Goal: Task Accomplishment & Management: Manage account settings

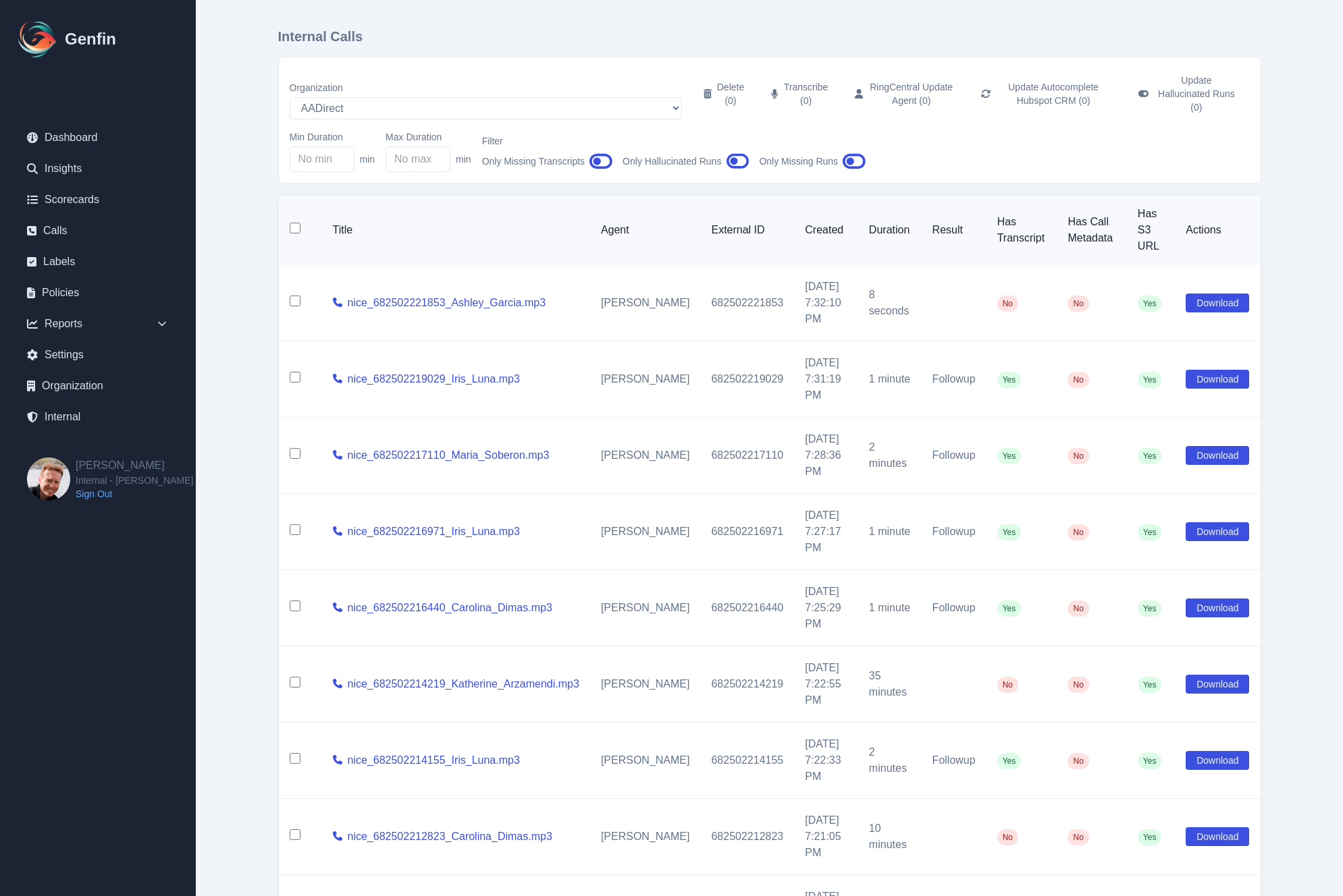
scroll to position [3, 0]
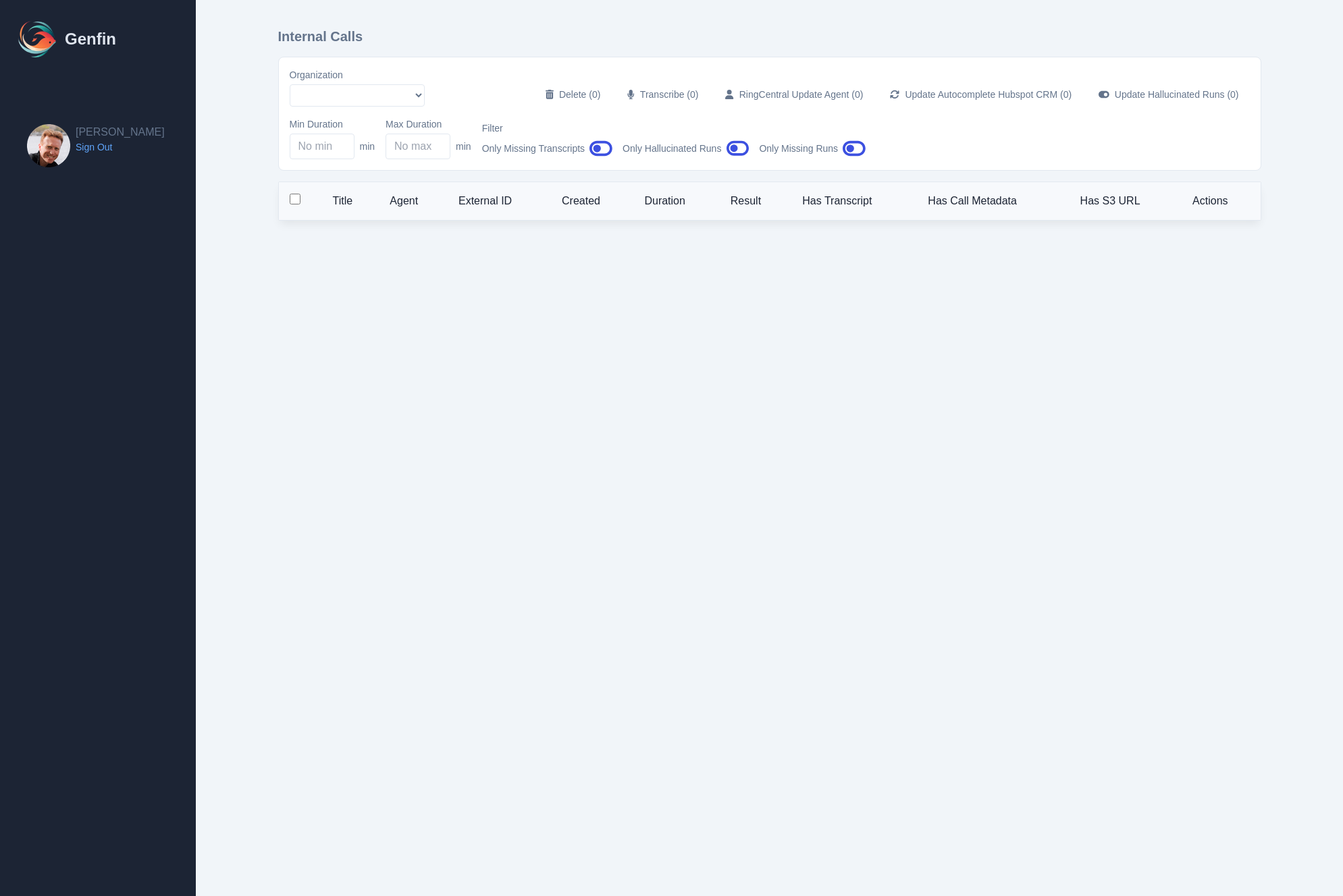
select select "51"
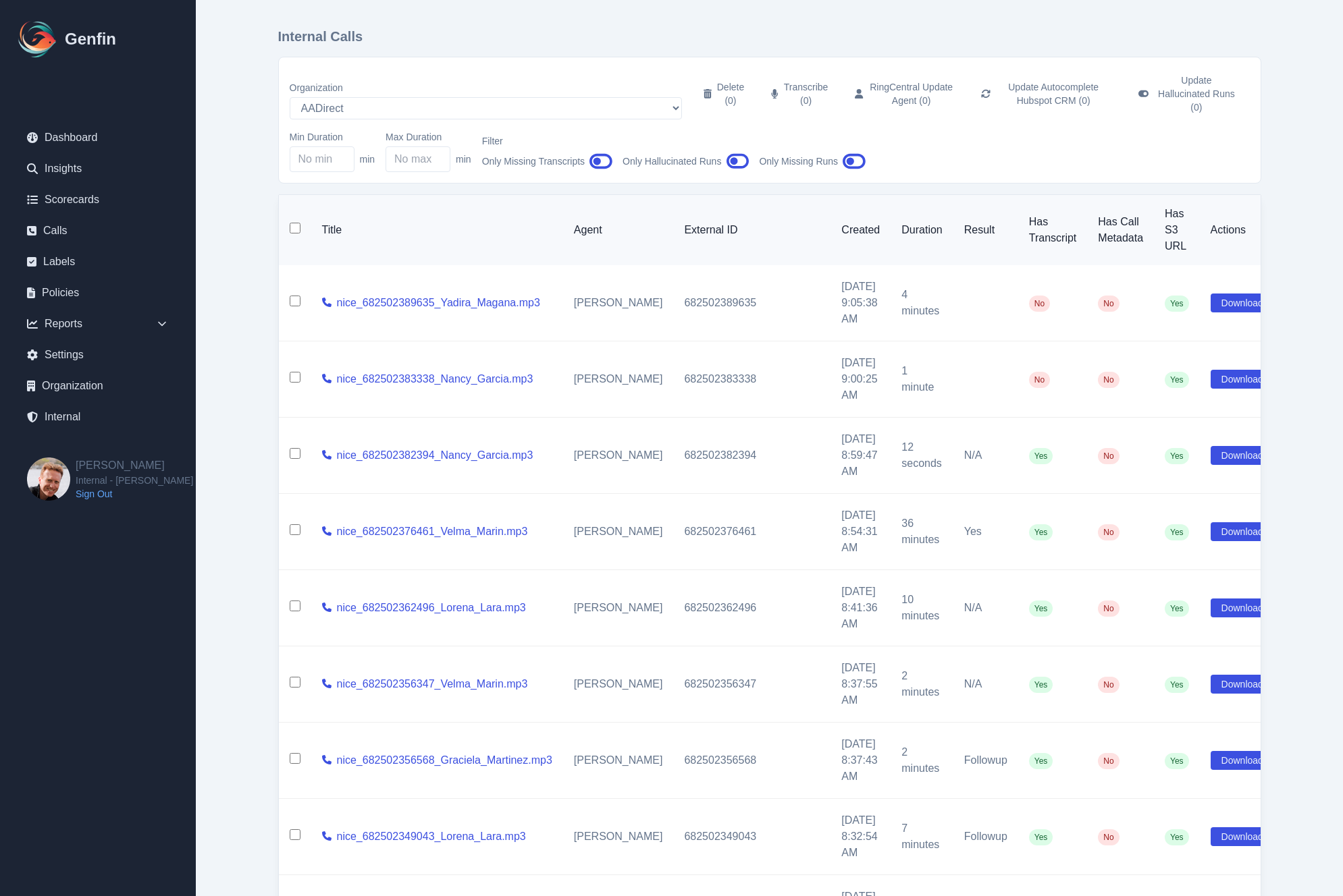
scroll to position [62, 0]
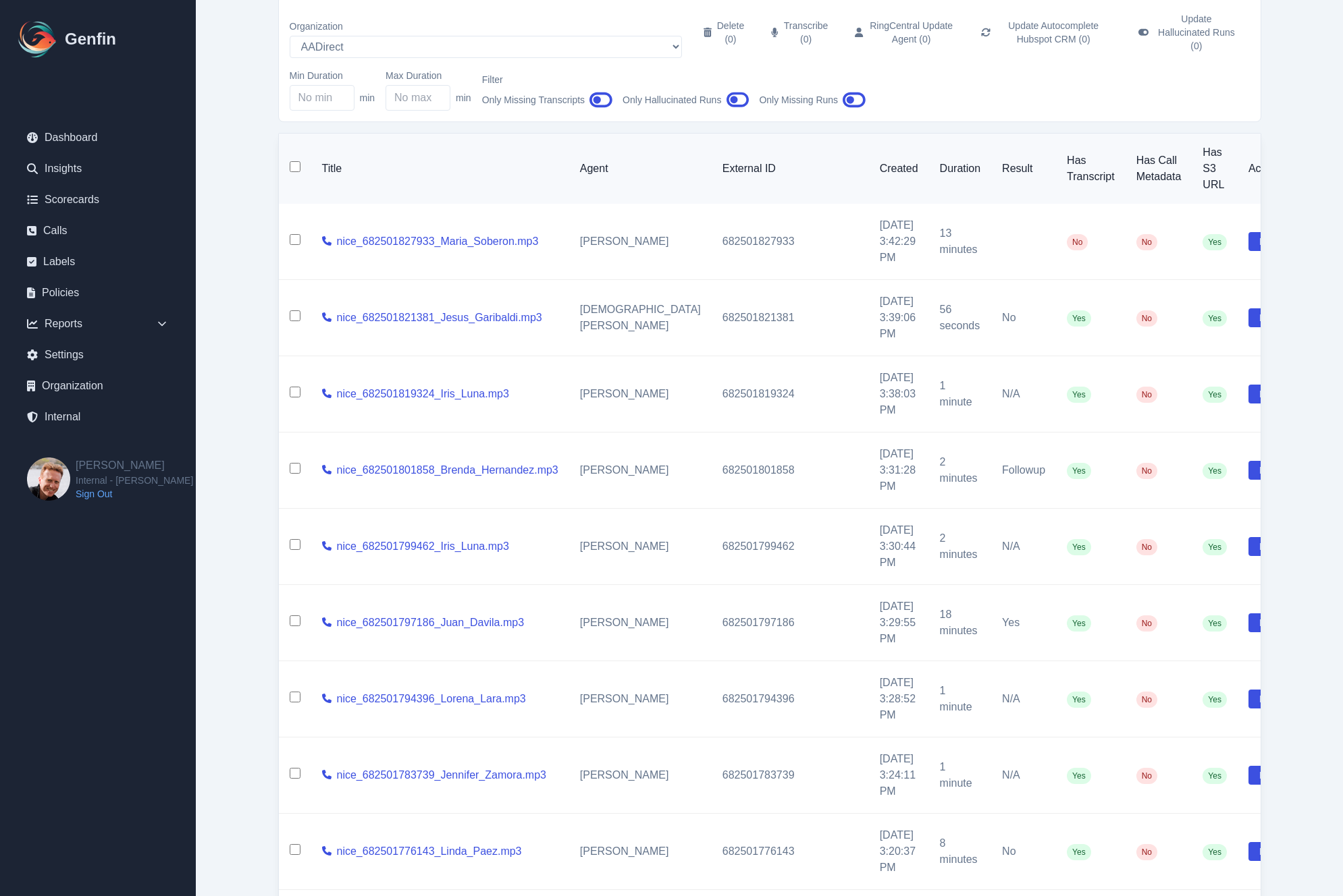
click at [293, 234] on input "checkbox" at bounding box center [294, 239] width 11 height 11
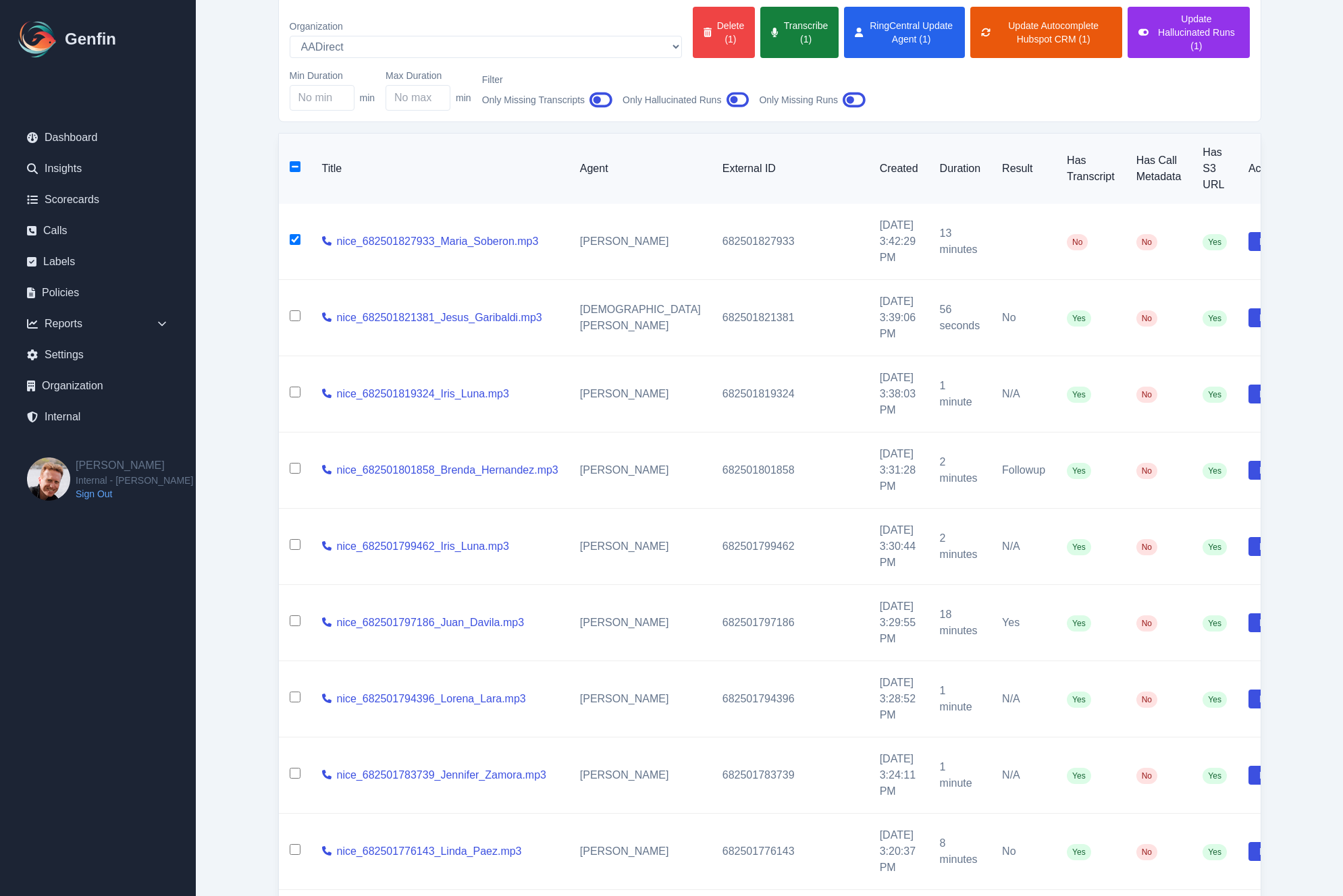
click at [760, 37] on button "Transcribe (1)" at bounding box center [799, 32] width 78 height 51
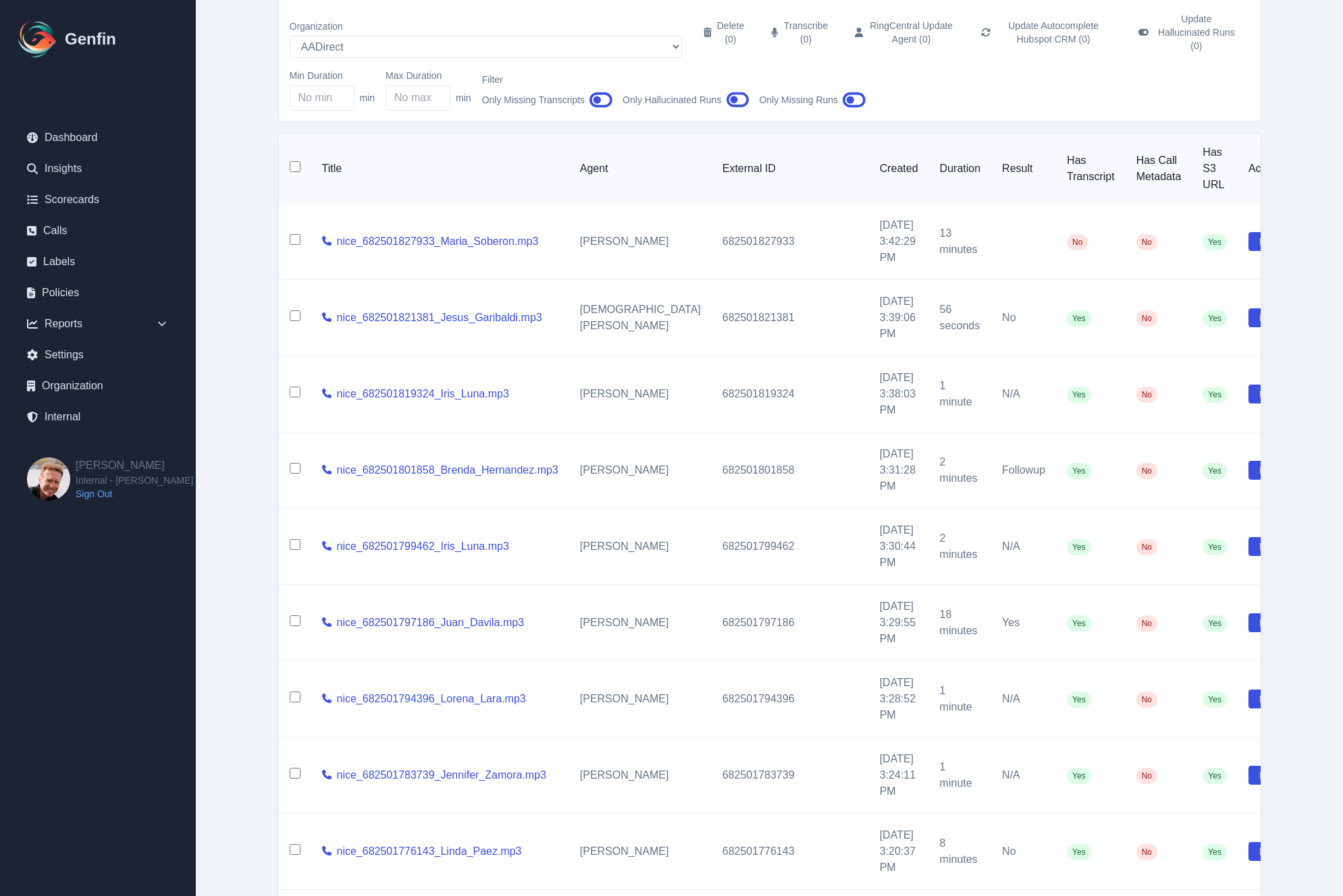
checkbox input "false"
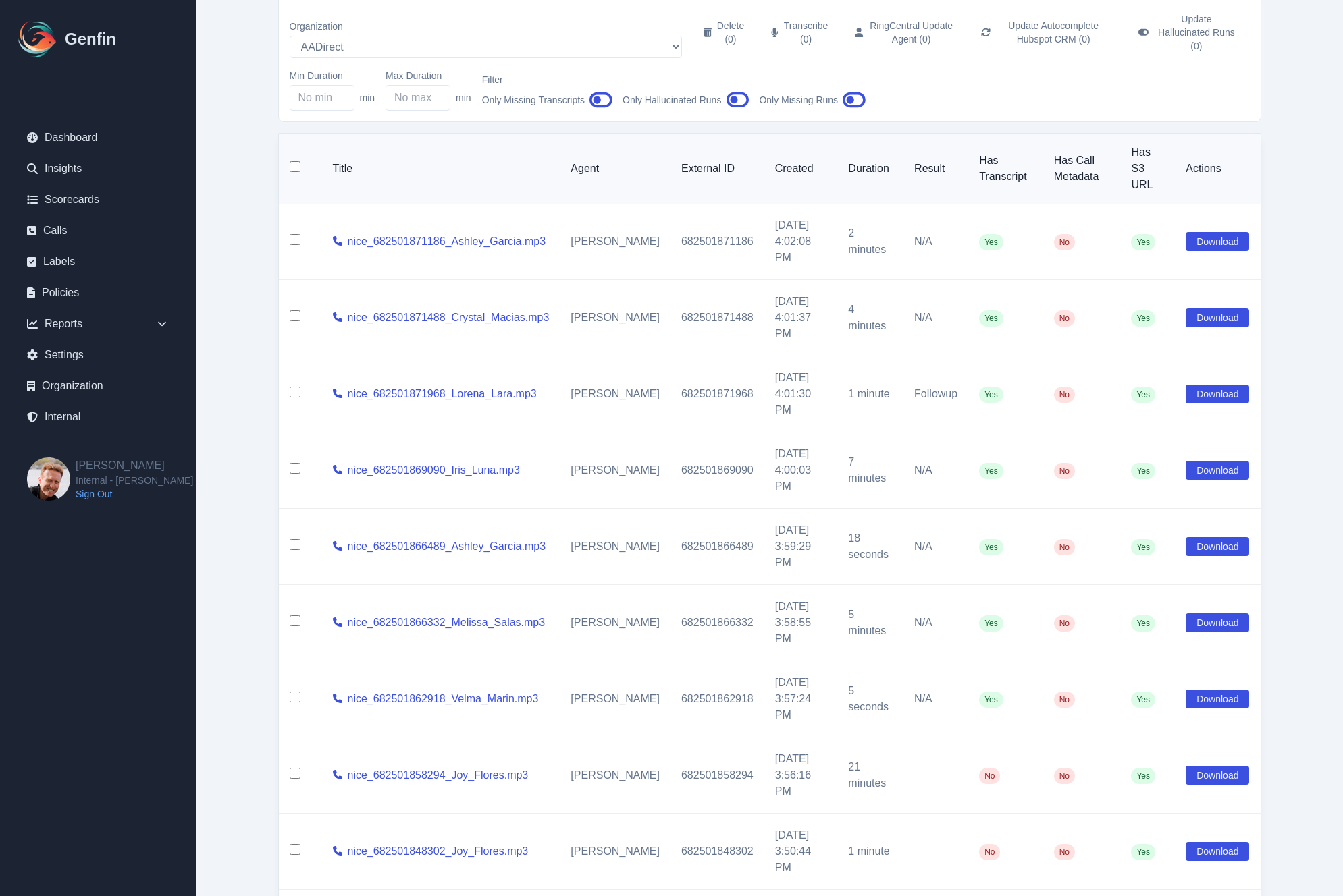
scroll to position [45, 0]
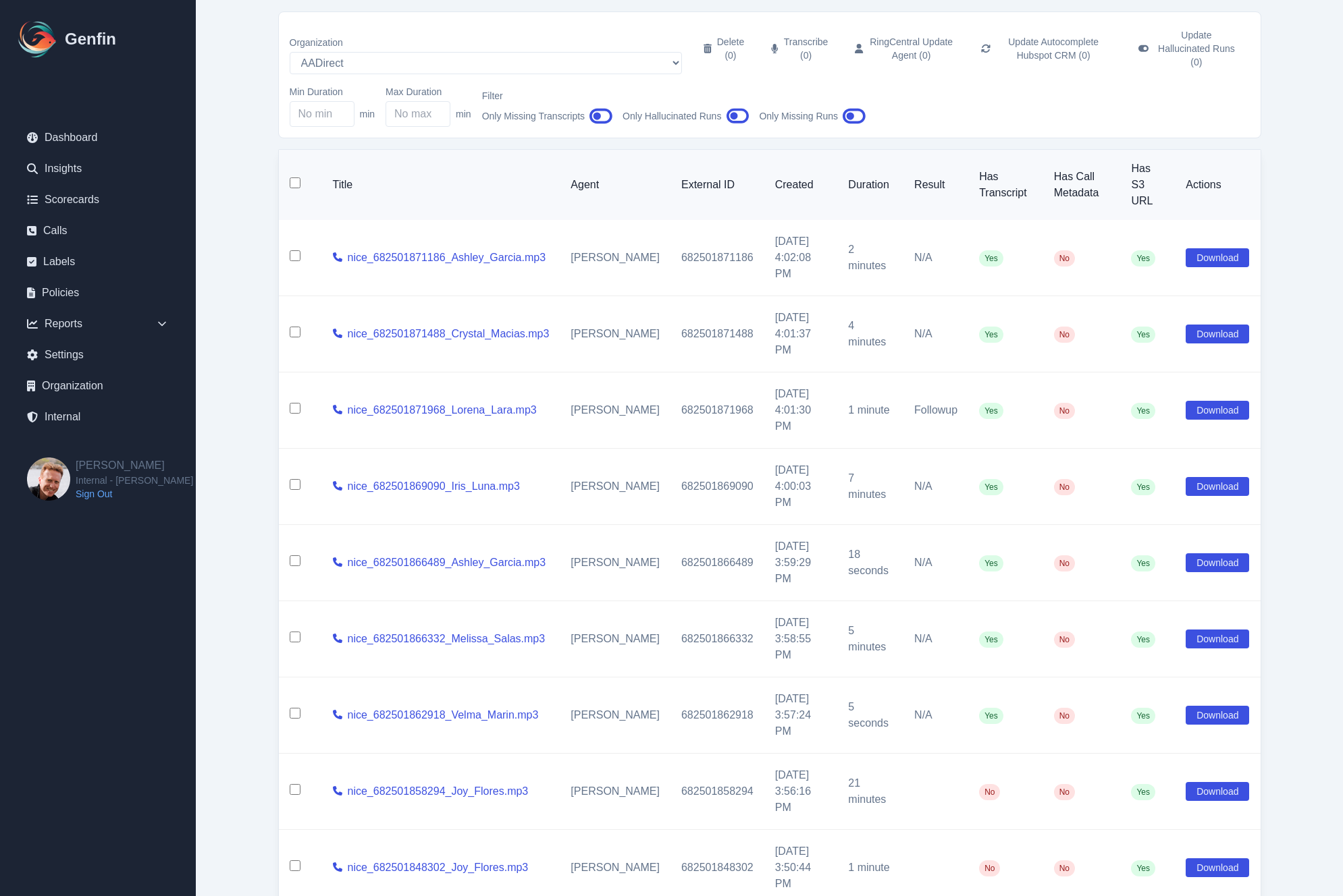
click at [298, 860] on input "checkbox" at bounding box center [294, 865] width 11 height 11
checkbox input "true"
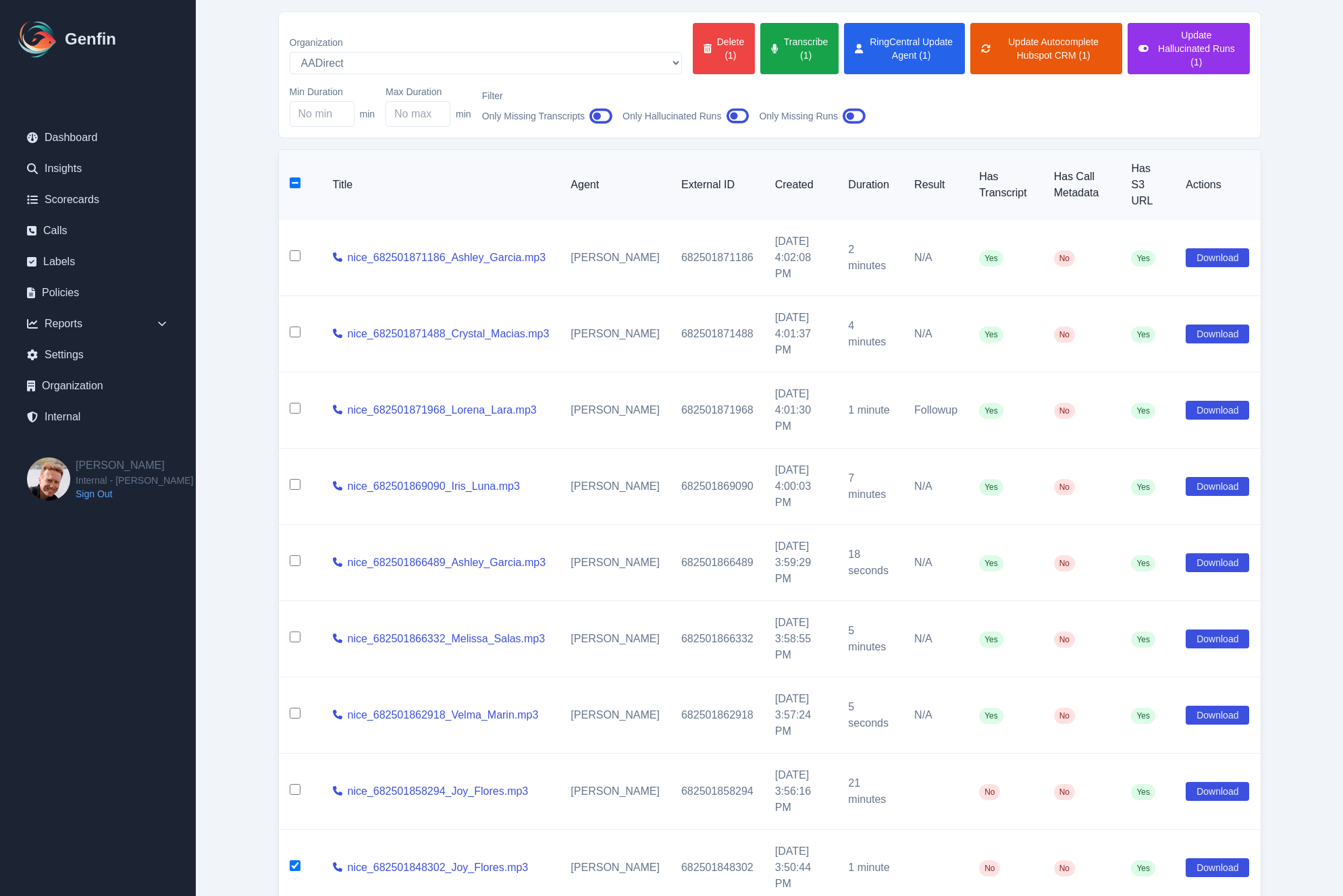
click at [295, 784] on input "checkbox" at bounding box center [294, 789] width 11 height 11
click at [760, 46] on button "Transcribe (2)" at bounding box center [799, 48] width 78 height 51
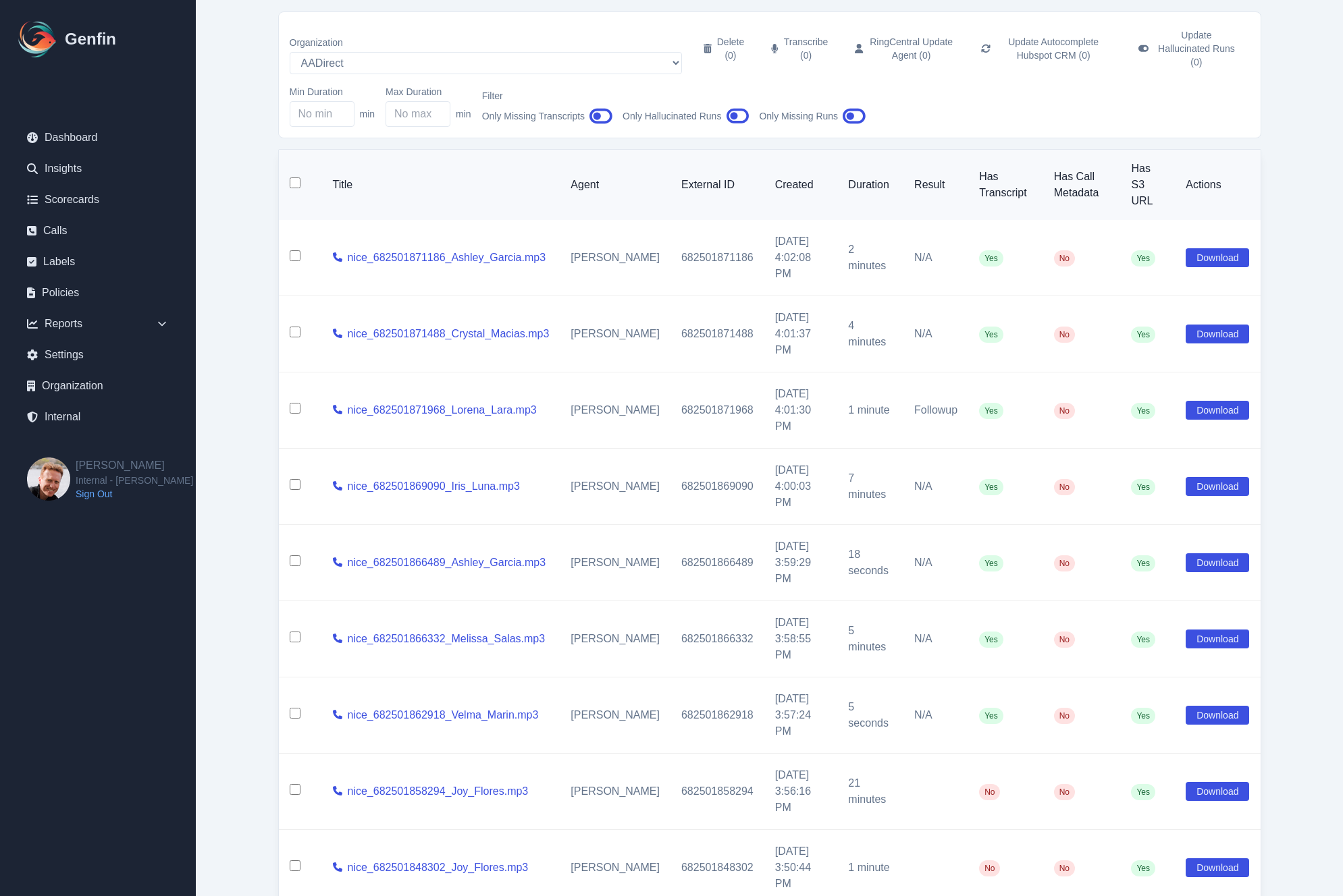
checkbox input "false"
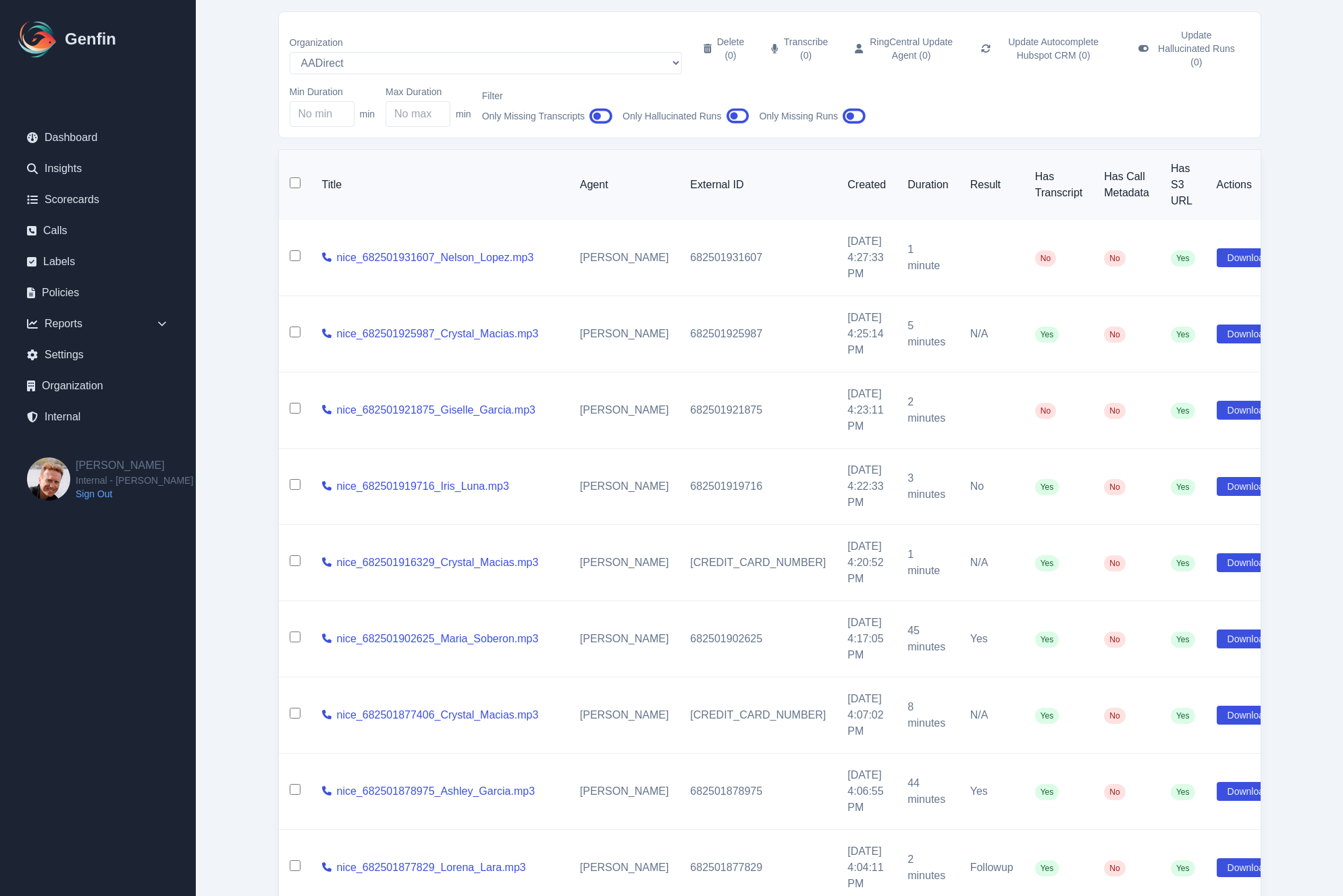
click at [293, 403] on input "checkbox" at bounding box center [294, 408] width 11 height 11
checkbox input "true"
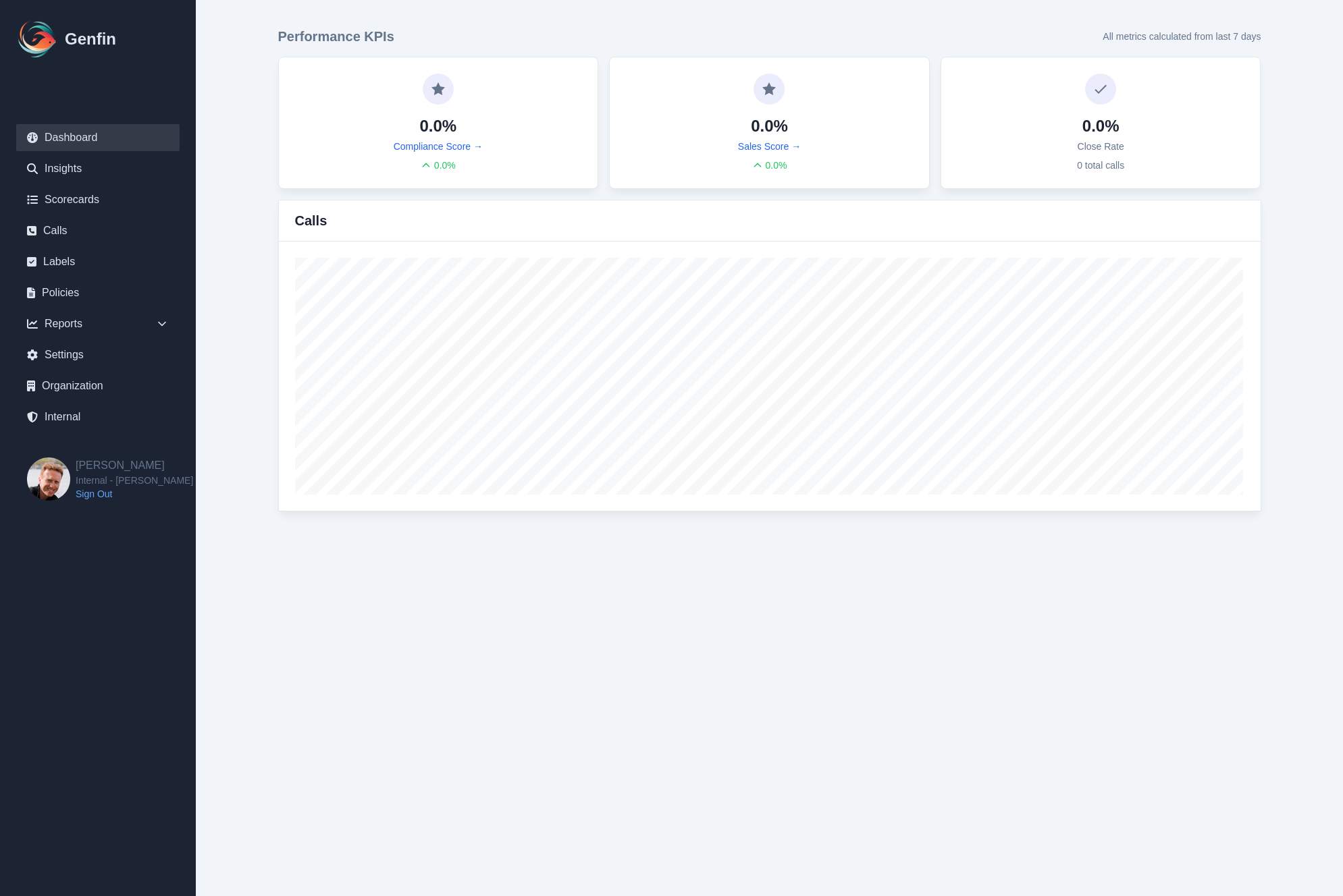
click at [251, 370] on div "Performance KPIs All metrics calculated from last 7 days 0.0% Compliance Score …" at bounding box center [769, 269] width 1037 height 538
click at [80, 416] on link "Internal" at bounding box center [97, 417] width 163 height 27
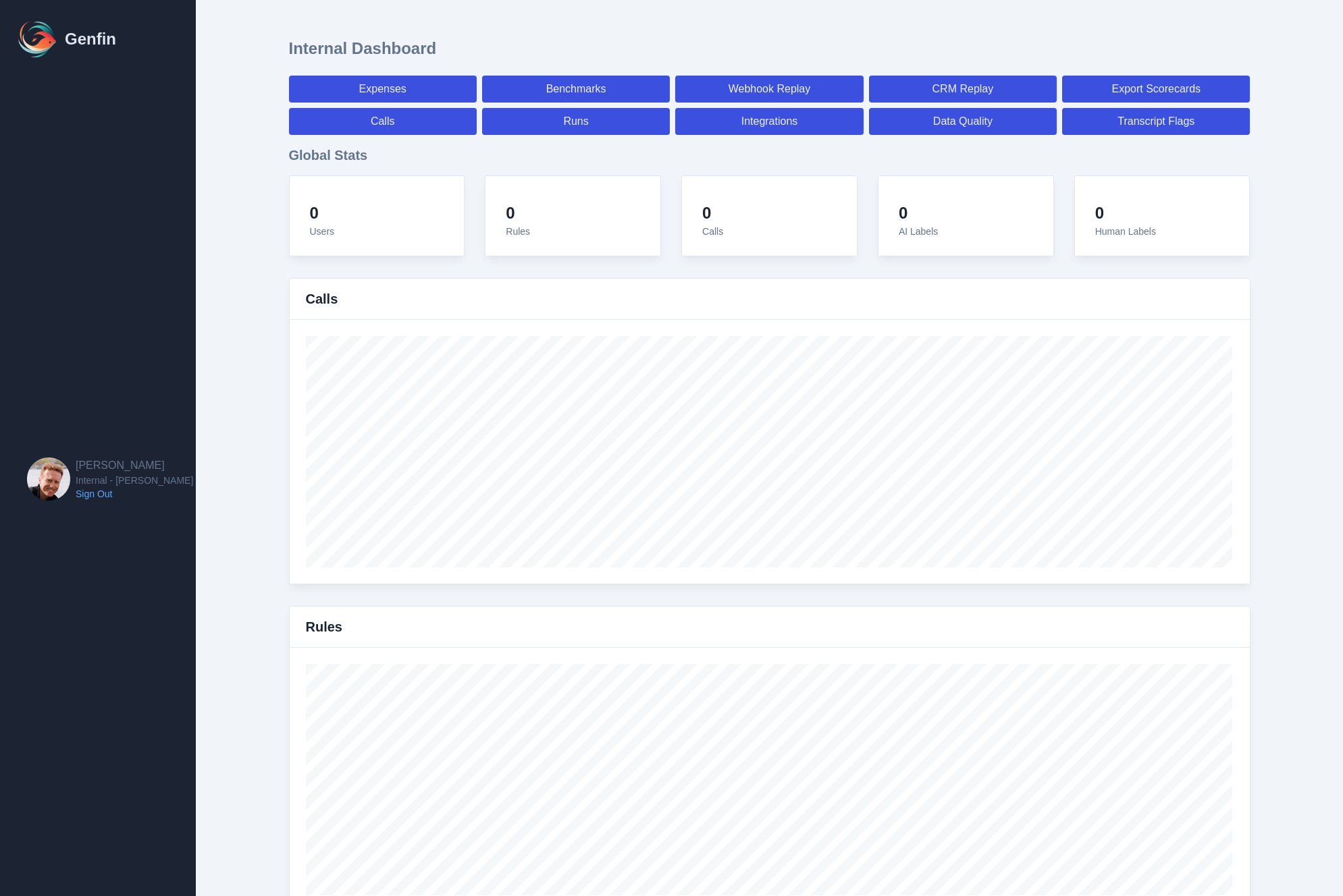
select select "paid"
select select "7"
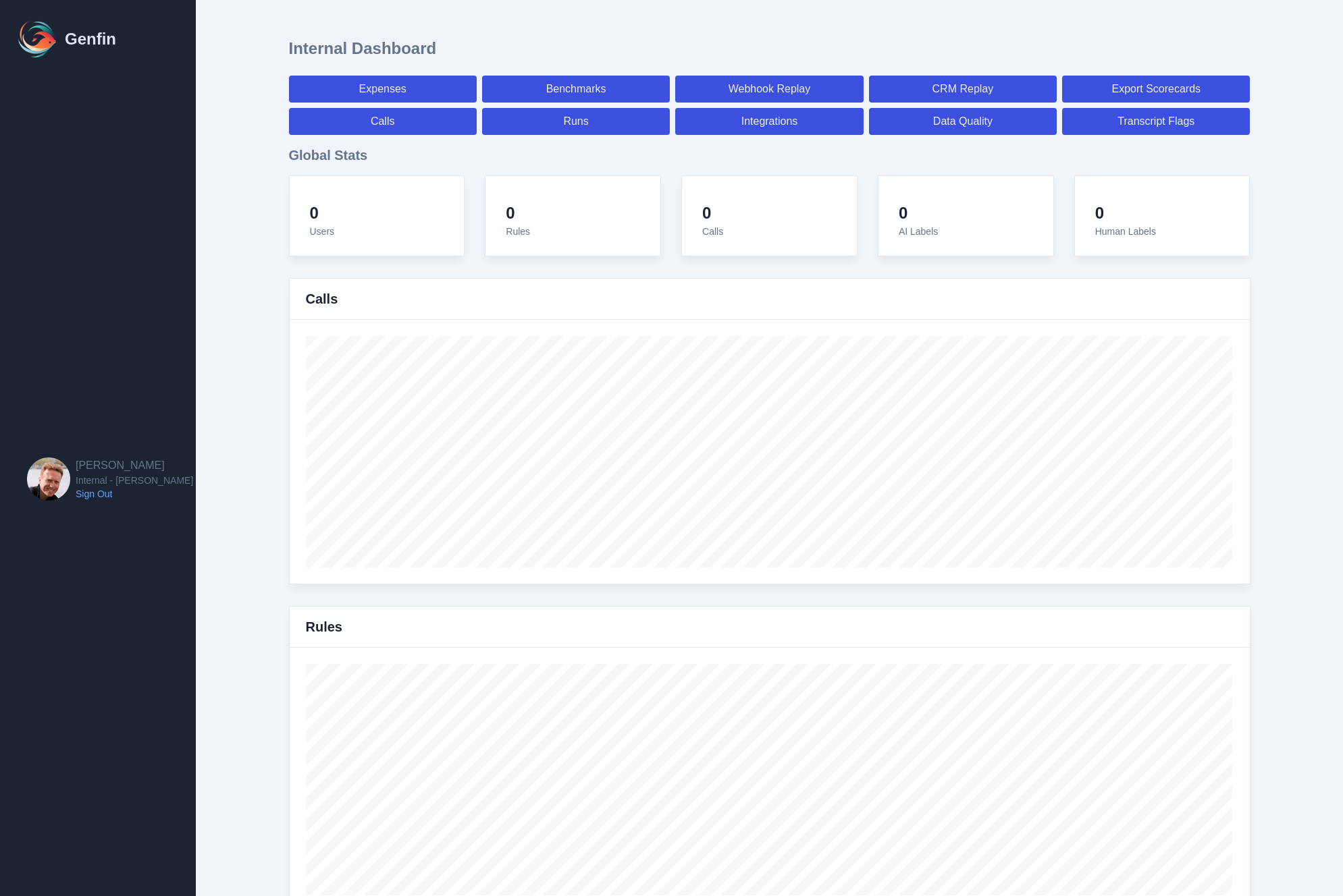
select select "paid"
select select "7"
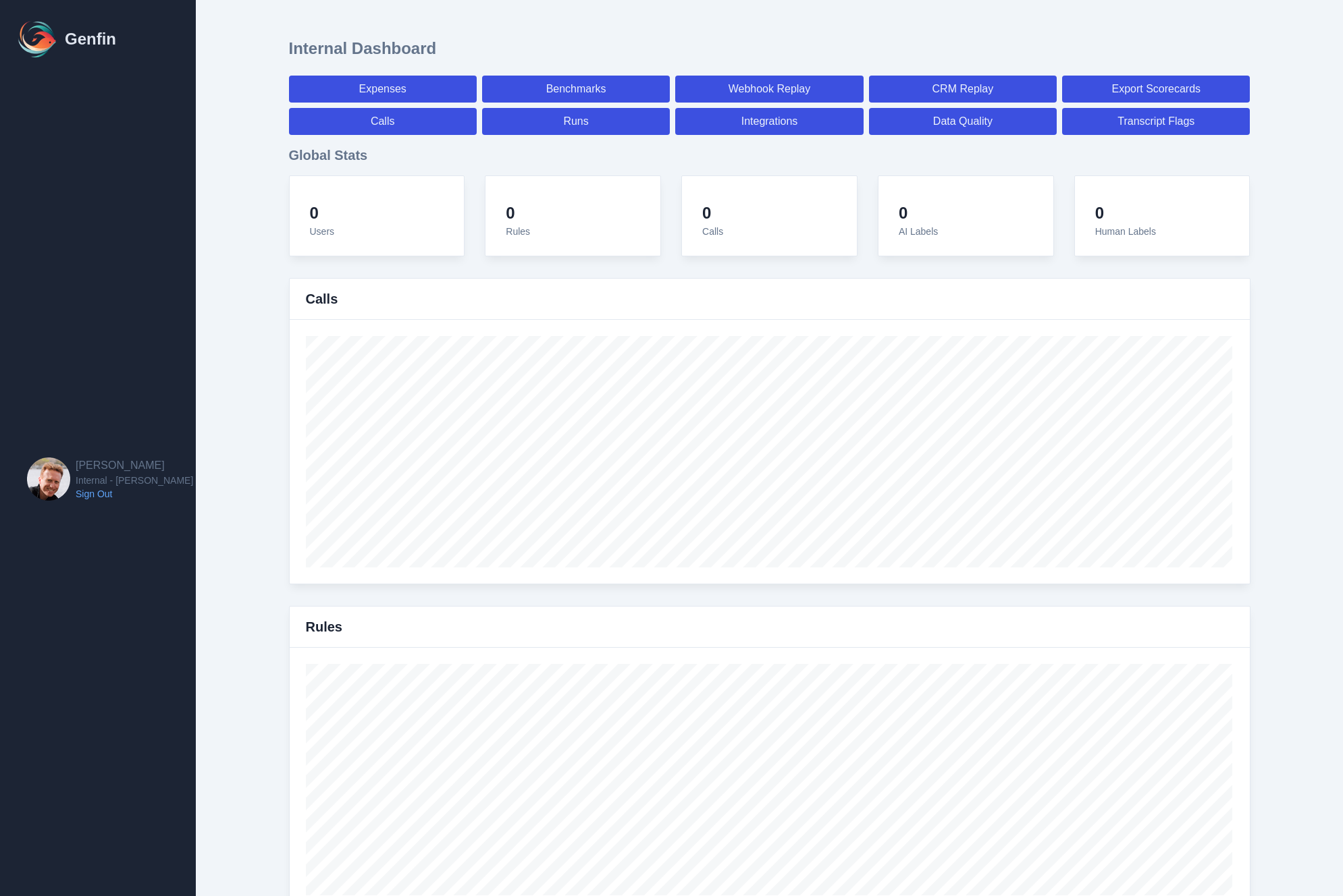
select select "7"
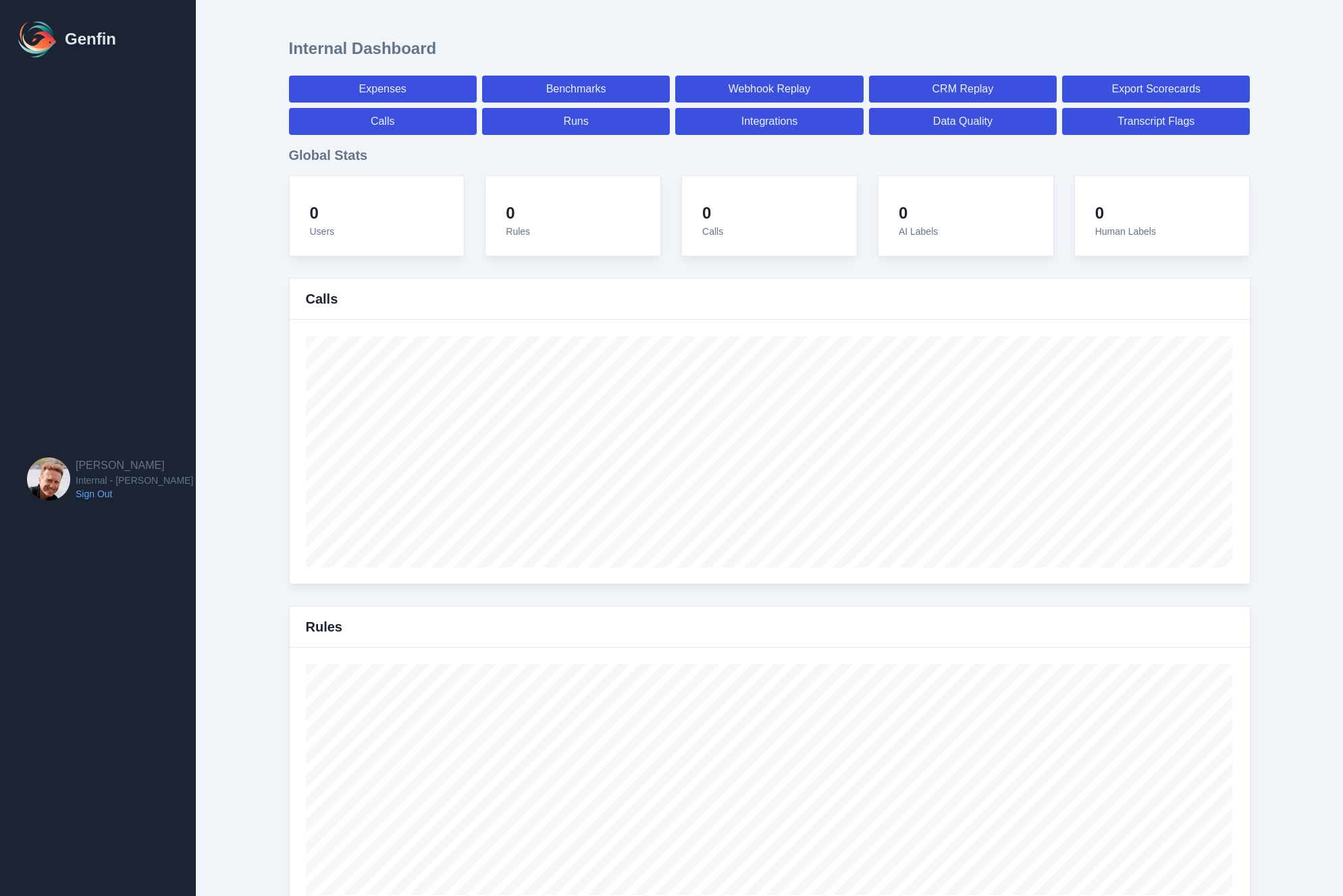
select select "7"
select select "paid"
select select "7"
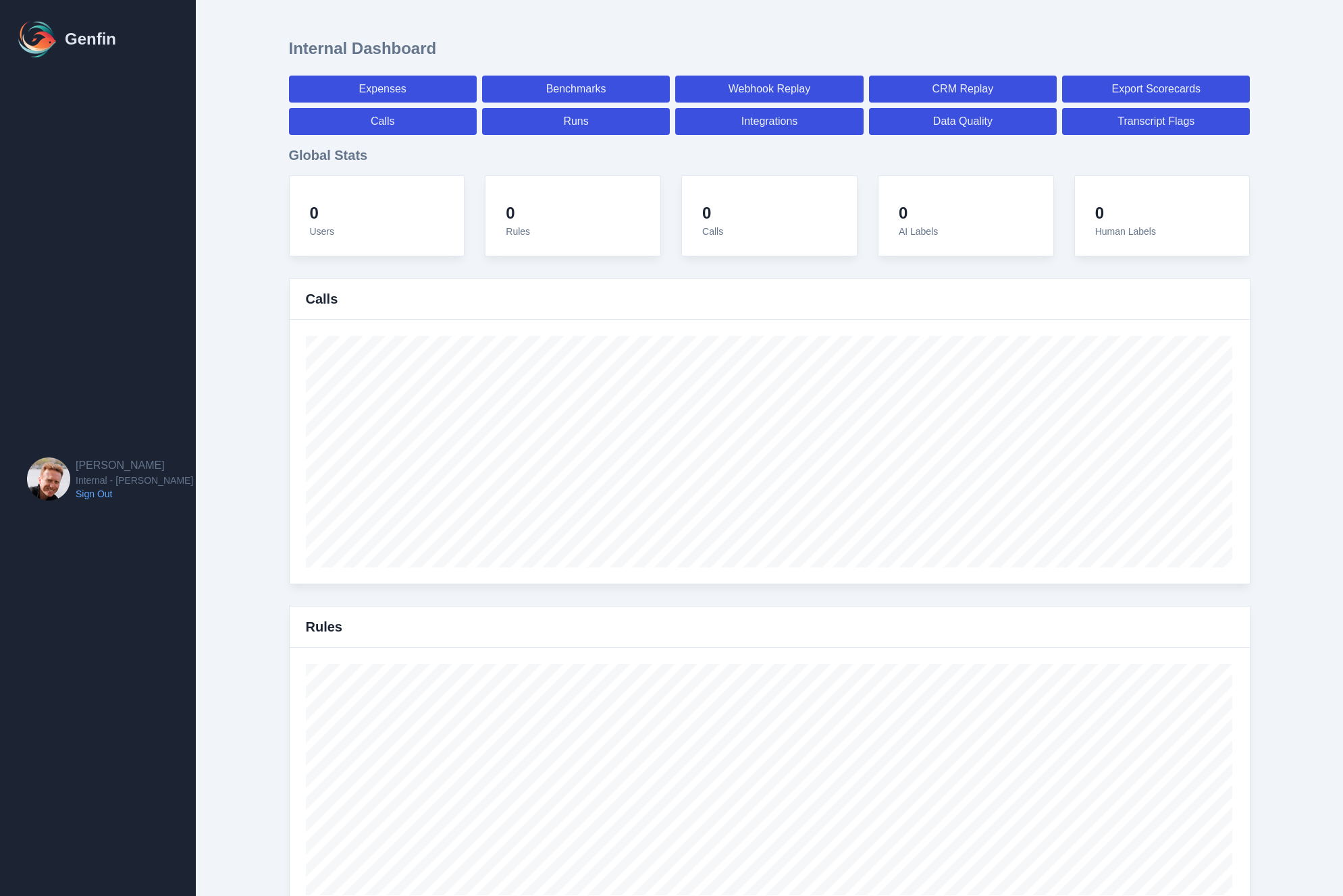
select select "7"
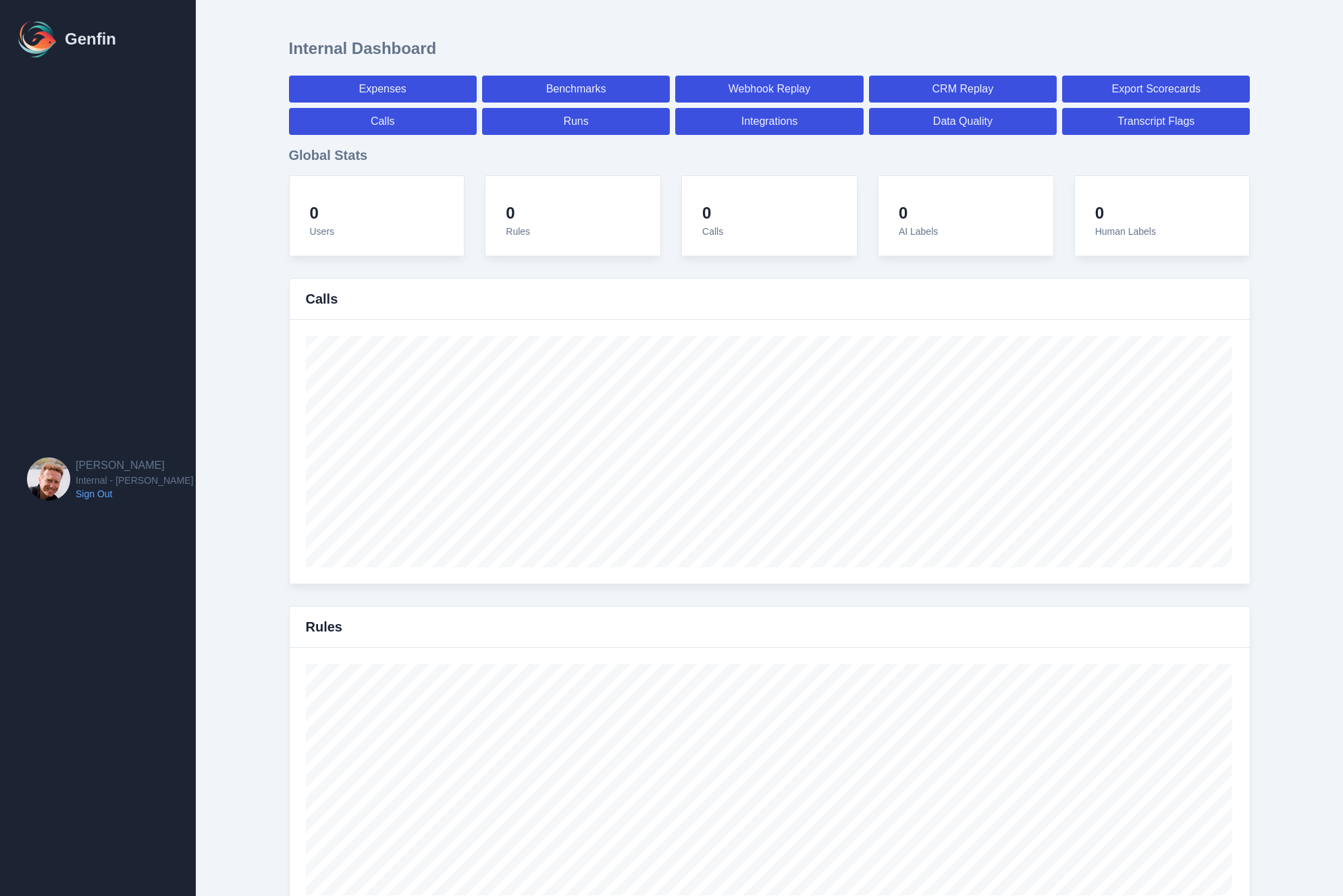
select select "7"
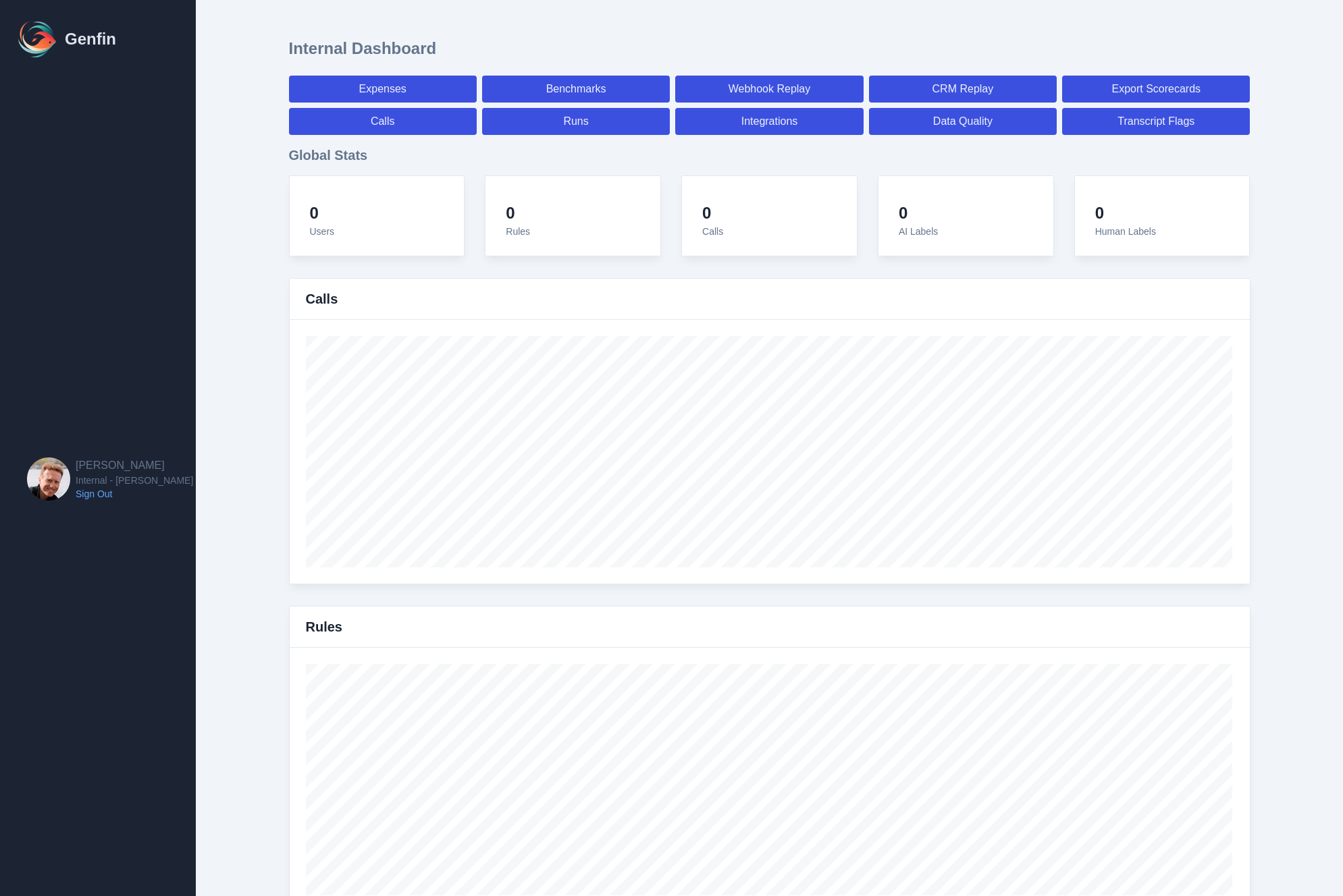
select select "paid"
select select "7"
select select "paid"
select select "7"
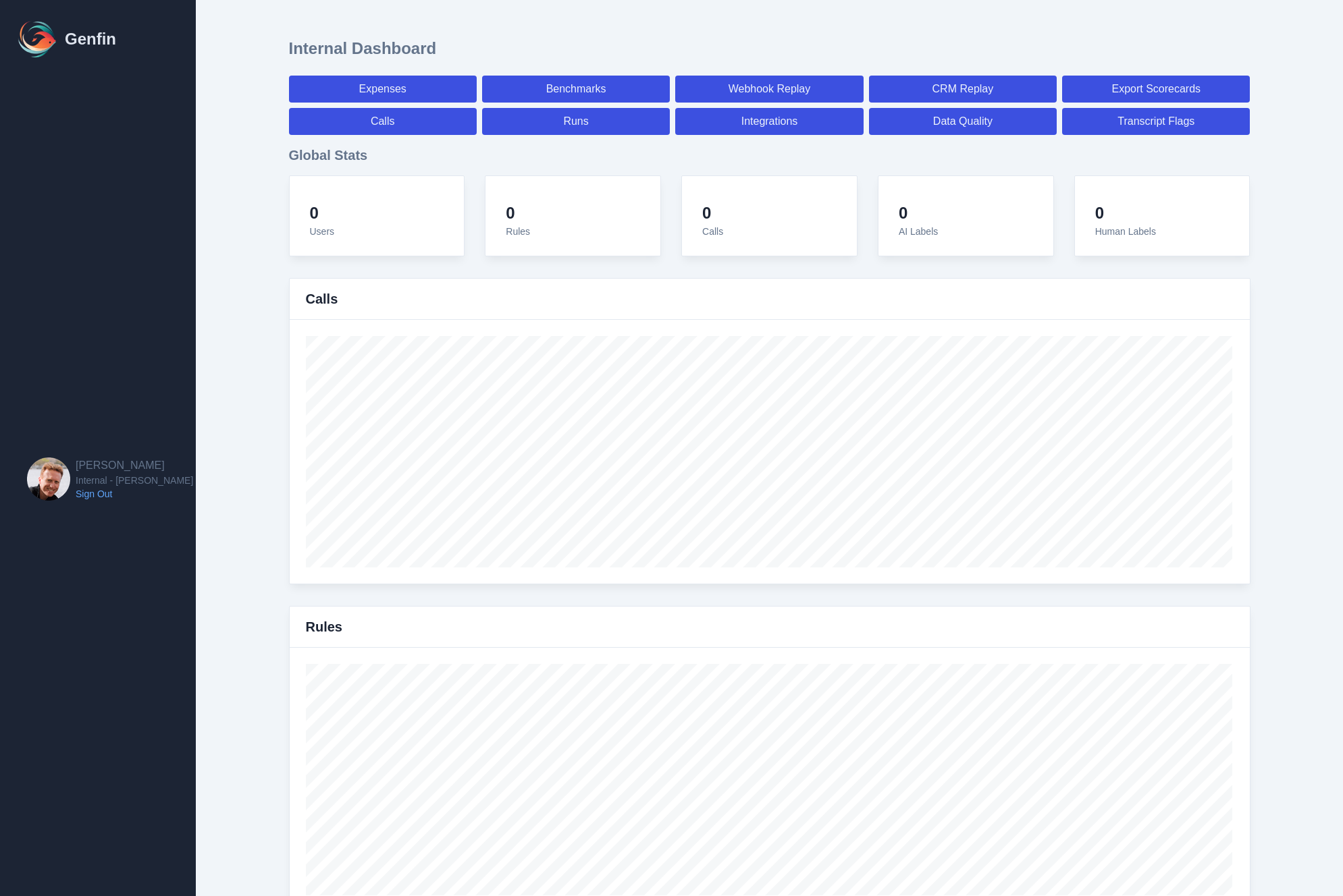
select select "paid"
select select "7"
select select "paid"
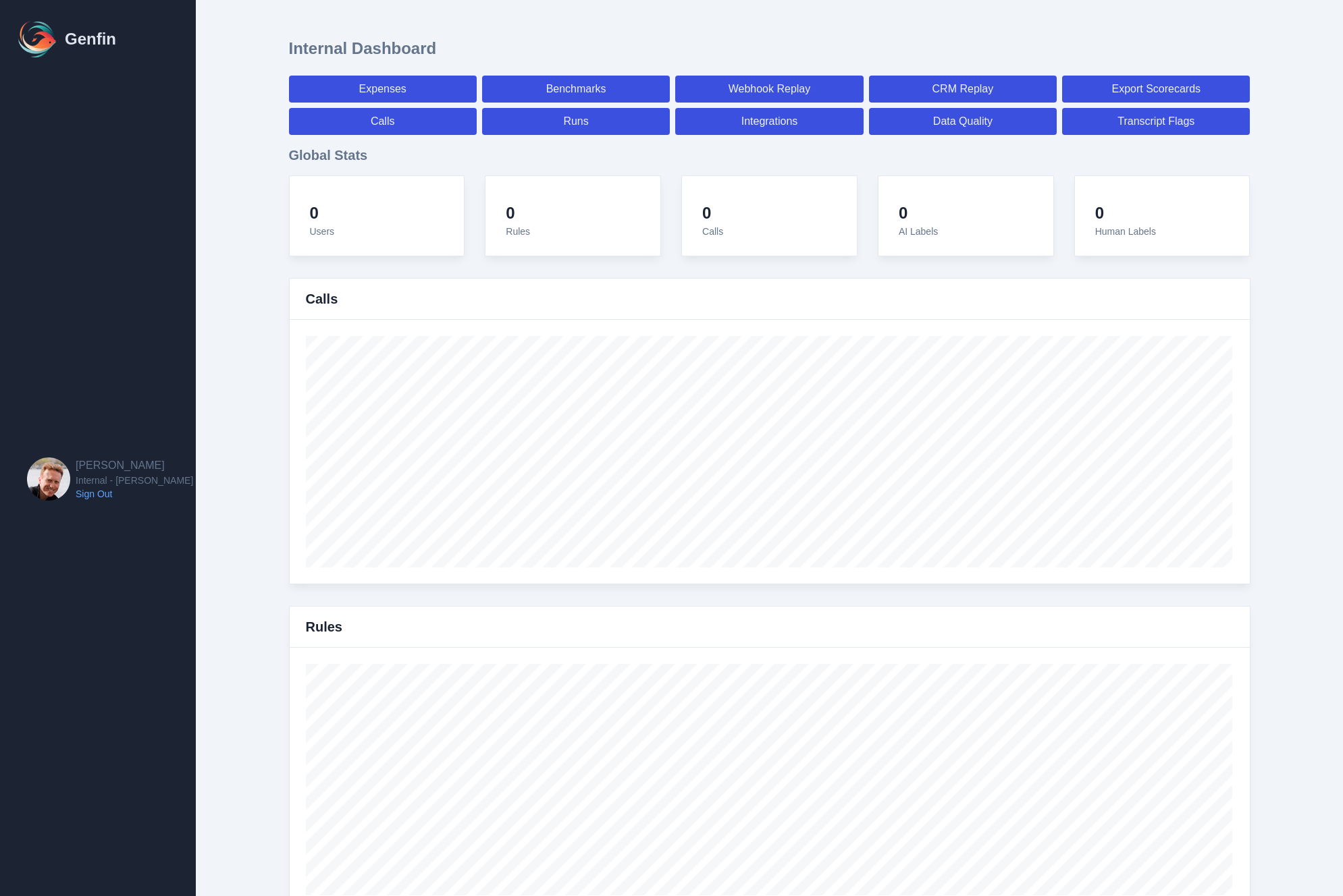
select select "7"
select select "paid"
select select "7"
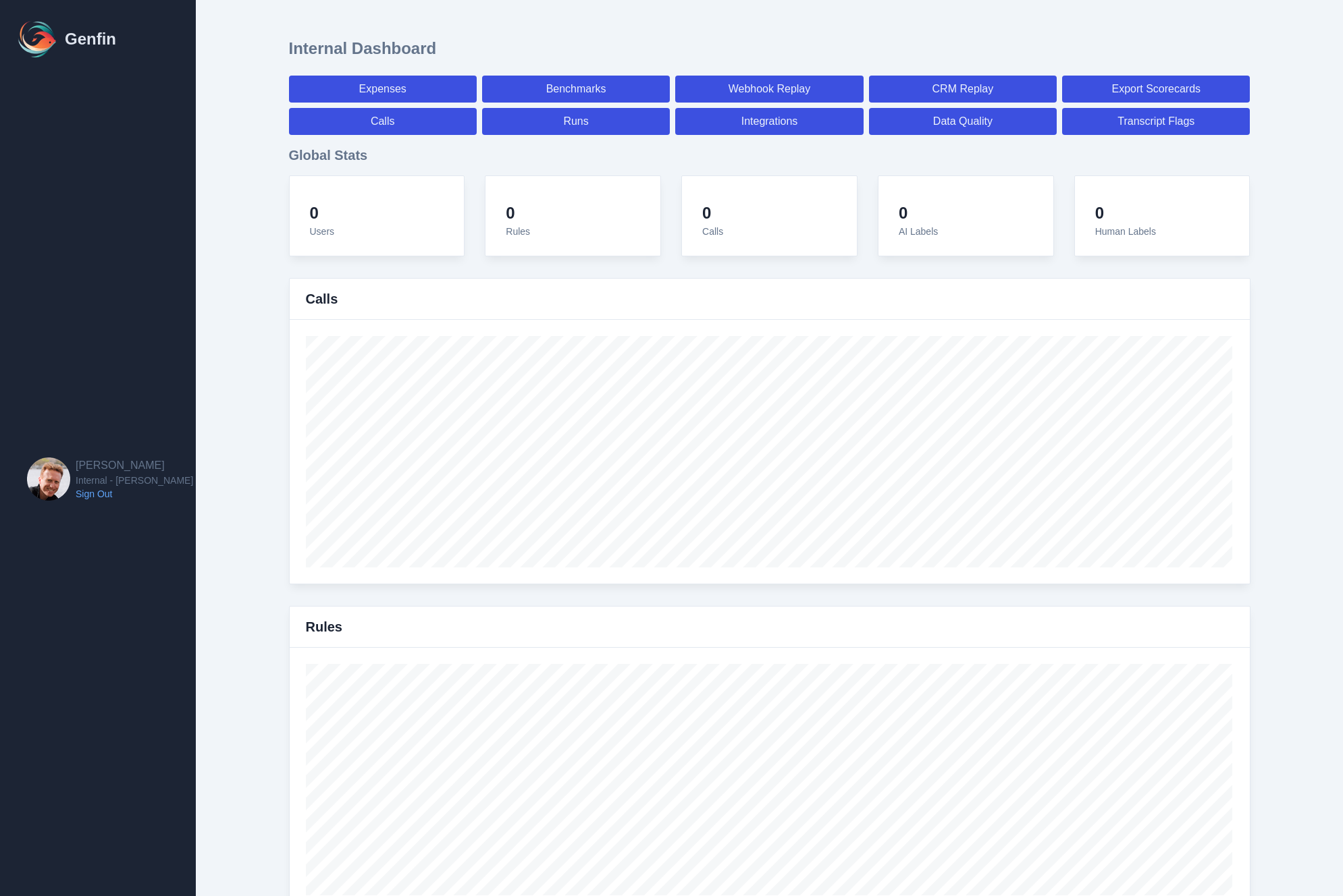
select select "7"
select select "paid"
select select "7"
select select "paid"
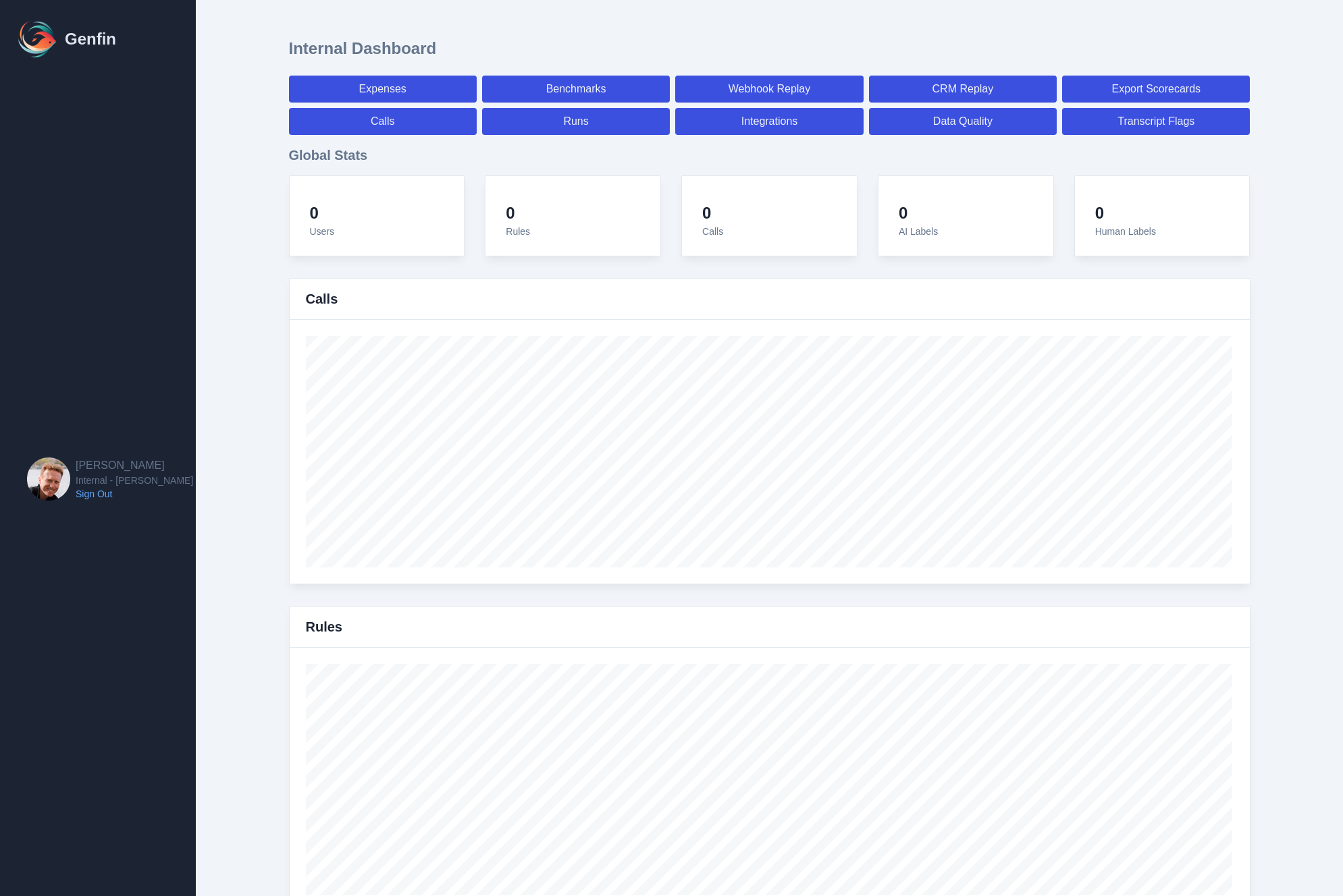
select select "7"
select select "paid"
select select "7"
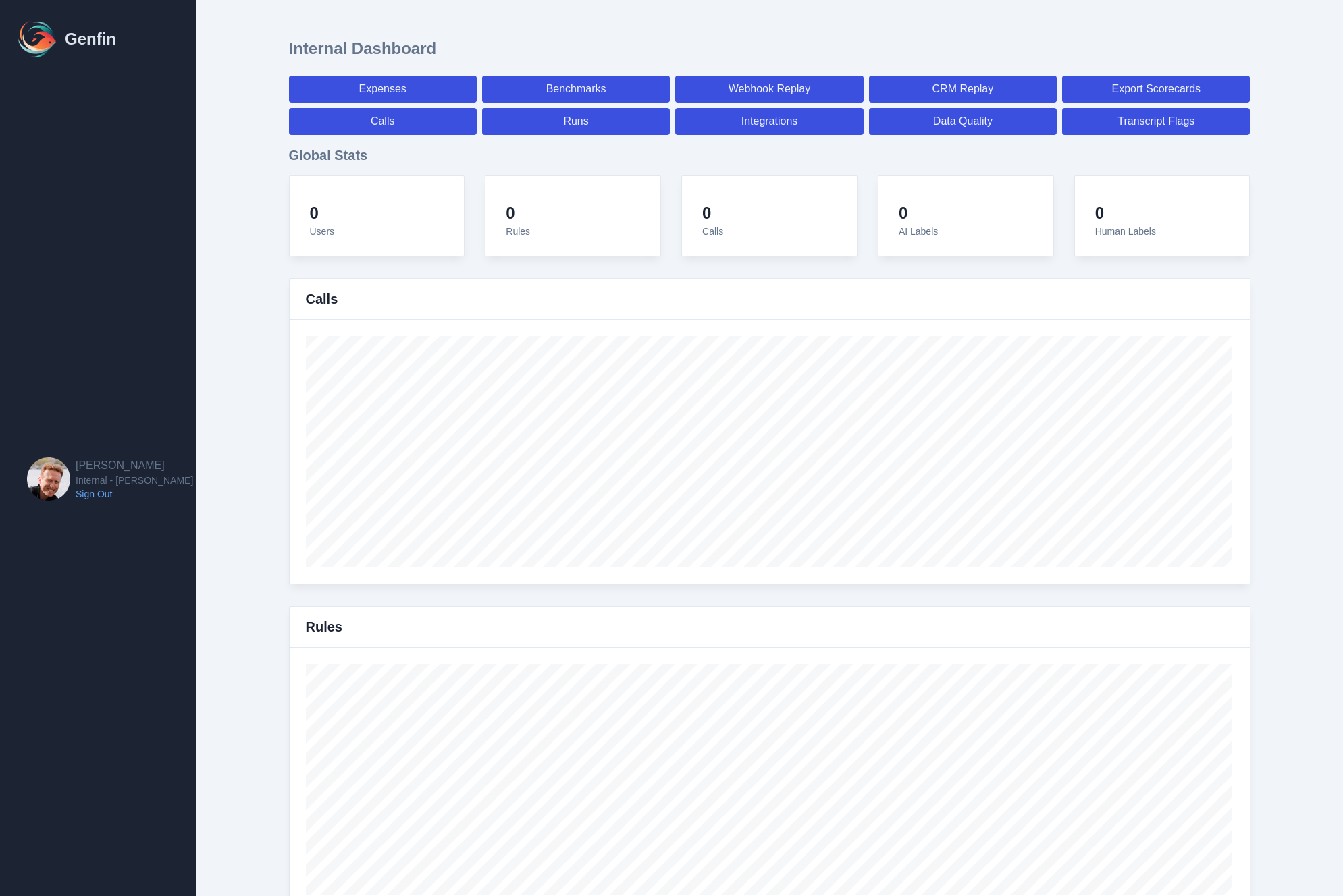
select select "7"
select select "paid"
select select "7"
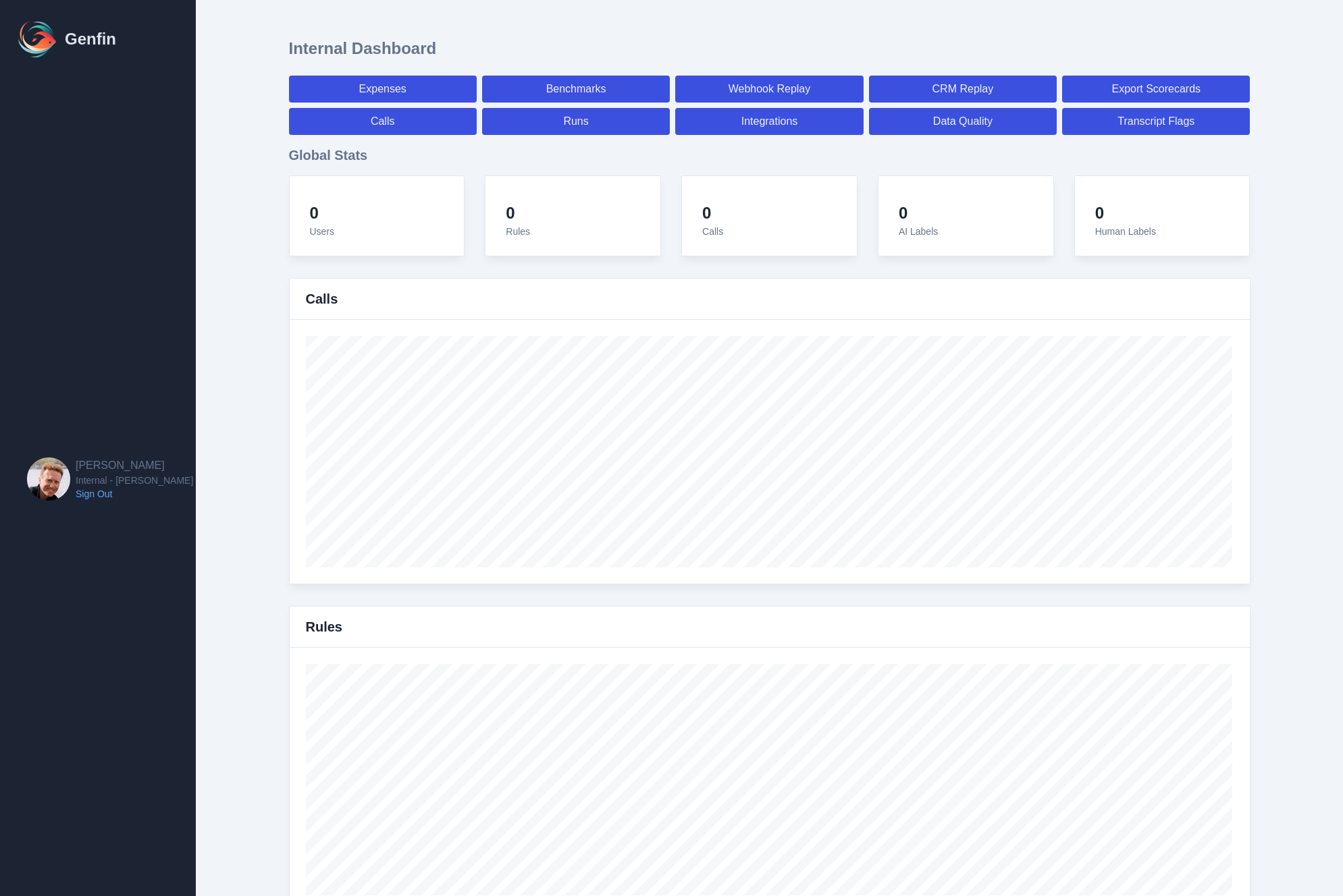
select select "7"
select select "paid"
select select "7"
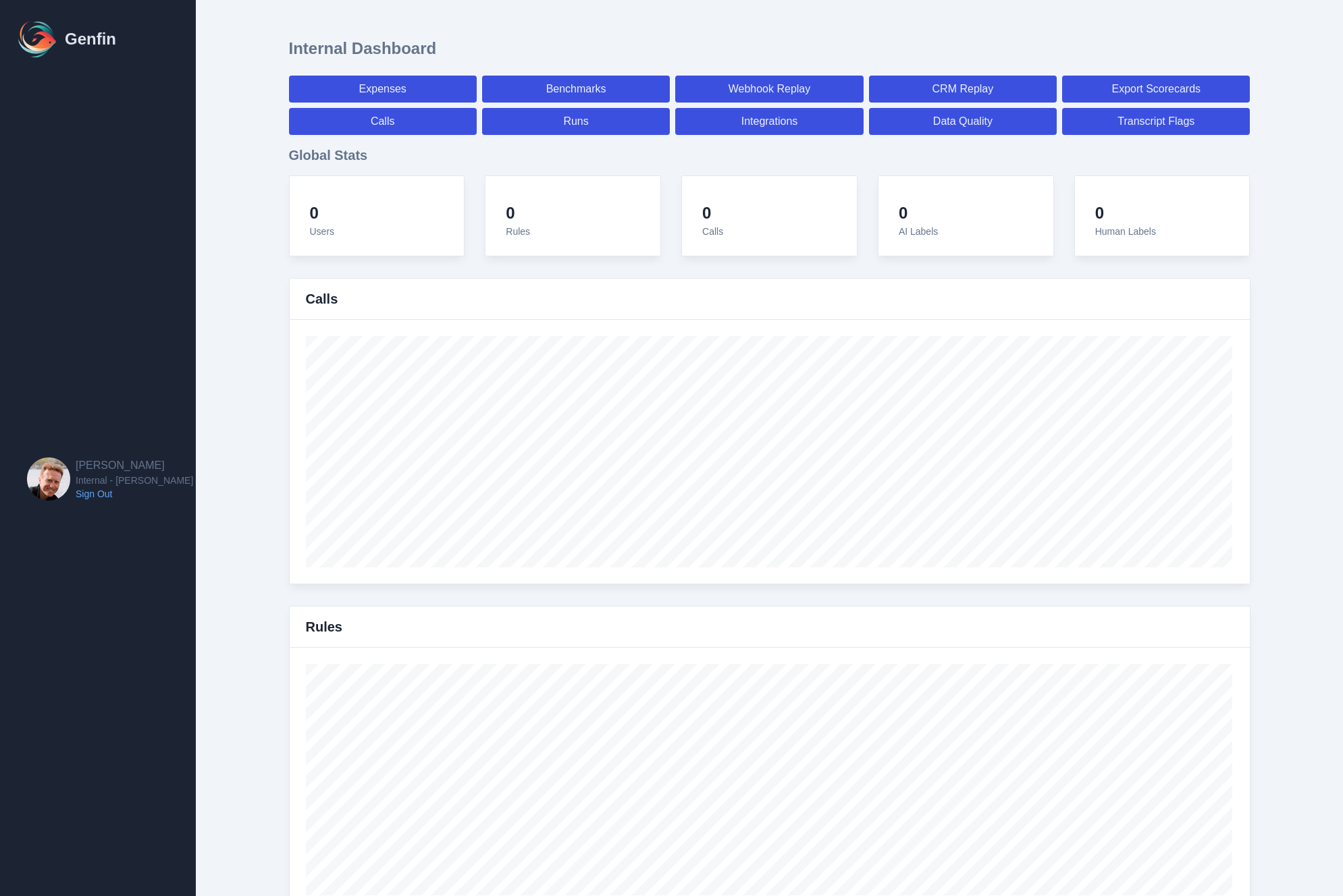
select select "7"
select select "paid"
select select "7"
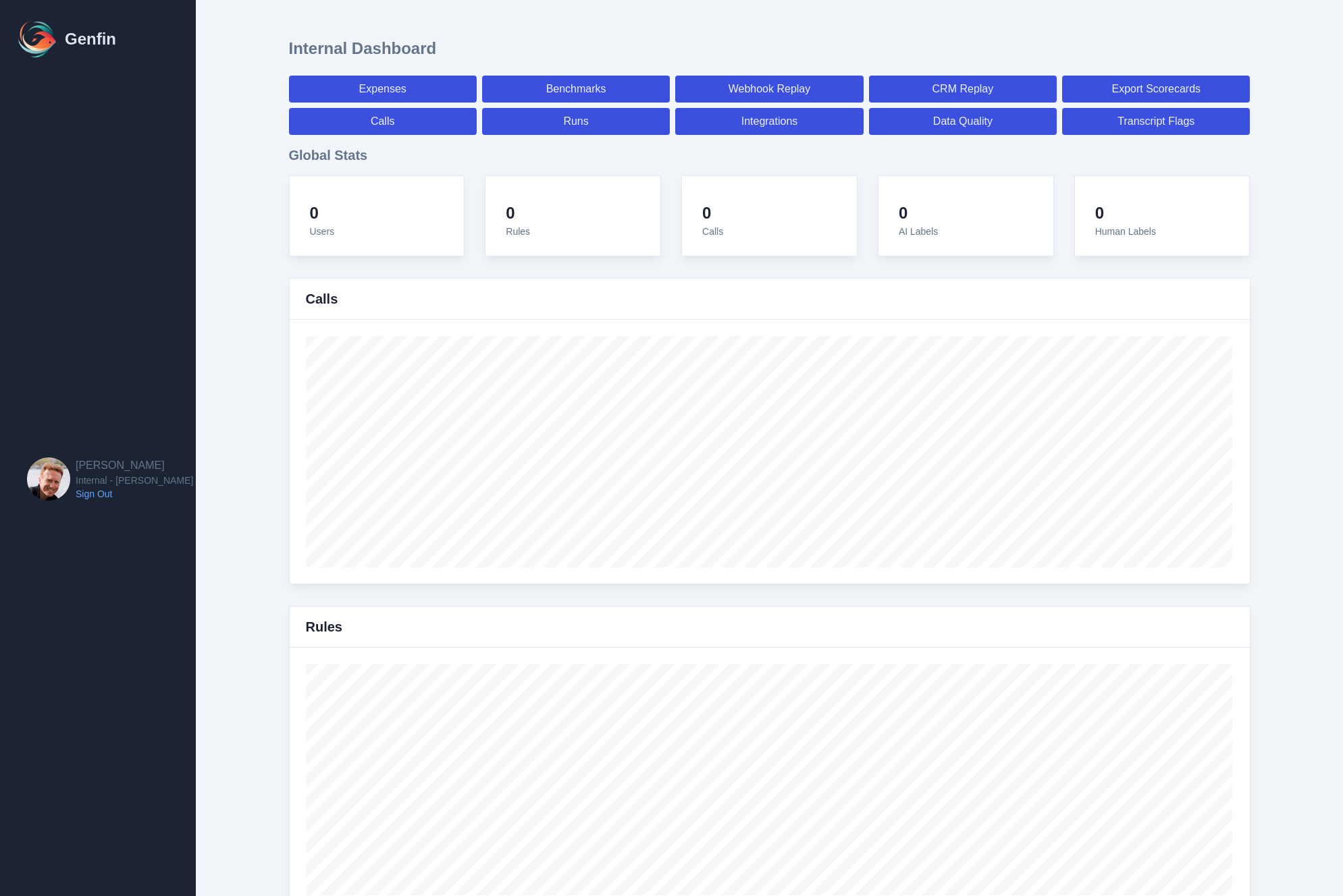
select select "7"
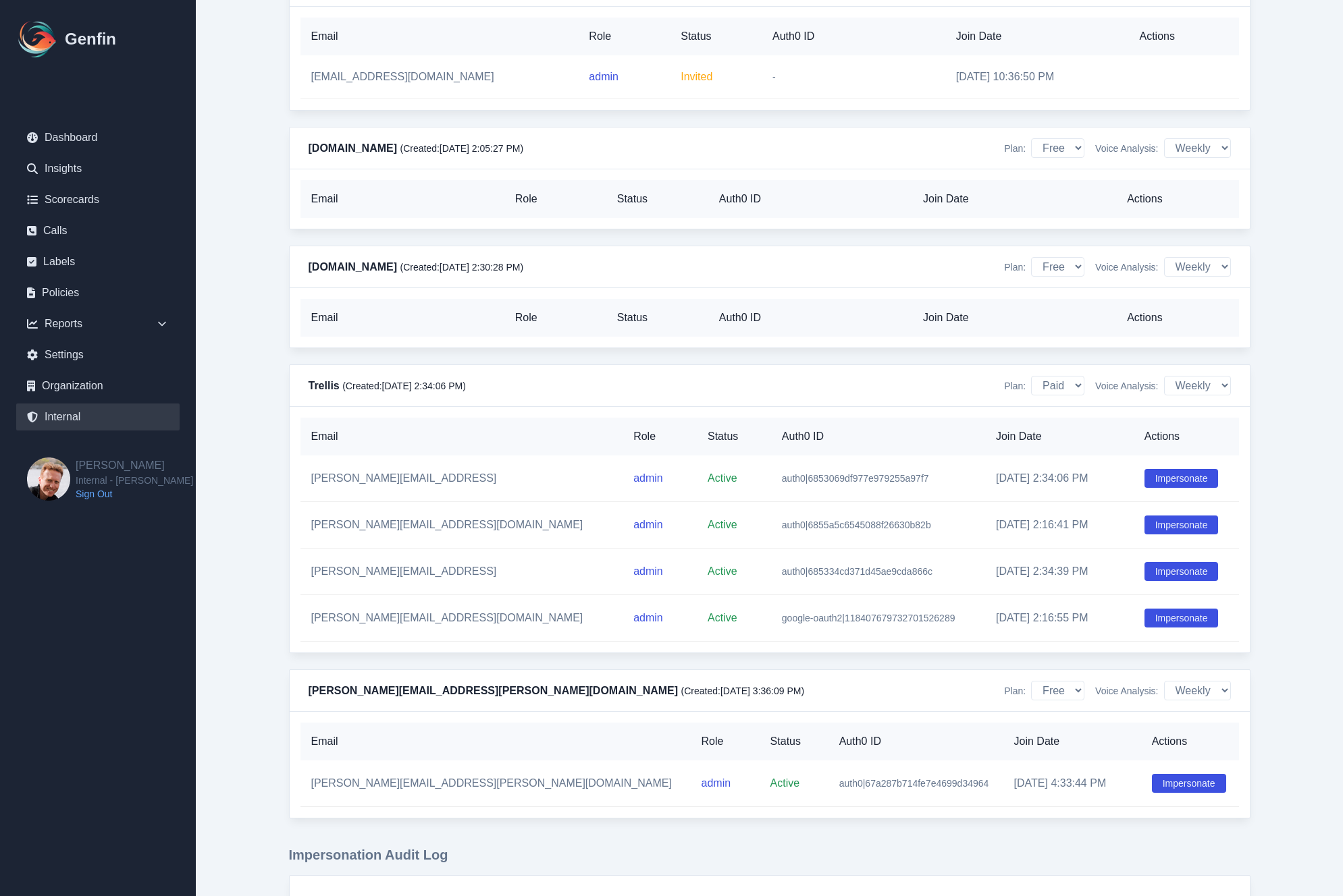
scroll to position [13021, 0]
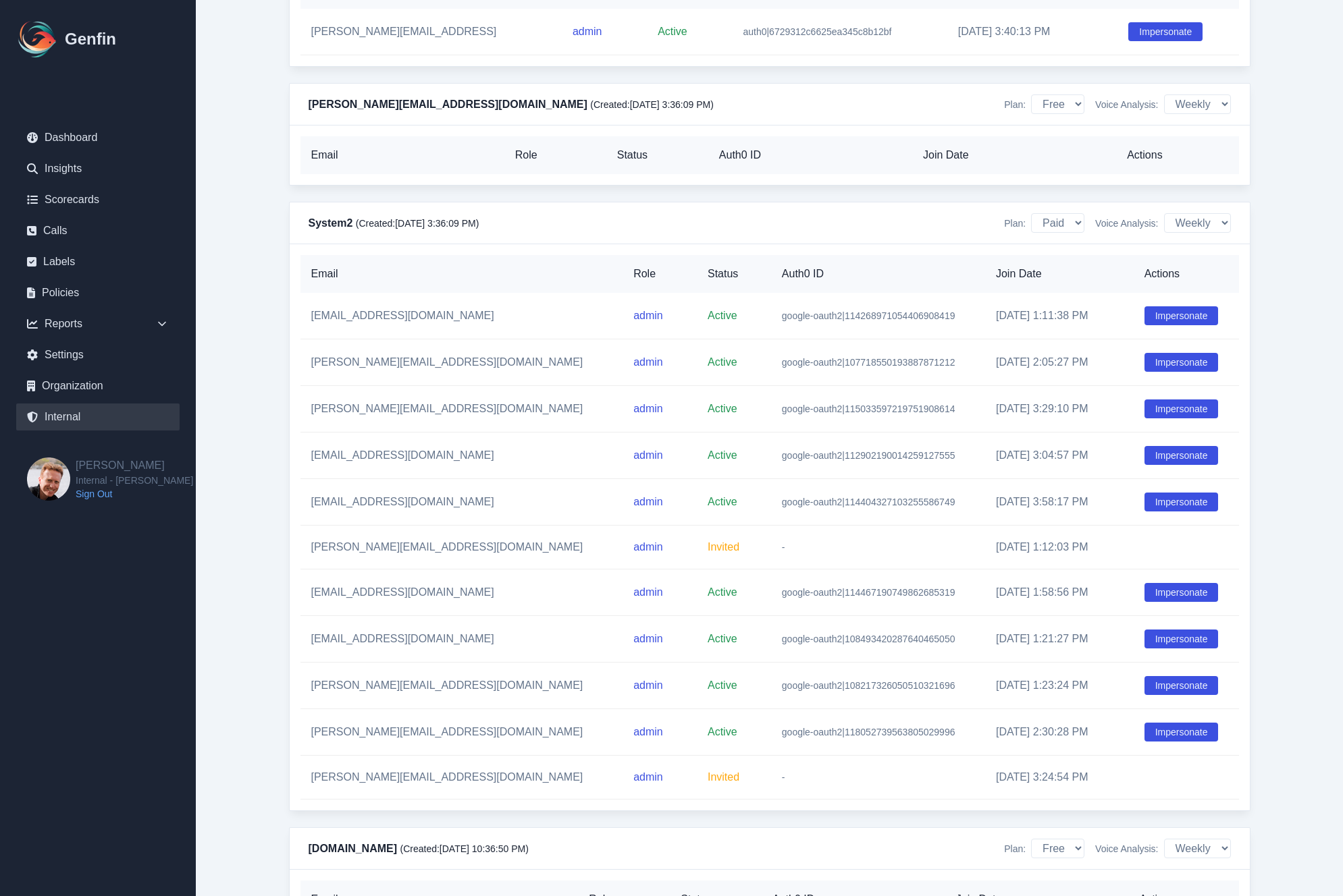
scroll to position [12134, 0]
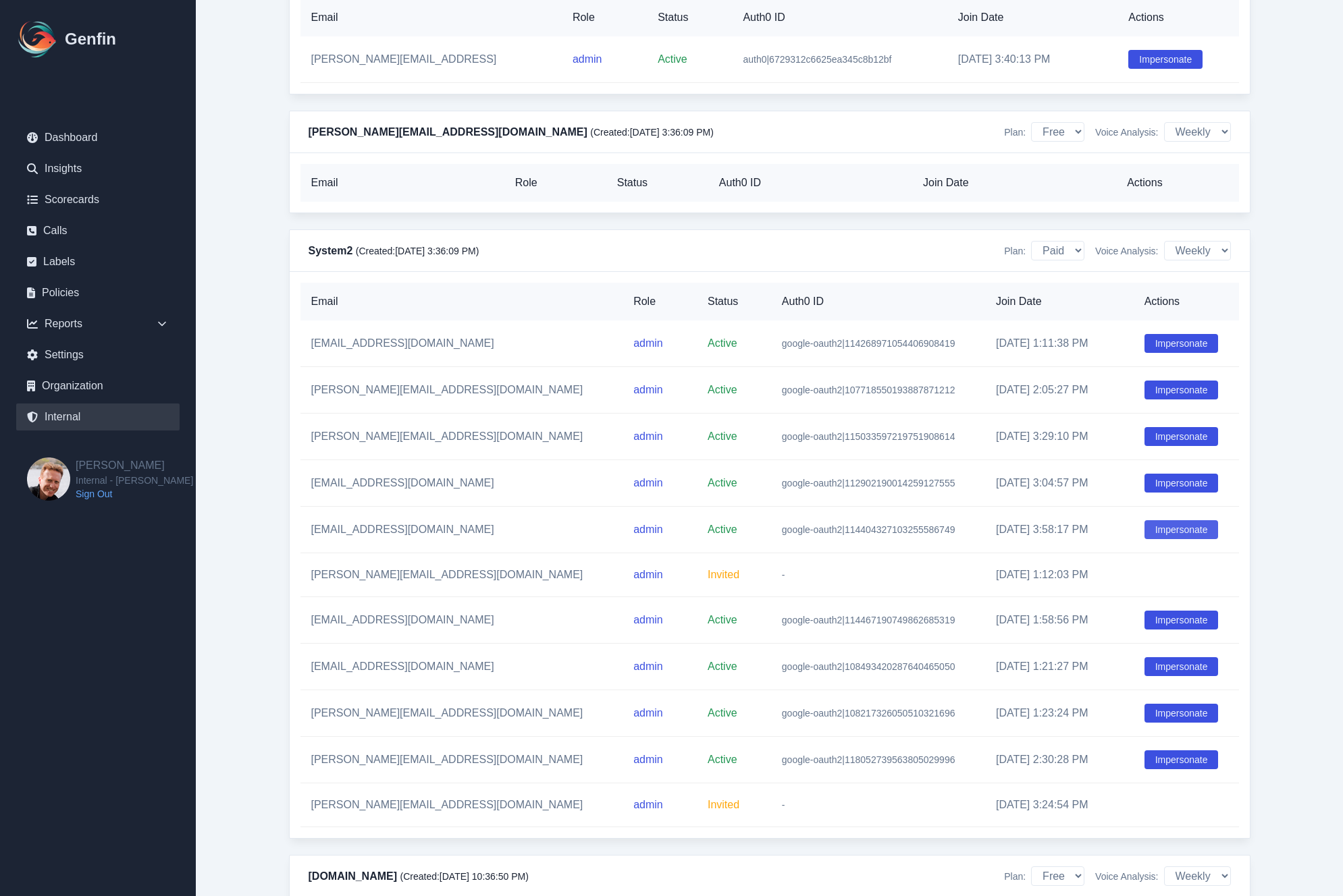
click at [1152, 532] on button "Impersonate" at bounding box center [1181, 530] width 74 height 19
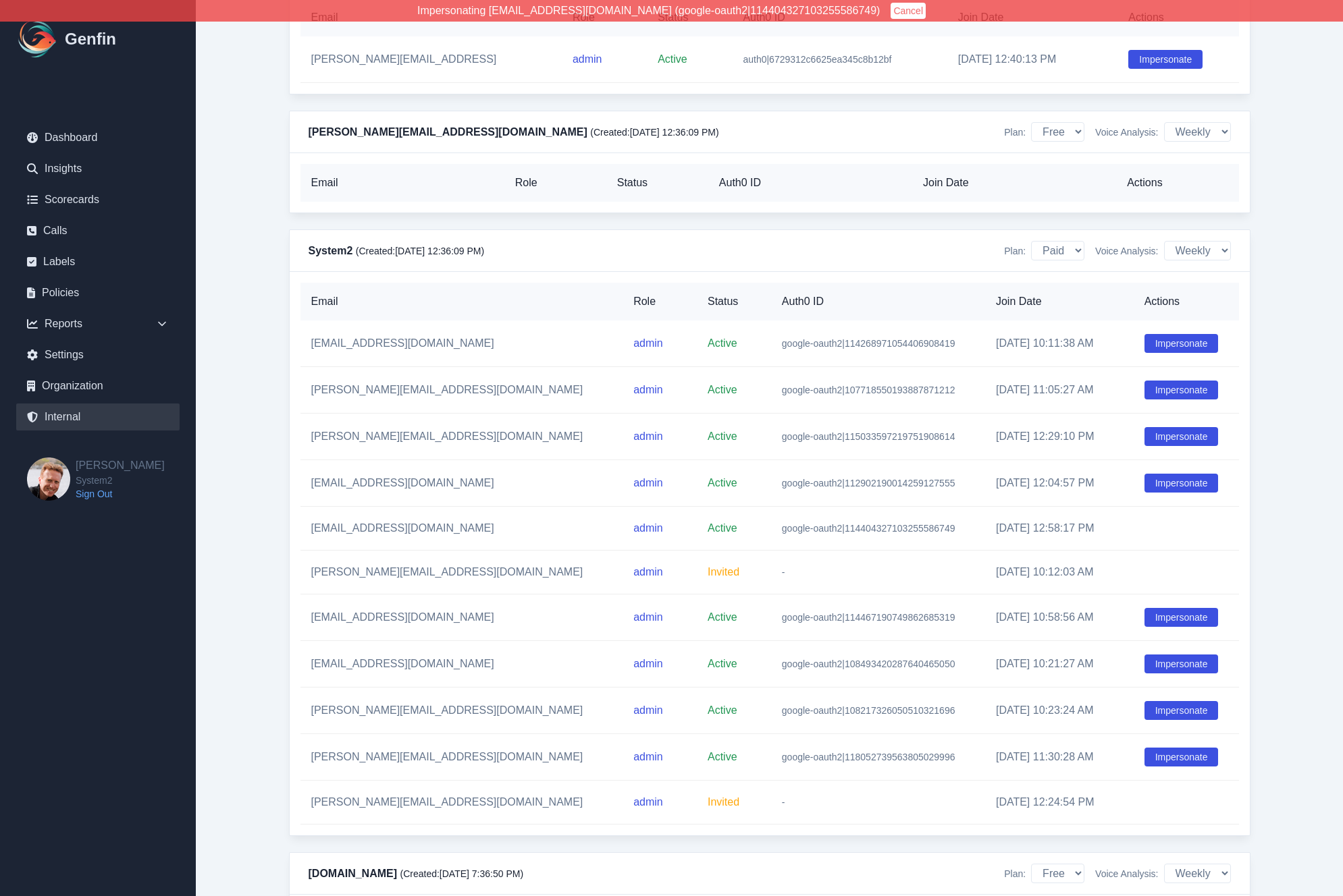
click at [69, 385] on link "Organization" at bounding box center [97, 386] width 163 height 27
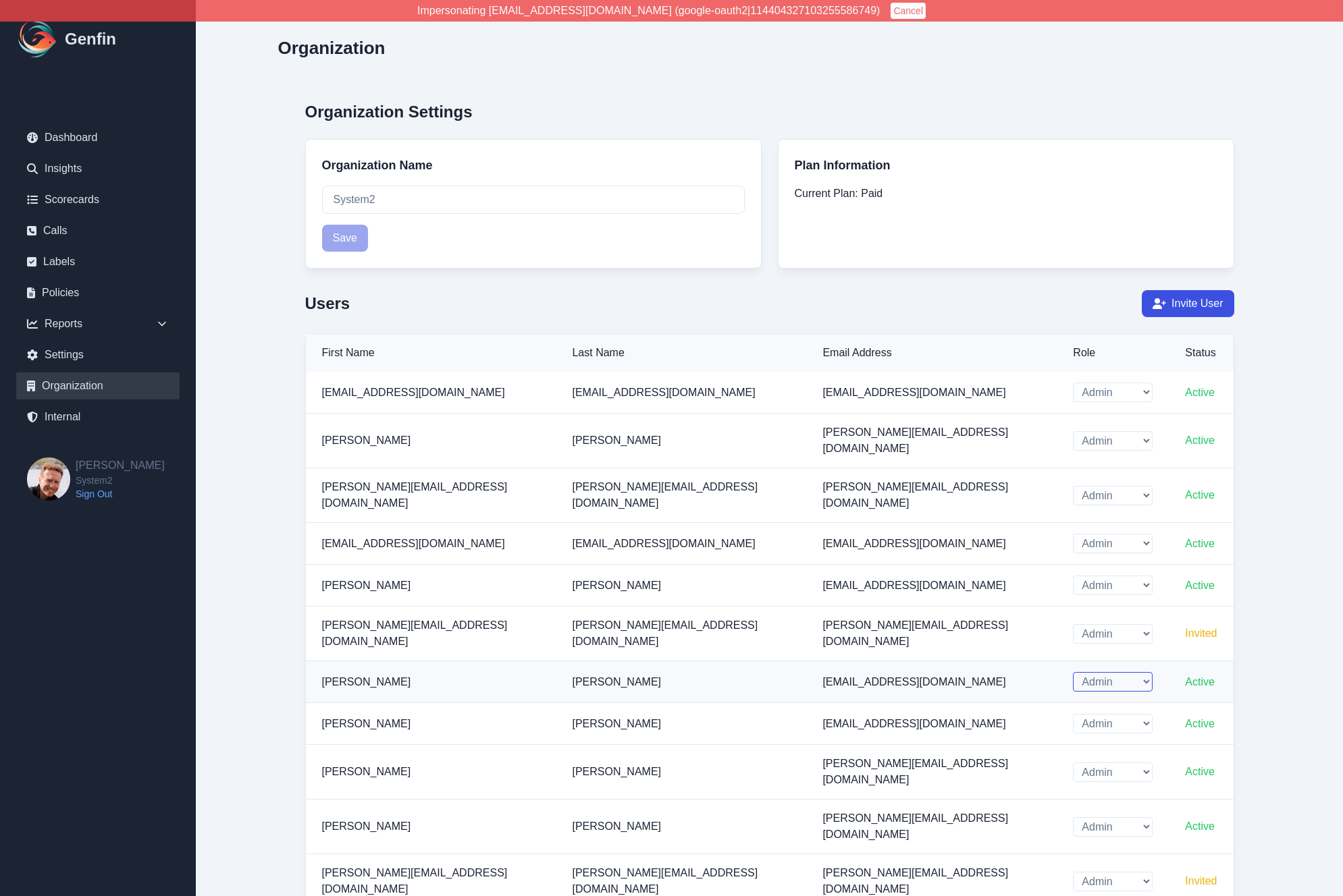
click at [1073, 672] on select "Admin CAM Team" at bounding box center [1112, 682] width 80 height 19
select select "cam_team"
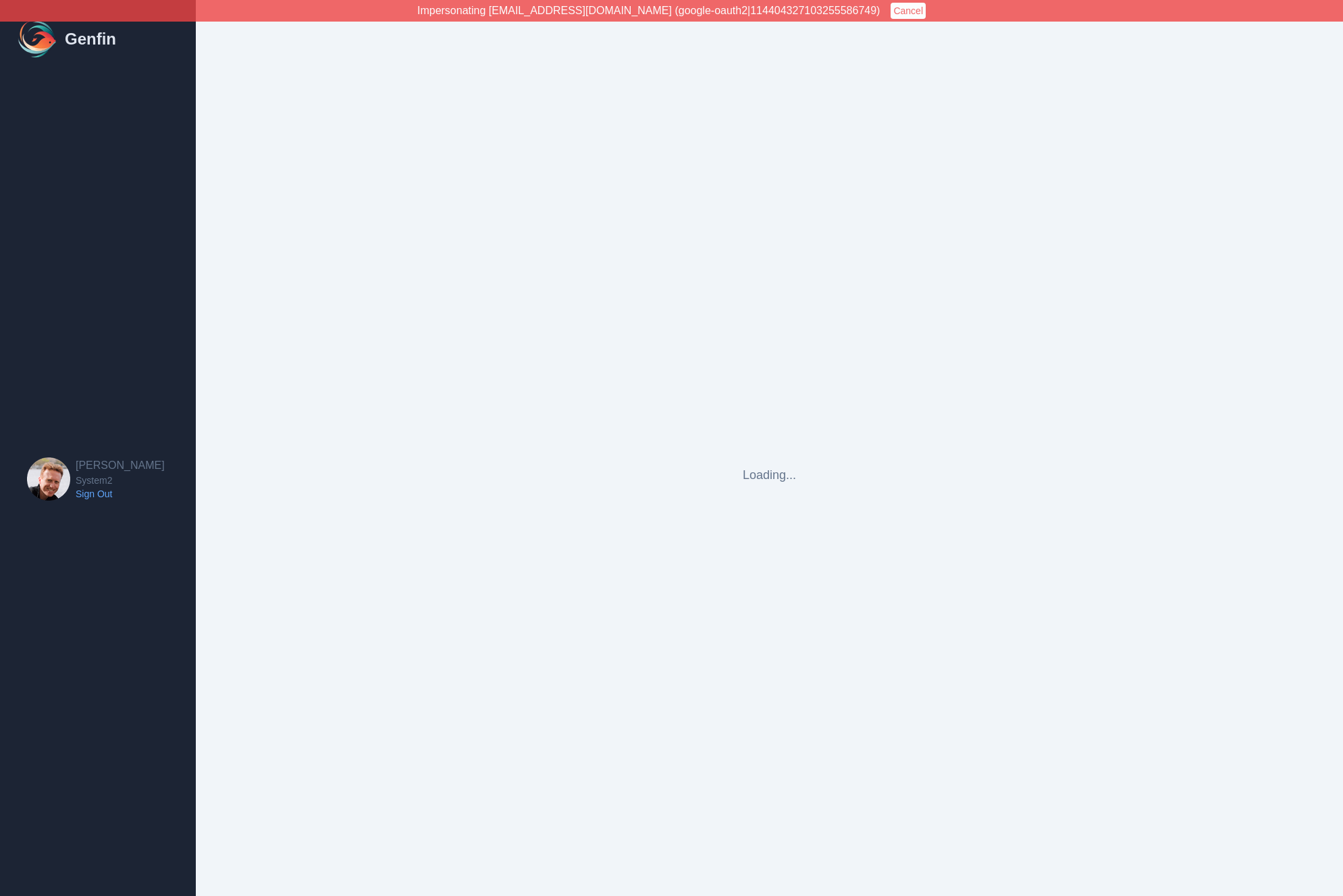
select select "cam_team"
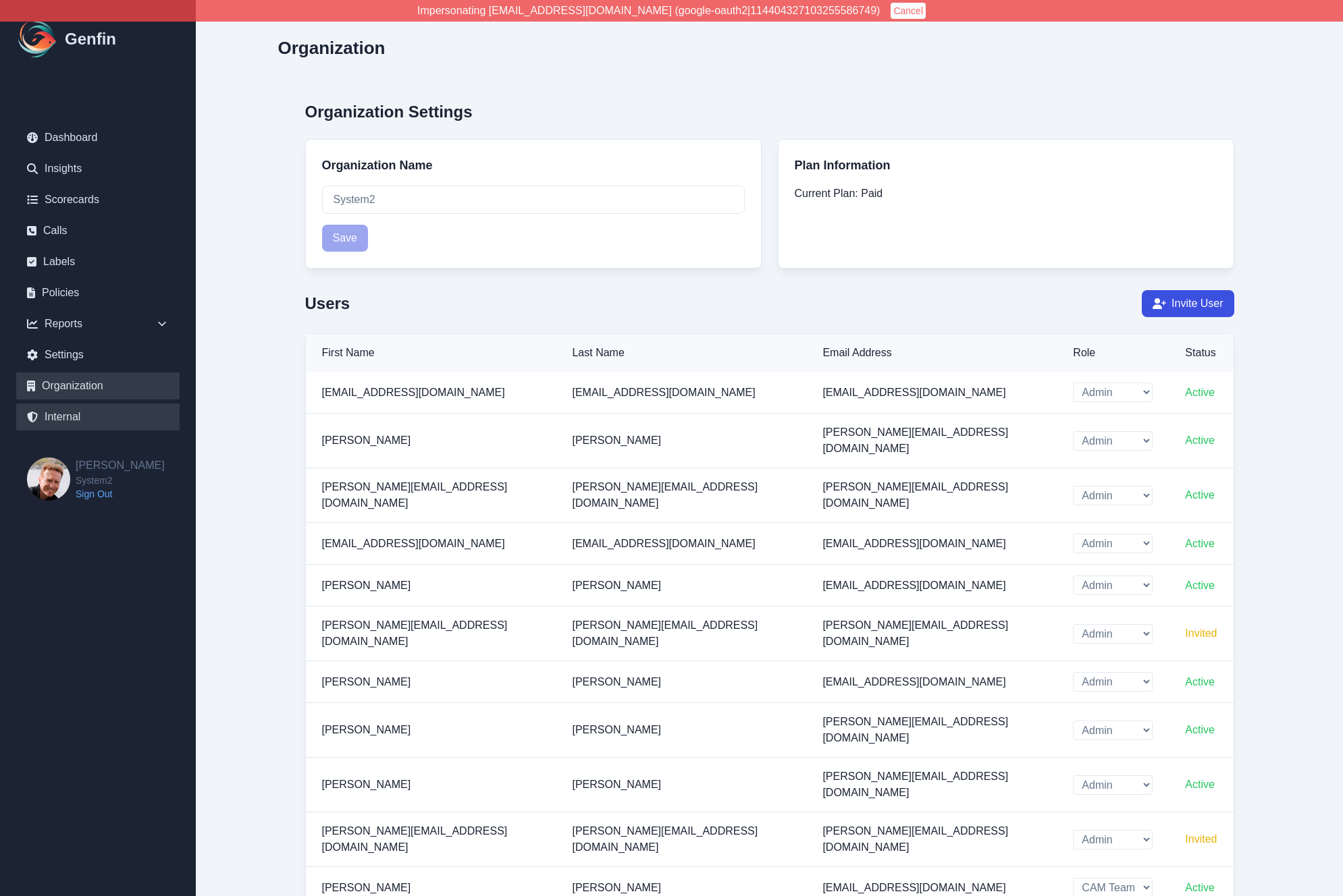
click at [69, 413] on link "Internal" at bounding box center [97, 417] width 163 height 27
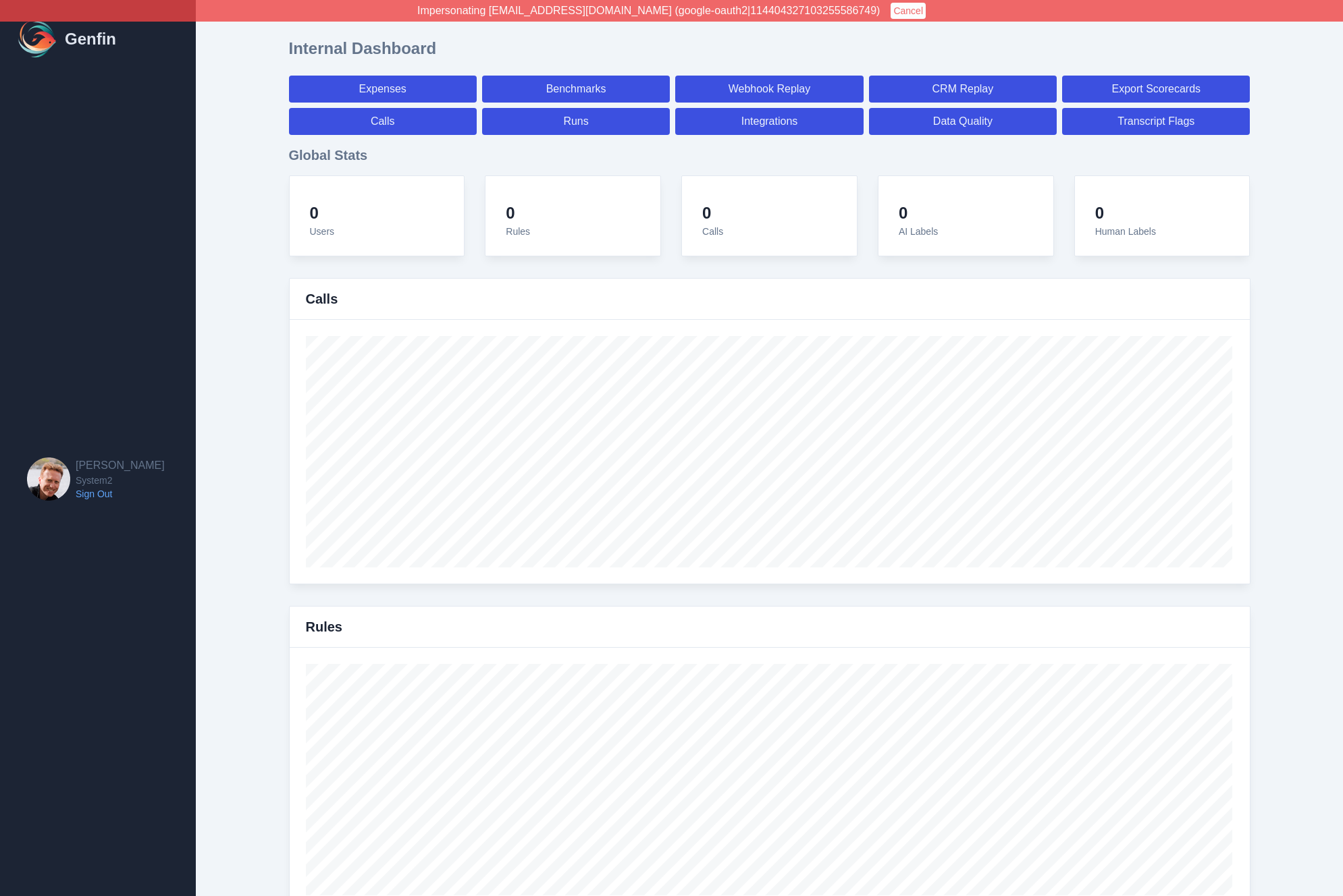
select select "paid"
select select "7"
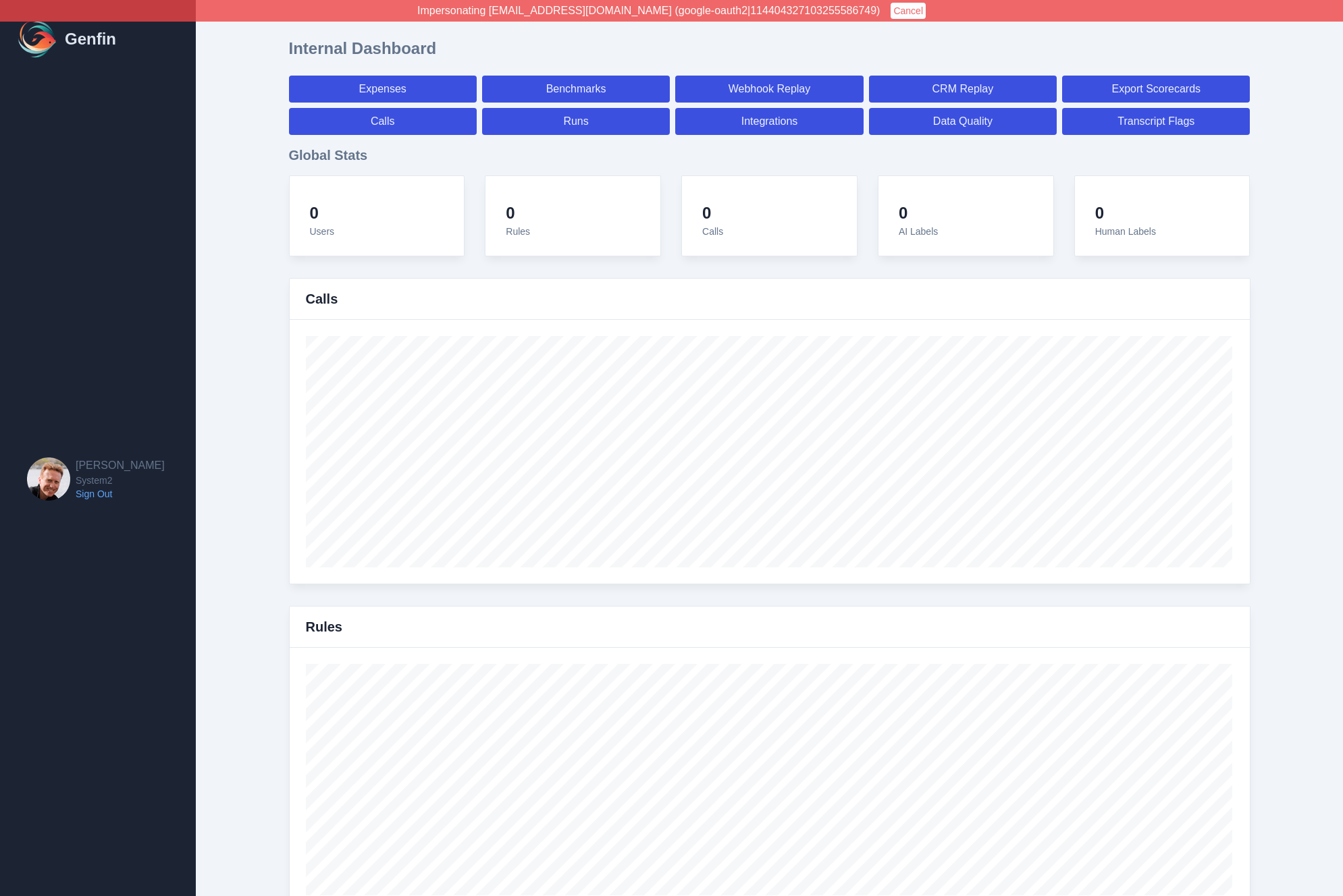
select select "paid"
select select "7"
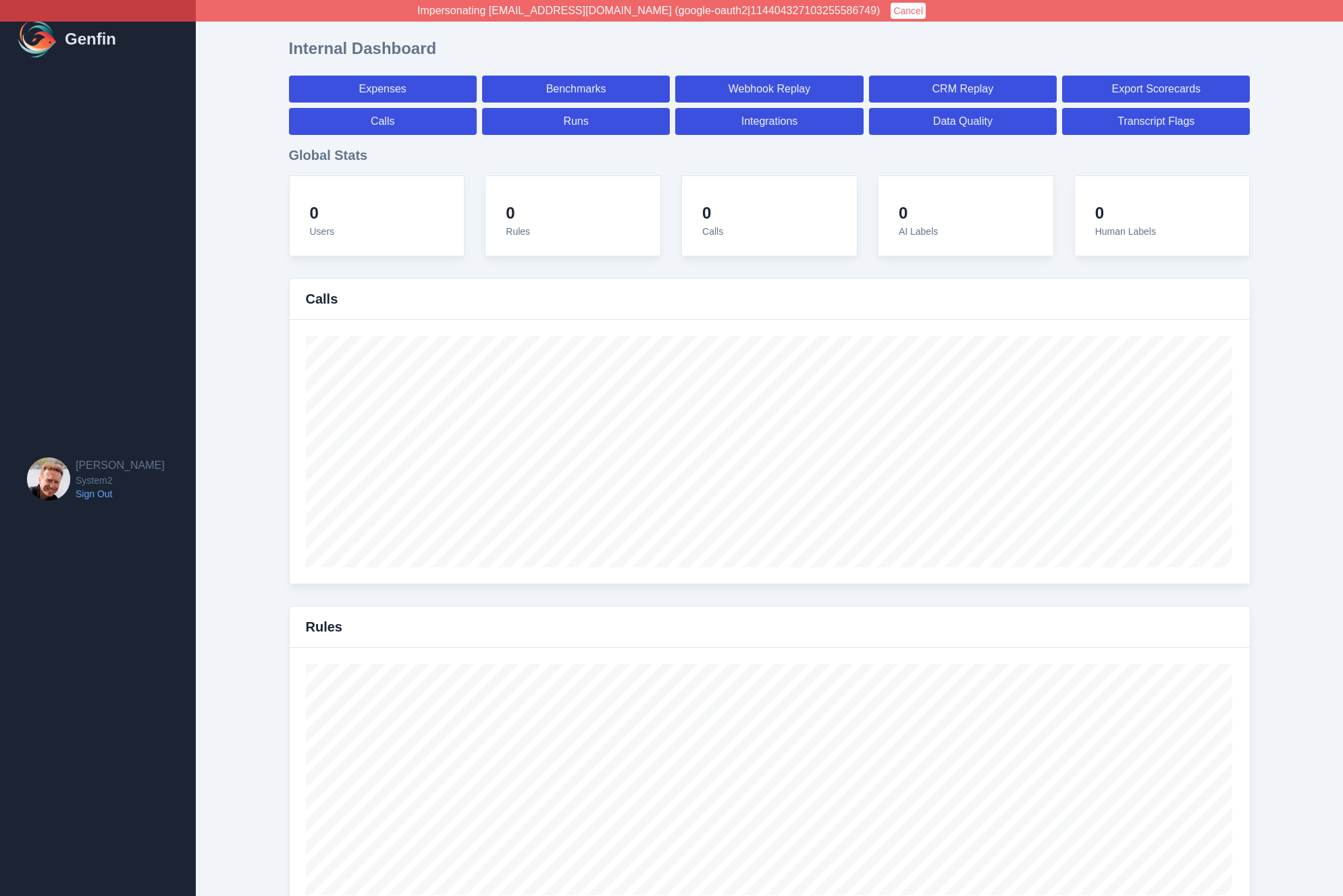
select select "7"
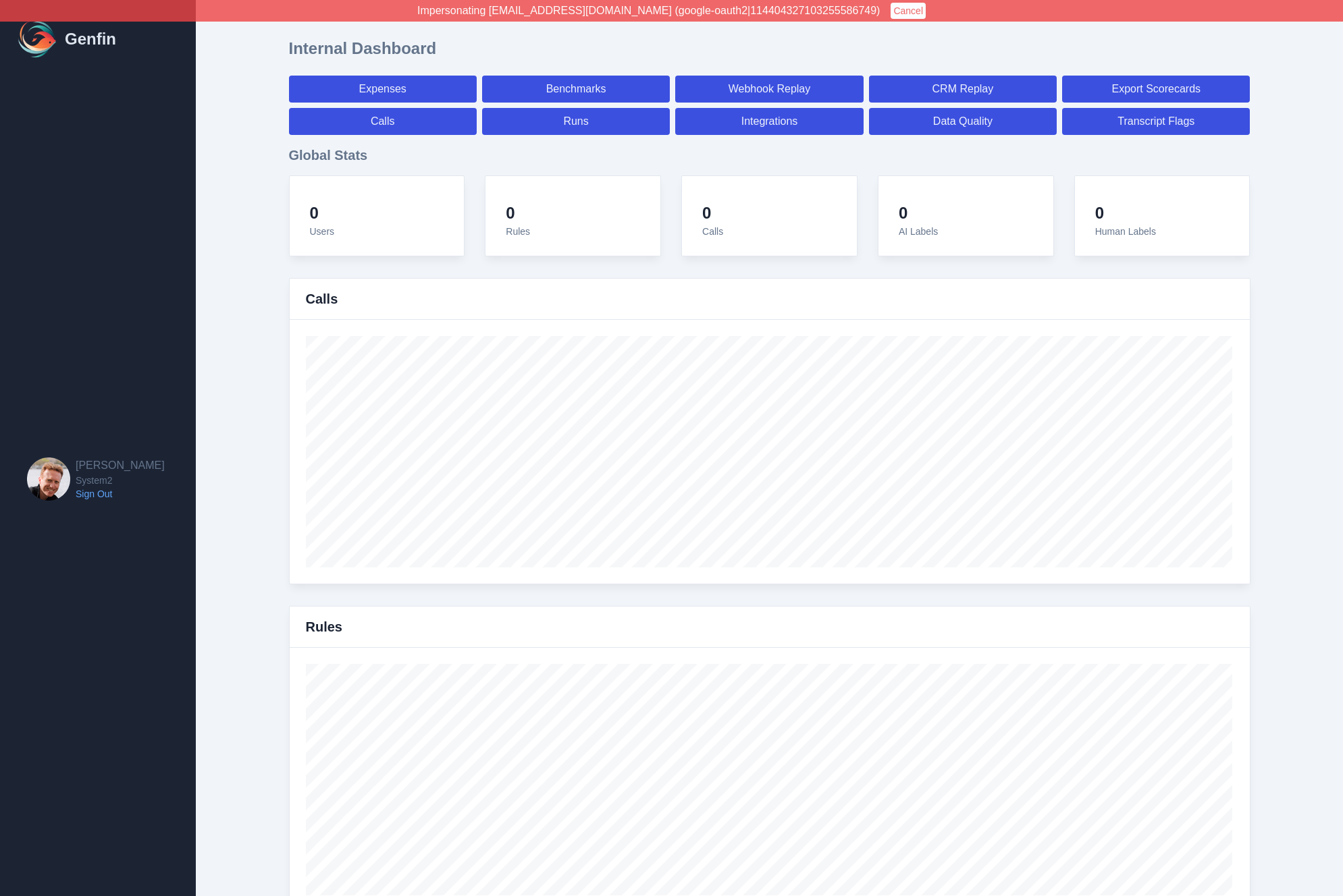
select select "7"
select select "paid"
select select "7"
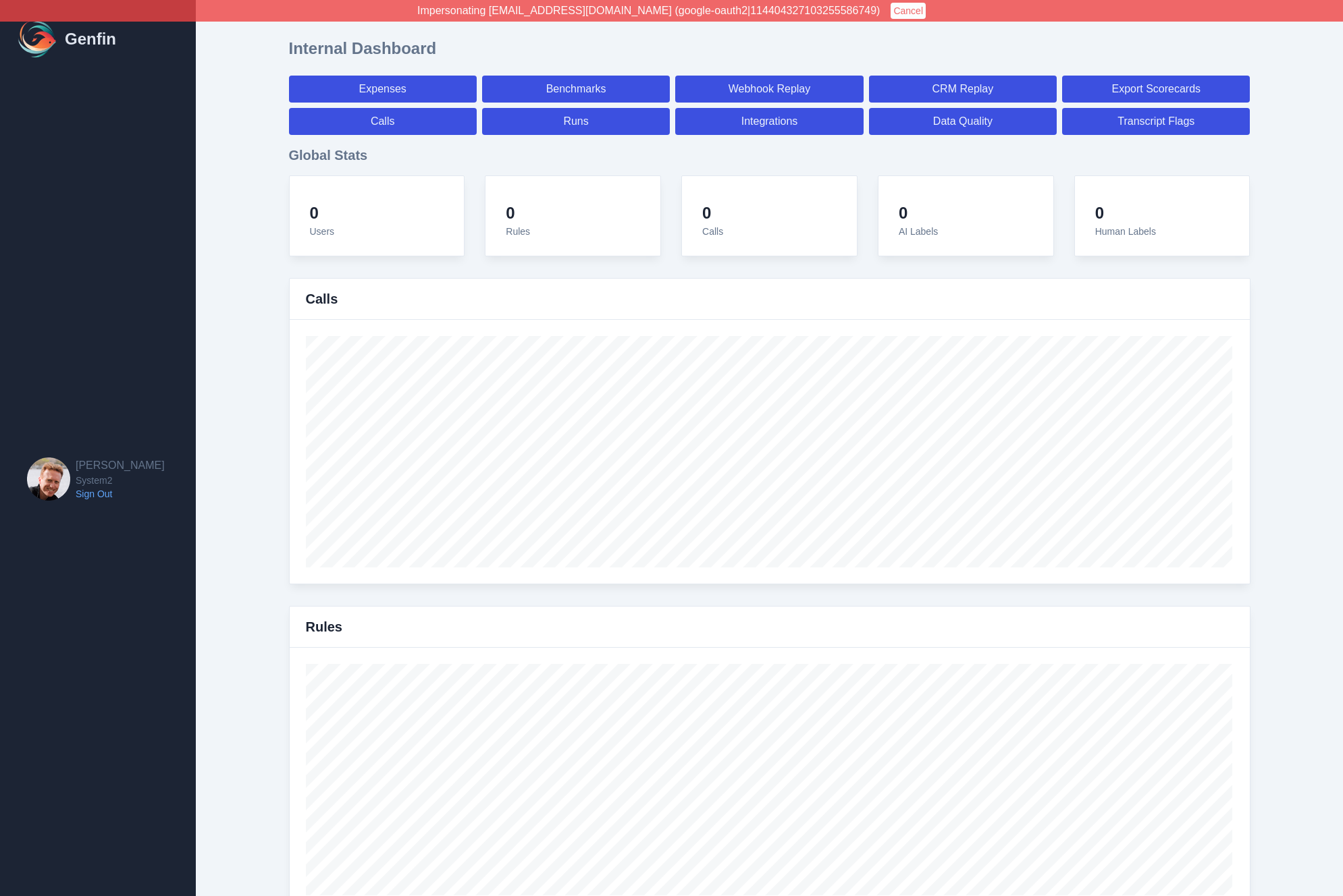
select select "7"
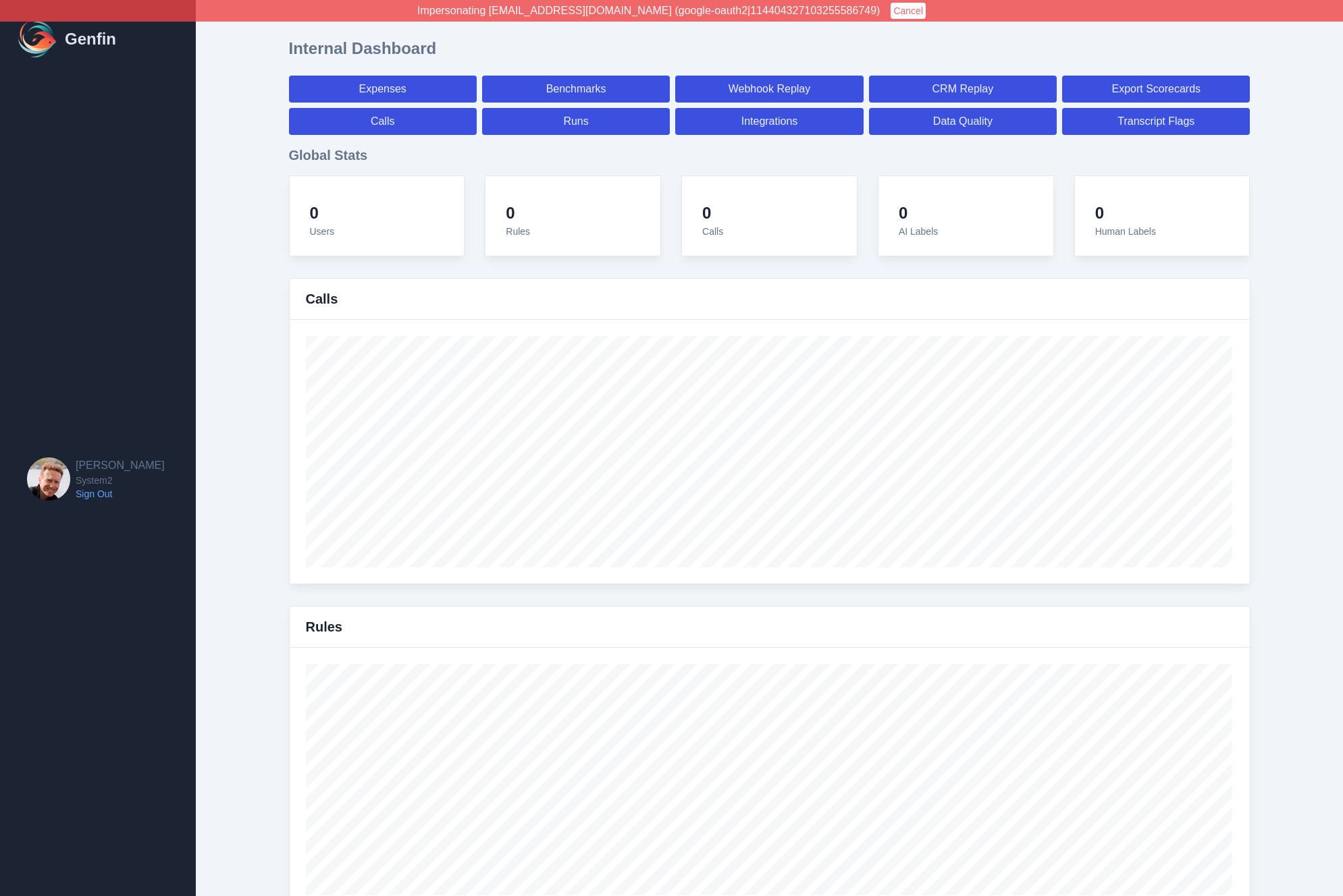
select select "7"
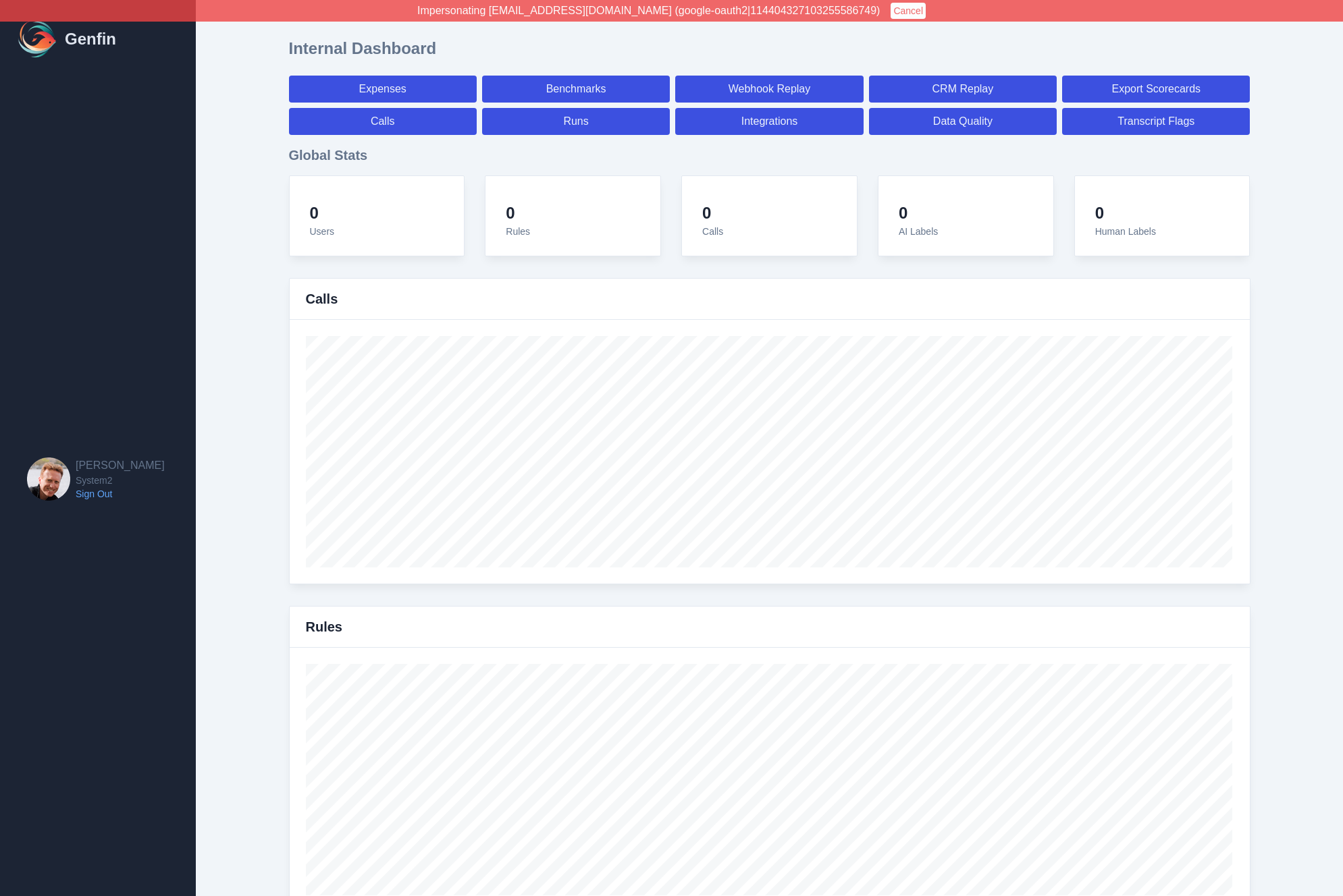
select select "paid"
select select "7"
select select "paid"
select select "7"
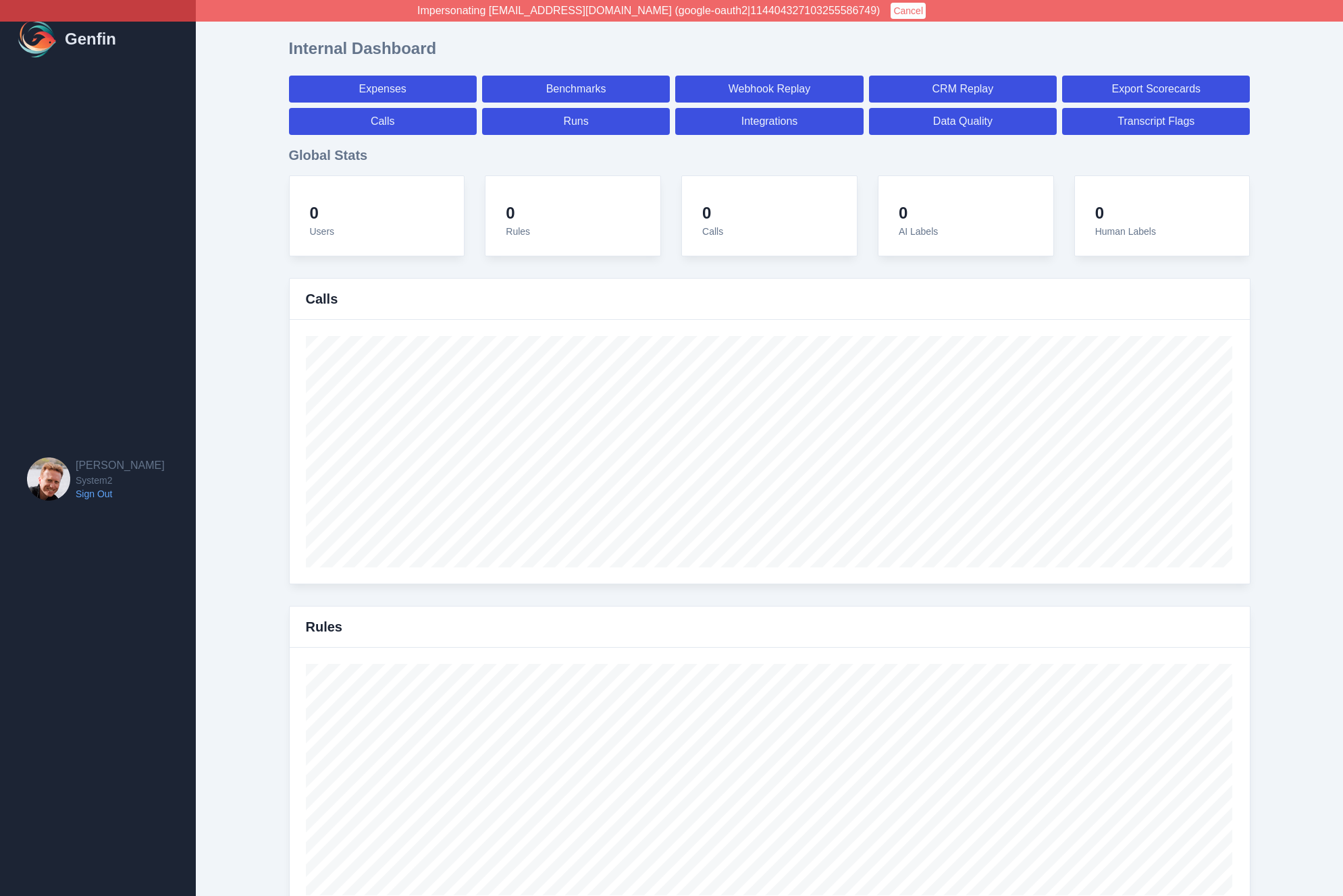
select select "paid"
select select "7"
select select "paid"
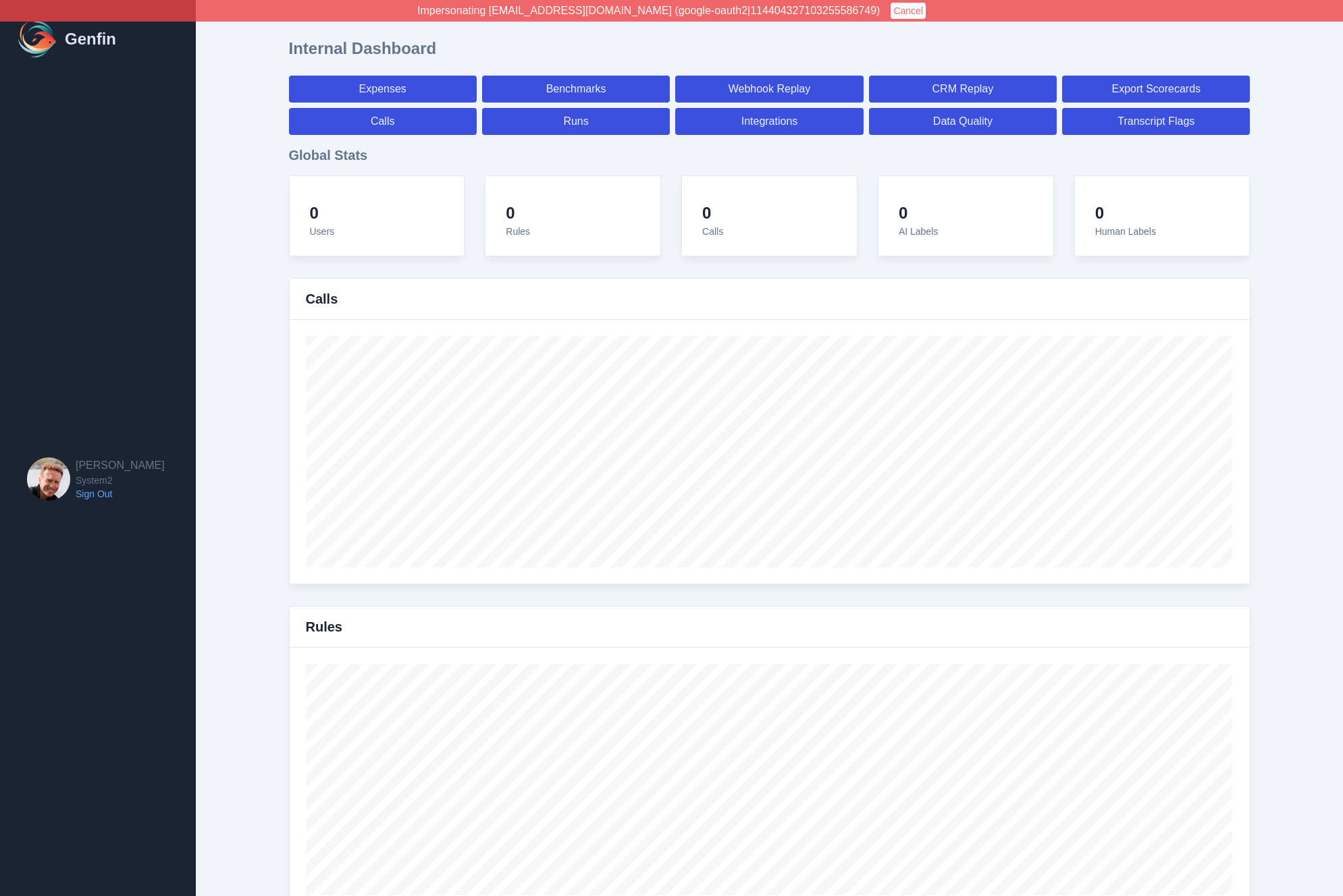
select select "7"
select select "paid"
select select "7"
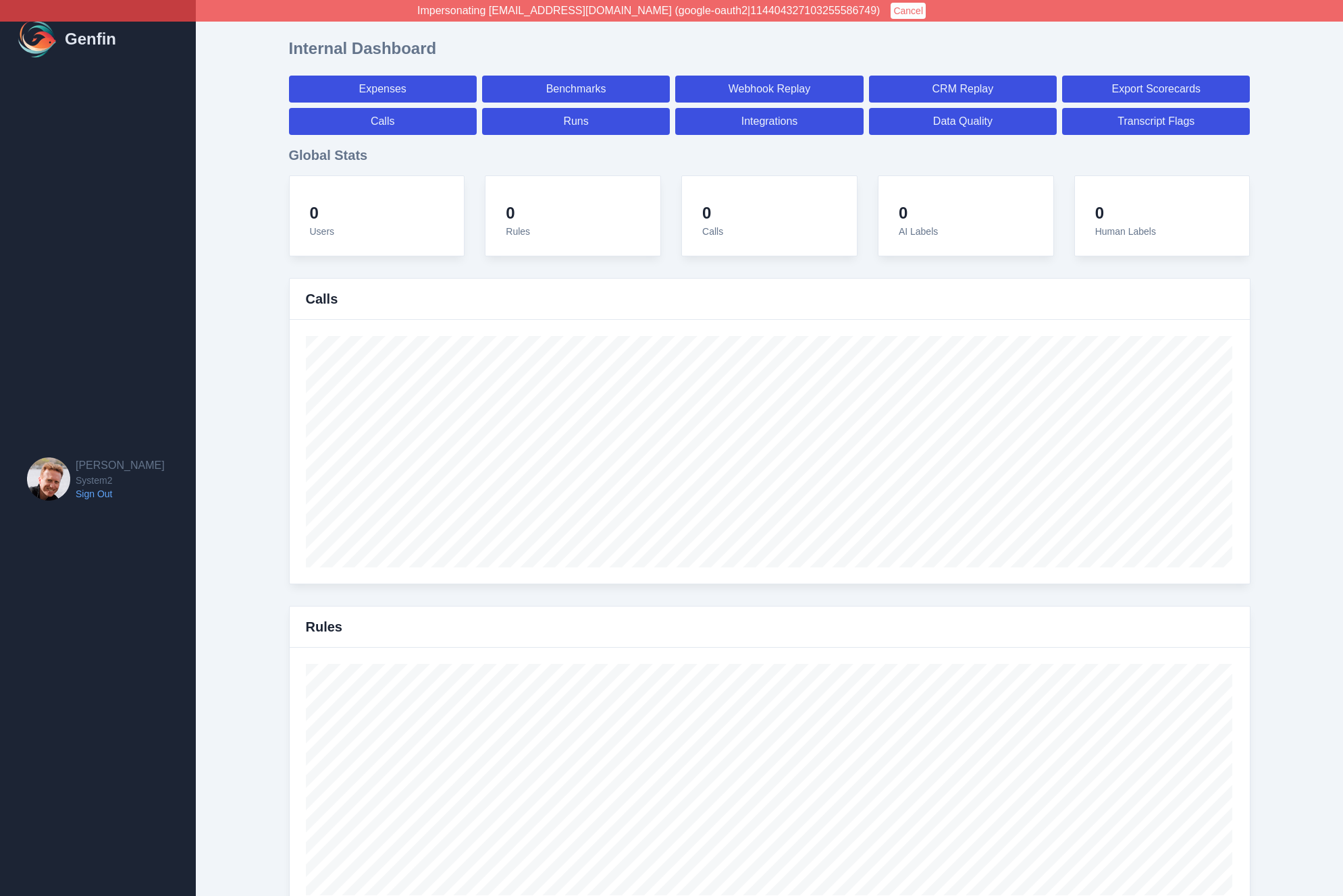
select select "7"
select select "paid"
select select "7"
select select "paid"
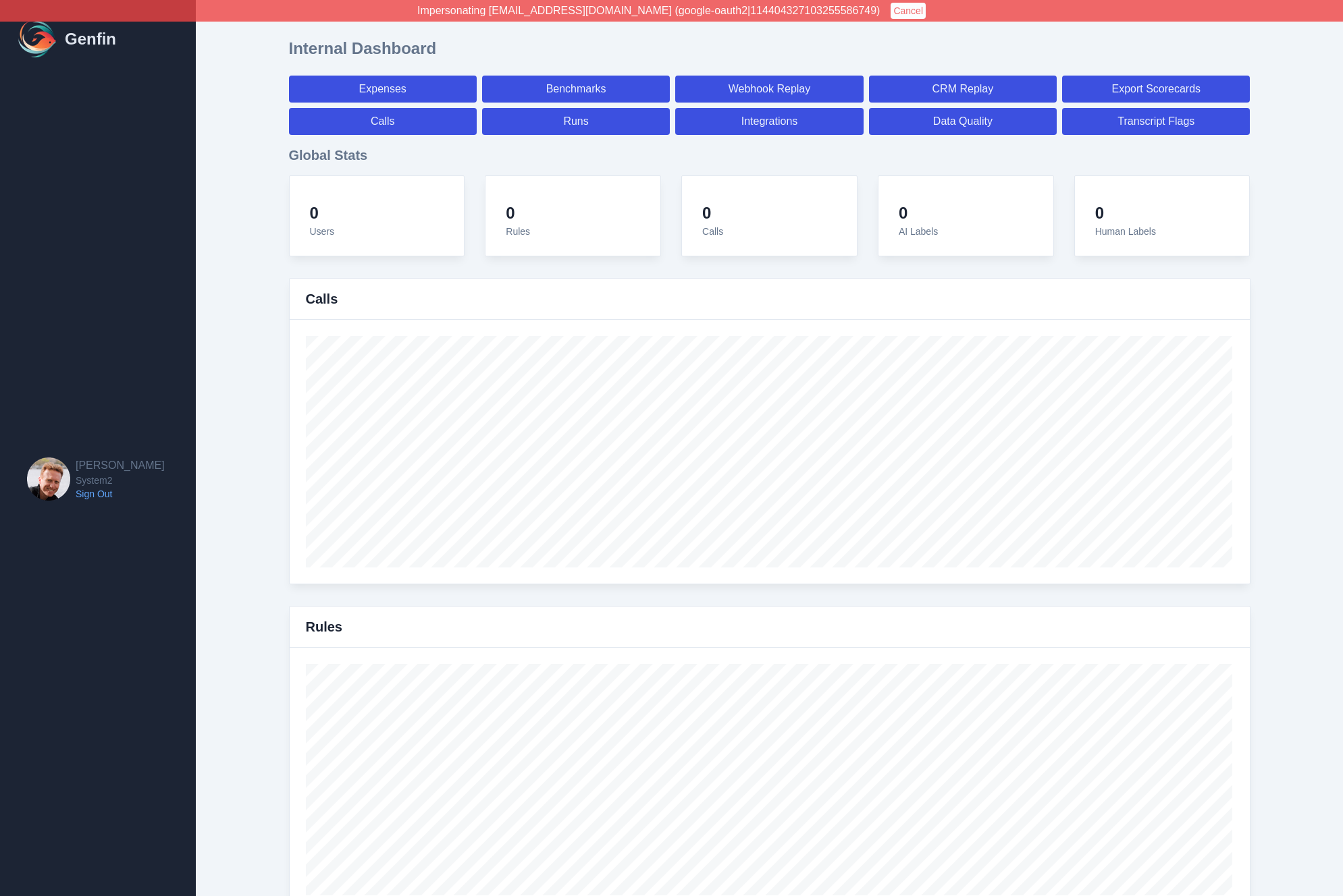
select select "7"
select select "paid"
select select "7"
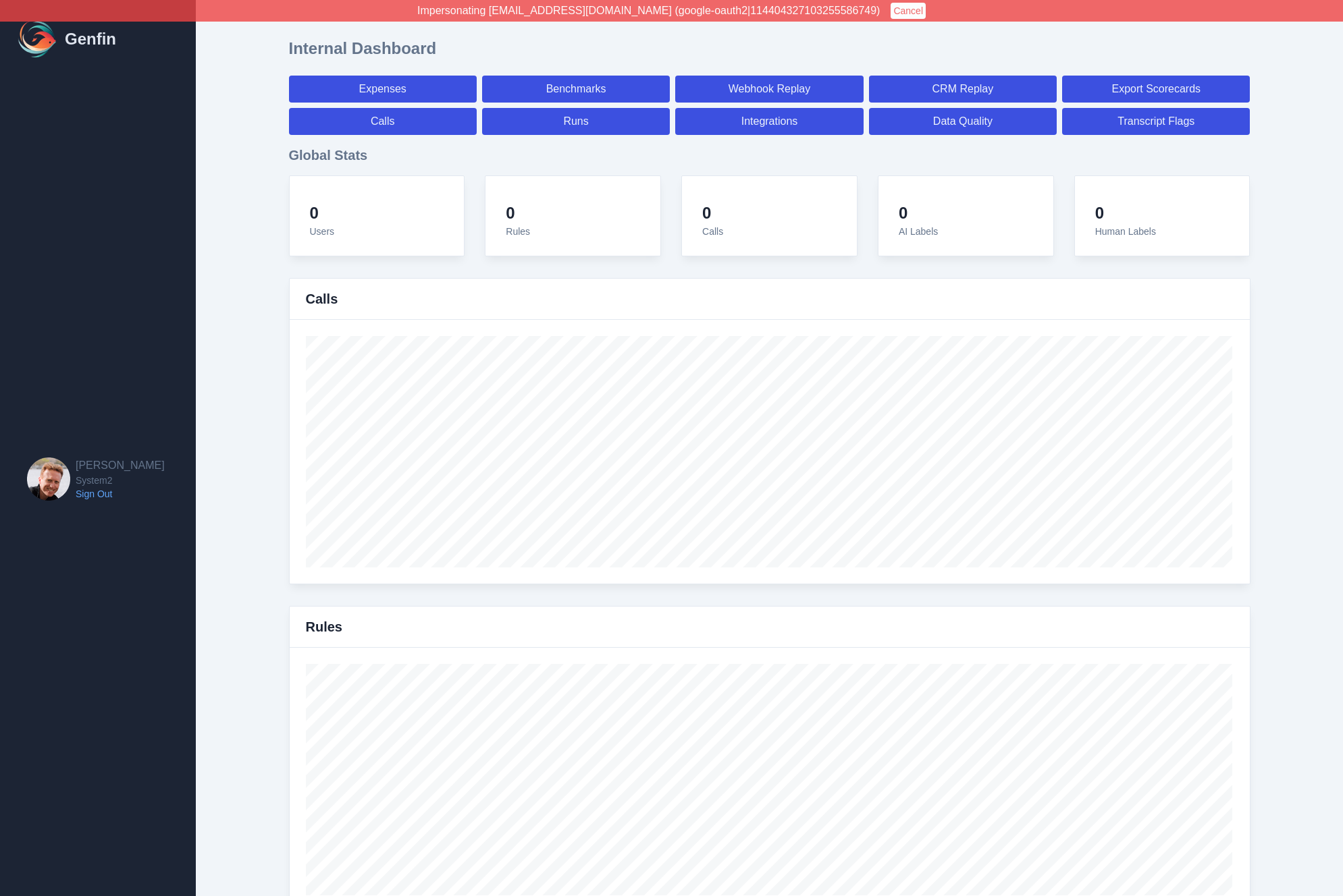
select select "7"
select select "paid"
select select "7"
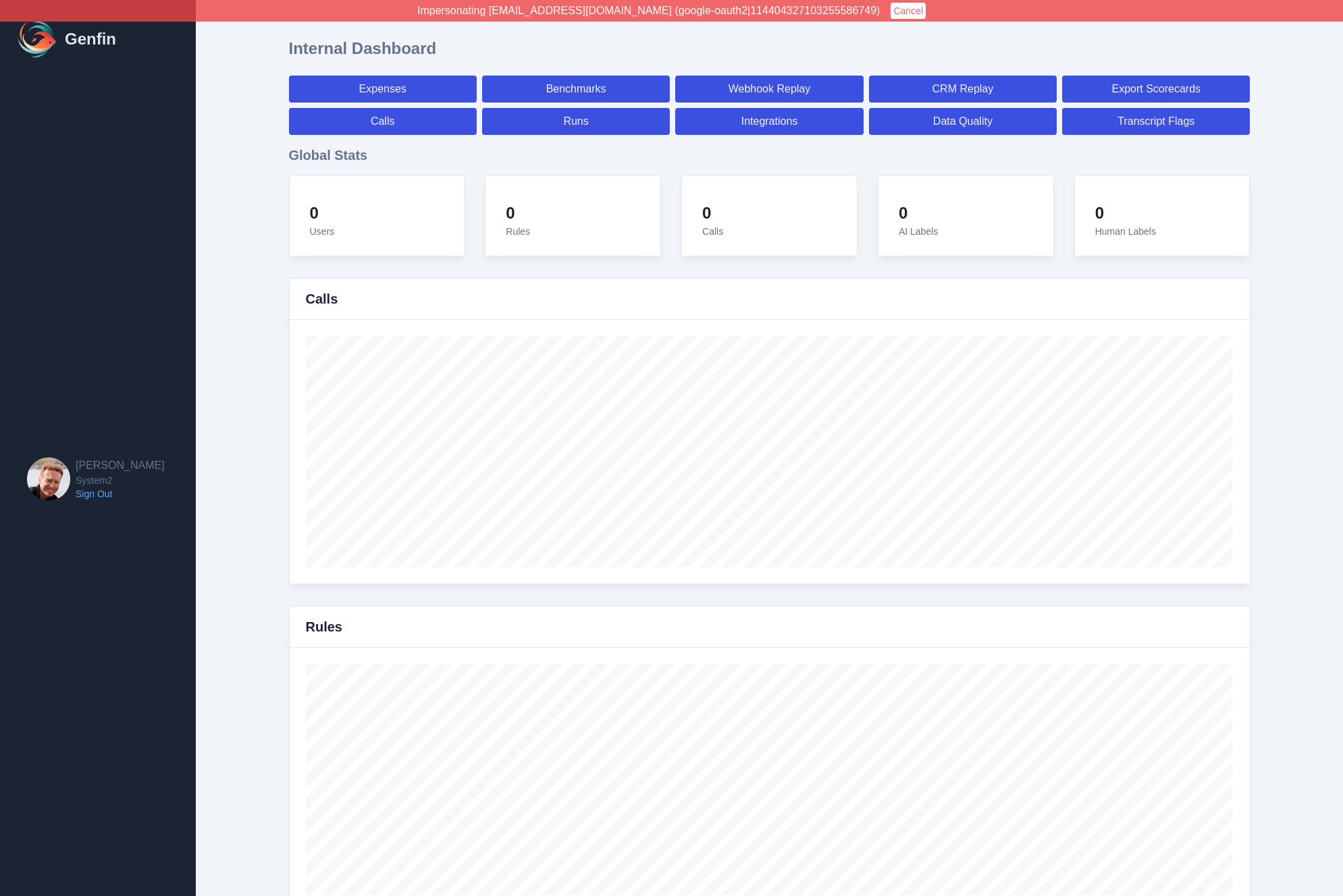
select select "7"
select select "paid"
select select "7"
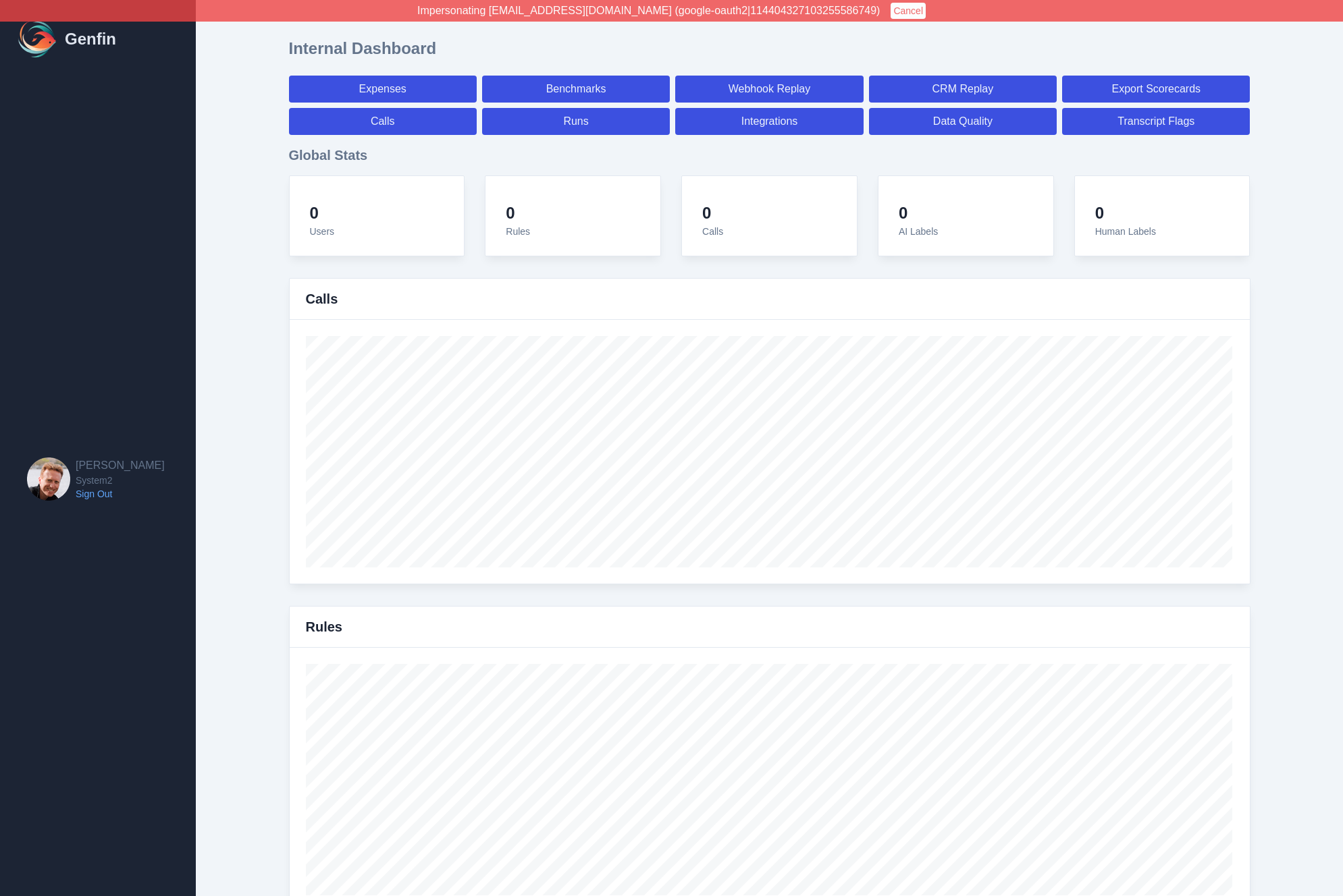
select select "7"
select select "paid"
select select "7"
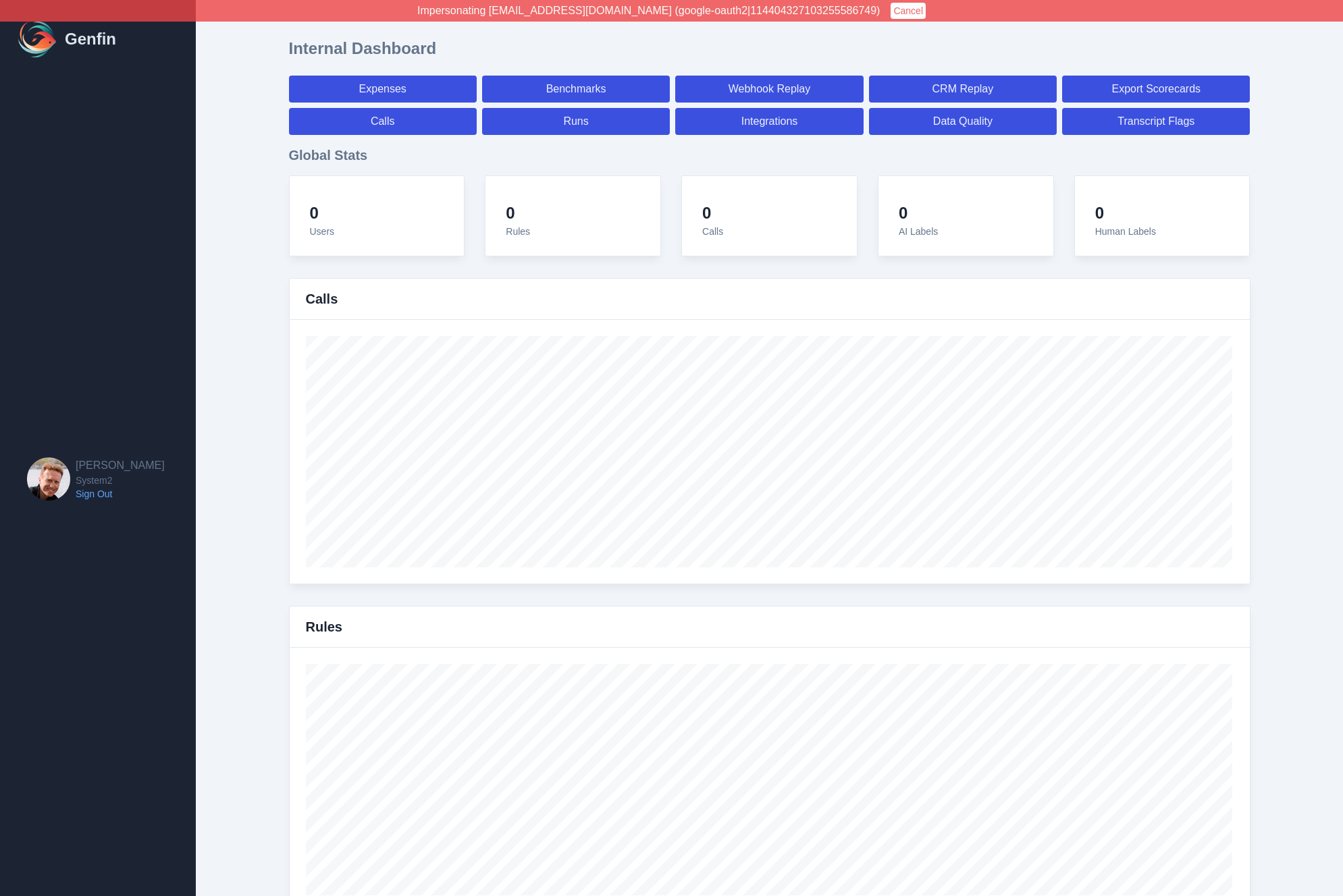
select select "7"
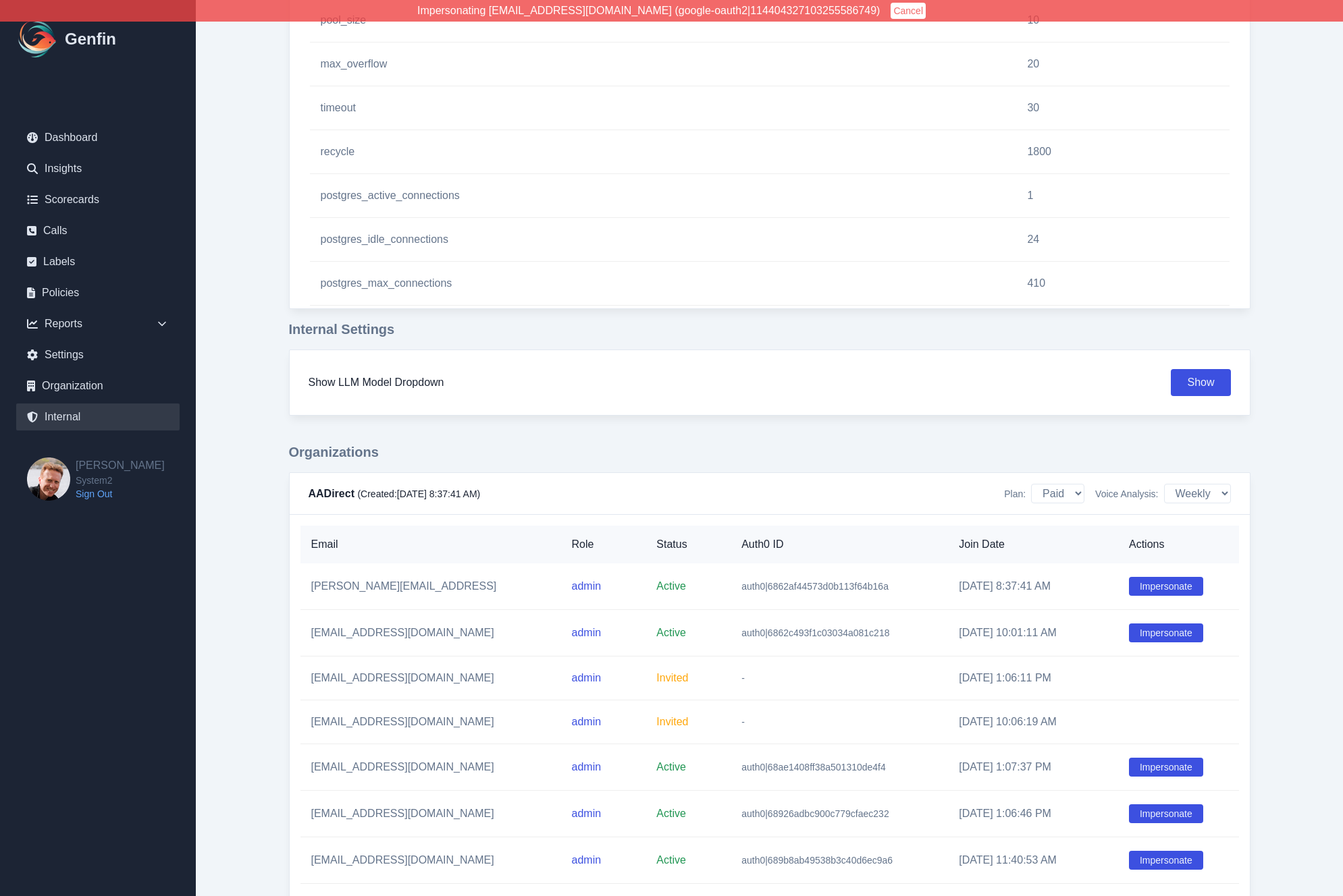
scroll to position [12494, 0]
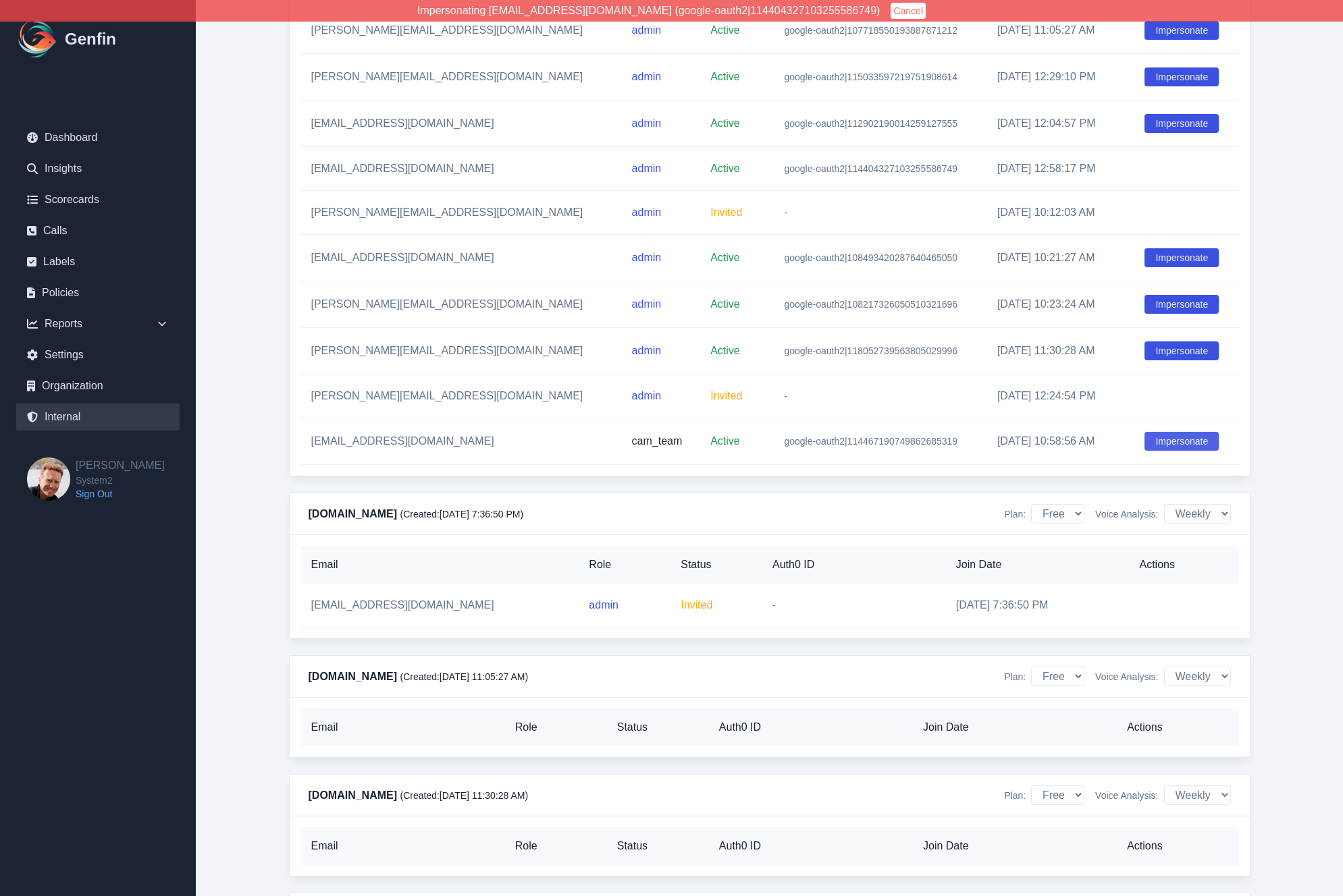
click at [1185, 450] on button "Impersonate" at bounding box center [1181, 442] width 74 height 19
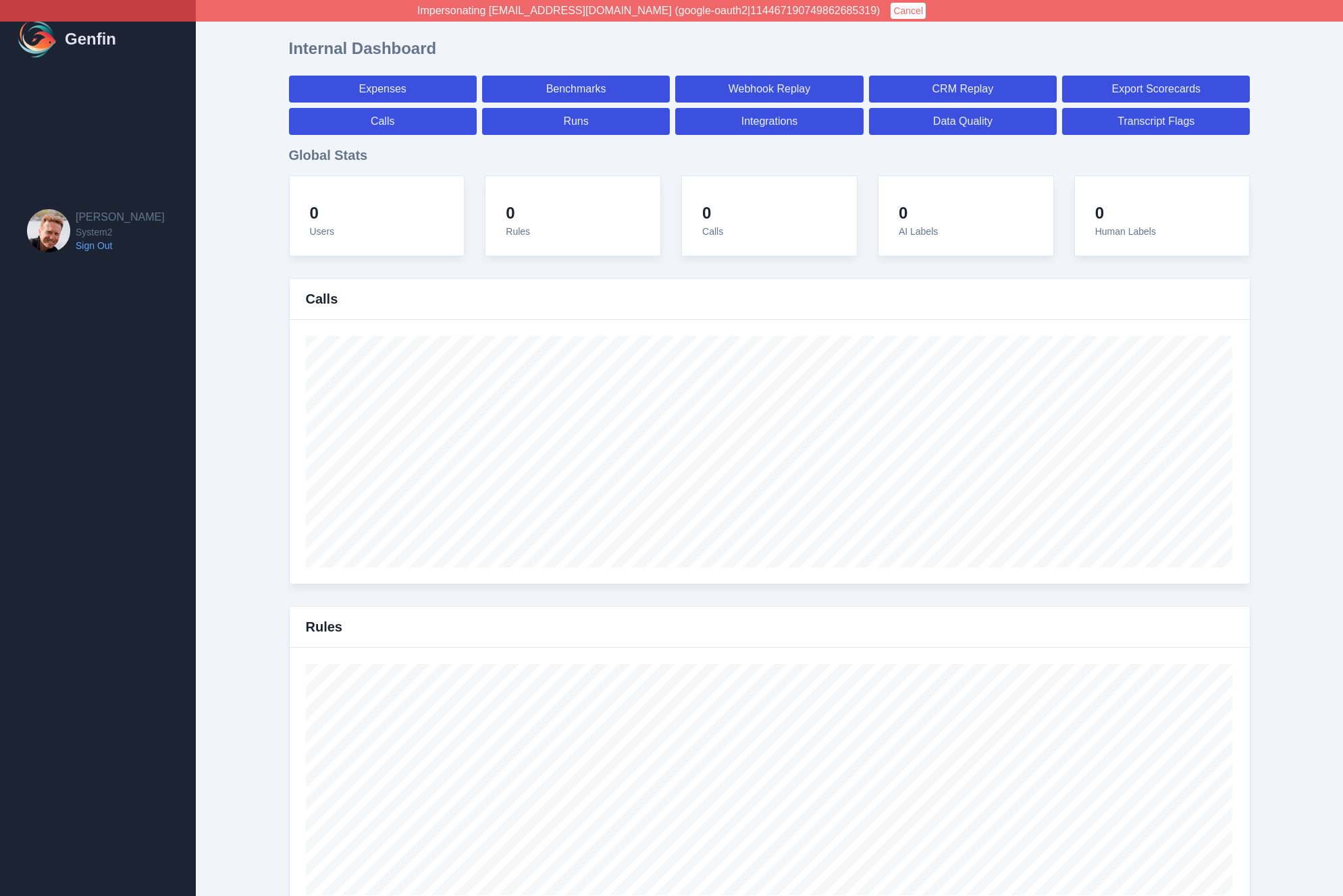
select select "paid"
select select "7"
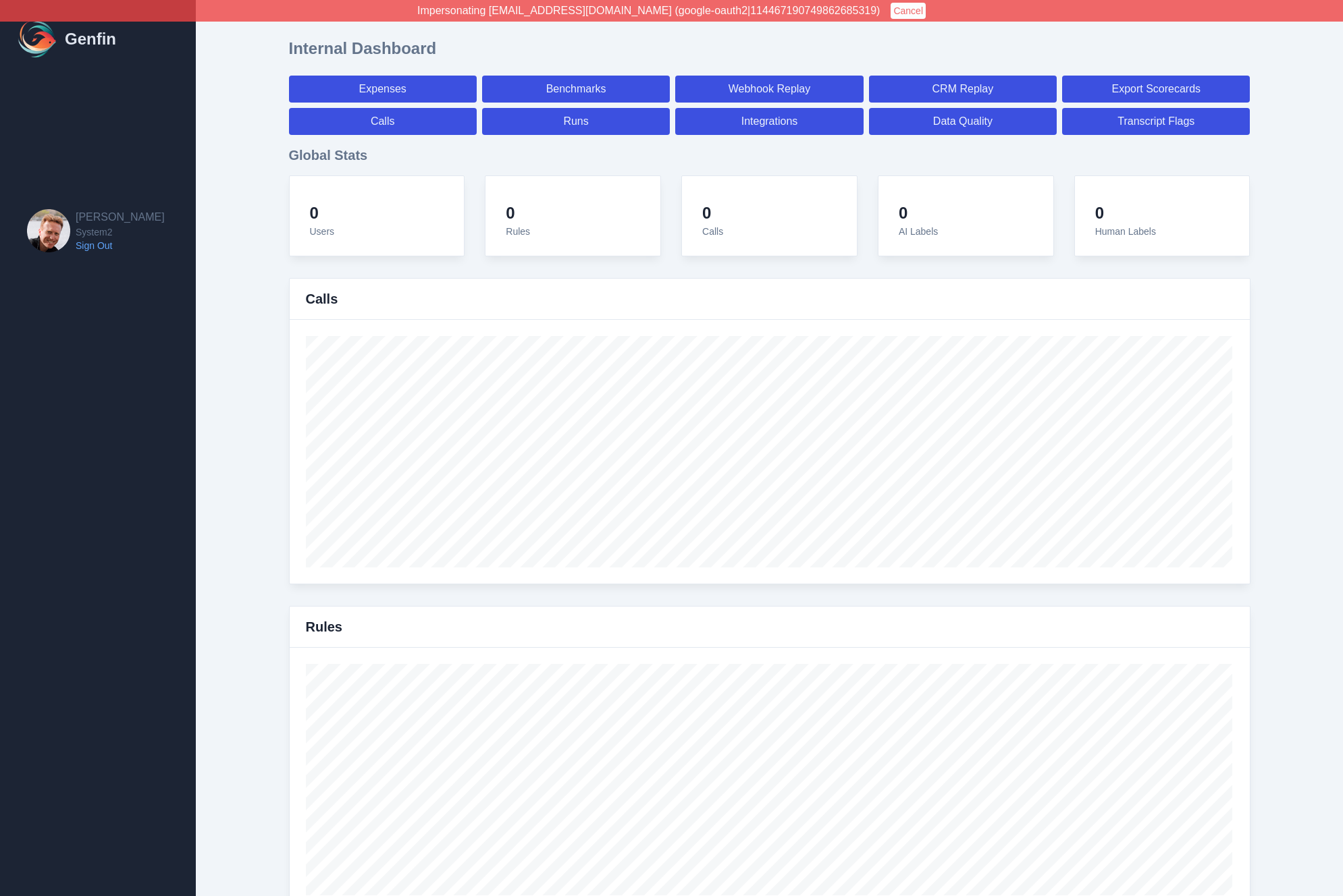
select select "paid"
select select "7"
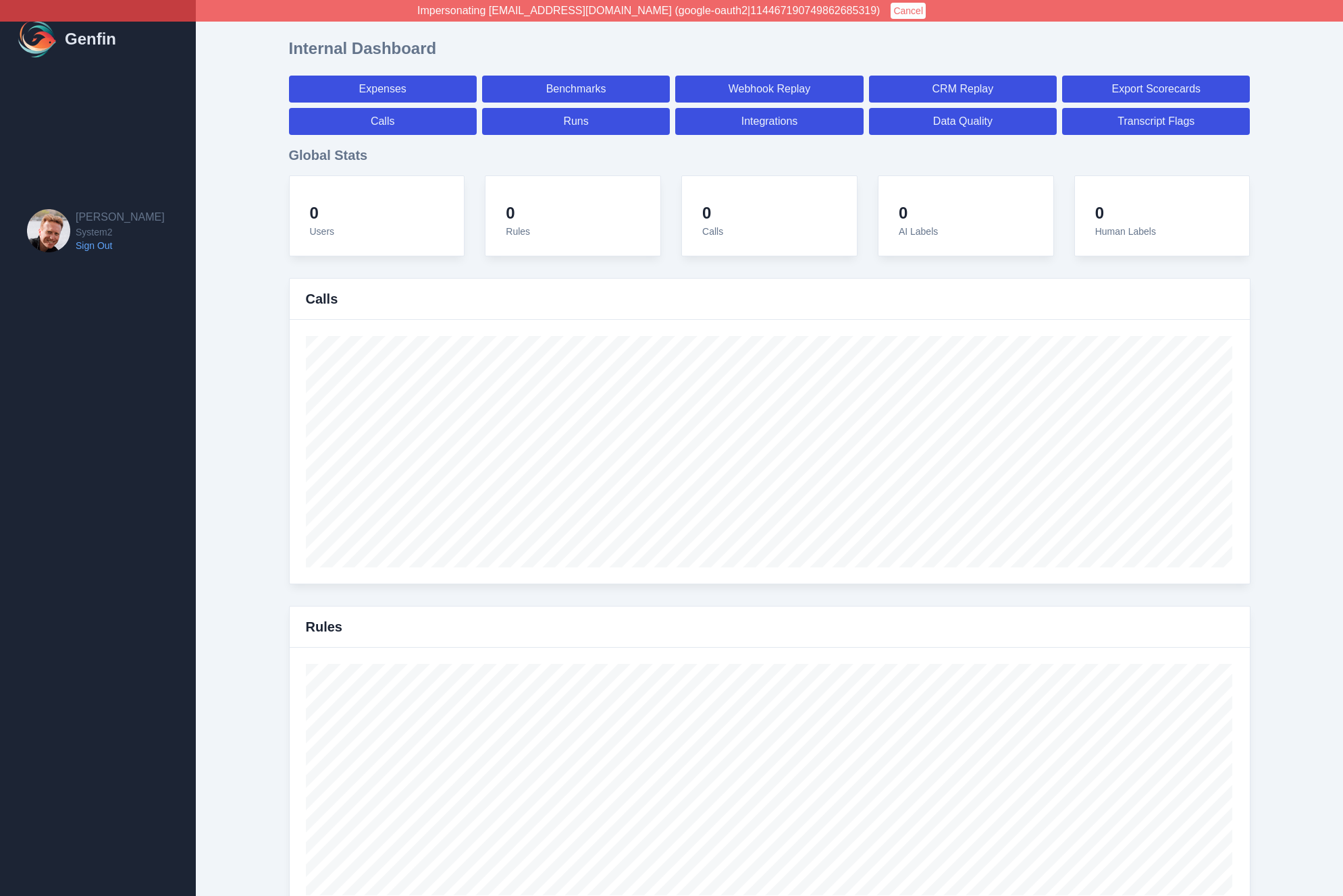
select select "7"
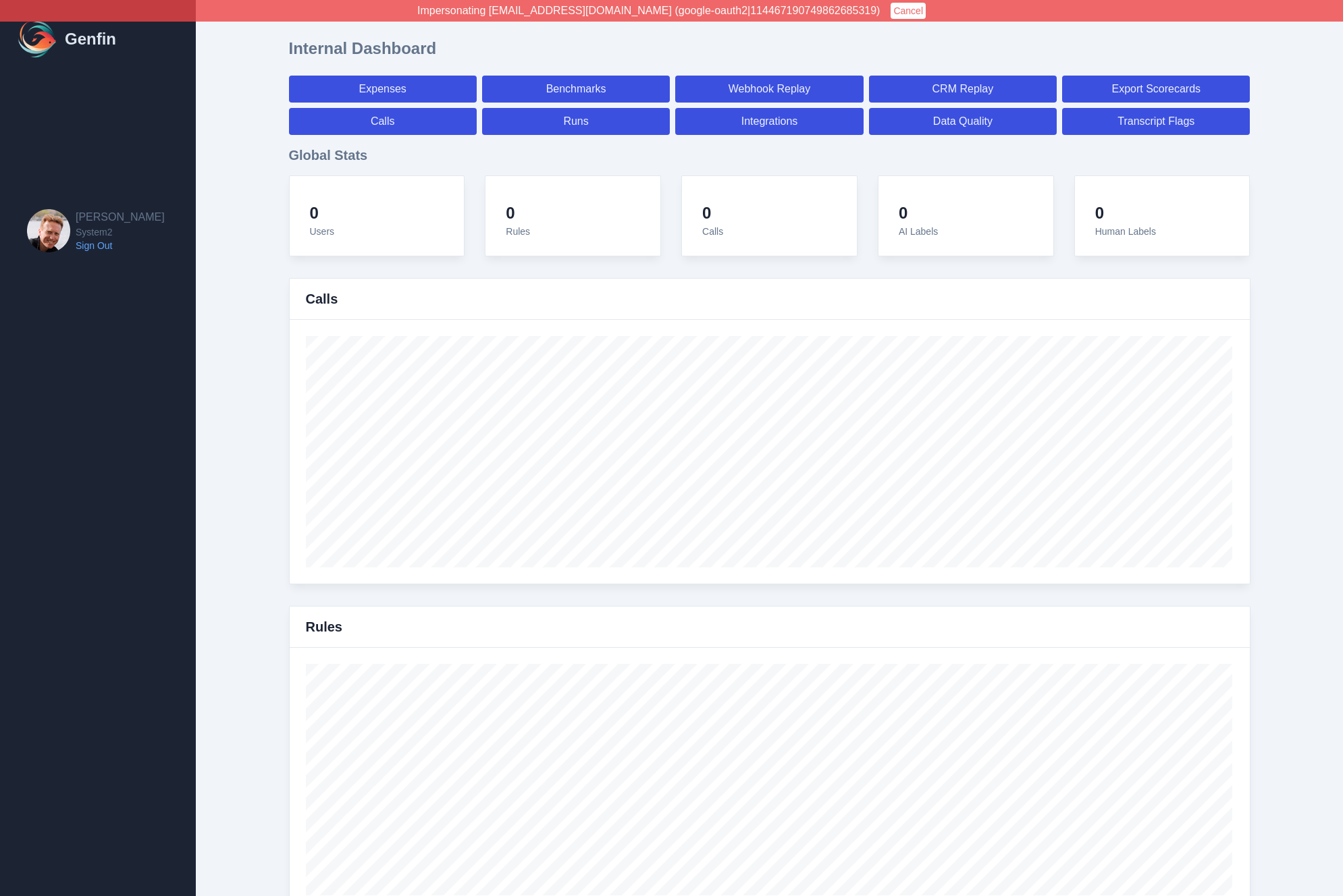
select select "7"
select select "paid"
select select "7"
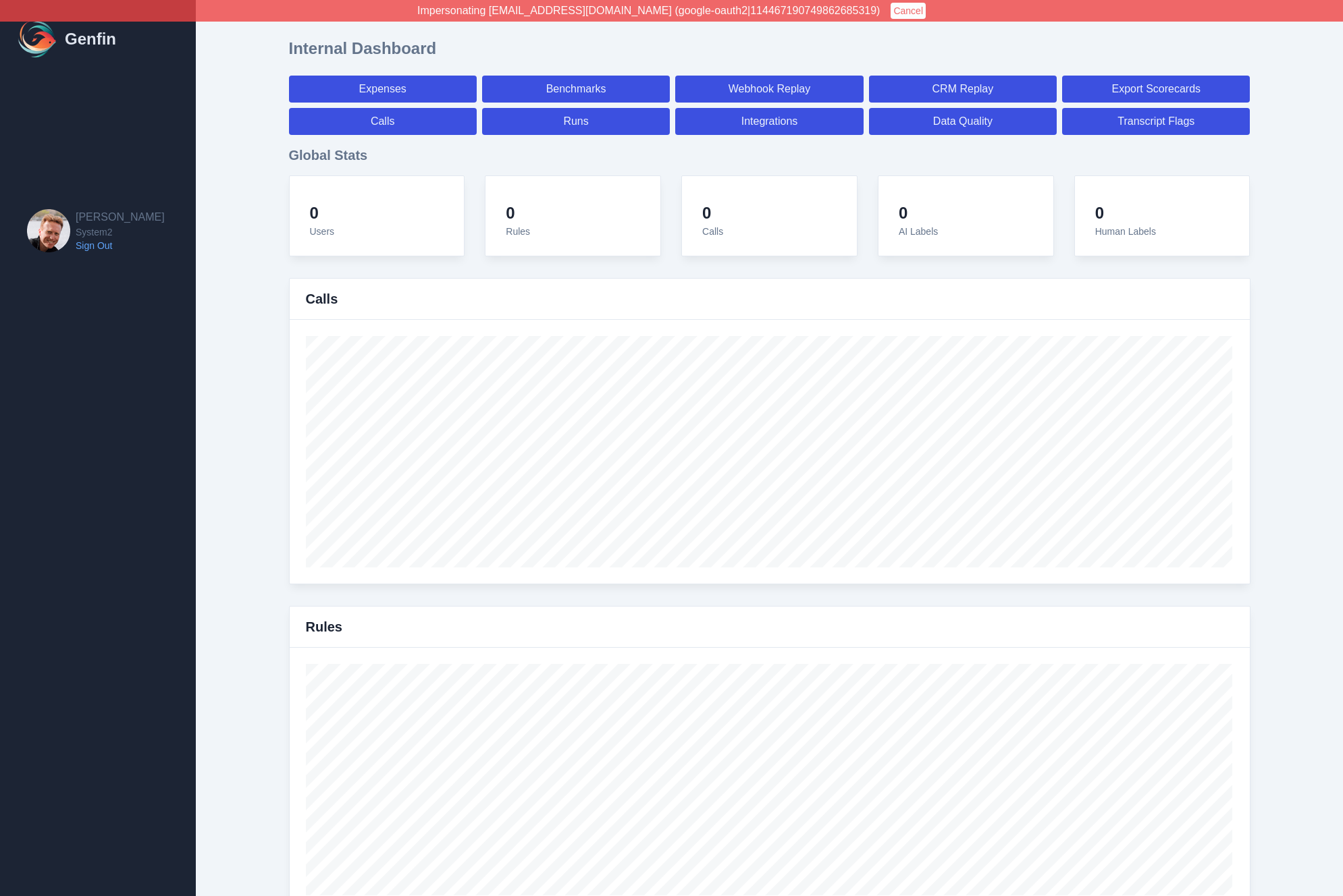
select select "7"
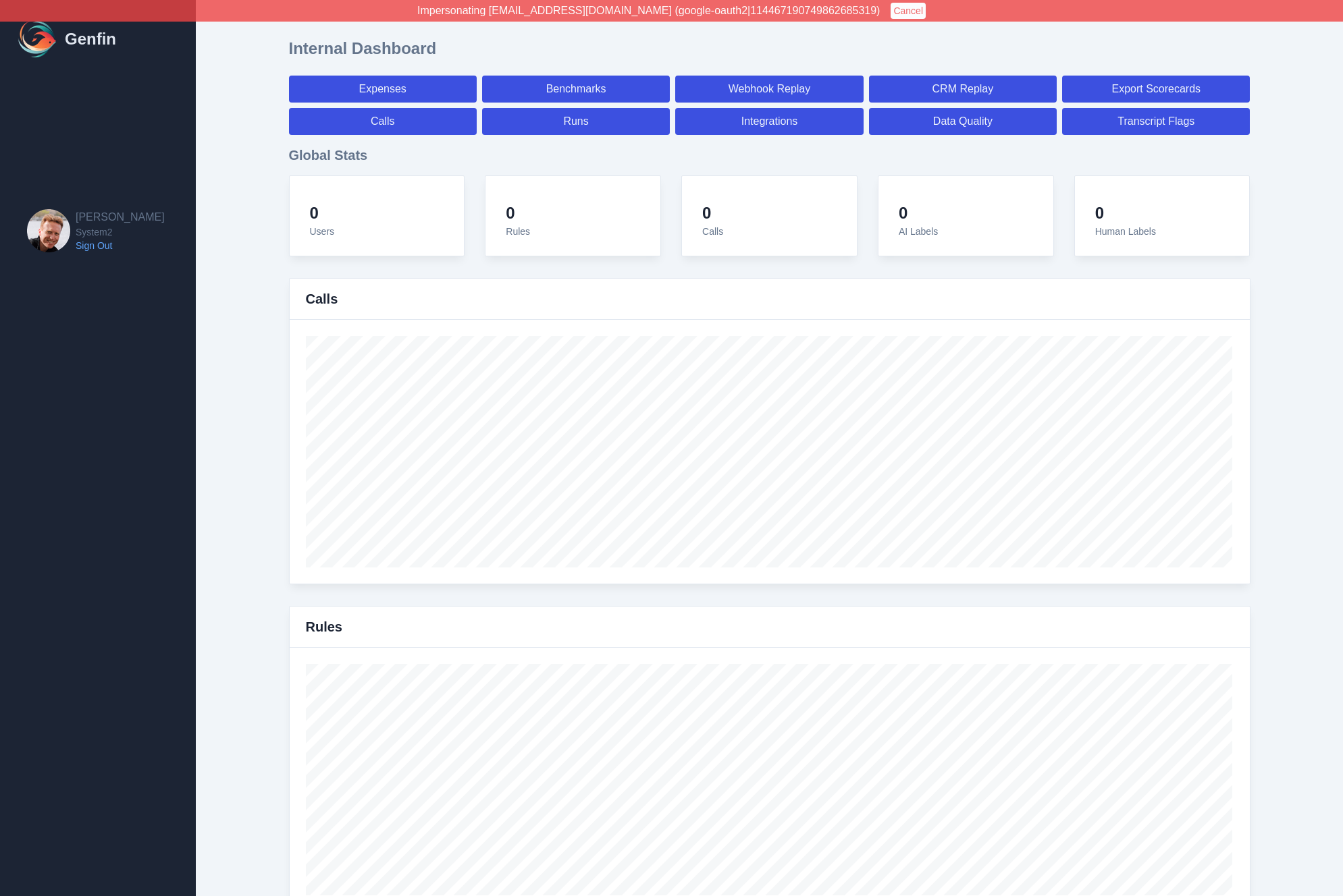
select select "7"
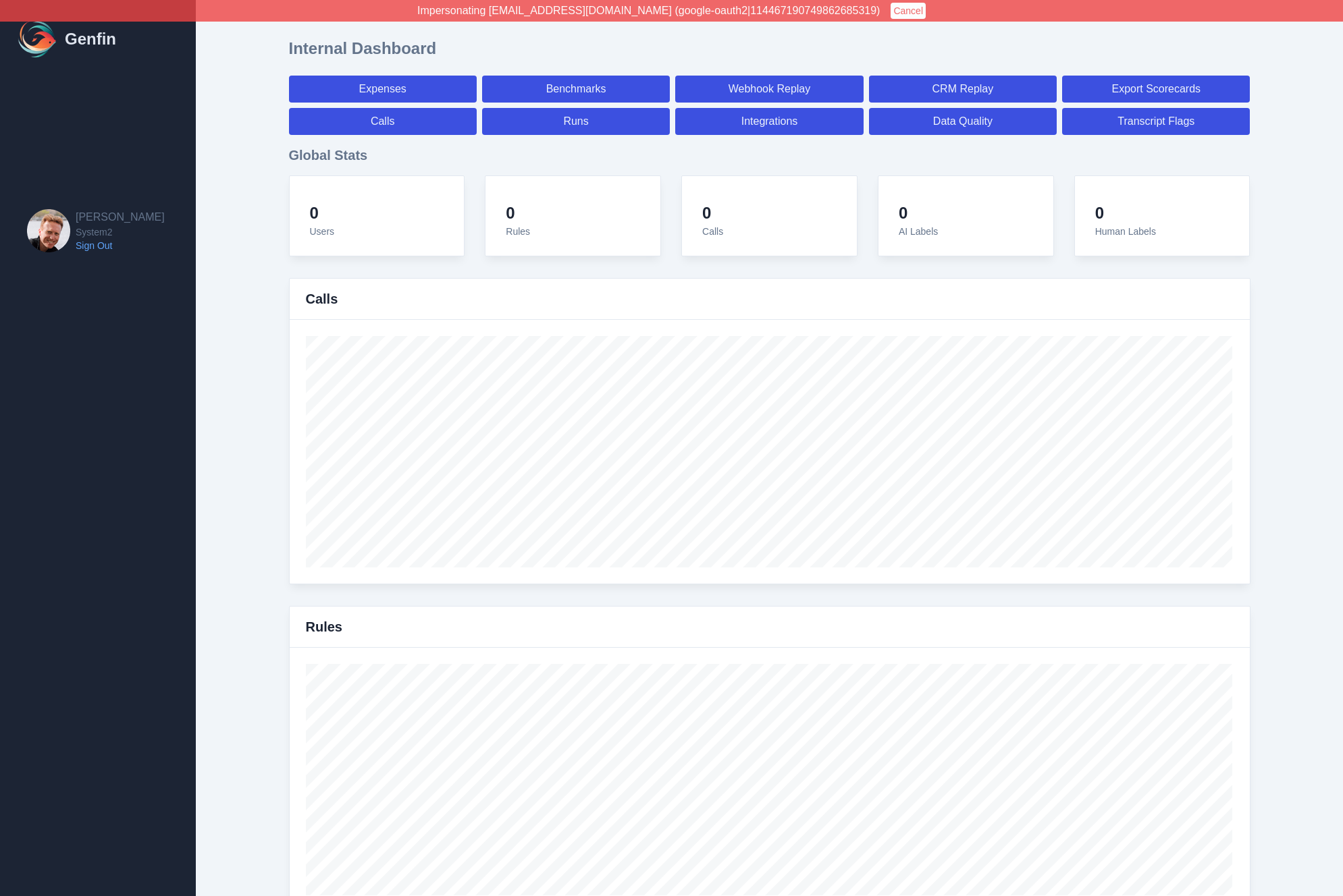
select select "paid"
select select "7"
select select "paid"
select select "7"
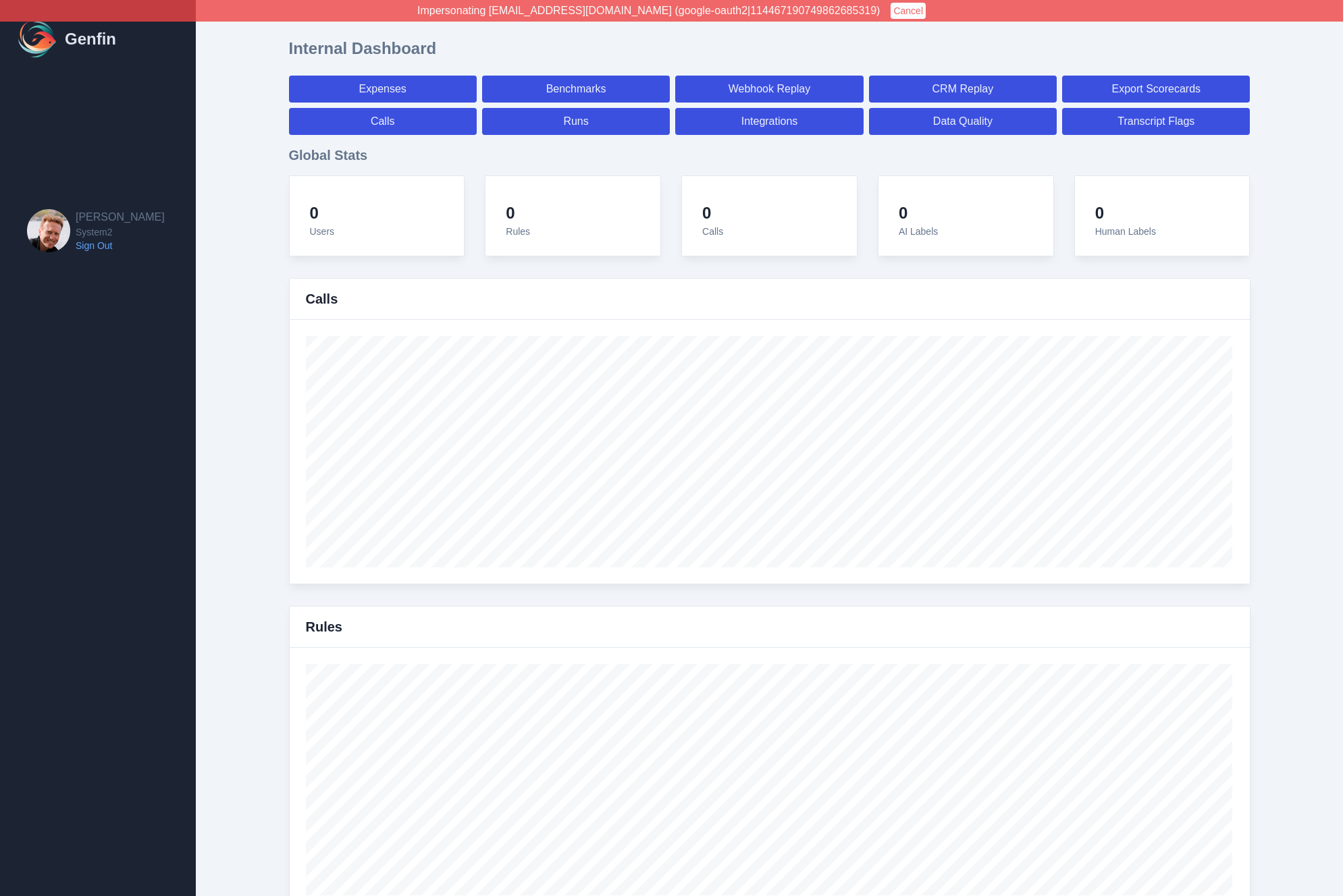
select select "paid"
select select "7"
select select "paid"
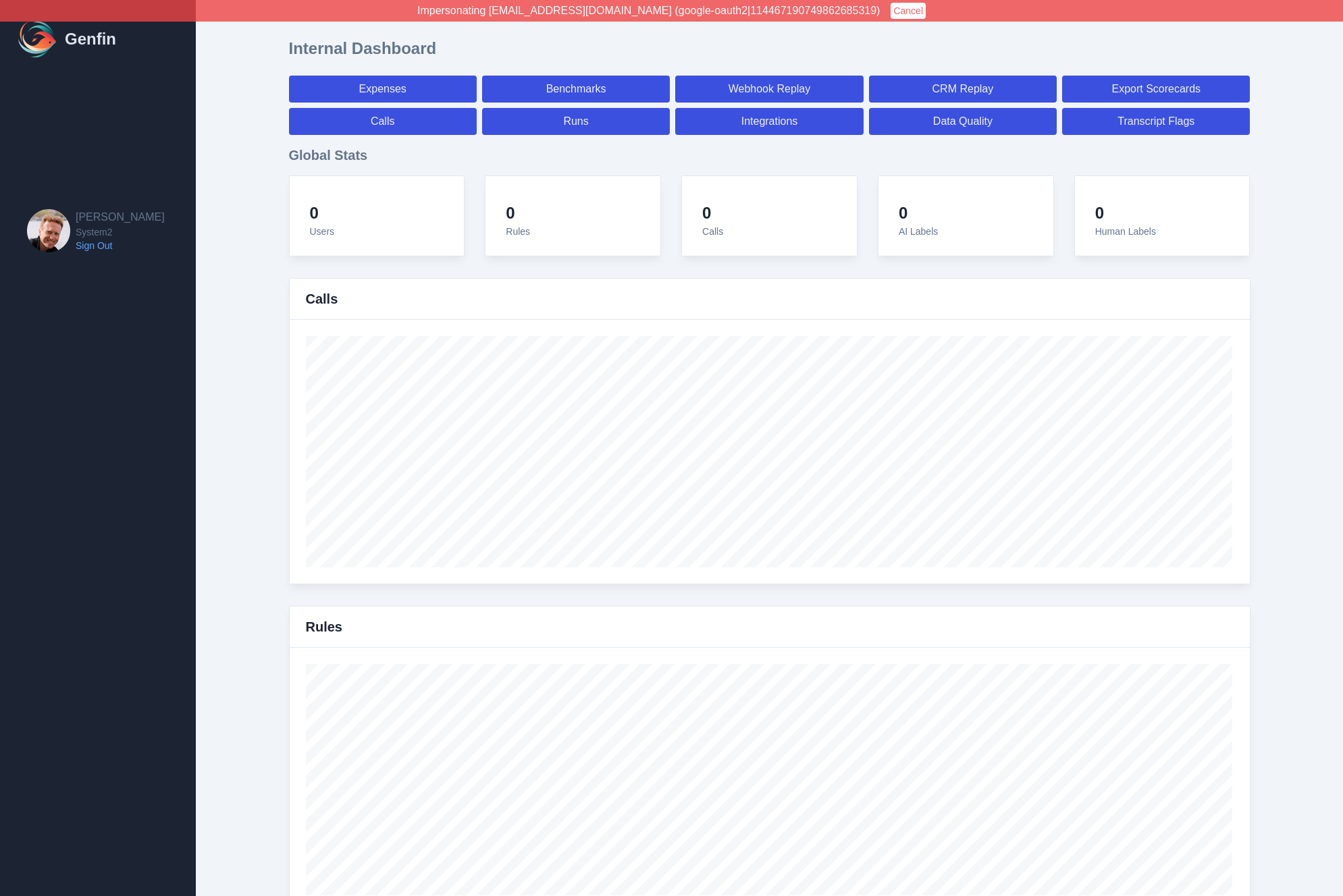
select select "7"
select select "paid"
select select "7"
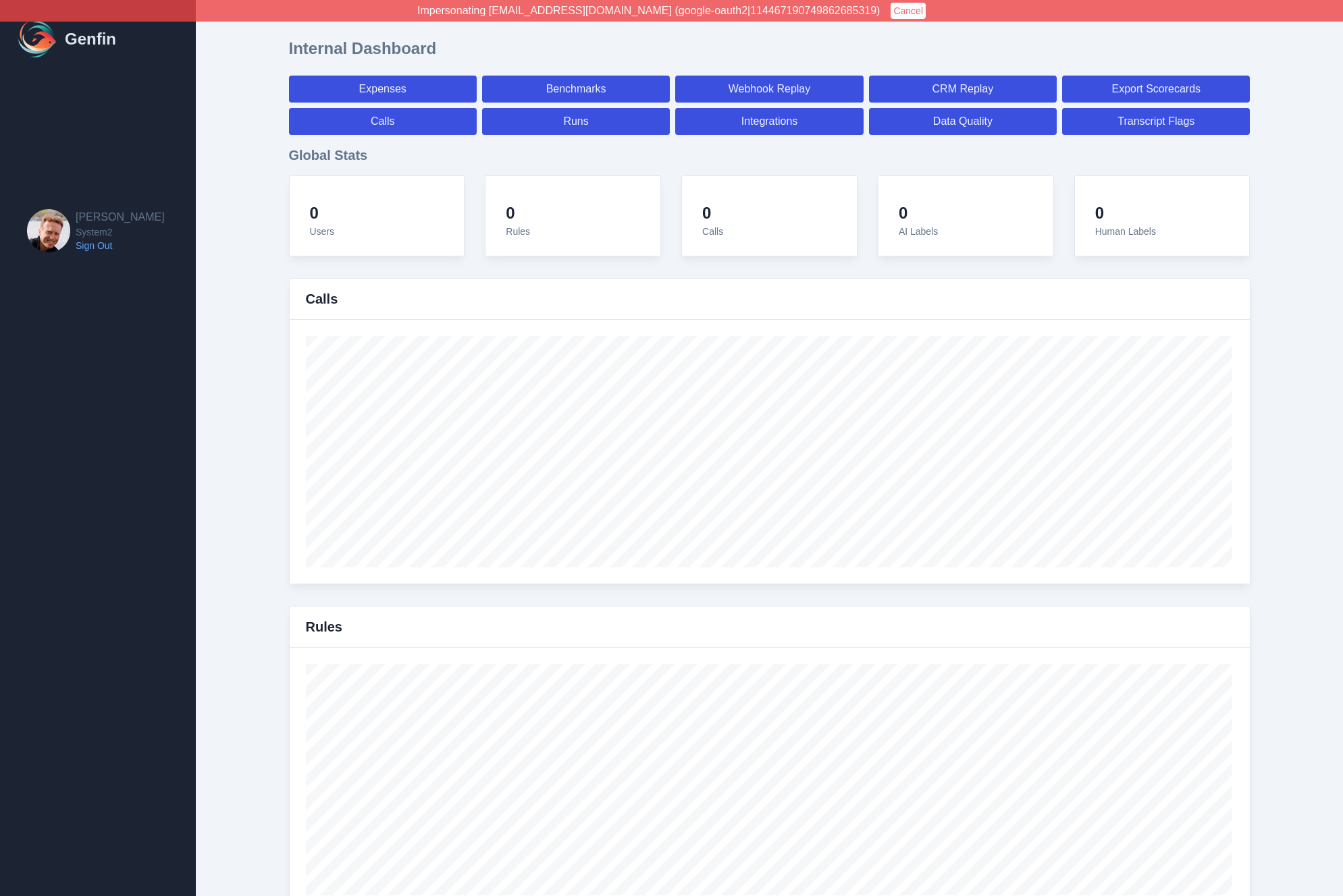
select select "7"
select select "paid"
select select "7"
select select "paid"
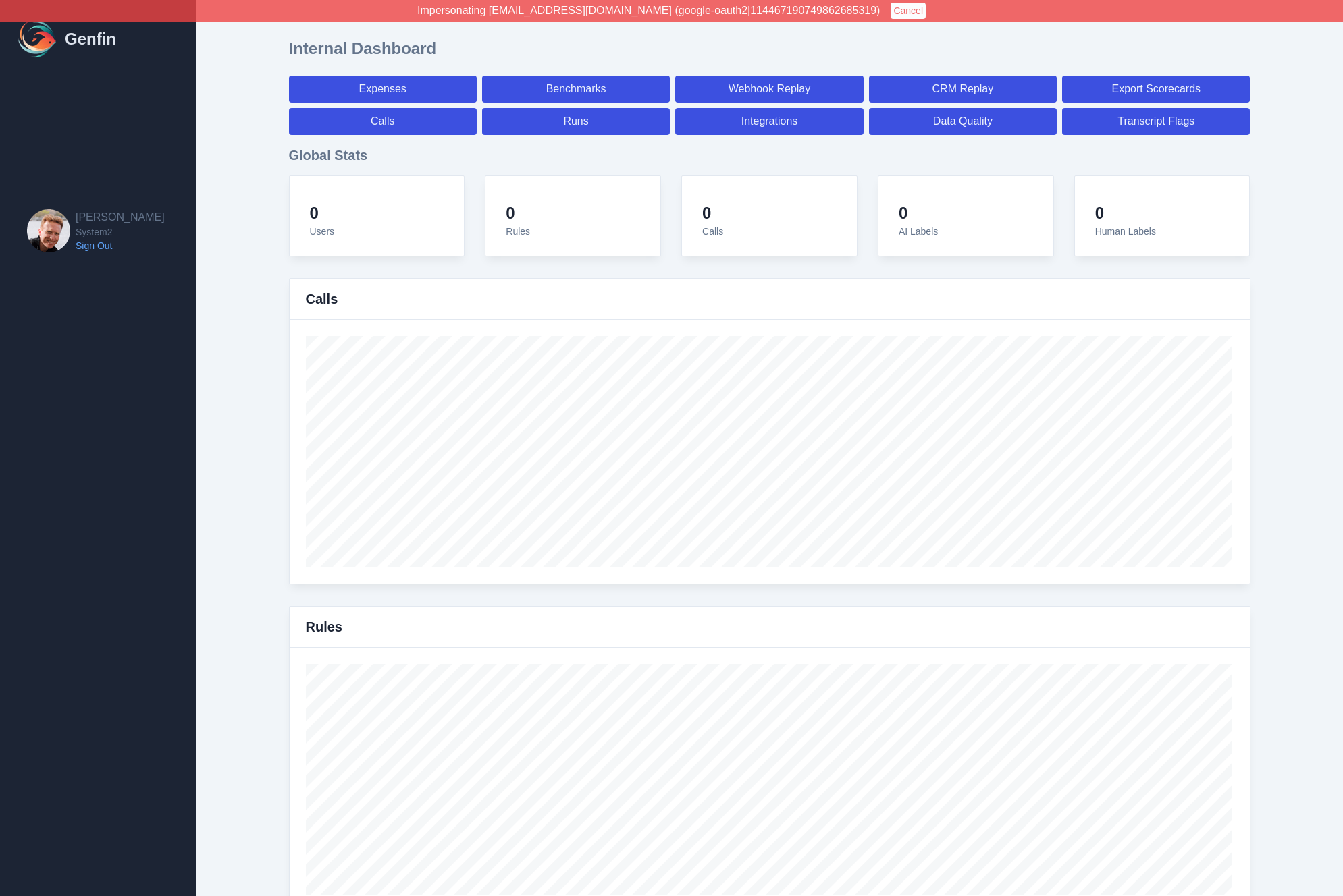
select select "7"
select select "paid"
select select "7"
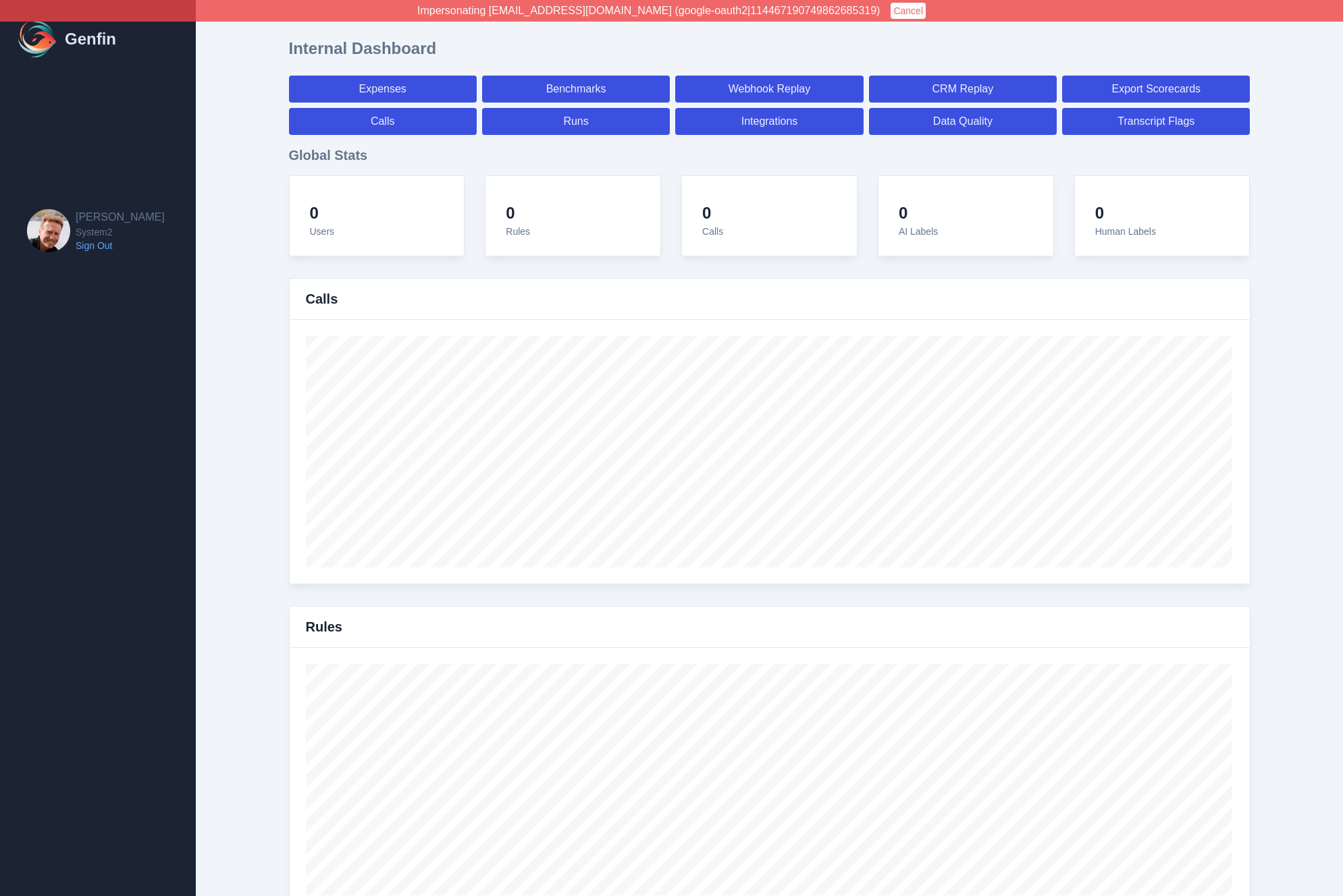
select select "7"
select select "paid"
select select "7"
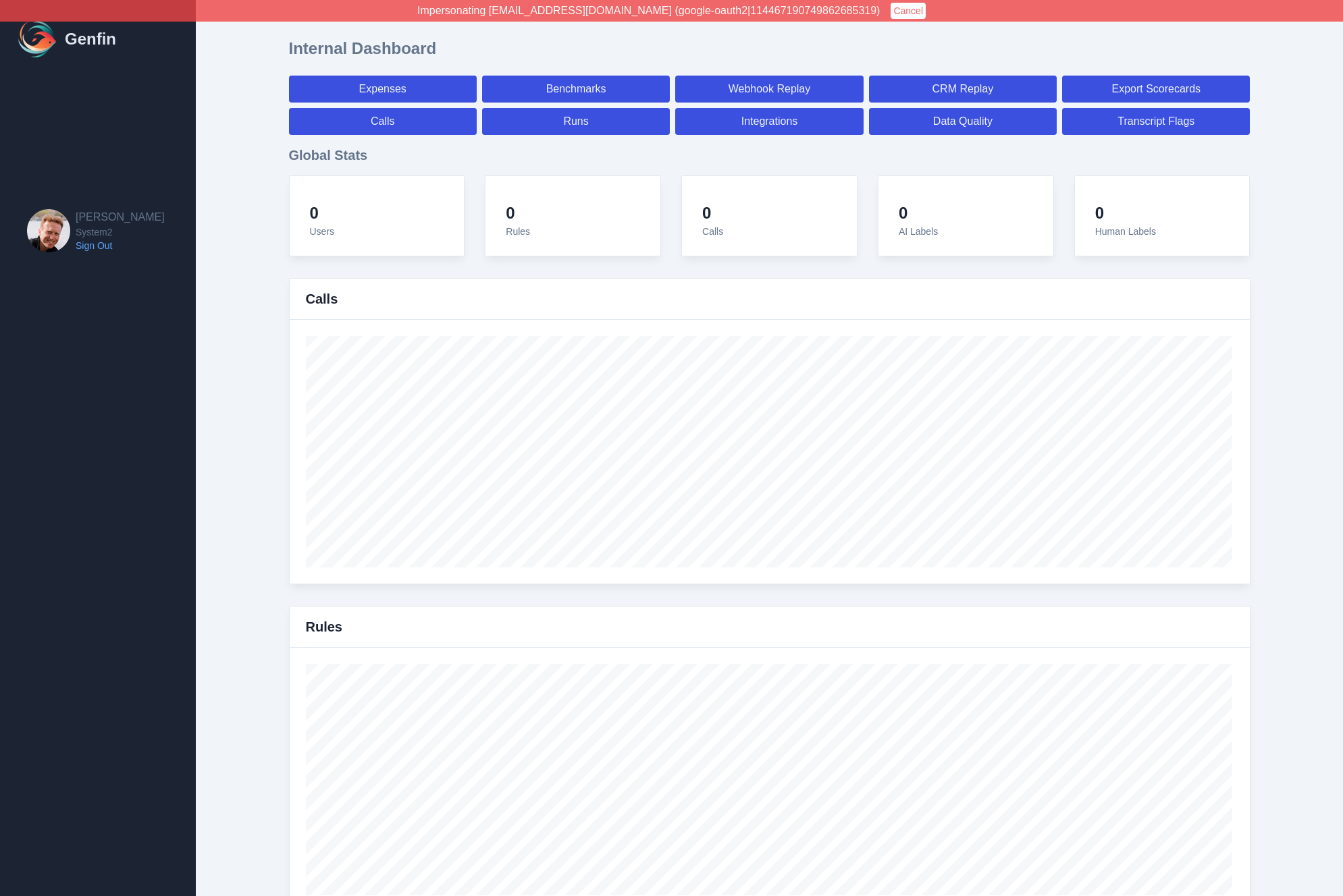
select select "7"
select select "paid"
select select "7"
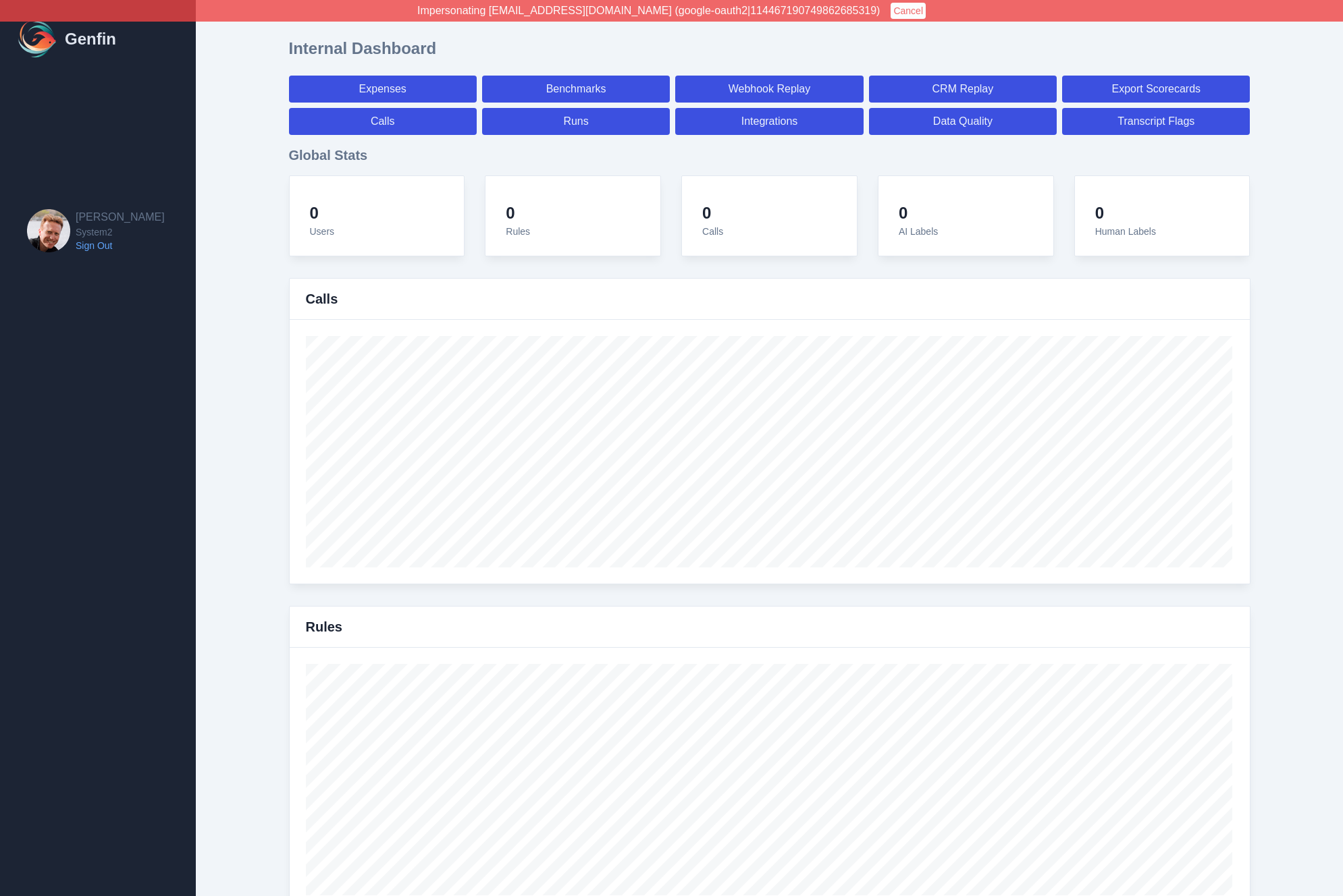
select select "7"
select select "paid"
select select "7"
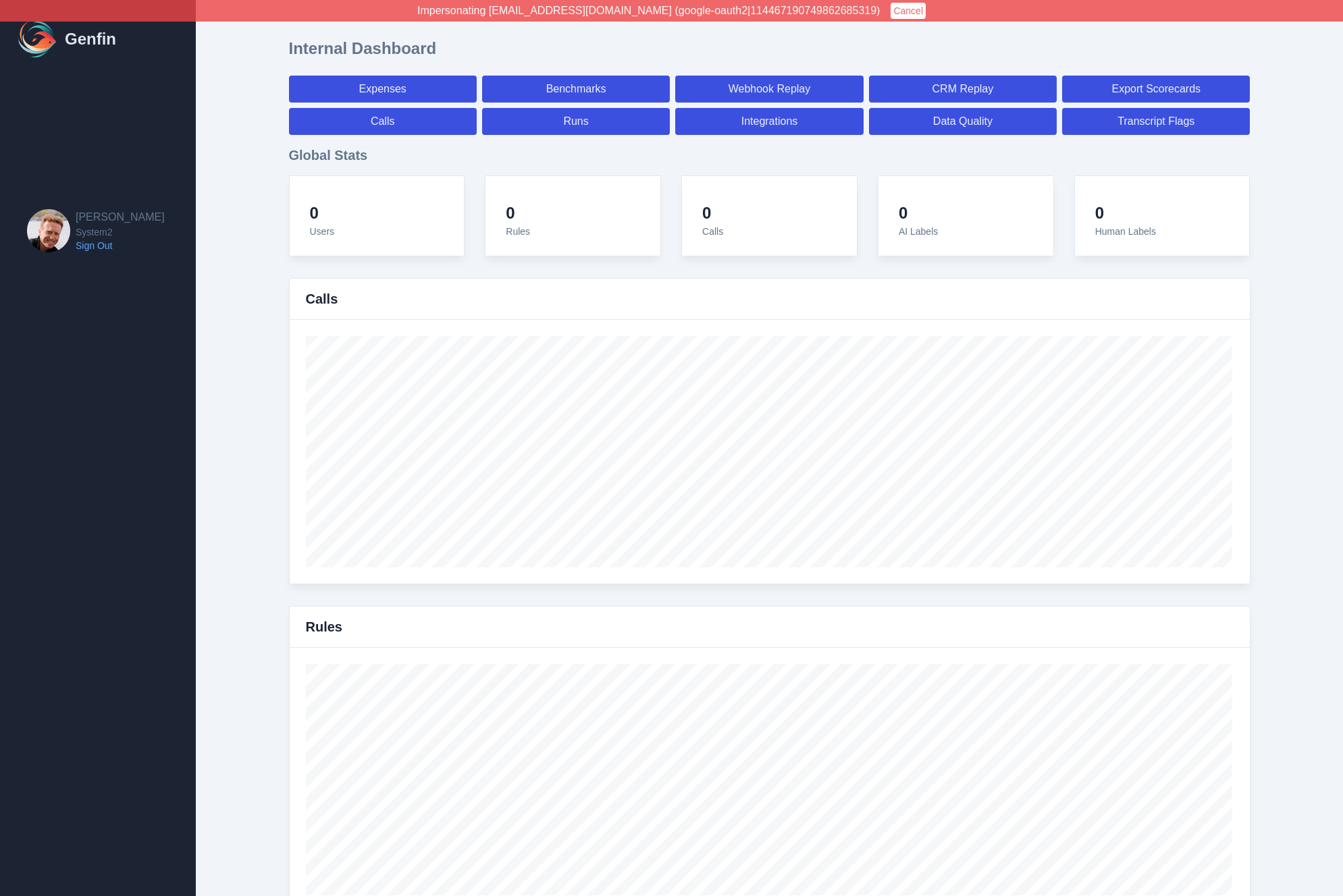
select select "7"
click at [891, 11] on button "Cancel" at bounding box center [908, 11] width 35 height 16
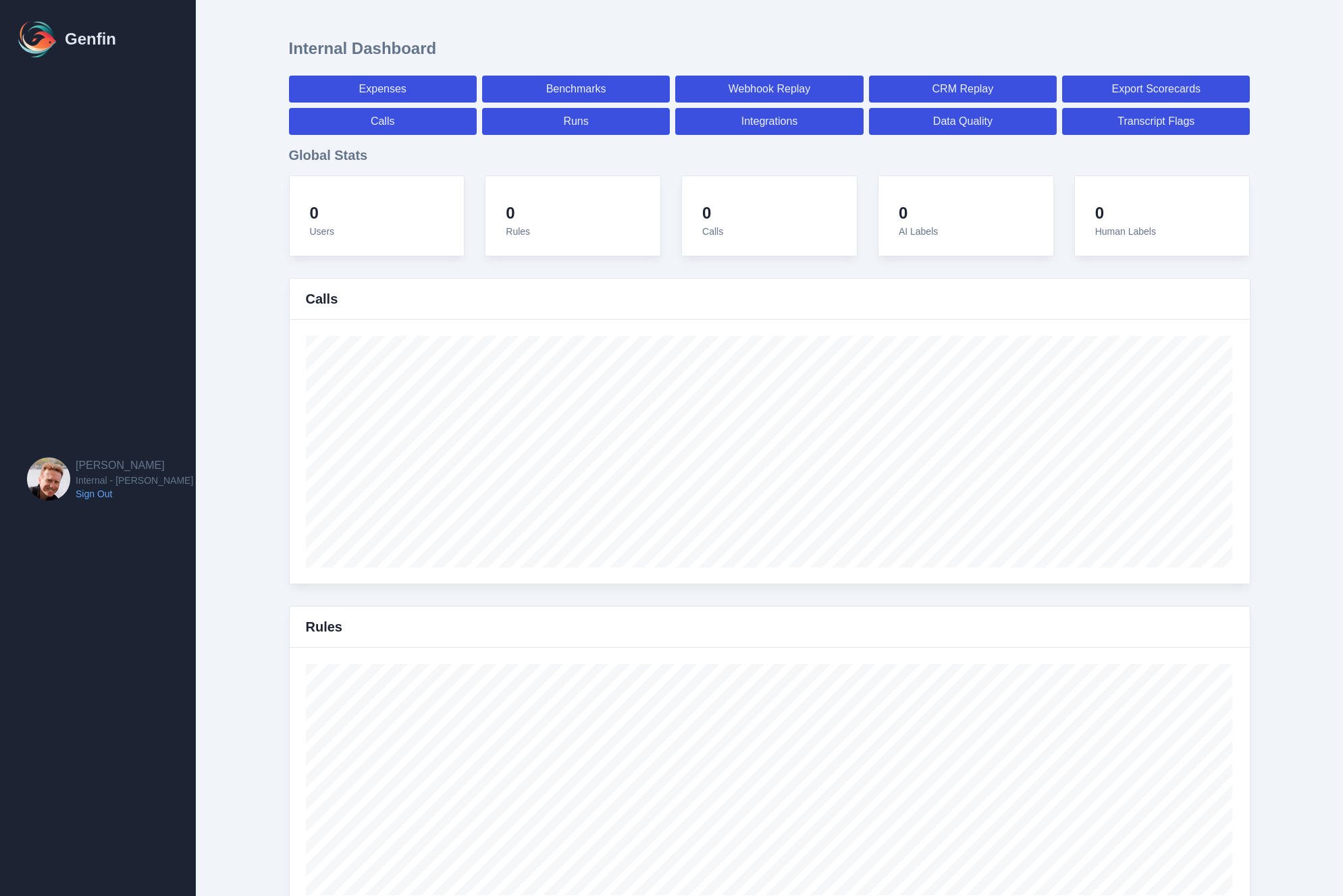
select select "paid"
select select "7"
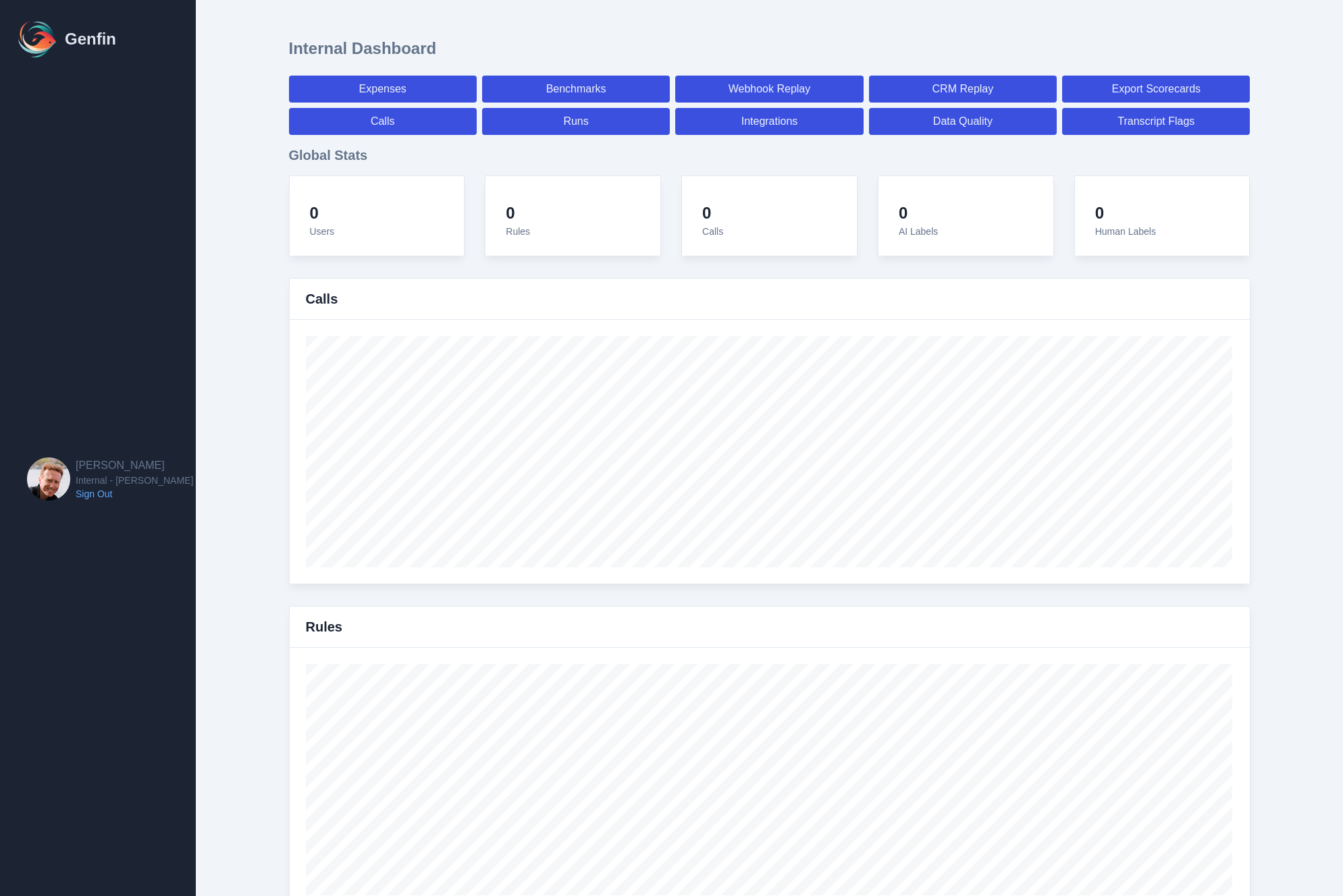
select select "paid"
select select "7"
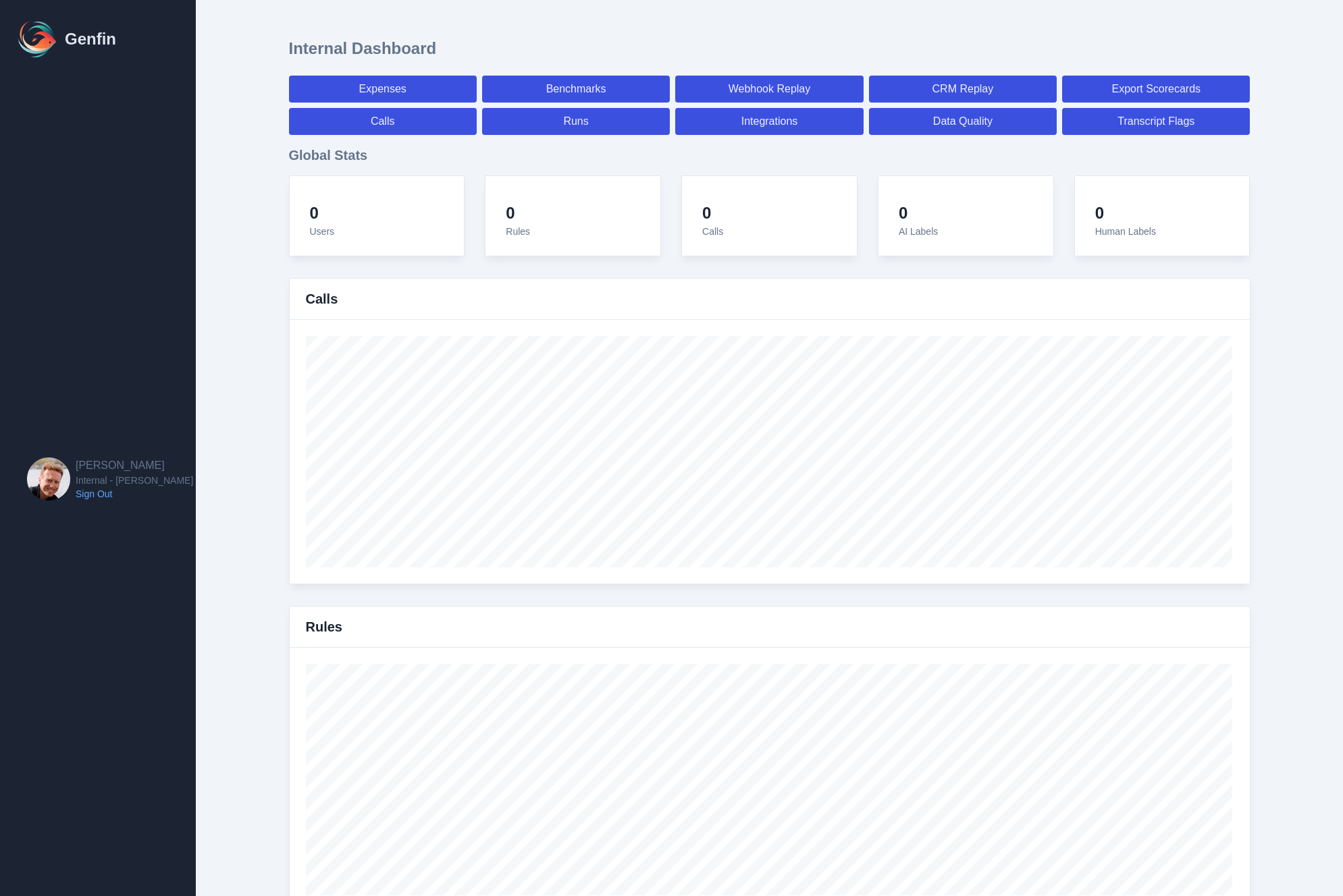
select select "7"
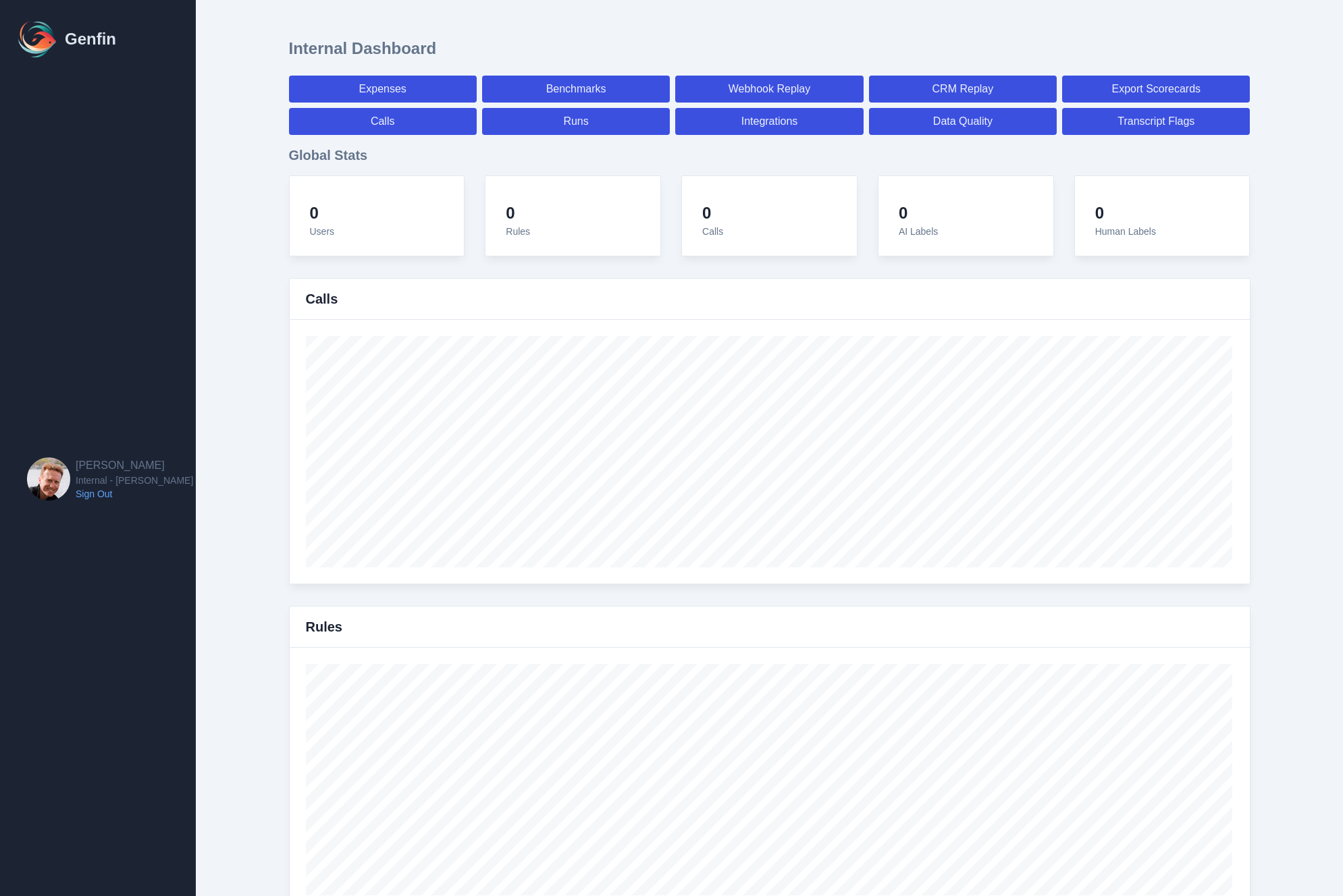
select select "7"
select select "paid"
select select "7"
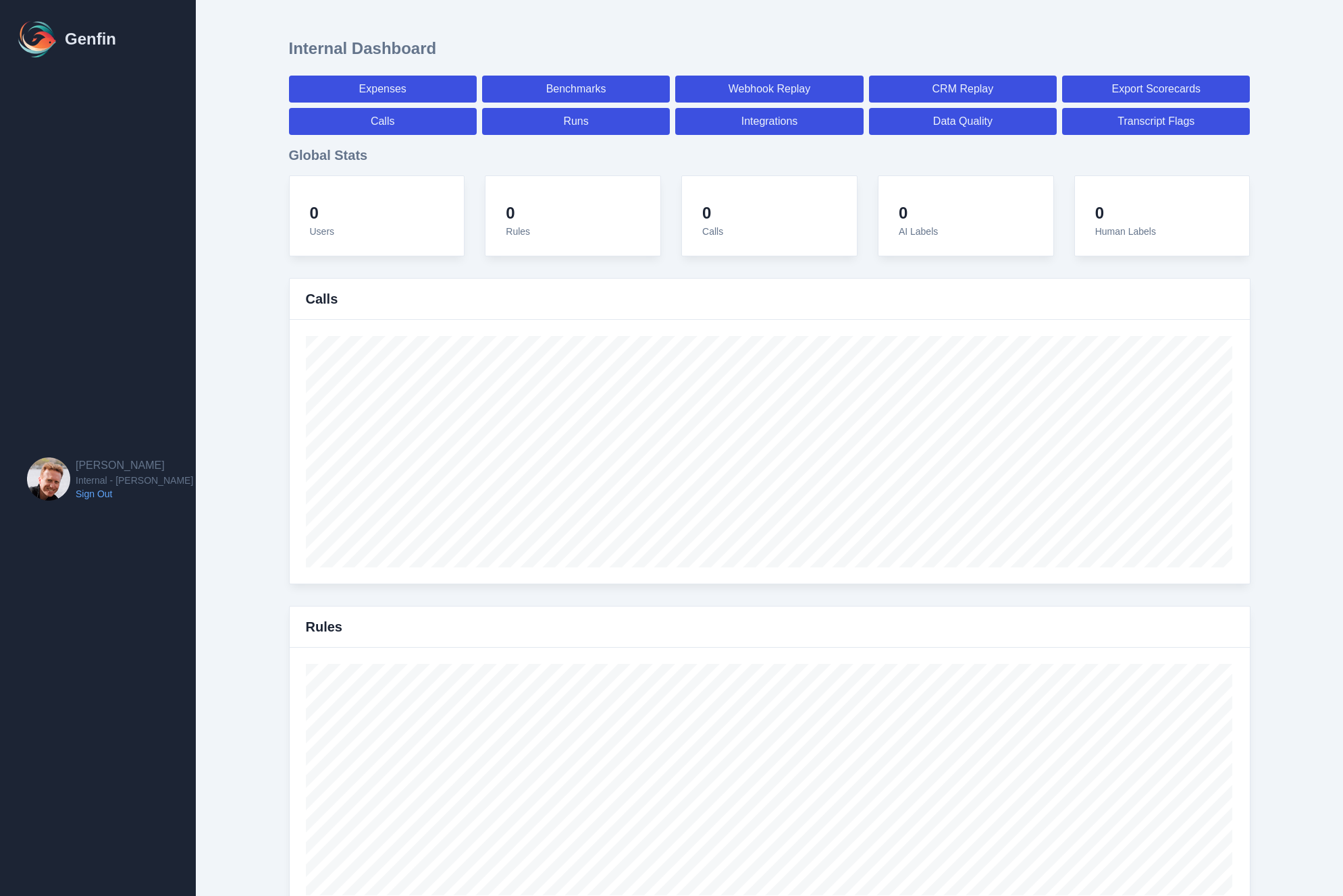
select select "7"
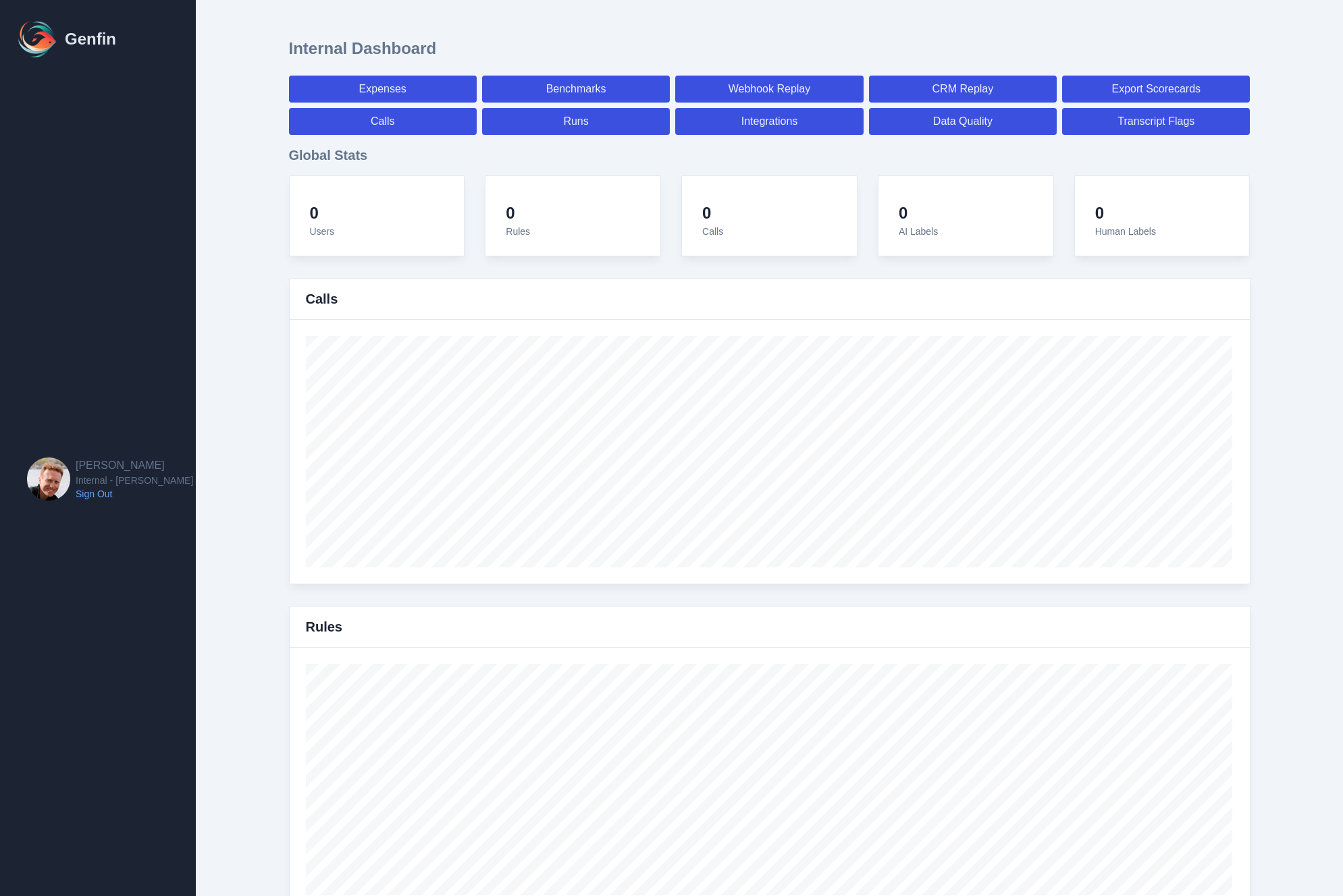
select select "7"
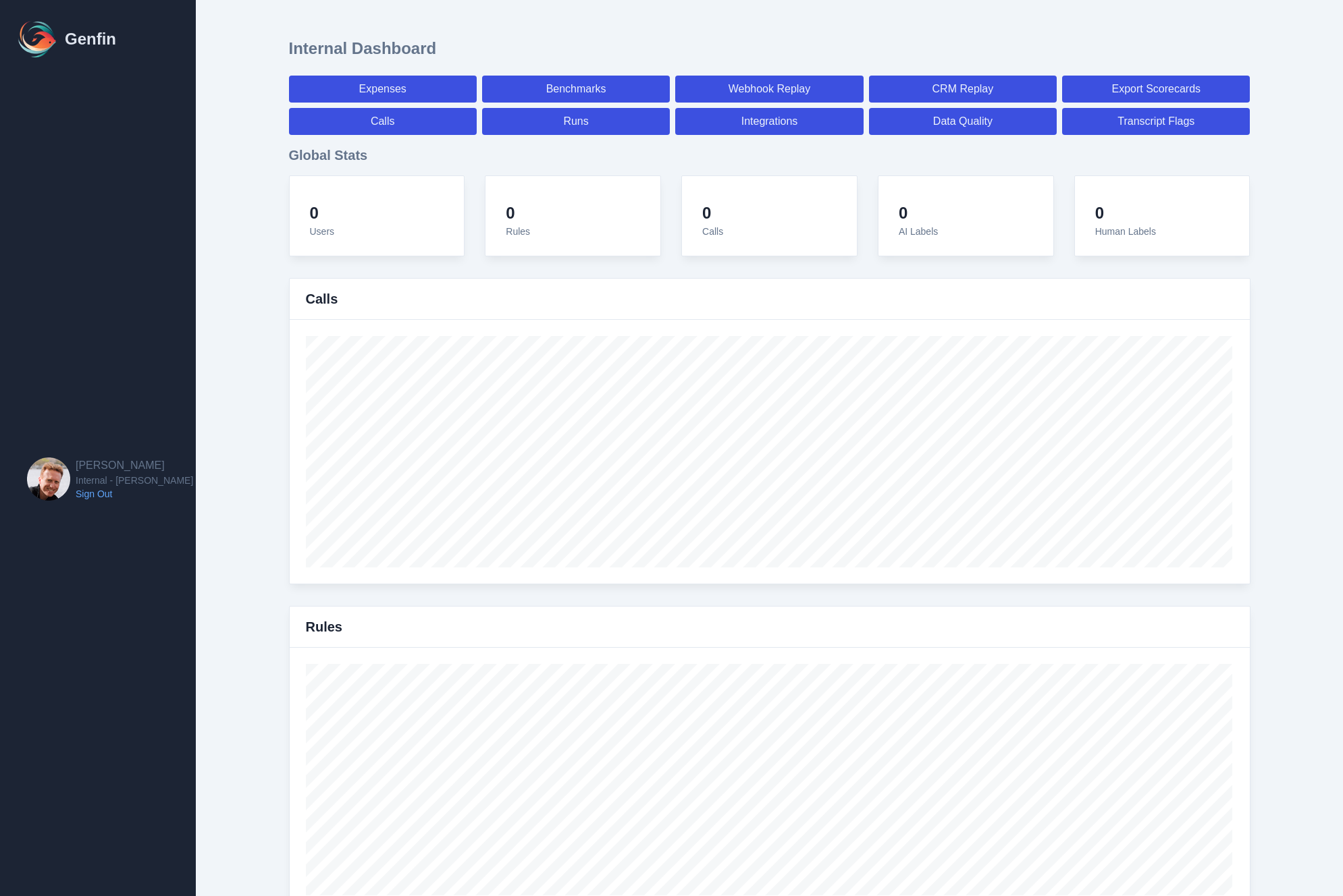
select select "paid"
select select "7"
select select "paid"
select select "7"
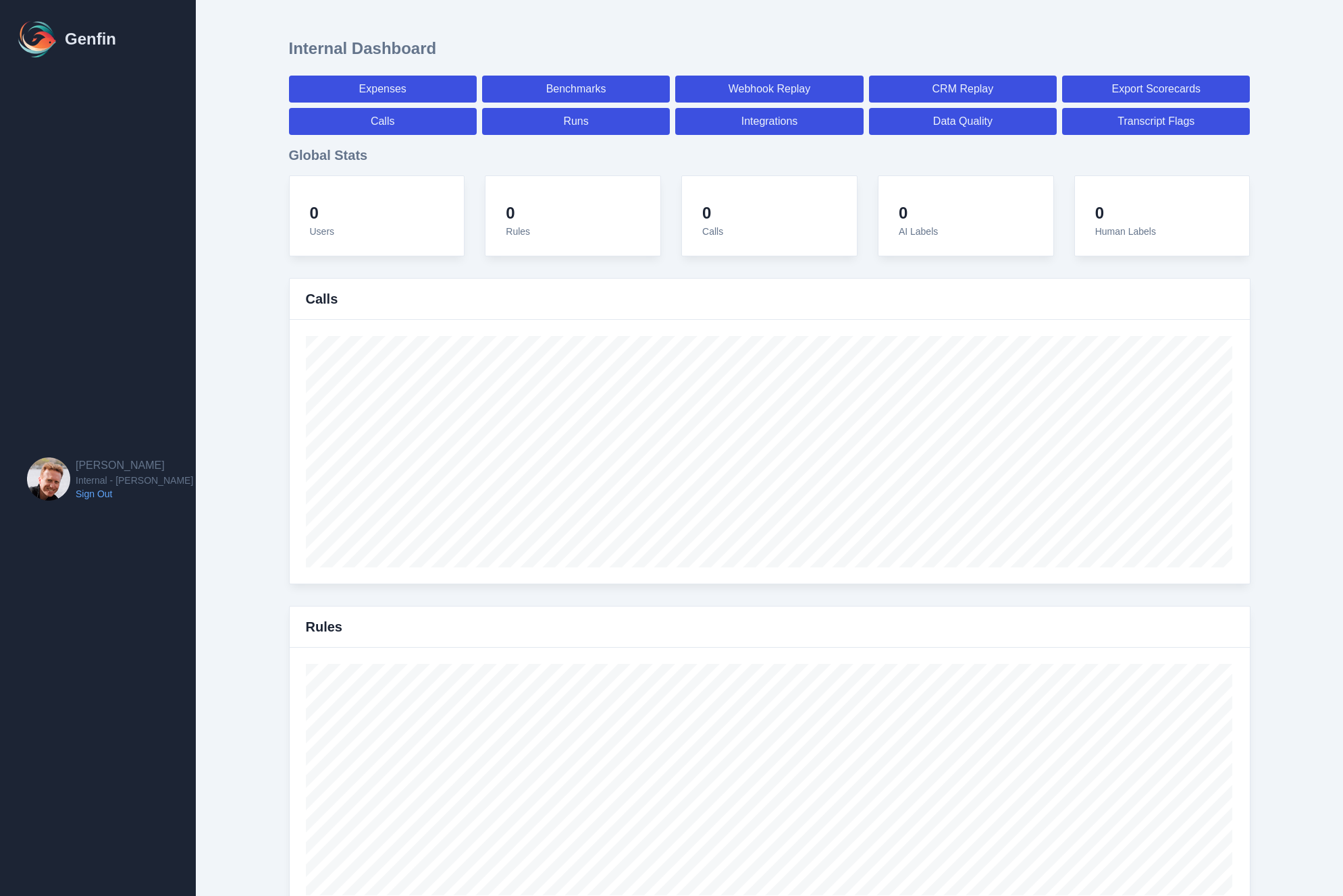
select select "paid"
select select "7"
select select "paid"
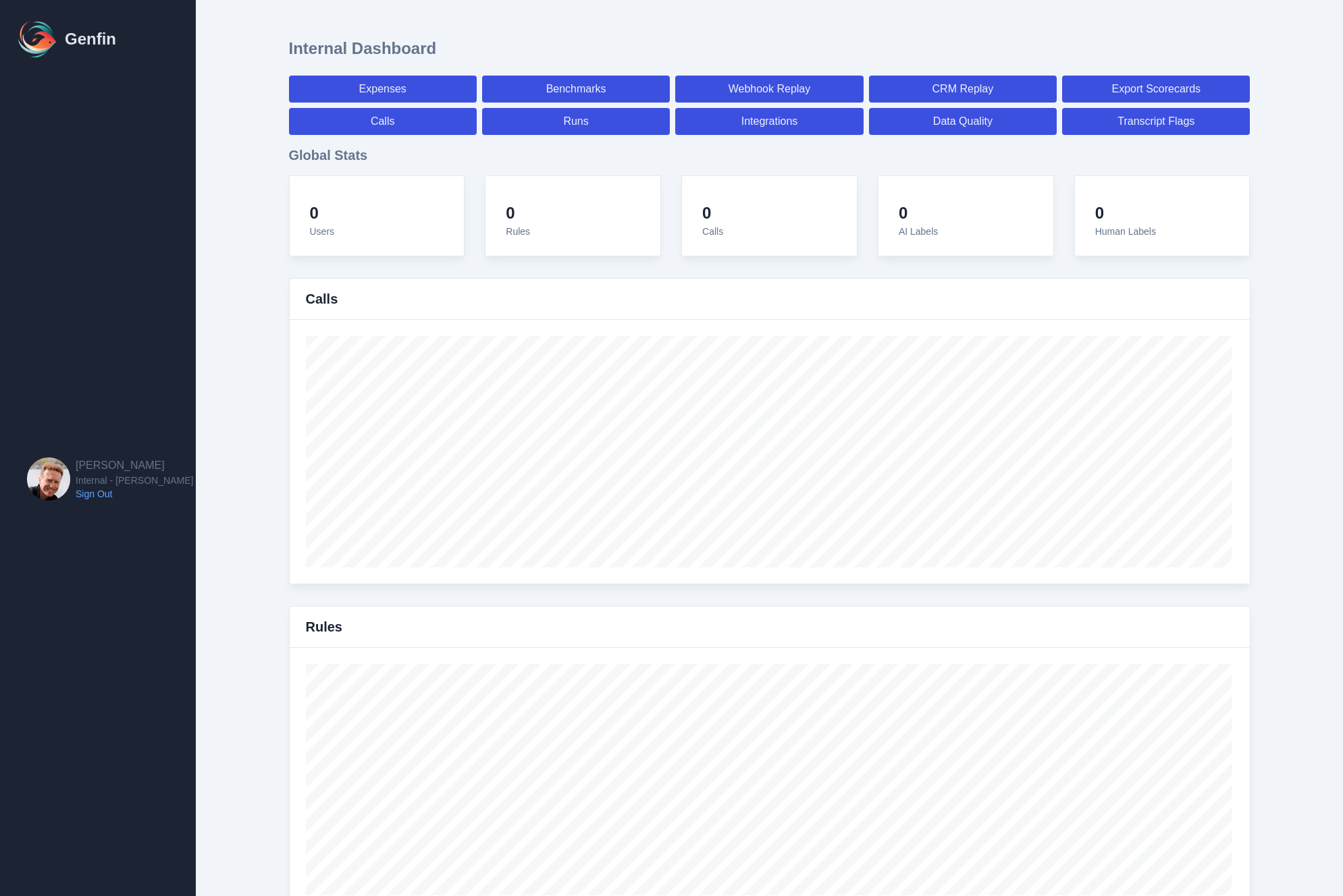
select select "7"
select select "paid"
select select "7"
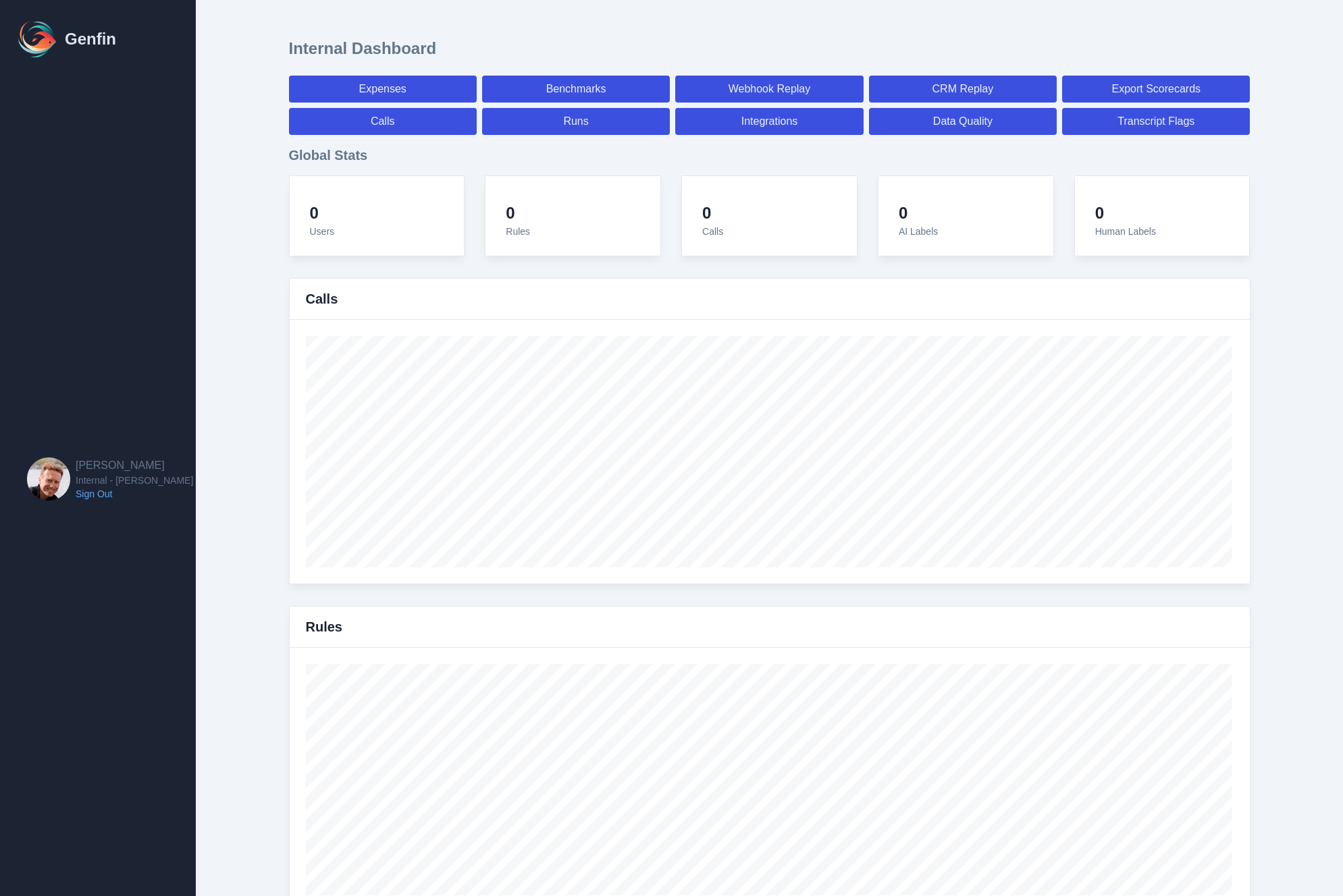
select select "7"
select select "paid"
select select "7"
select select "paid"
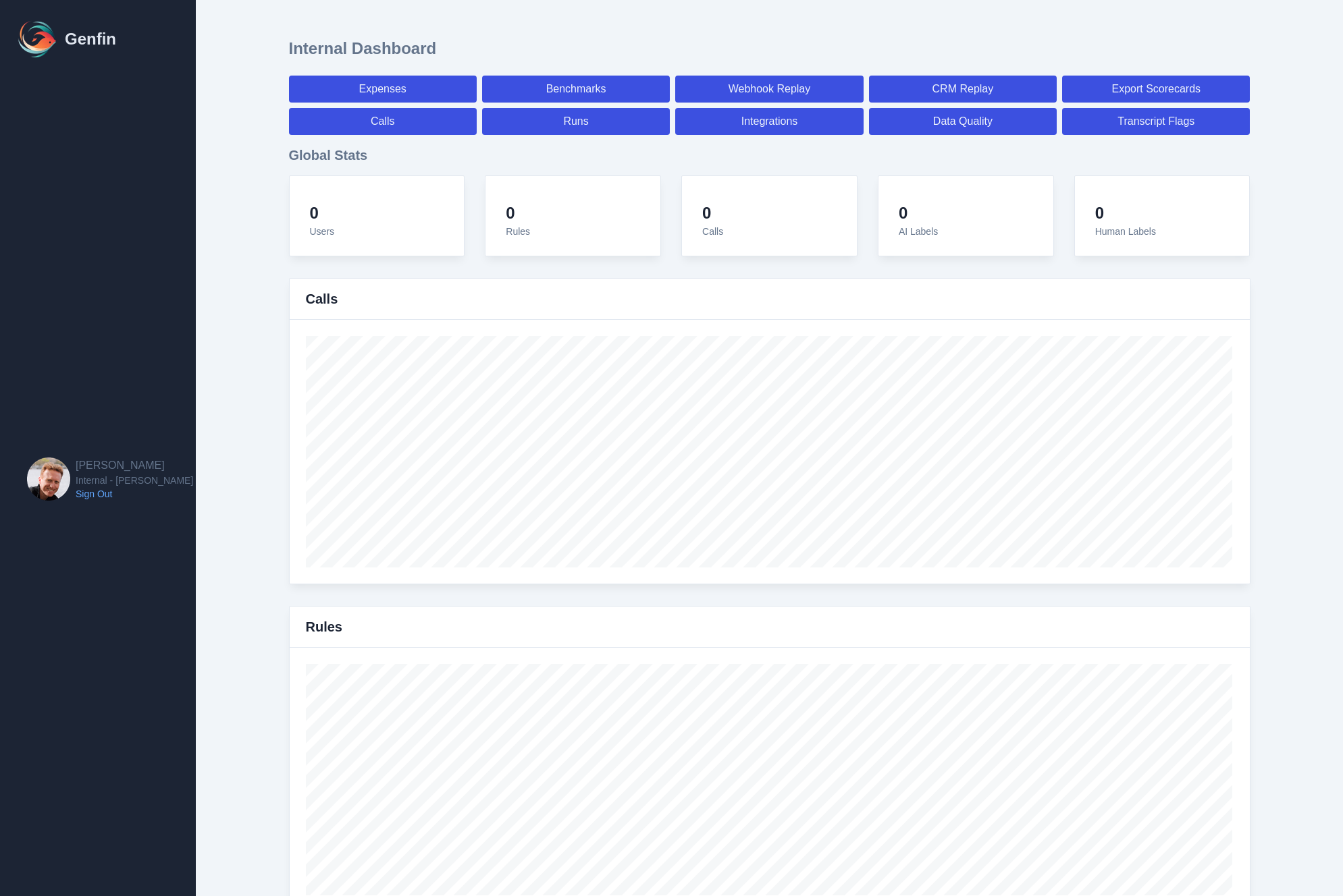
select select "7"
select select "paid"
select select "7"
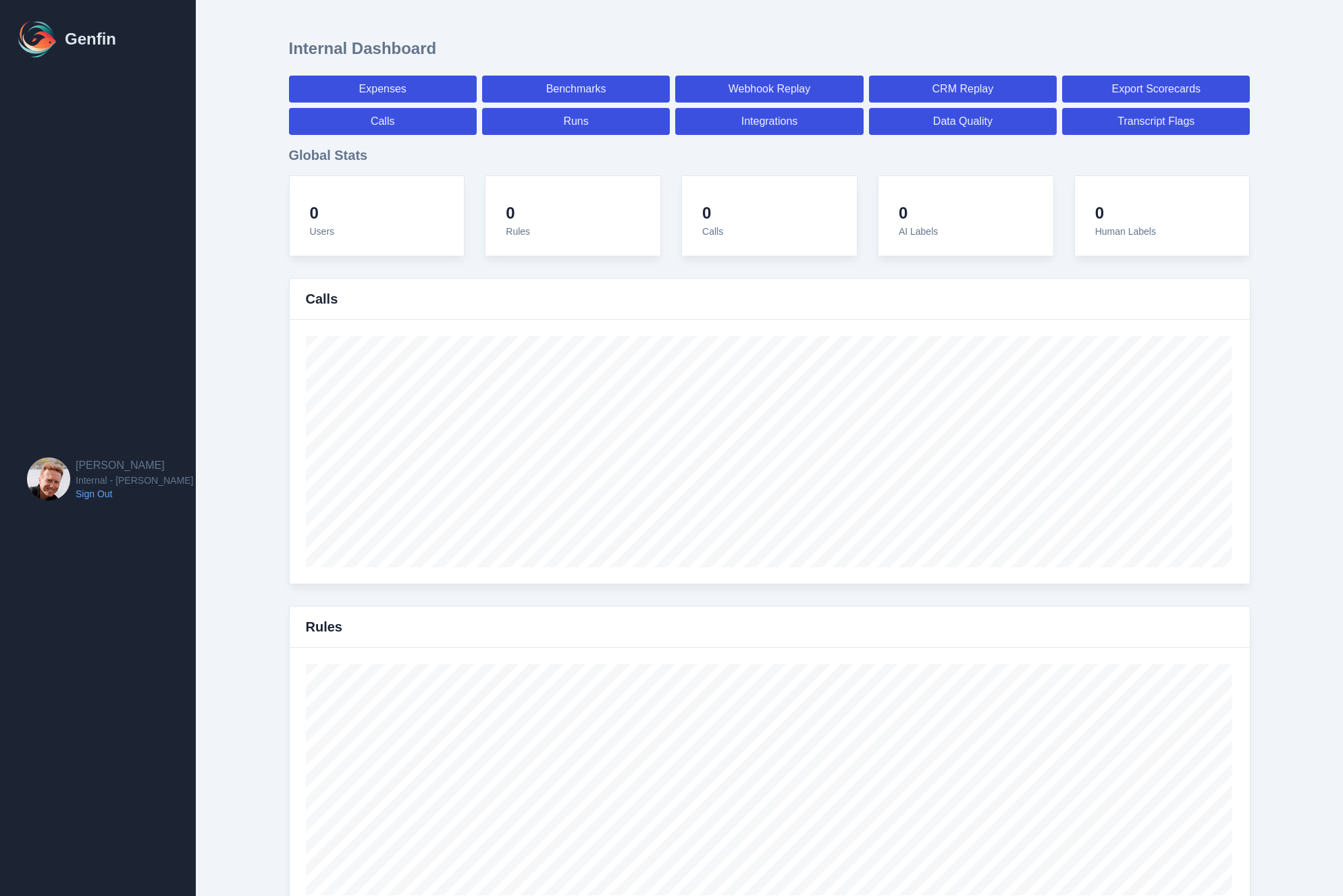
select select "7"
select select "paid"
select select "7"
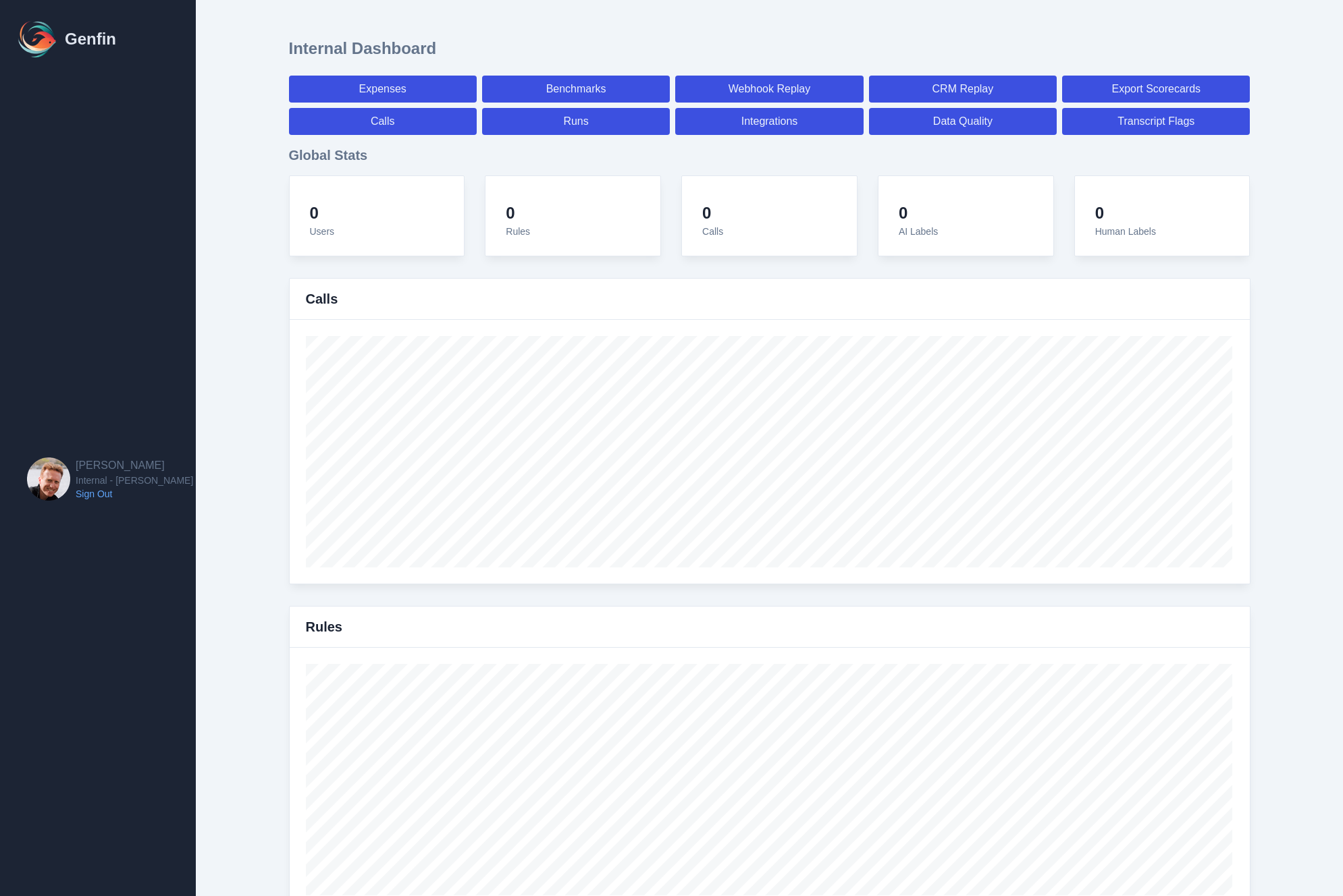
select select "7"
select select "paid"
select select "7"
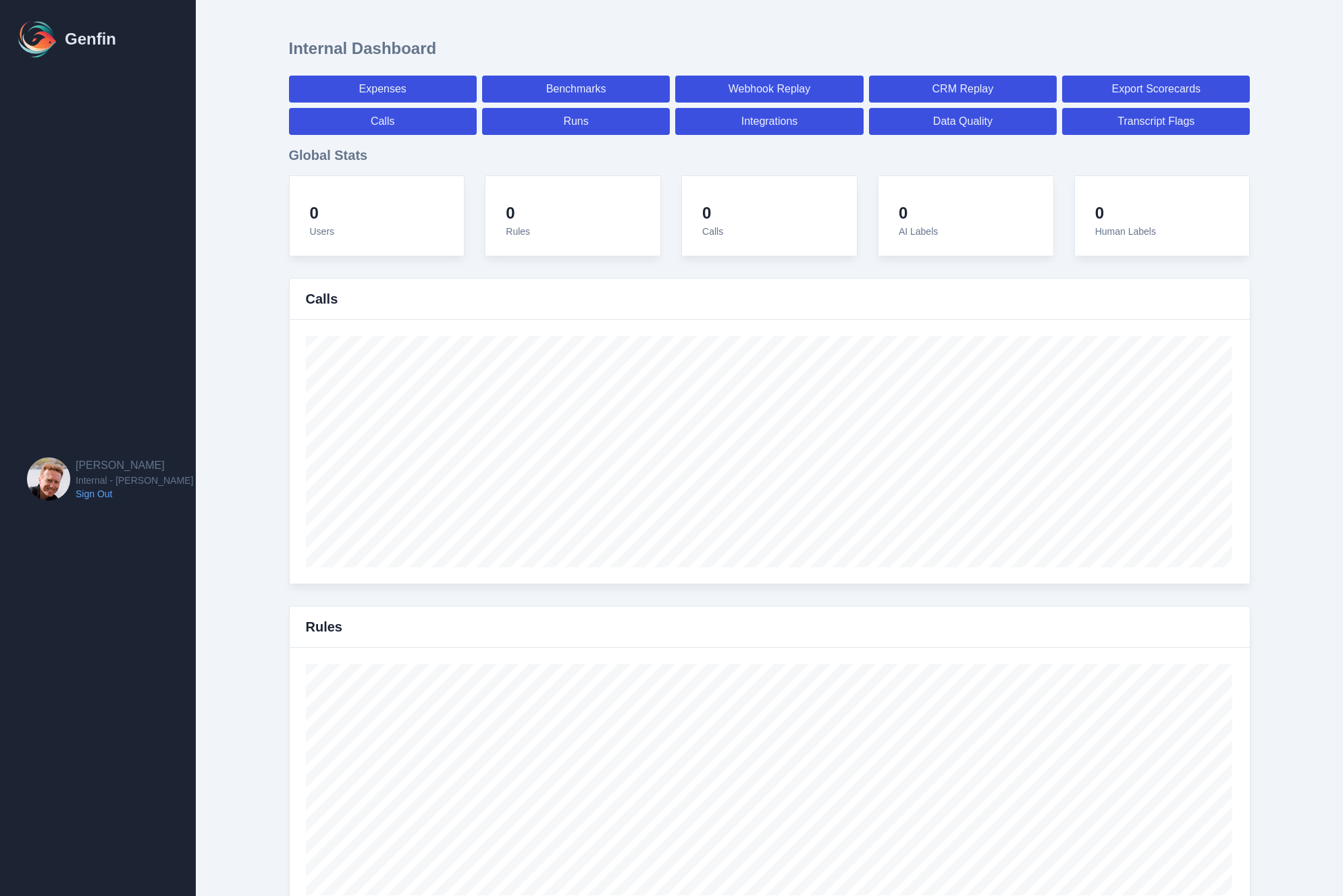
select select "7"
select select "paid"
select select "7"
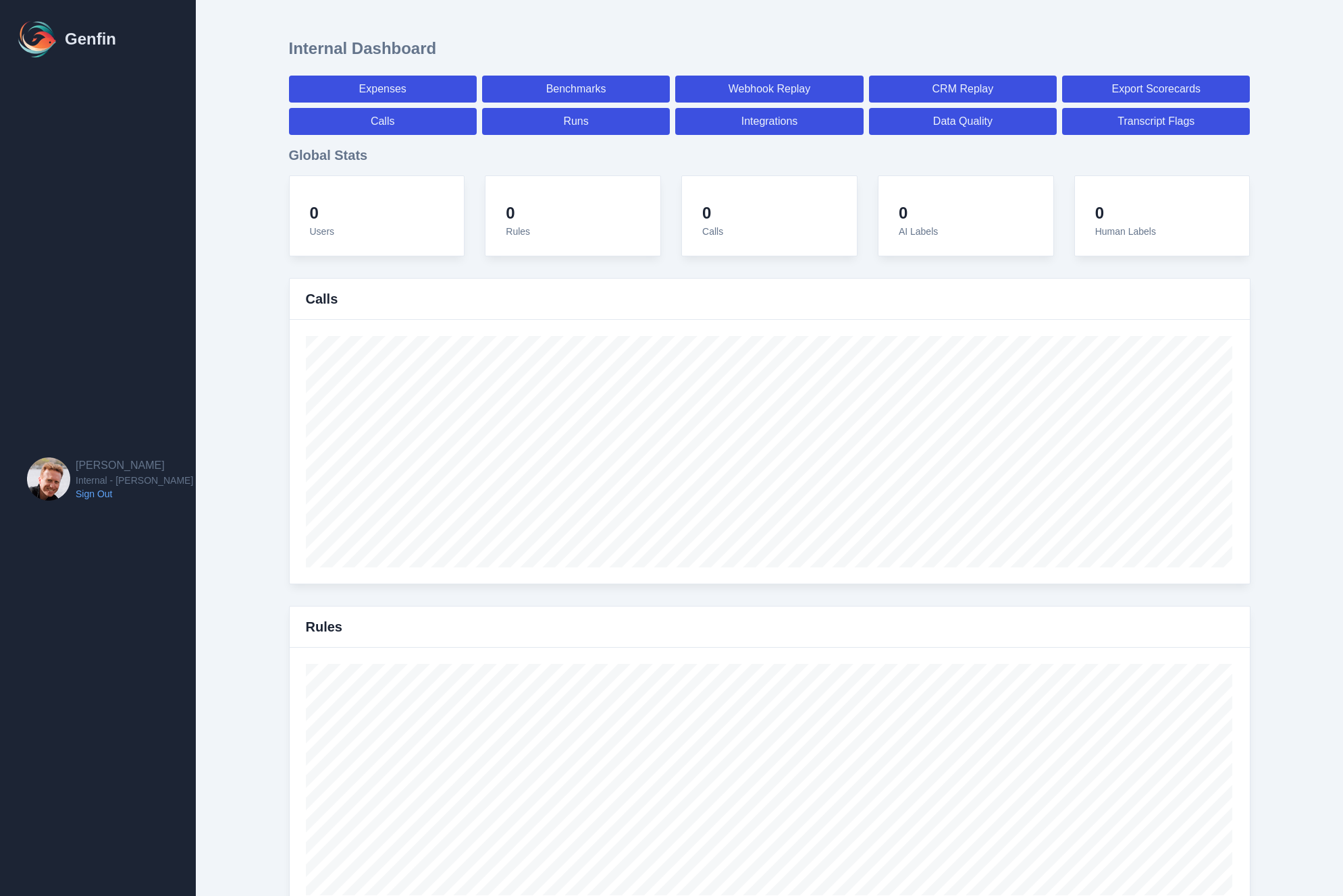
select select "7"
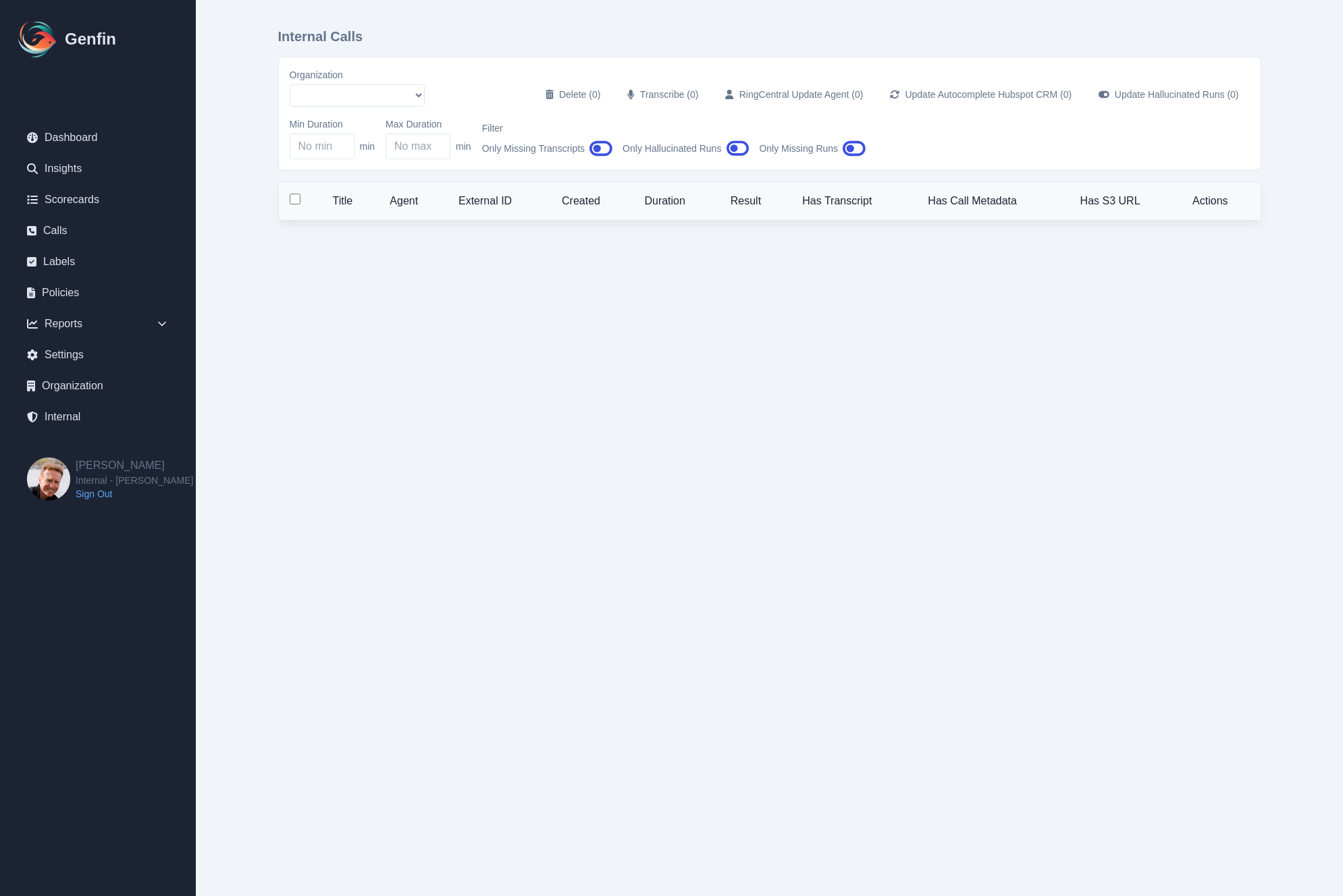
select select "51"
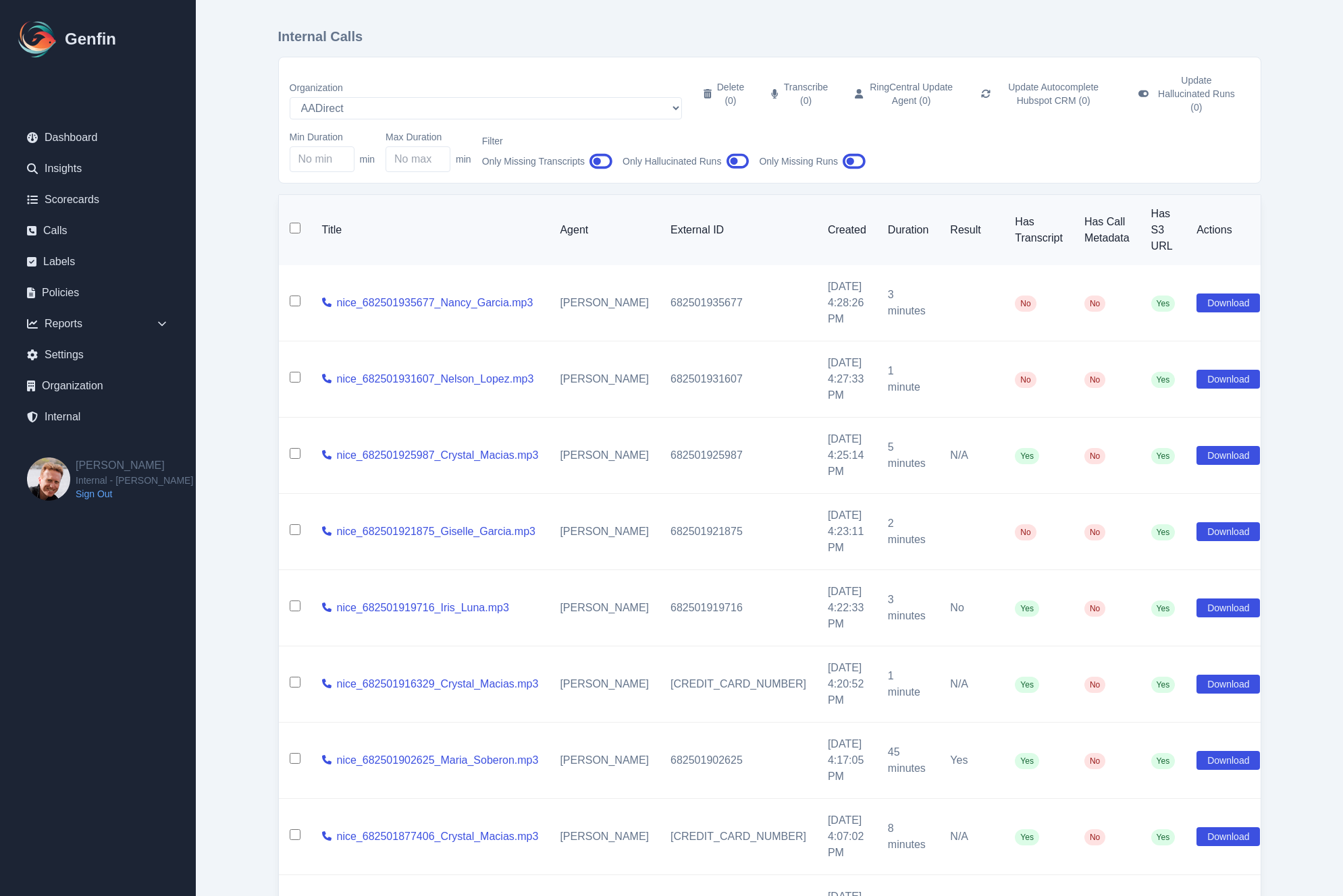
click at [294, 494] on td at bounding box center [295, 531] width 33 height 76
click at [295, 494] on td at bounding box center [295, 531] width 33 height 76
click at [293, 296] on input "checkbox" at bounding box center [294, 301] width 11 height 11
checkbox input "true"
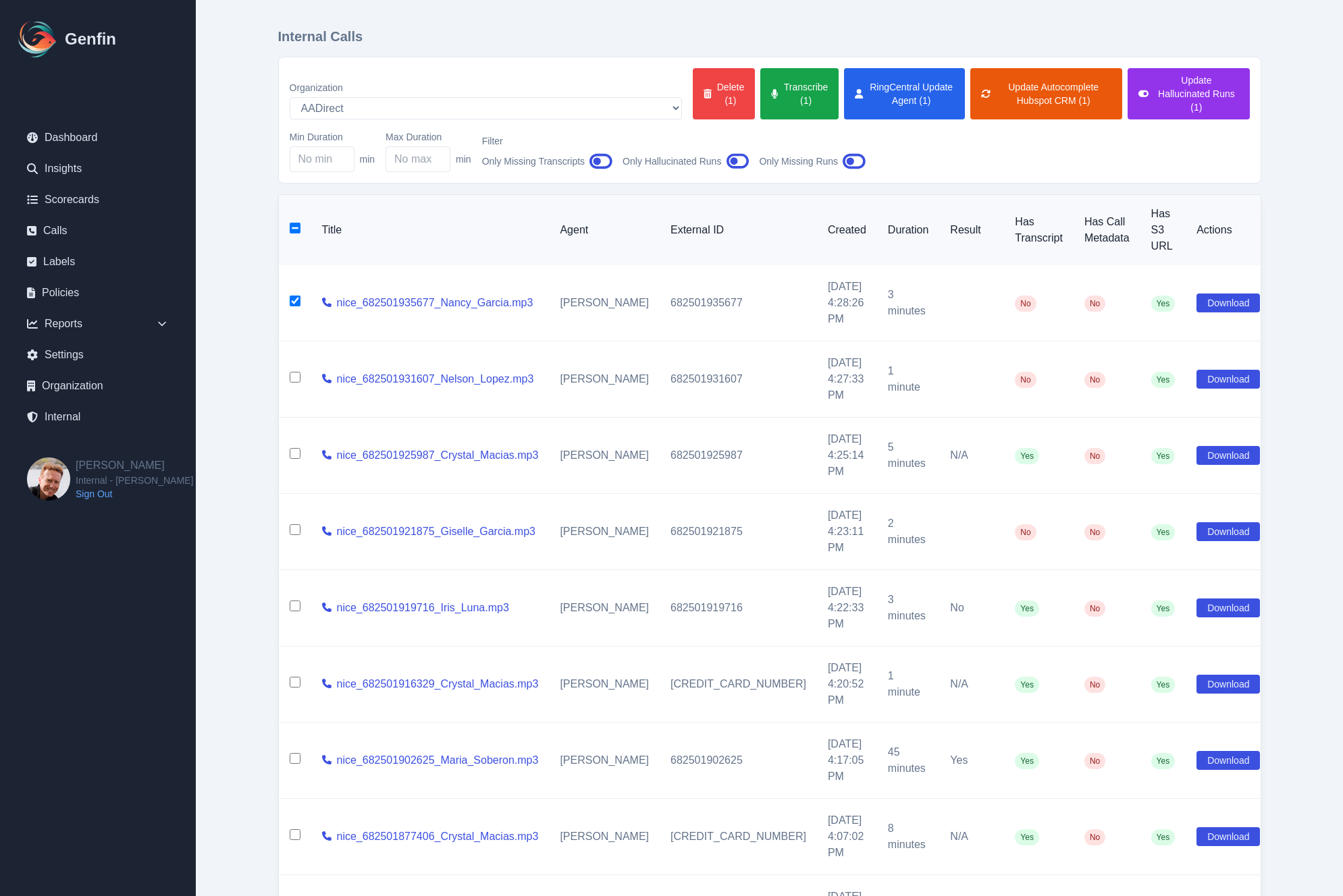
click at [296, 372] on input "checkbox" at bounding box center [294, 377] width 11 height 11
checkbox input "true"
click at [295, 525] on input "checkbox" at bounding box center [294, 529] width 11 height 11
checkbox input "true"
click at [760, 102] on button "Transcribe (3)" at bounding box center [799, 94] width 78 height 51
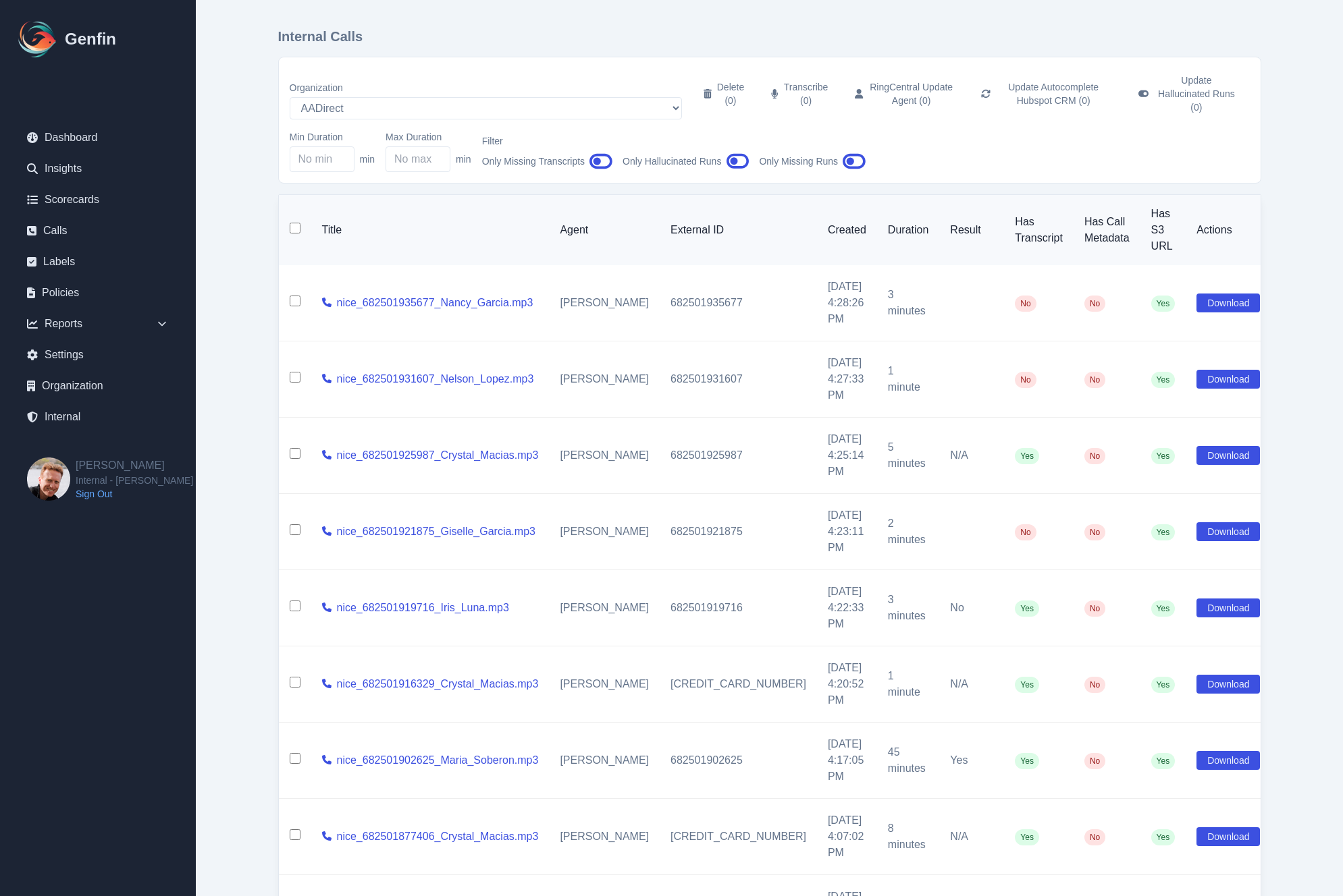
checkbox input "false"
click at [203, 494] on main "Internal Calls Organization AADirect [DOMAIN_NAME] [DOMAIN_NAME] [DOMAIN_NAME] …" at bounding box center [769, 565] width 1147 height 1130
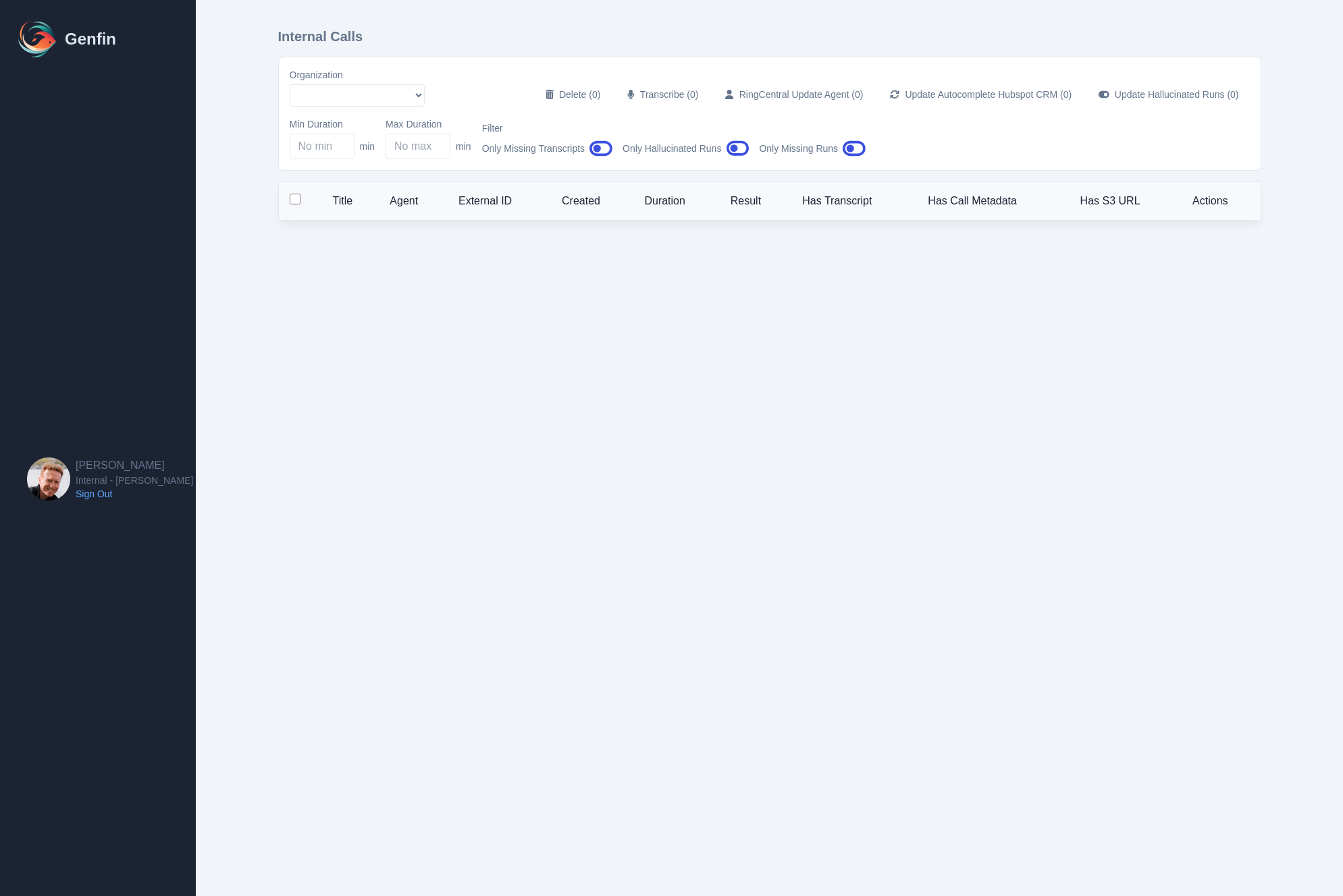
select select "51"
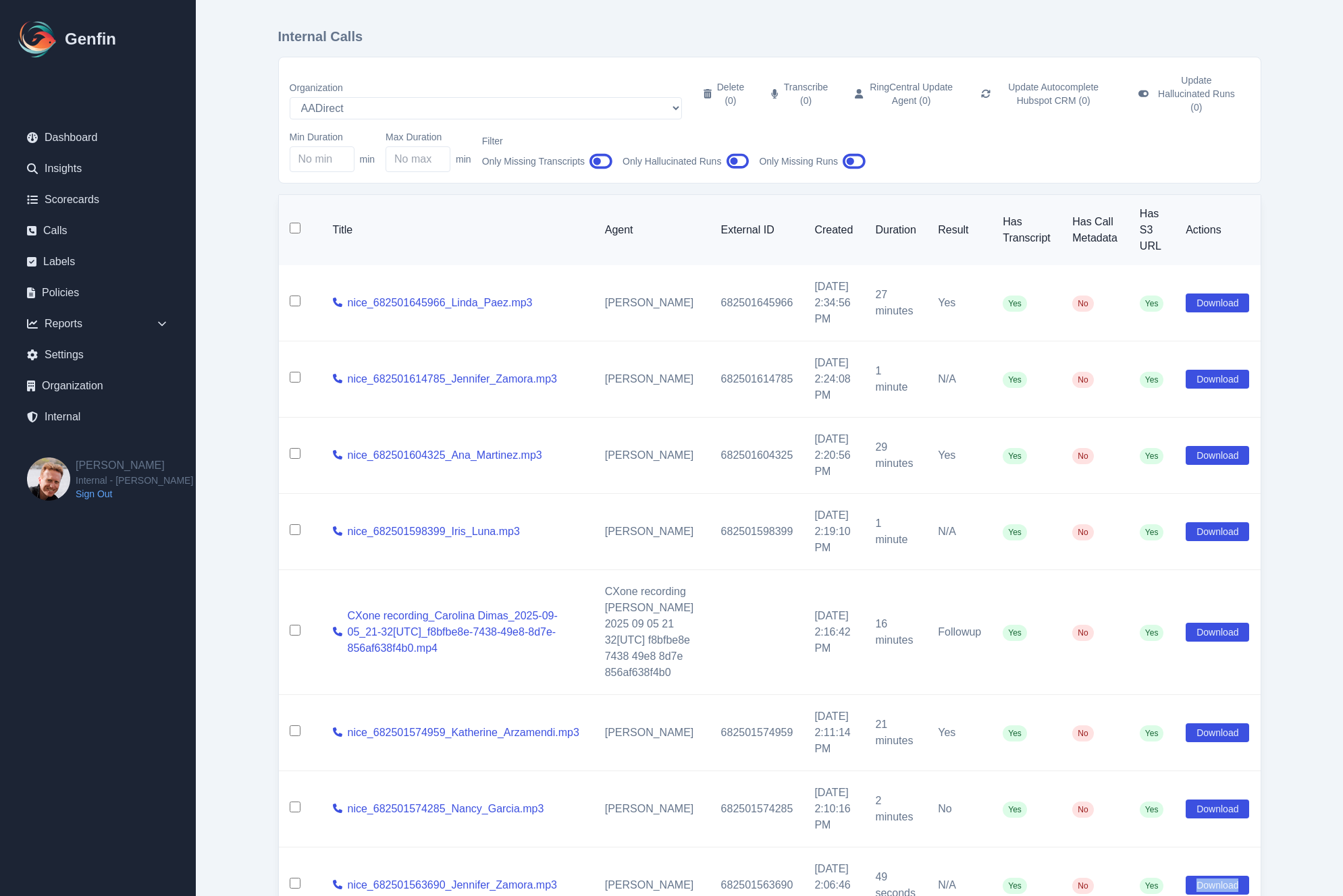
click at [1229, 892] on td "Download" at bounding box center [1218, 885] width 85 height 76
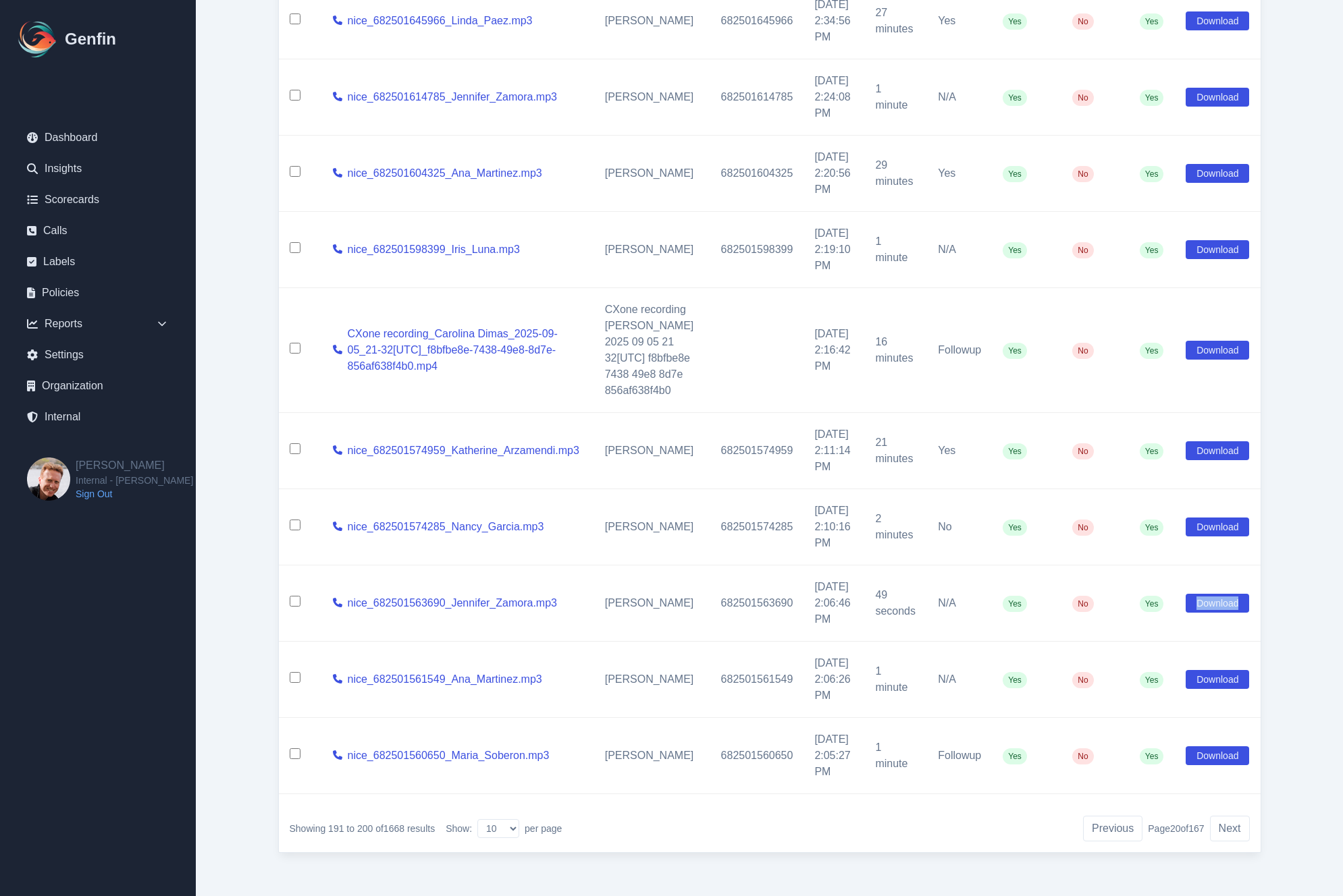
scroll to position [305, 0]
click at [1226, 824] on button "Next" at bounding box center [1229, 828] width 40 height 26
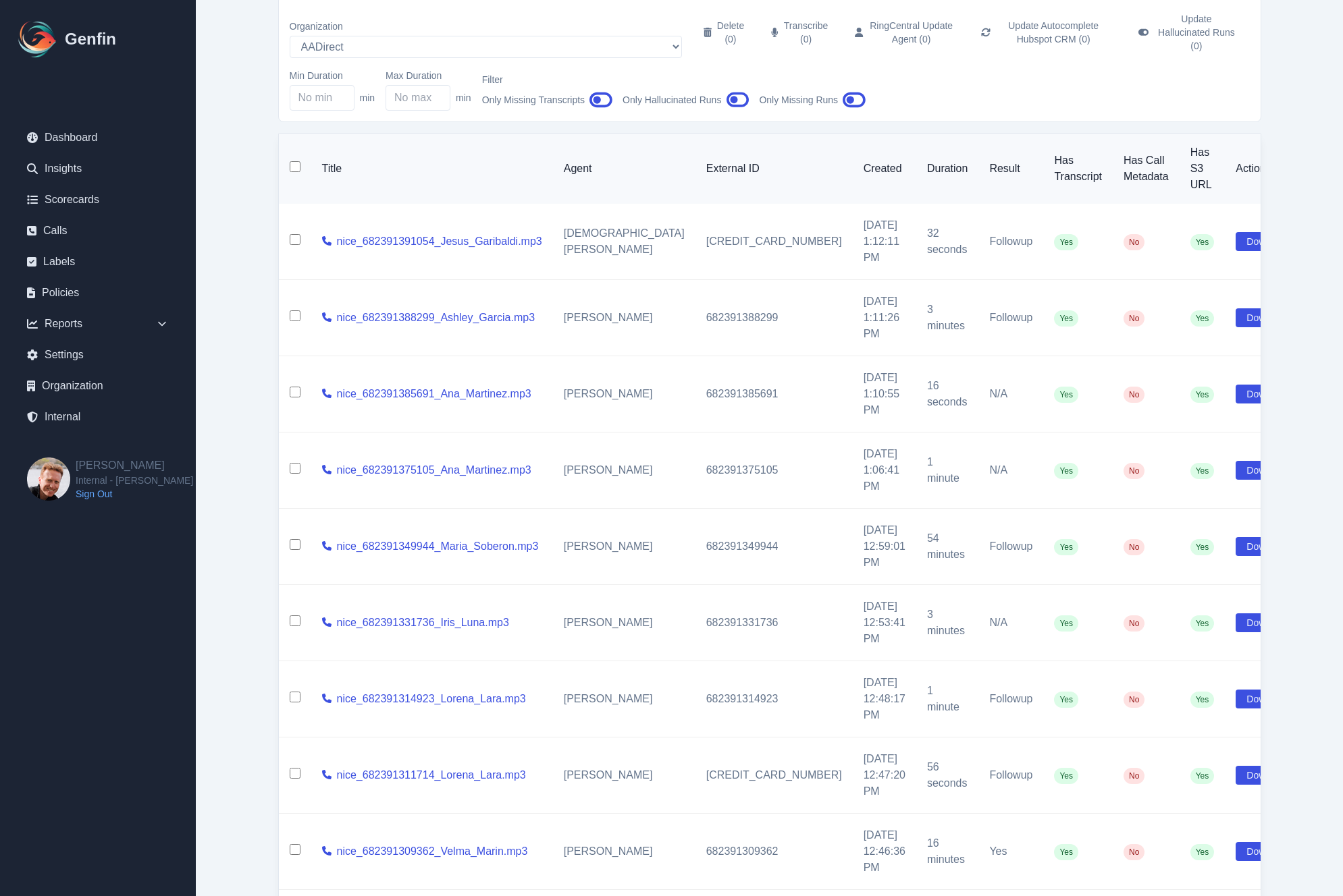
click at [1110, 828] on div "Title Agent External ID Created Duration Result Has Transcript Has Call Metadat…" at bounding box center [769, 579] width 983 height 892
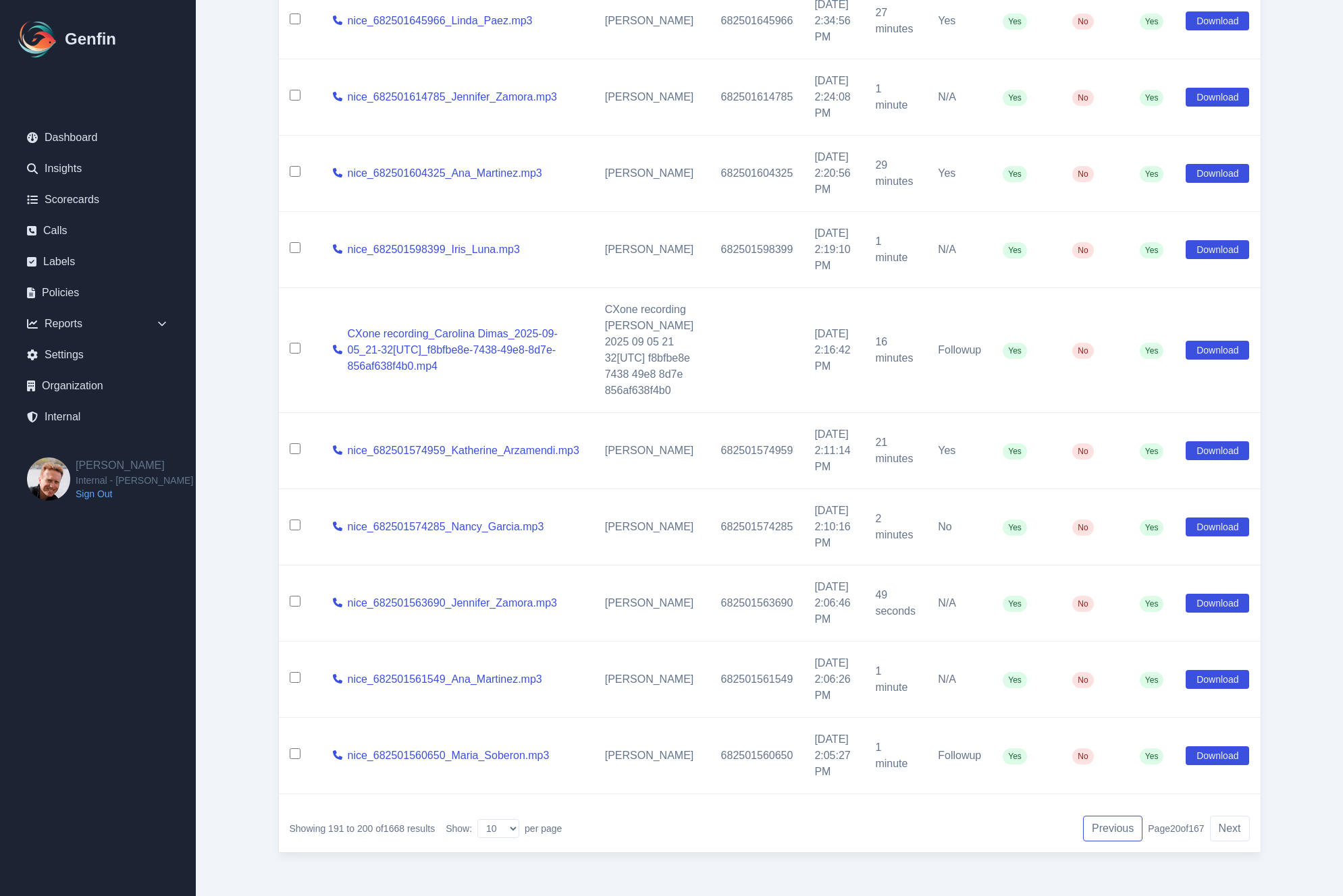
click at [1110, 829] on button "Previous" at bounding box center [1113, 828] width 60 height 26
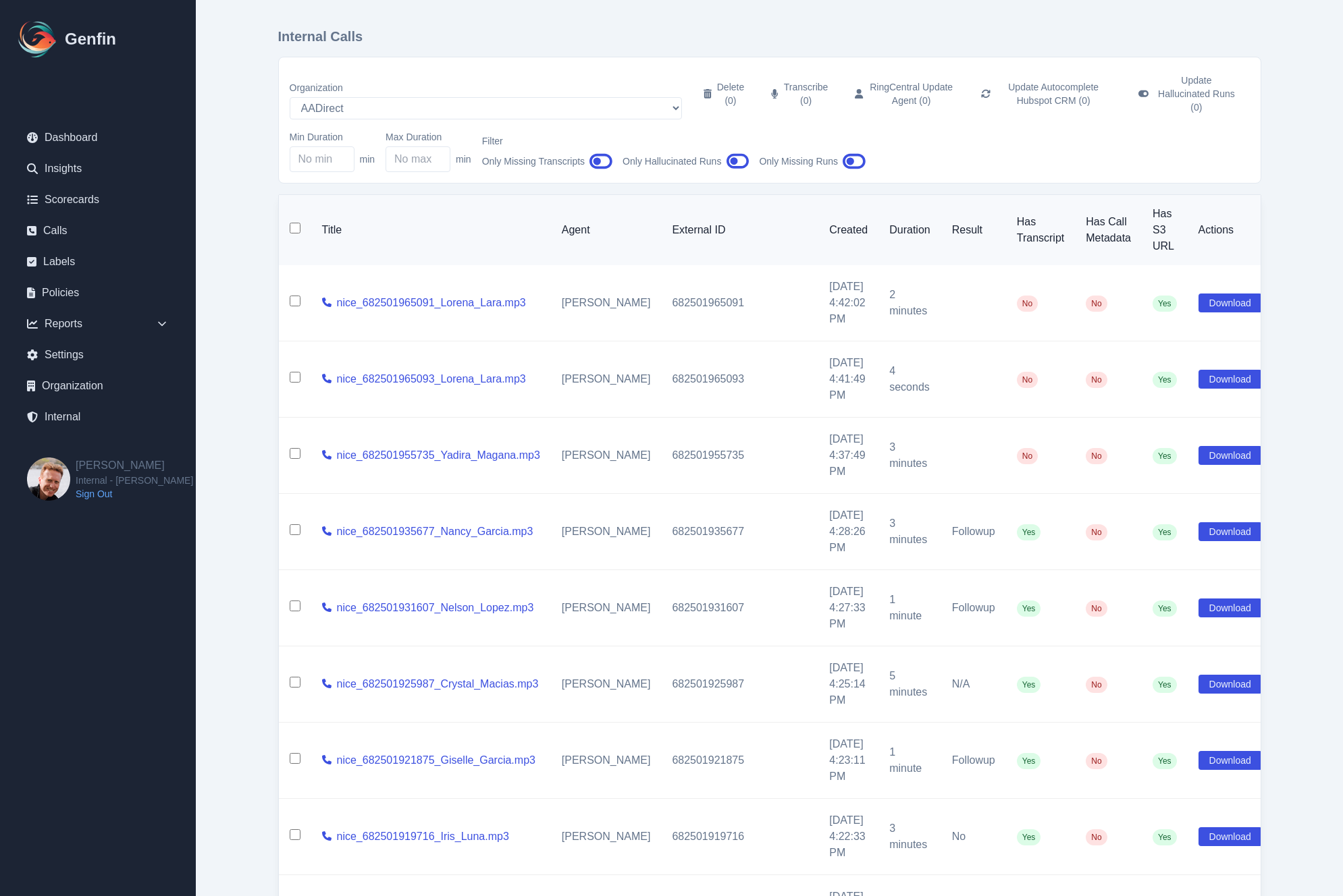
click at [296, 296] on input "checkbox" at bounding box center [294, 301] width 11 height 11
checkbox input "true"
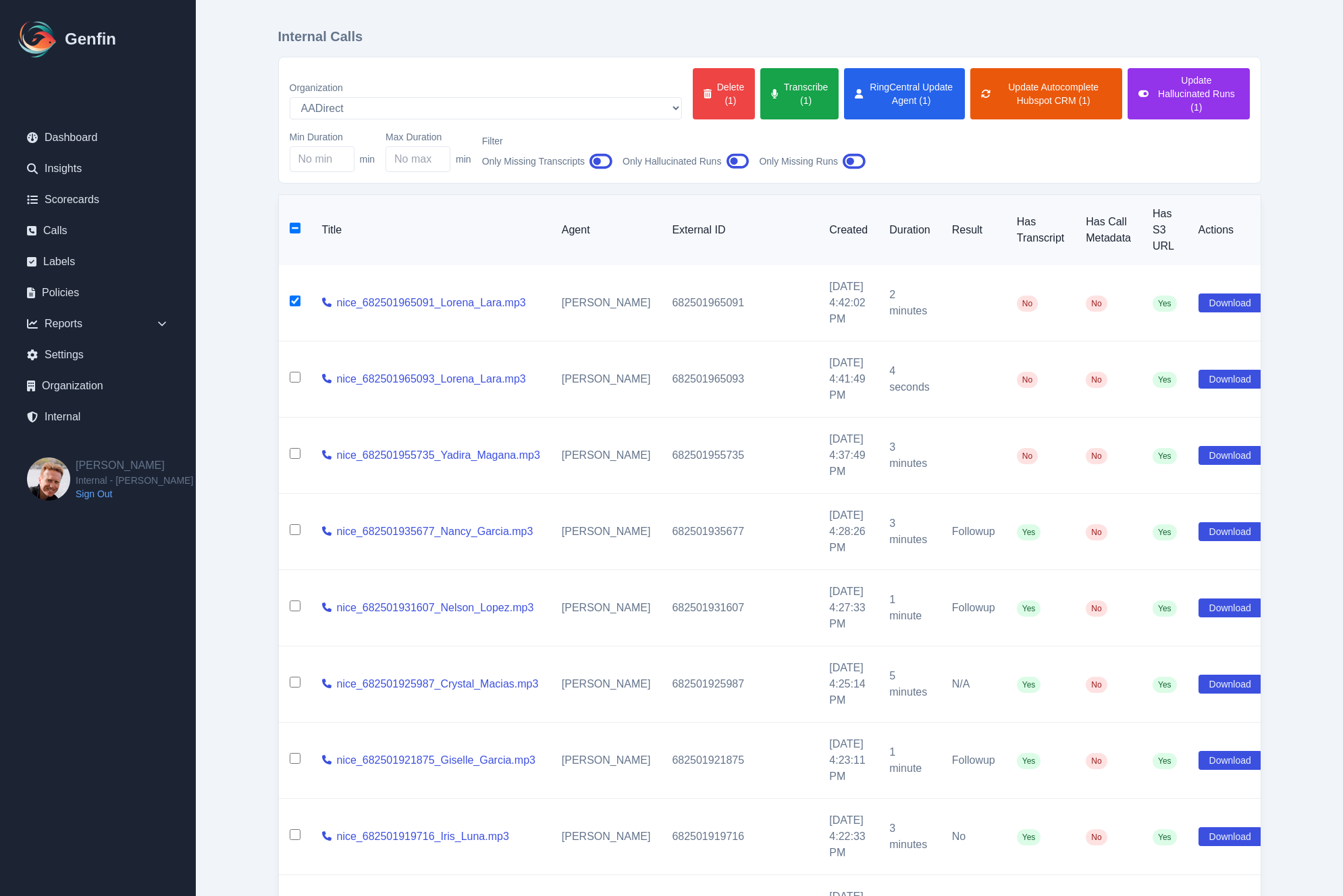
click at [296, 372] on input "checkbox" at bounding box center [294, 377] width 11 height 11
checkbox input "true"
click at [293, 448] on input "checkbox" at bounding box center [294, 453] width 11 height 11
checkbox input "true"
click at [760, 91] on button "Transcribe (3)" at bounding box center [799, 94] width 78 height 51
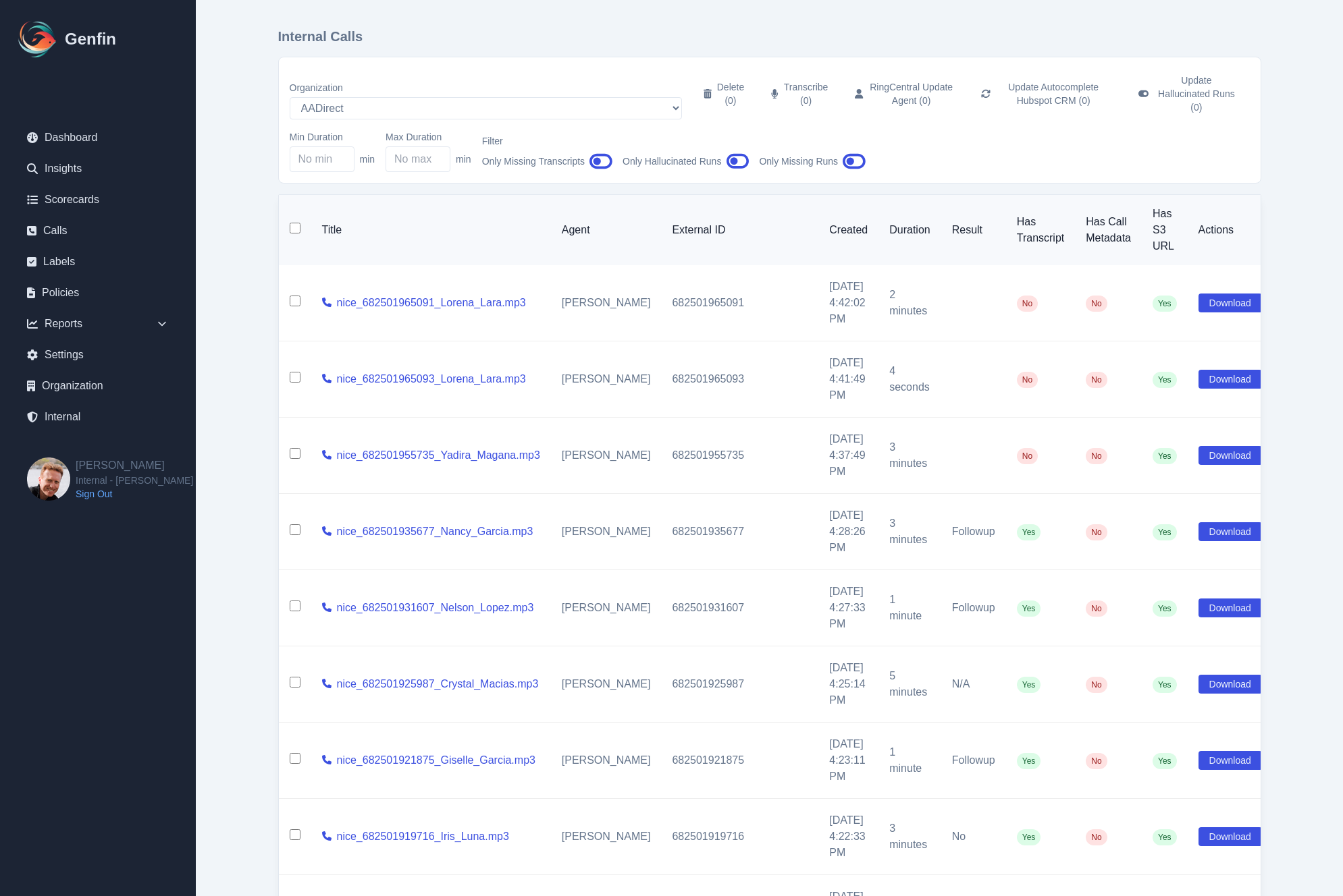
checkbox input "false"
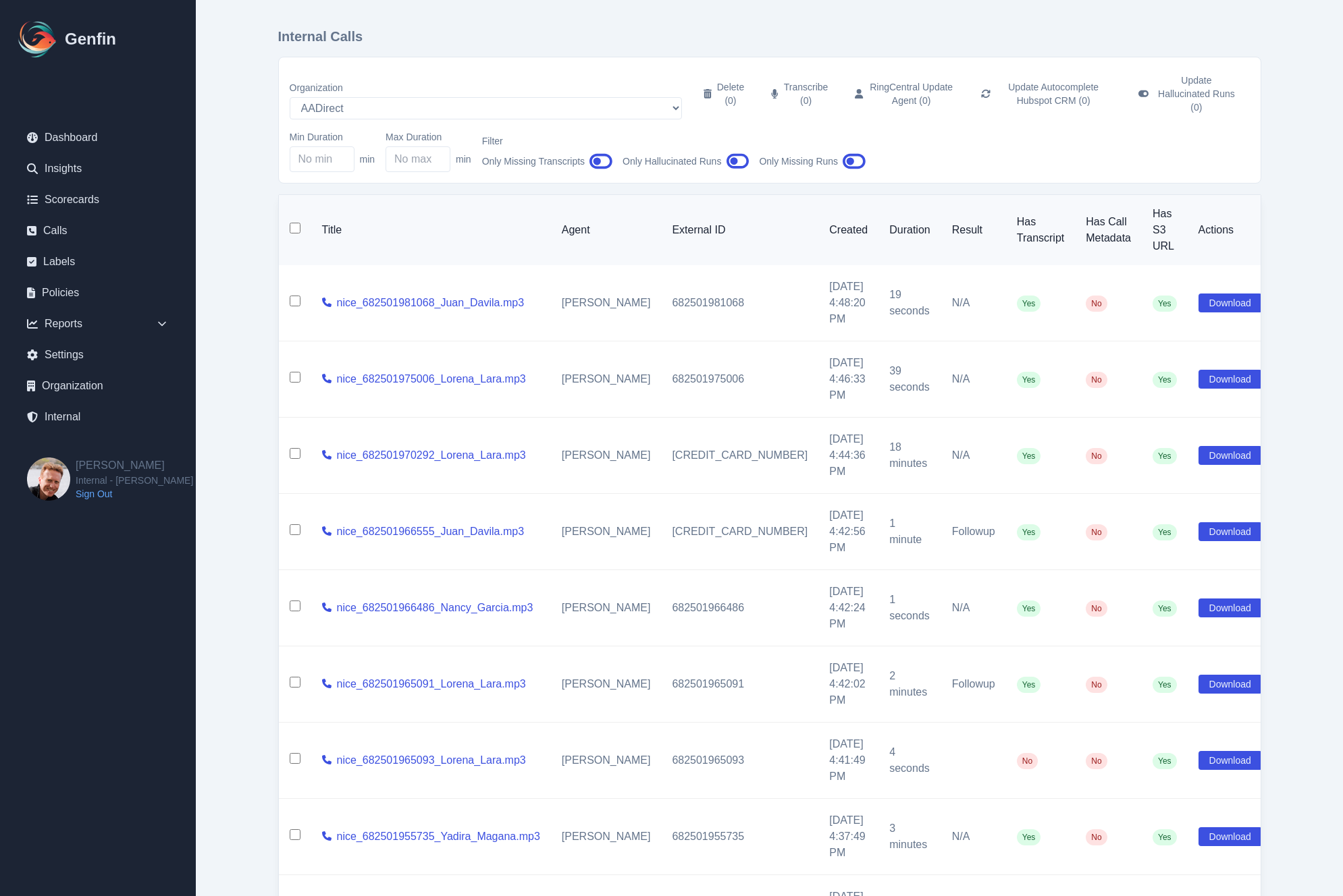
click at [294, 753] on input "checkbox" at bounding box center [294, 758] width 11 height 11
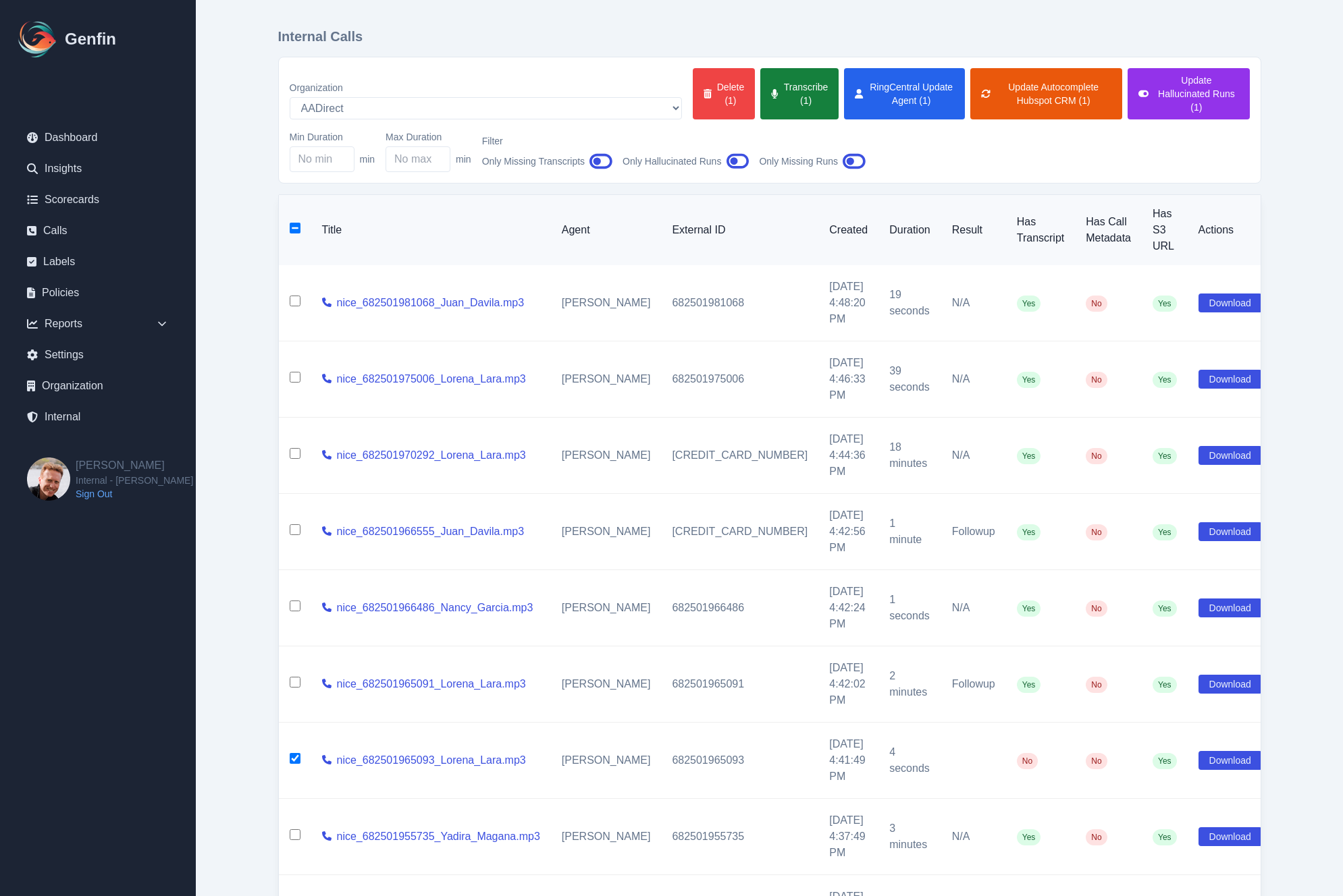
click at [760, 97] on button "Transcribe (1)" at bounding box center [799, 94] width 78 height 51
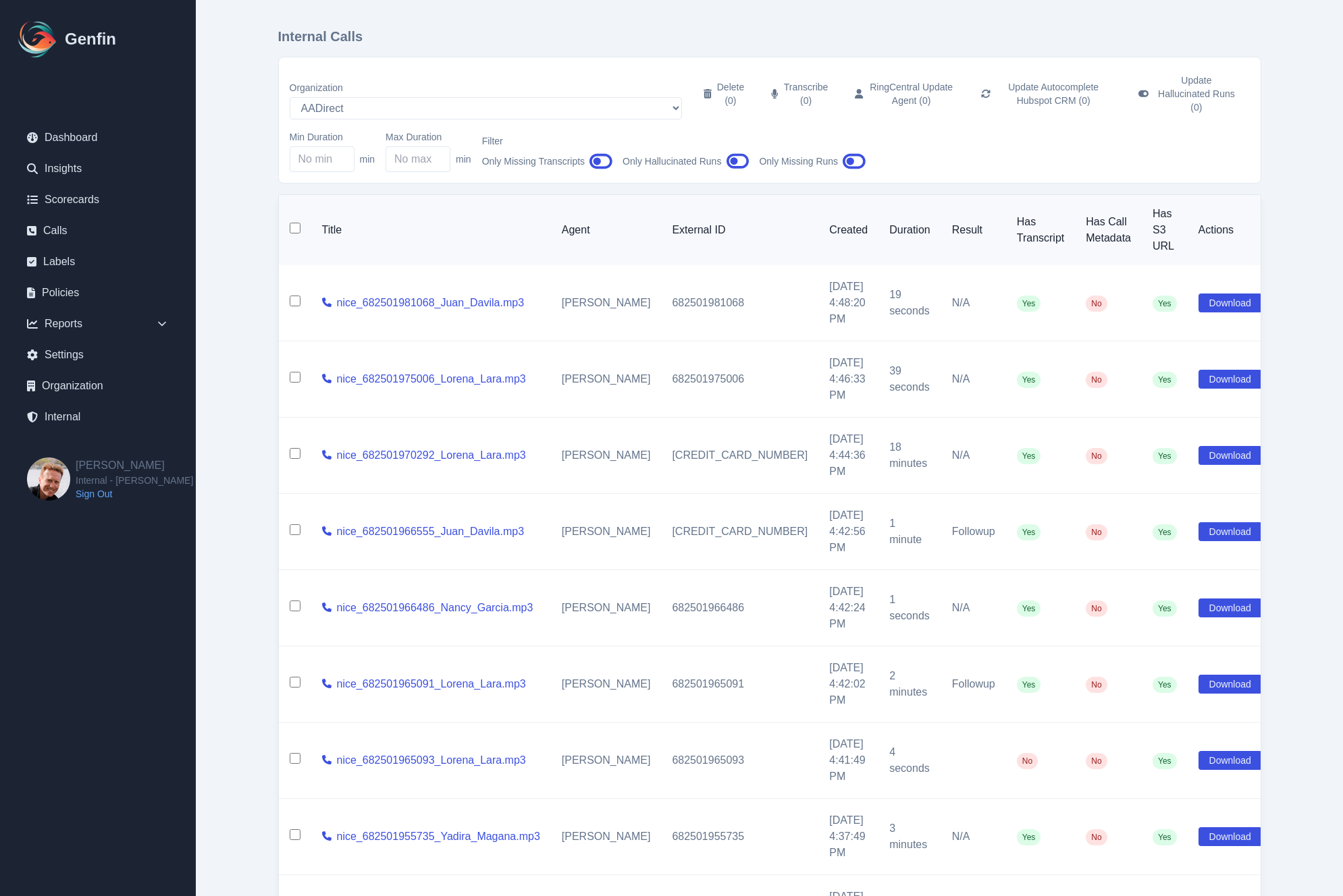
checkbox input "false"
click at [196, 462] on main "Internal Calls Organization AADirect Aainsco.com Aainsco.com Aainsco.com alec+a…" at bounding box center [769, 565] width 1147 height 1130
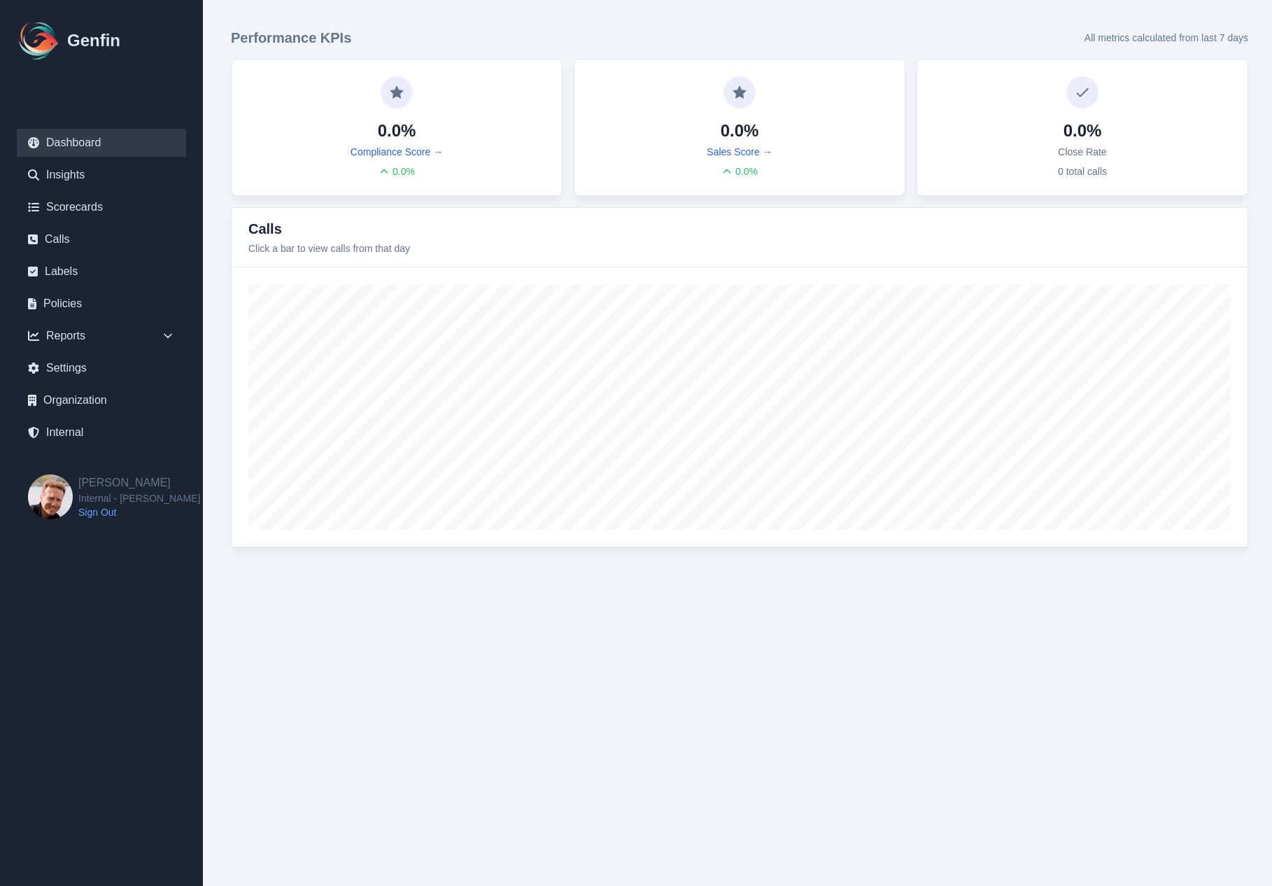
click at [227, 183] on div "Performance KPIs All metrics calculated from last 7 days 0.0% Compliance Score …" at bounding box center [740, 287] width 1074 height 575
click at [79, 395] on link "Organization" at bounding box center [101, 400] width 169 height 28
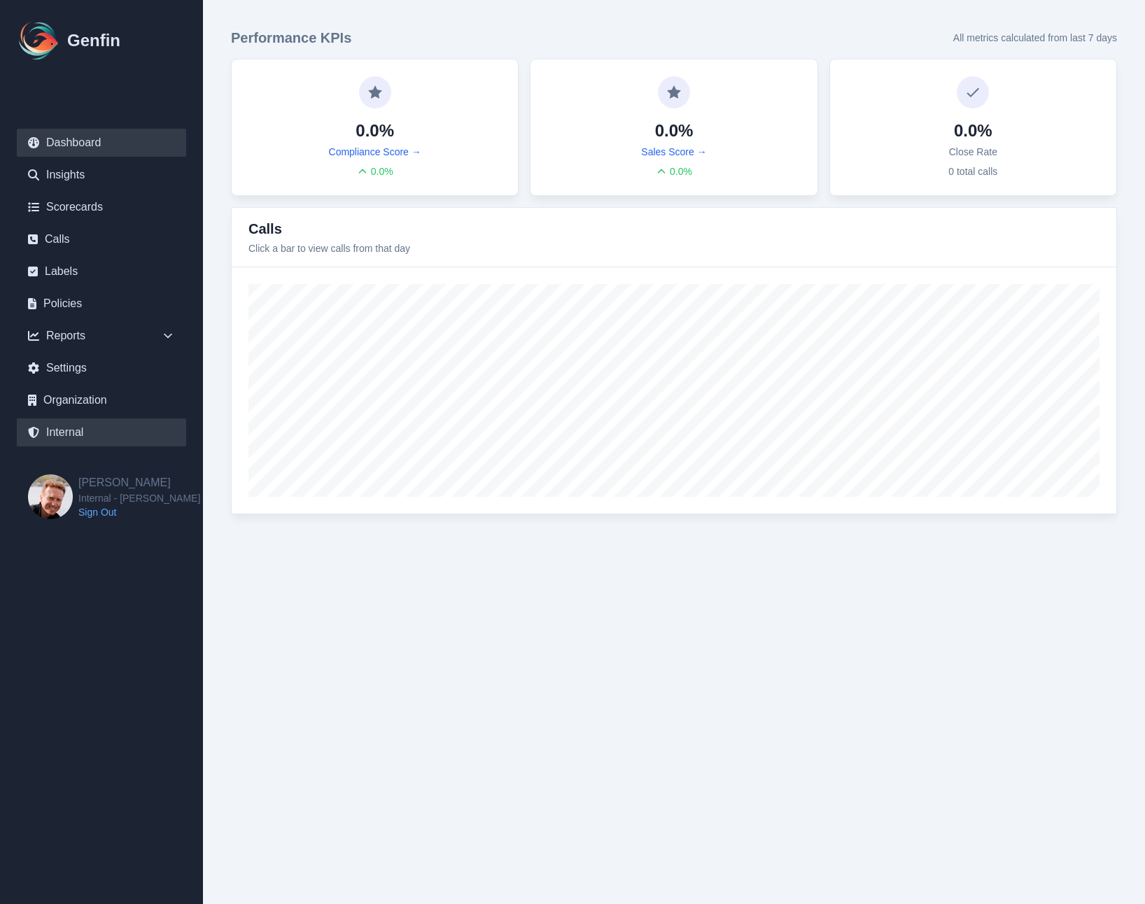
click at [69, 431] on link "Internal" at bounding box center [101, 432] width 169 height 28
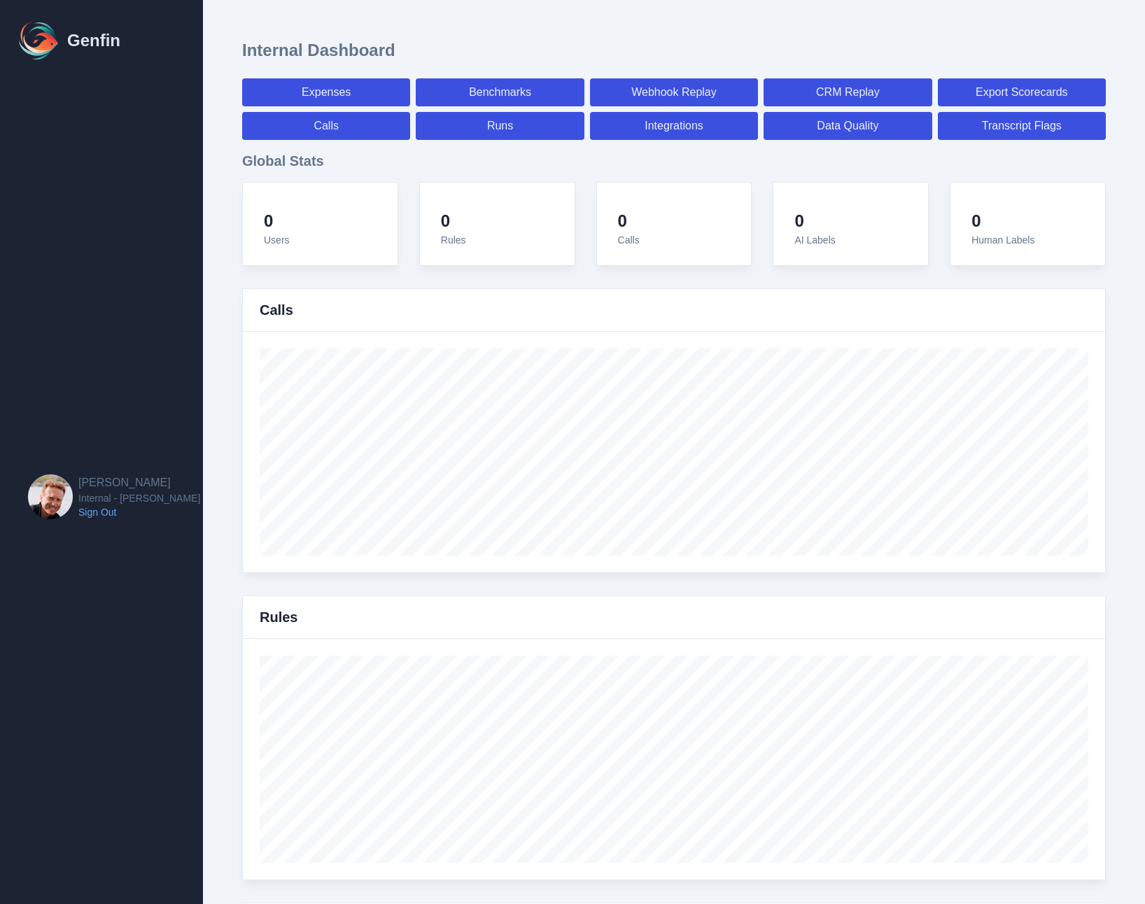
select select "paid"
select select "7"
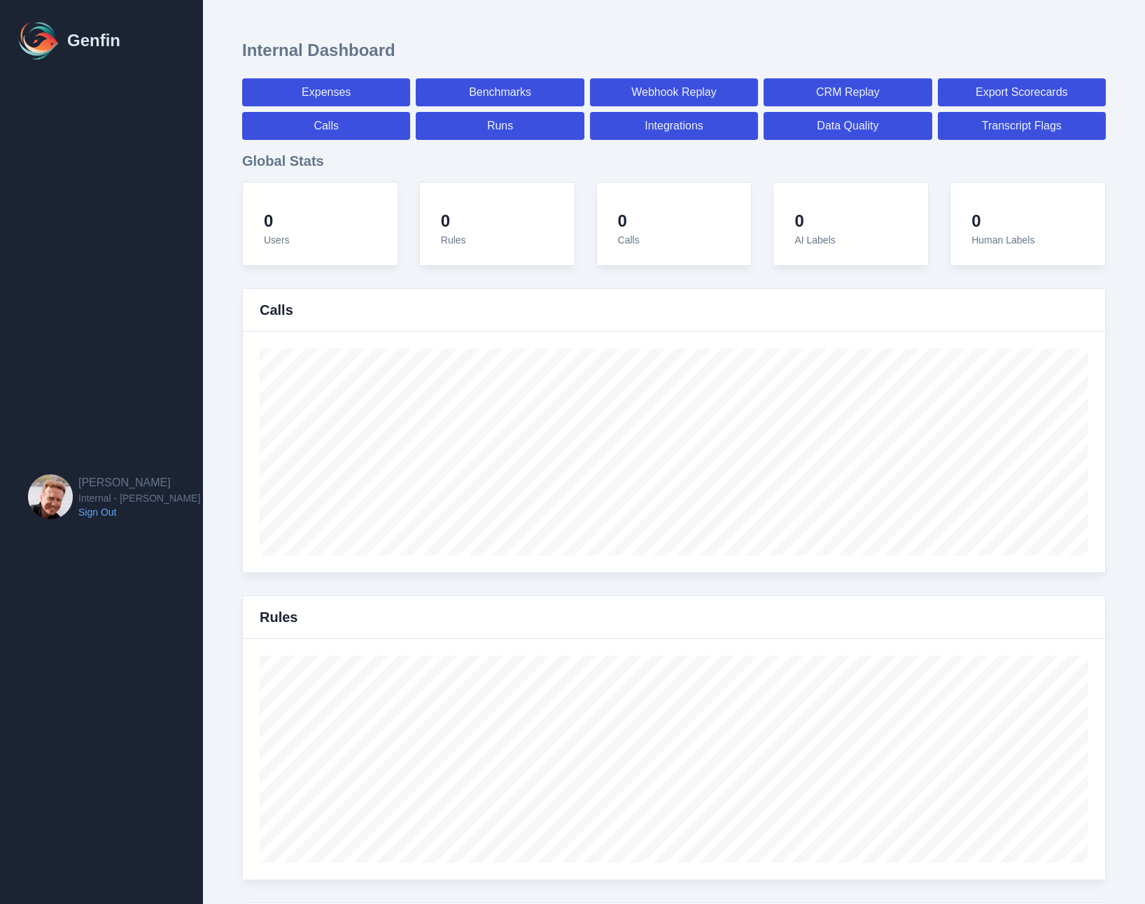
select select "paid"
select select "7"
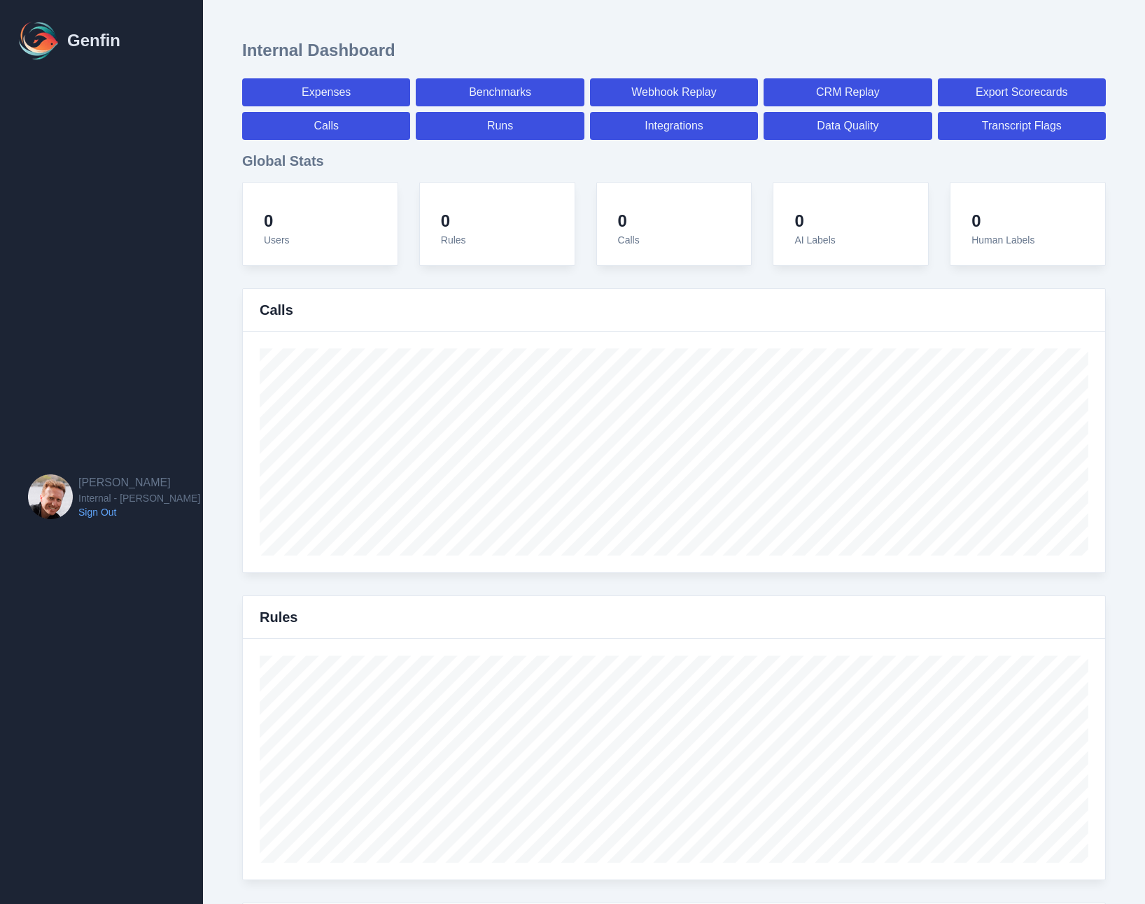
select select "7"
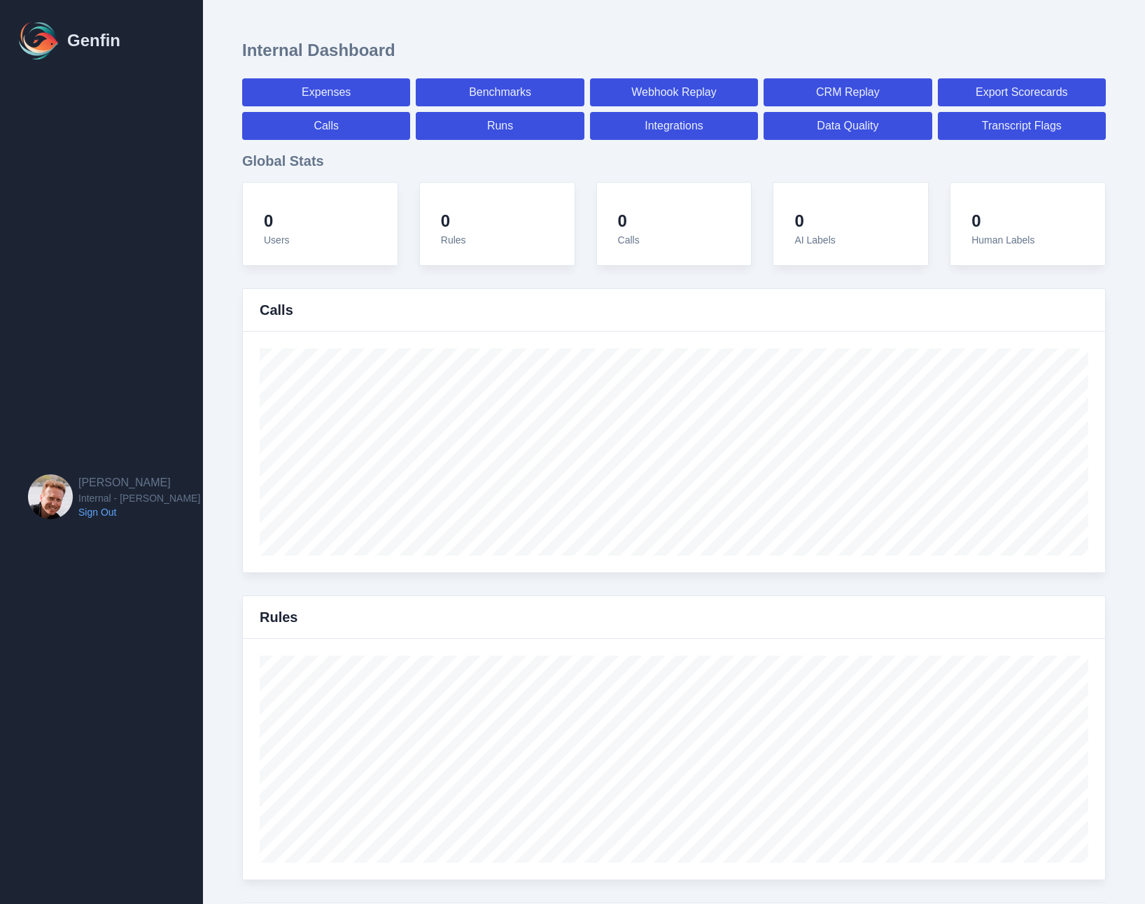
select select "7"
select select "paid"
select select "7"
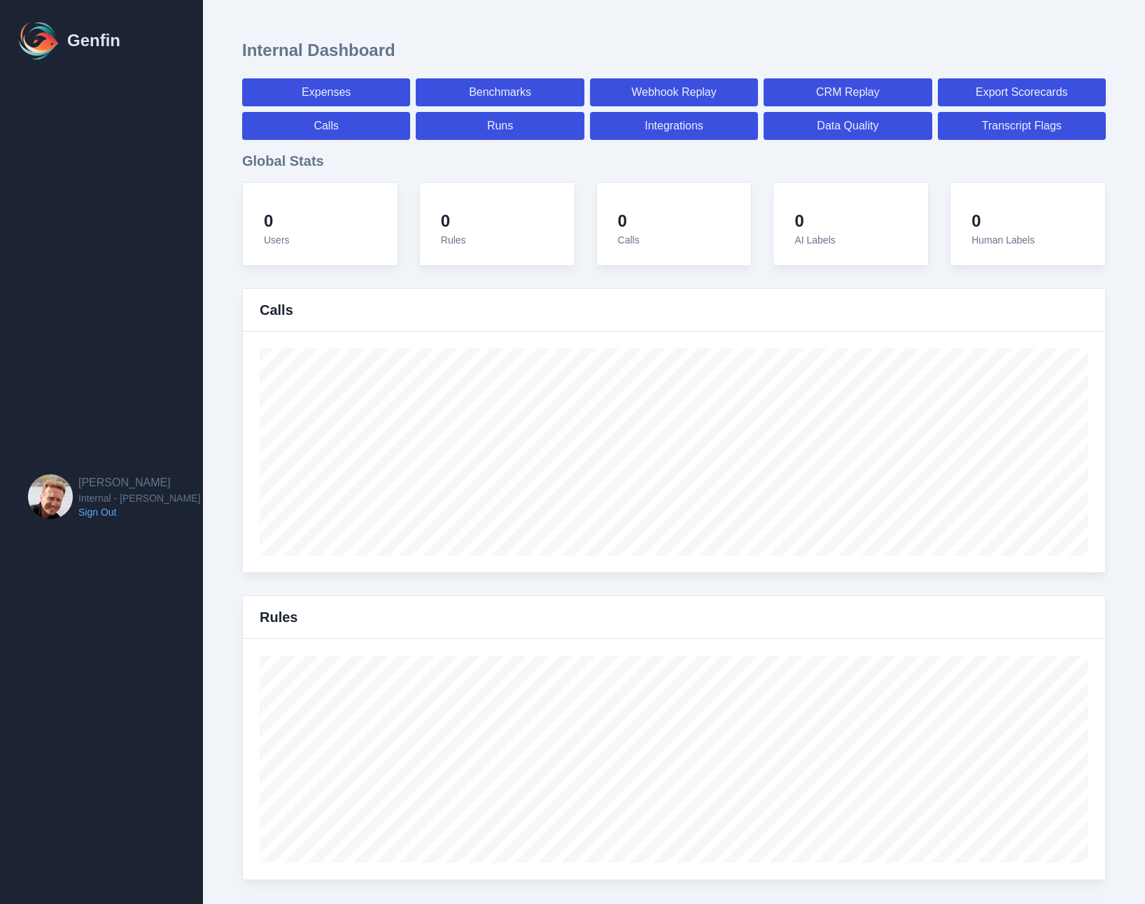
select select "7"
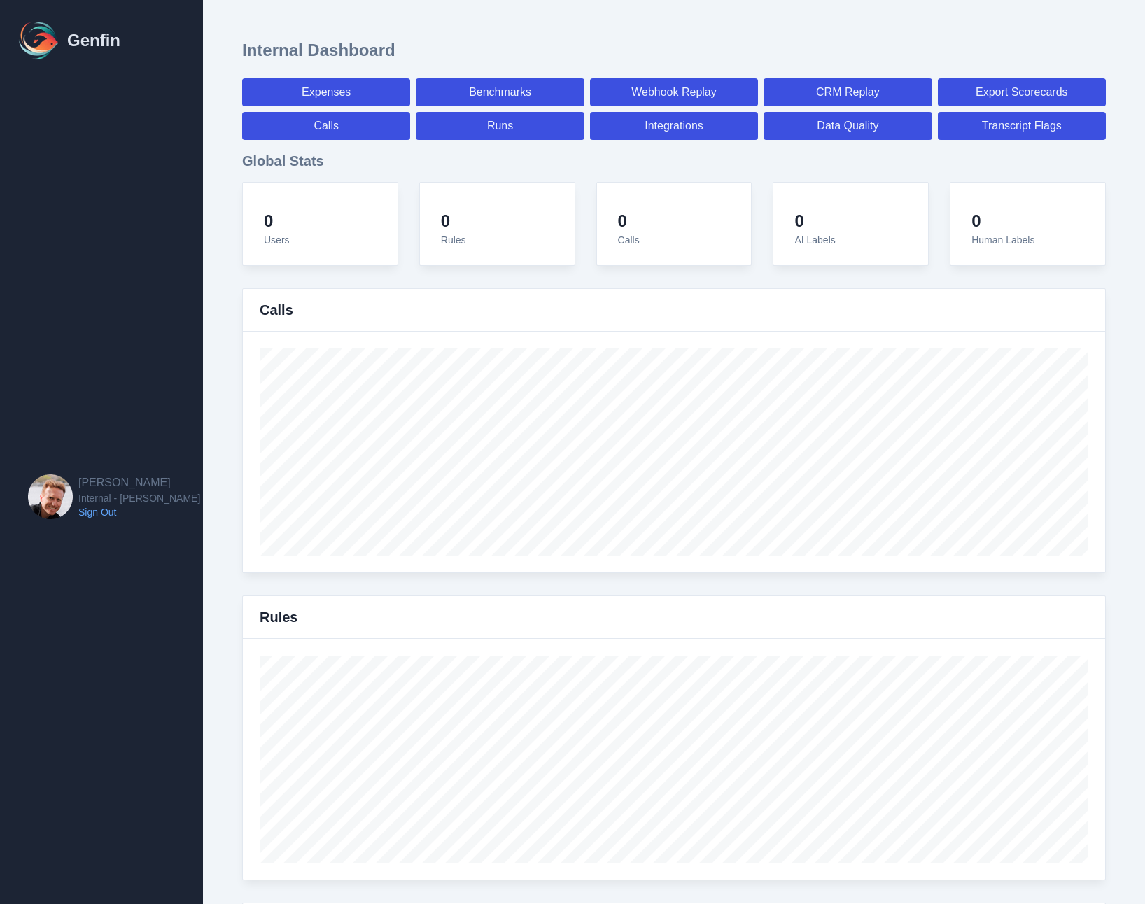
select select "7"
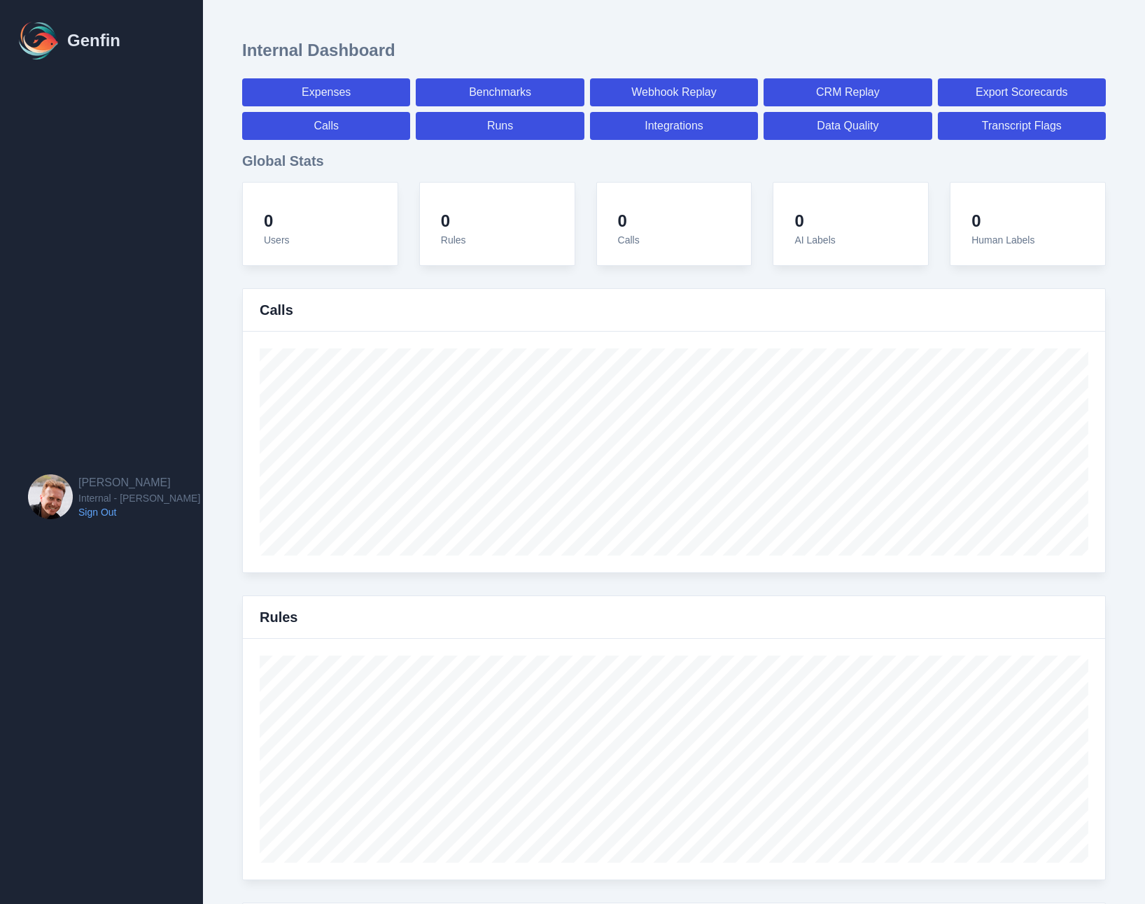
select select "paid"
select select "7"
select select "paid"
select select "7"
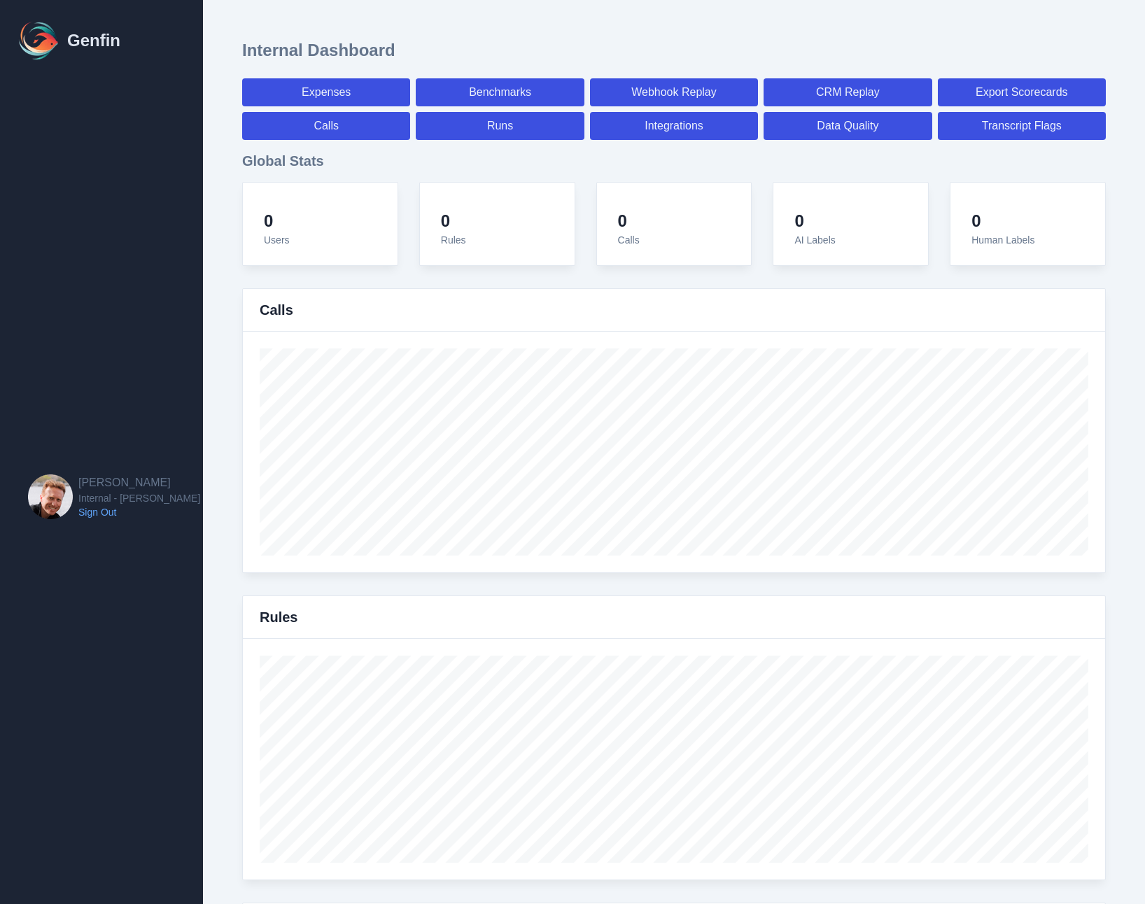
select select "paid"
select select "7"
select select "paid"
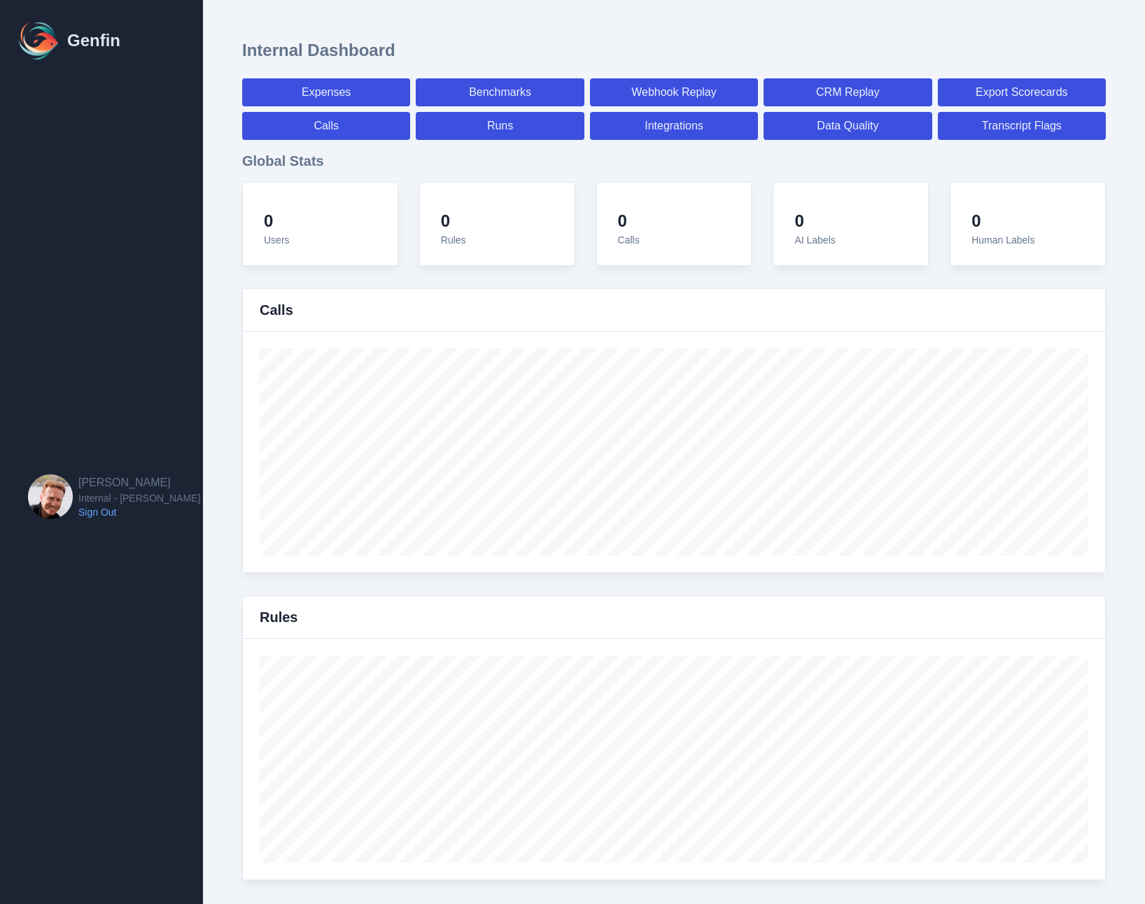
select select "7"
select select "paid"
select select "7"
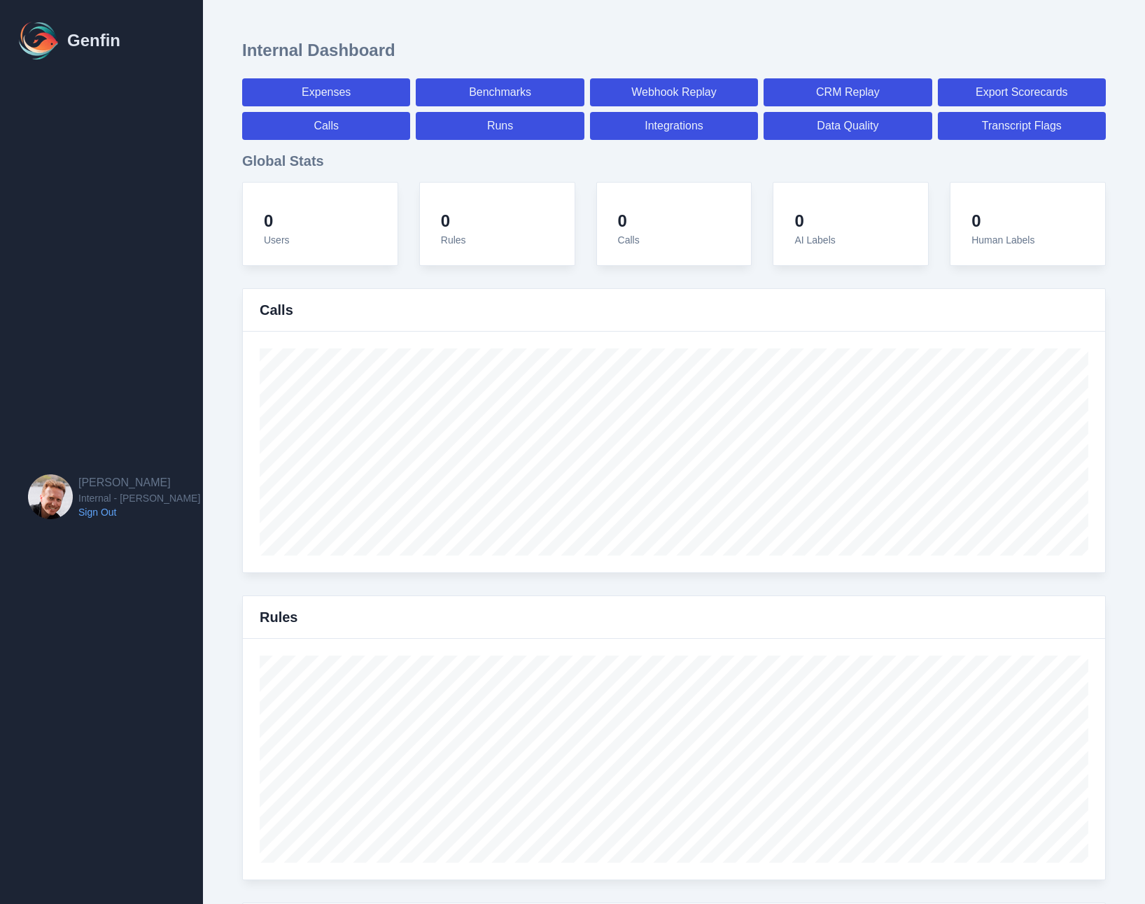
select select "7"
select select "paid"
select select "7"
select select "paid"
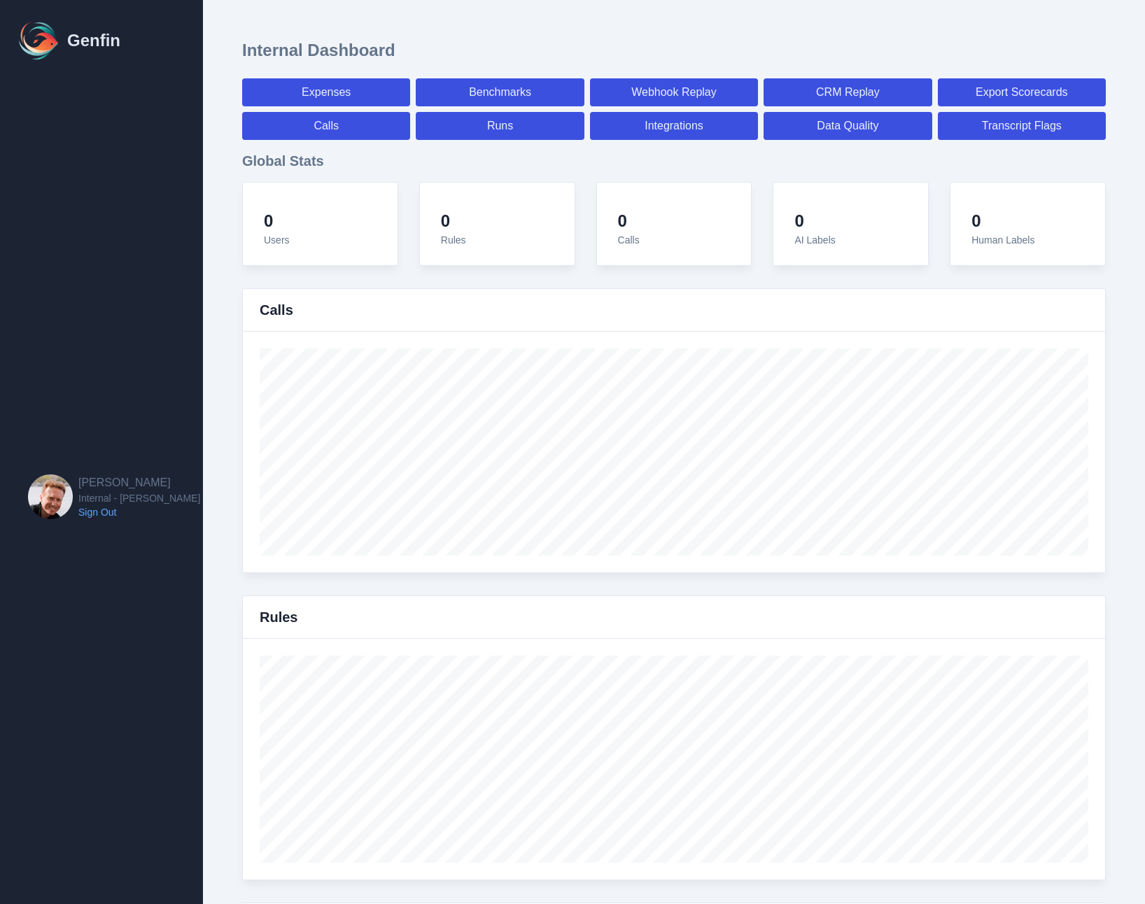
select select "7"
select select "paid"
select select "7"
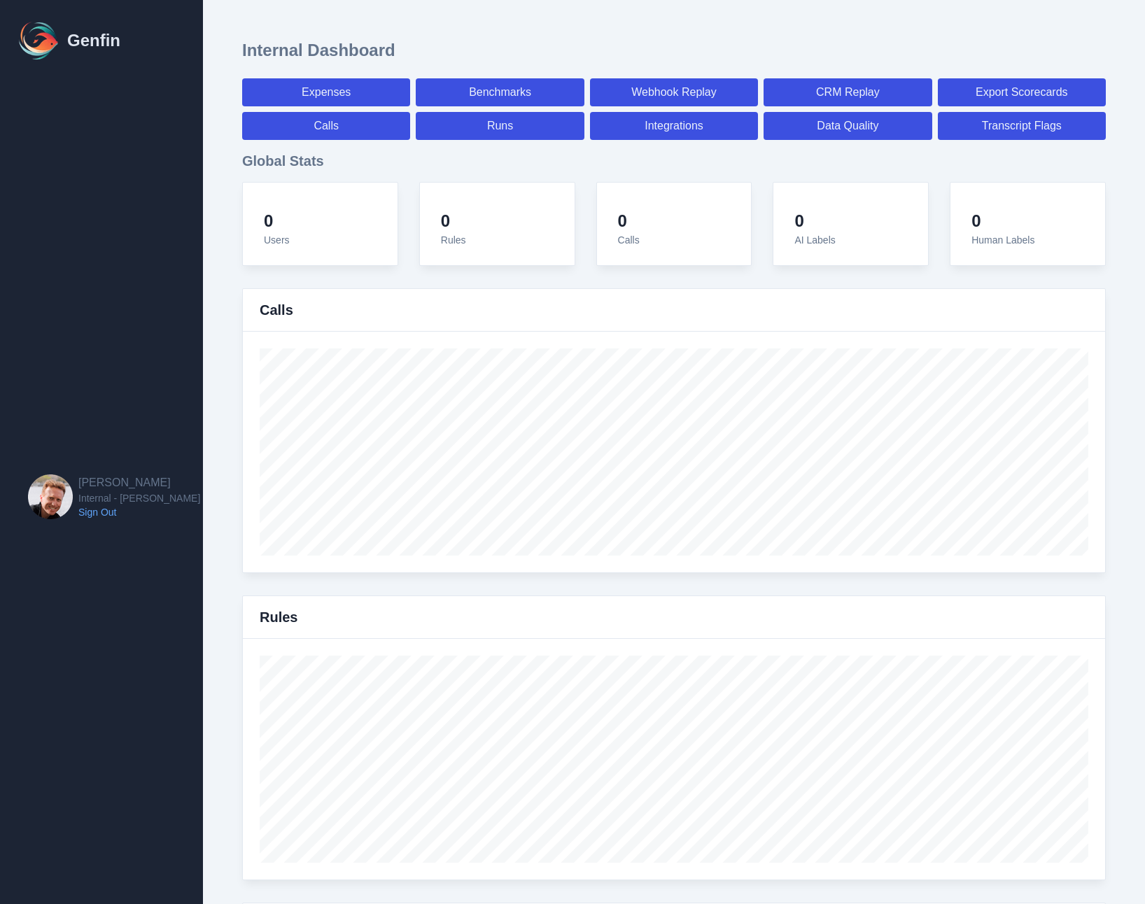
select select "7"
select select "paid"
select select "7"
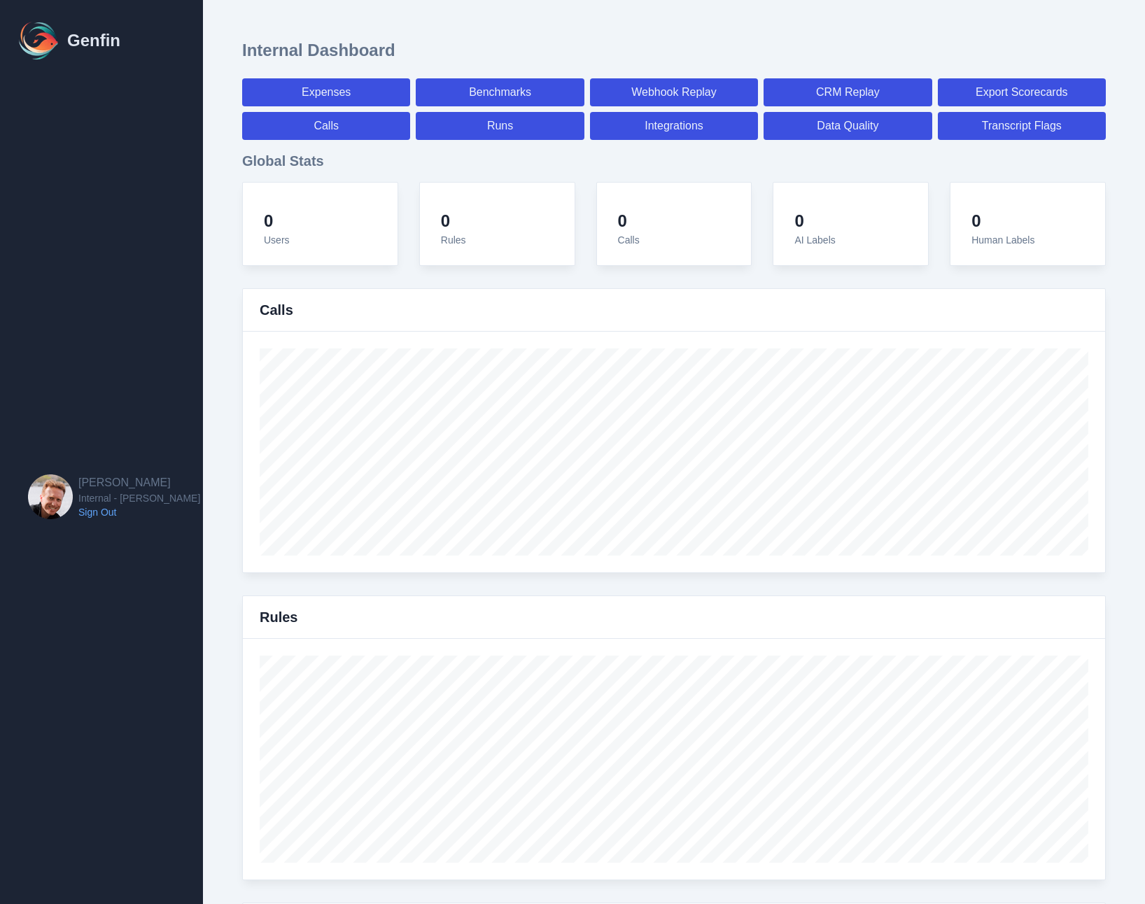
select select "7"
select select "paid"
select select "7"
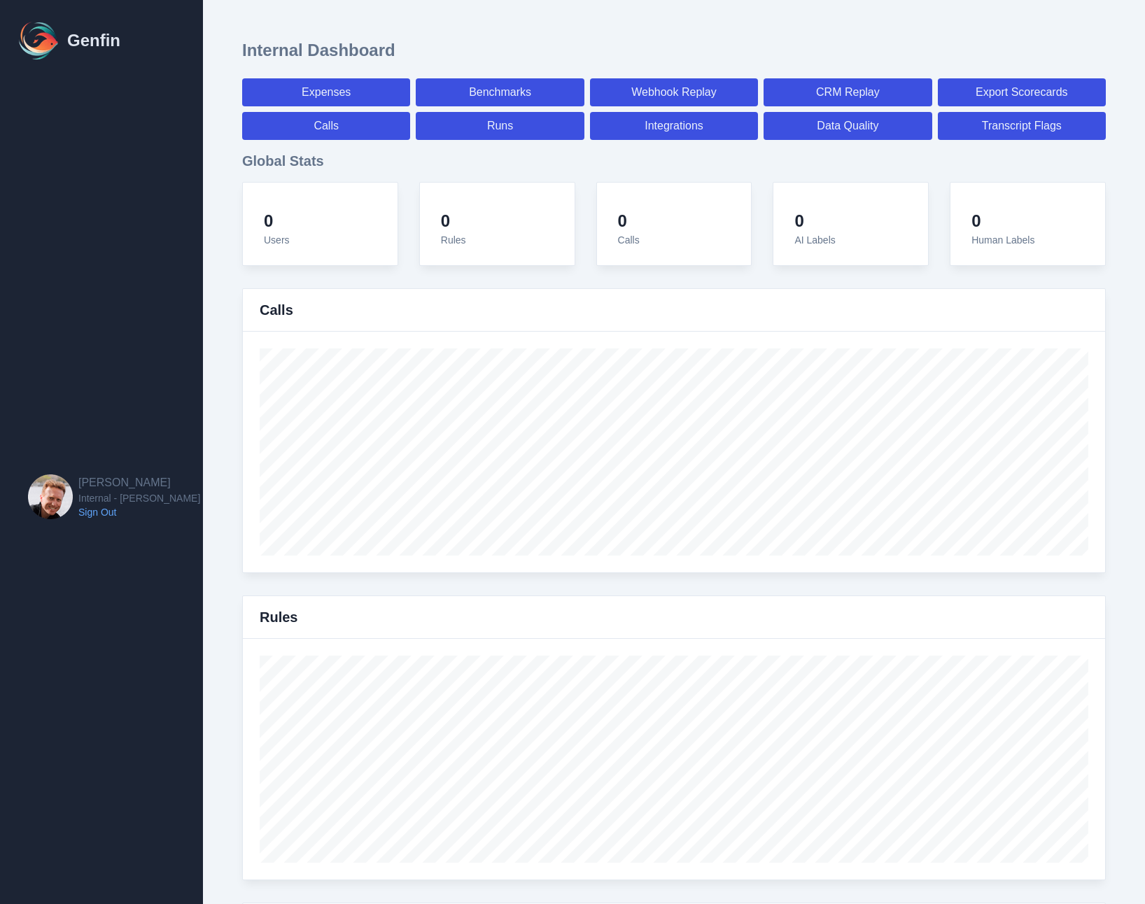
select select "7"
select select "paid"
select select "7"
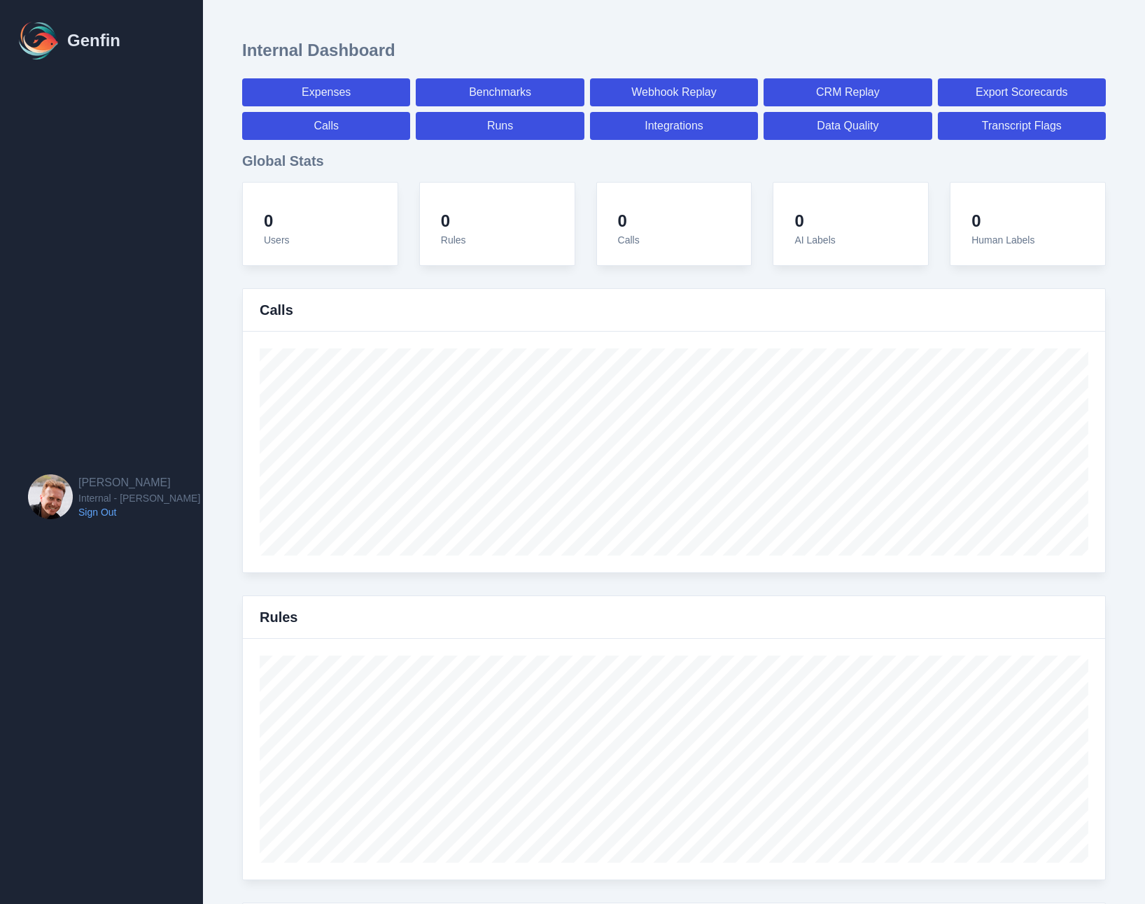
select select "7"
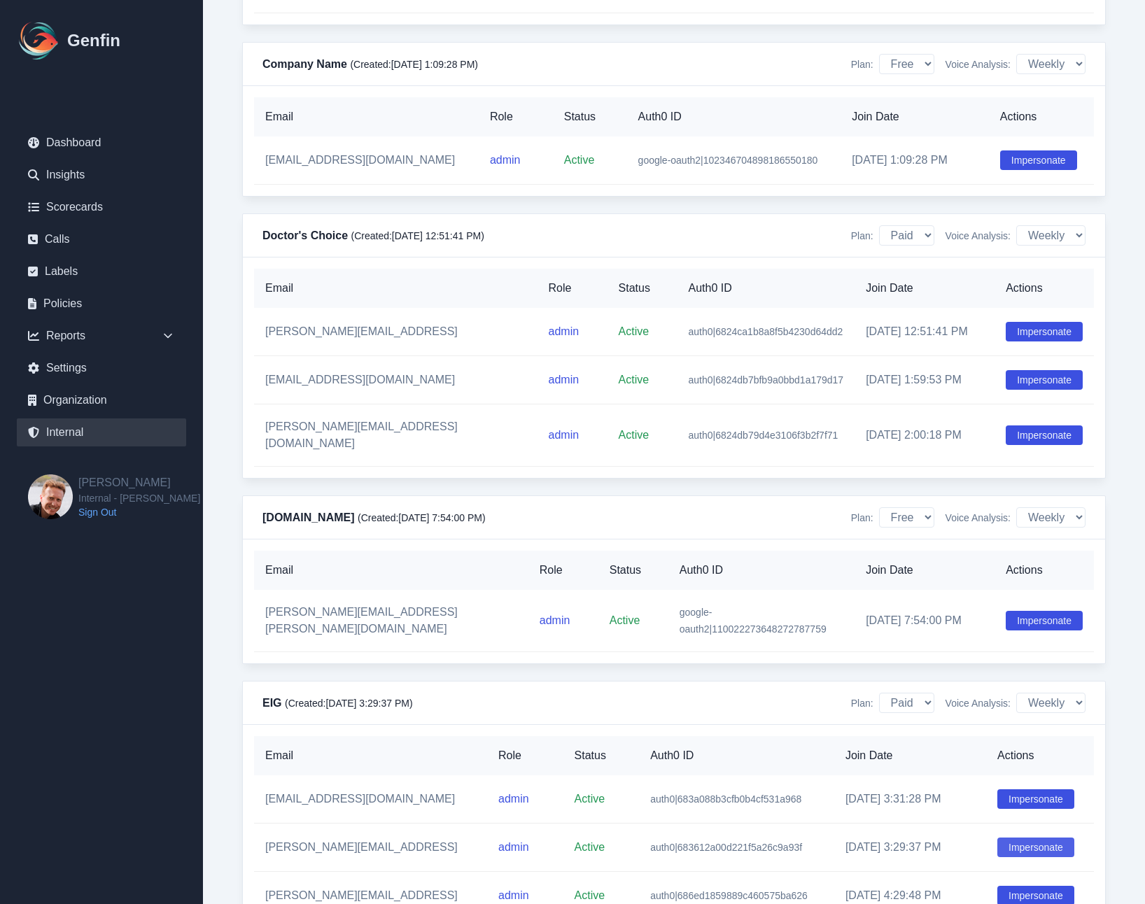
click at [1027, 838] on button "Impersonate" at bounding box center [1035, 848] width 77 height 20
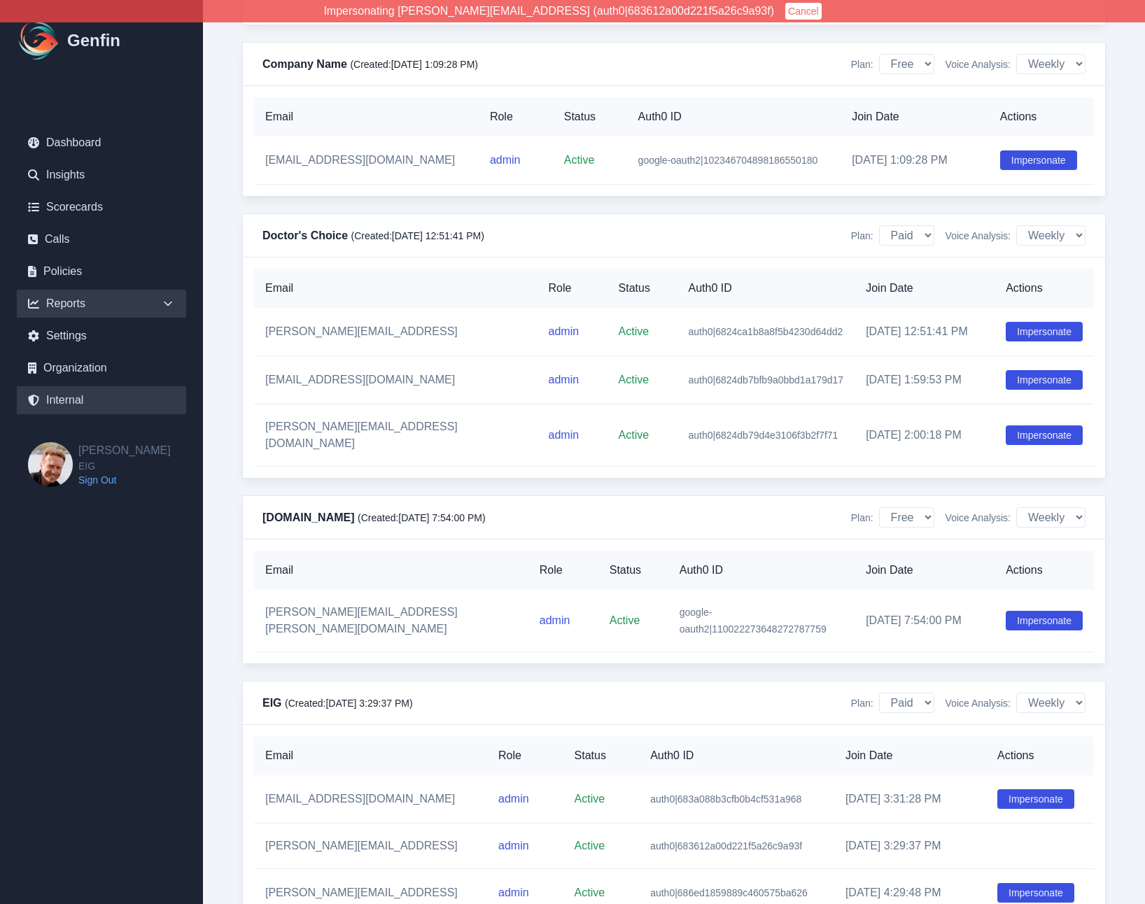
click at [79, 302] on div "Reports" at bounding box center [101, 304] width 169 height 28
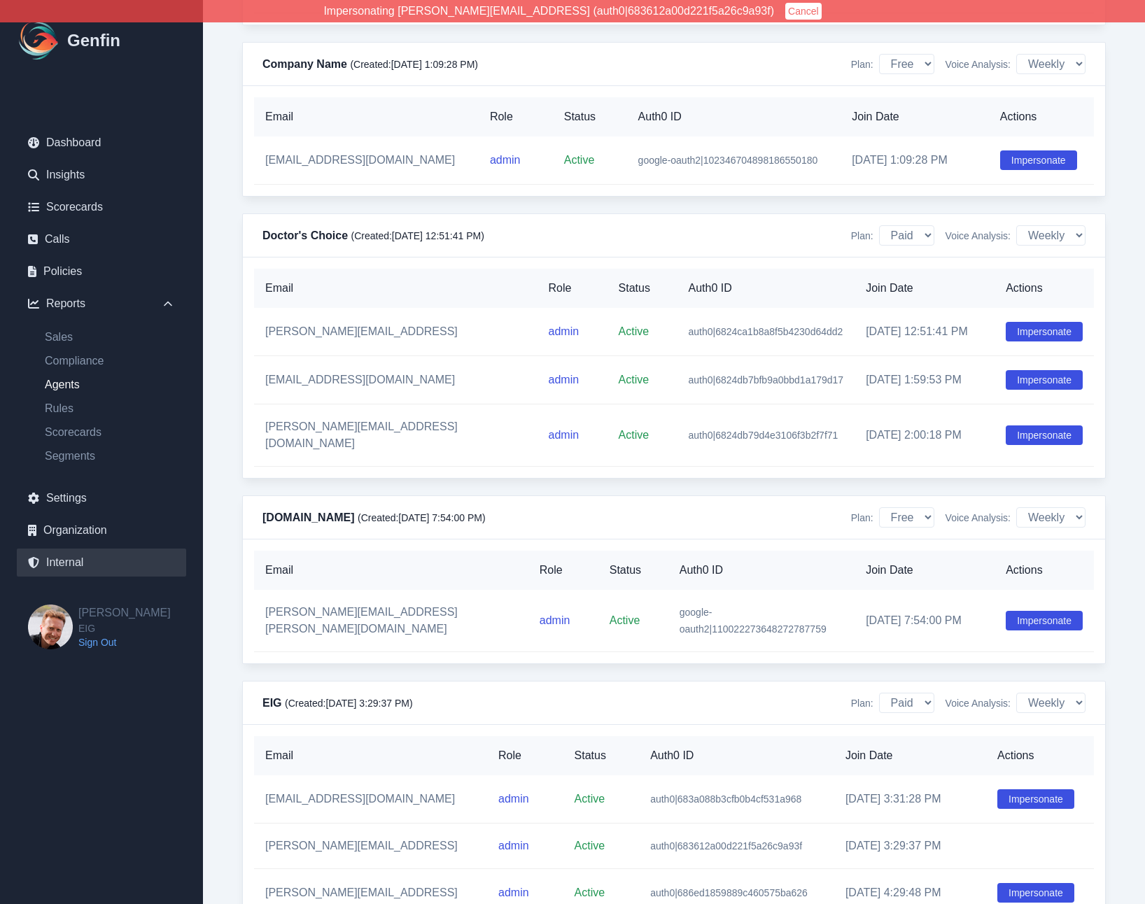
click at [66, 382] on link "Agents" at bounding box center [110, 385] width 153 height 17
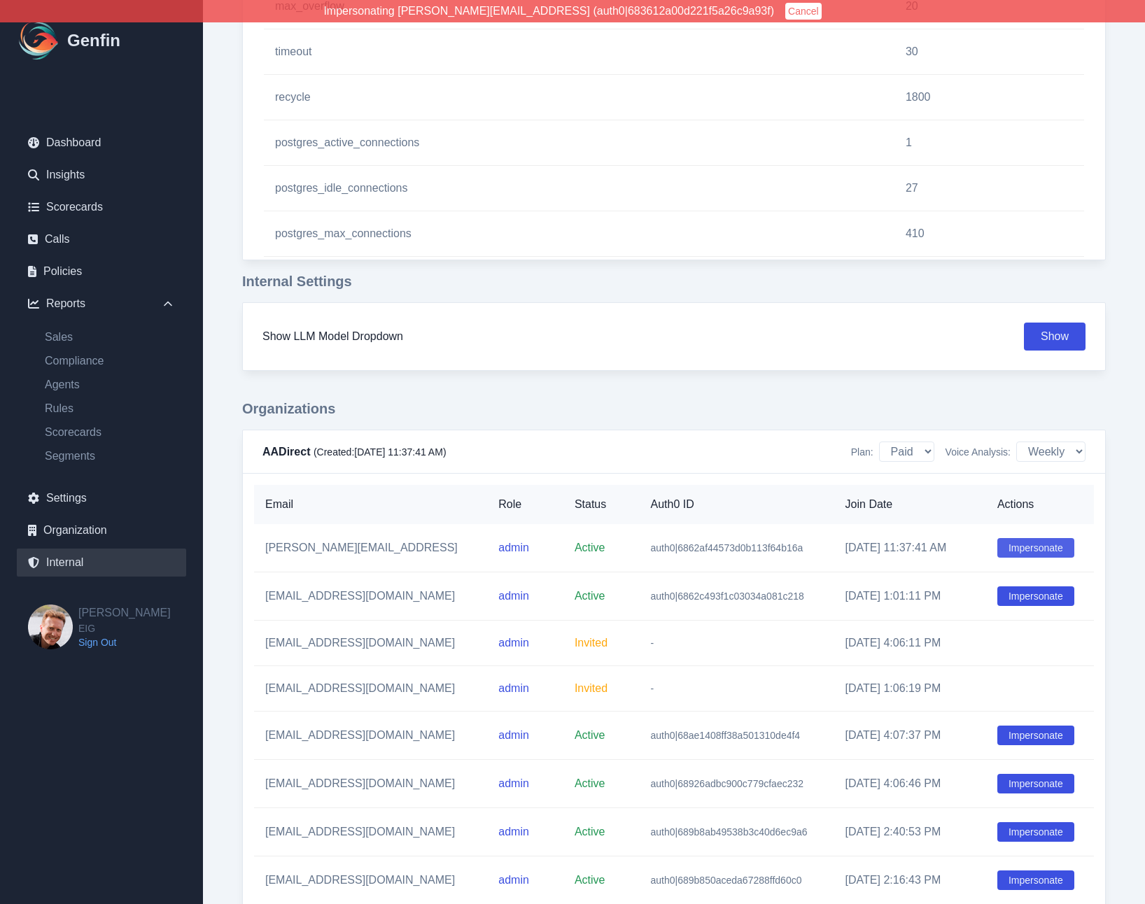
click at [1014, 548] on button "Impersonate" at bounding box center [1035, 548] width 77 height 20
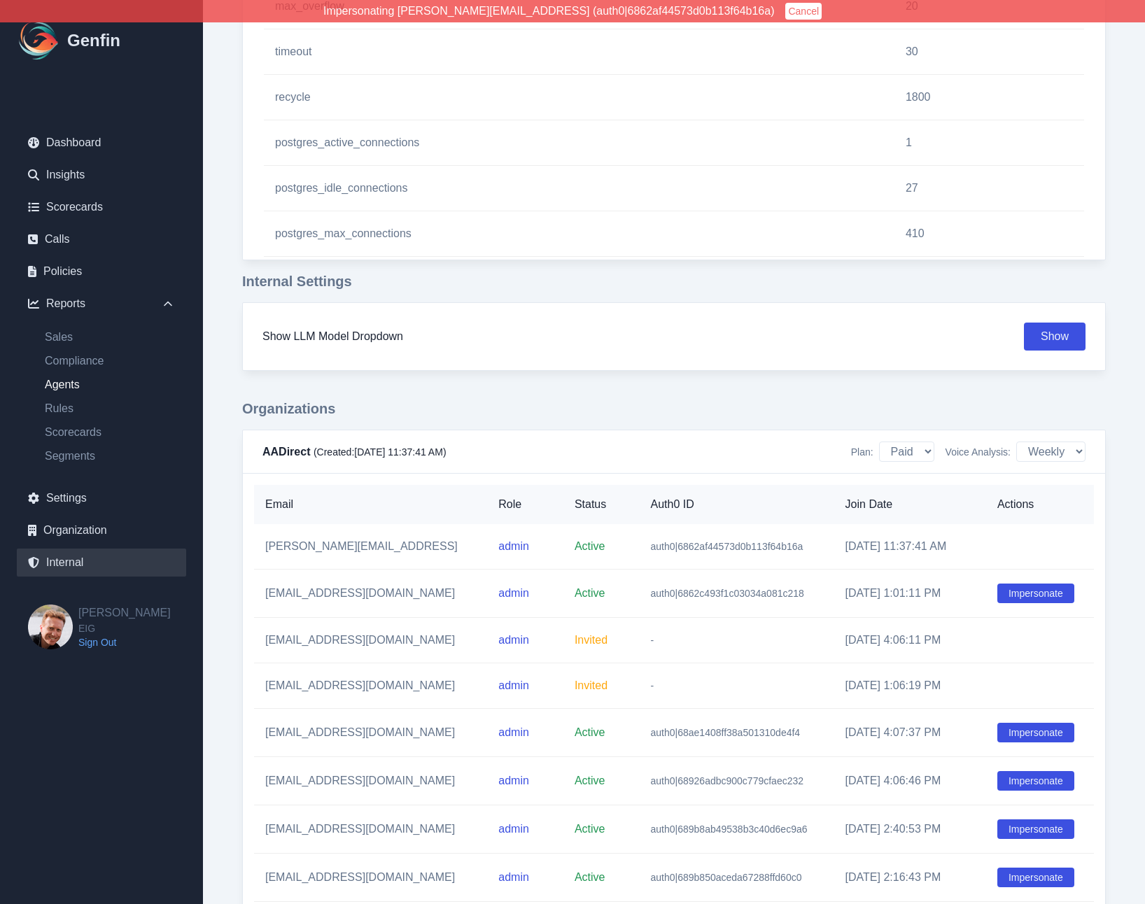
click at [68, 385] on link "Agents" at bounding box center [110, 385] width 153 height 17
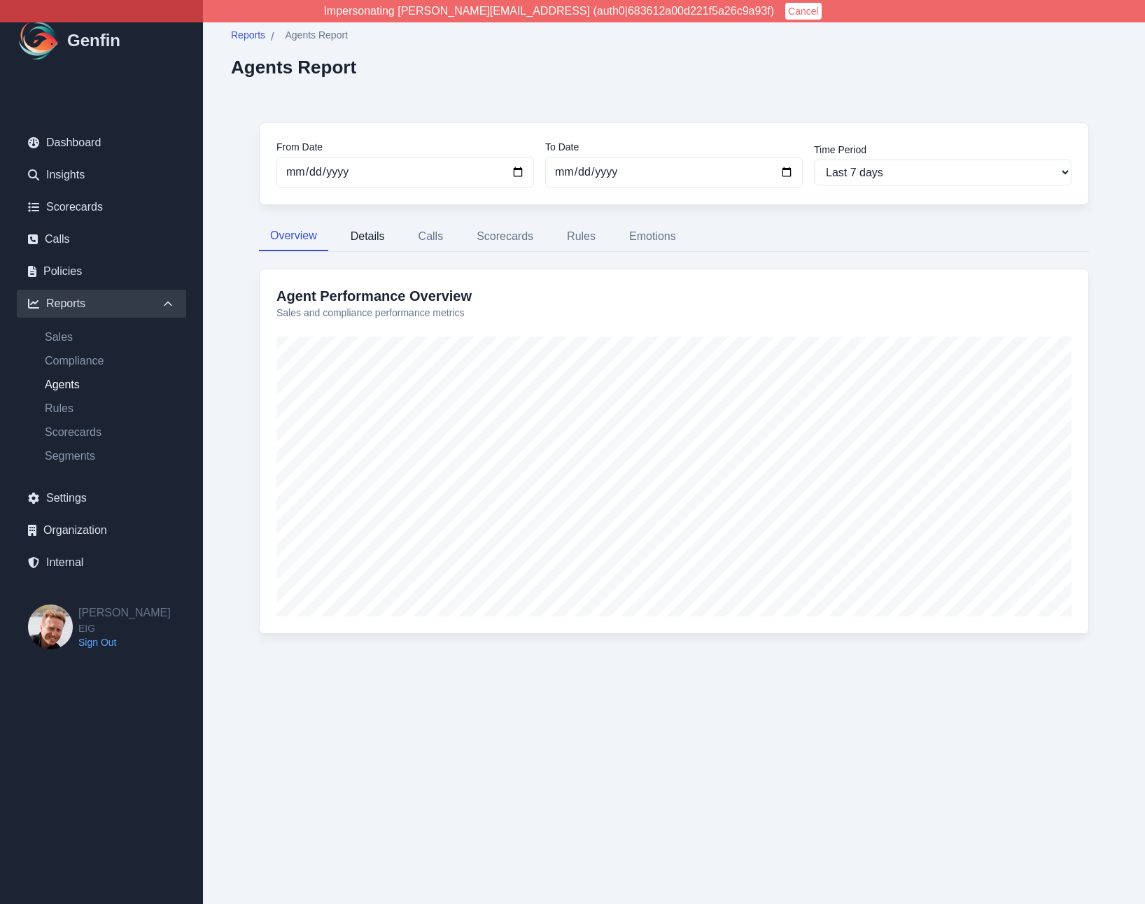
click at [371, 241] on button "Details" at bounding box center [367, 236] width 57 height 29
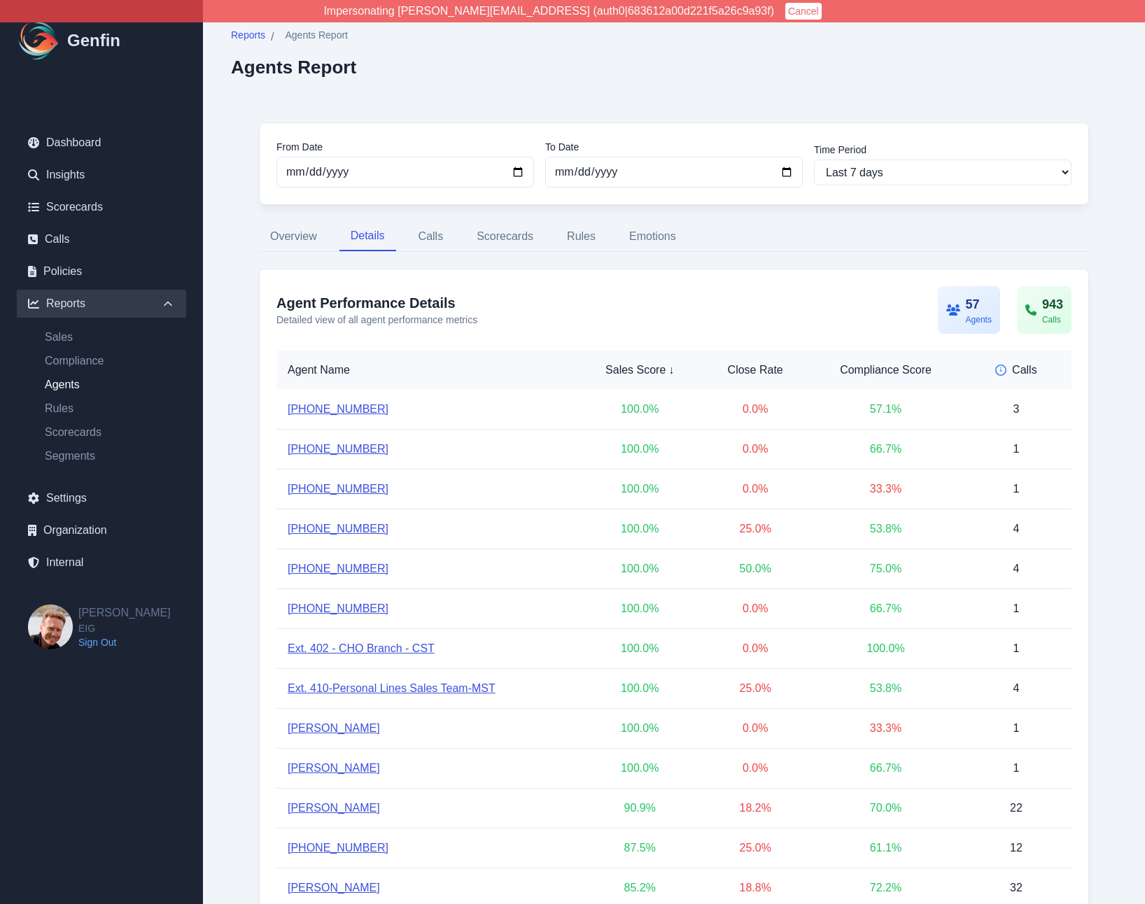
click at [785, 13] on button "Cancel" at bounding box center [803, 11] width 36 height 17
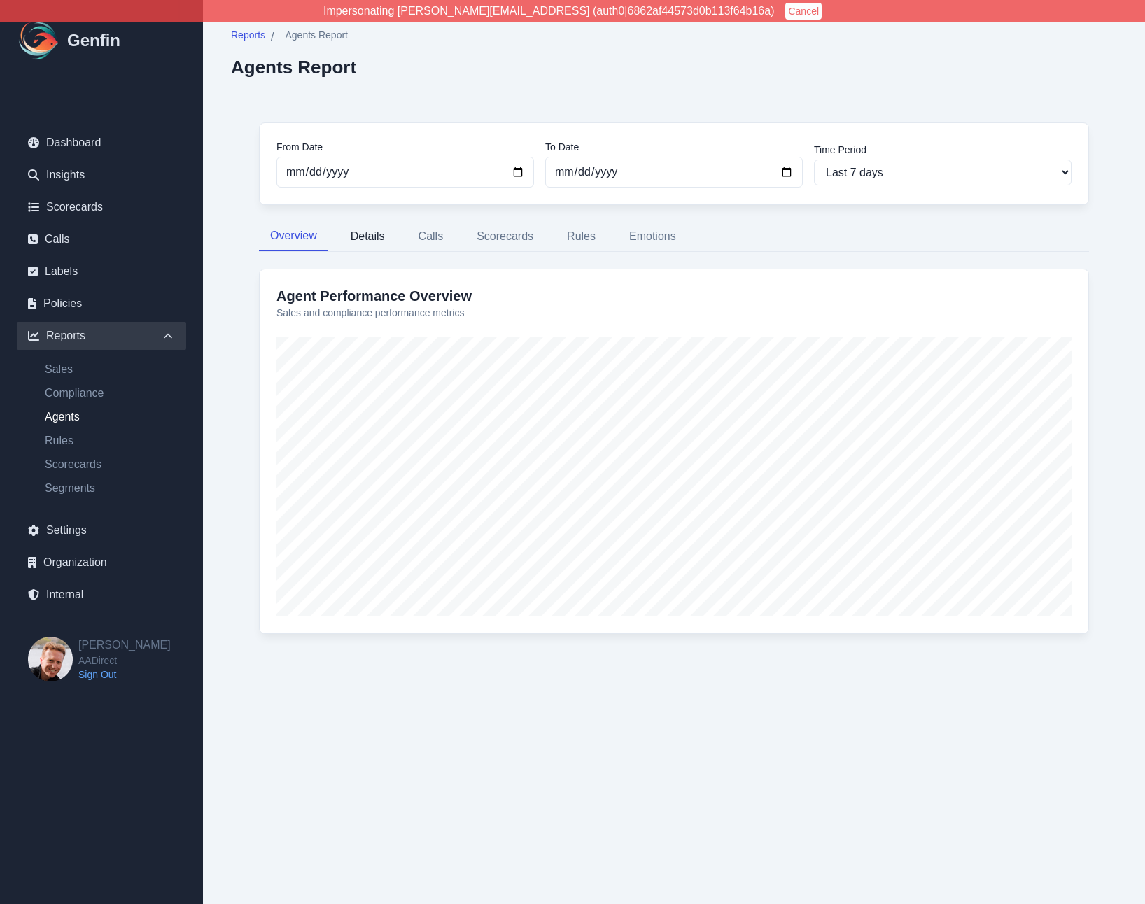
click at [360, 240] on button "Details" at bounding box center [367, 236] width 57 height 29
click at [364, 236] on button "Details" at bounding box center [367, 236] width 57 height 29
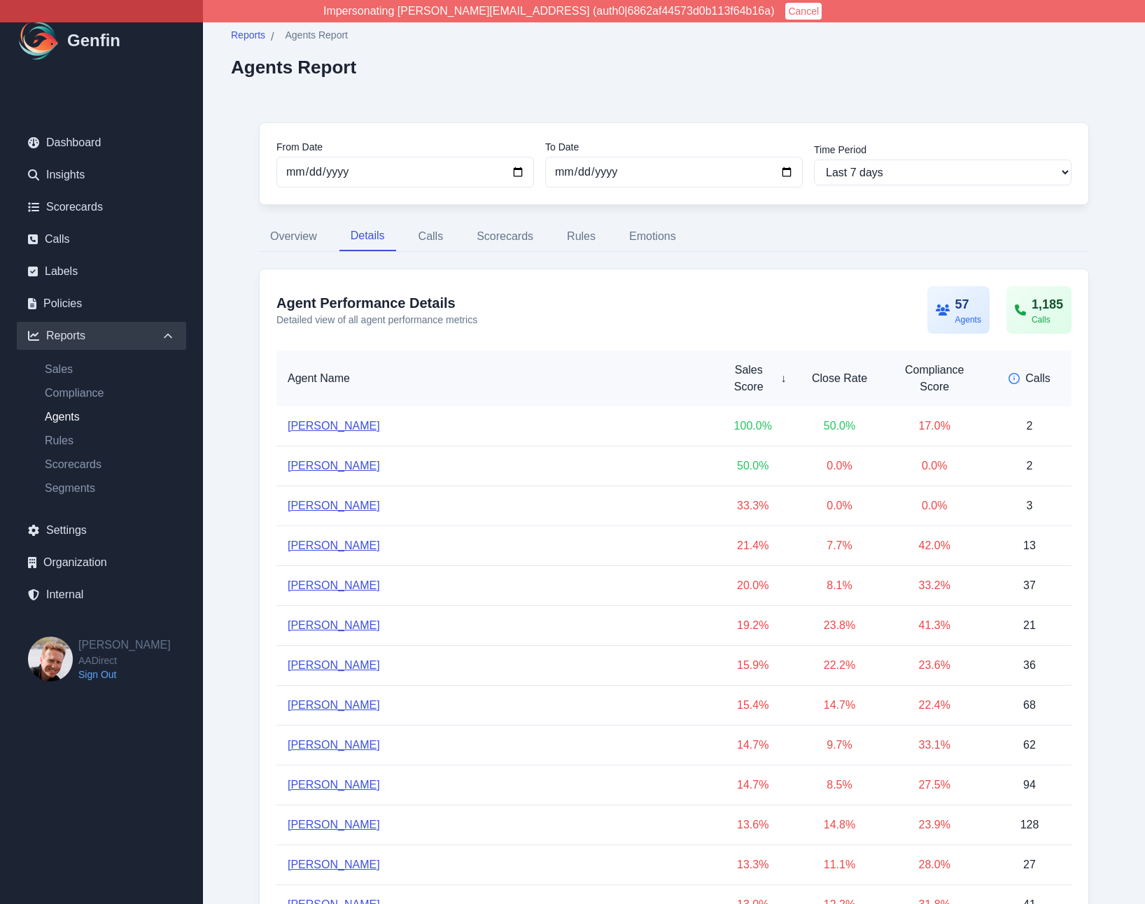
click at [840, 250] on nav "Overview Details Calls Scorecards Rules Emotions" at bounding box center [674, 236] width 830 height 29
click at [799, 251] on nav "Overview Details Calls Scorecards Rules Emotions" at bounding box center [674, 236] width 830 height 29
click at [785, 9] on button "Cancel" at bounding box center [803, 11] width 36 height 17
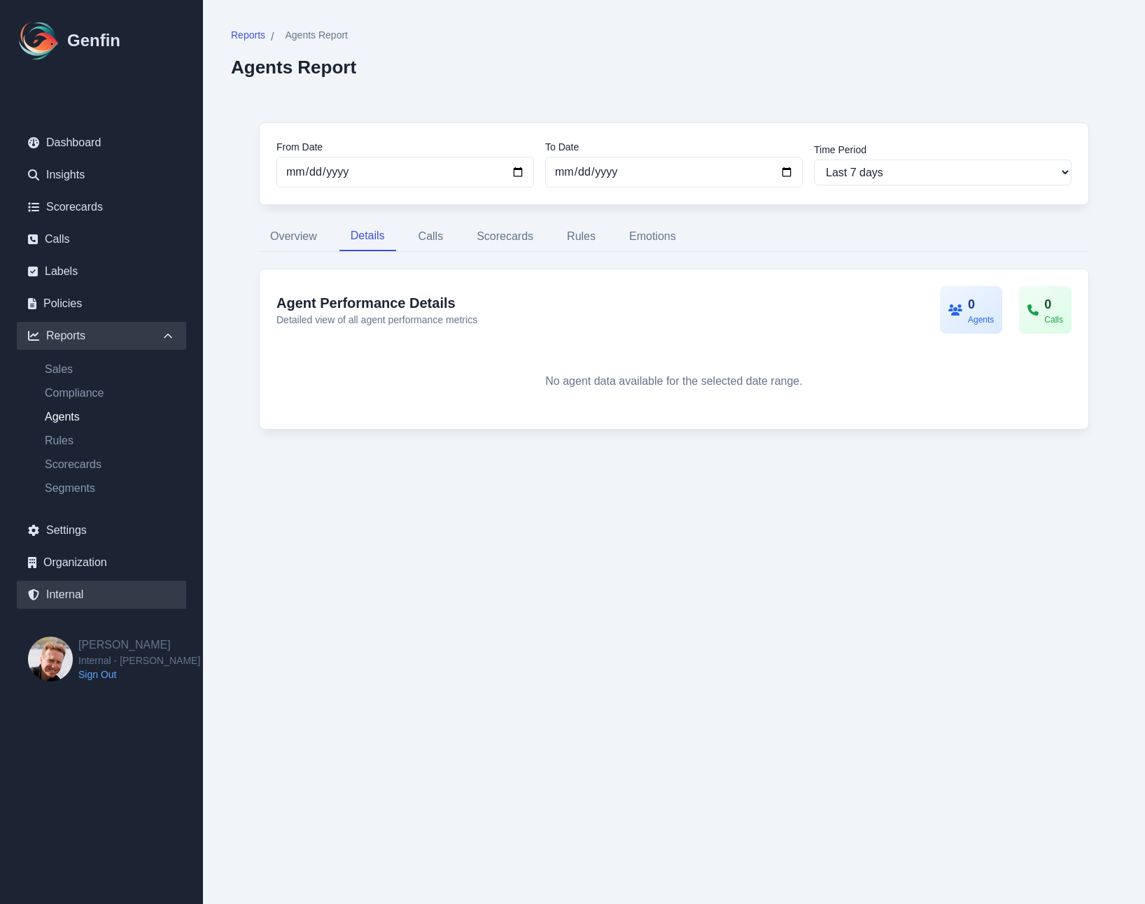
click at [73, 596] on link "Internal" at bounding box center [101, 595] width 169 height 28
select select "paid"
select select "7"
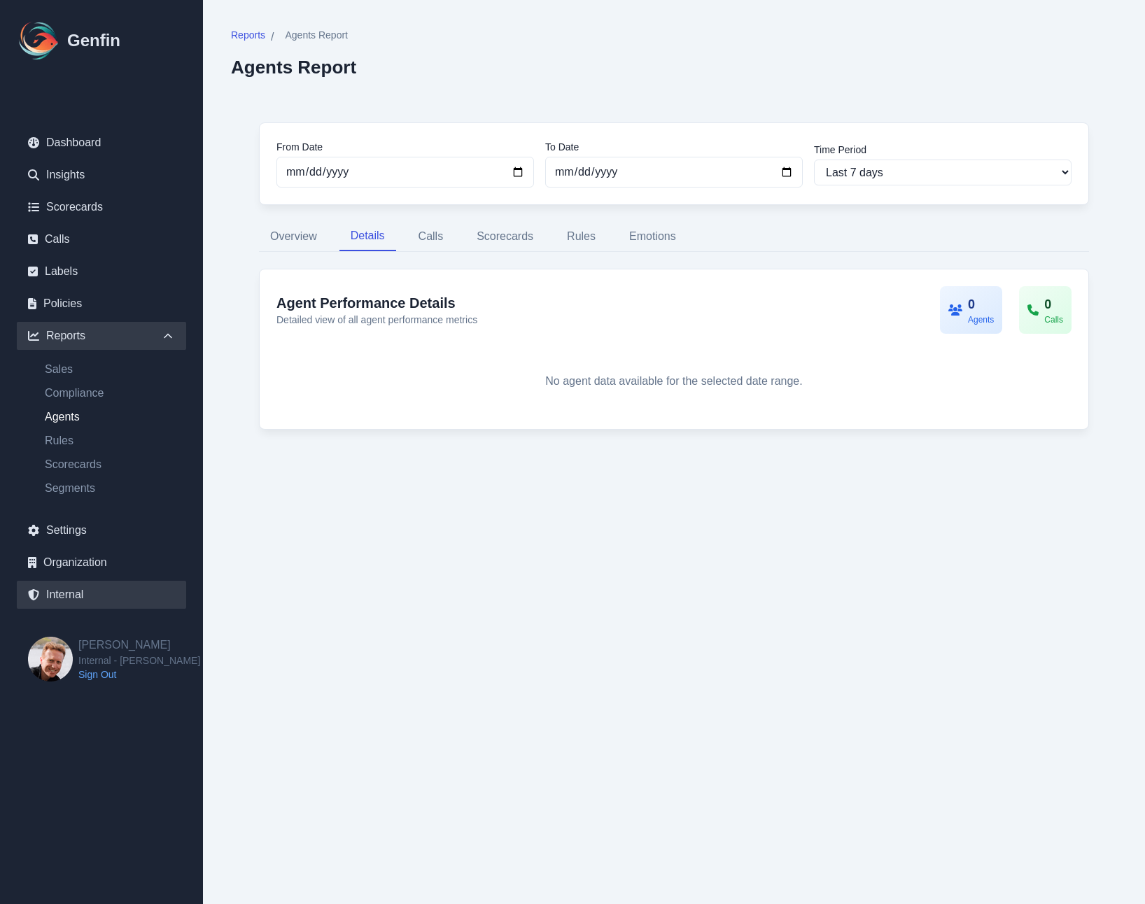
select select "7"
select select "paid"
select select "7"
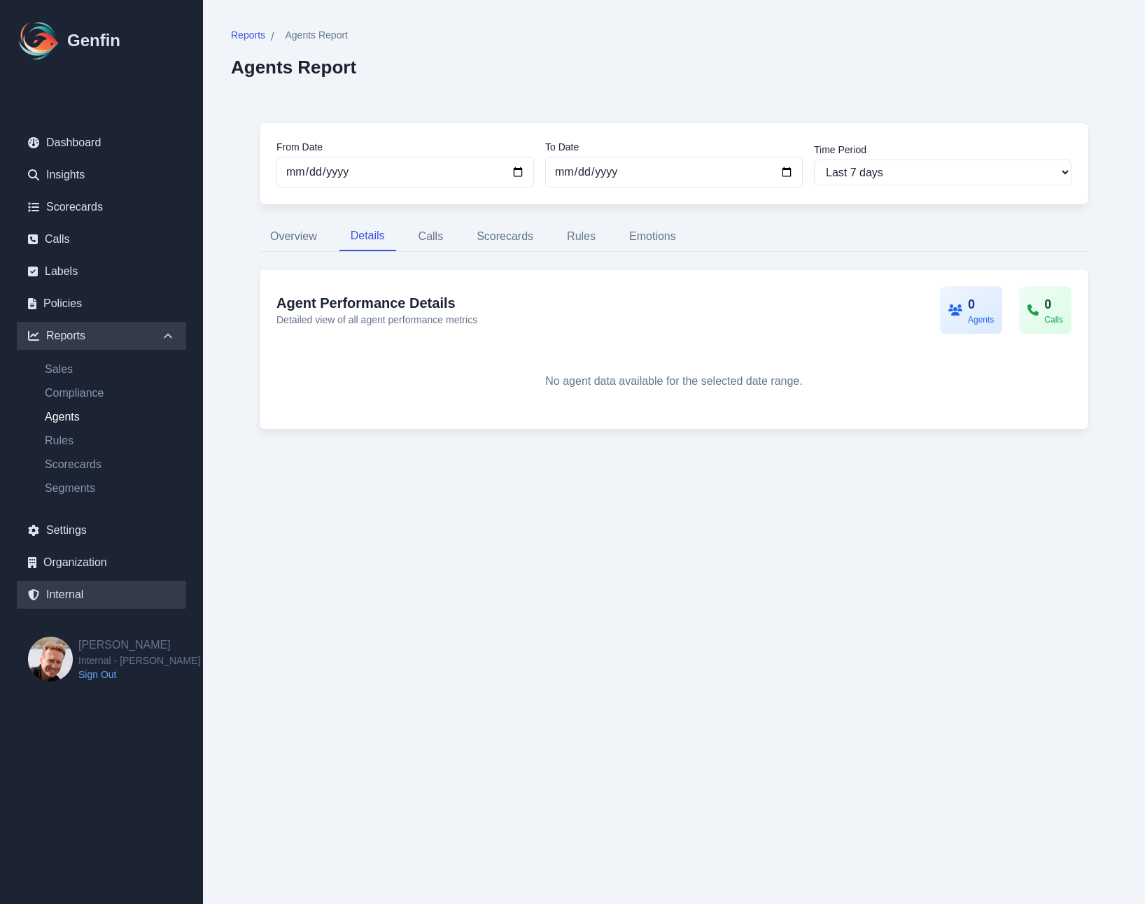
select select "7"
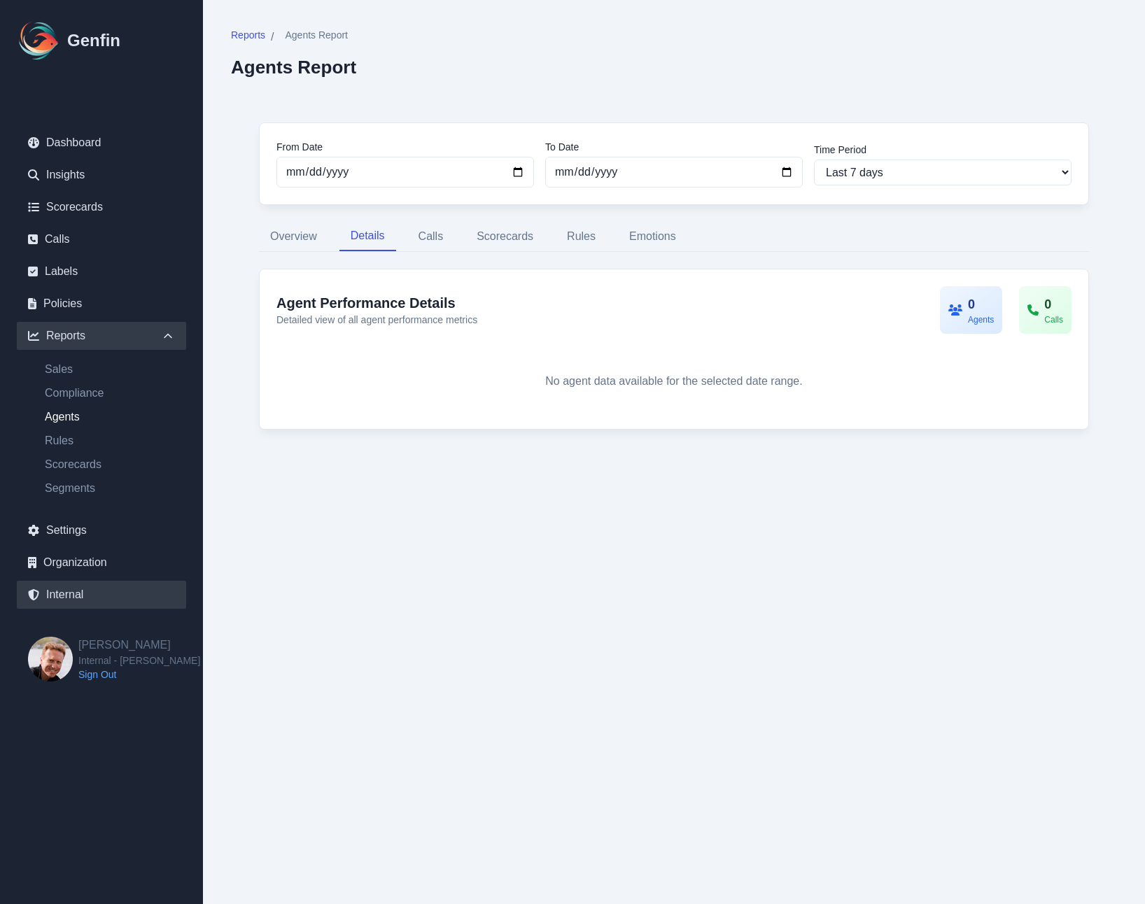
select select "7"
select select "paid"
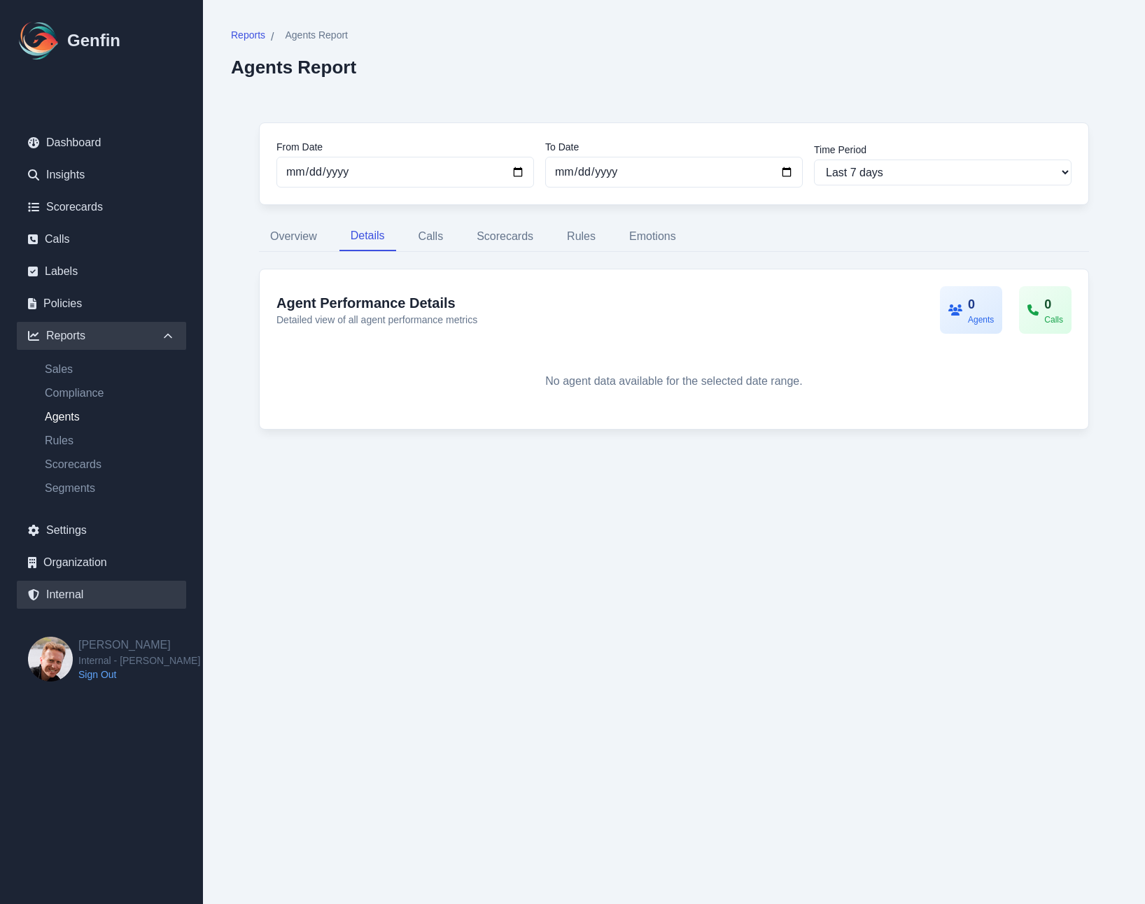
select select "7"
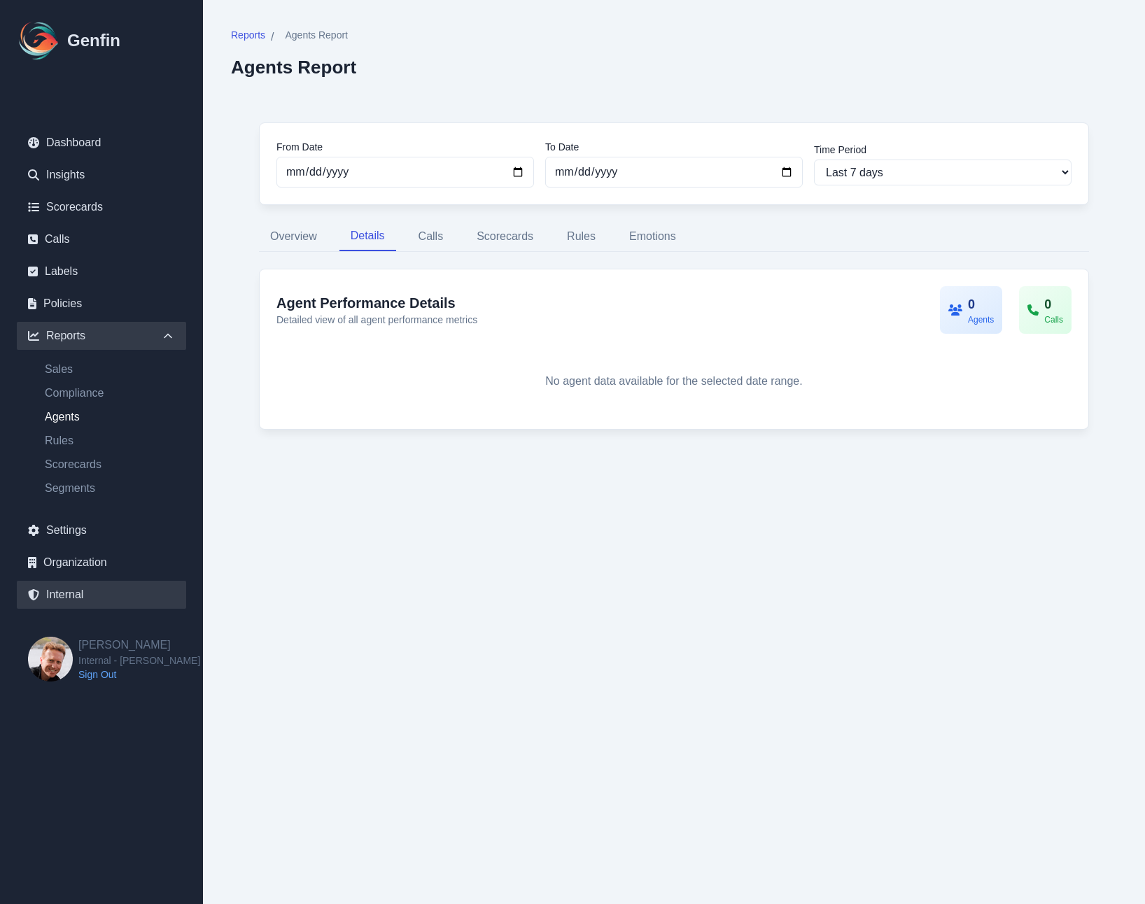
select select "7"
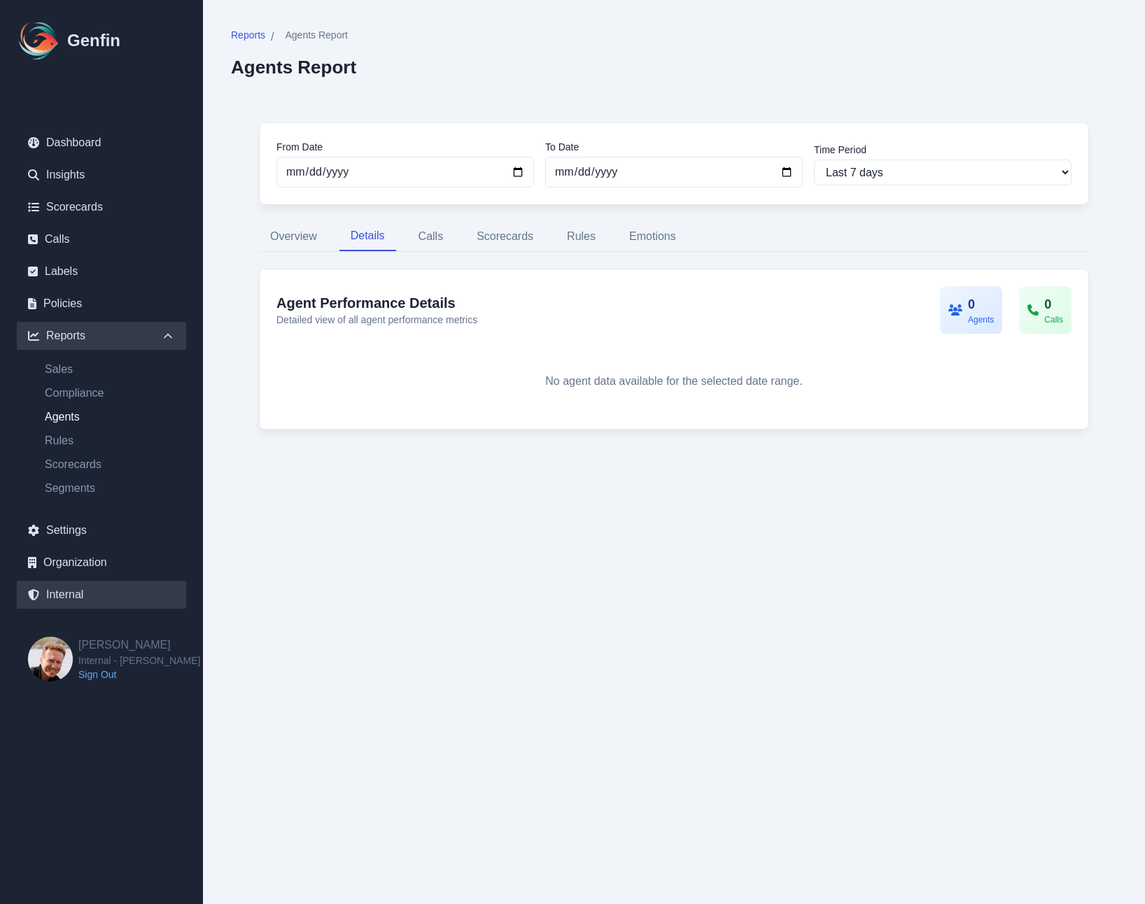
select select "7"
select select "paid"
select select "7"
select select "paid"
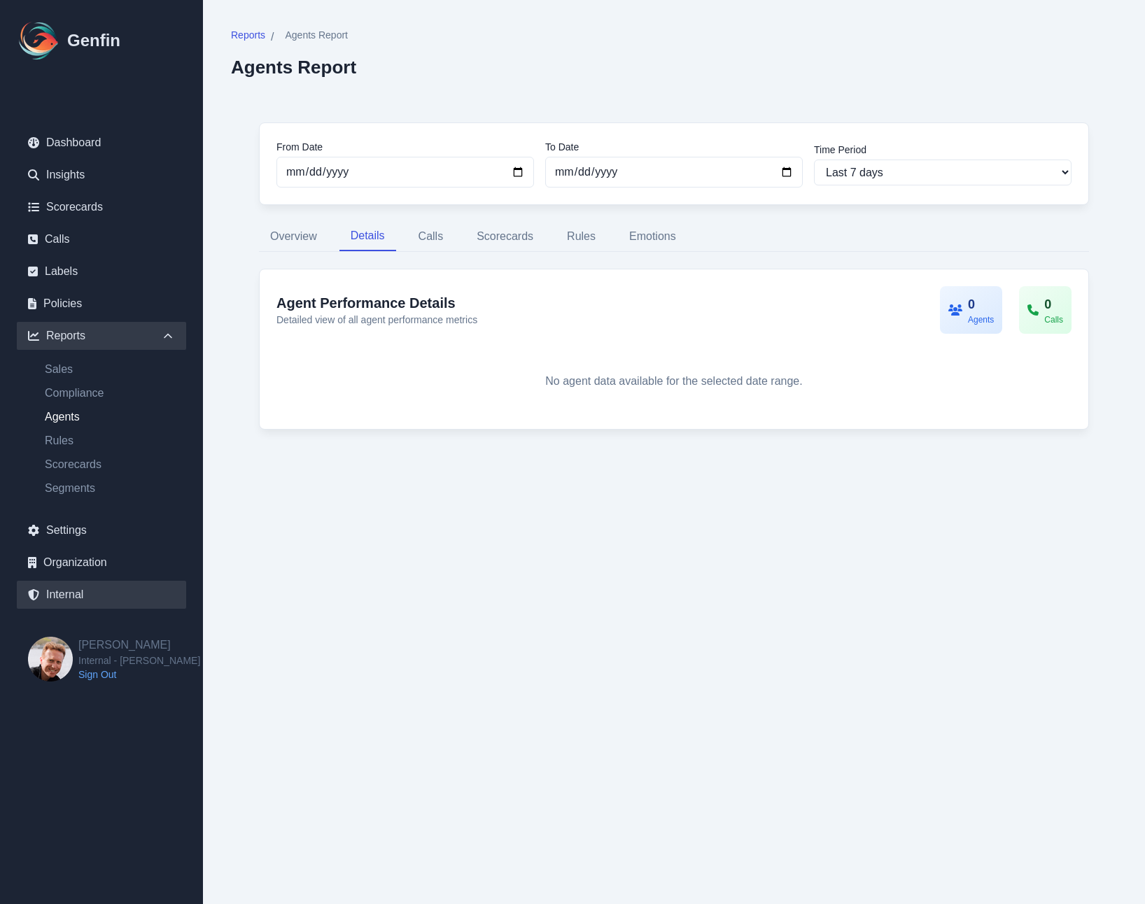
select select "7"
select select "paid"
select select "7"
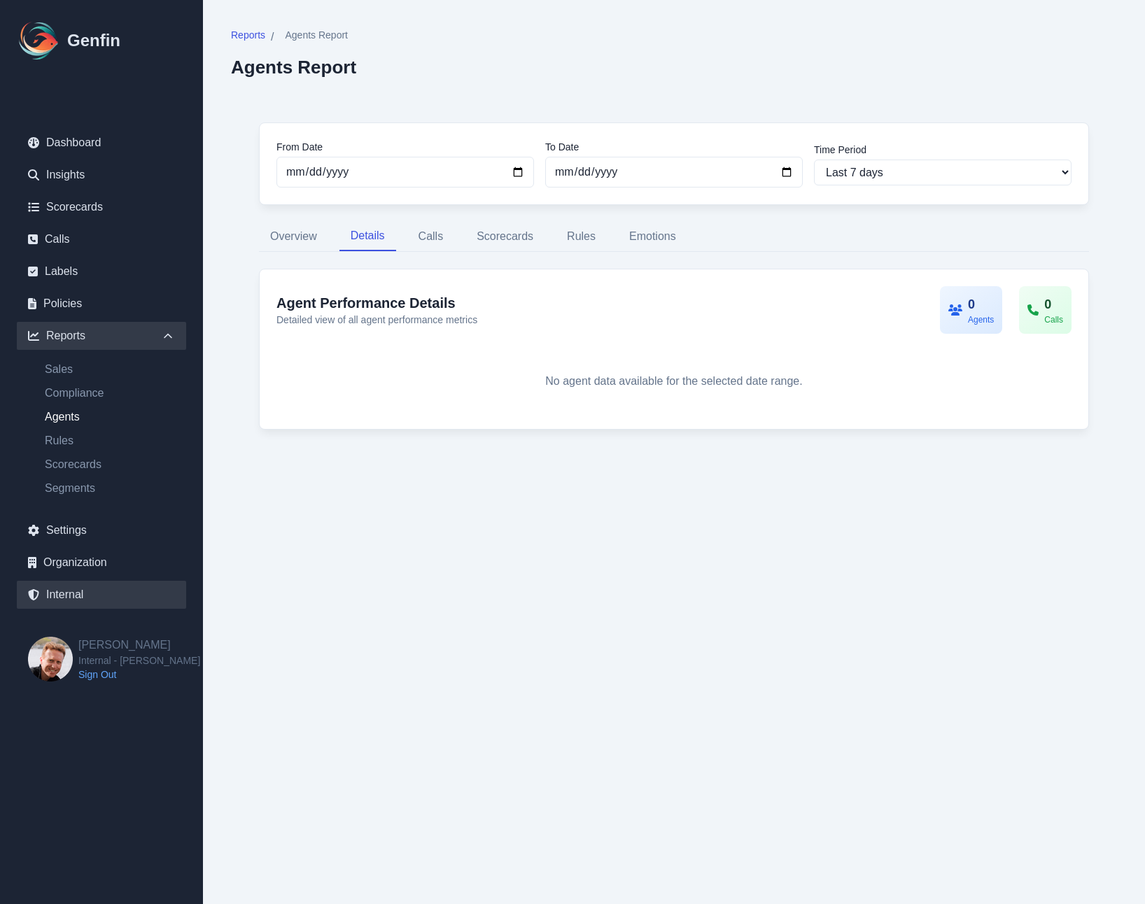
select select "paid"
select select "7"
select select "paid"
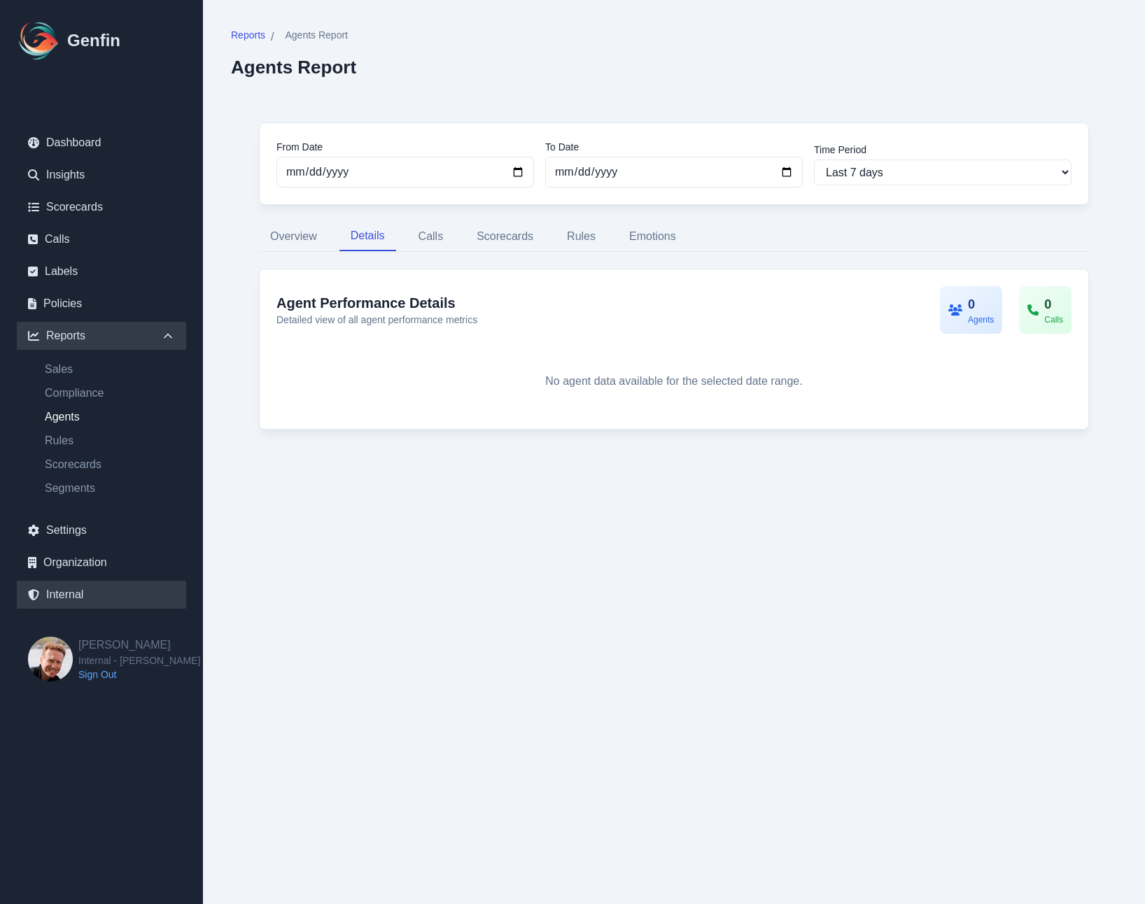
select select "7"
select select "paid"
select select "7"
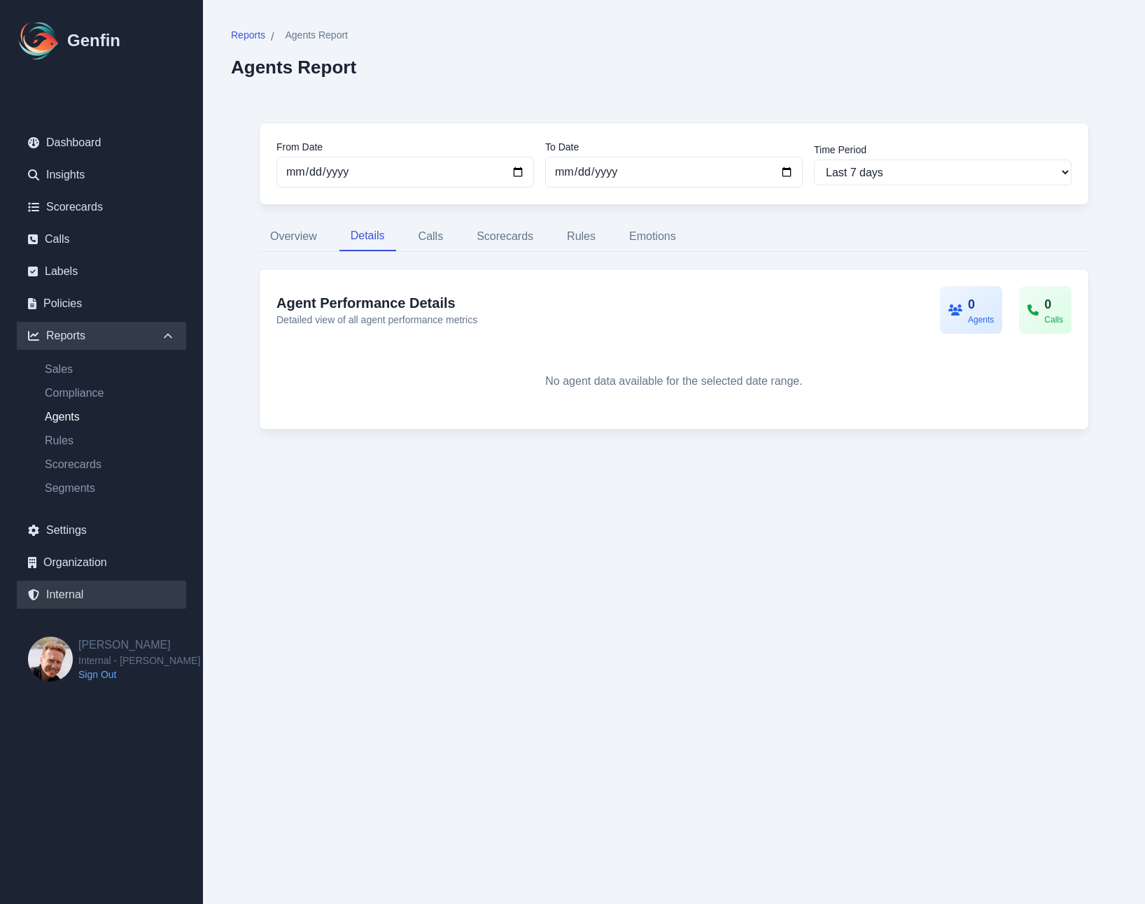
select select "paid"
select select "7"
select select "paid"
select select "7"
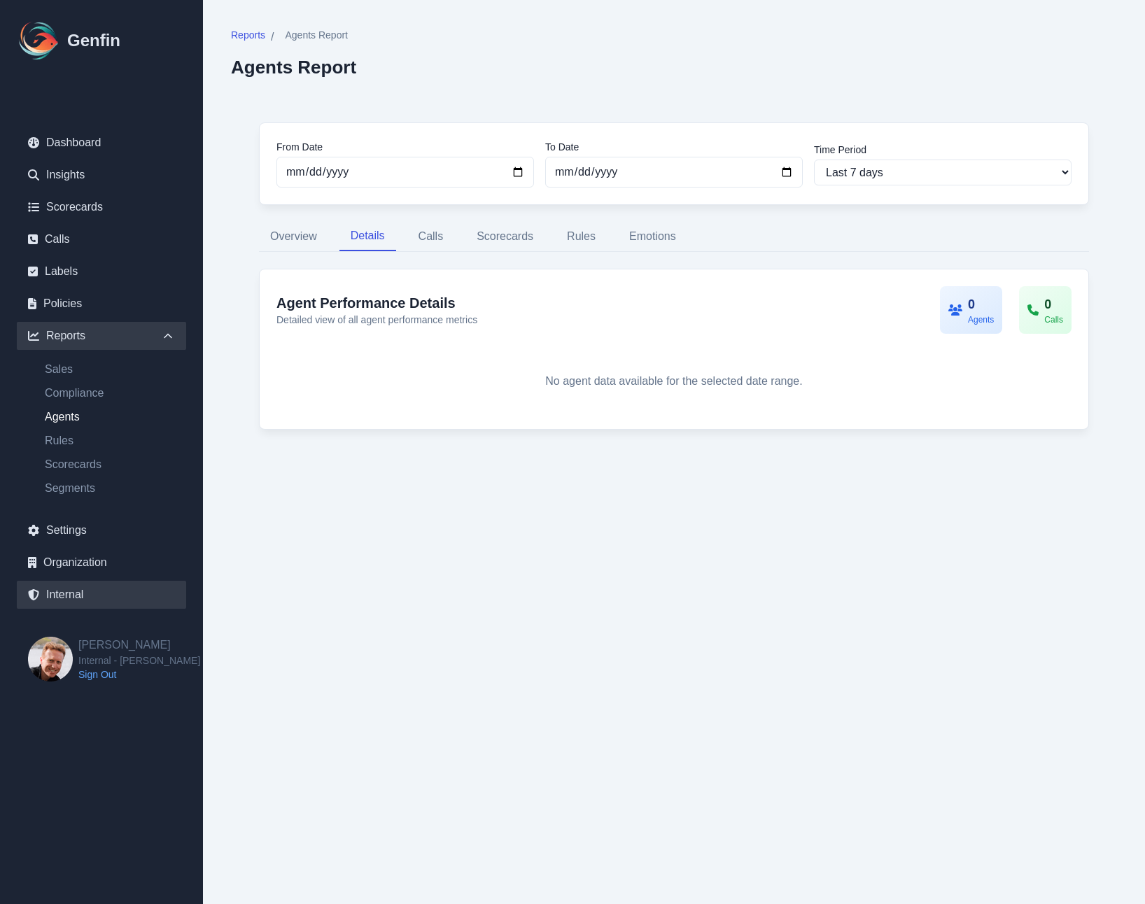
select select "7"
select select "paid"
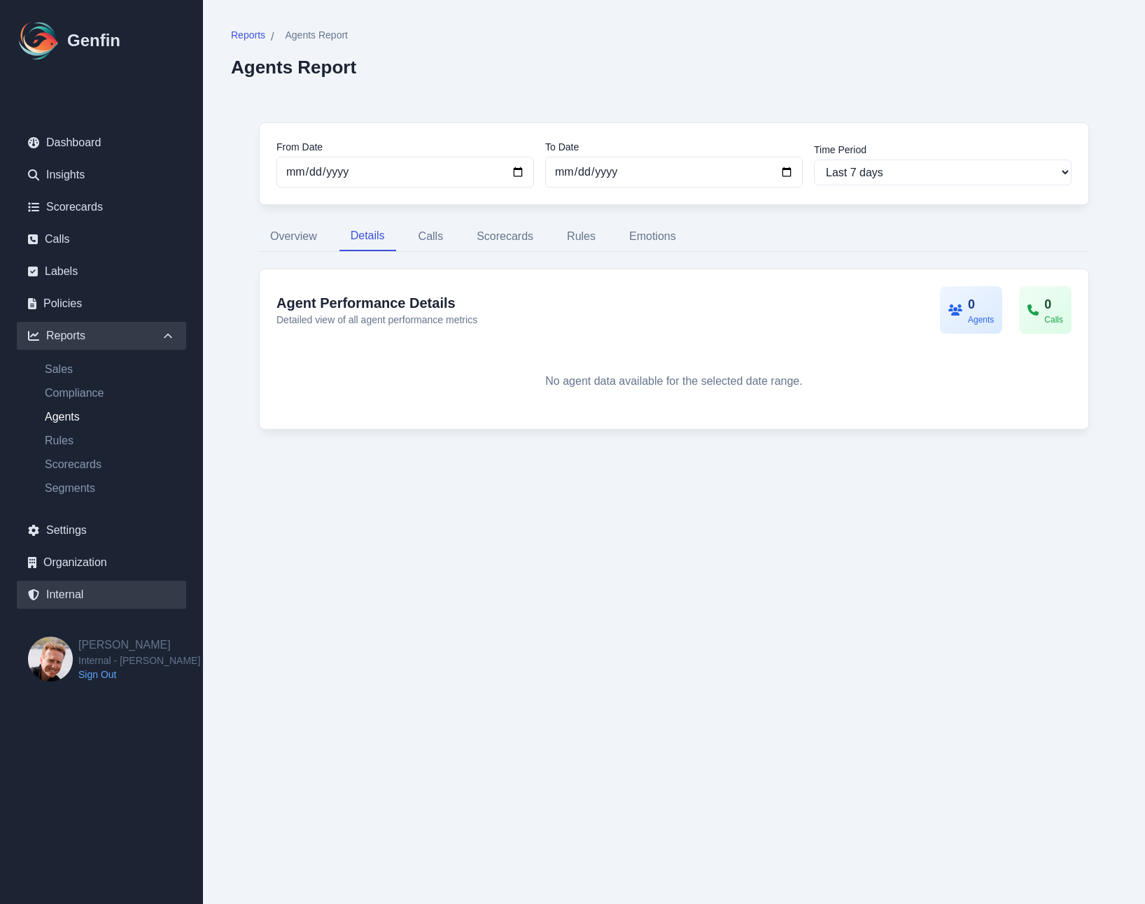
select select "7"
select select "paid"
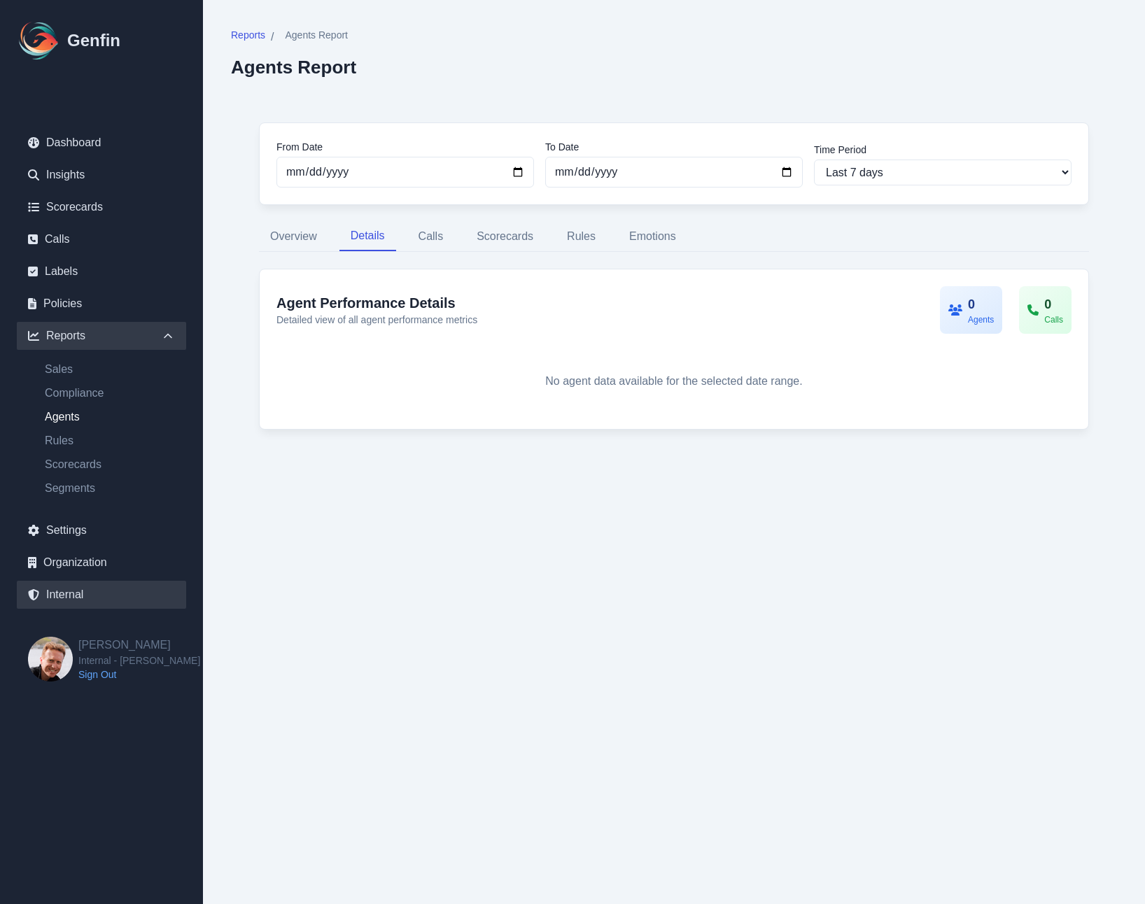
select select "7"
select select "paid"
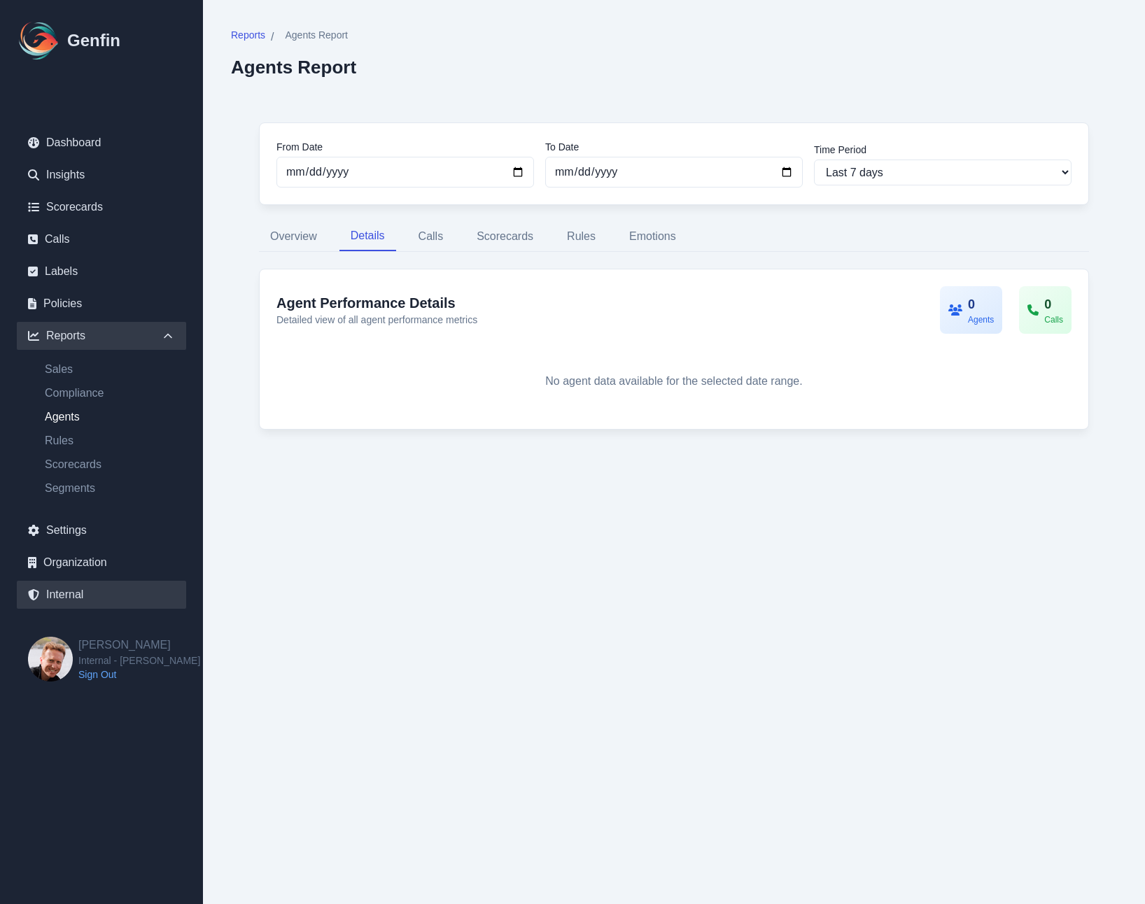
select select "7"
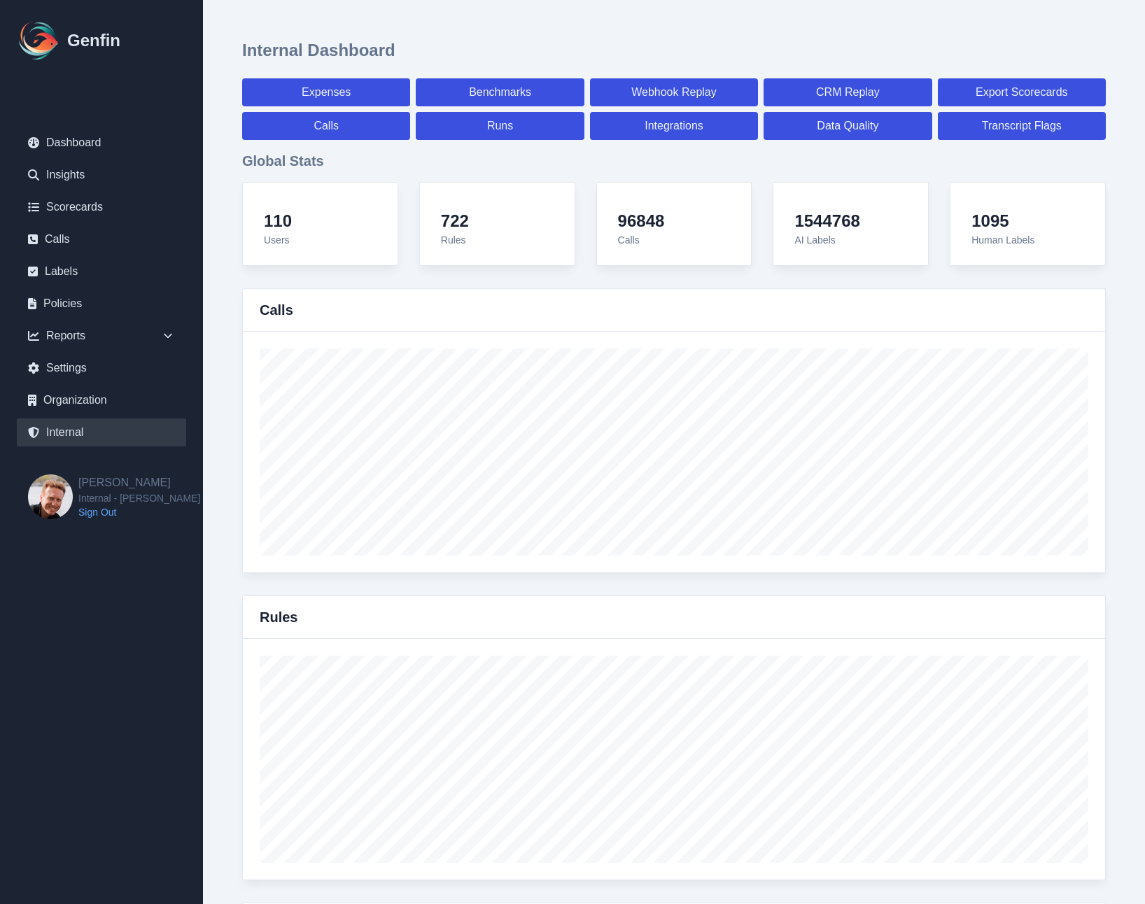
scroll to position [4821, 0]
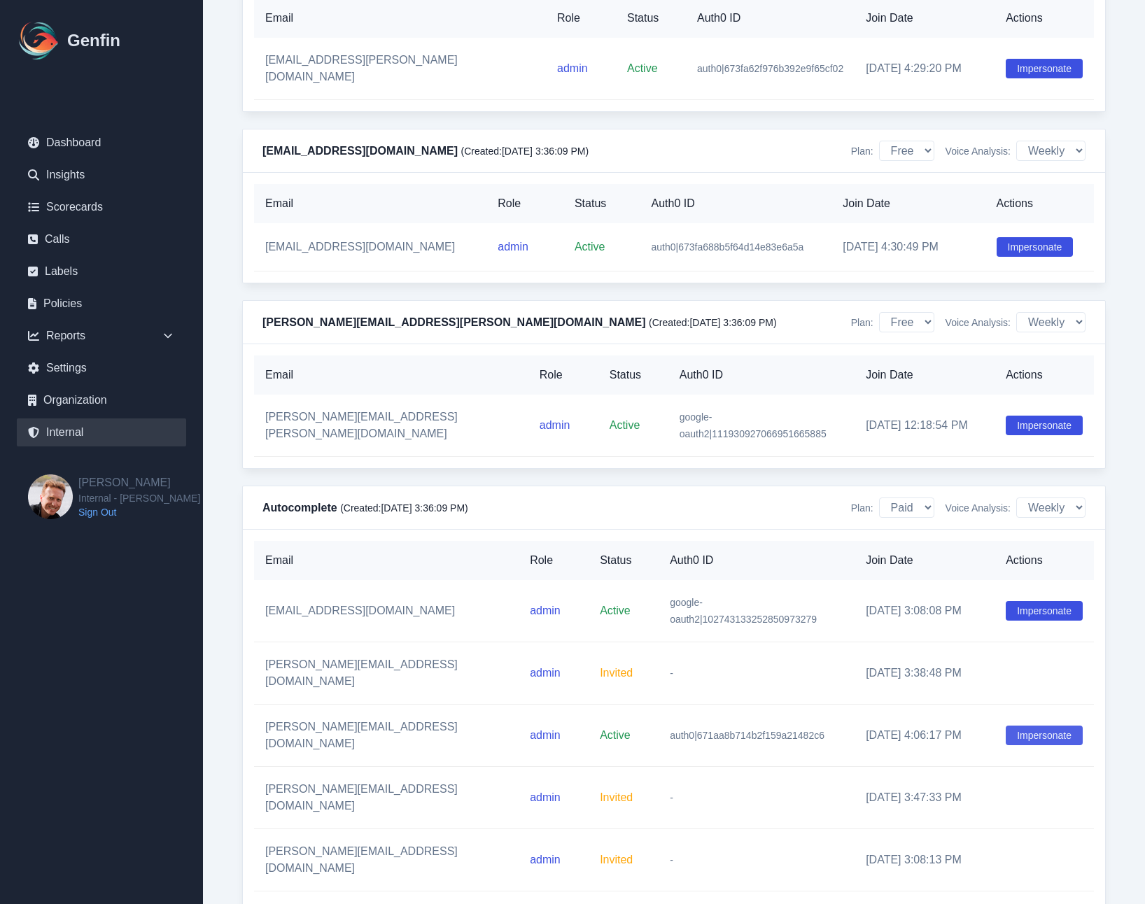
click at [1031, 726] on button "Impersonate" at bounding box center [1044, 736] width 77 height 20
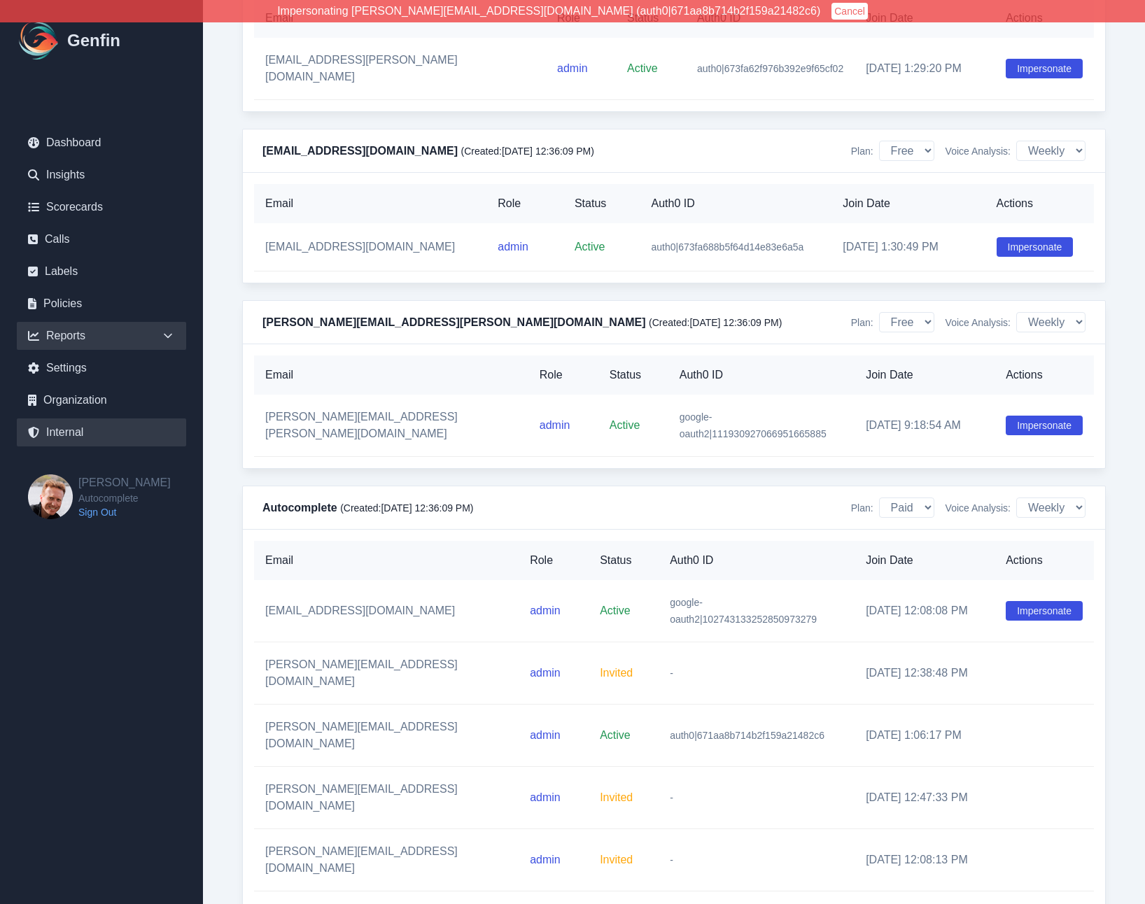
click at [164, 332] on icon at bounding box center [168, 336] width 14 height 14
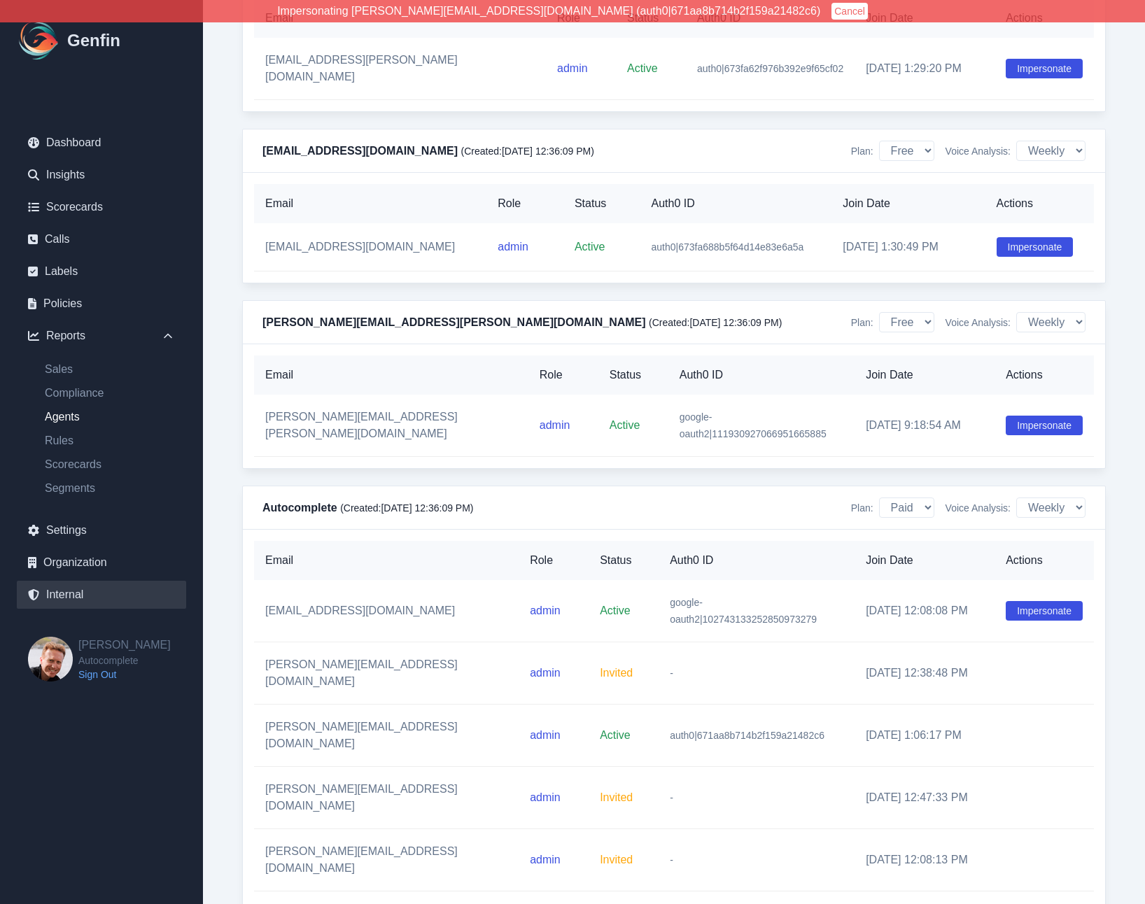
click at [69, 418] on link "Agents" at bounding box center [110, 417] width 153 height 17
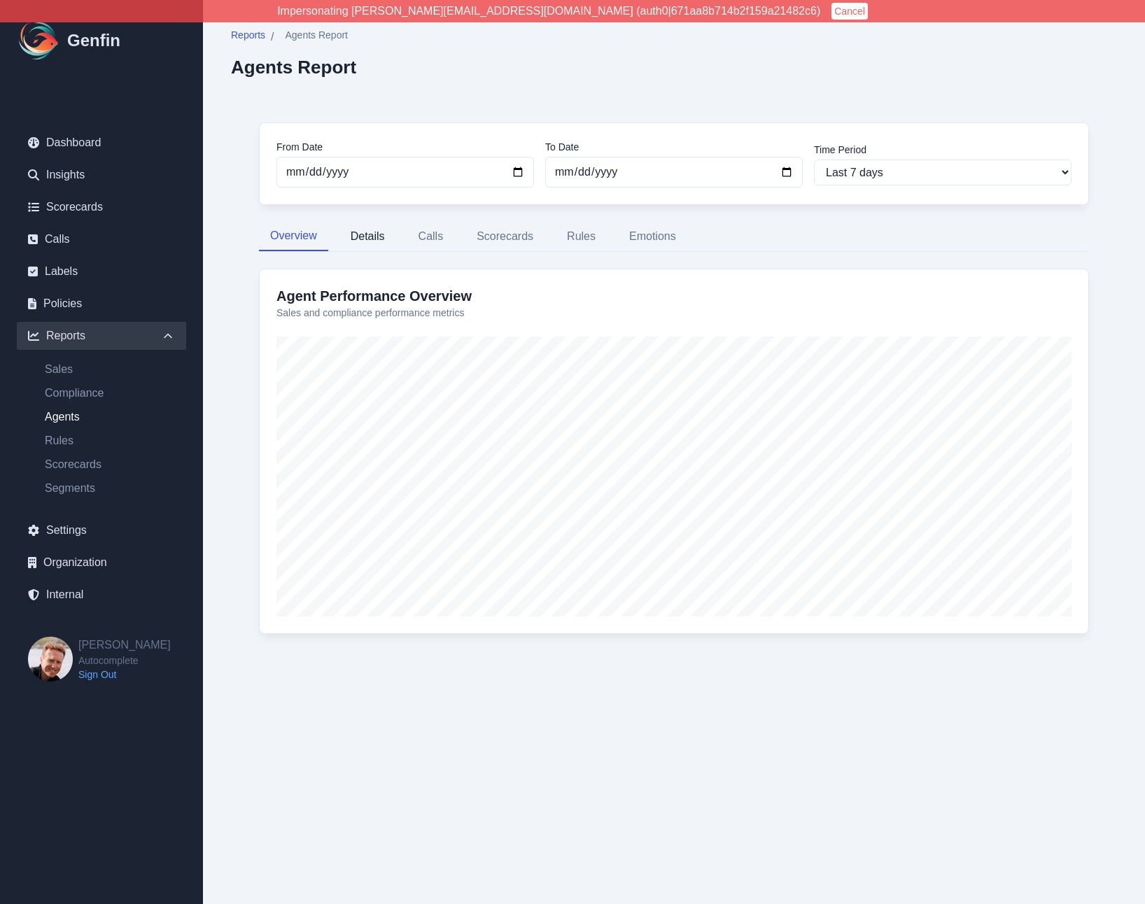
click at [392, 241] on button "Details" at bounding box center [367, 236] width 57 height 29
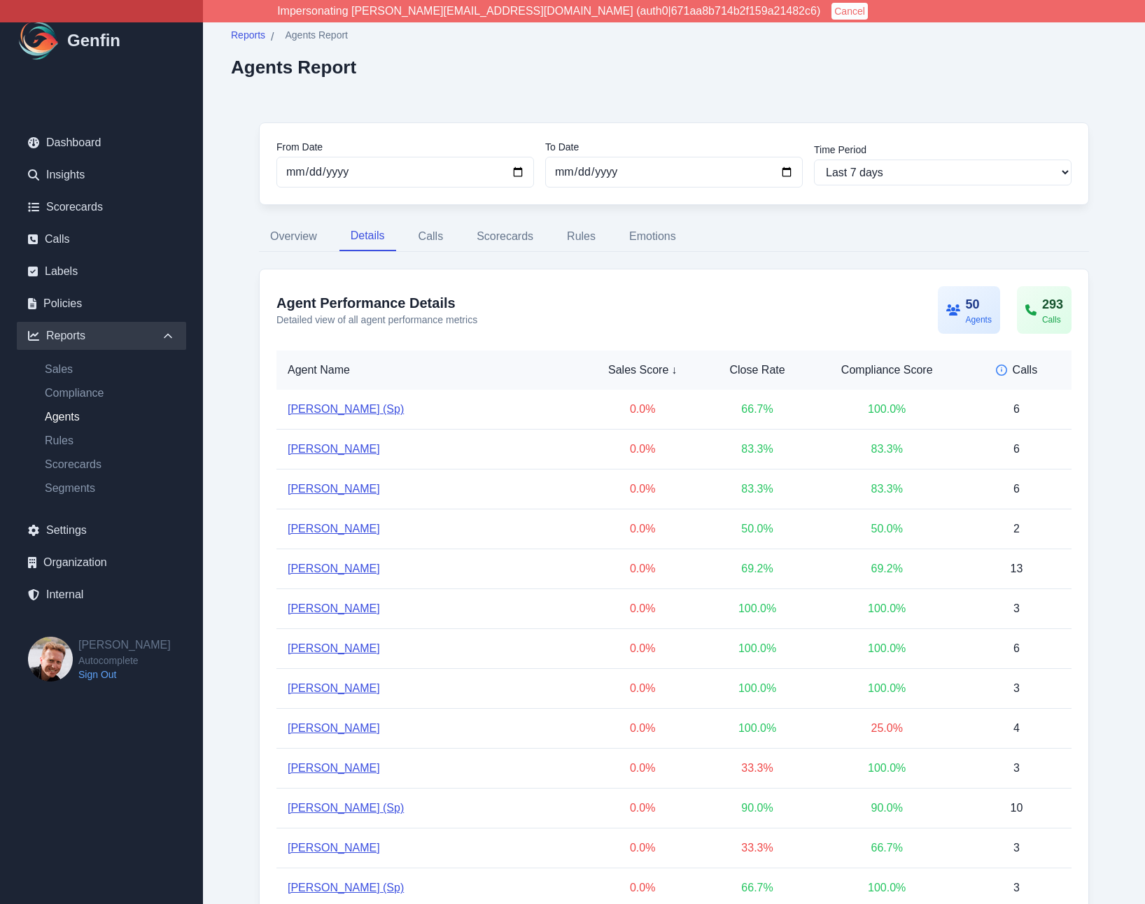
click at [831, 10] on button "Cancel" at bounding box center [849, 11] width 36 height 17
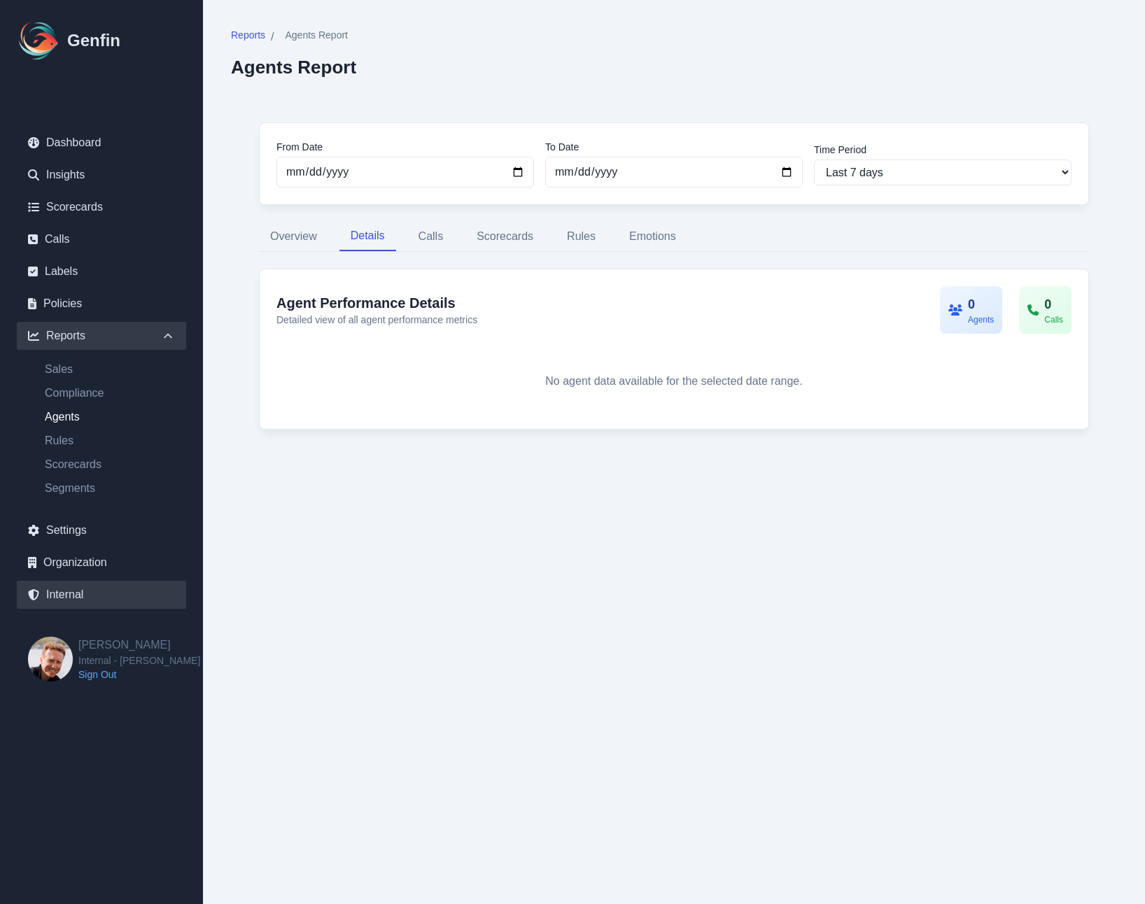
click at [53, 596] on link "Internal" at bounding box center [101, 595] width 169 height 28
select select "paid"
select select "7"
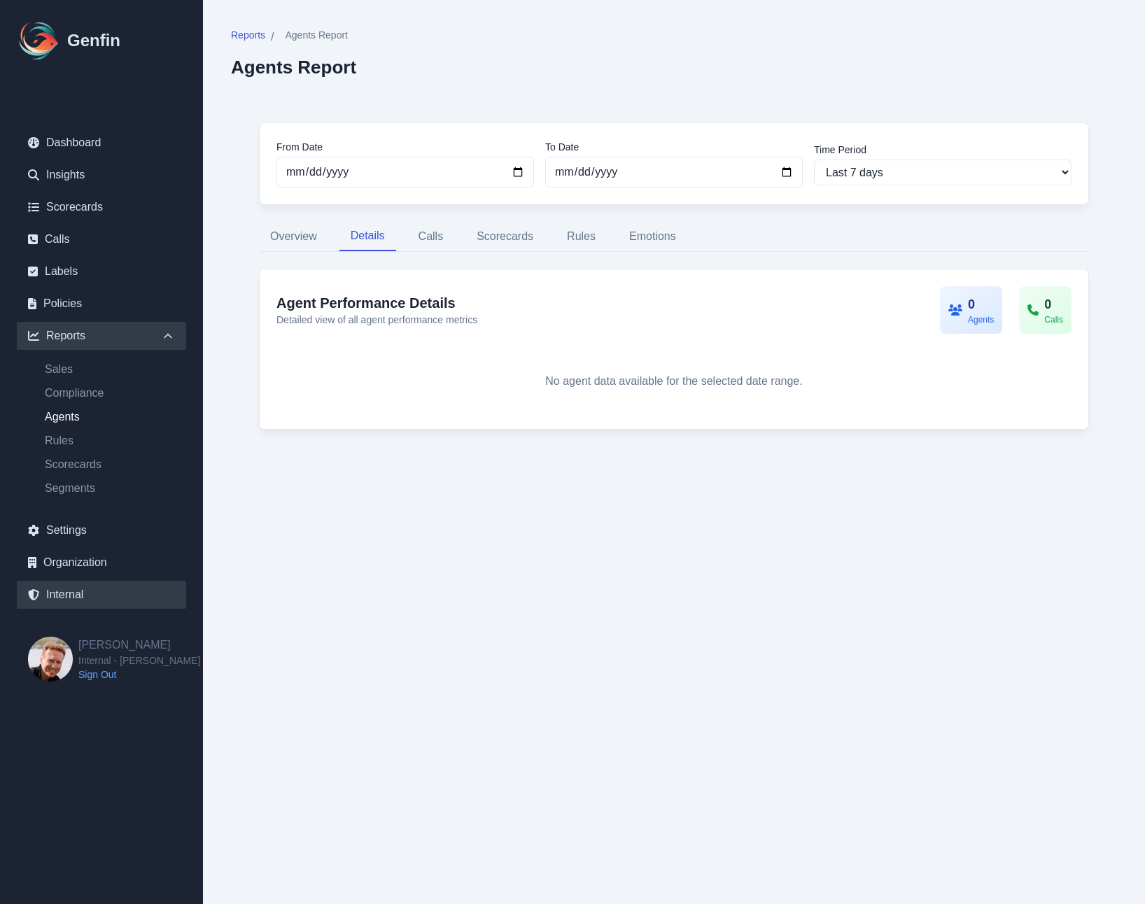
select select "7"
select select "paid"
select select "7"
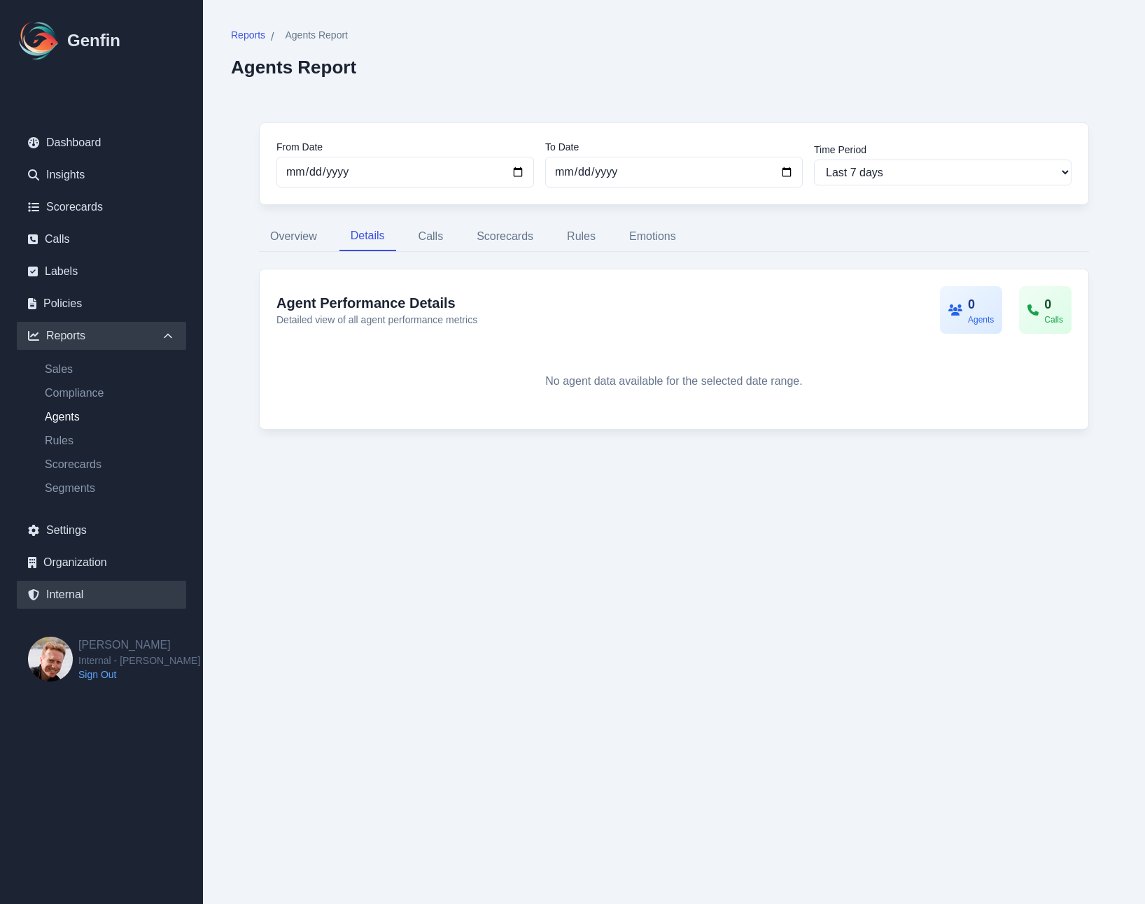
select select "7"
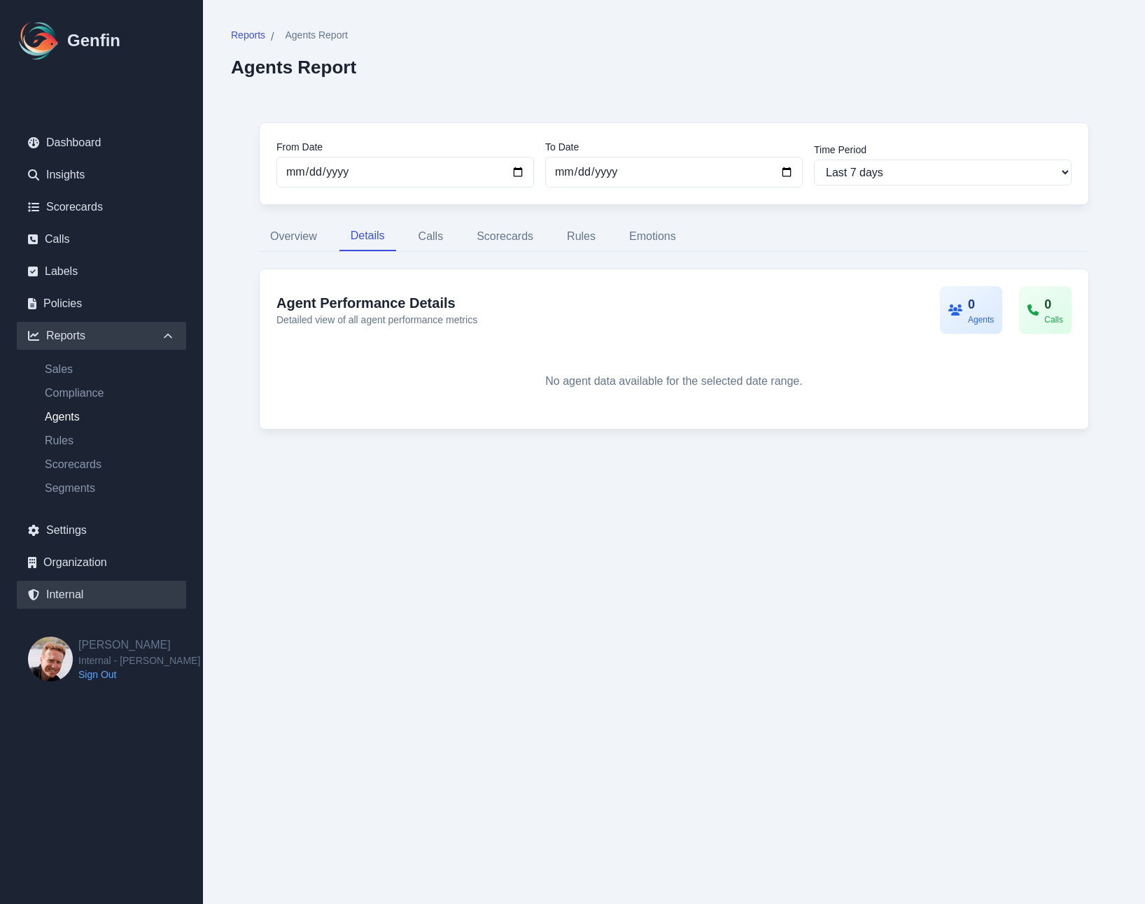
select select "7"
select select "paid"
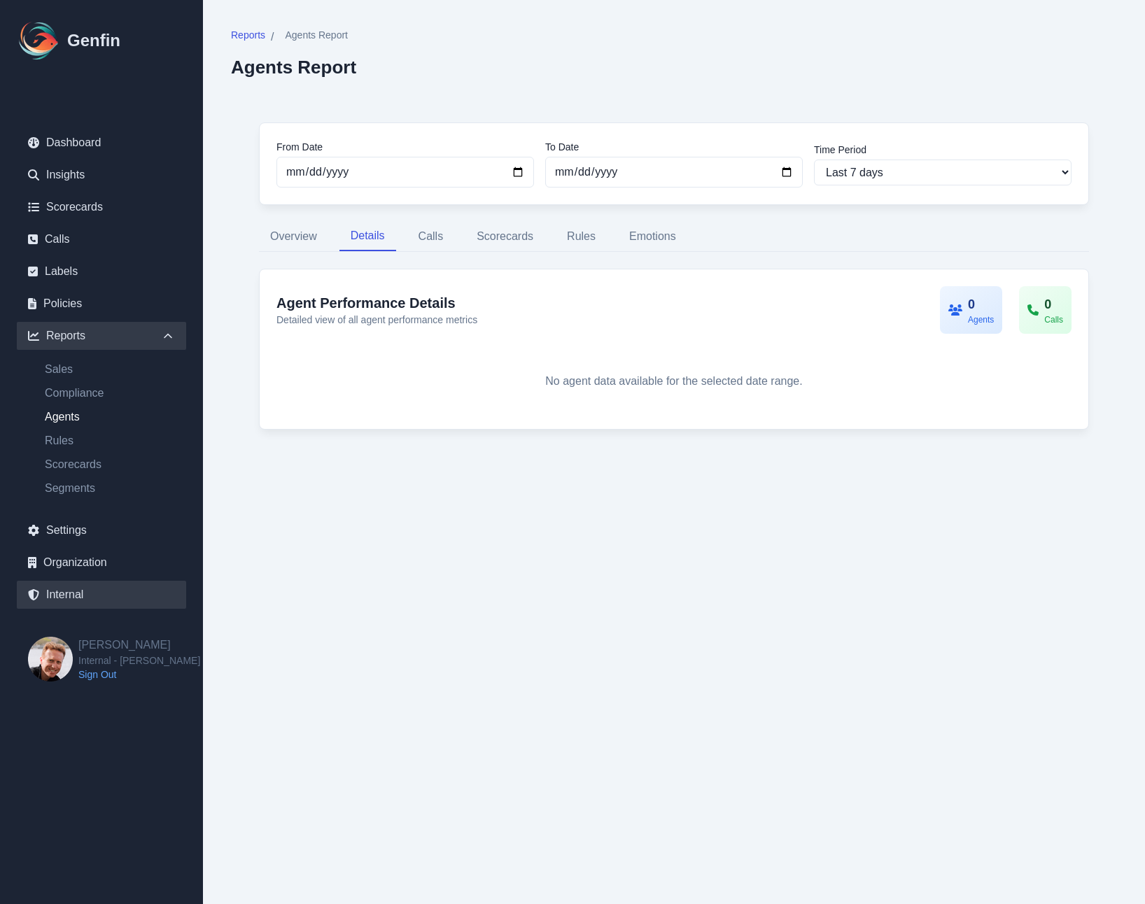
select select "7"
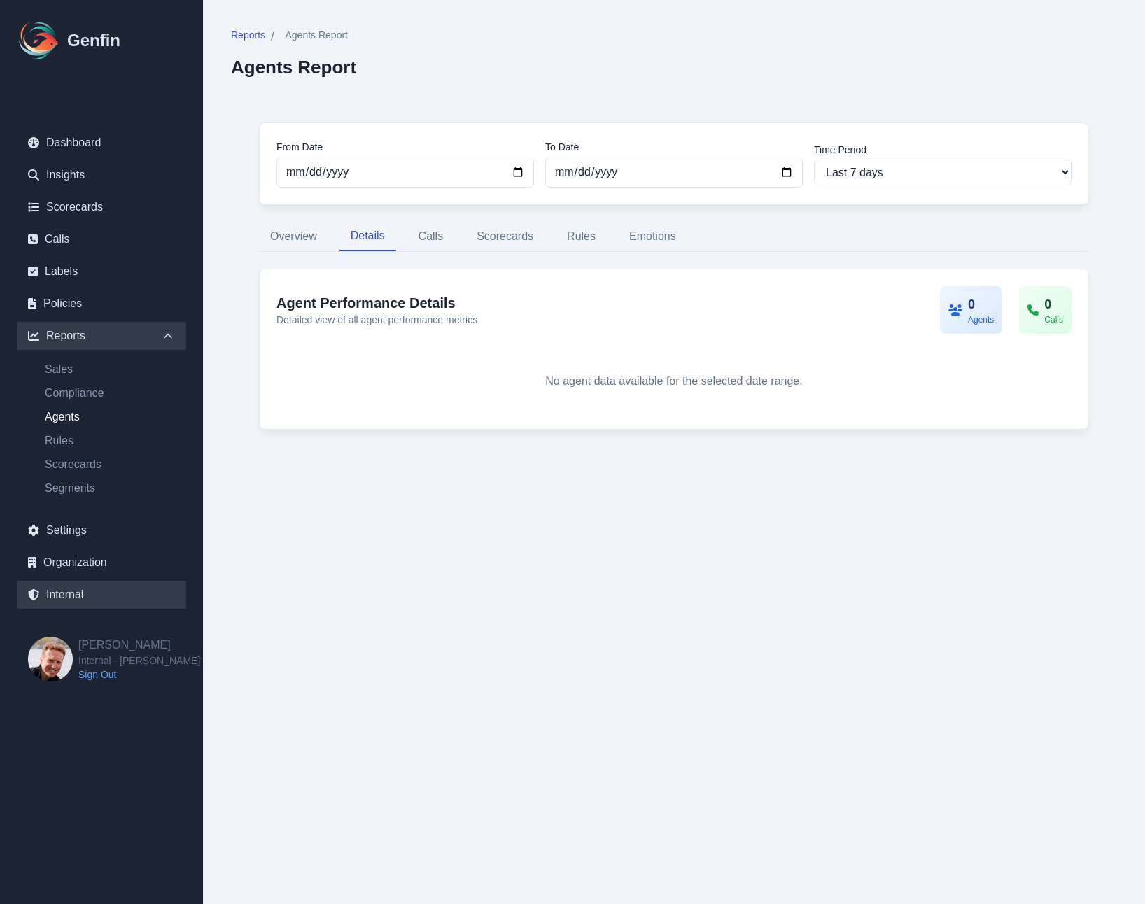
select select "7"
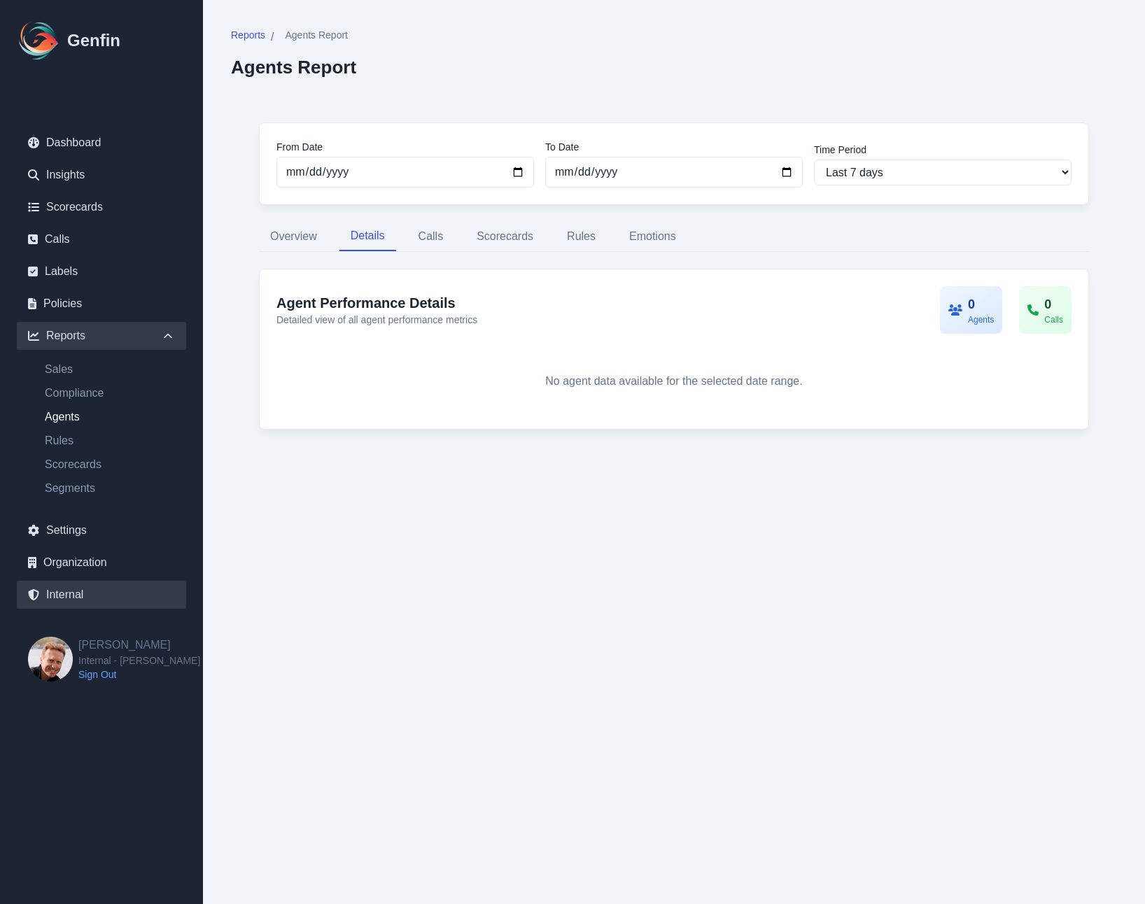
select select "7"
select select "paid"
select select "7"
select select "paid"
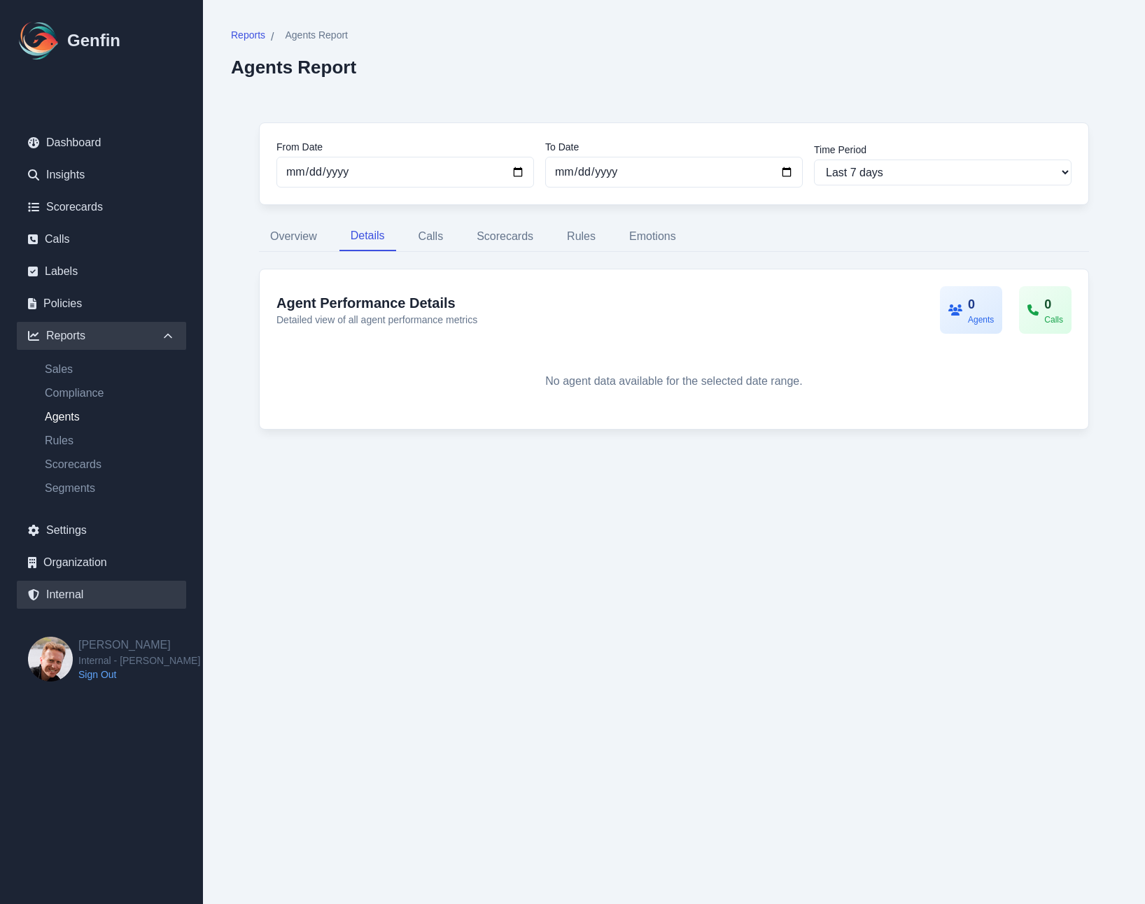
select select "7"
select select "paid"
select select "7"
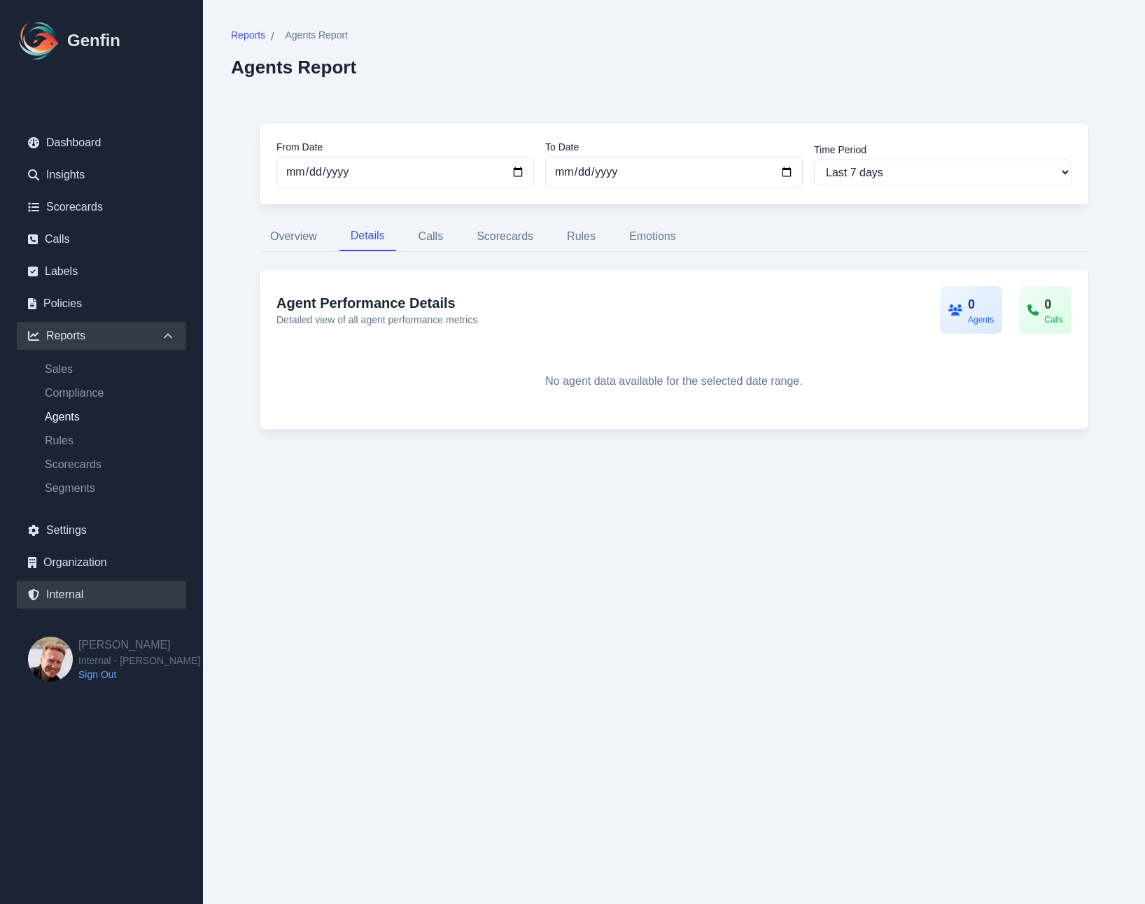
select select "paid"
select select "7"
select select "paid"
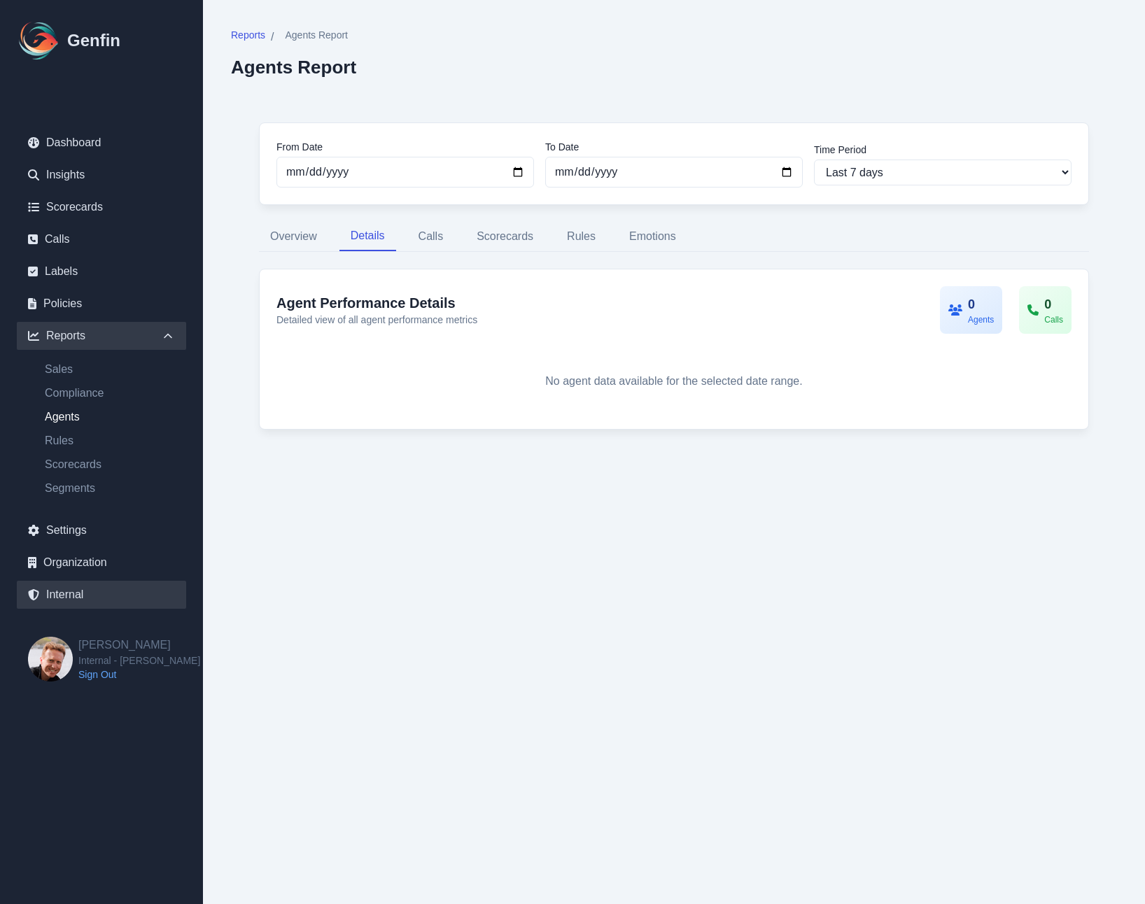
select select "7"
select select "paid"
select select "7"
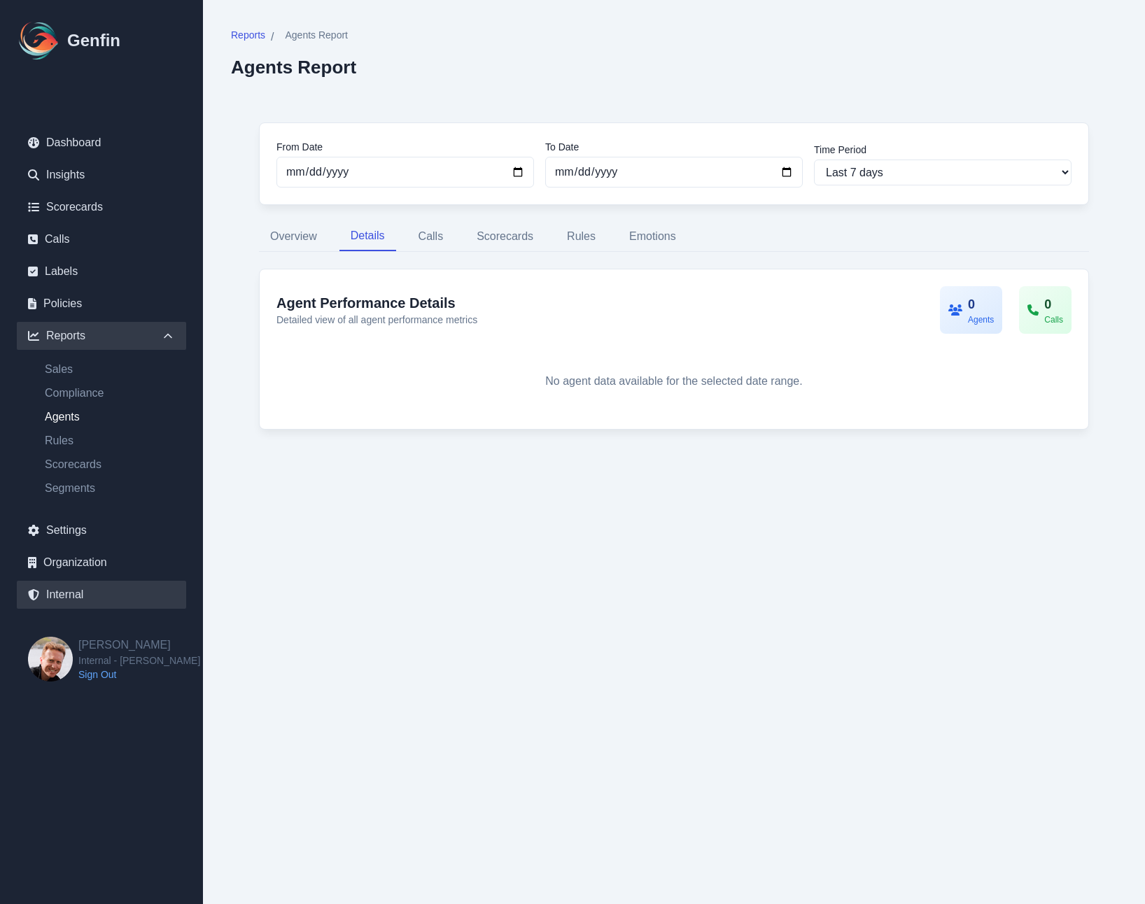
select select "paid"
select select "7"
select select "paid"
select select "7"
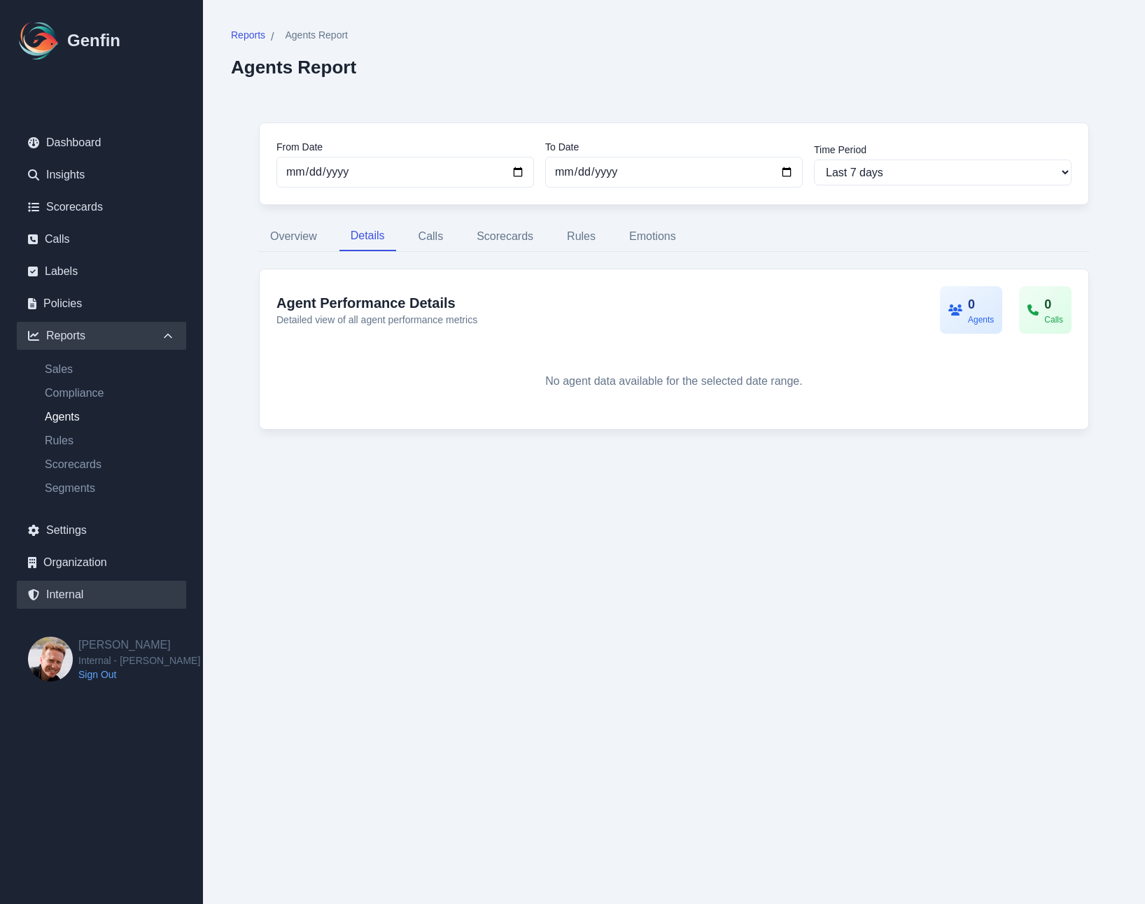
select select "7"
select select "paid"
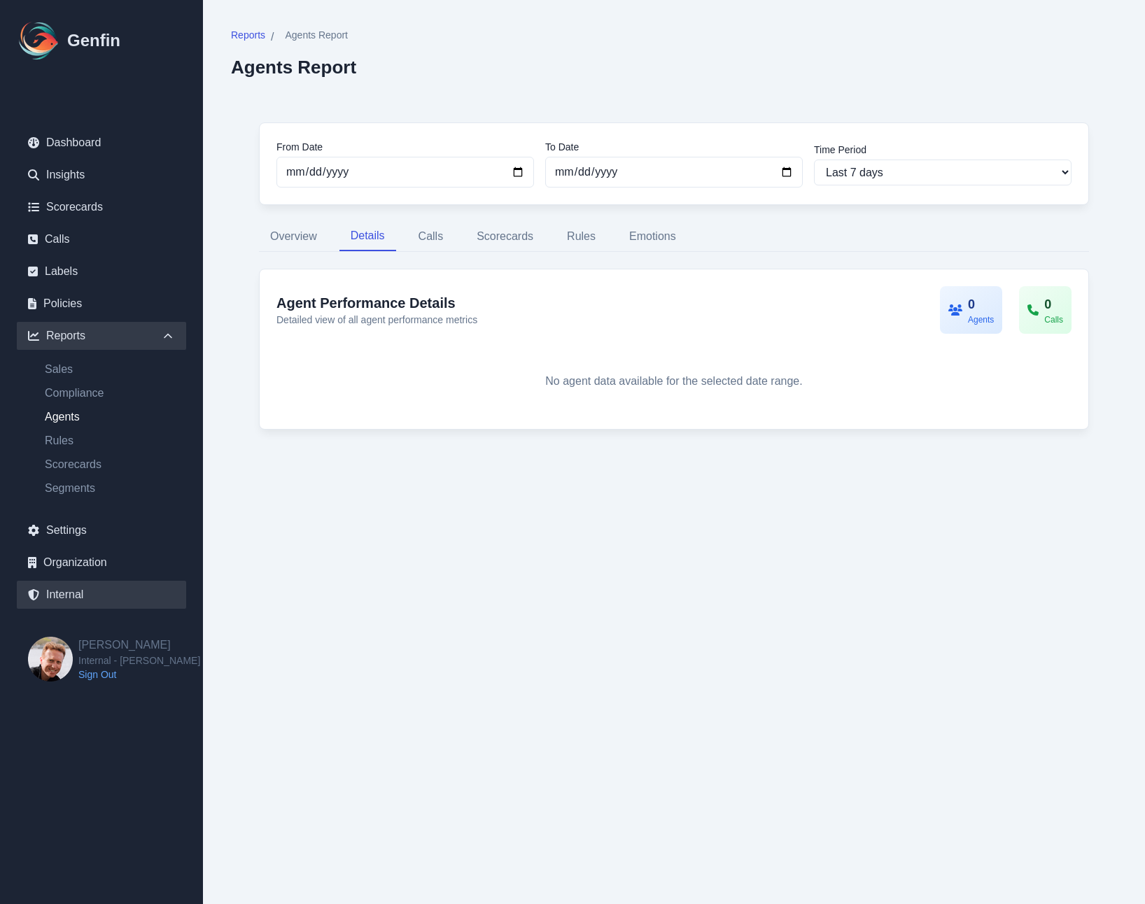
select select "7"
select select "paid"
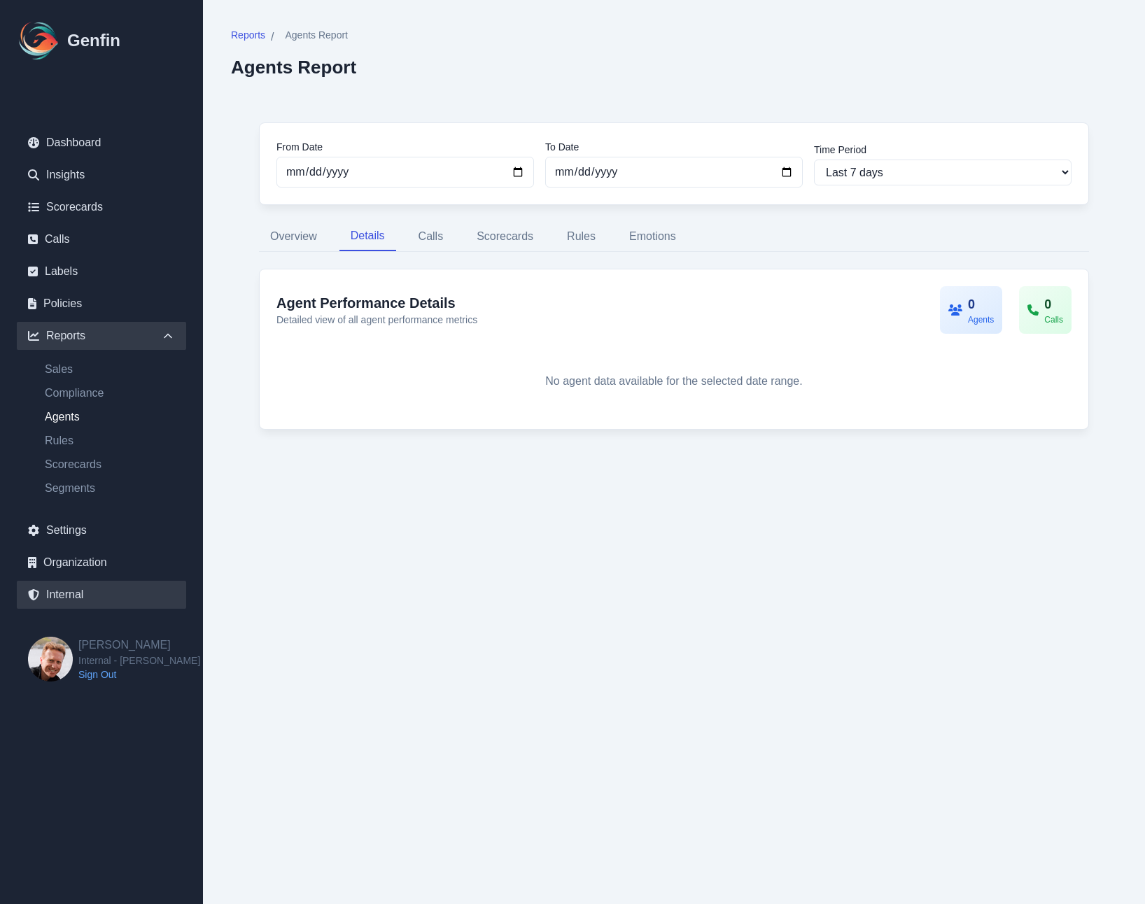
select select "7"
select select "paid"
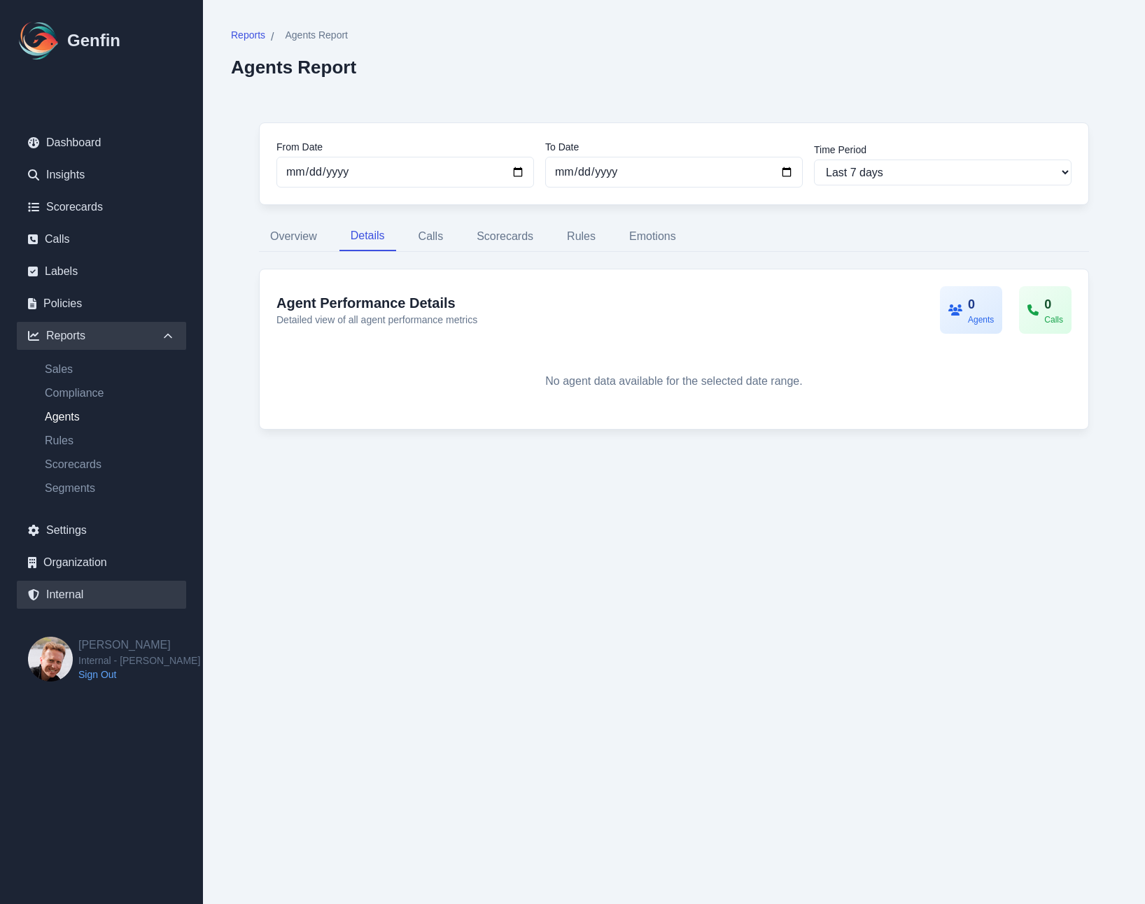
select select "7"
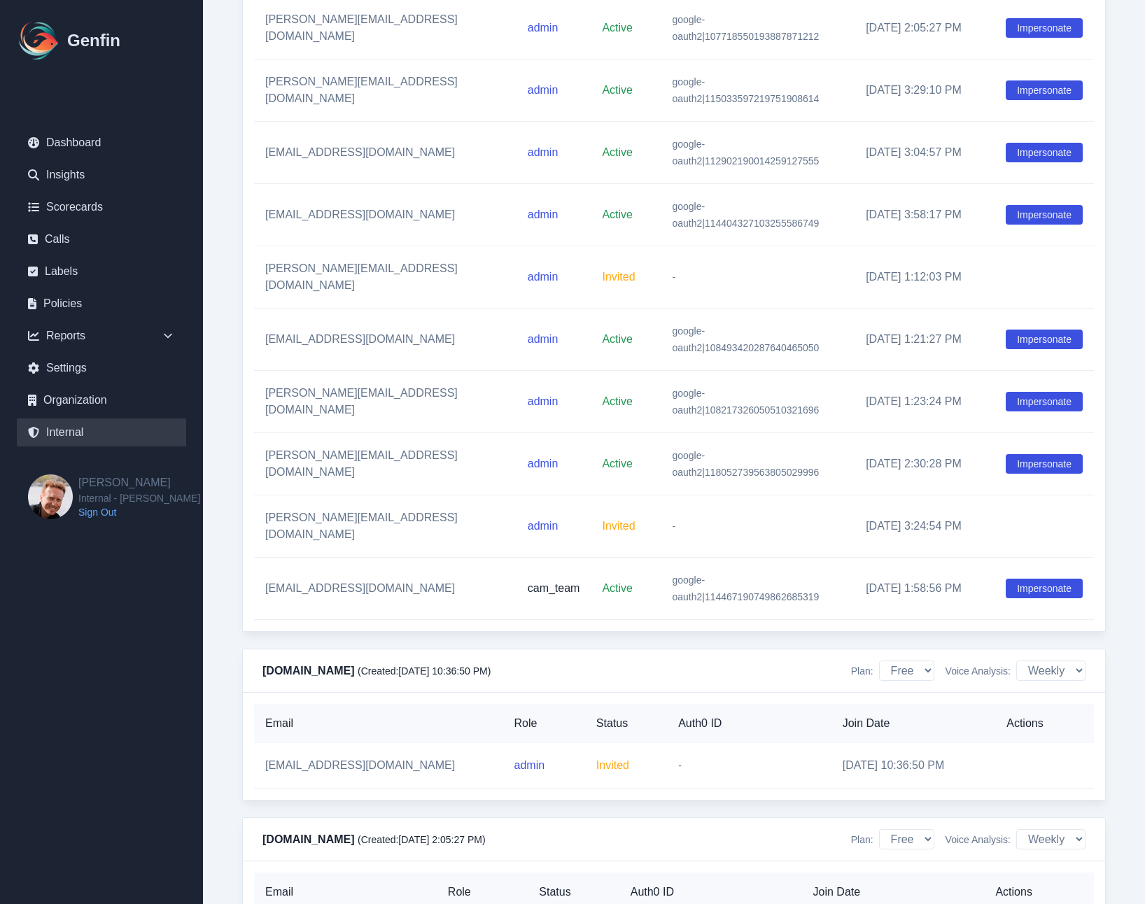
scroll to position [12651, 0]
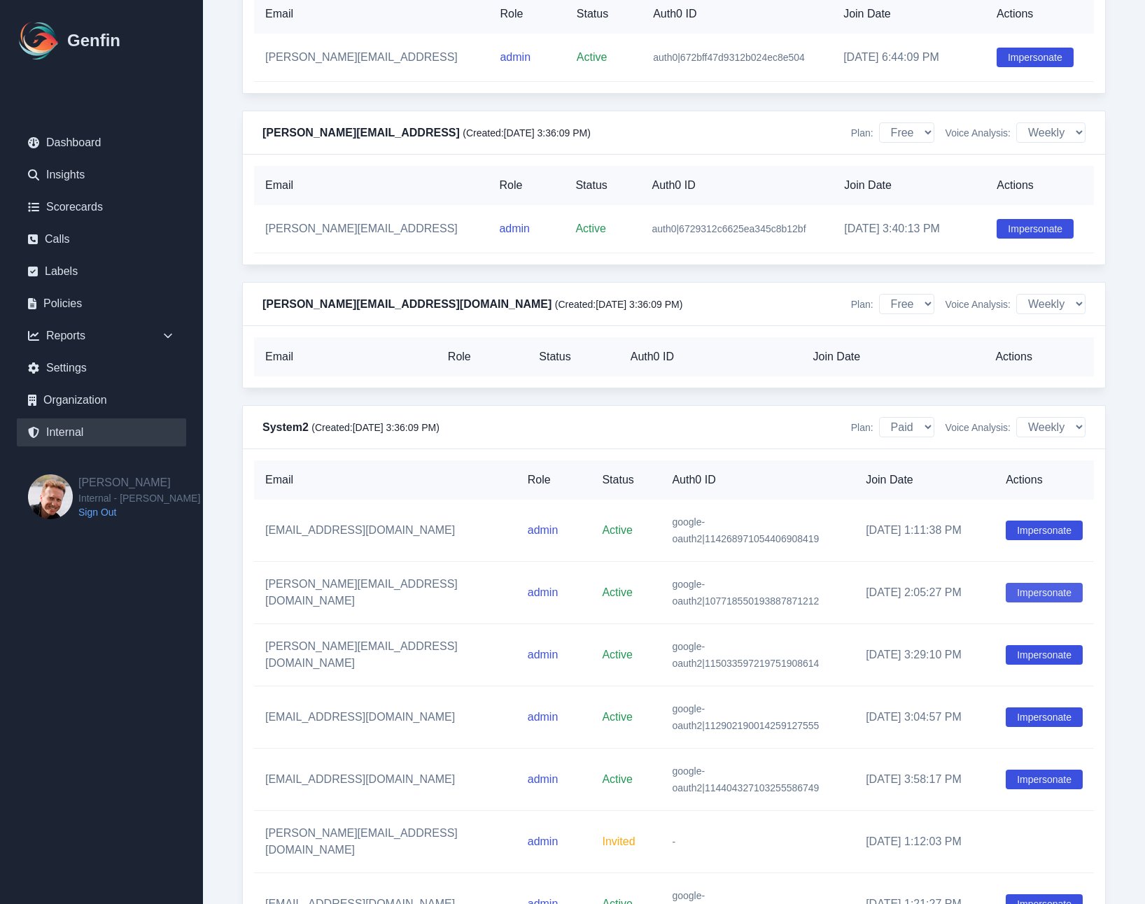
click at [1024, 583] on button "Impersonate" at bounding box center [1044, 593] width 77 height 20
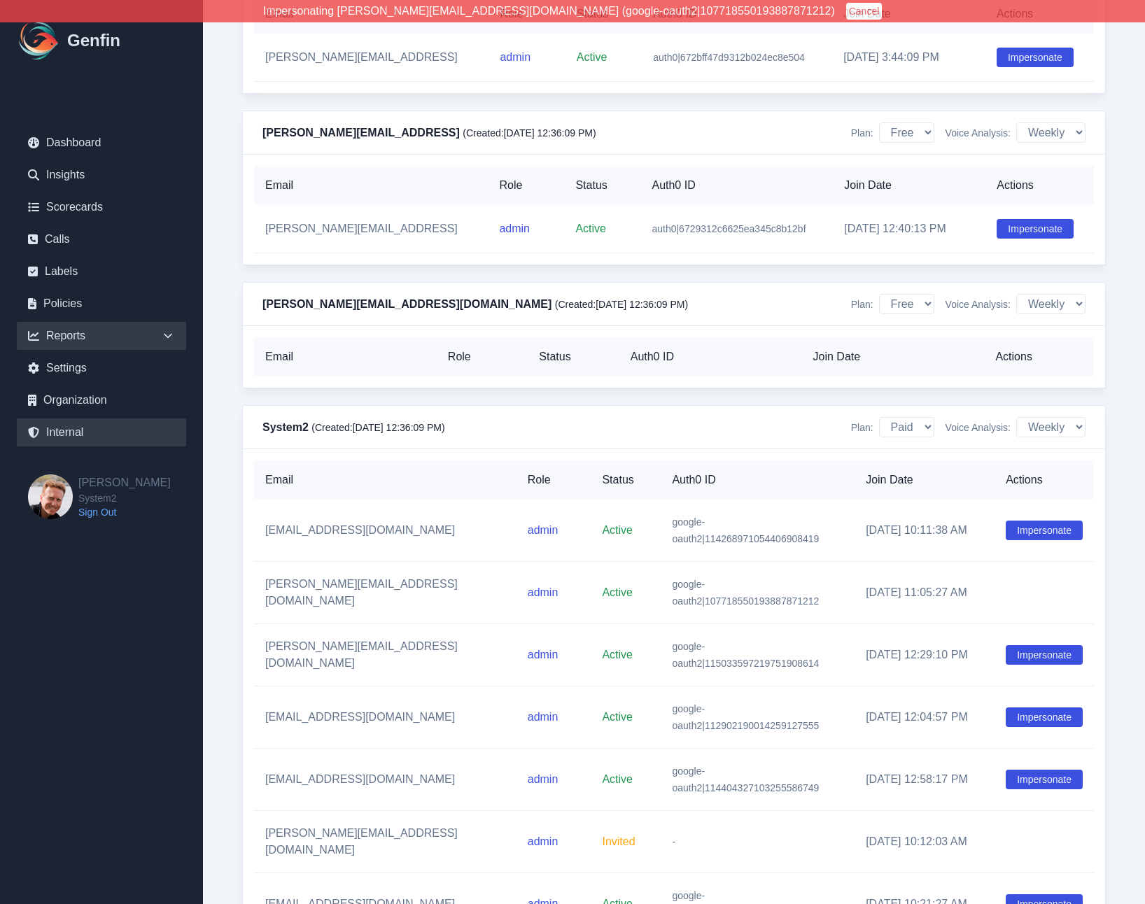
click at [167, 335] on icon at bounding box center [168, 336] width 14 height 14
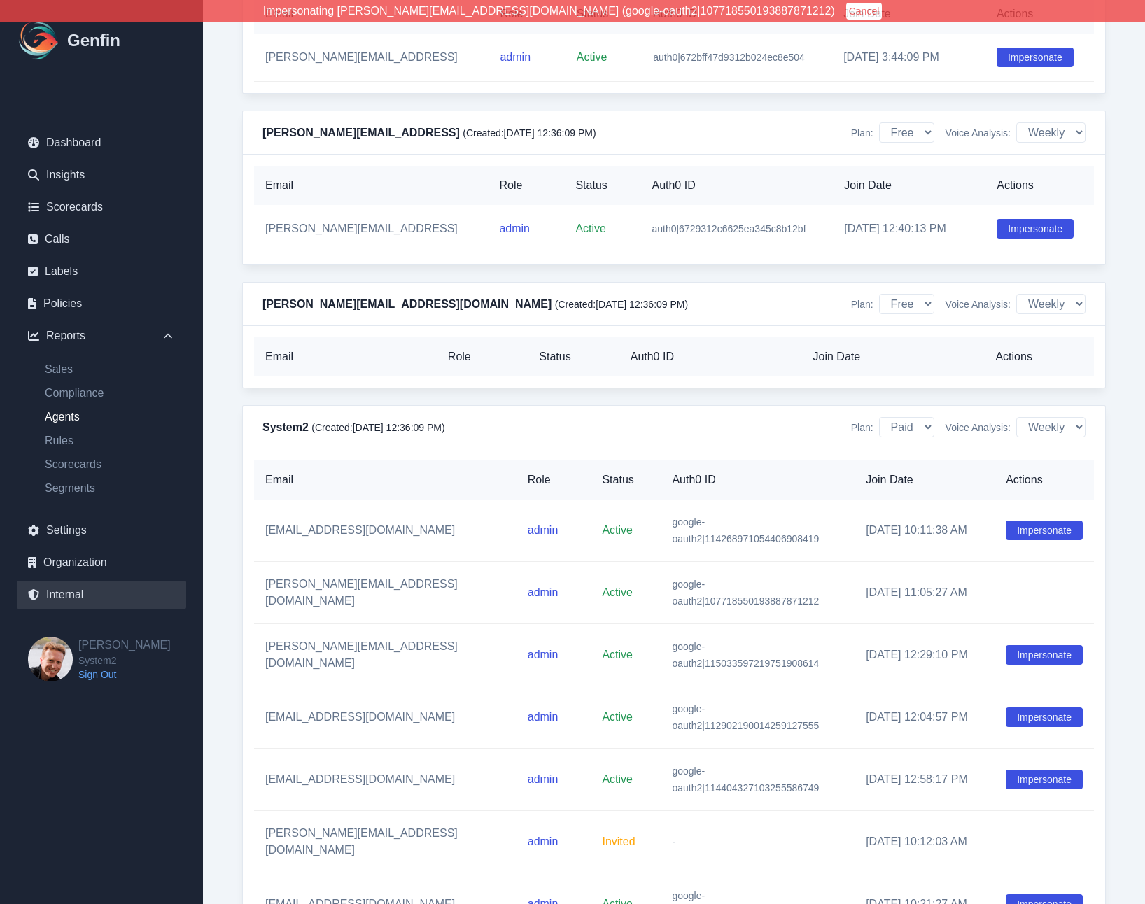
click at [75, 416] on link "Agents" at bounding box center [110, 417] width 153 height 17
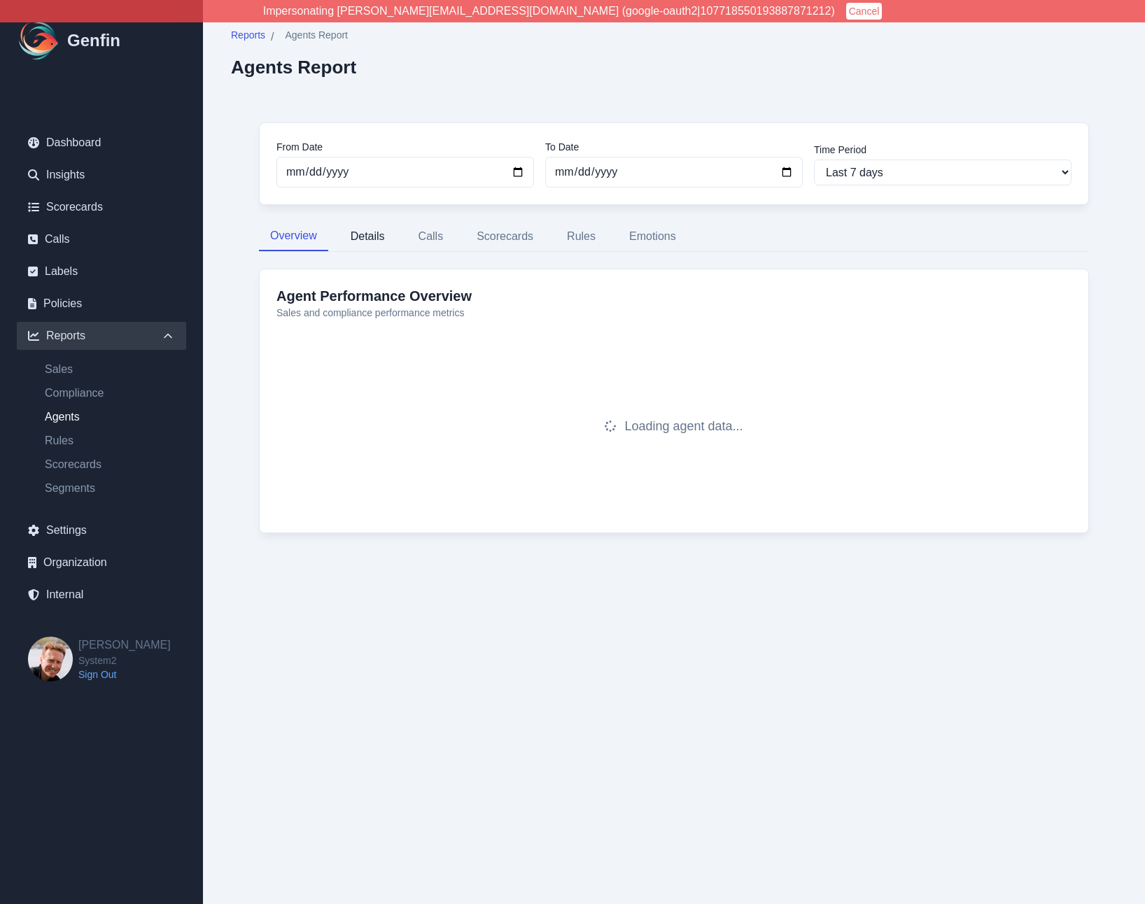
click at [371, 243] on button "Details" at bounding box center [367, 236] width 57 height 29
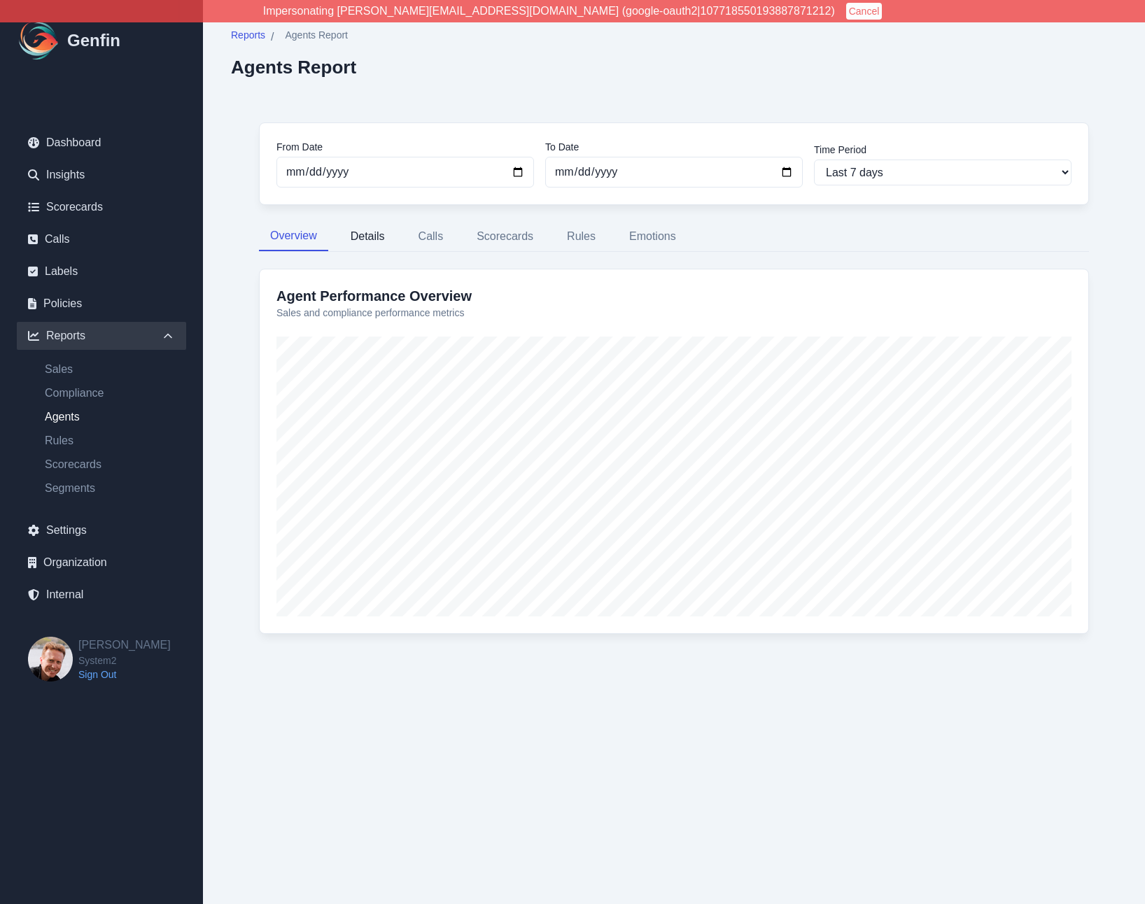
click at [368, 236] on button "Details" at bounding box center [367, 236] width 57 height 29
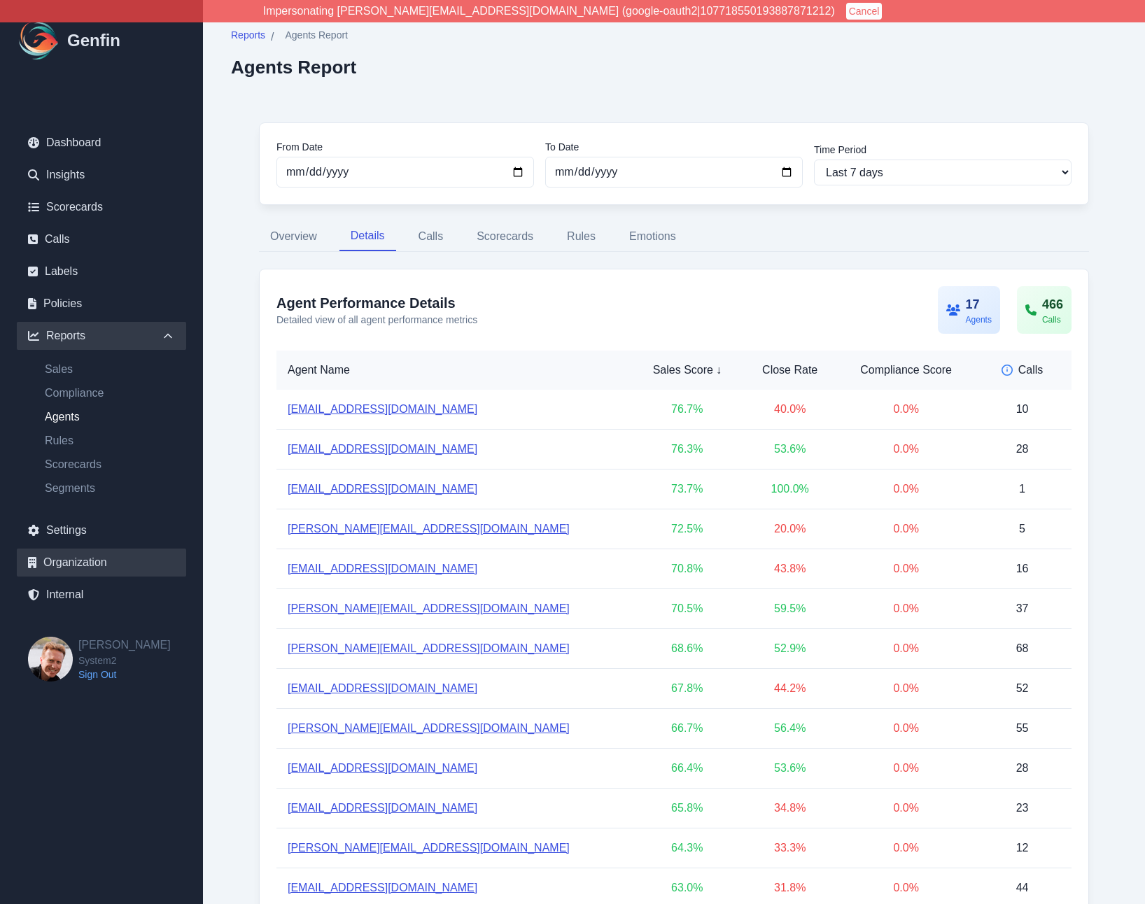
click at [69, 561] on link "Organization" at bounding box center [101, 563] width 169 height 28
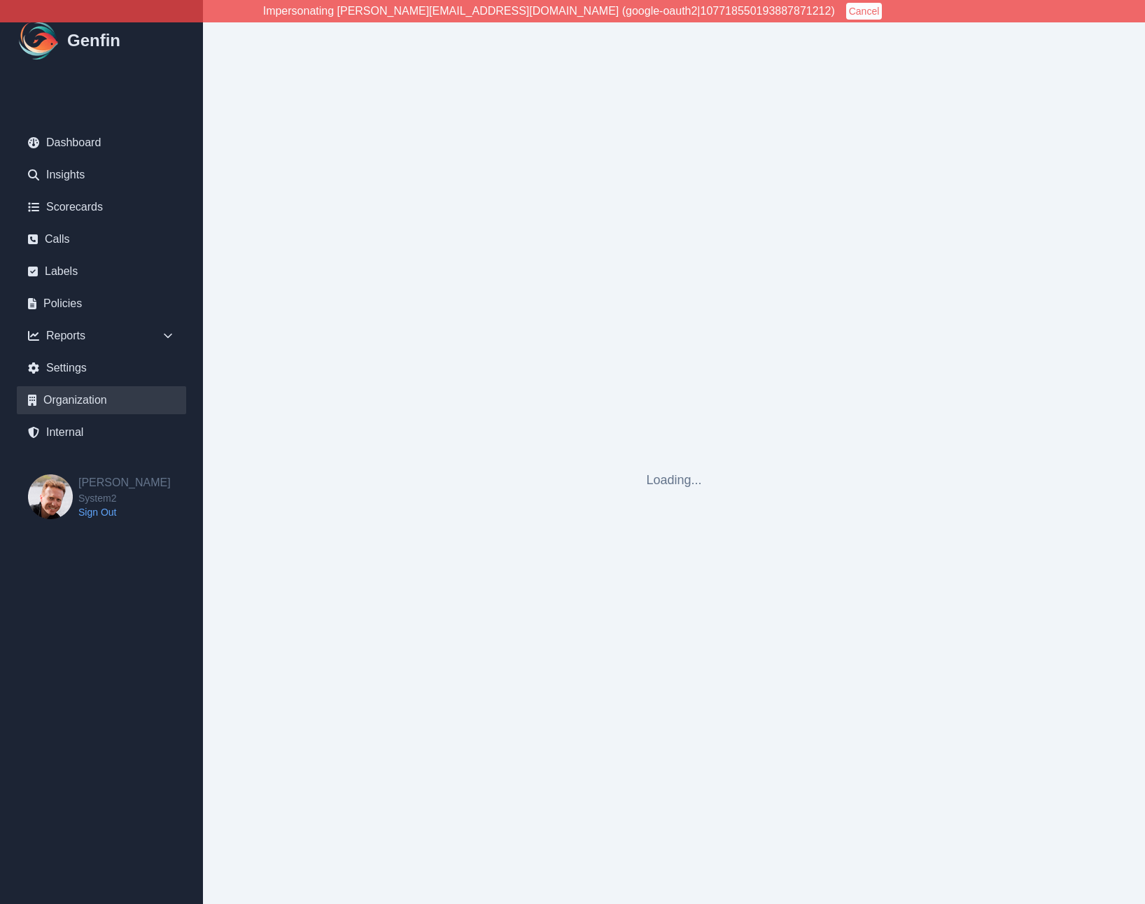
select select "cam_team"
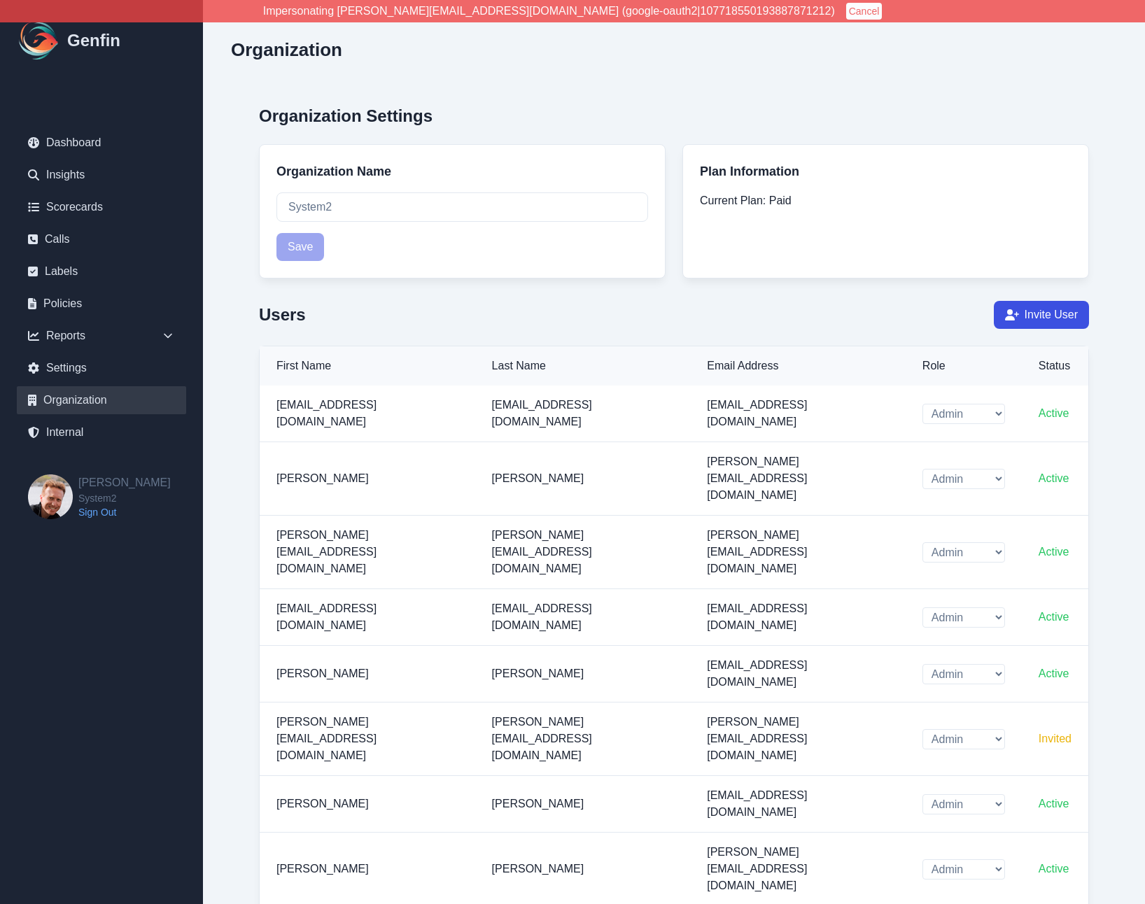
click at [619, 312] on div "Users Invite User" at bounding box center [674, 315] width 830 height 28
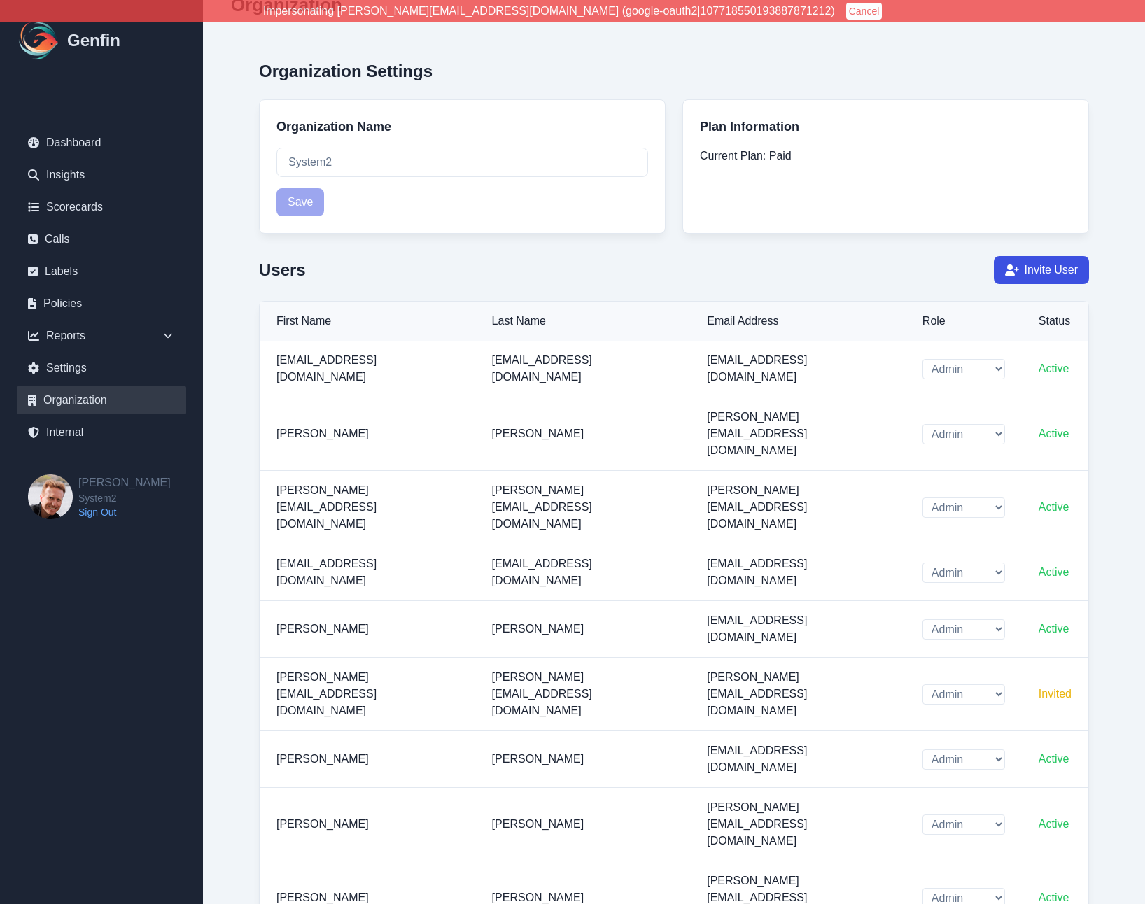
click at [71, 428] on link "Internal" at bounding box center [101, 432] width 169 height 28
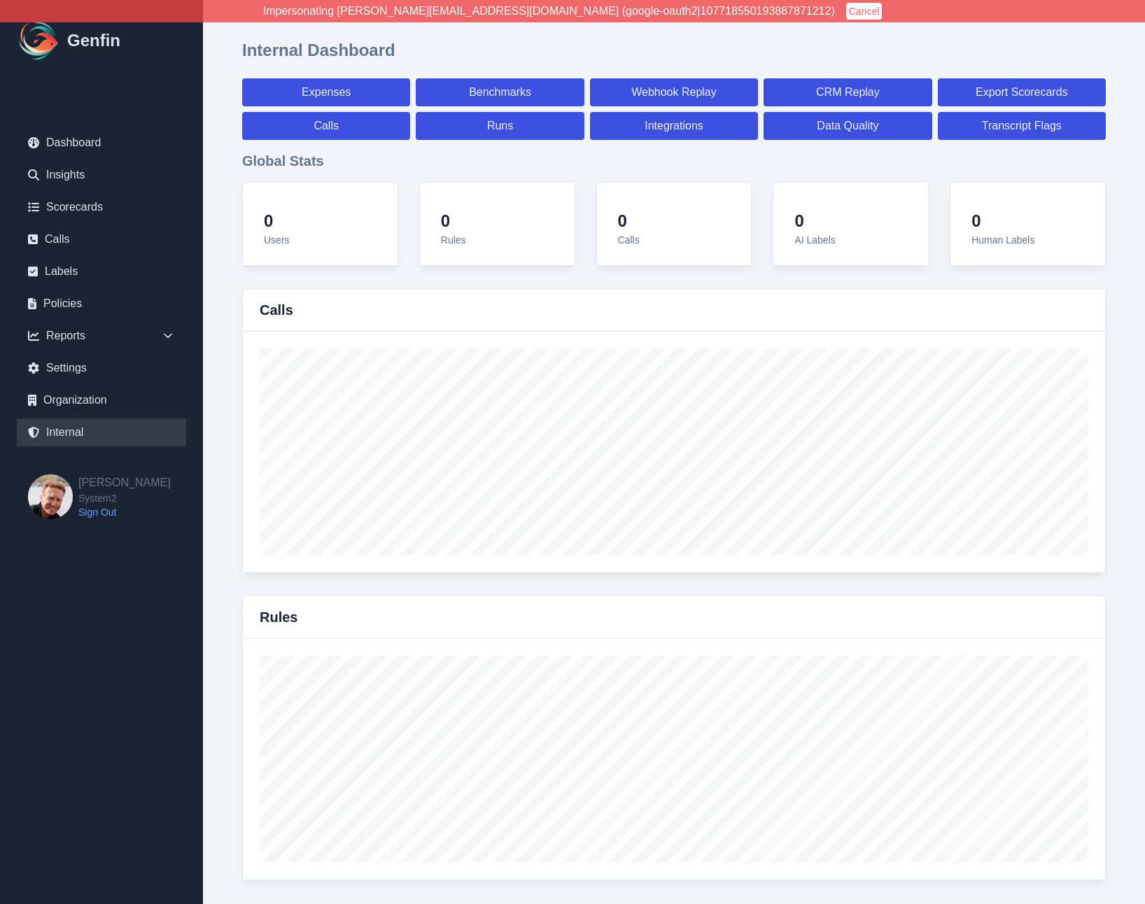
select select "paid"
select select "7"
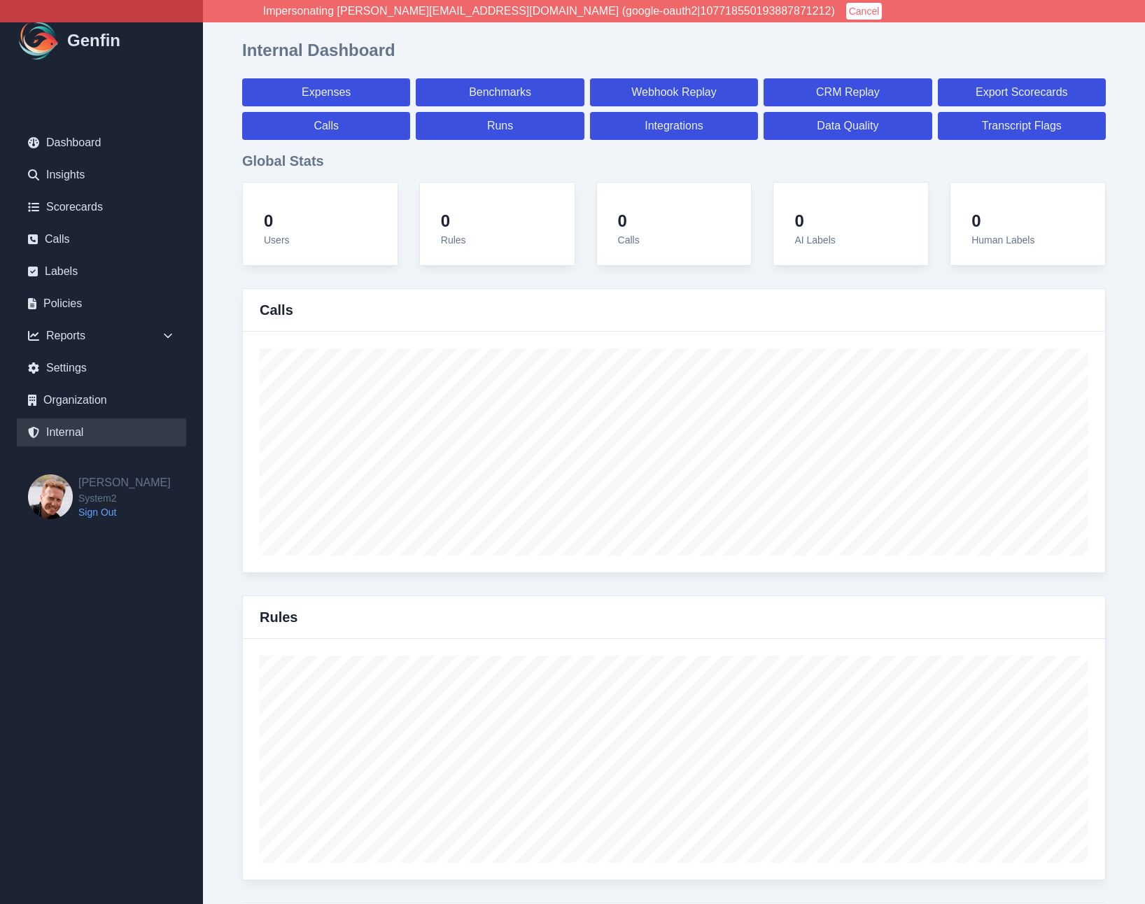
select select "paid"
select select "7"
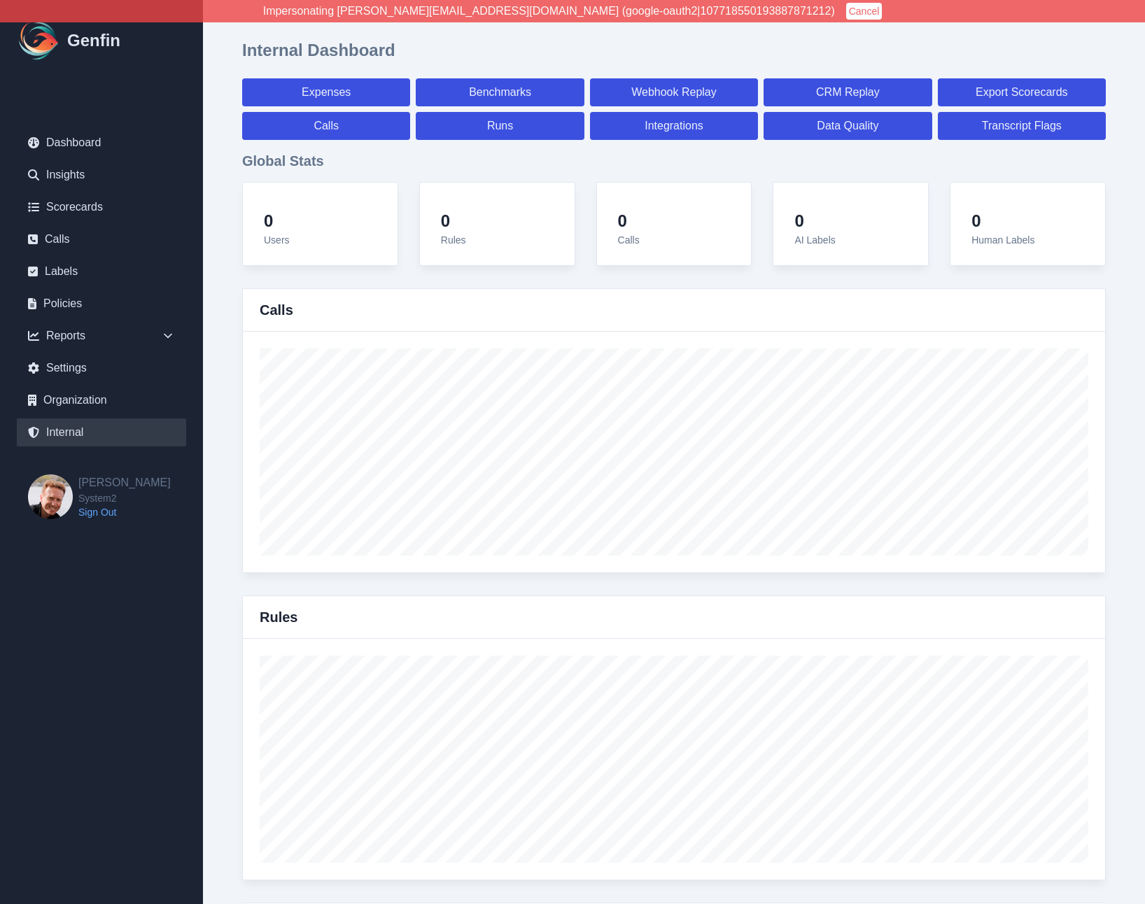
select select "7"
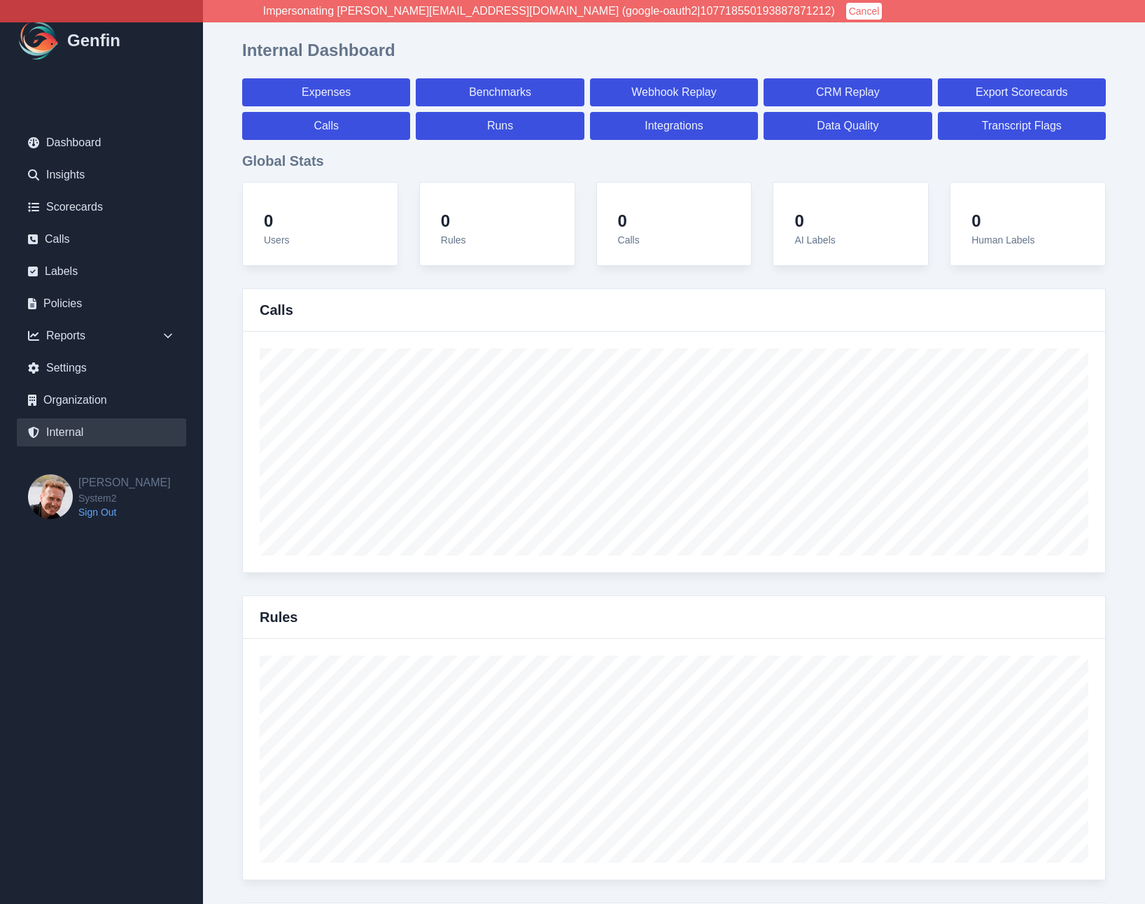
select select "7"
select select "paid"
select select "7"
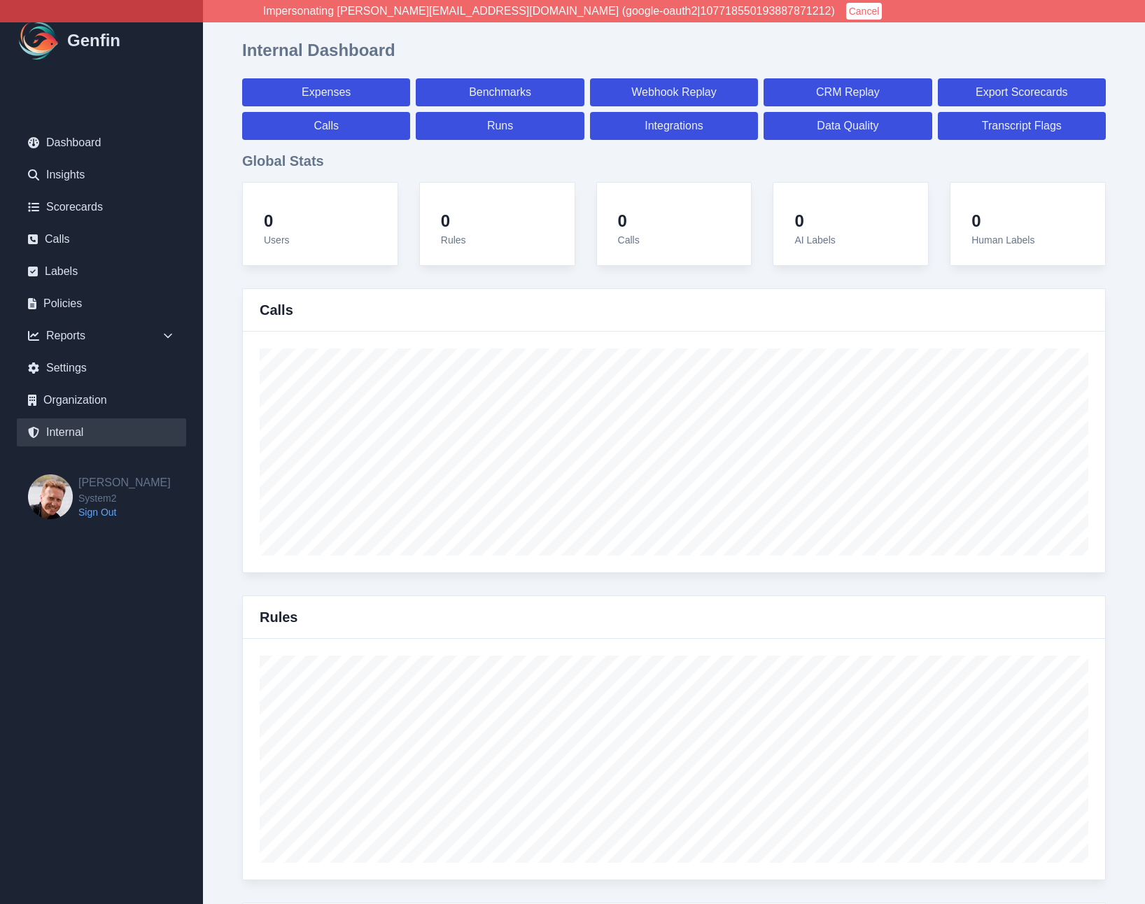
select select "7"
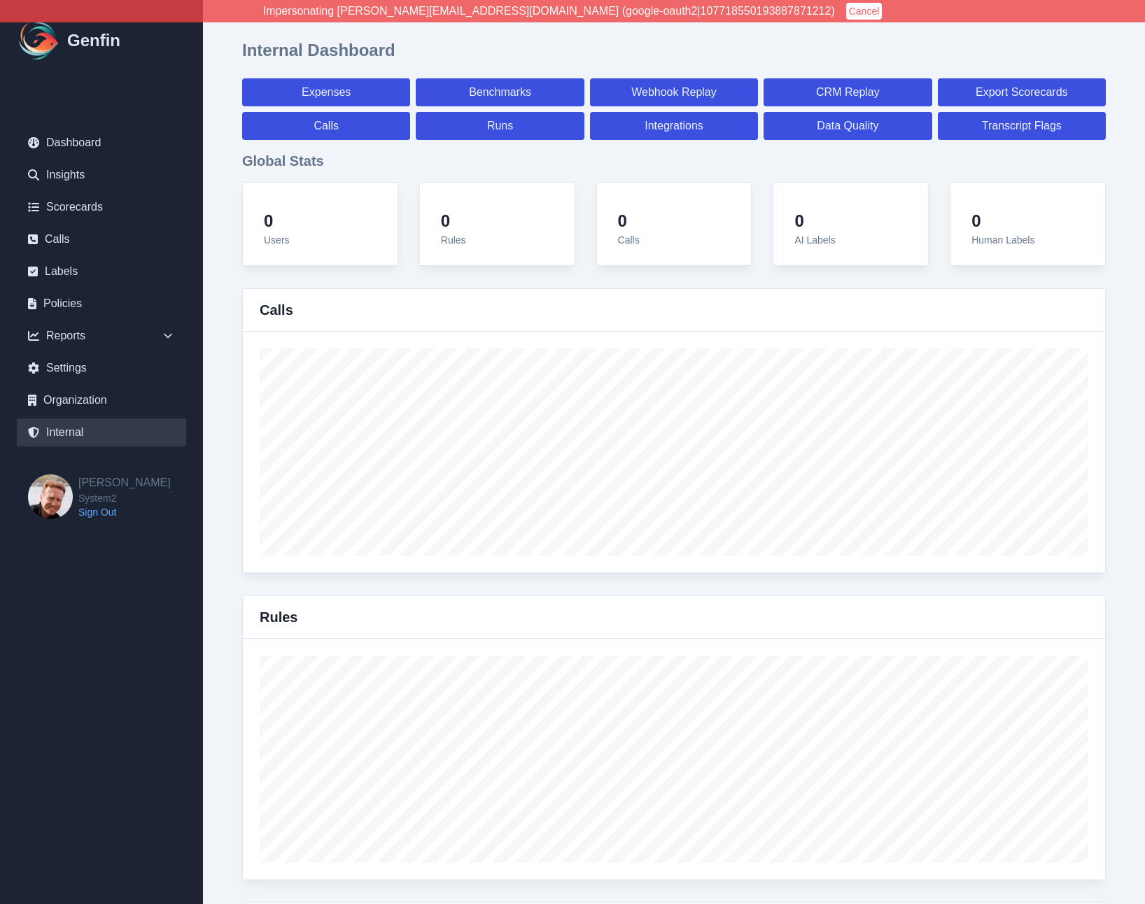
select select "7"
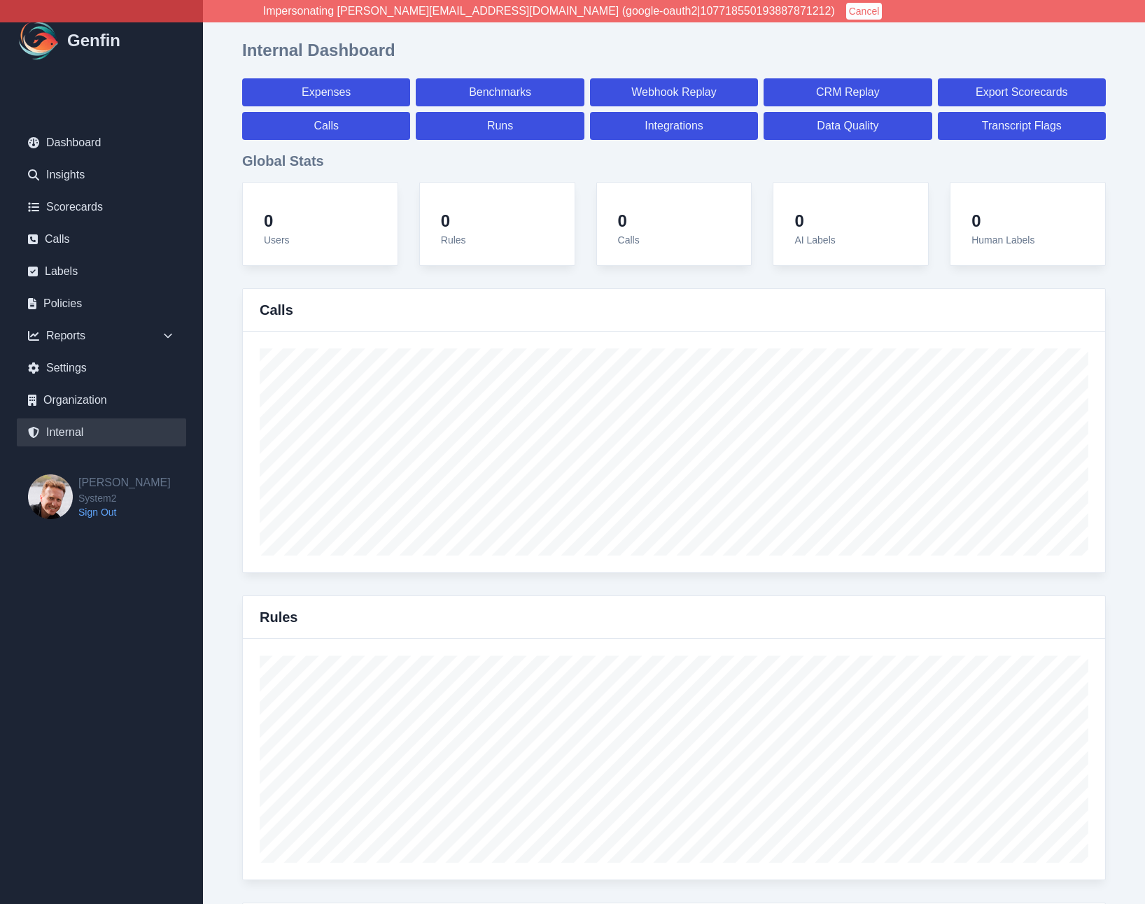
select select "paid"
select select "7"
select select "paid"
select select "7"
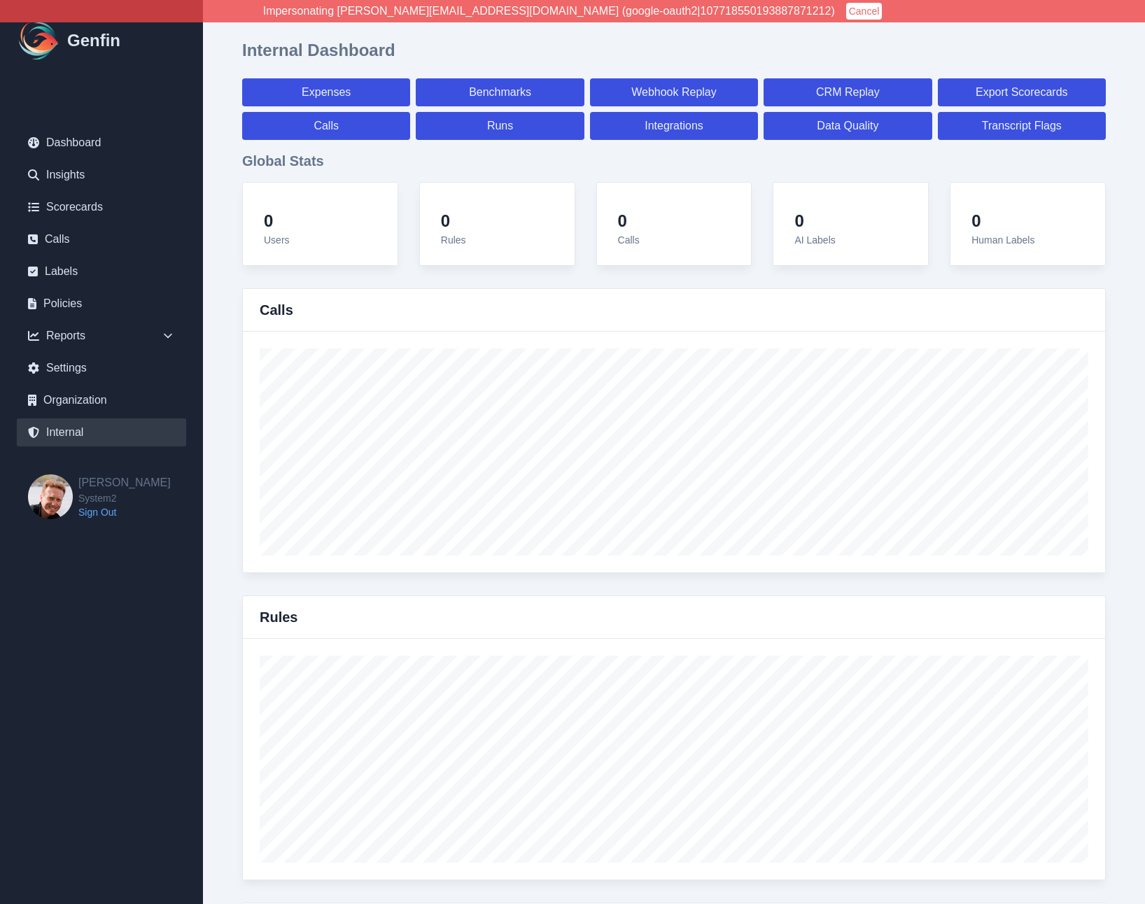
select select "paid"
select select "7"
select select "paid"
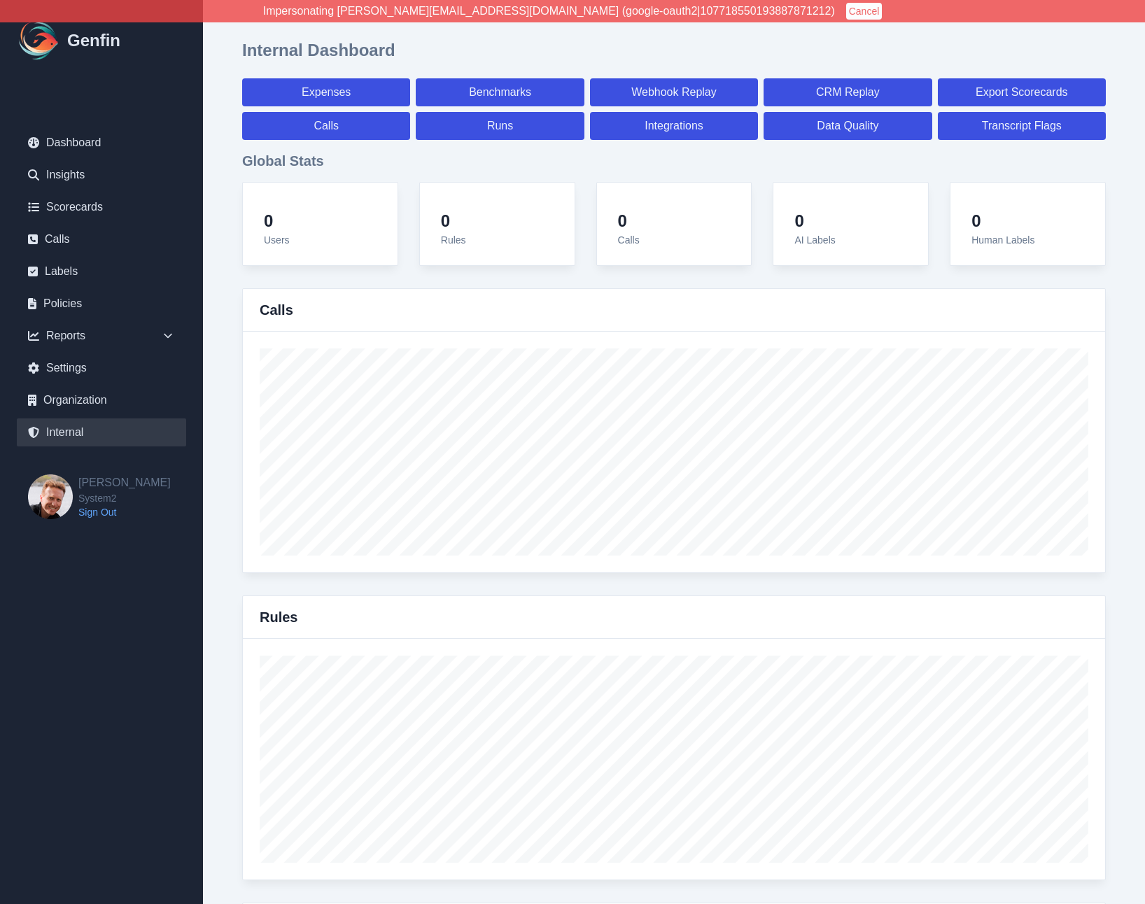
select select "7"
select select "paid"
select select "7"
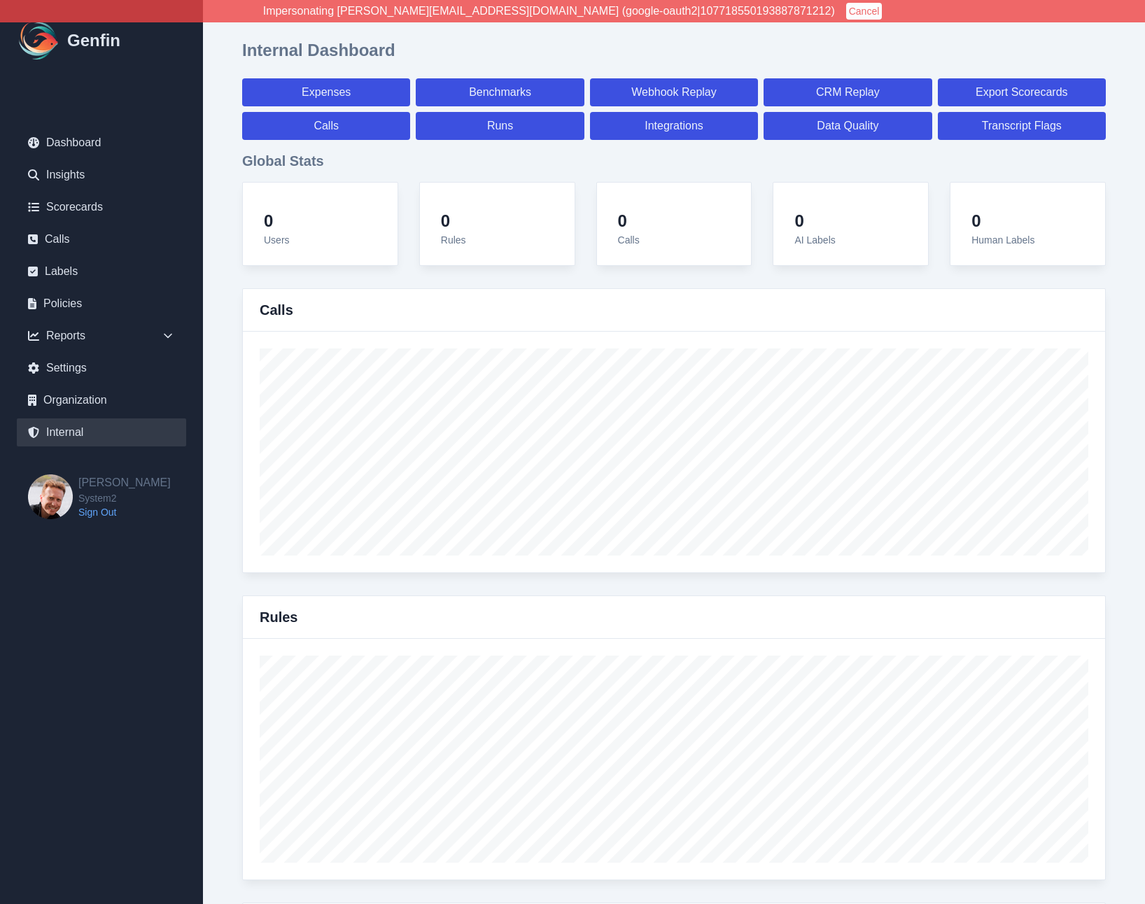
select select "7"
select select "paid"
select select "7"
select select "paid"
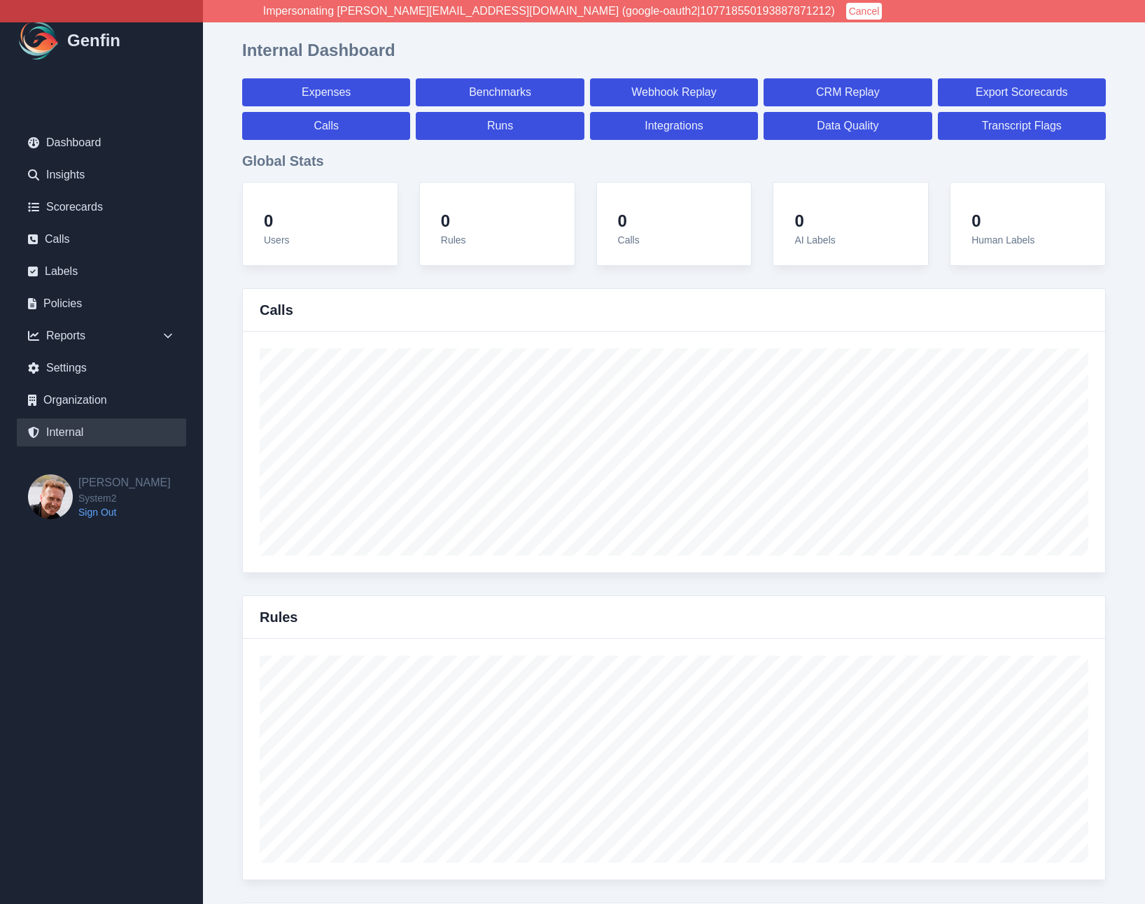
select select "7"
select select "paid"
select select "7"
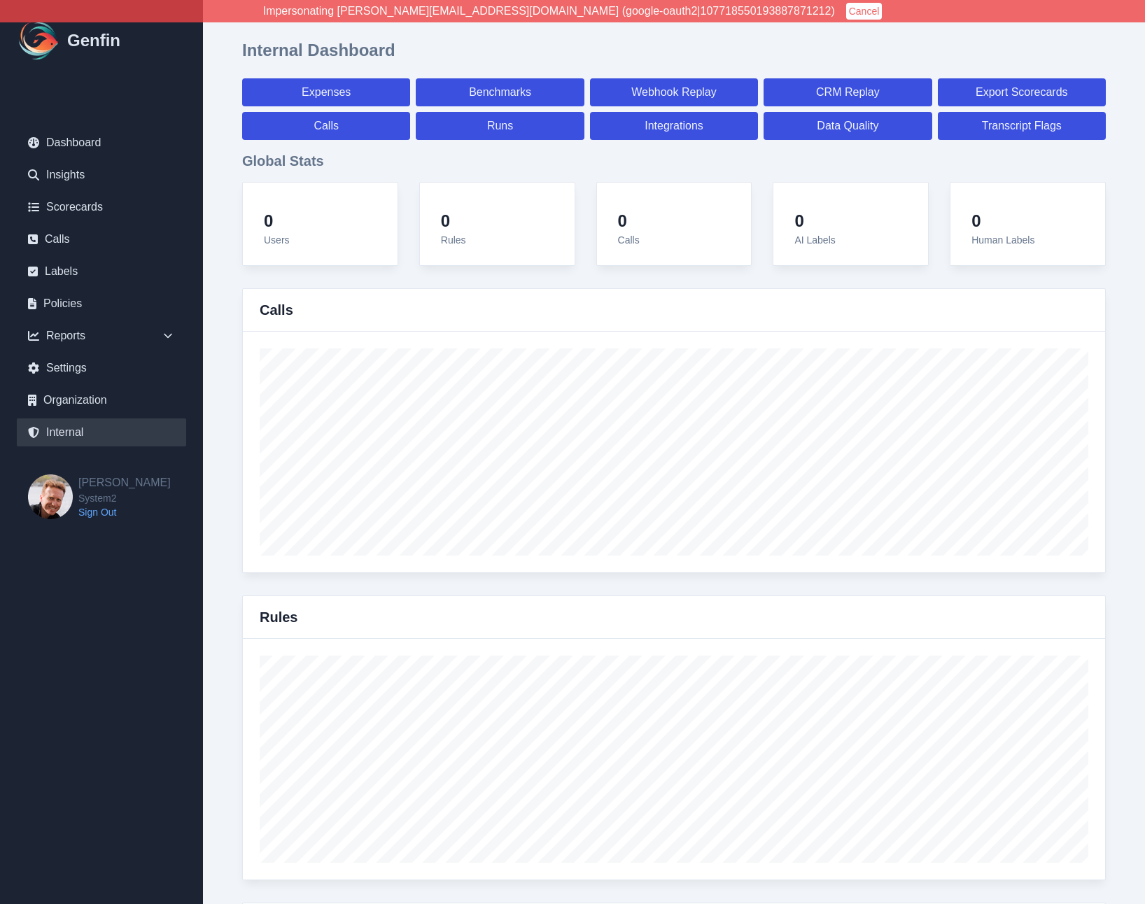
select select "7"
select select "paid"
select select "7"
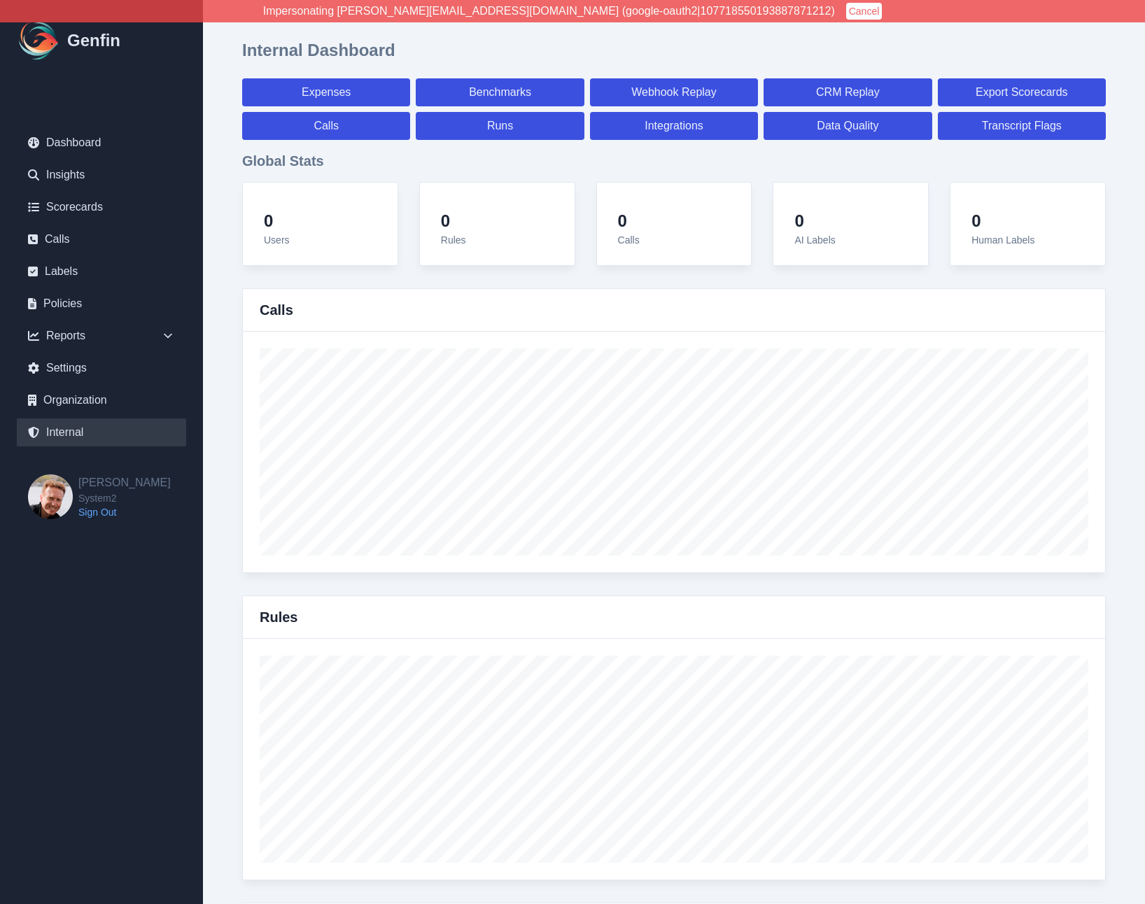
select select "7"
select select "paid"
select select "7"
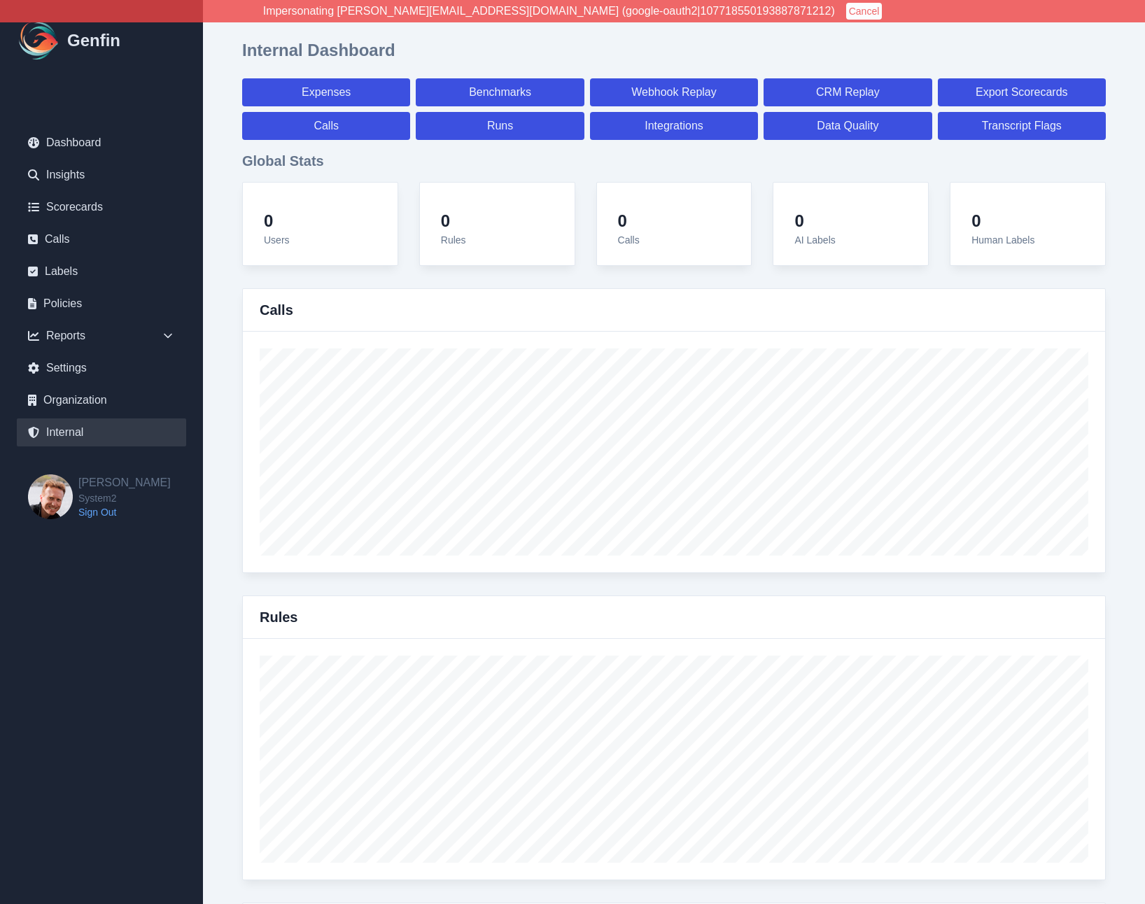
select select "7"
select select "paid"
select select "7"
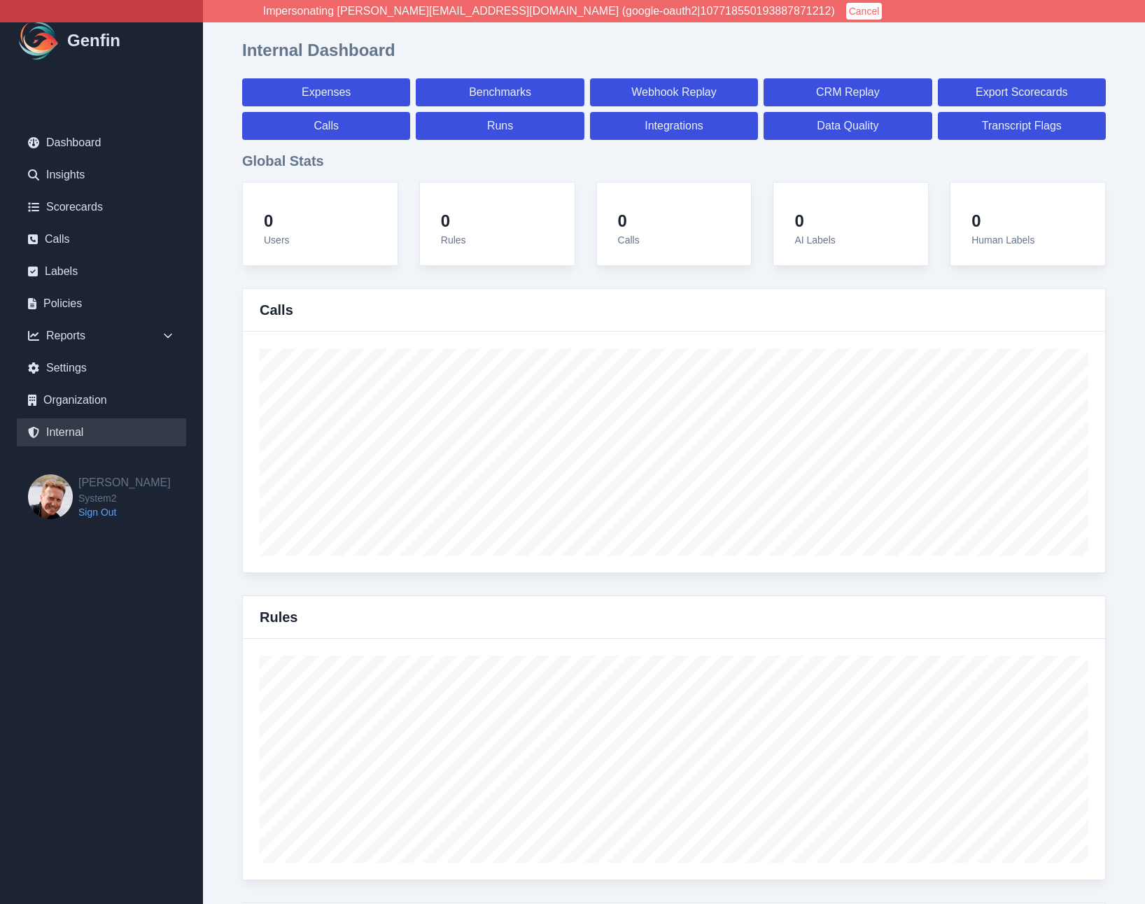
select select "7"
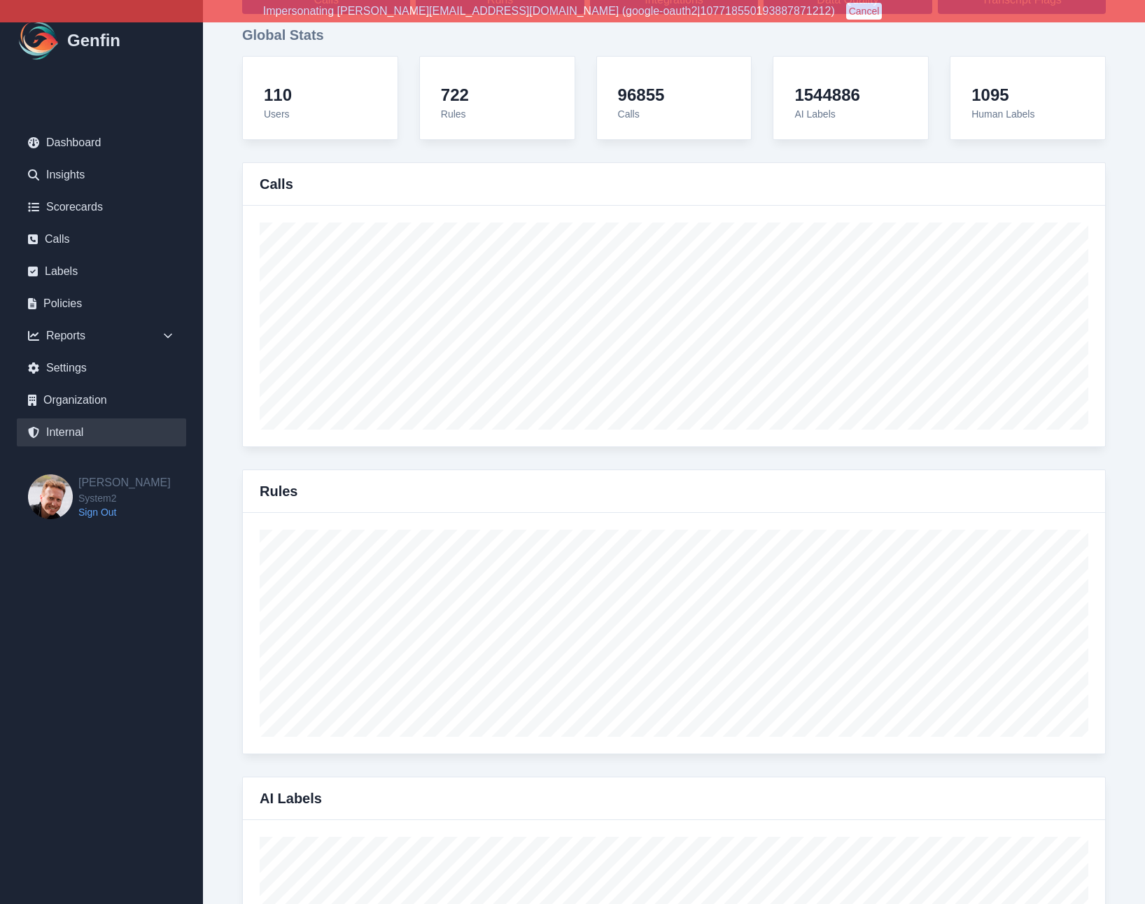
scroll to position [12868, 0]
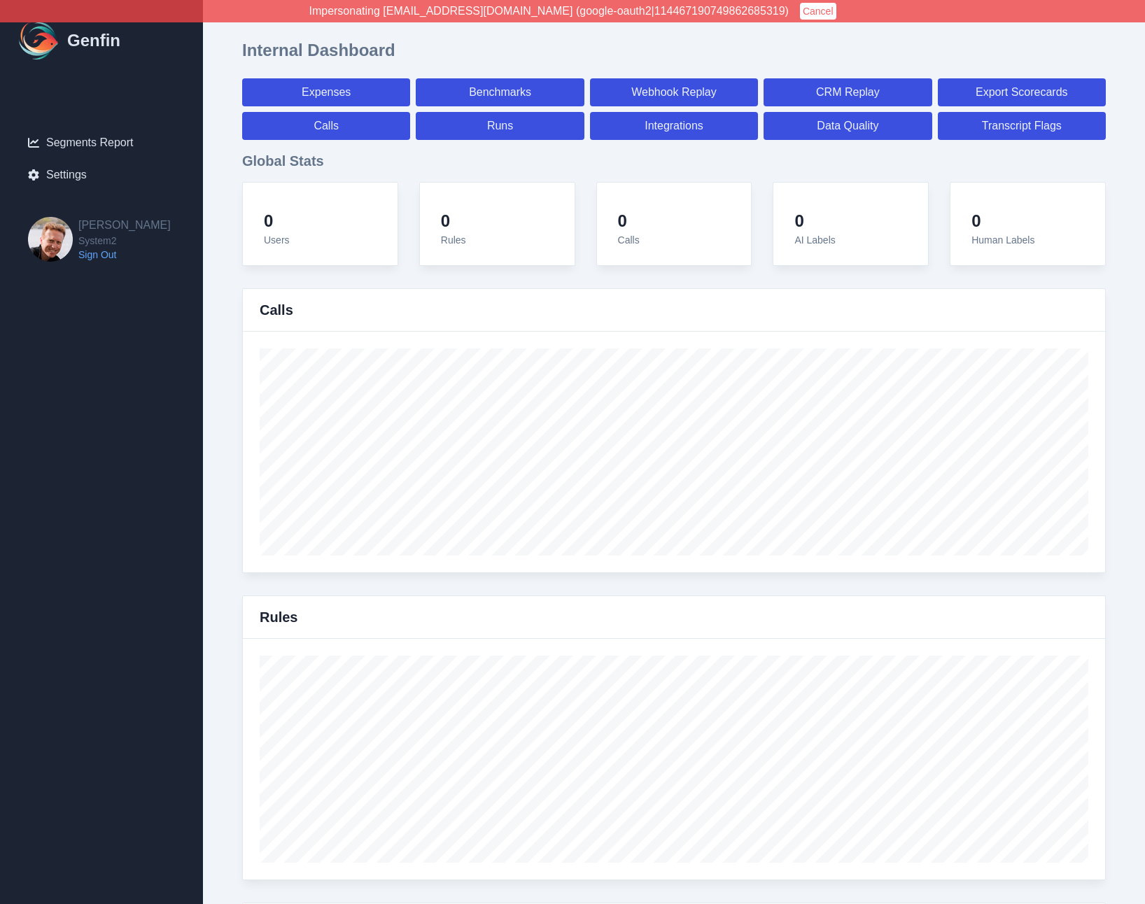
select select "paid"
select select "7"
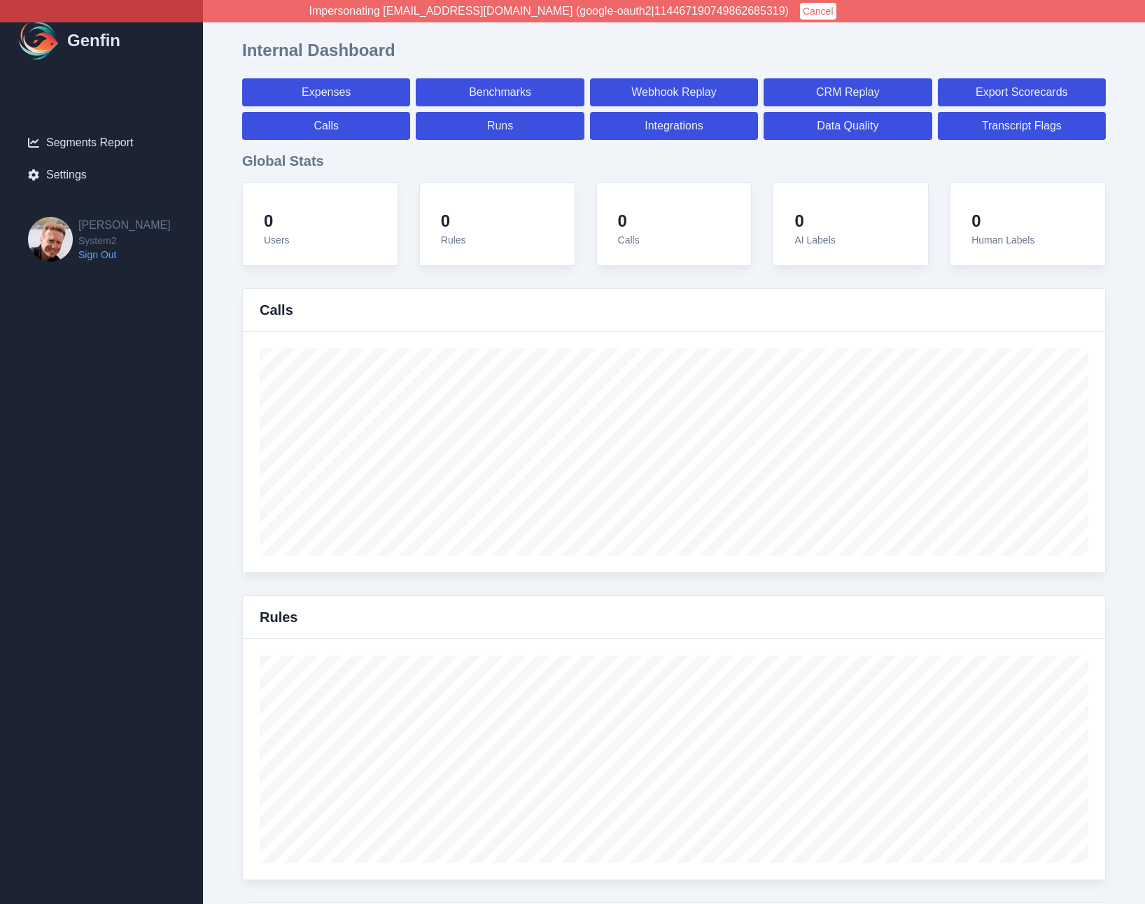
select select "paid"
select select "7"
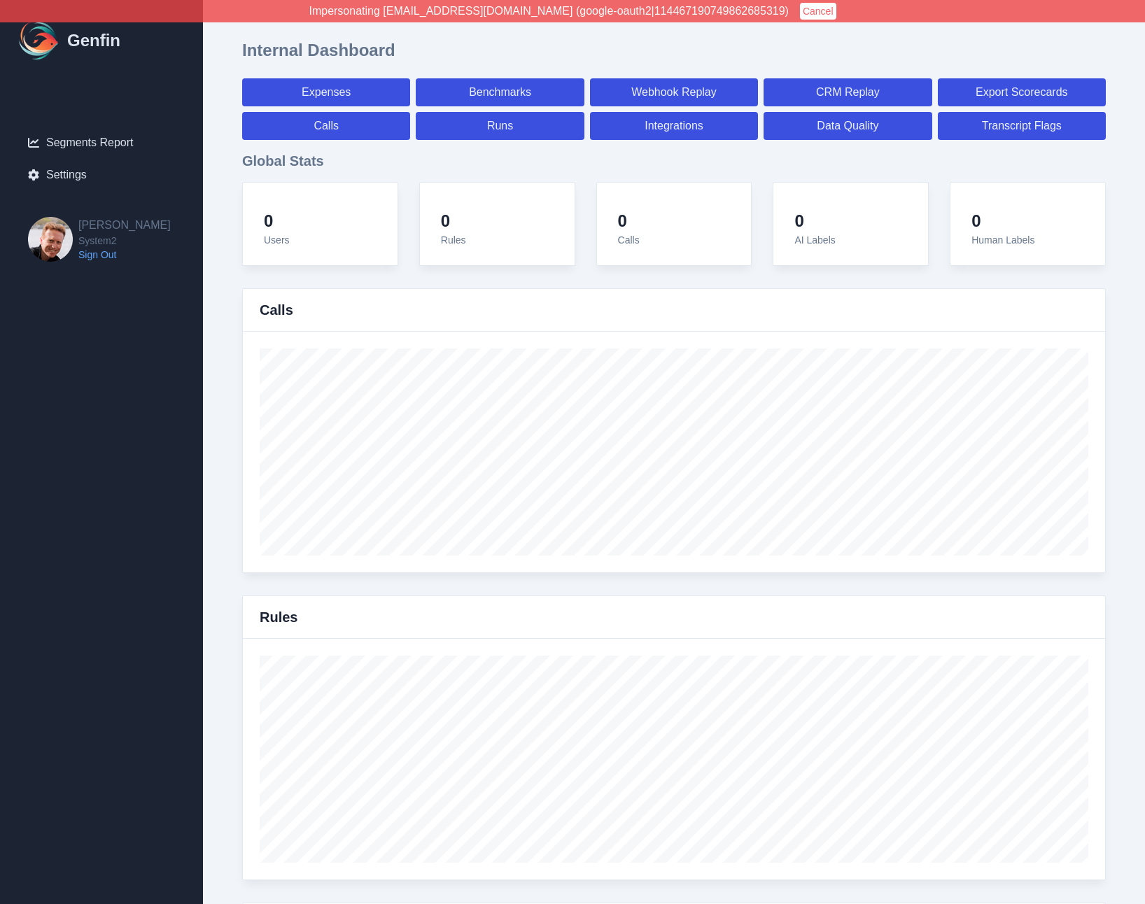
select select "7"
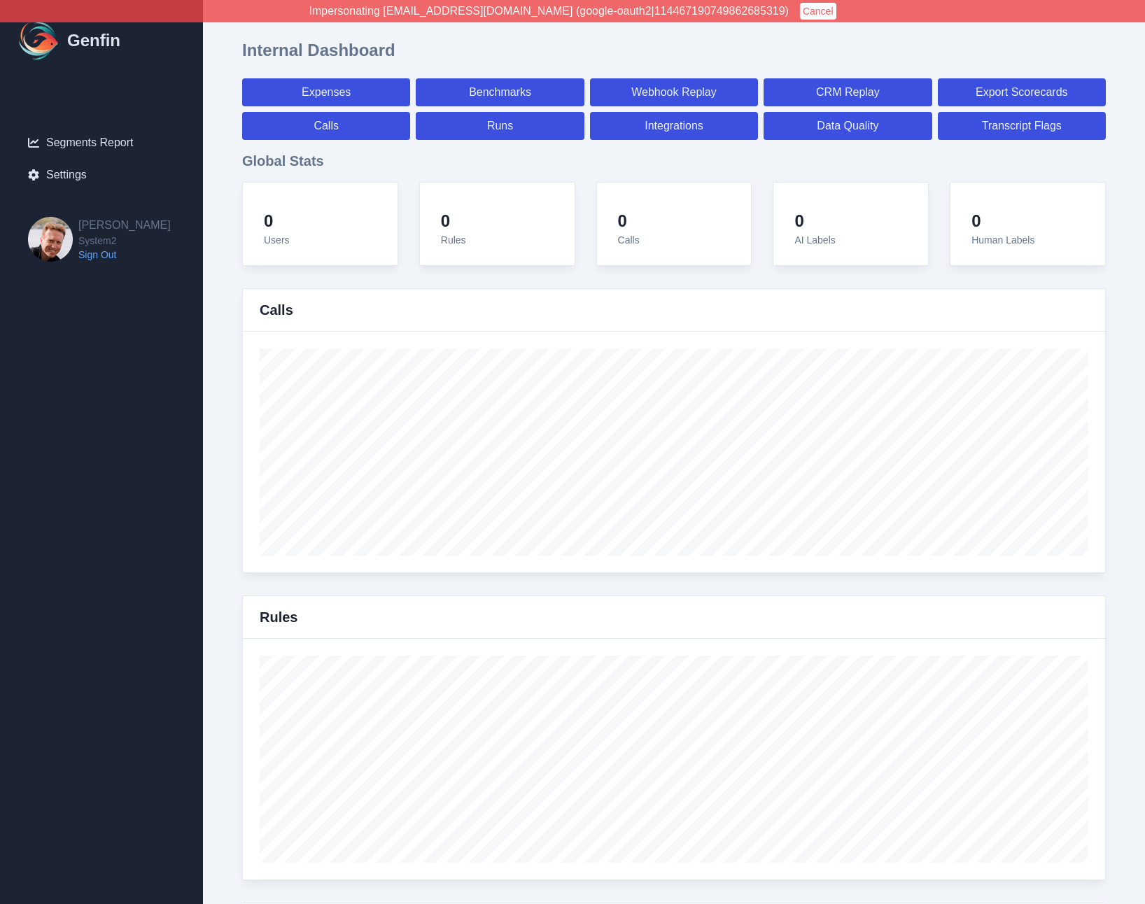
select select "7"
select select "paid"
select select "7"
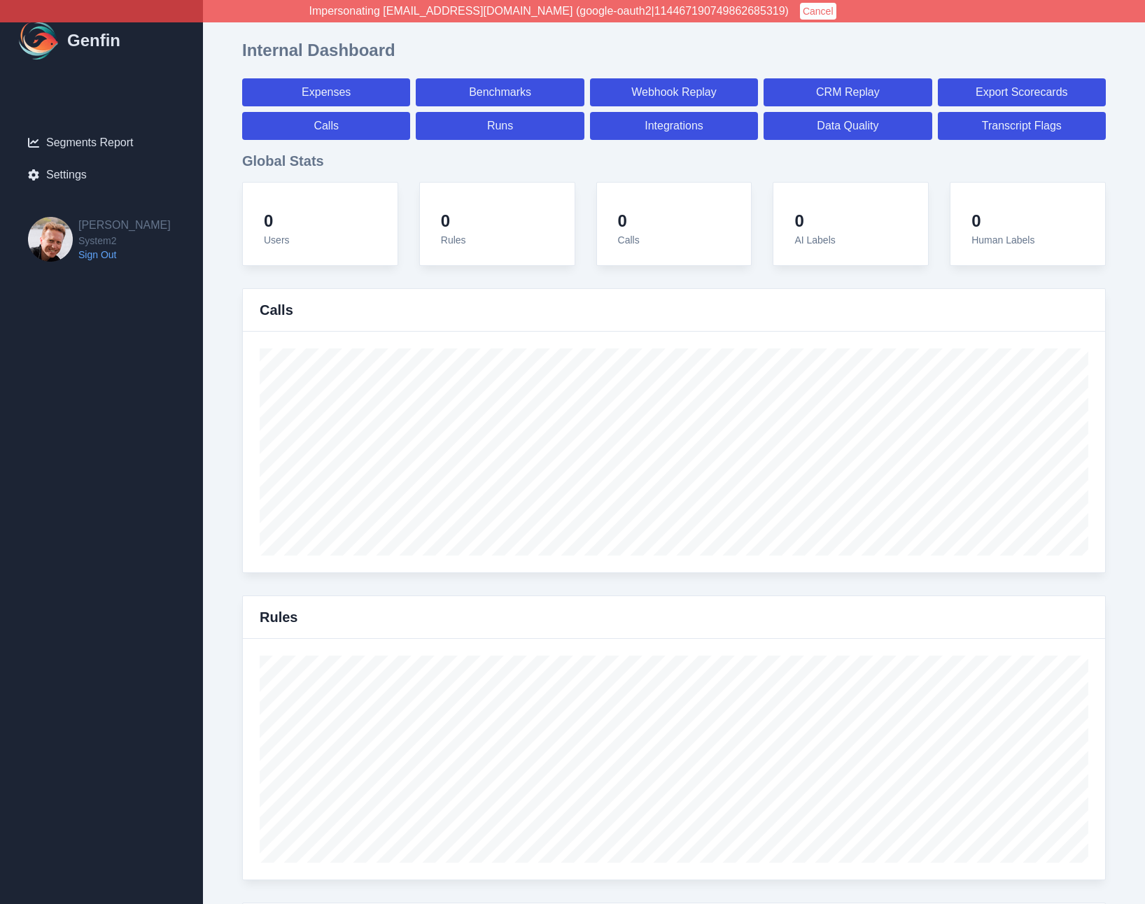
select select "7"
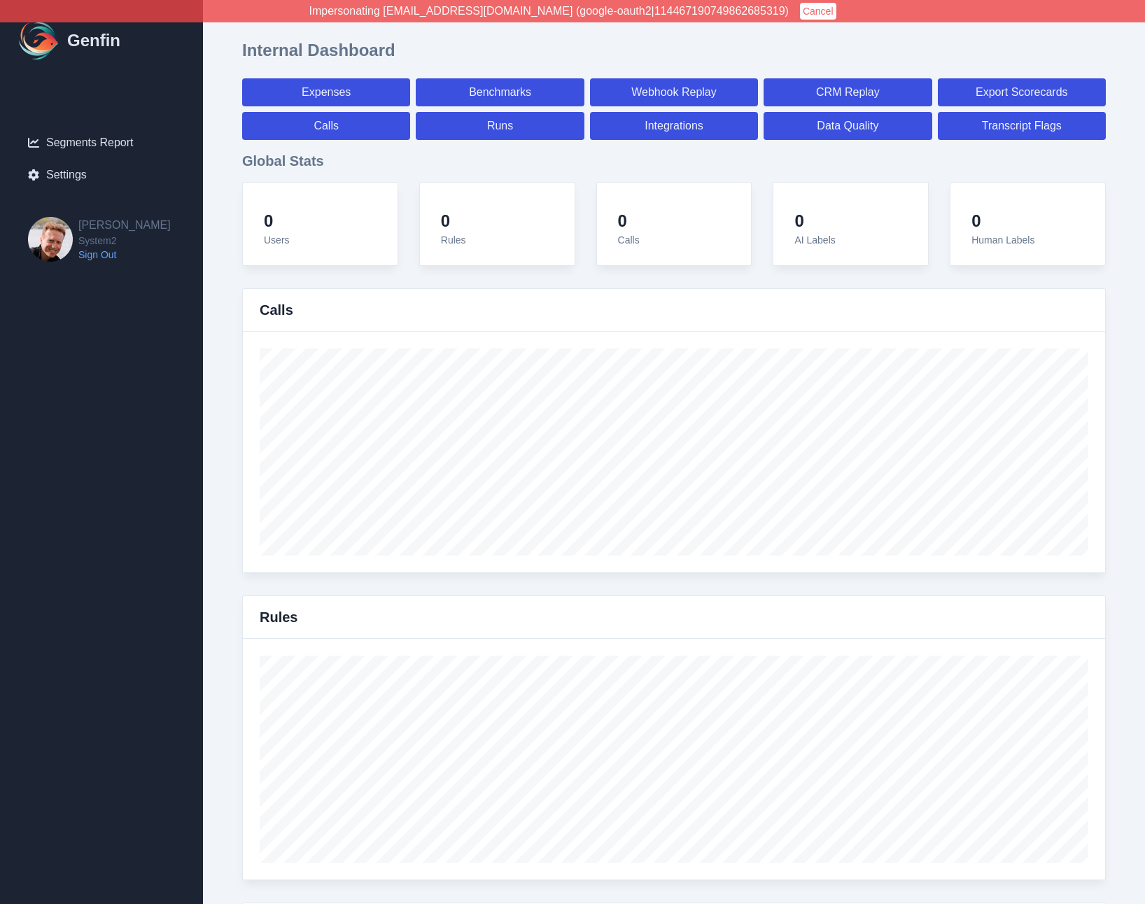
select select "7"
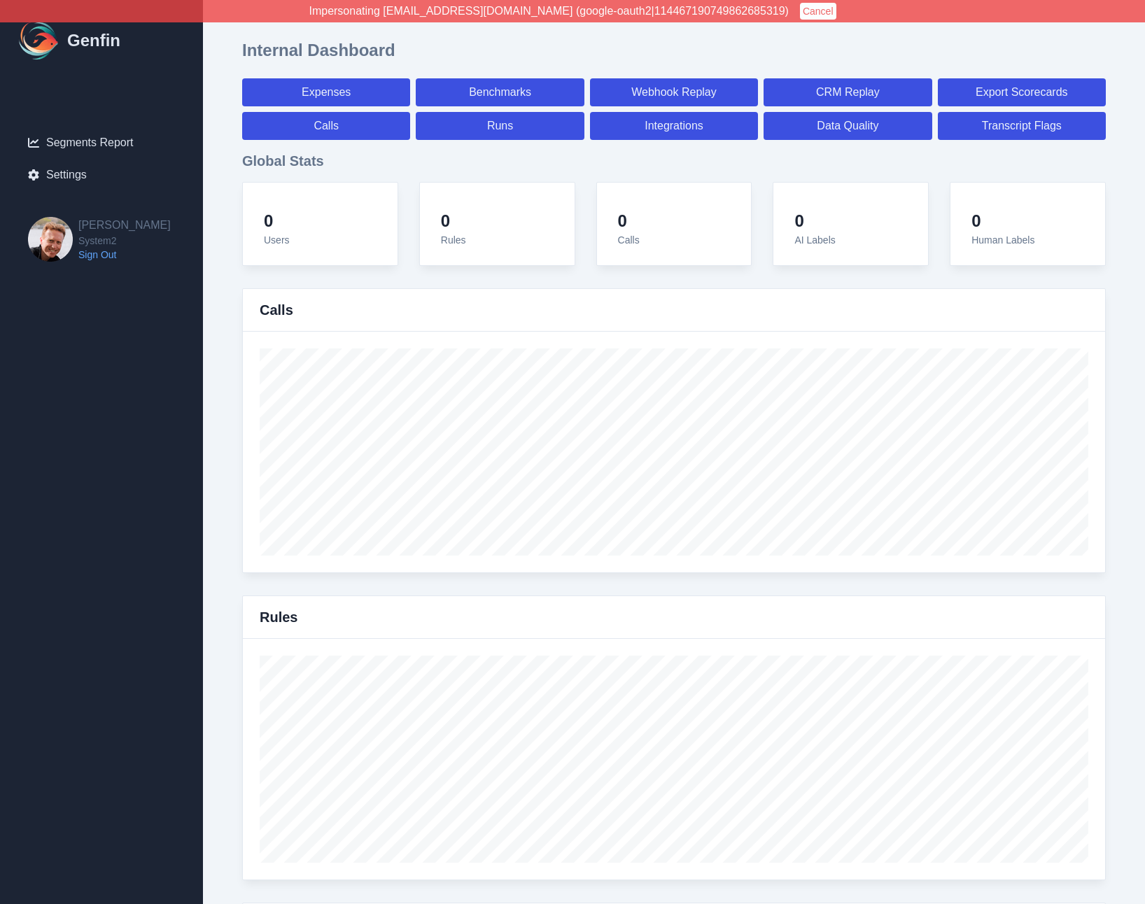
select select "paid"
select select "7"
select select "paid"
select select "7"
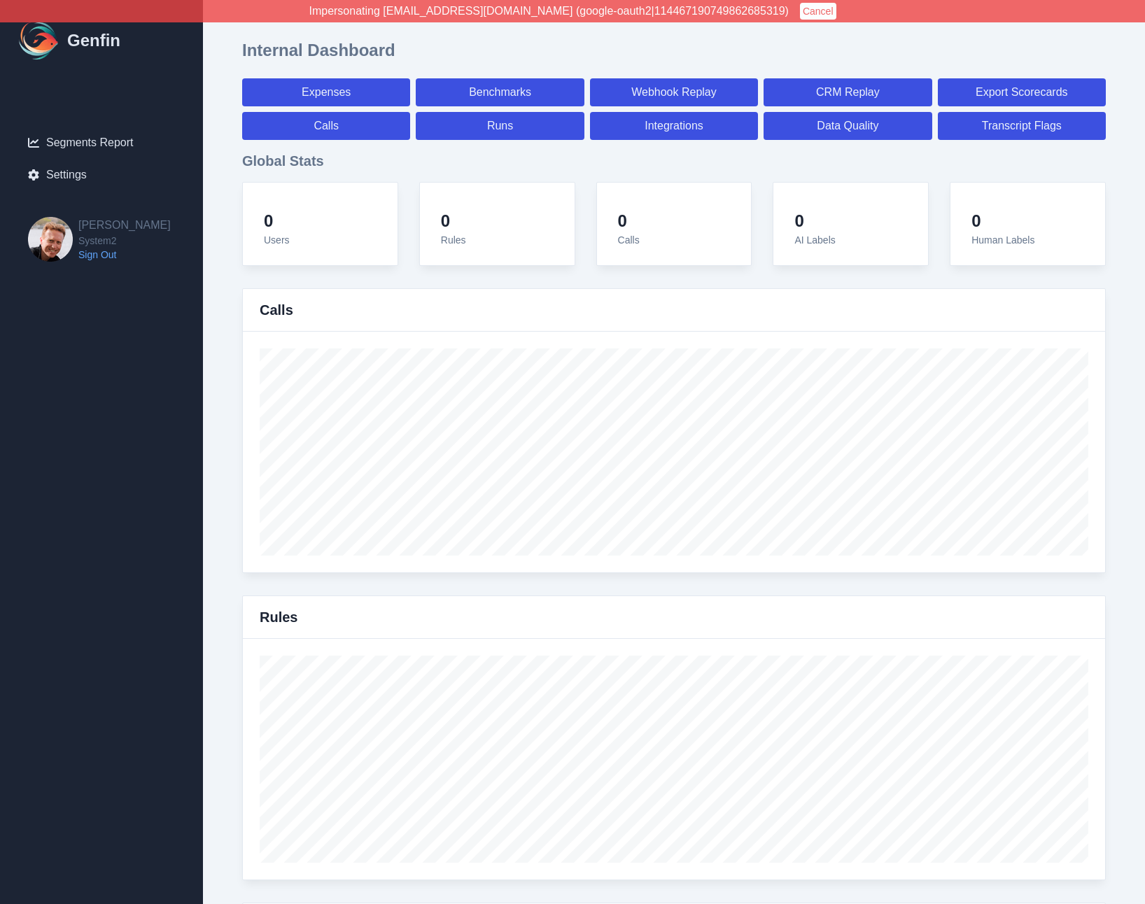
select select "paid"
select select "7"
select select "paid"
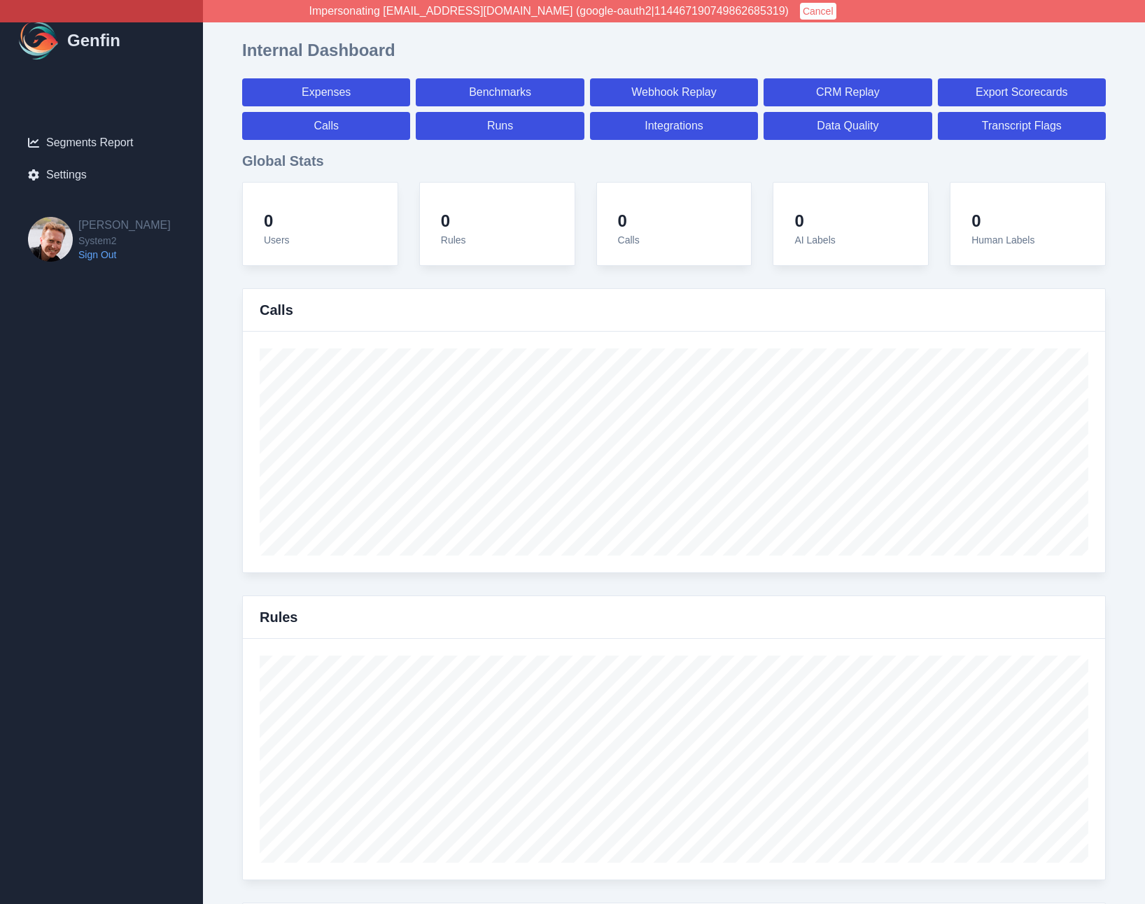
select select "7"
select select "paid"
select select "7"
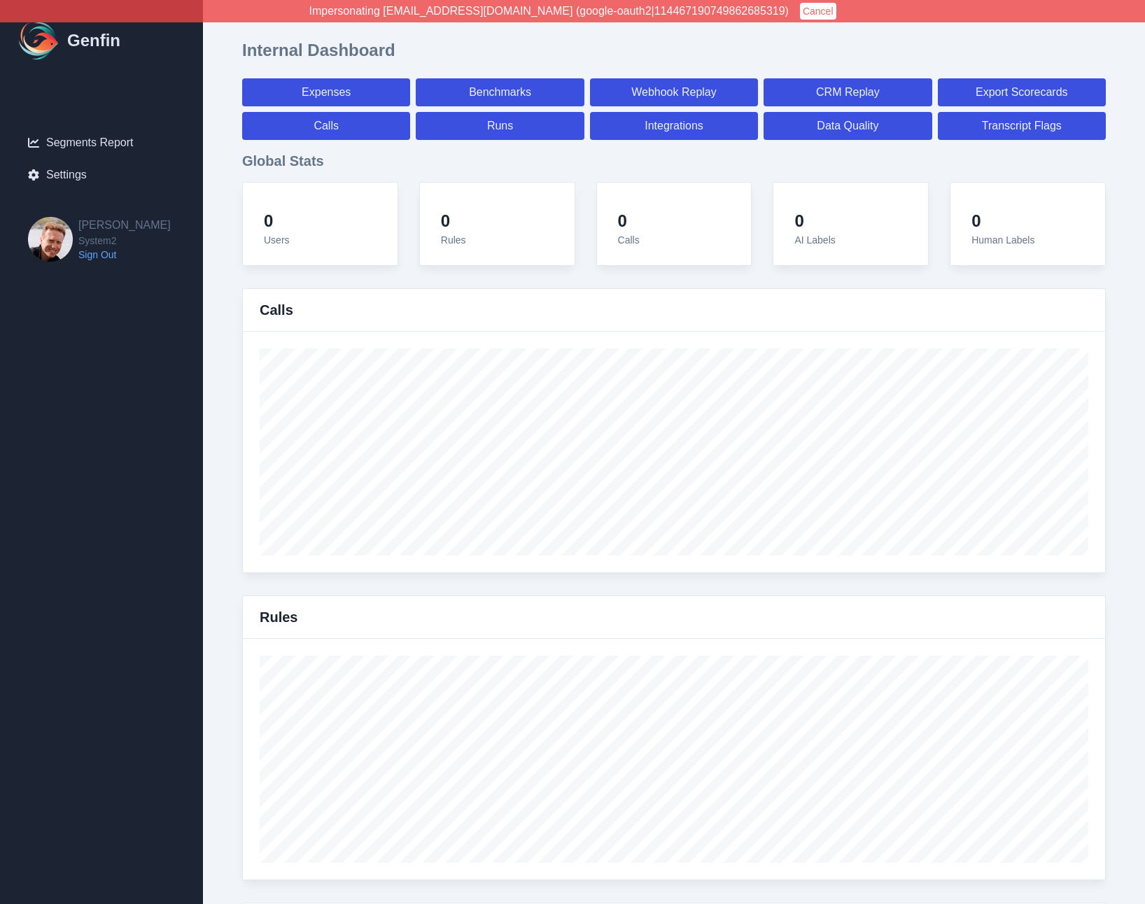
select select "7"
select select "paid"
select select "7"
select select "paid"
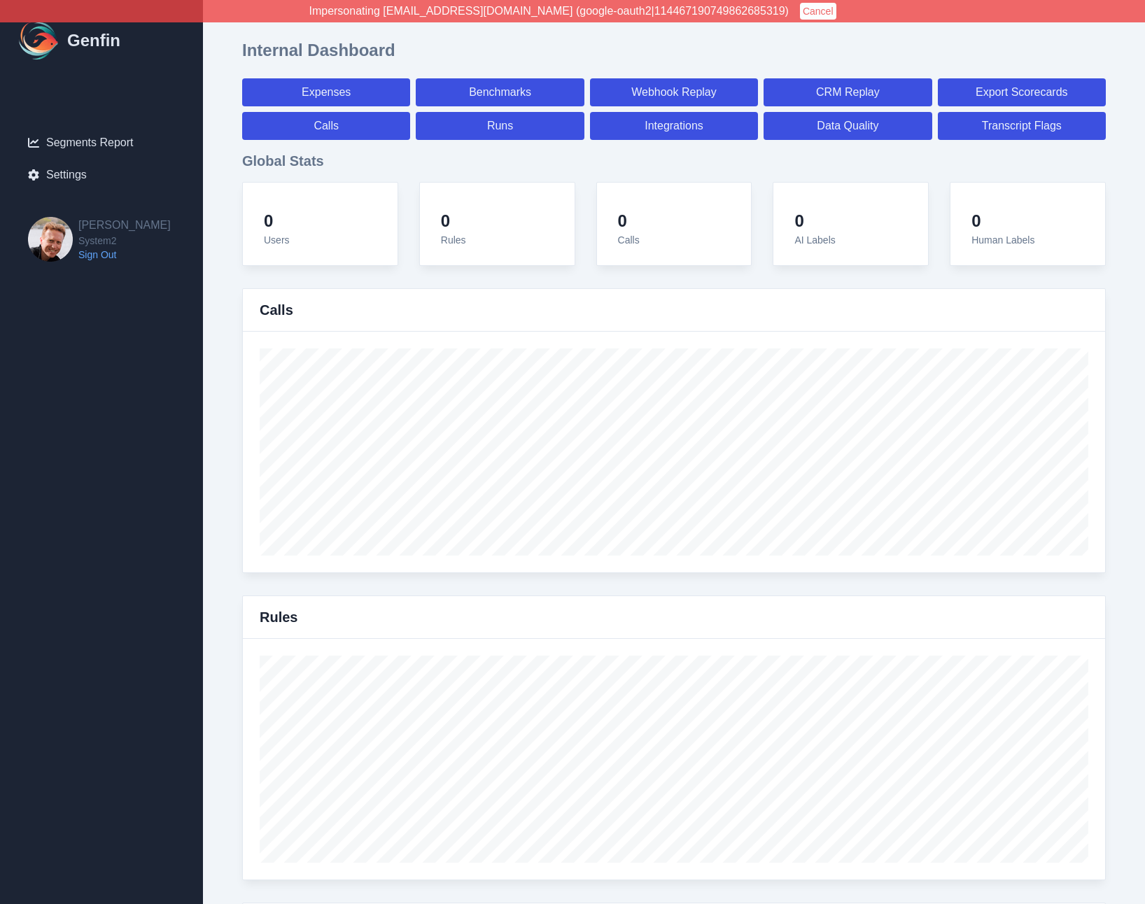
select select "7"
select select "paid"
select select "7"
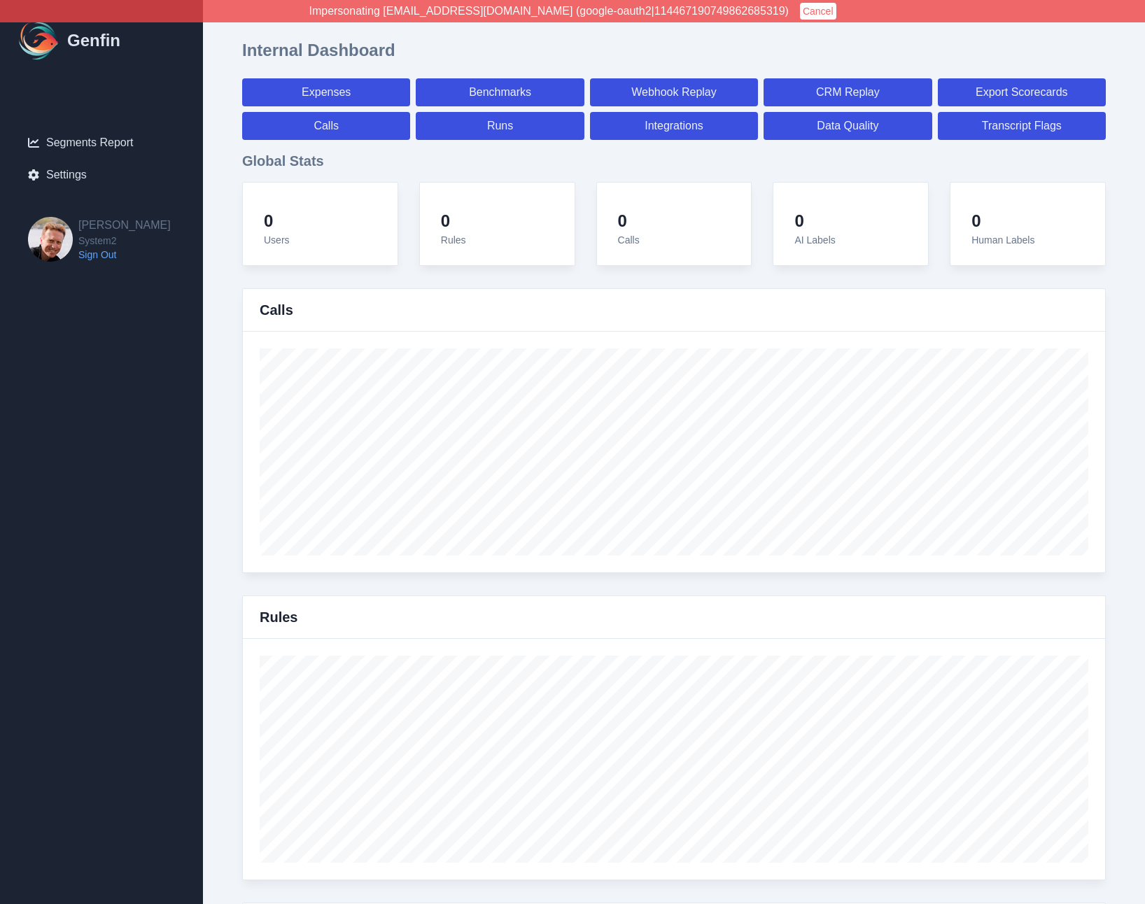
select select "7"
select select "paid"
select select "7"
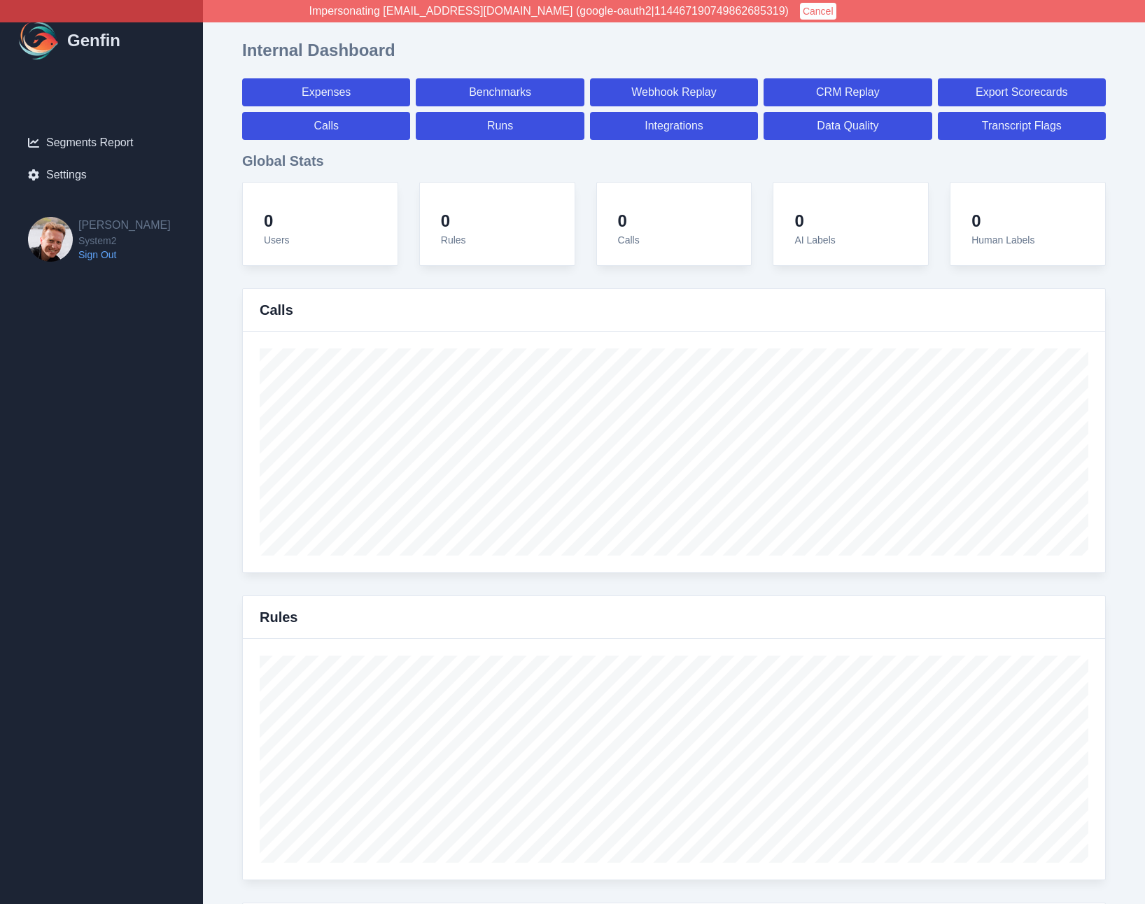
select select "7"
select select "paid"
select select "7"
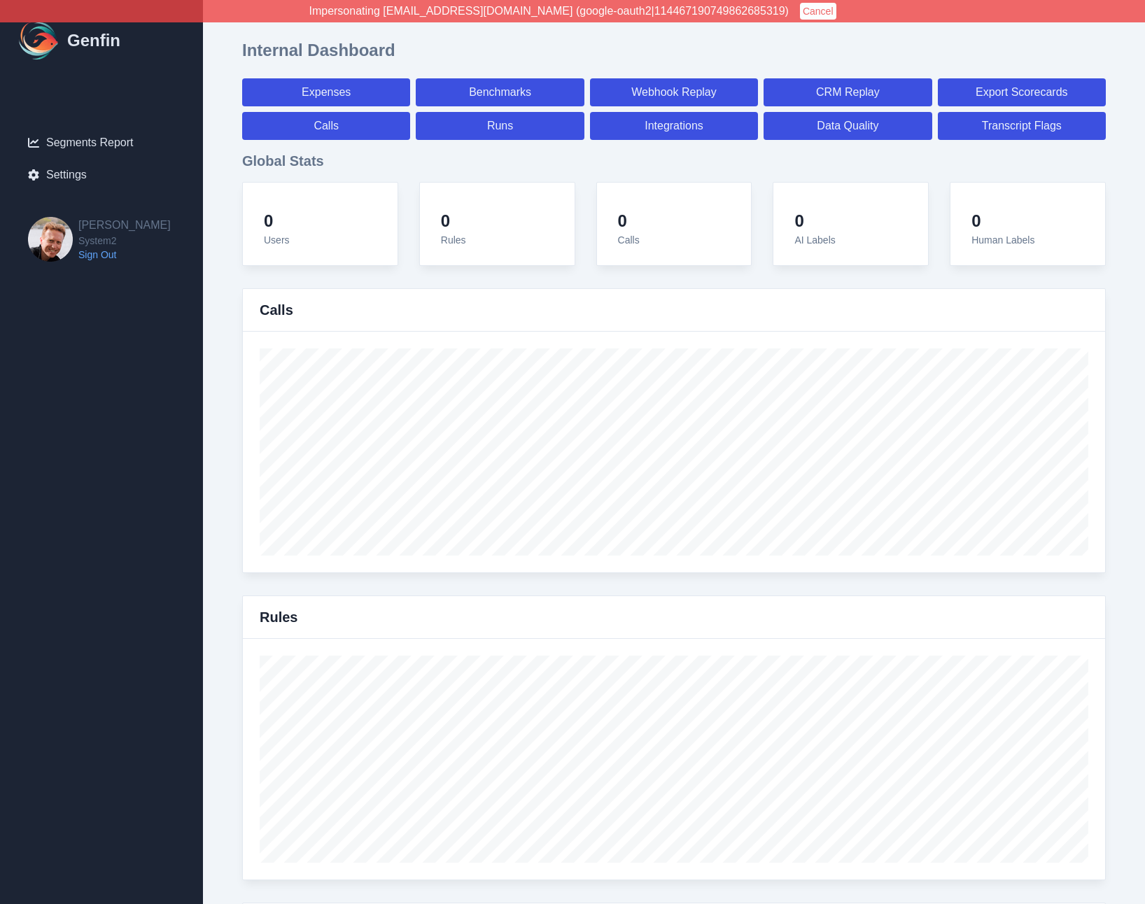
select select "7"
select select "paid"
select select "7"
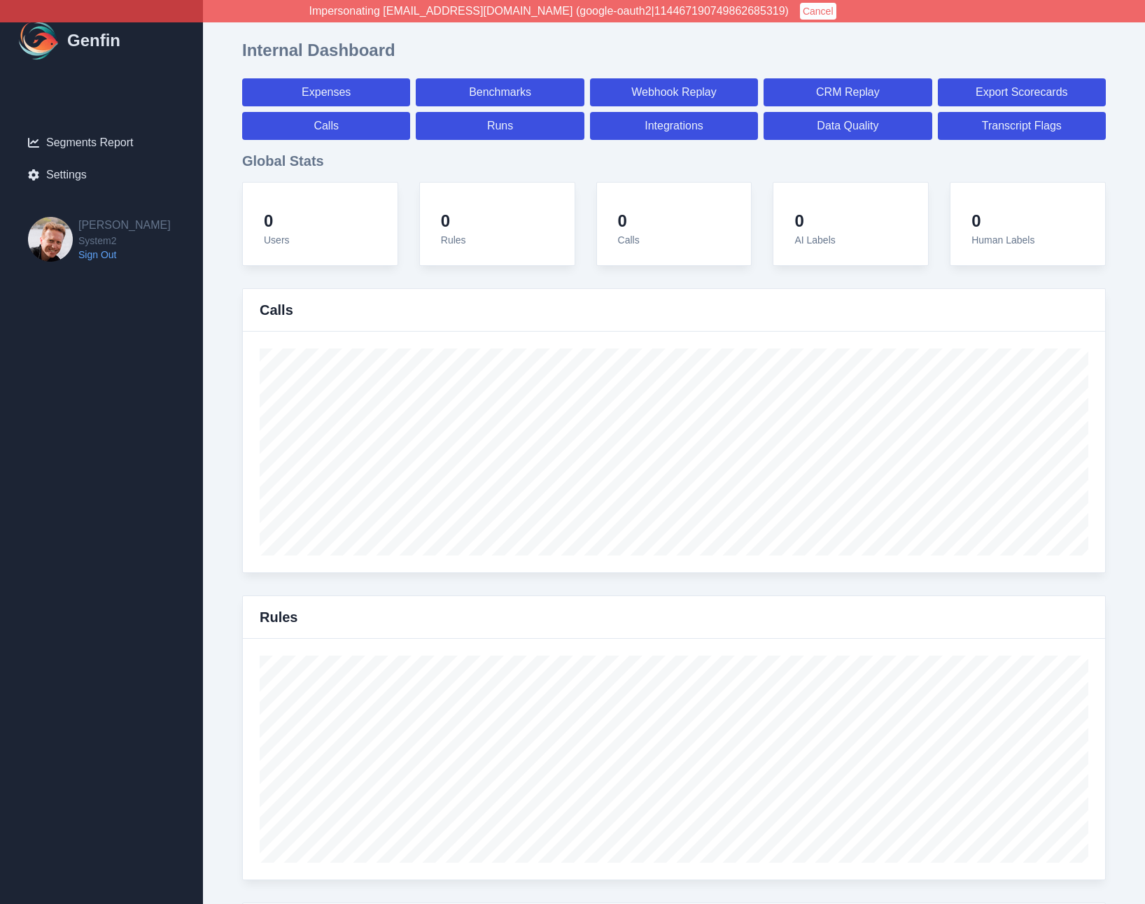
select select "7"
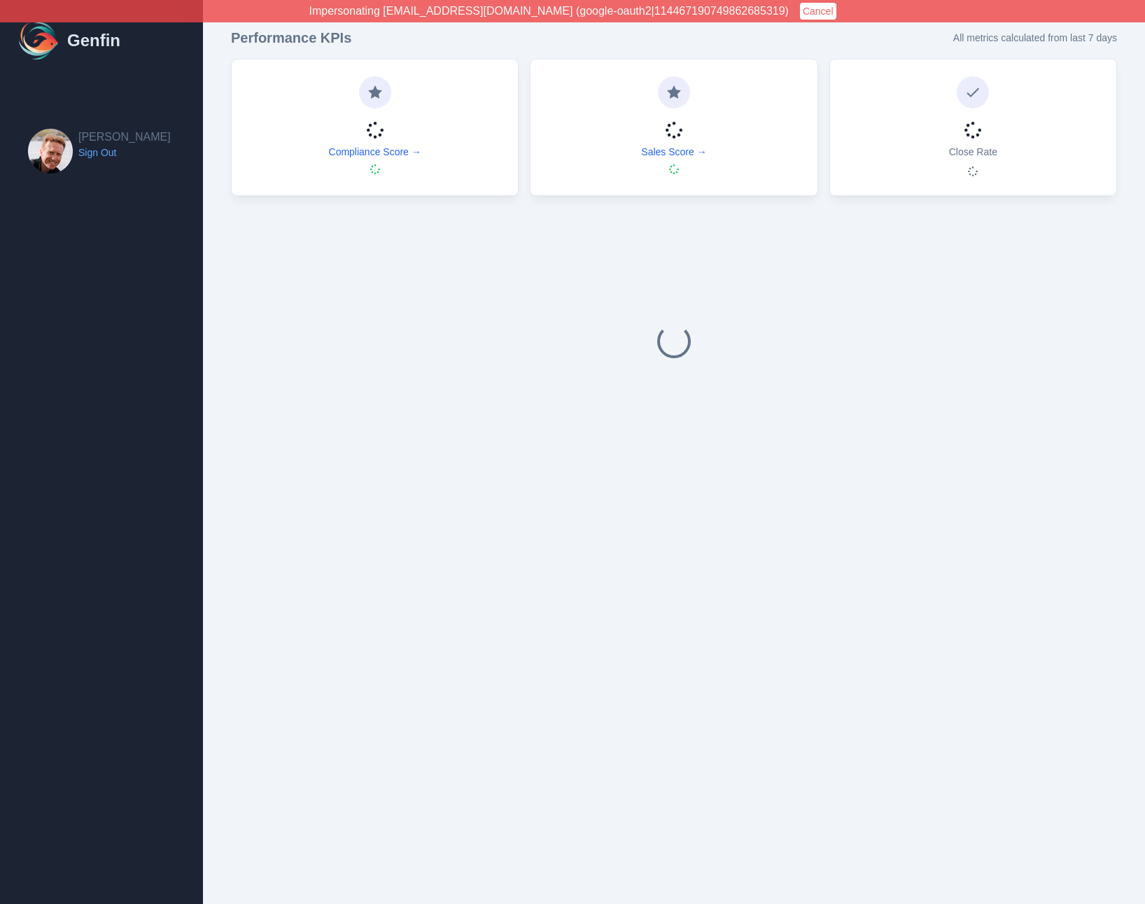
select select "14"
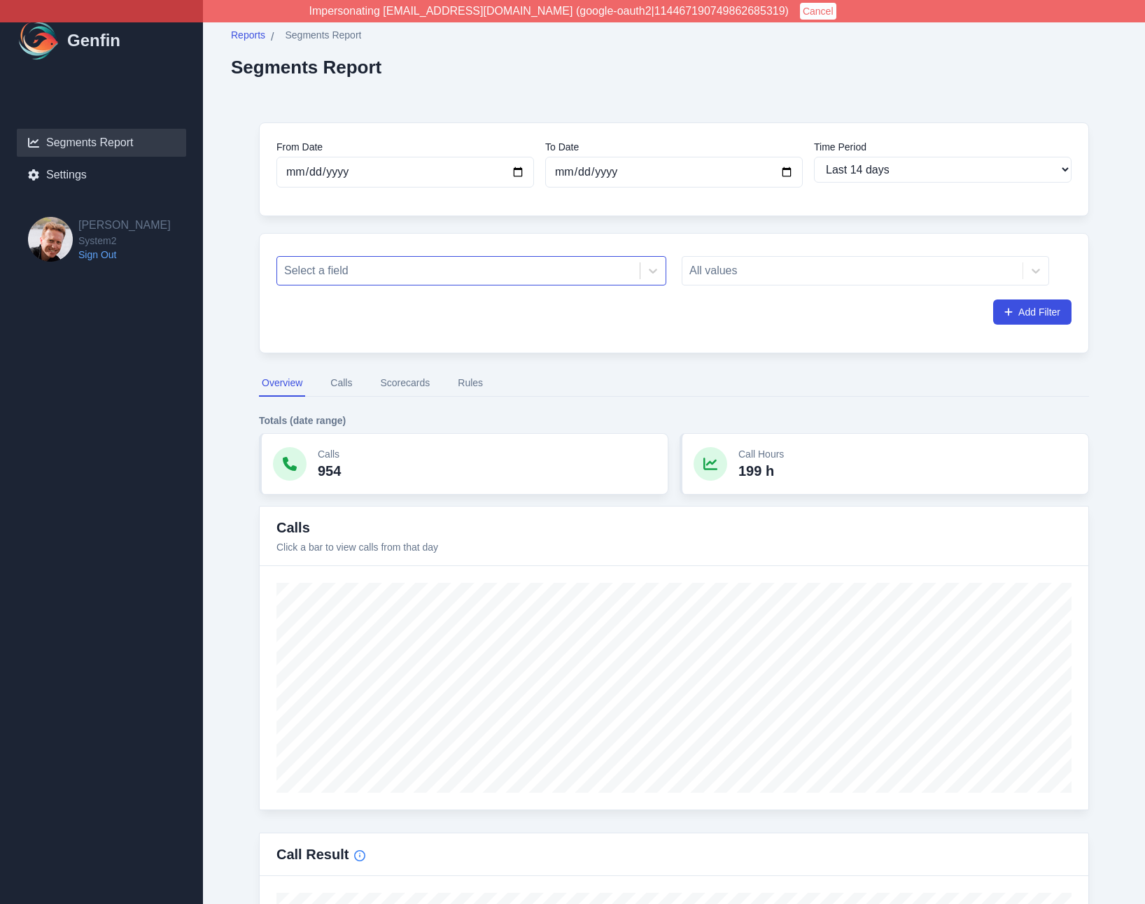
click at [288, 260] on div "Select a field" at bounding box center [458, 270] width 363 height 25
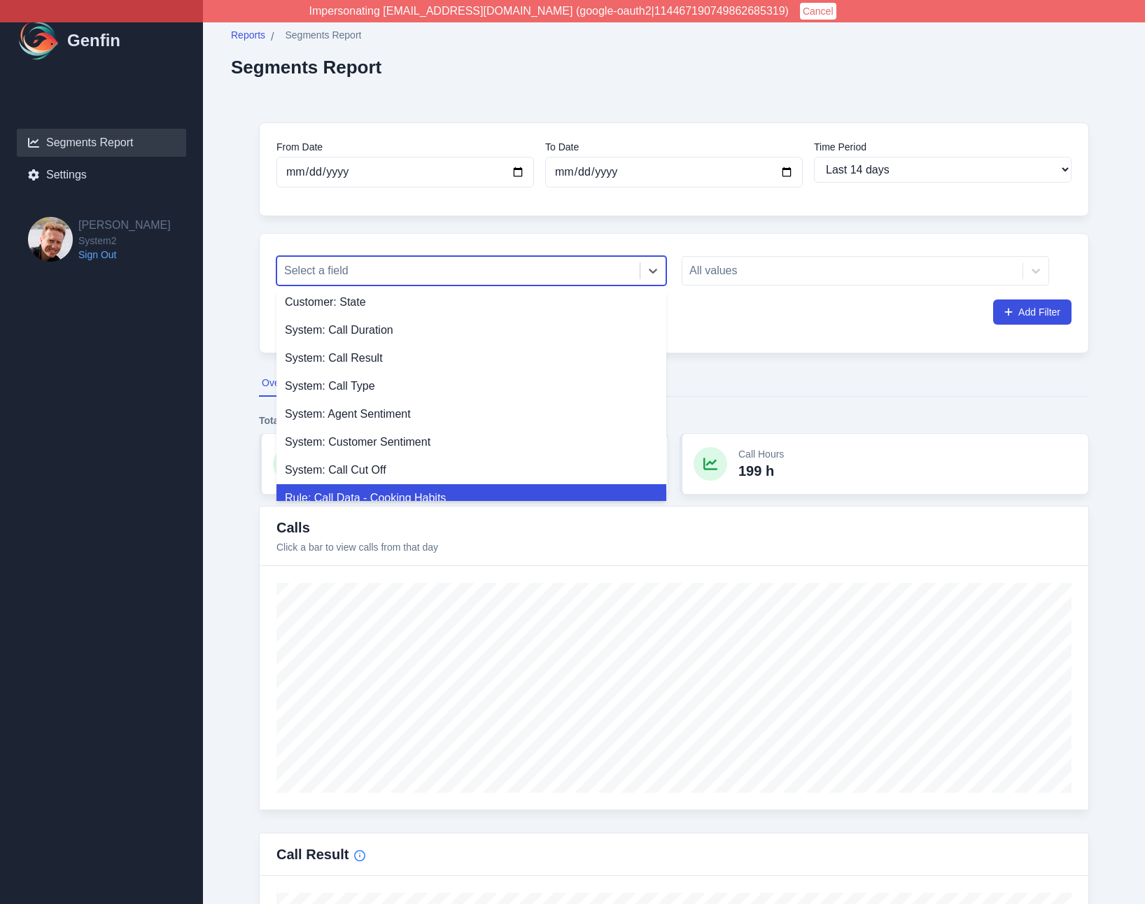
scroll to position [356, 0]
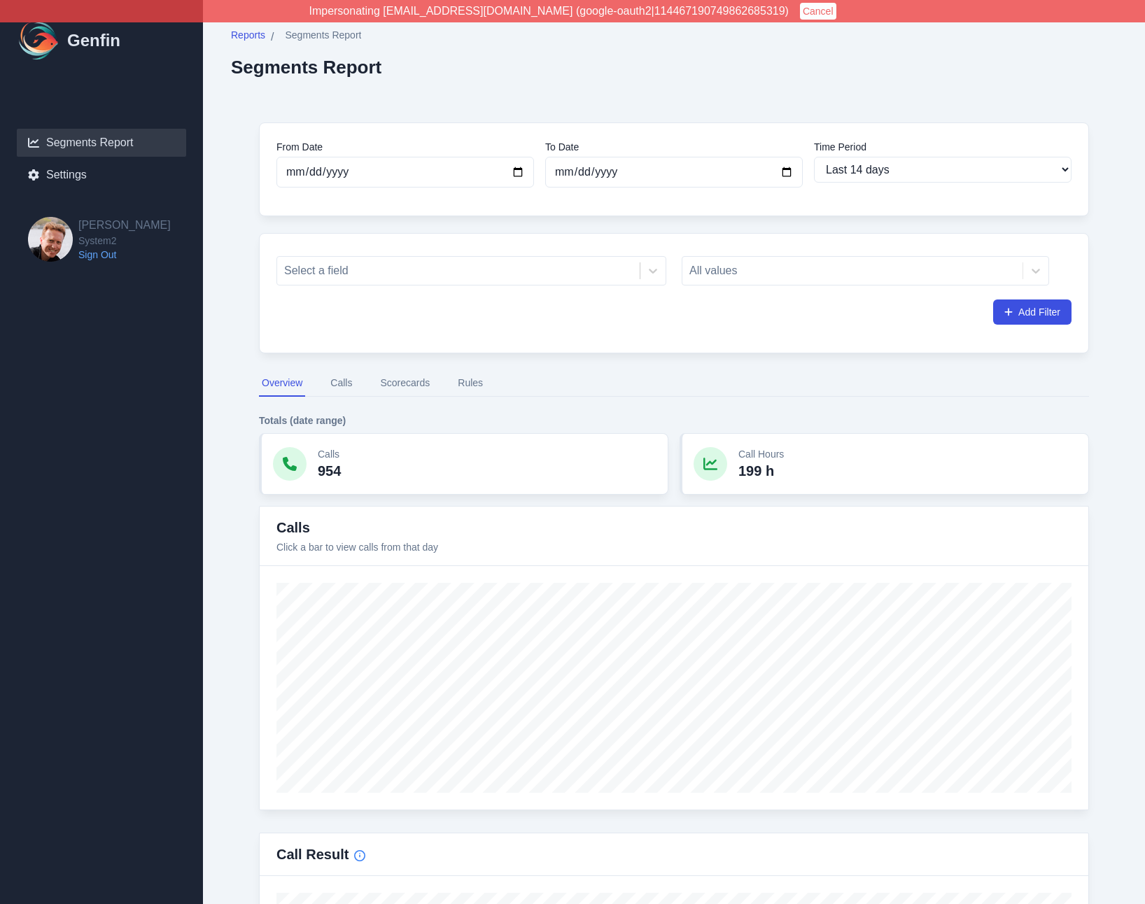
click at [195, 310] on aside "Genfin Segments Report Settings [PERSON_NAME] System2 Sign Out" at bounding box center [101, 452] width 203 height 904
click at [420, 377] on button "Scorecards" at bounding box center [404, 383] width 55 height 27
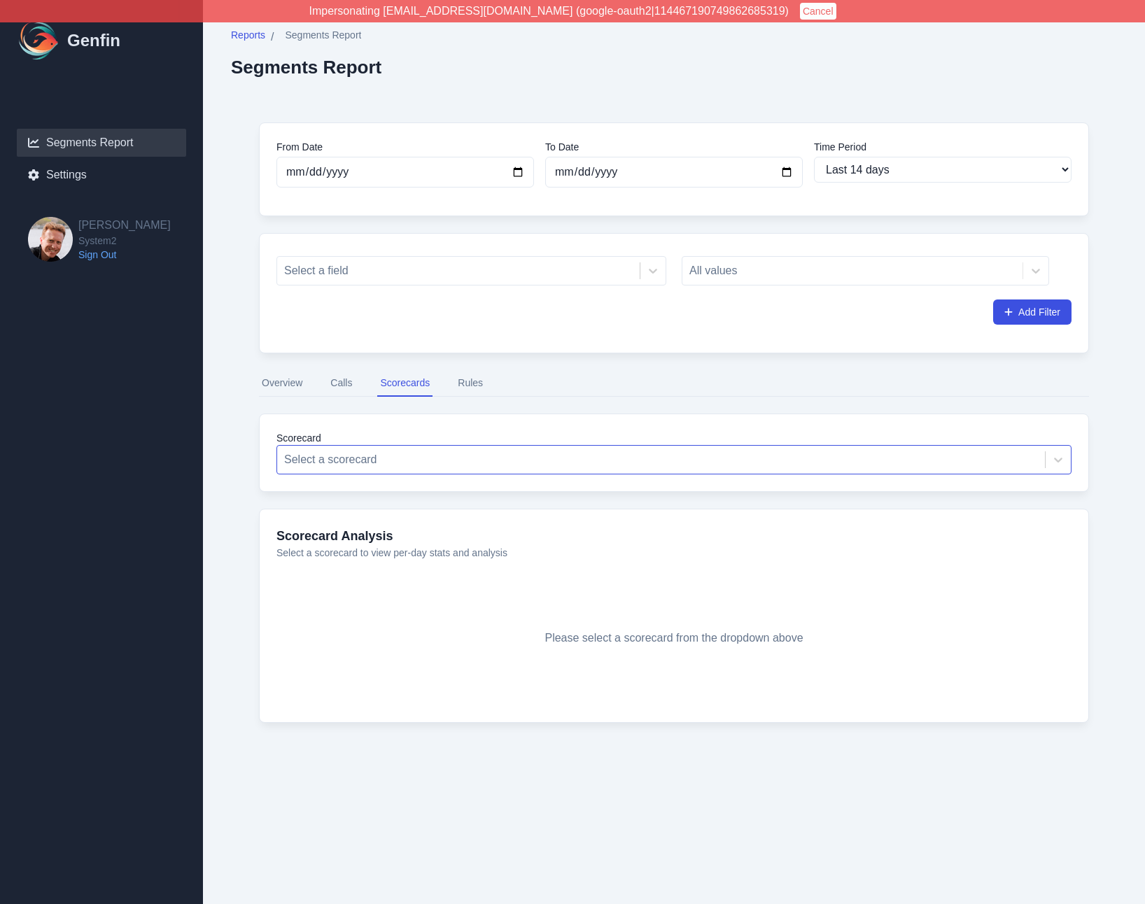
click at [403, 463] on div at bounding box center [661, 460] width 754 height 20
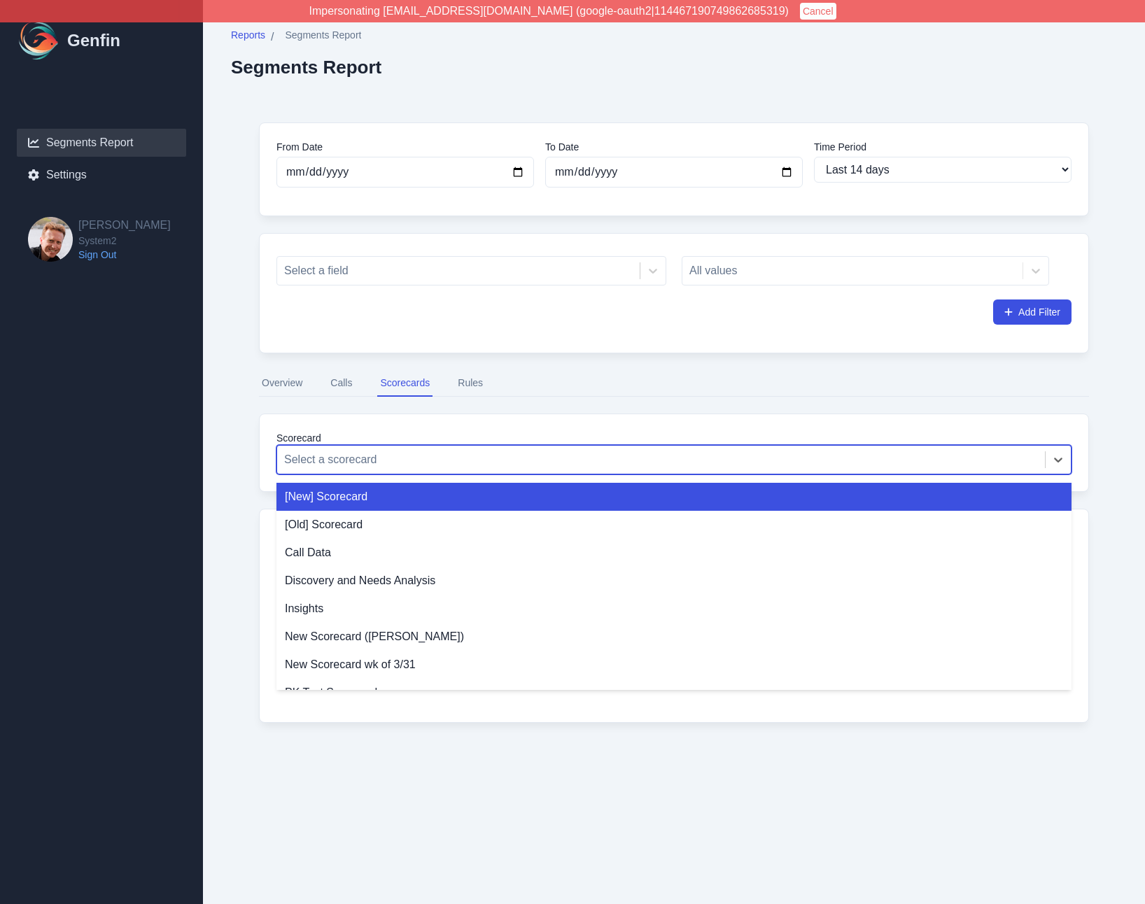
click at [479, 378] on button "Rules" at bounding box center [470, 383] width 31 height 27
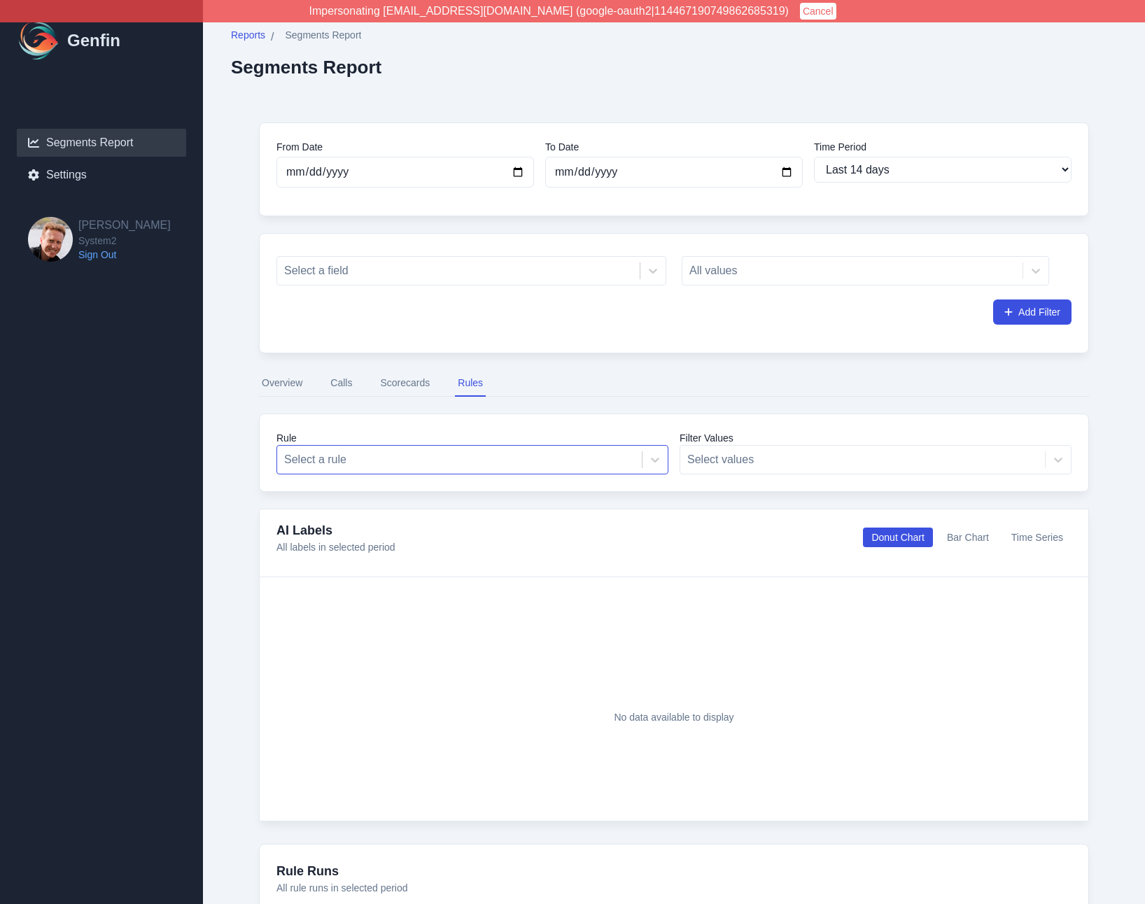
click at [437, 458] on div at bounding box center [459, 460] width 351 height 20
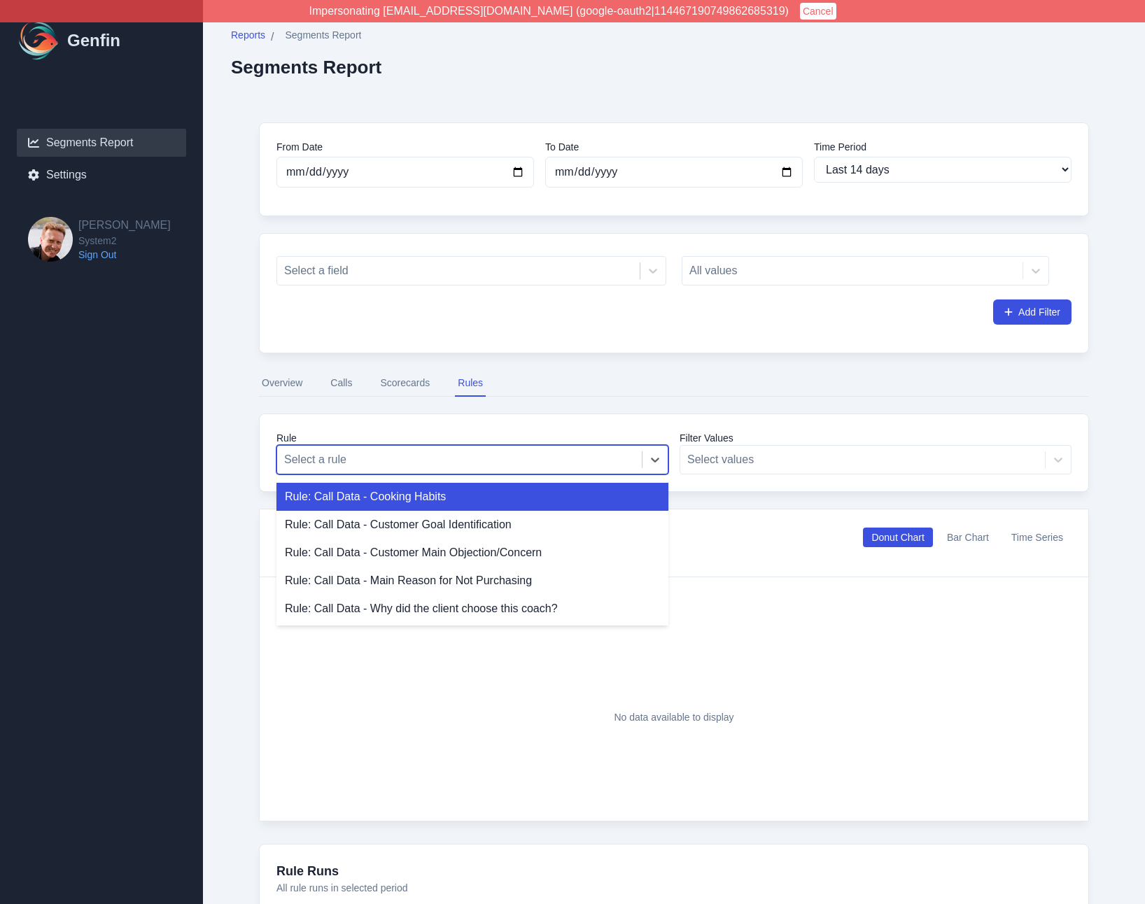
click at [415, 377] on button "Scorecards" at bounding box center [404, 383] width 55 height 27
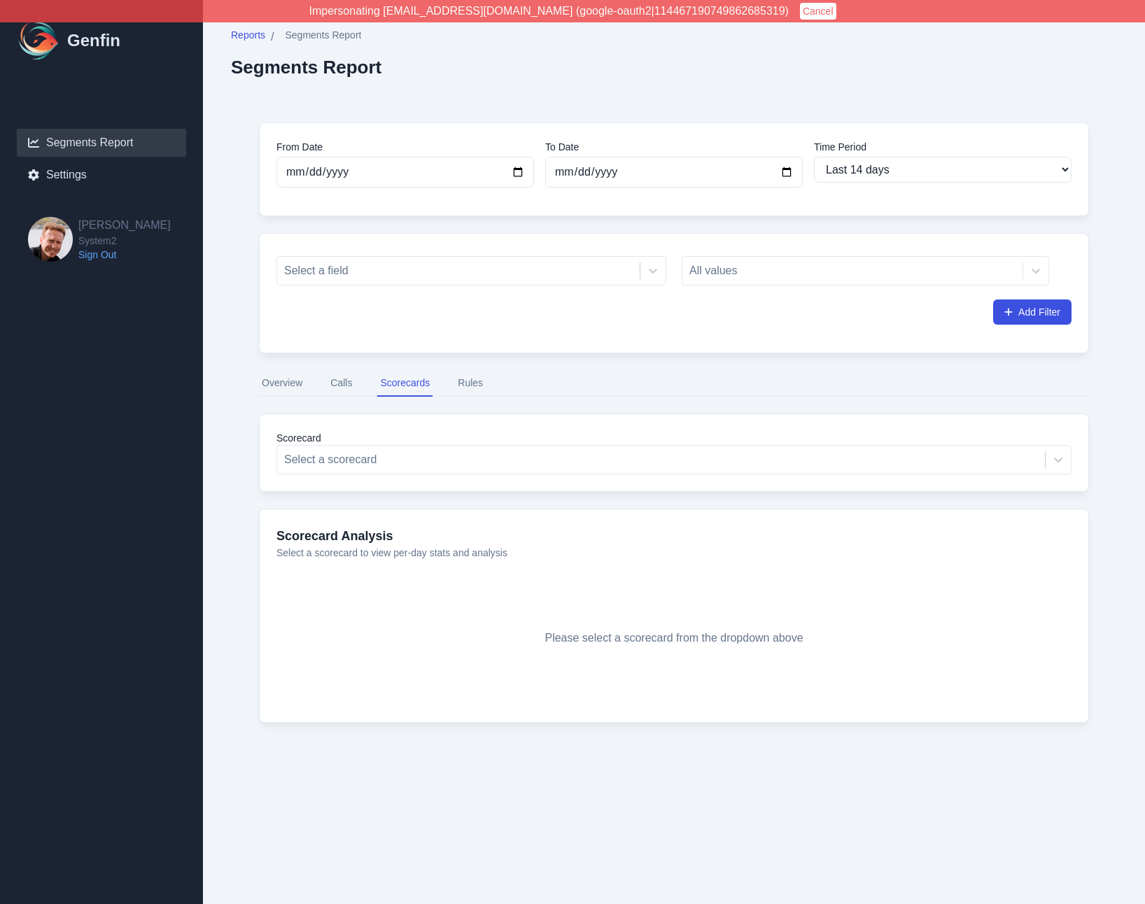
click at [384, 443] on label "Scorecard" at bounding box center [673, 438] width 795 height 14
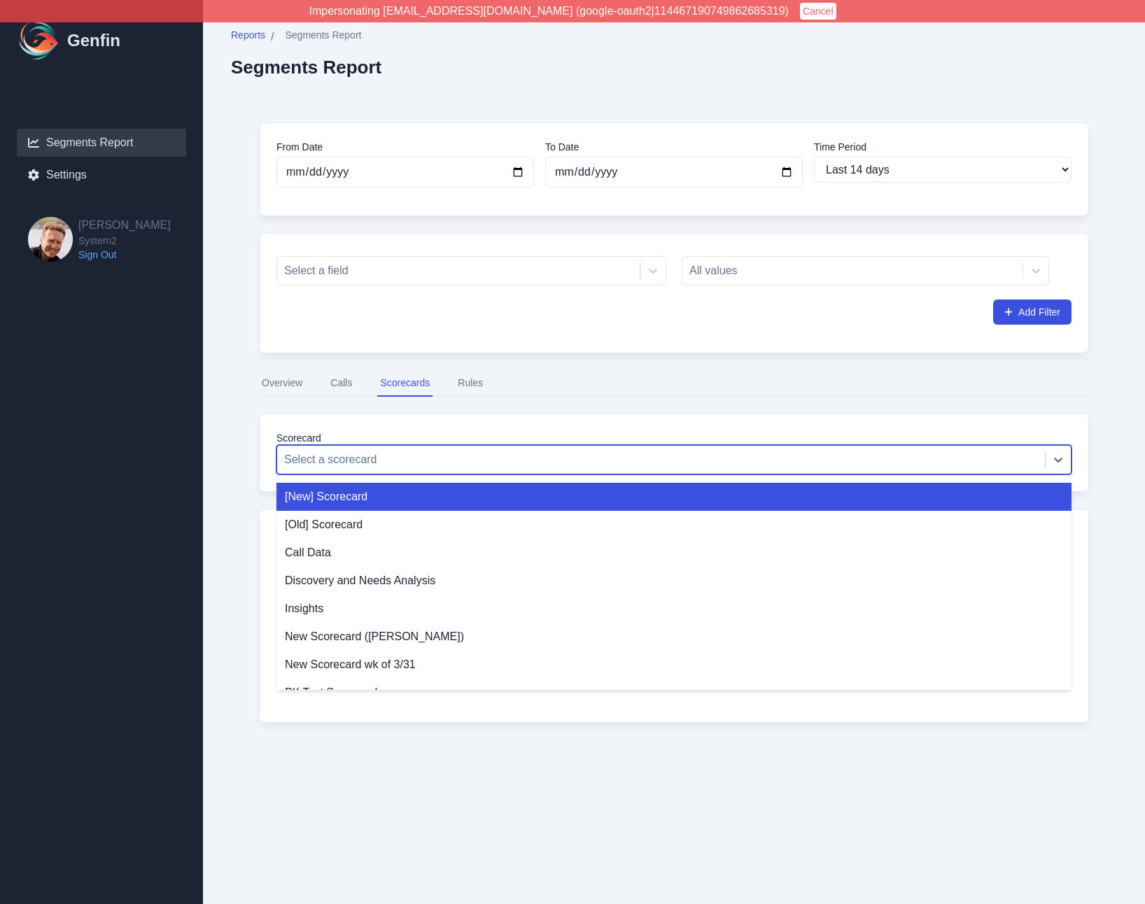
click at [383, 457] on div at bounding box center [661, 460] width 754 height 20
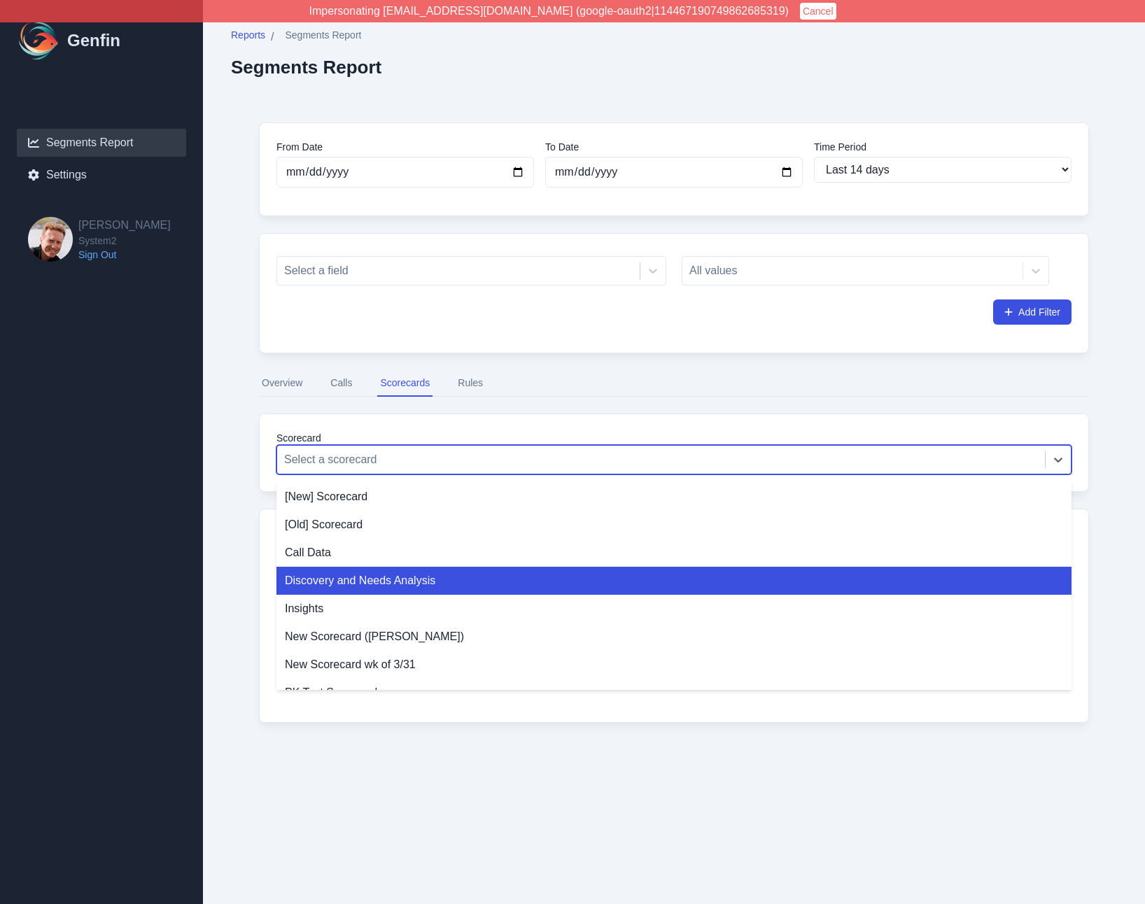
click at [241, 533] on div "From Date [DATE] To Date [DATE] Time Period Last 7 days Last 14 days Last 30 da…" at bounding box center [674, 433] width 886 height 679
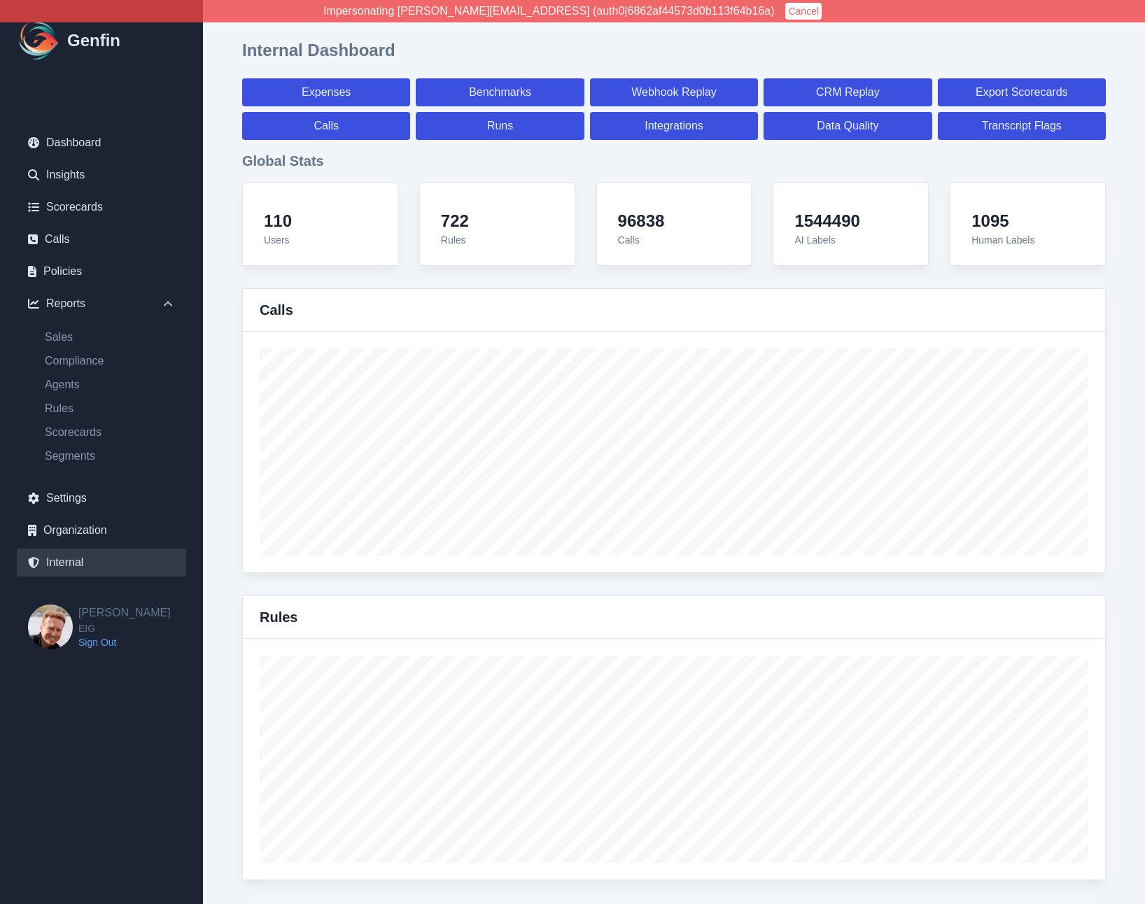
select select "paid"
select select "7"
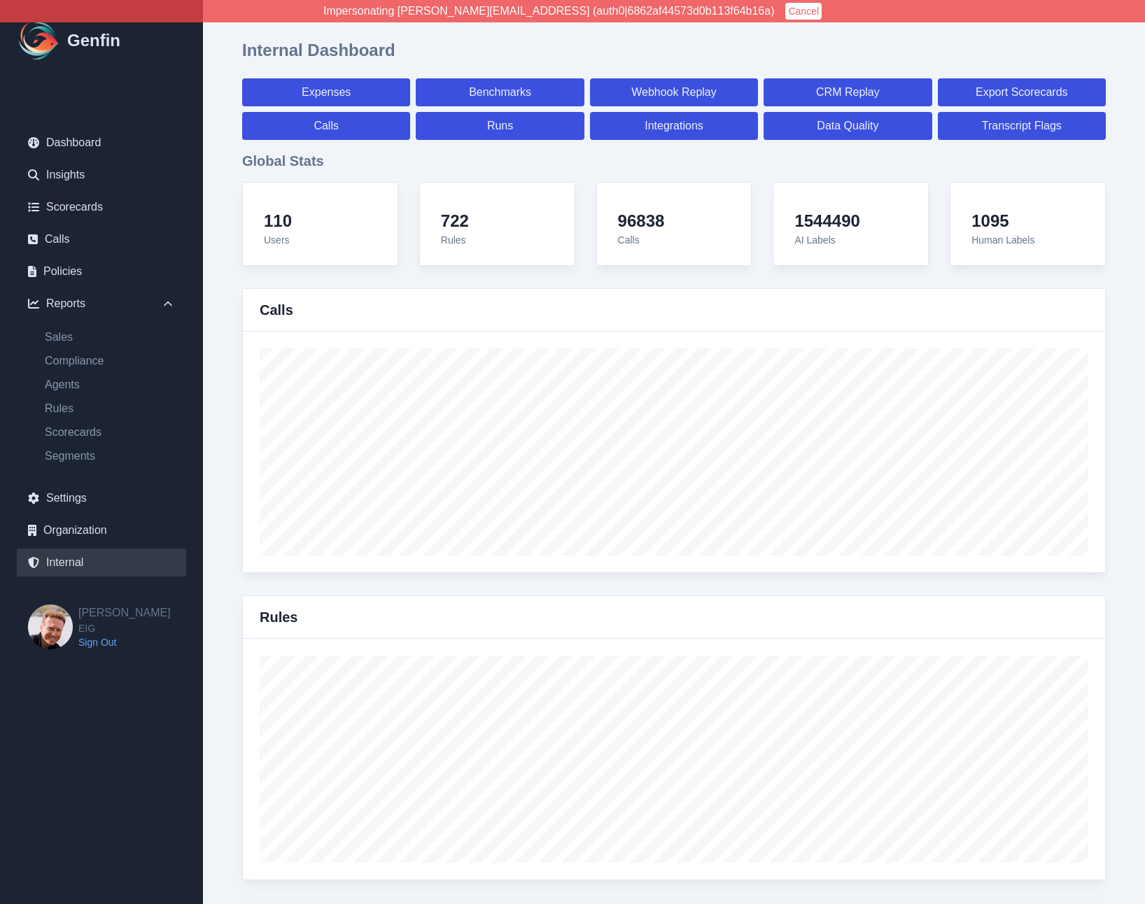
select select "paid"
select select "7"
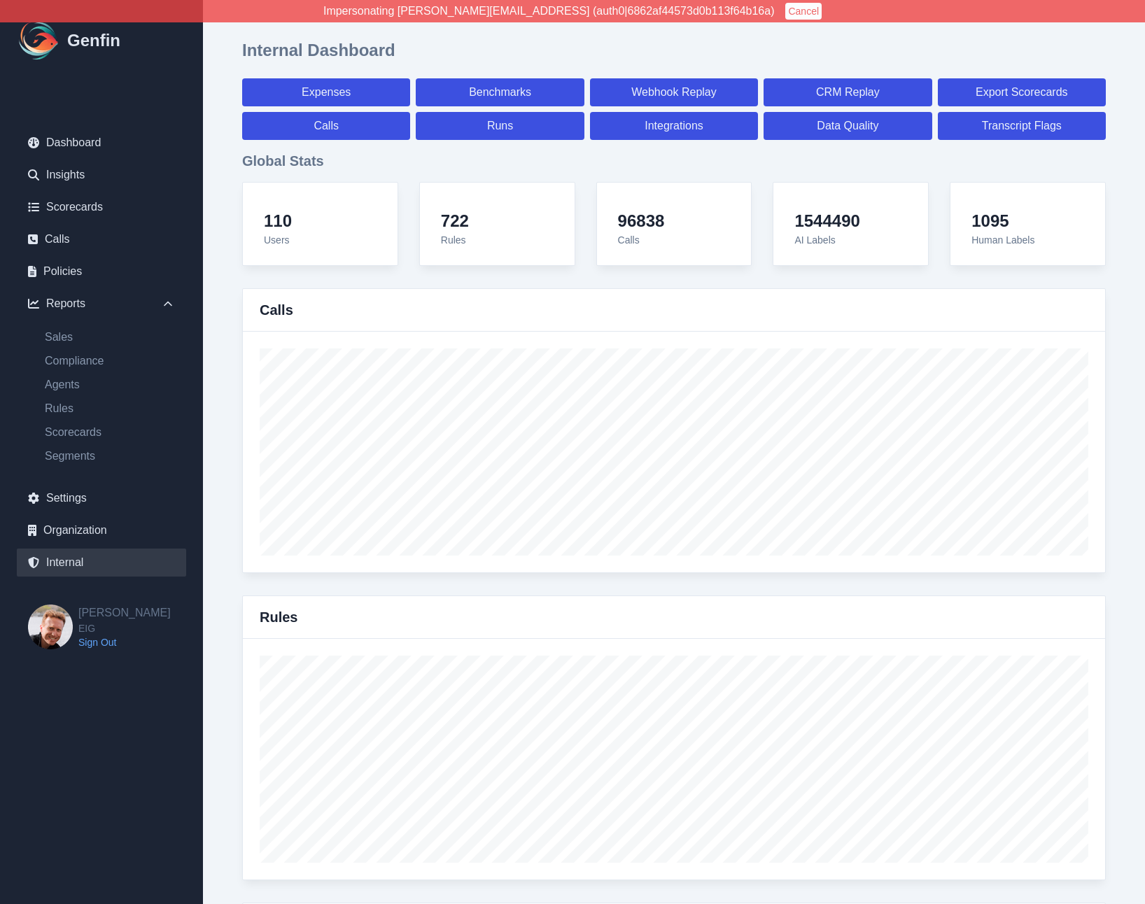
select select "7"
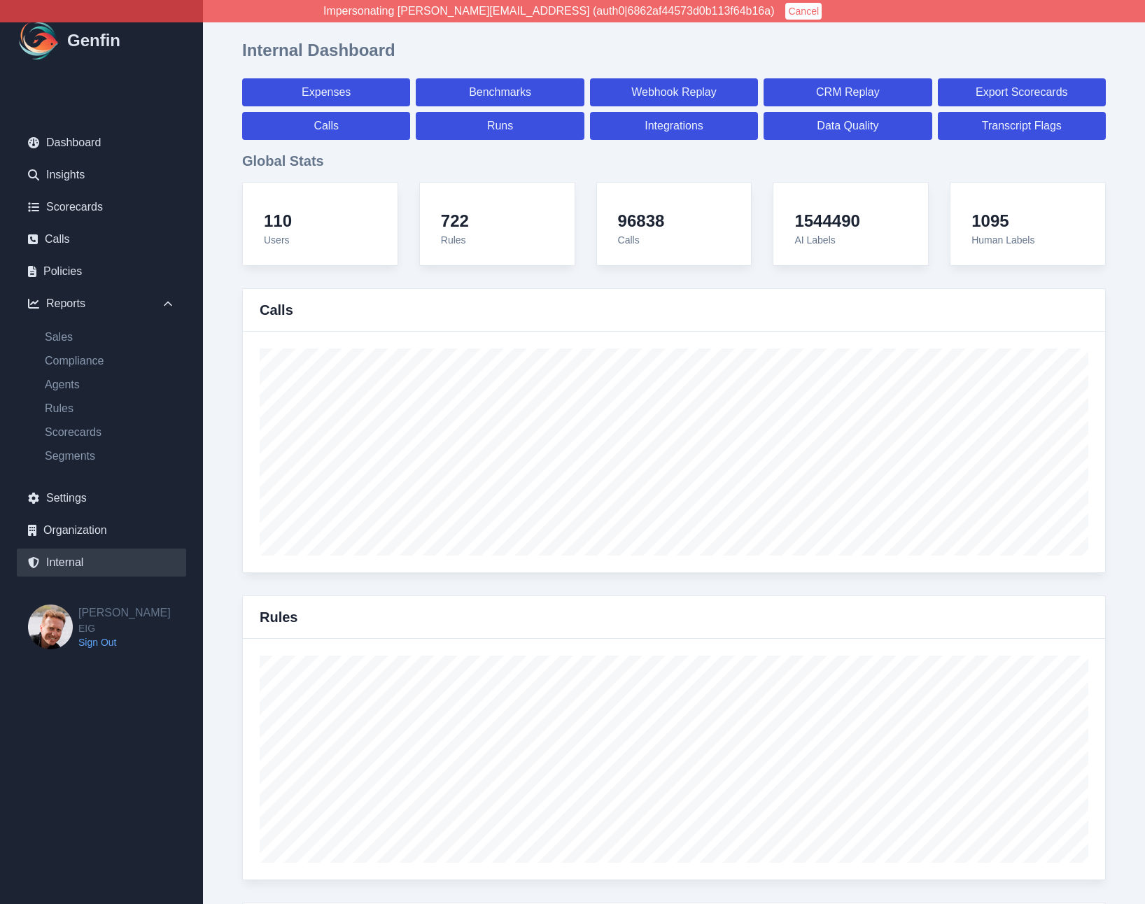
select select "7"
select select "paid"
select select "7"
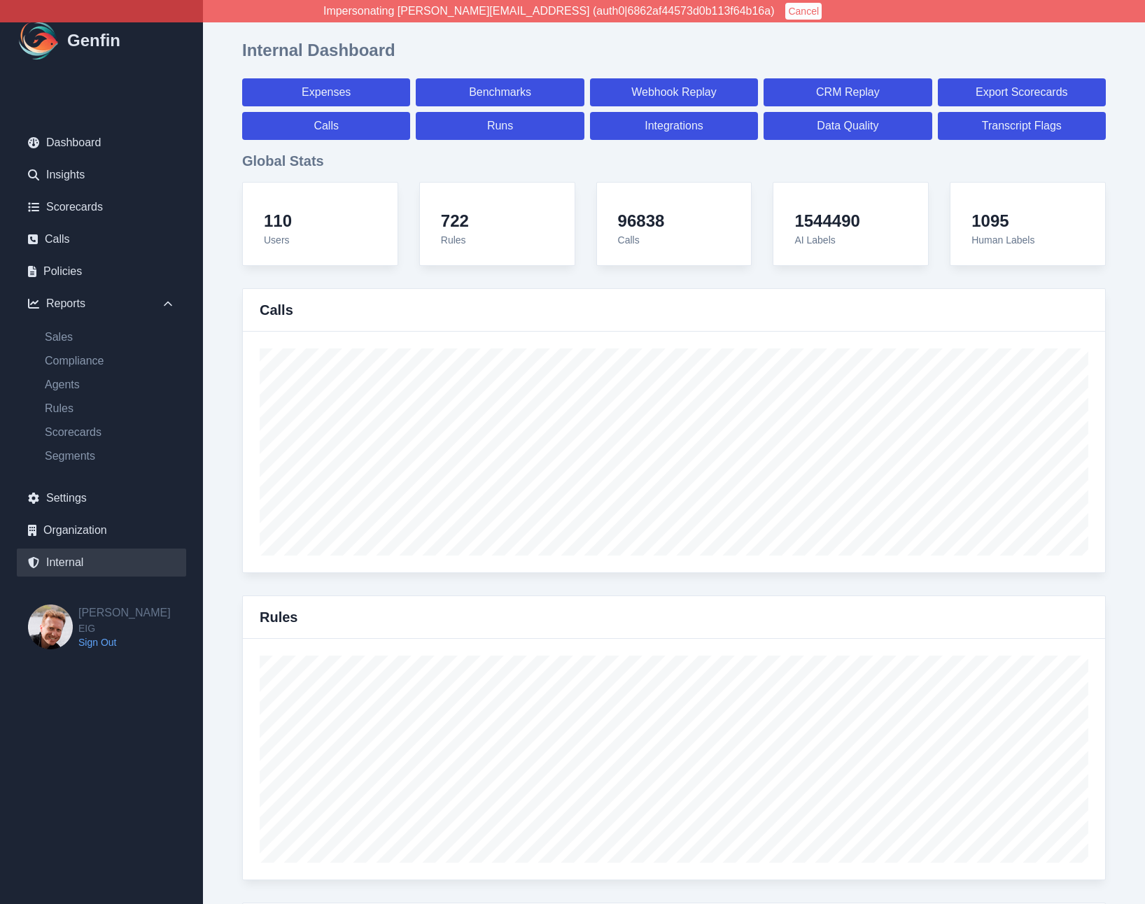
select select "7"
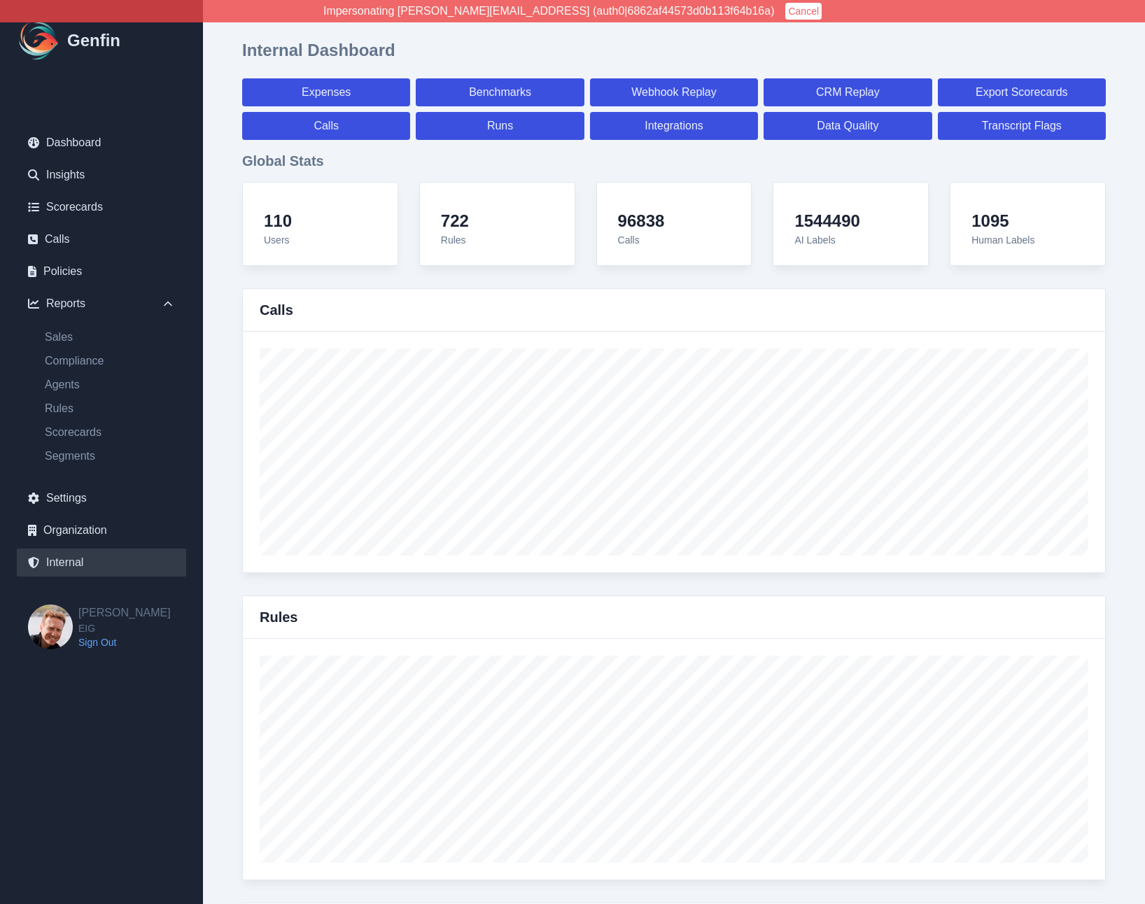
select select "7"
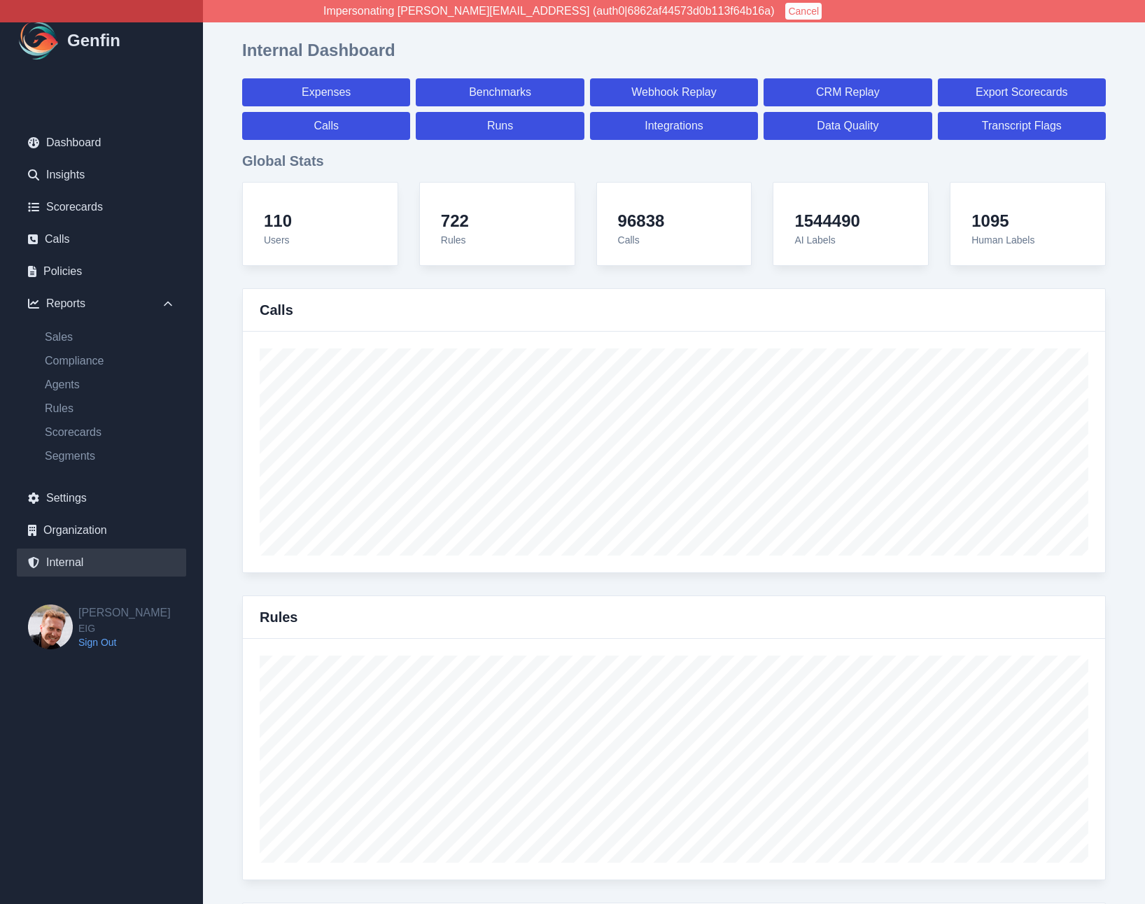
select select "paid"
select select "7"
select select "paid"
select select "7"
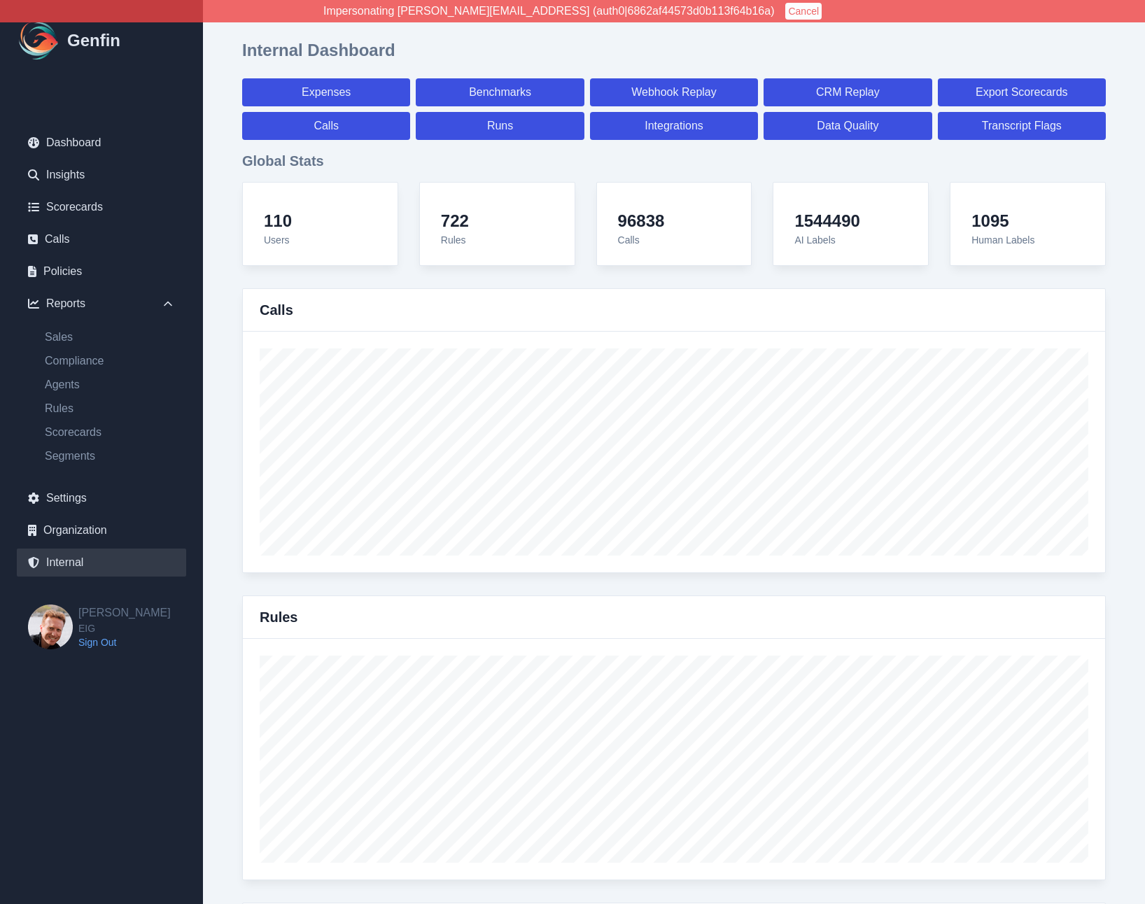
select select "paid"
select select "7"
select select "paid"
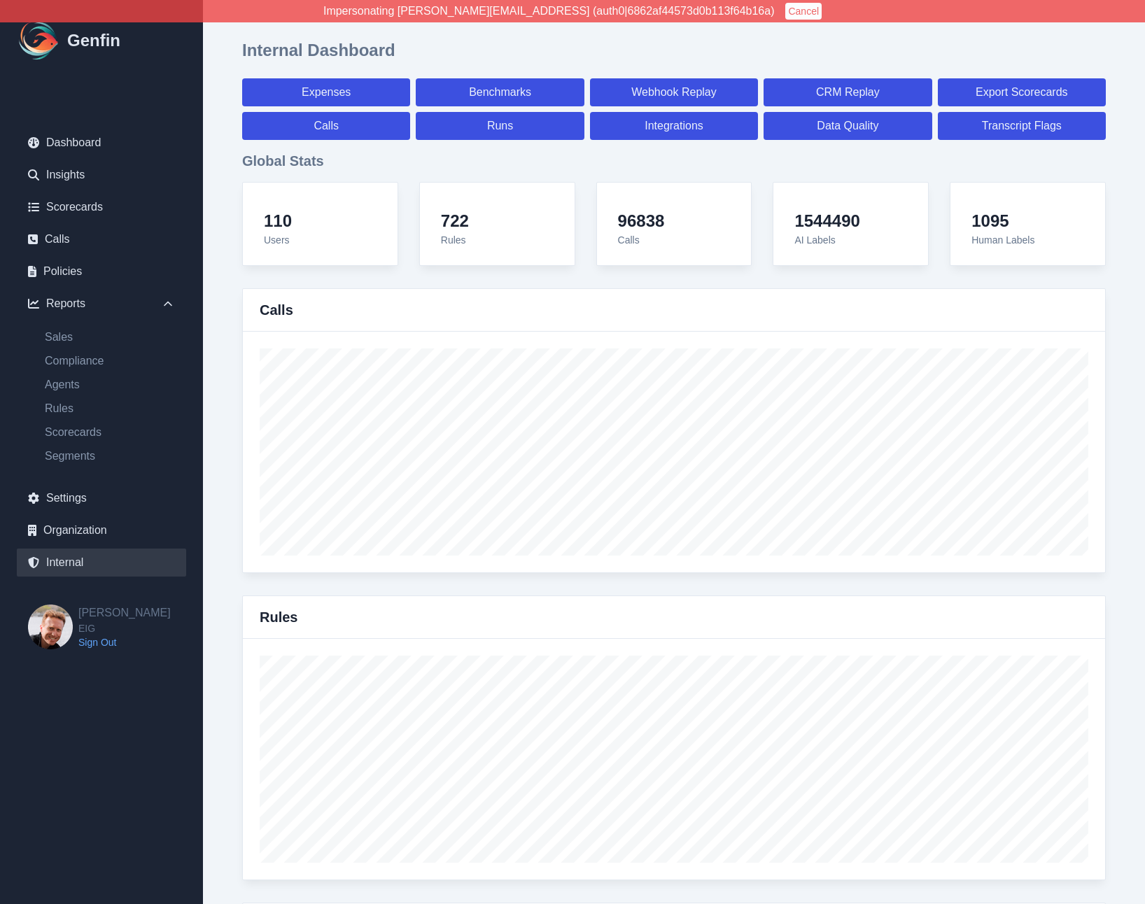
select select "7"
select select "paid"
select select "7"
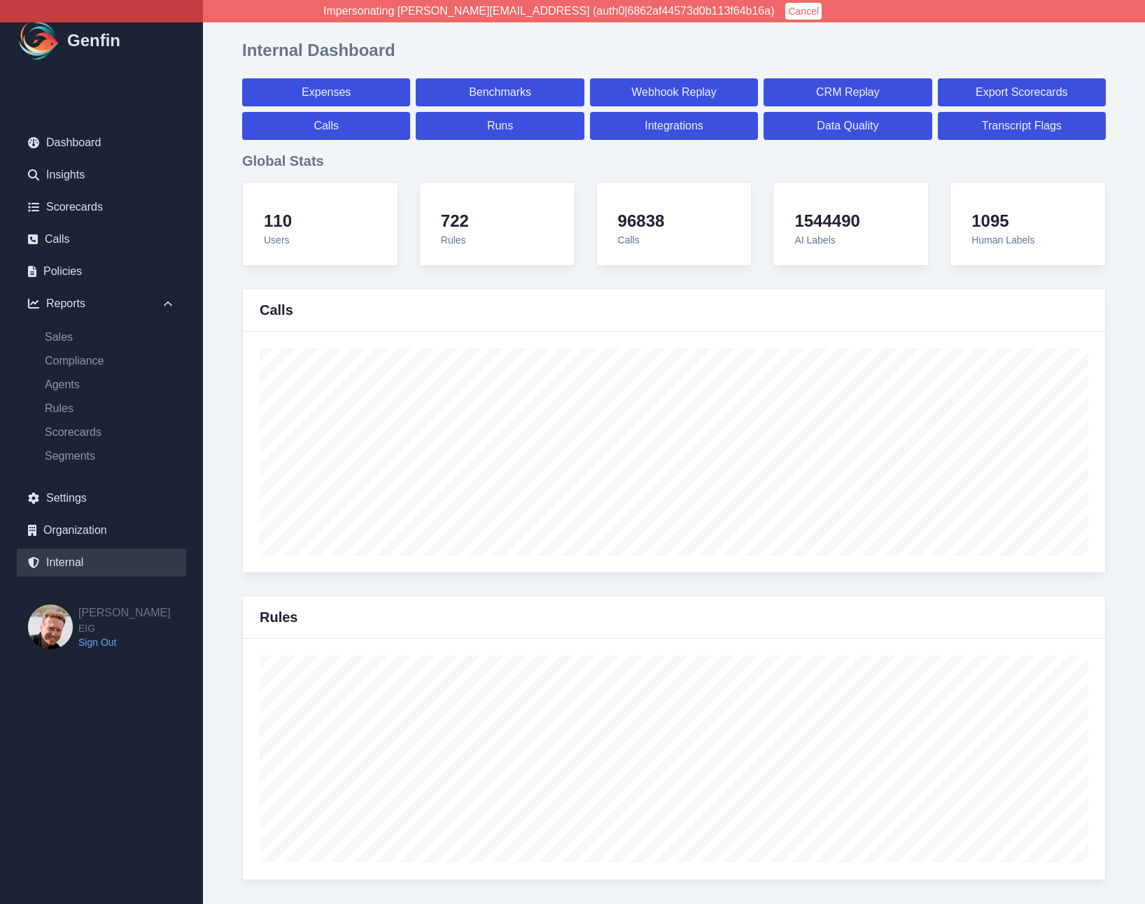
select select "7"
select select "paid"
select select "7"
select select "paid"
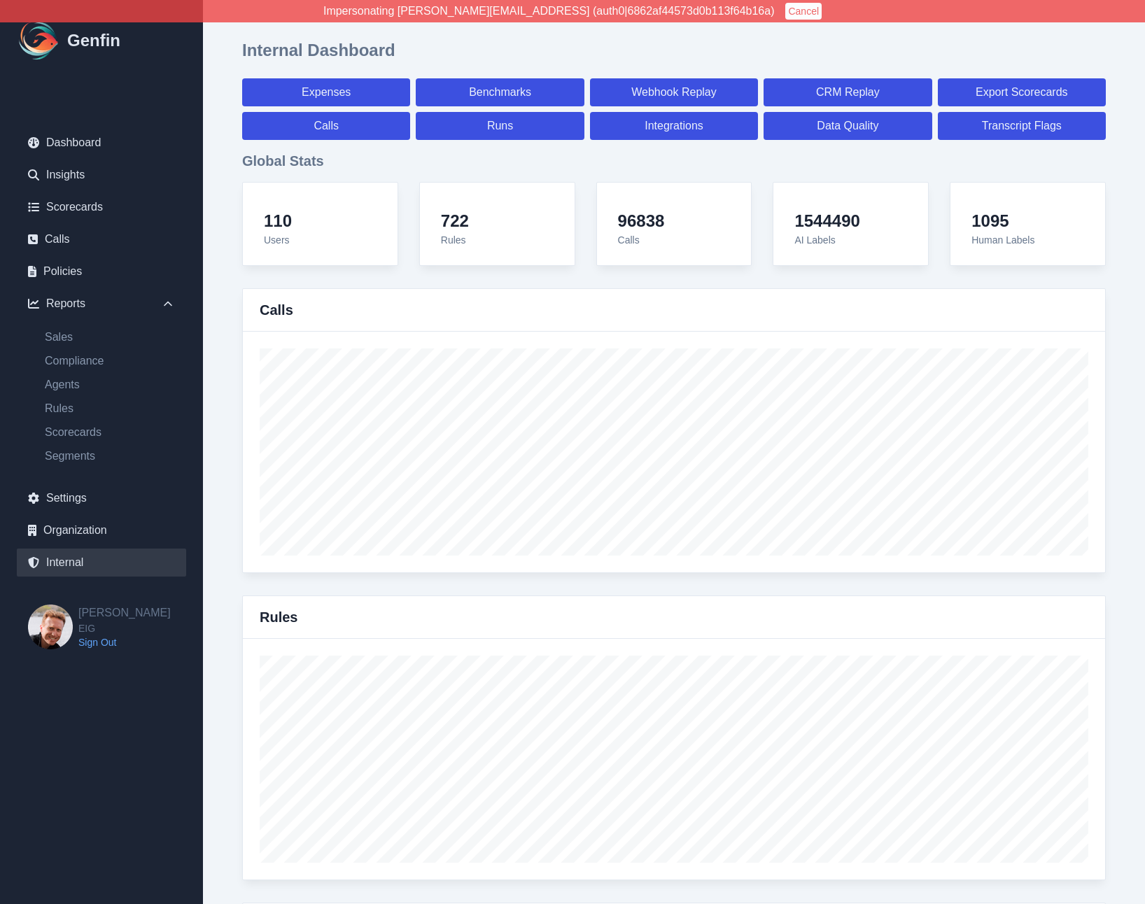
select select "7"
select select "paid"
select select "7"
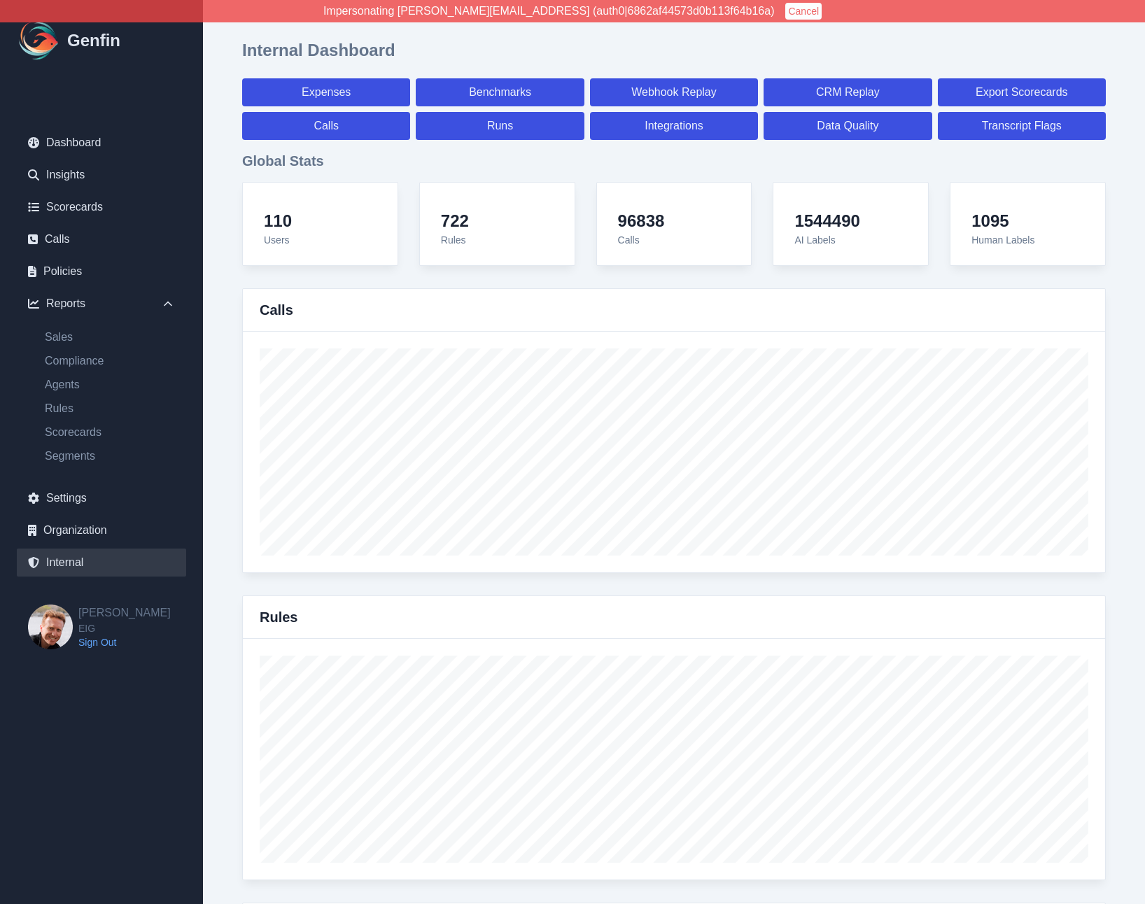
select select "7"
select select "paid"
select select "7"
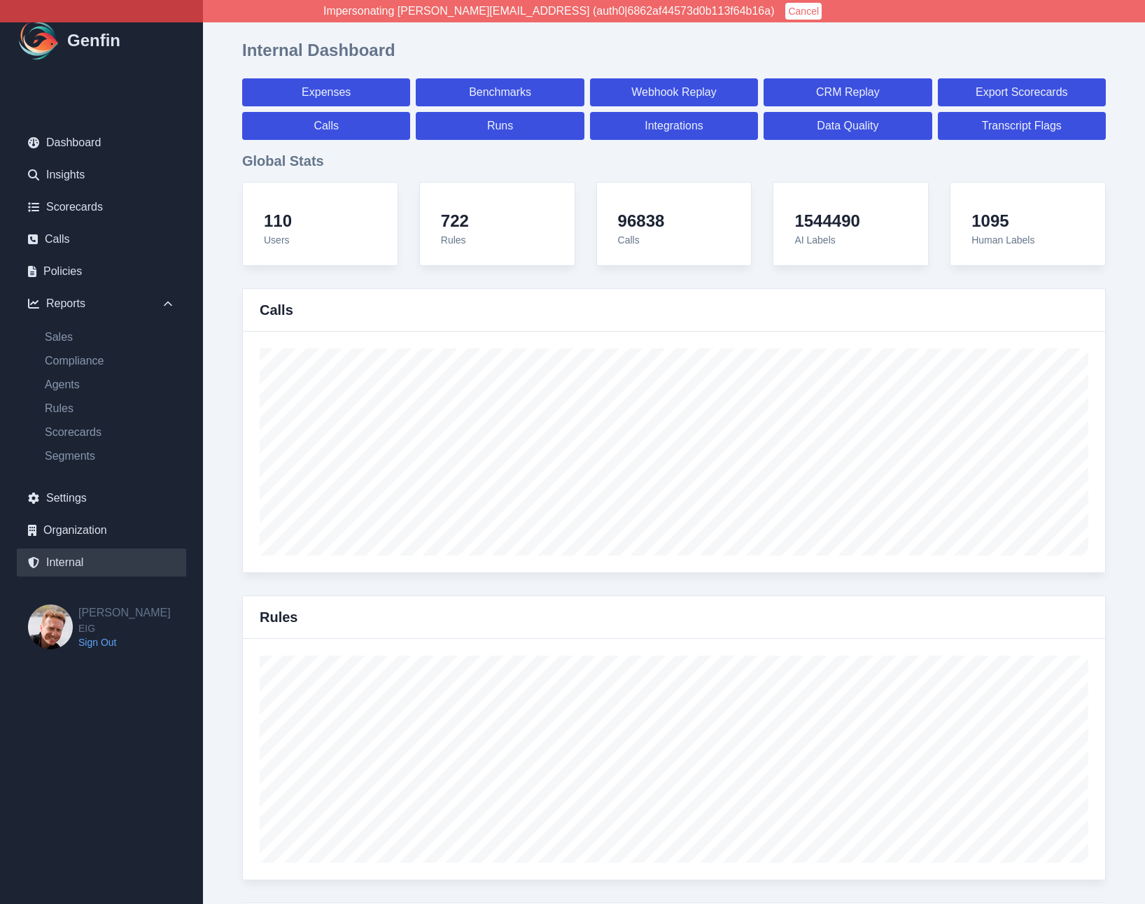
select select "7"
select select "paid"
select select "7"
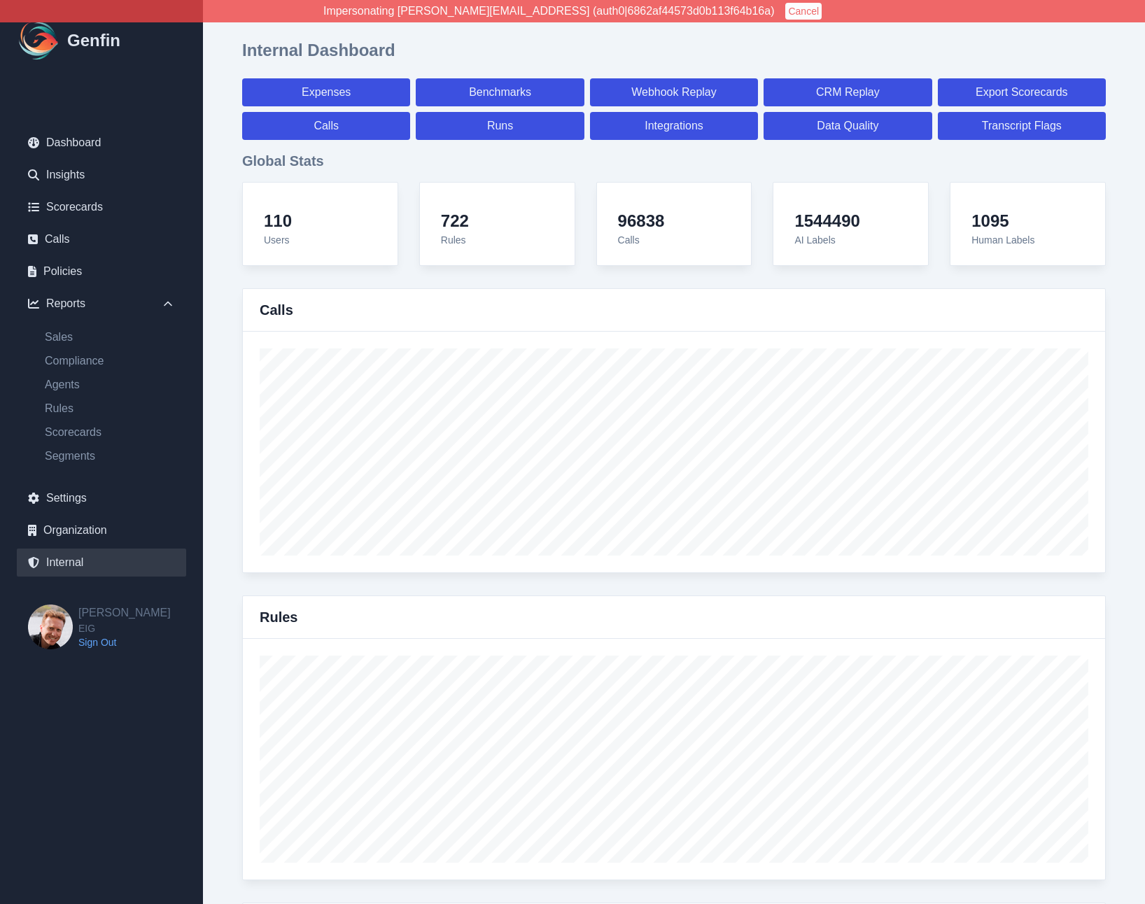
select select "7"
select select "paid"
select select "7"
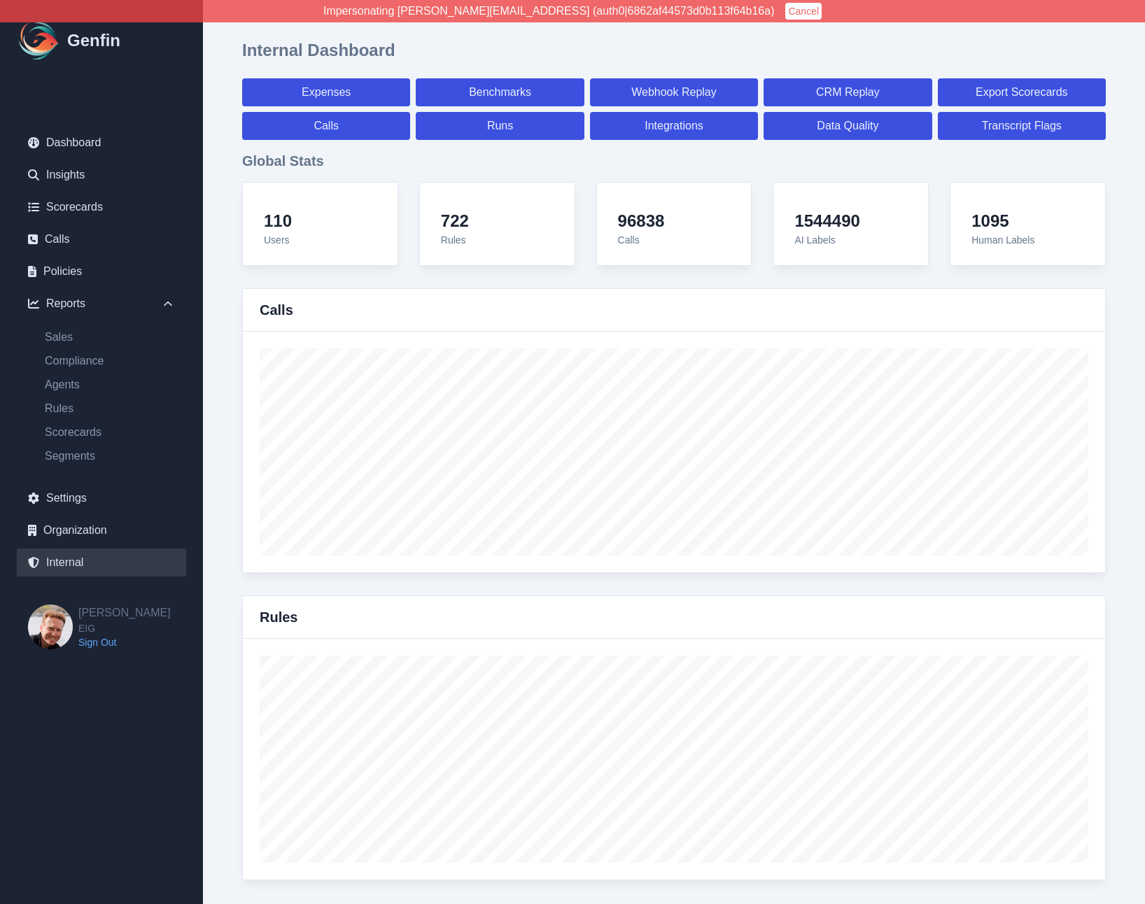
select select "7"
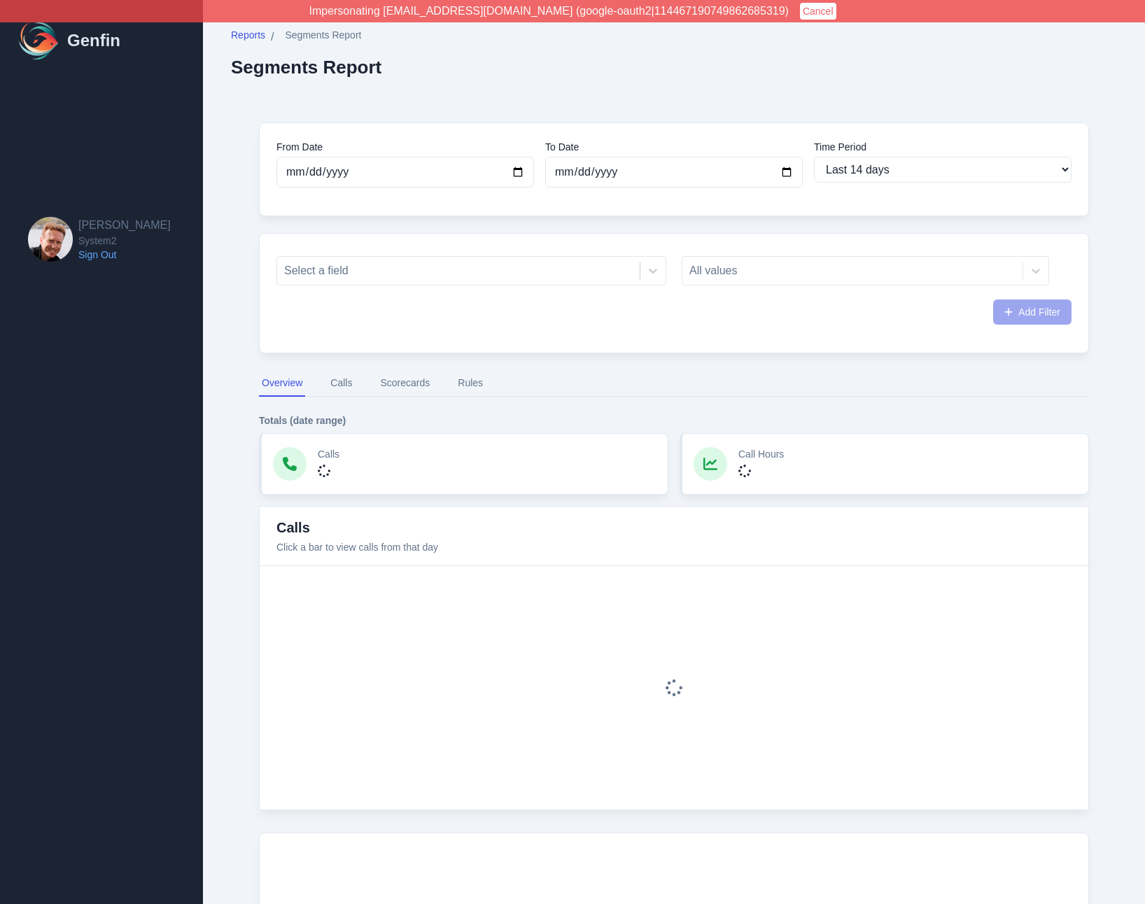
select select "14"
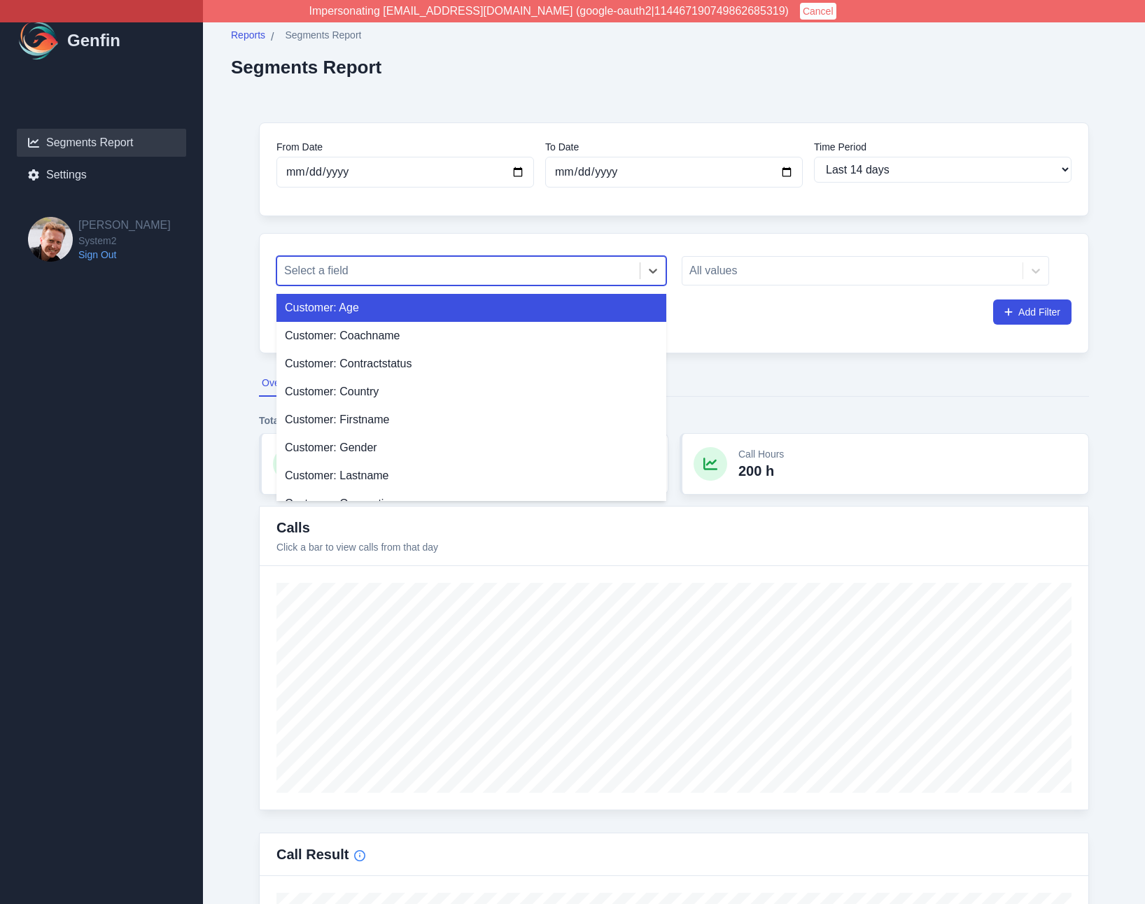
click at [396, 268] on div at bounding box center [458, 271] width 349 height 20
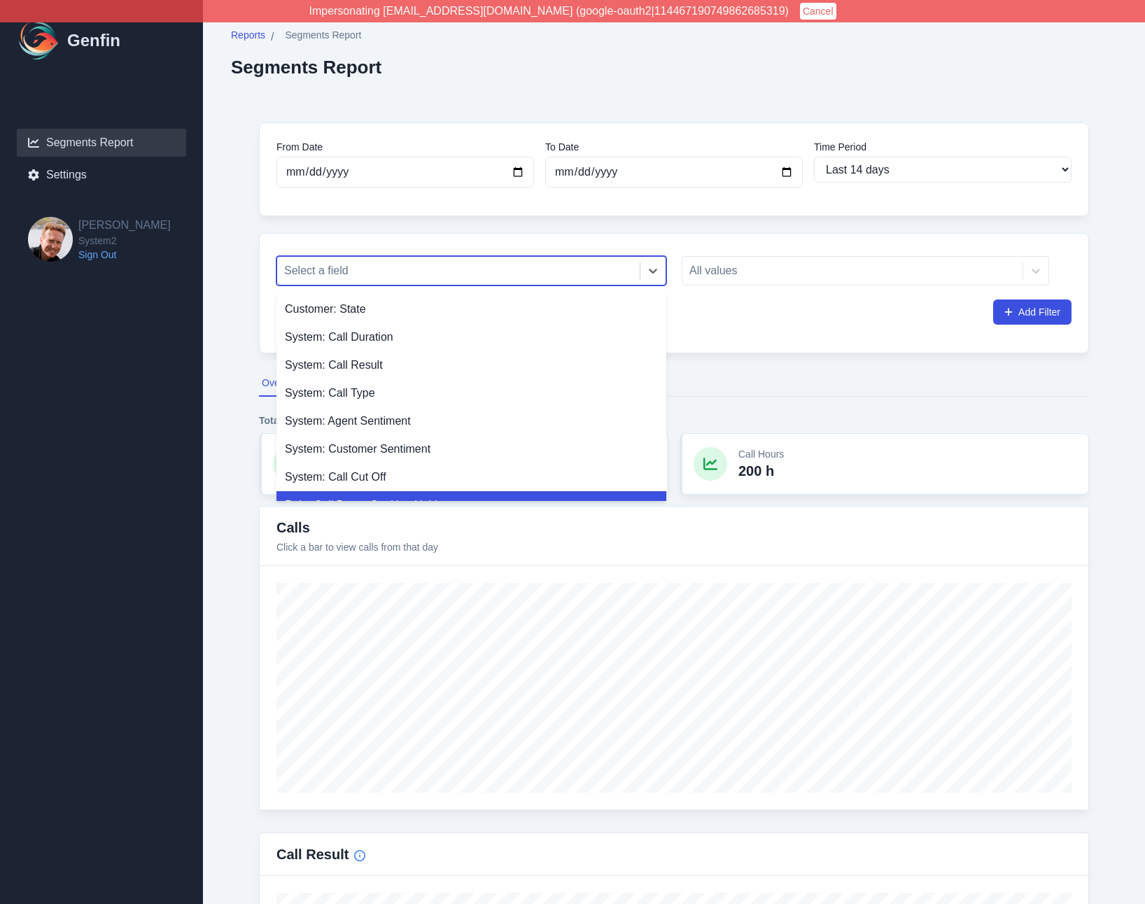
scroll to position [356, 0]
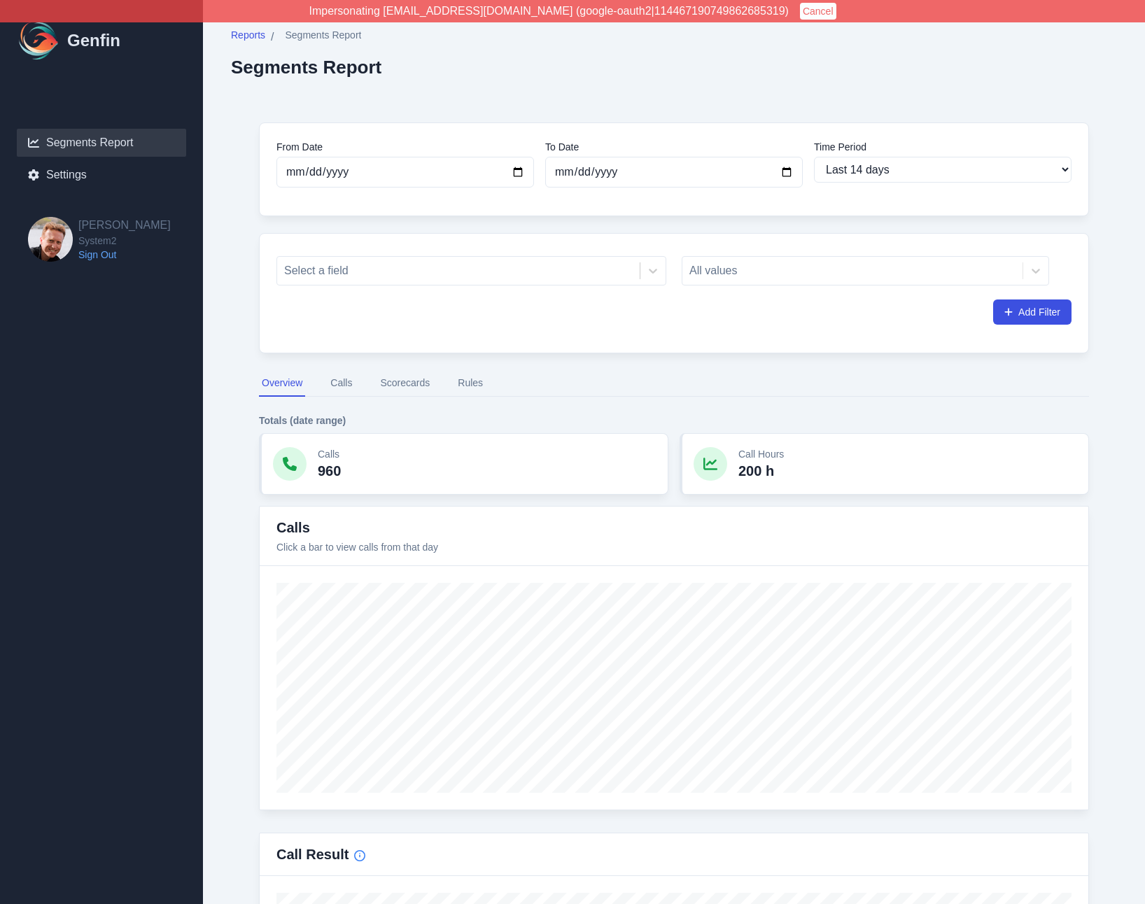
click at [392, 385] on button "Scorecards" at bounding box center [404, 383] width 55 height 27
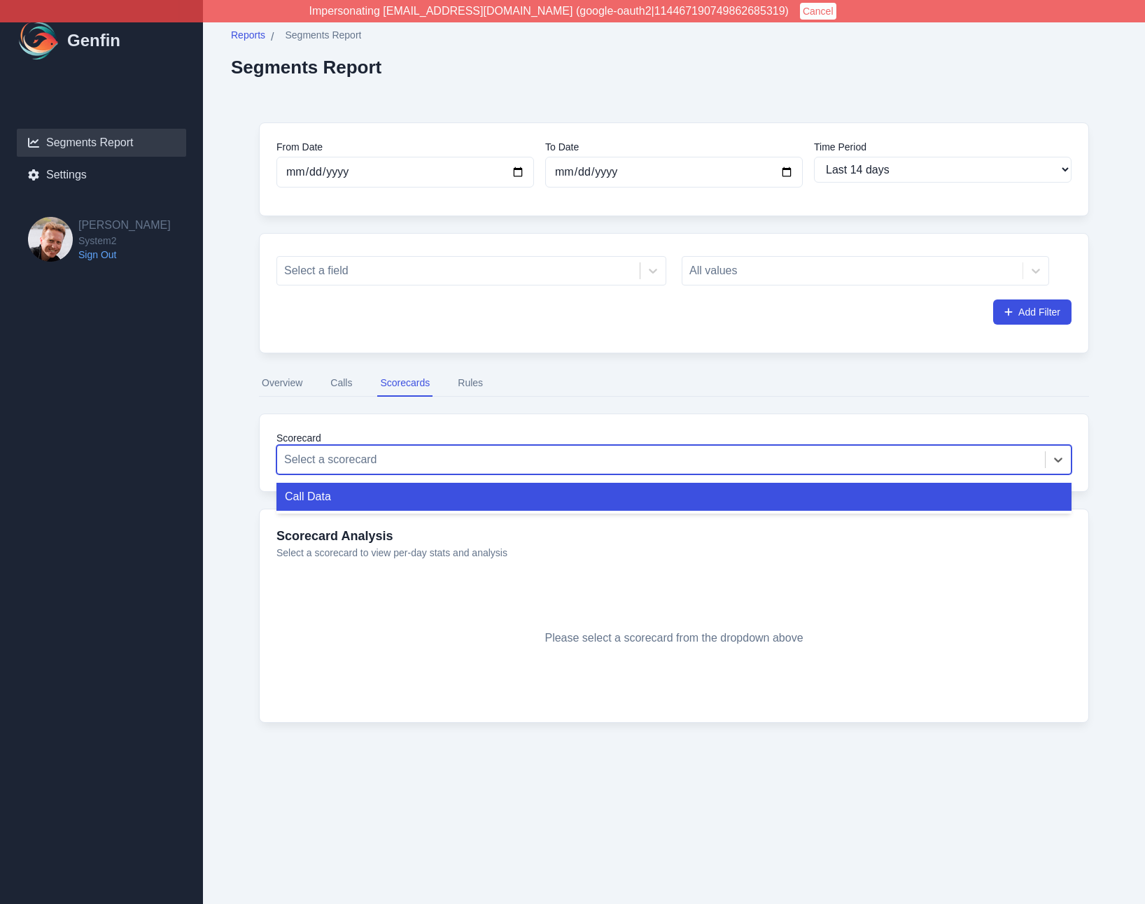
click at [366, 465] on div at bounding box center [661, 460] width 754 height 20
click at [379, 457] on div at bounding box center [661, 460] width 754 height 20
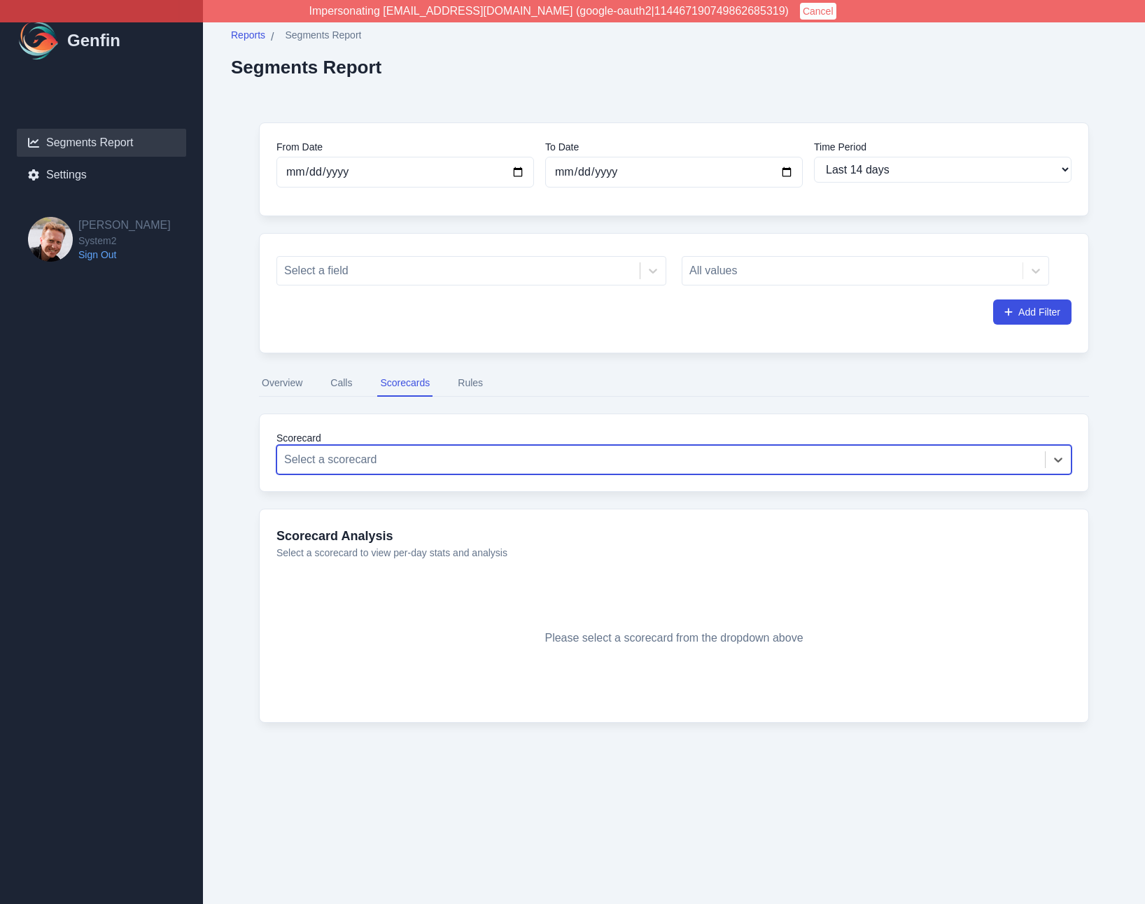
click at [480, 381] on button "Rules" at bounding box center [470, 383] width 31 height 27
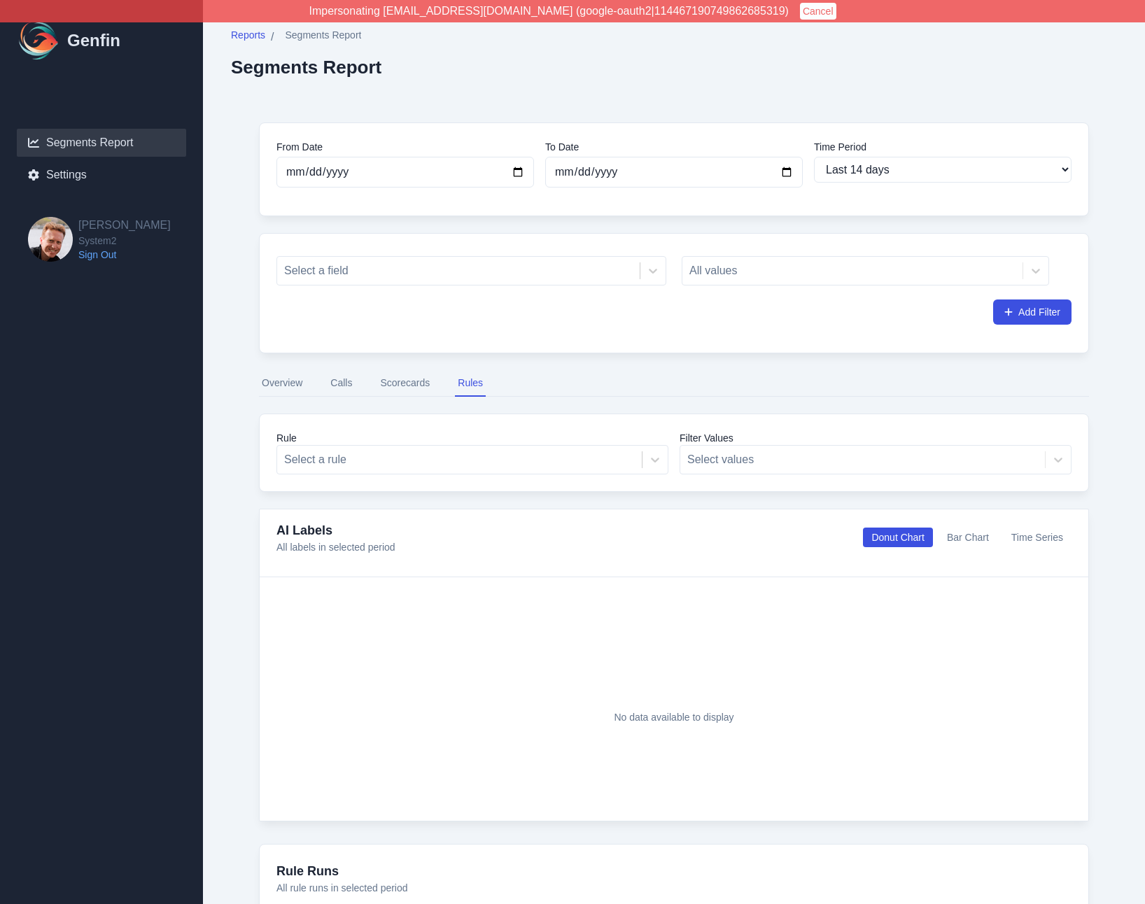
click at [269, 288] on div "Select a field All values Add Filter" at bounding box center [674, 293] width 830 height 120
select select "14"
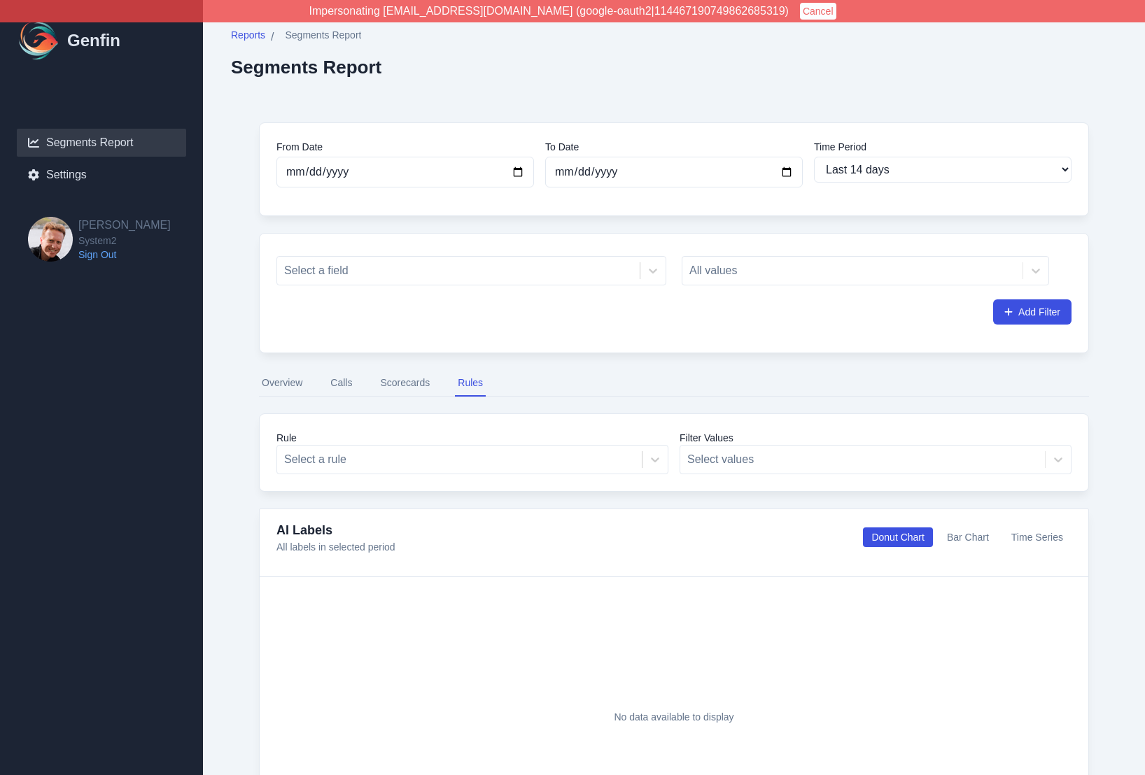
click at [239, 717] on div "From Date [DATE] To Date [DATE] Time Period Last 7 days Last 14 days Last 30 da…" at bounding box center [674, 553] width 886 height 919
click at [523, 174] on input "[DATE]" at bounding box center [405, 172] width 258 height 31
type input "[DATE]"
select select "custom"
click at [243, 299] on div "From Date [DATE] To Date [DATE] Time Period Last 7 days Last 14 days Last 30 da…" at bounding box center [674, 553] width 886 height 919
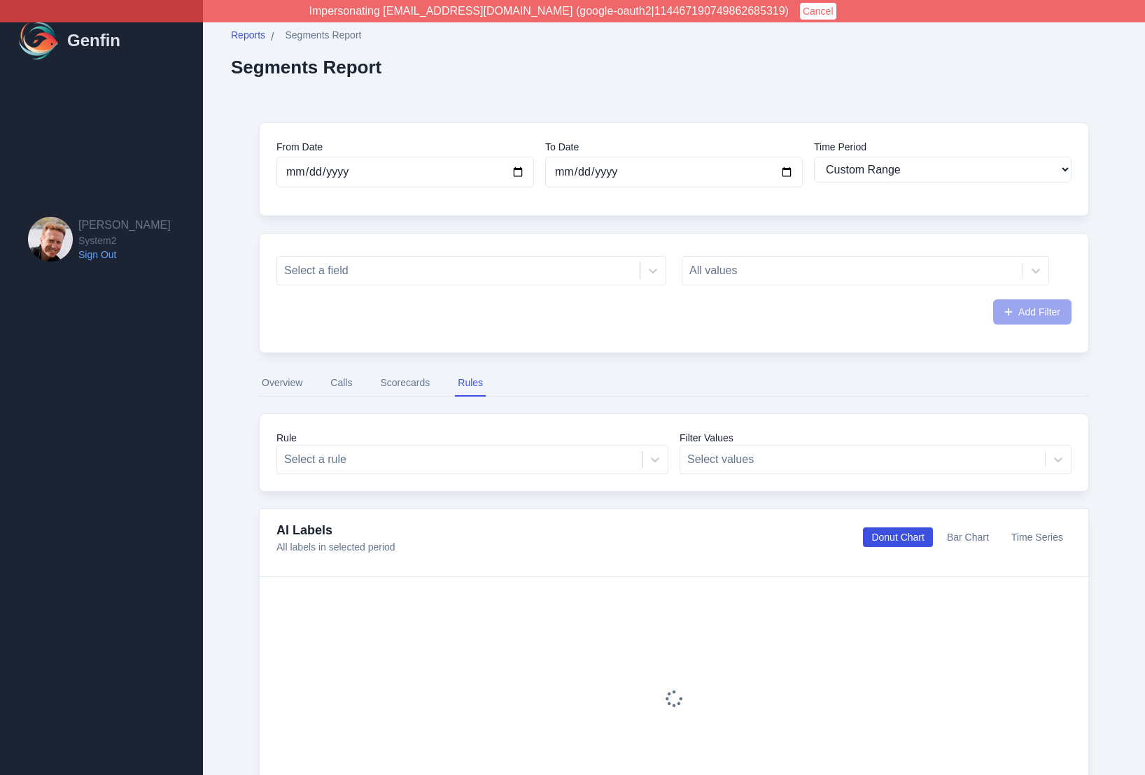
select select "custom"
click at [255, 113] on div "From Date [DATE] To Date [DATE] Time Period Last 7 days Last 14 days Last 30 da…" at bounding box center [674, 553] width 886 height 919
click at [800, 13] on button "Cancel" at bounding box center [818, 11] width 36 height 17
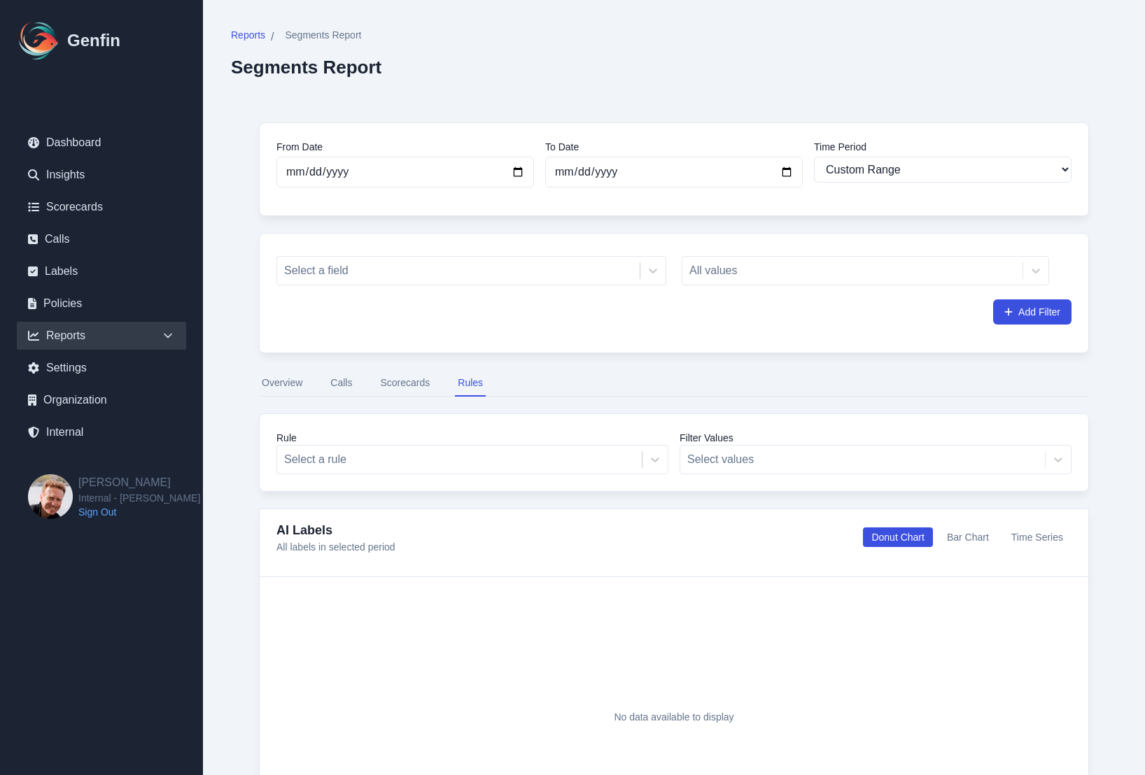
click at [235, 327] on div "From Date [DATE] To Date [DATE] Time Period Last 7 days Last 14 days Last 30 da…" at bounding box center [674, 553] width 886 height 919
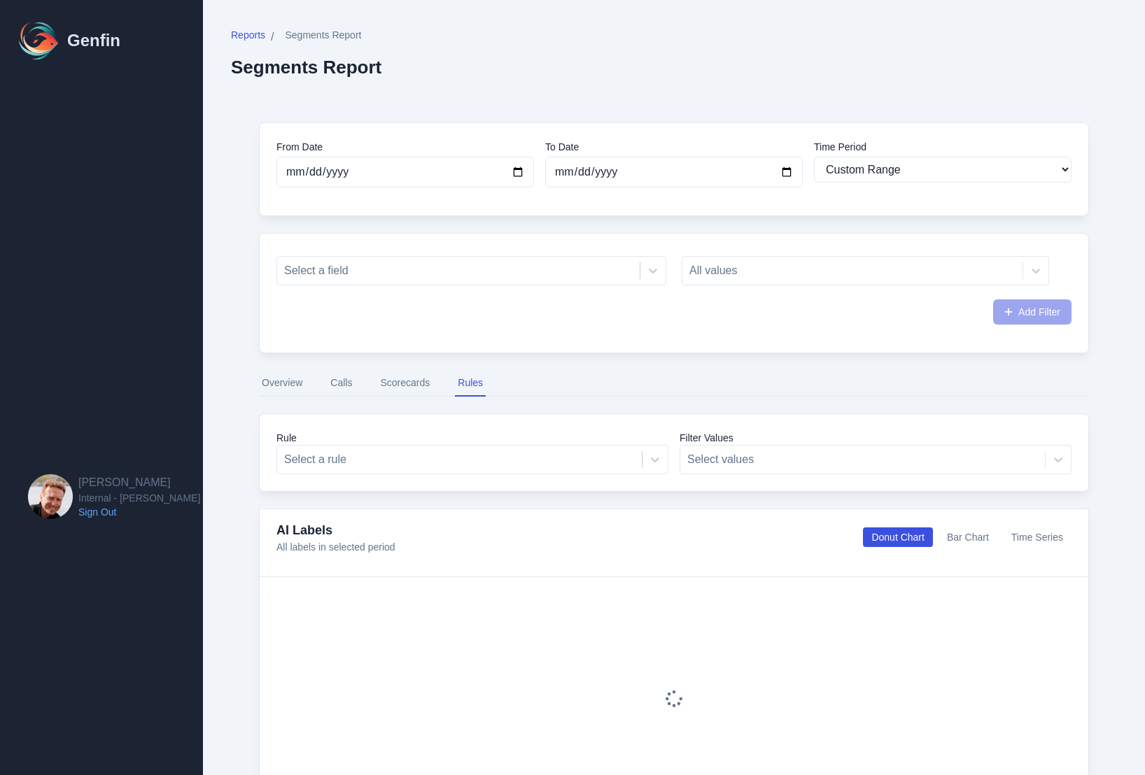
select select "custom"
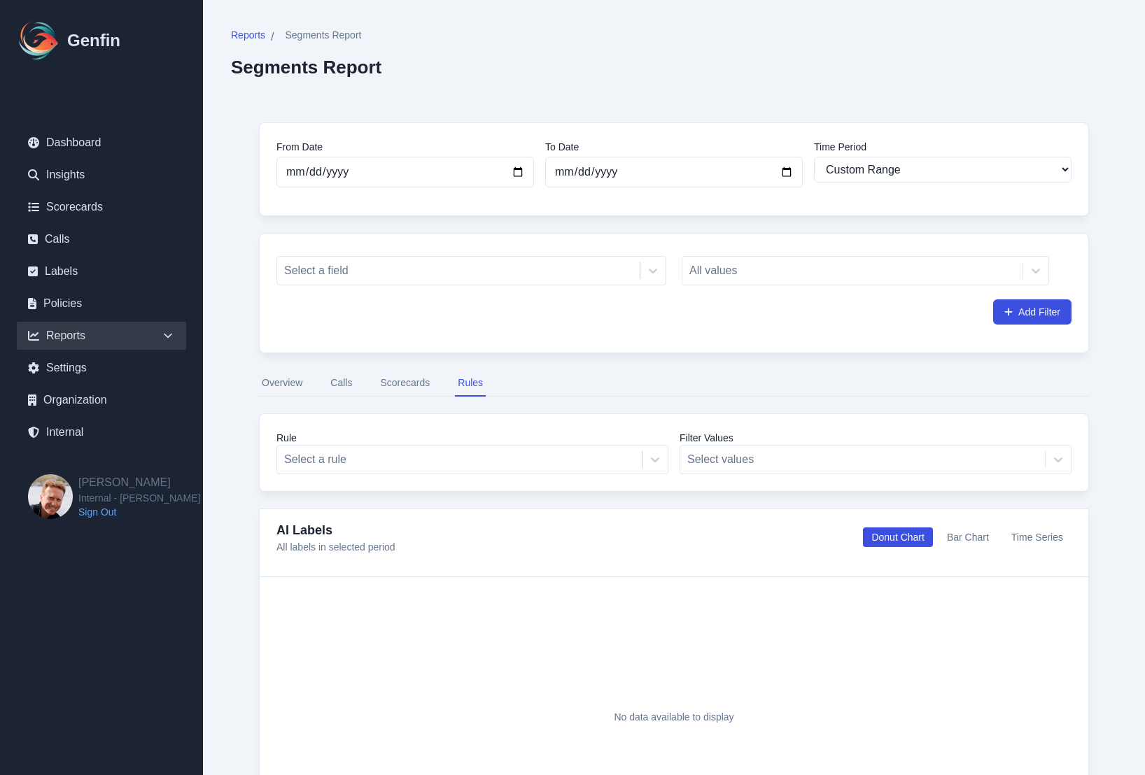
click at [170, 331] on icon at bounding box center [168, 336] width 14 height 14
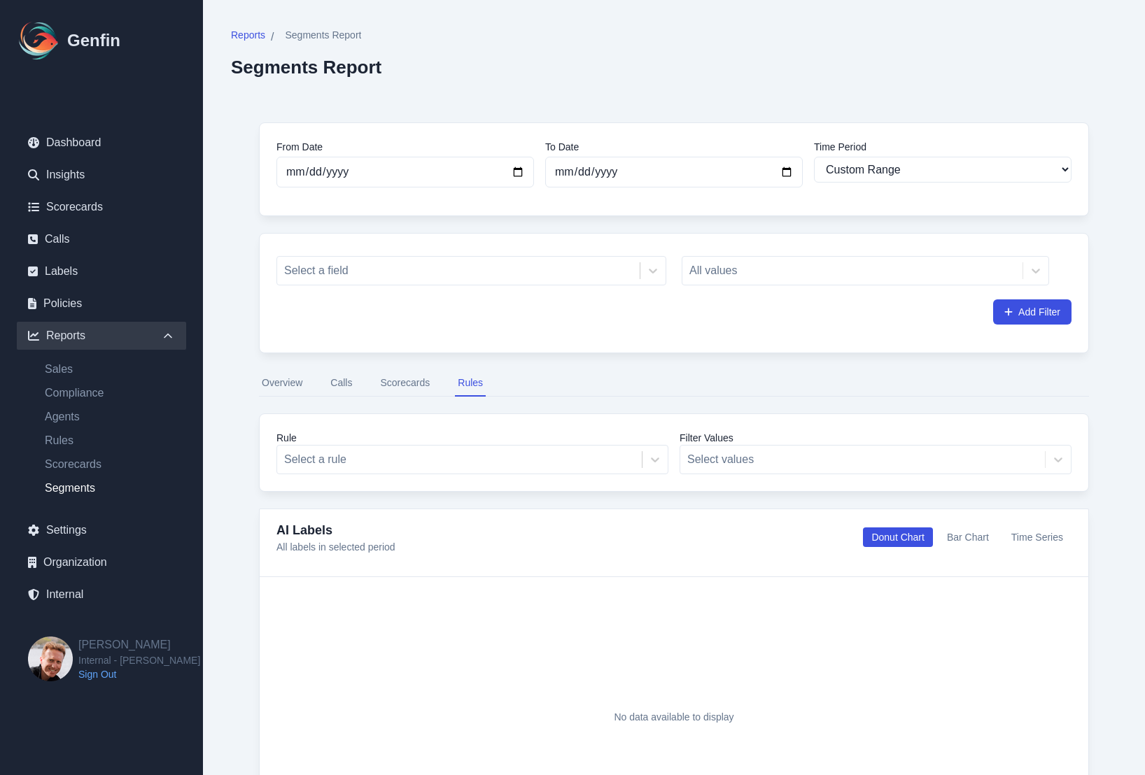
click at [64, 490] on link "Segments" at bounding box center [110, 488] width 153 height 17
click at [222, 411] on div "Reports / Segments Report Segments Report From Date 2025-08-03 To Date 2025-09-…" at bounding box center [674, 520] width 942 height 1041
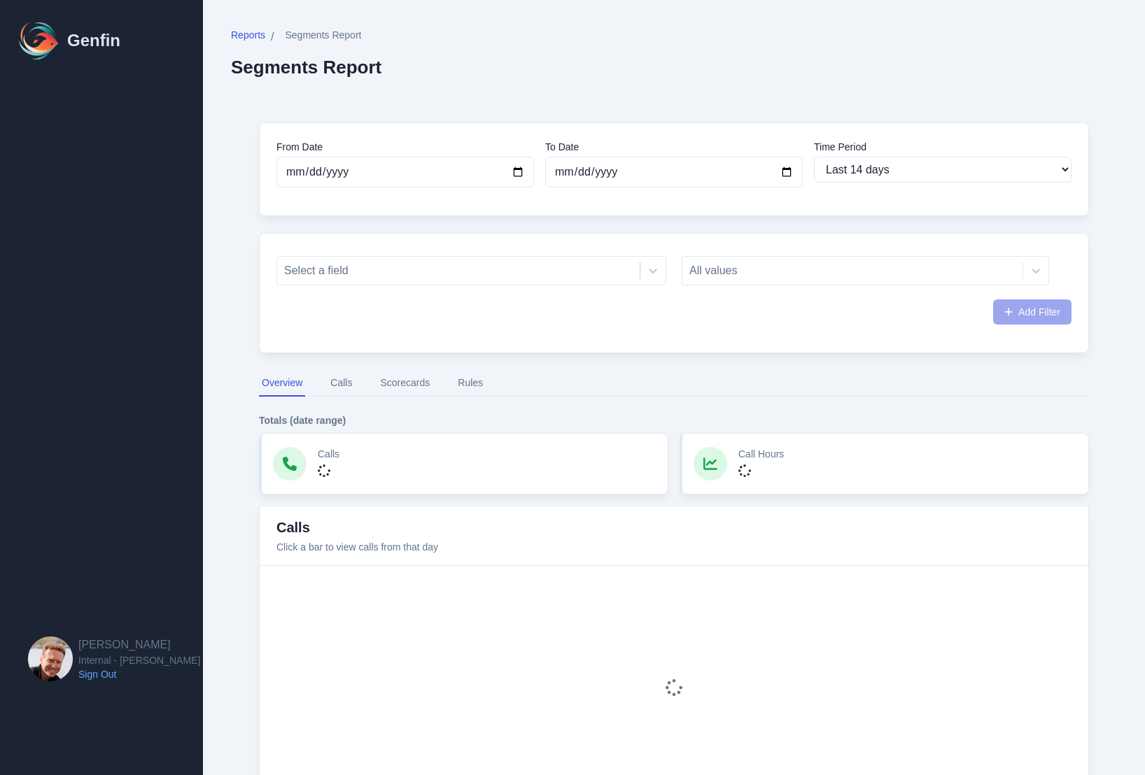
select select "14"
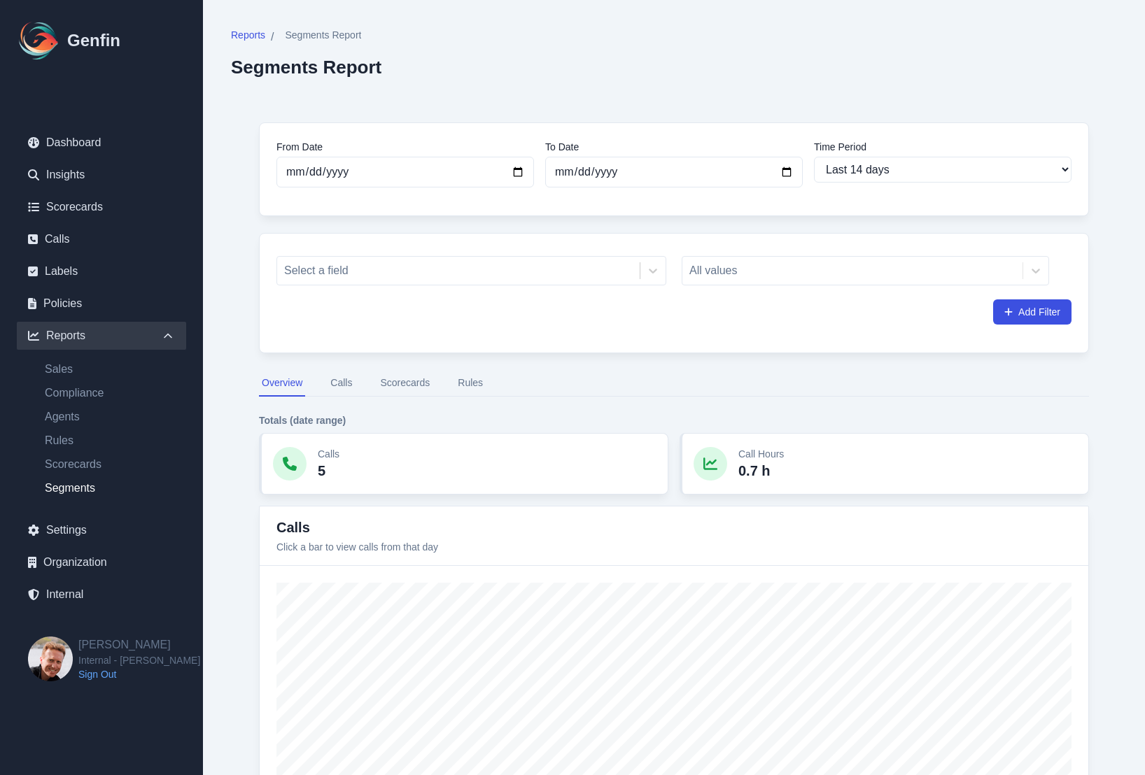
click at [99, 682] on aside "Genfin Dashboard Insights Scorecards Calls Labels Policies Reports Sales Compli…" at bounding box center [101, 387] width 203 height 775
click at [100, 675] on link "Sign Out" at bounding box center [139, 675] width 122 height 14
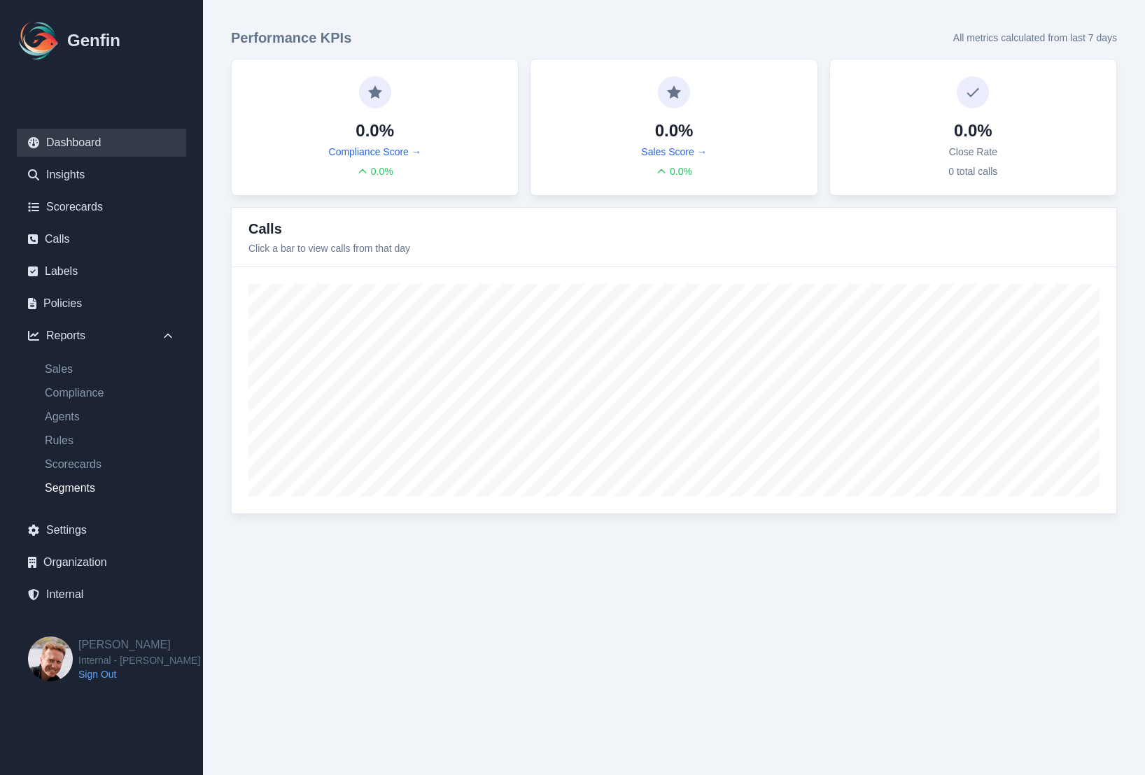
click at [71, 493] on link "Segments" at bounding box center [110, 488] width 153 height 17
select select "14"
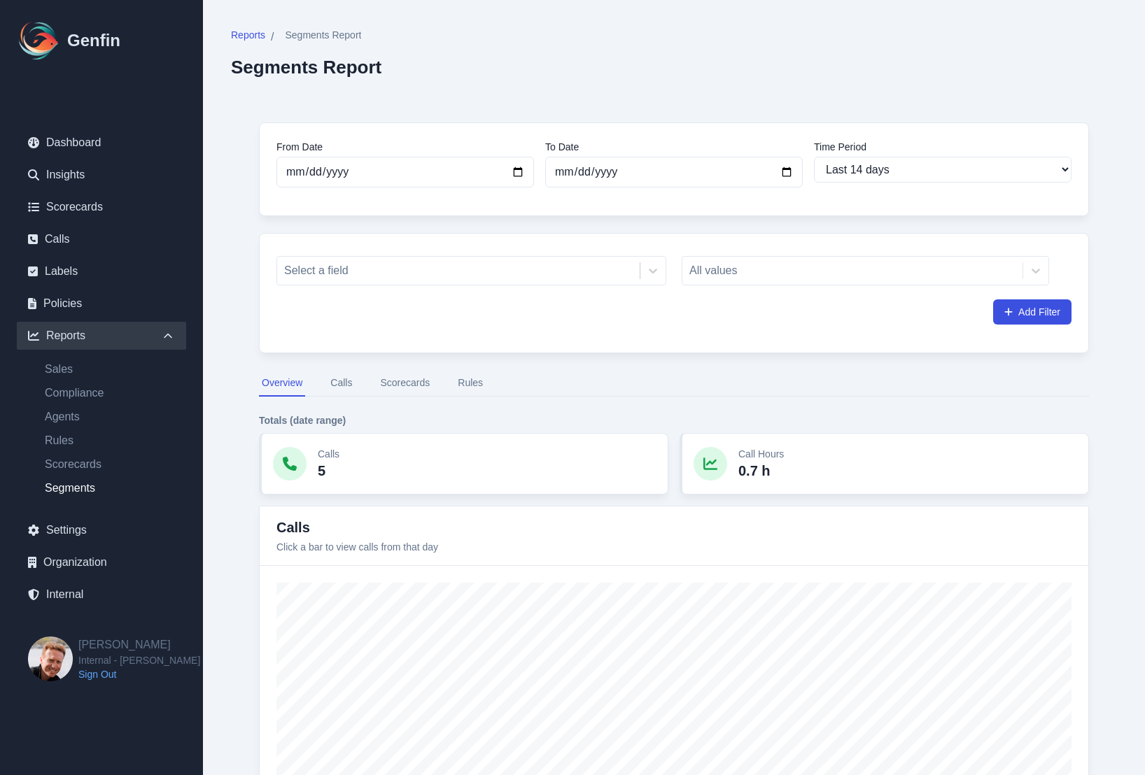
scroll to position [2, 0]
click at [334, 281] on div "Select a field" at bounding box center [471, 268] width 390 height 29
click at [342, 266] on div at bounding box center [458, 269] width 349 height 20
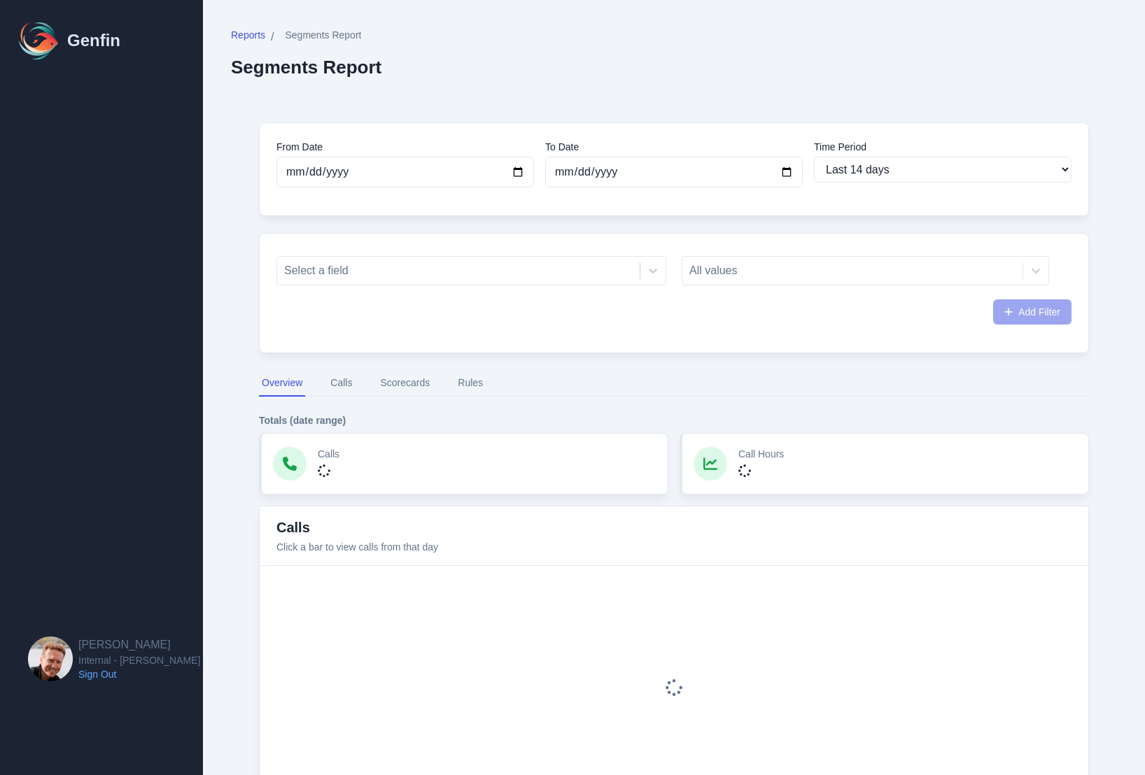
select select "14"
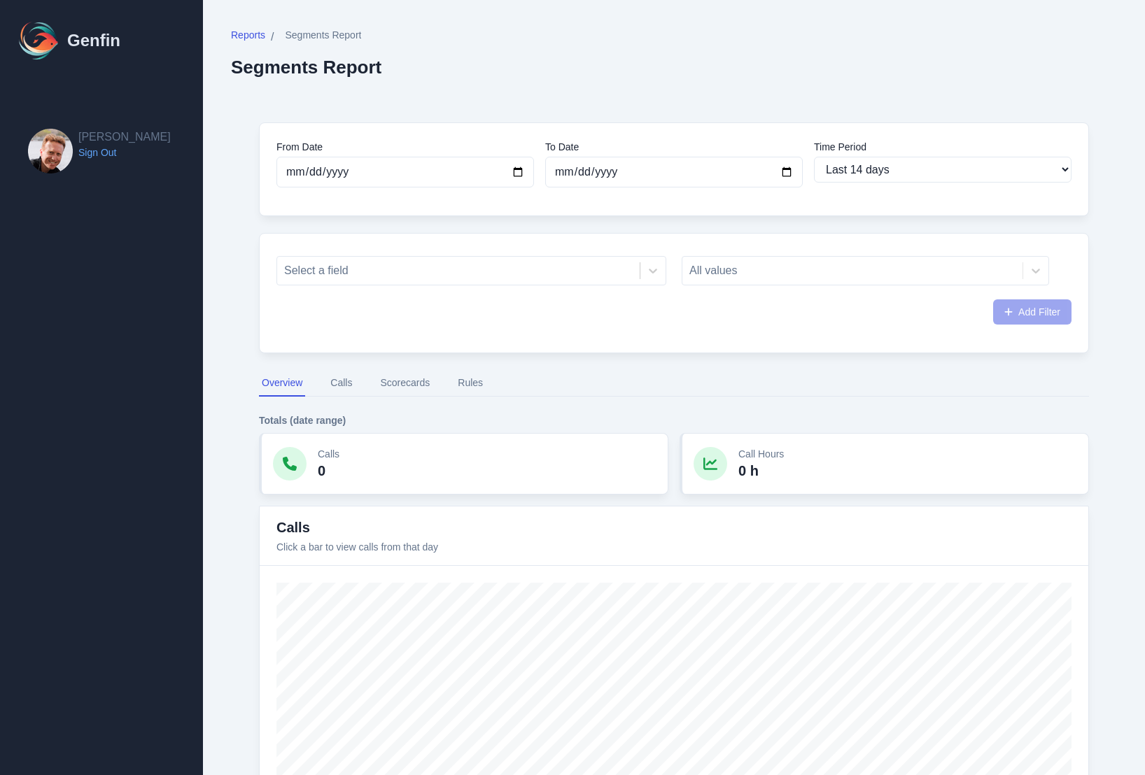
select select "14"
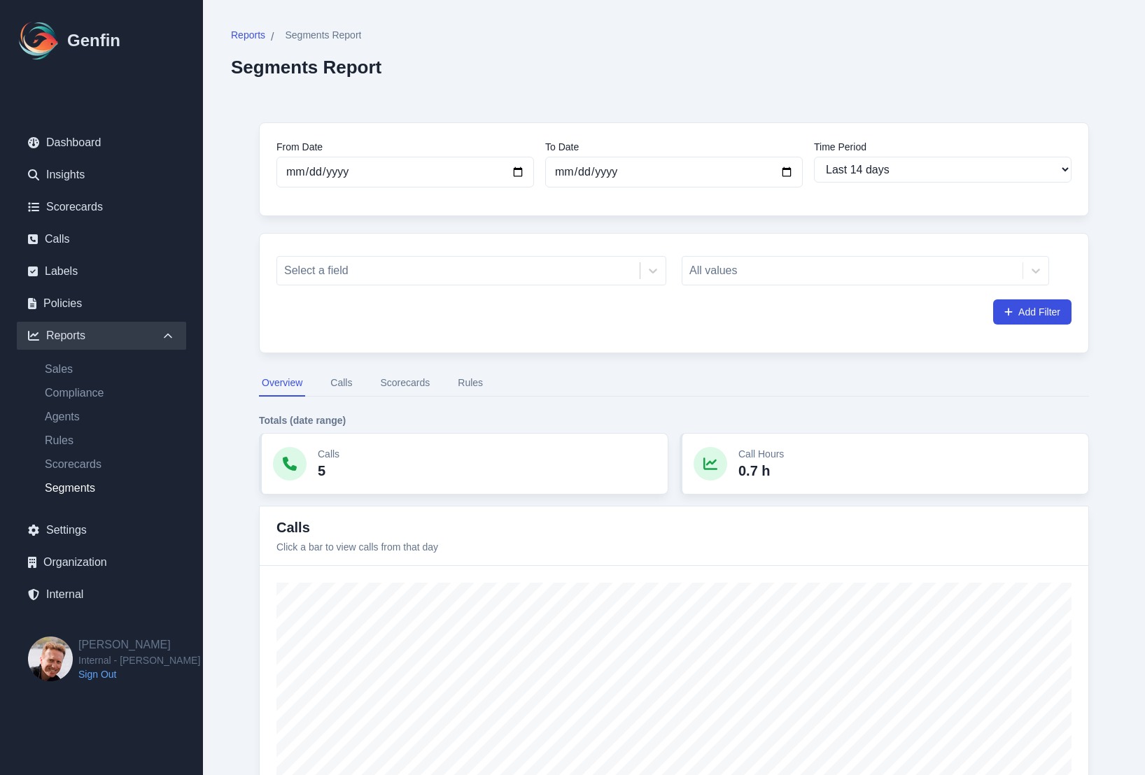
click at [75, 597] on link "Internal" at bounding box center [101, 595] width 169 height 28
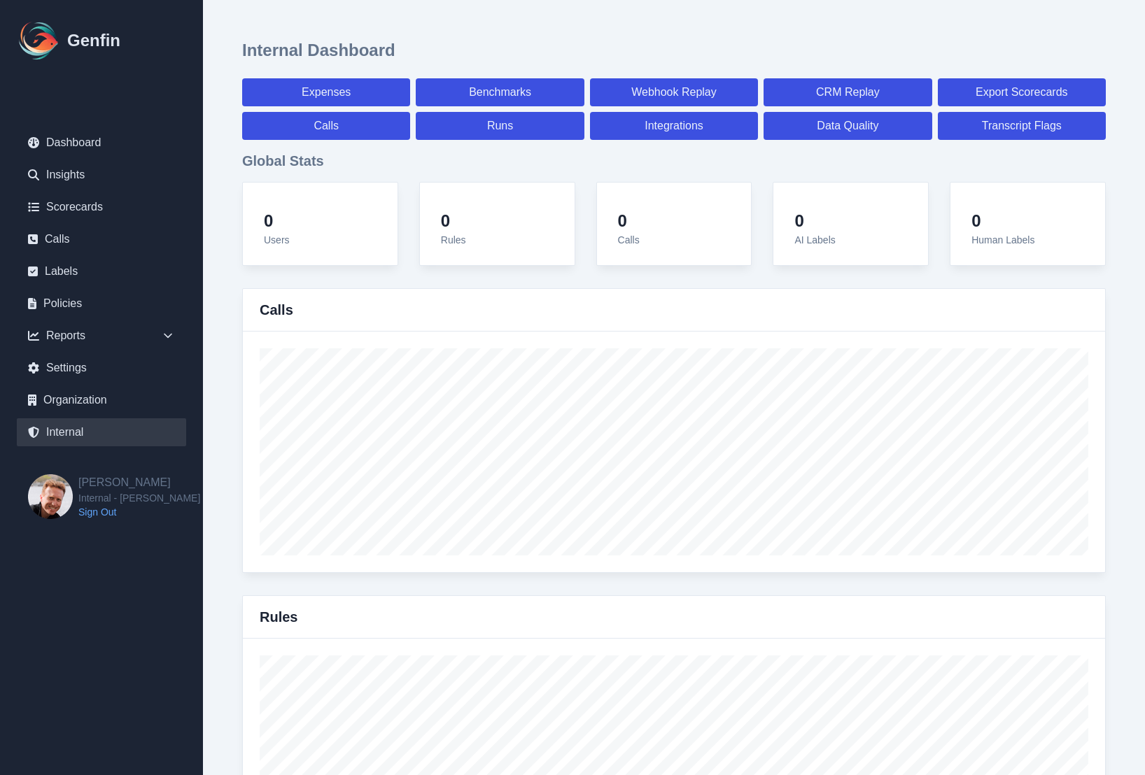
select select "paid"
select select "7"
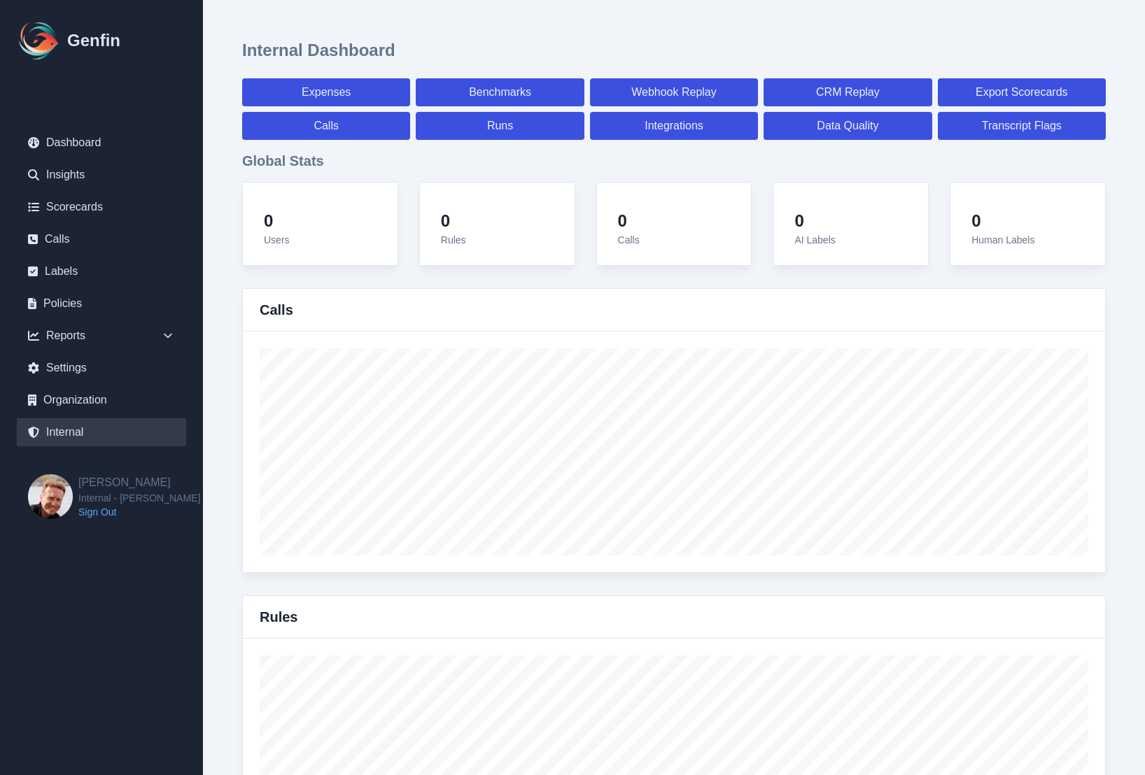
select select "paid"
select select "7"
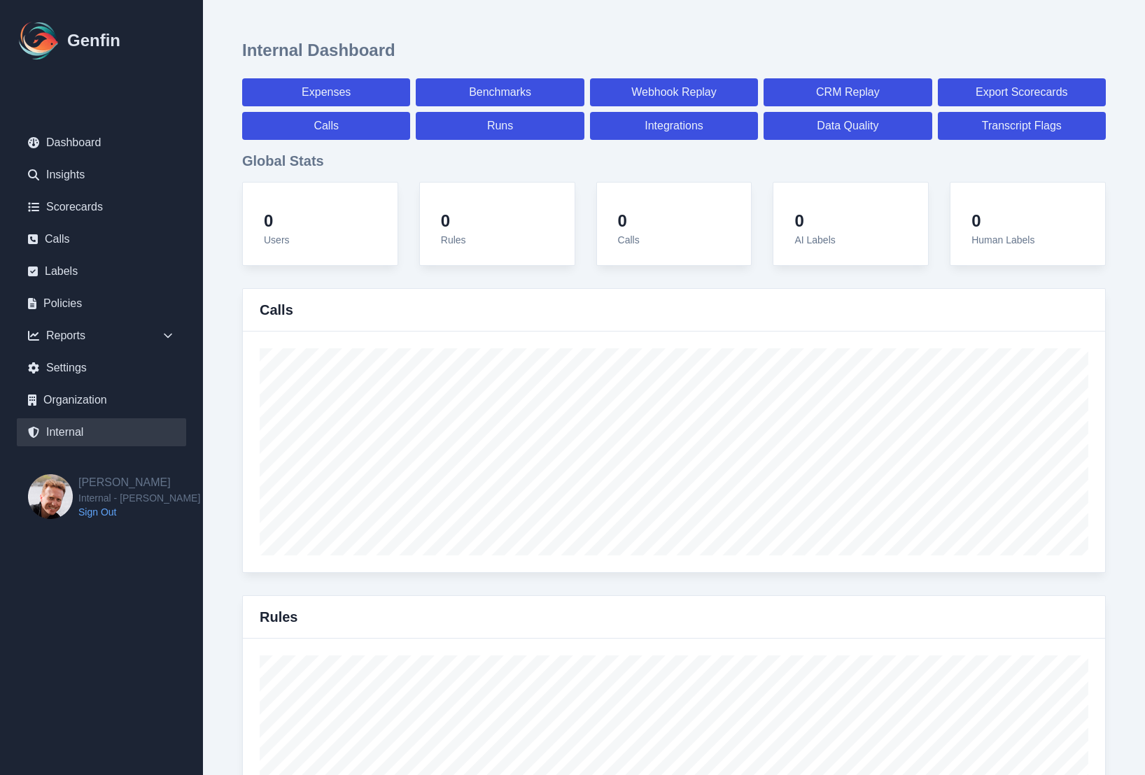
select select "7"
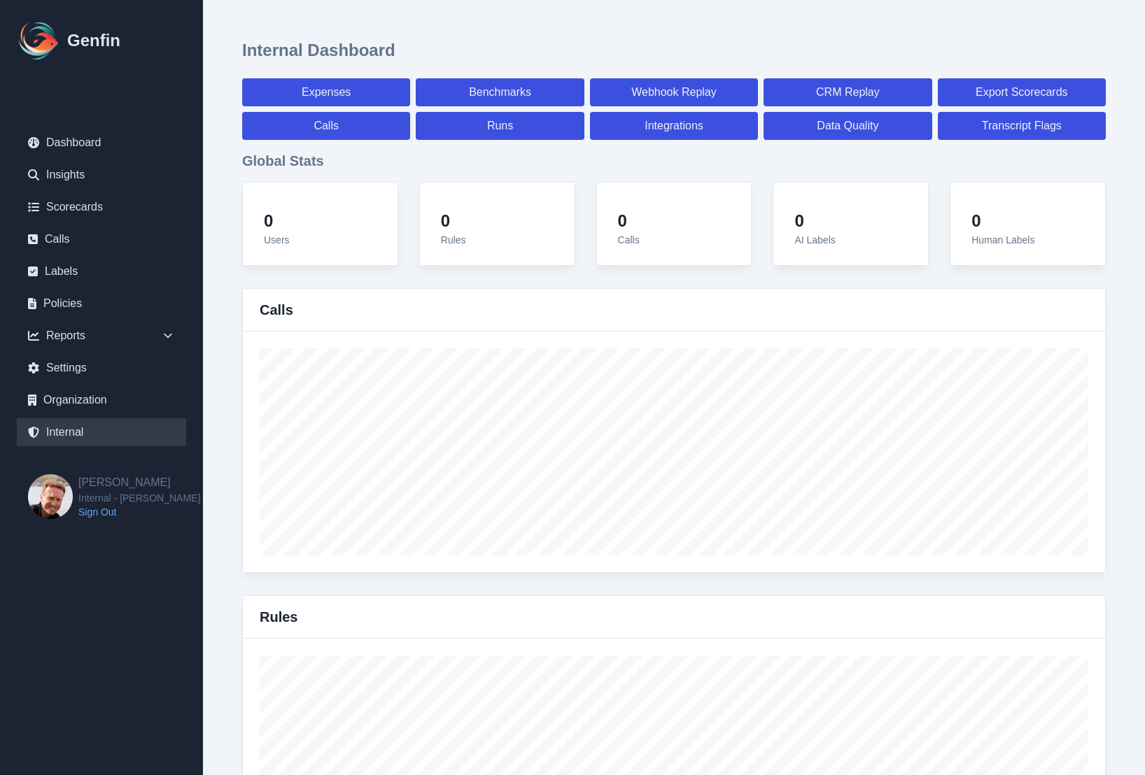
select select "7"
select select "paid"
select select "7"
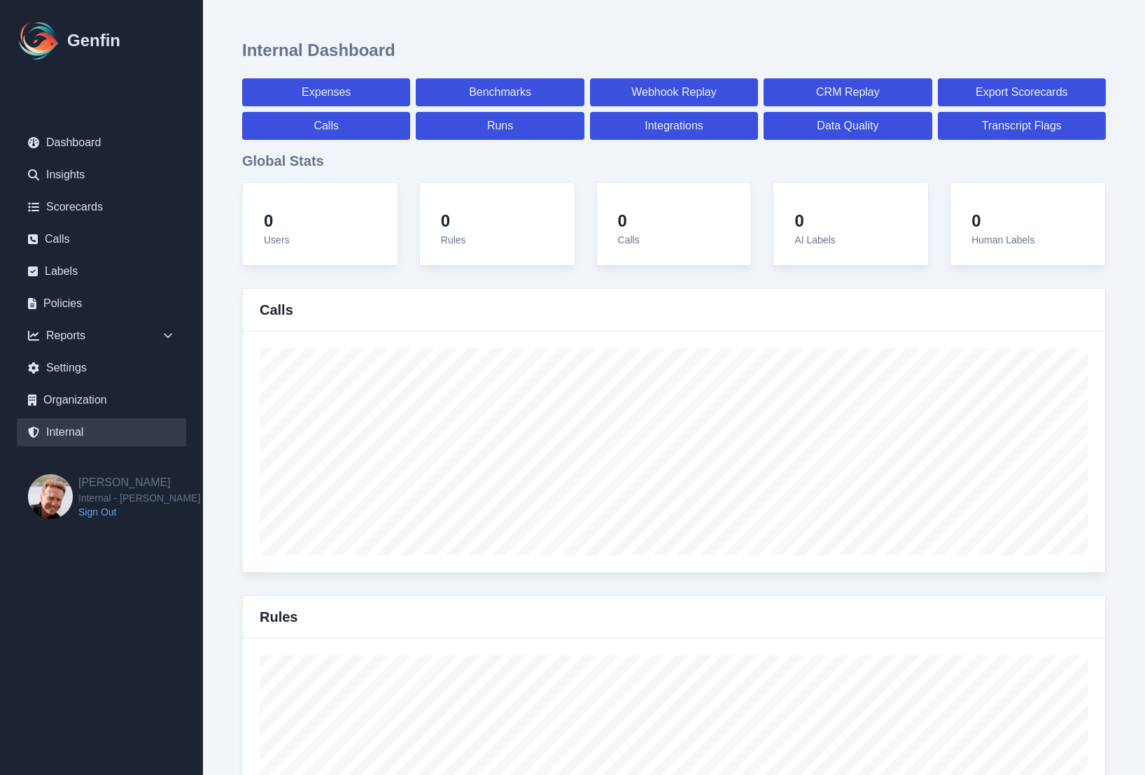
select select "7"
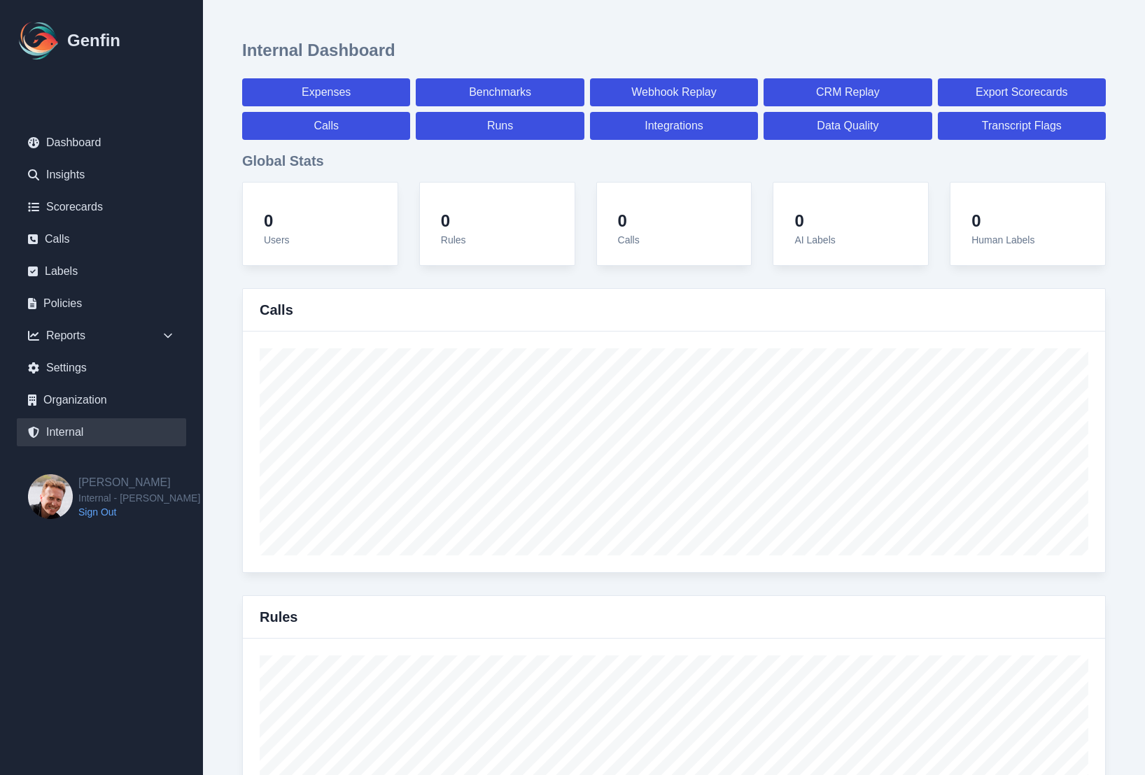
select select "7"
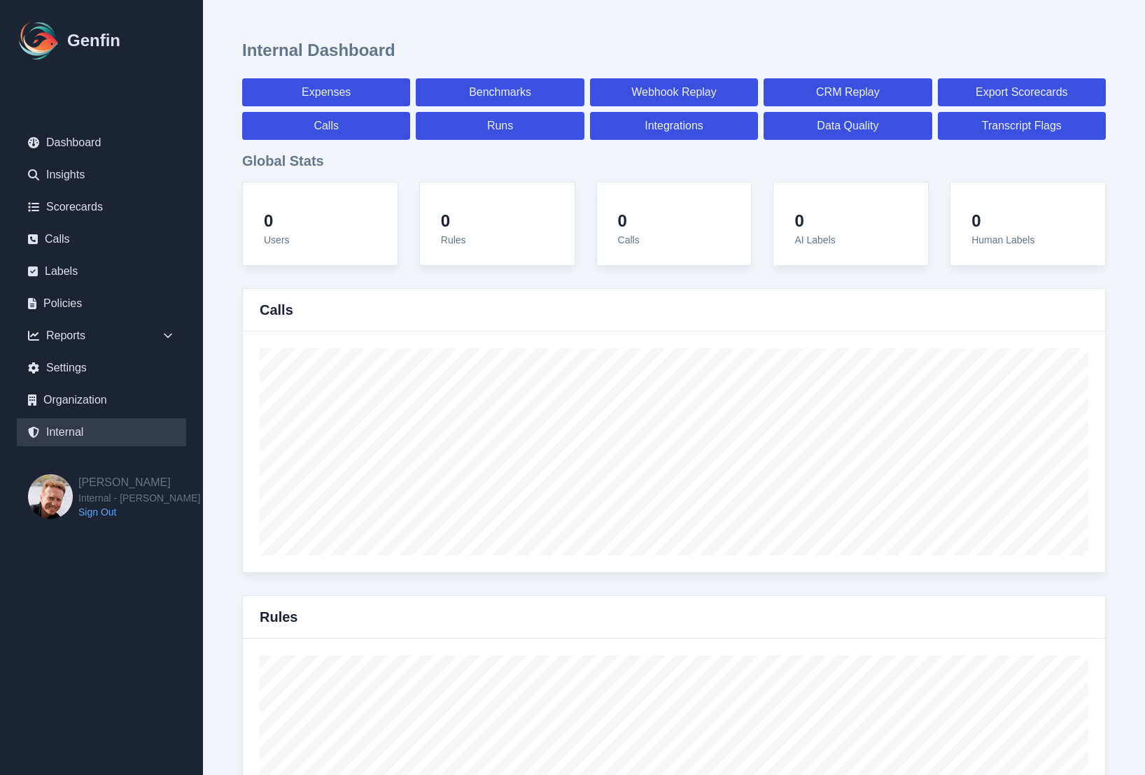
select select "paid"
select select "7"
select select "paid"
select select "7"
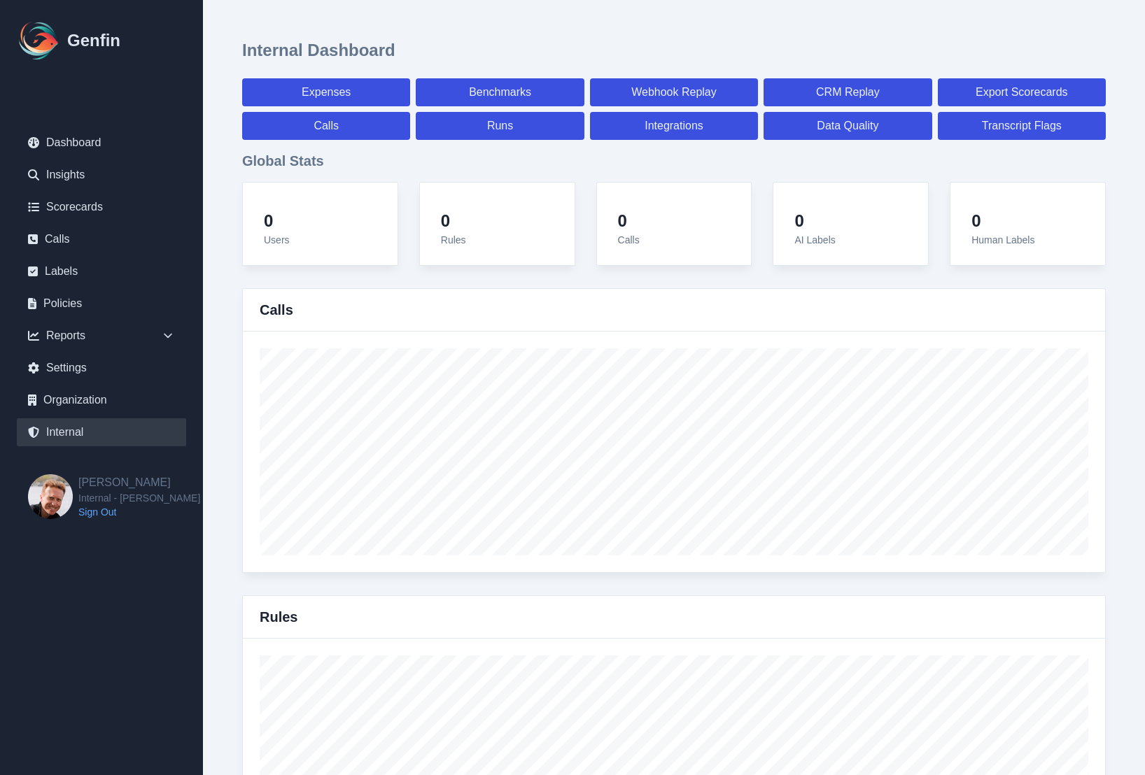
select select "paid"
select select "7"
select select "paid"
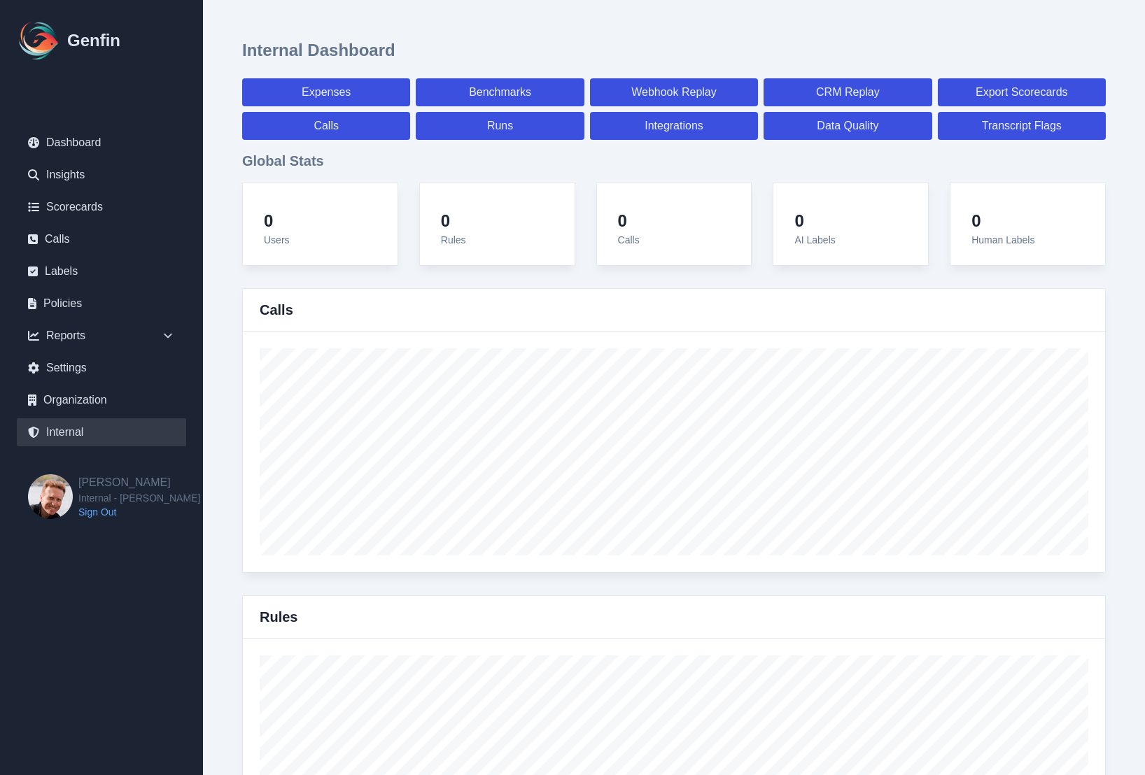
select select "7"
select select "paid"
select select "7"
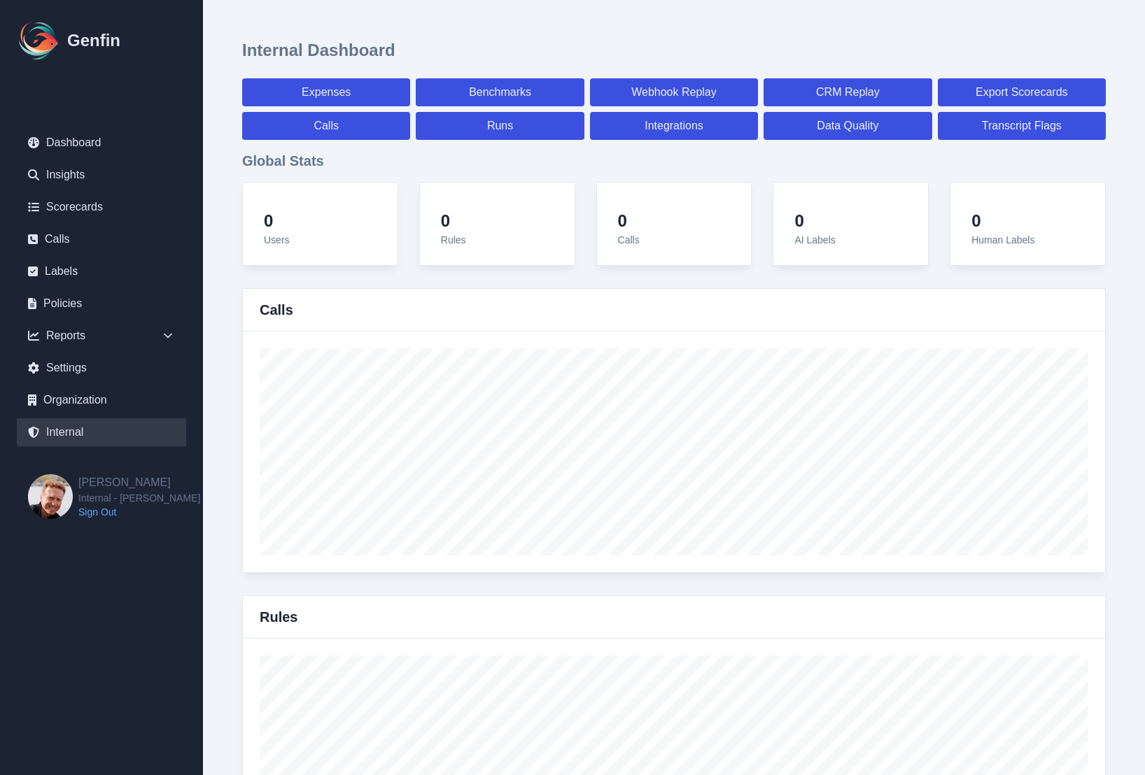
select select "7"
select select "paid"
select select "7"
select select "paid"
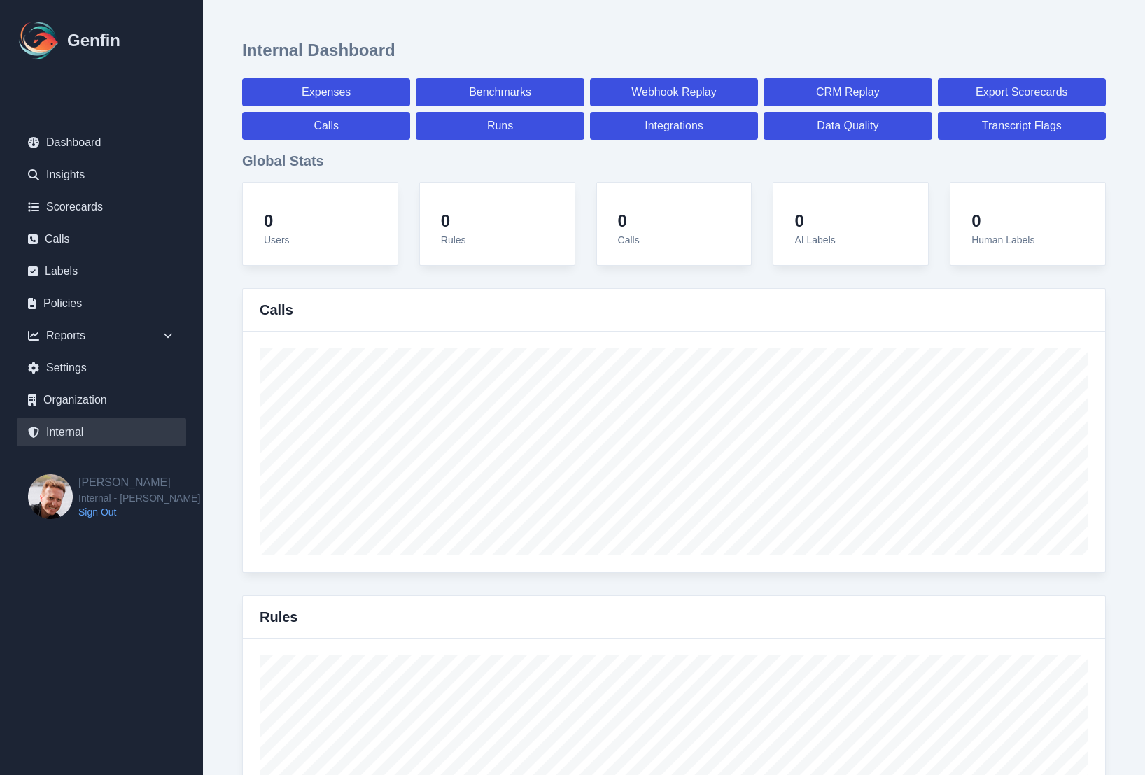
select select "7"
select select "paid"
select select "7"
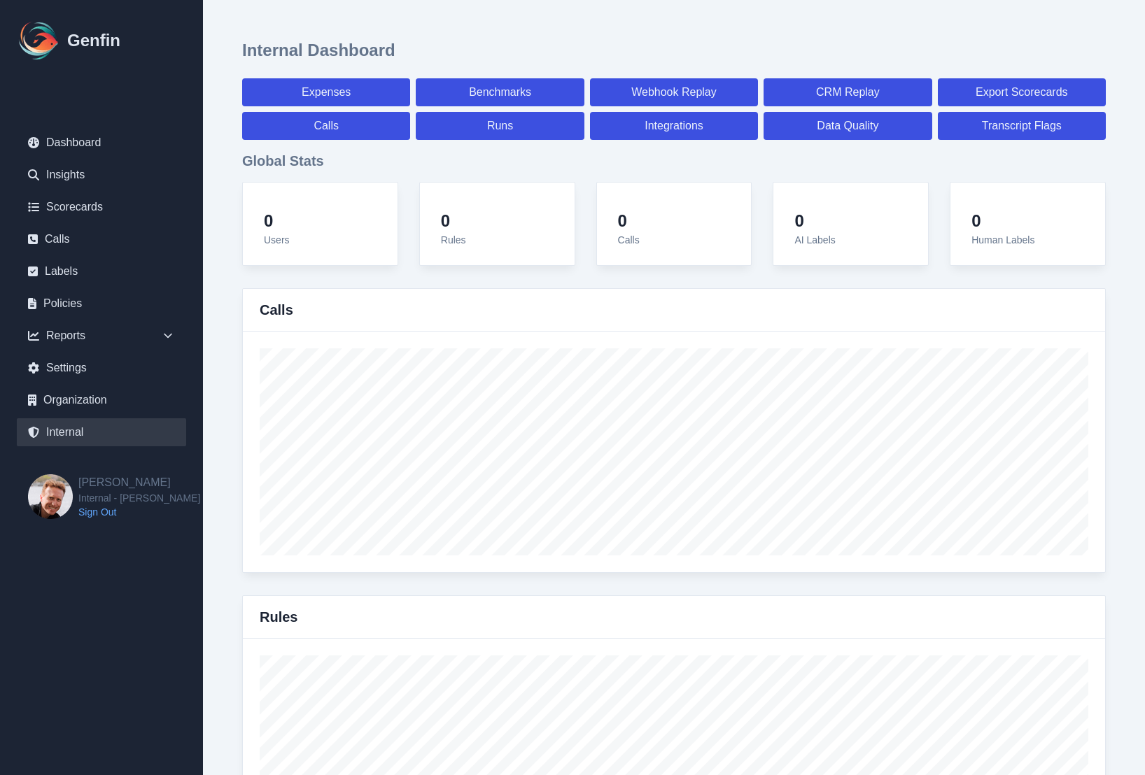
select select "7"
select select "paid"
select select "7"
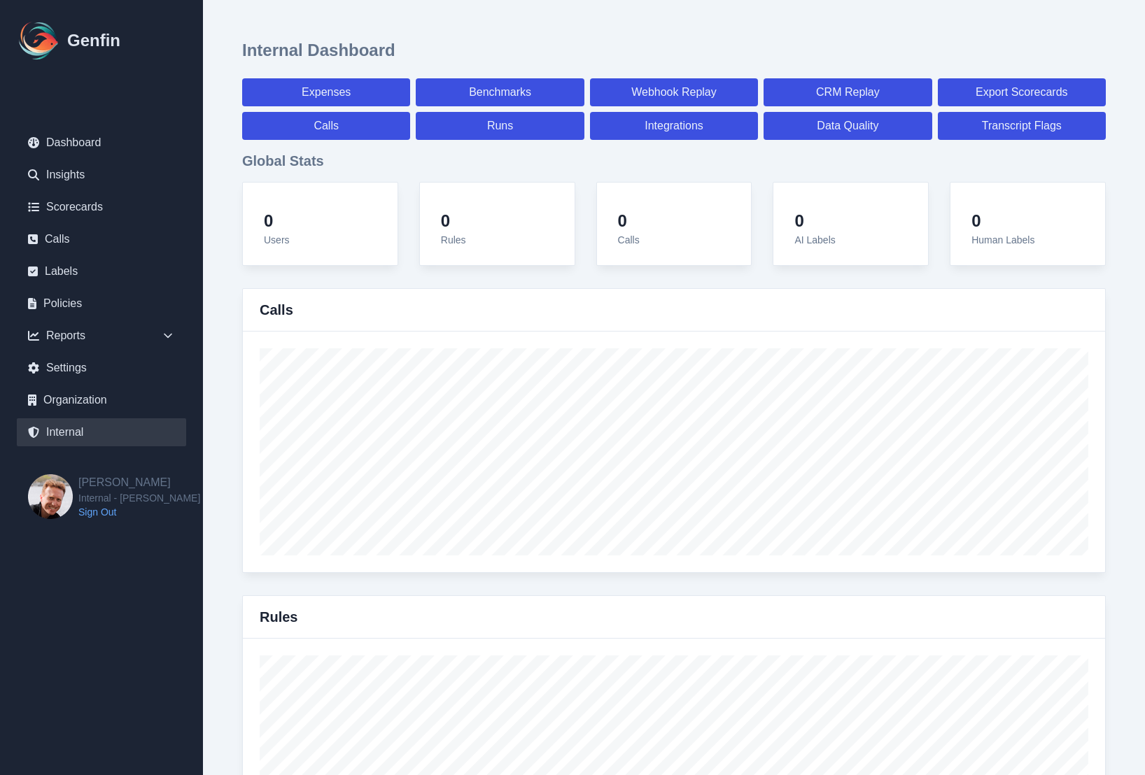
select select "7"
select select "paid"
select select "7"
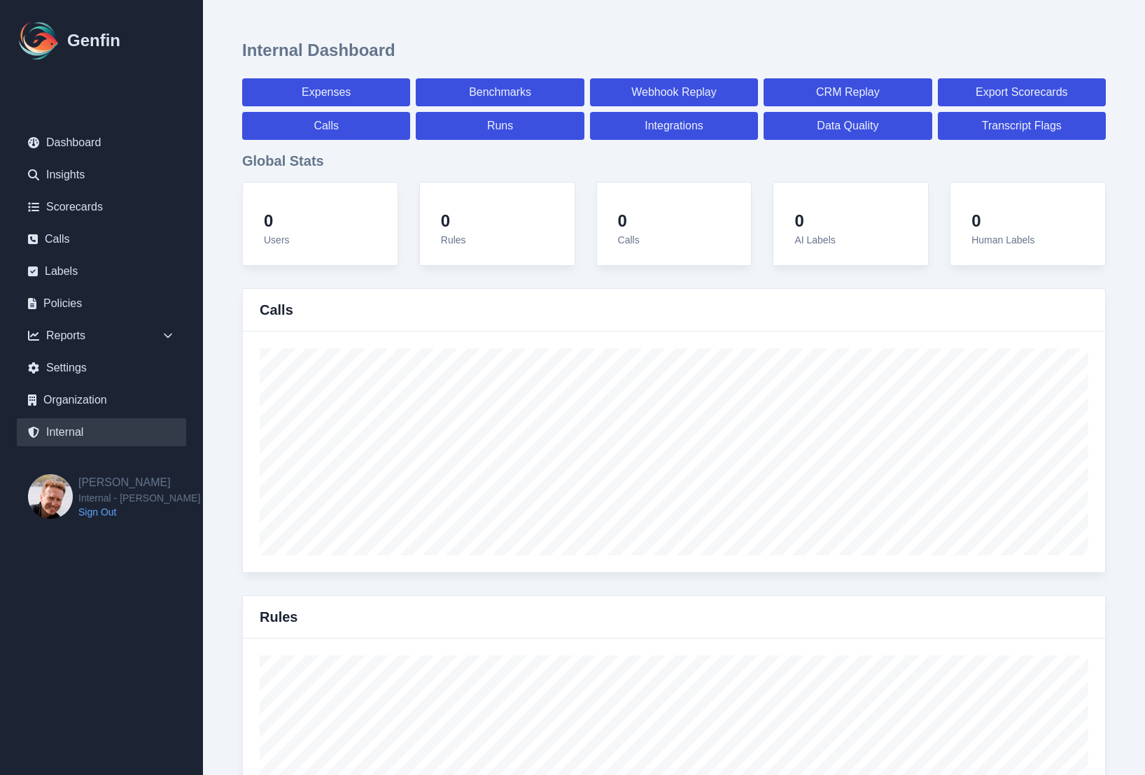
select select "7"
select select "paid"
select select "7"
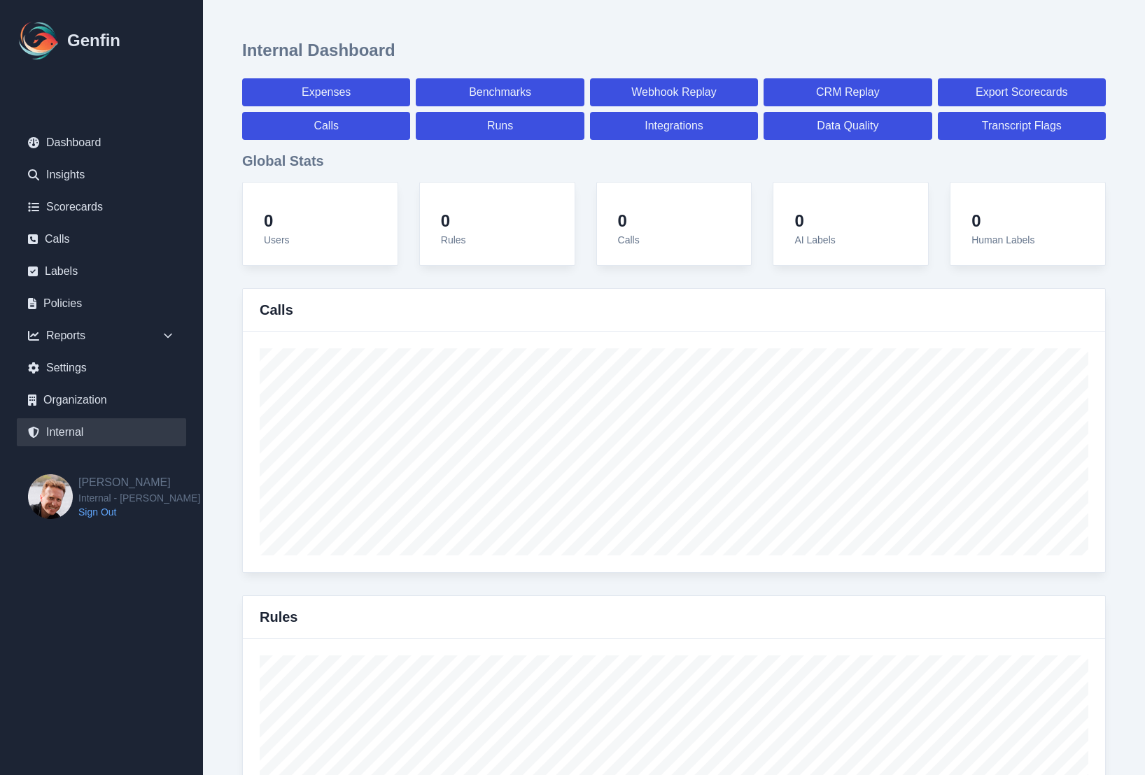
select select "7"
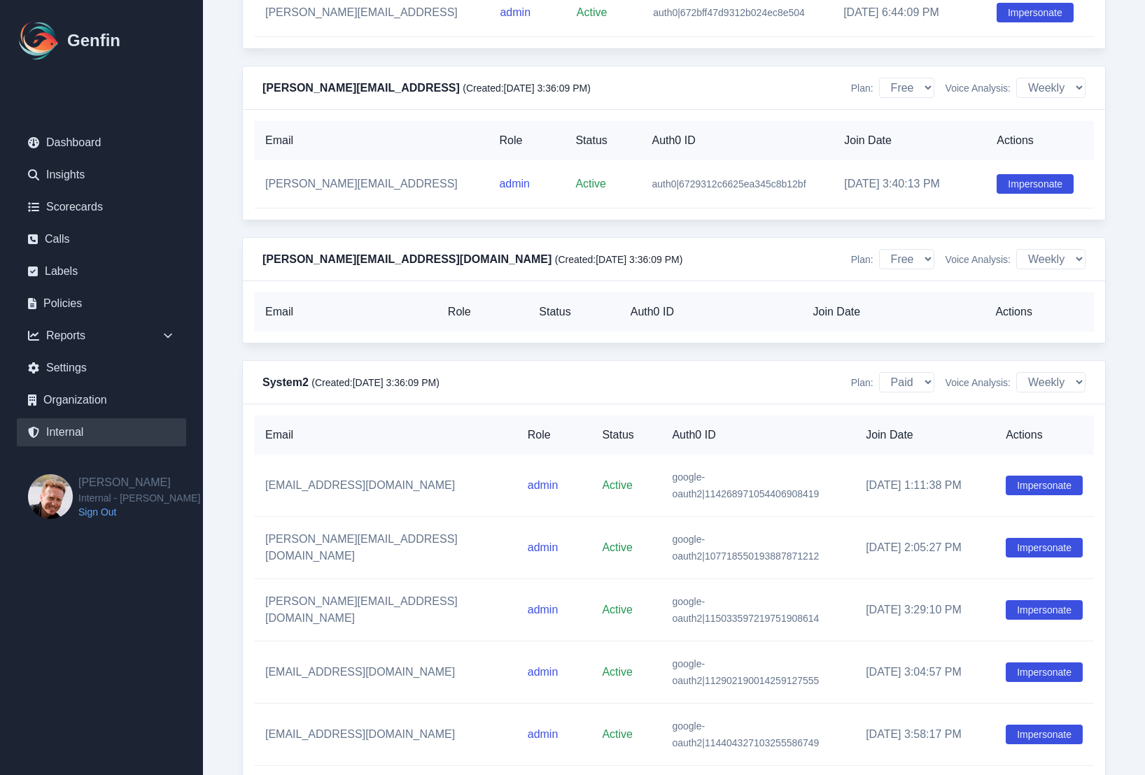
scroll to position [12695, 0]
click at [1024, 726] on button "Impersonate" at bounding box center [1044, 736] width 77 height 20
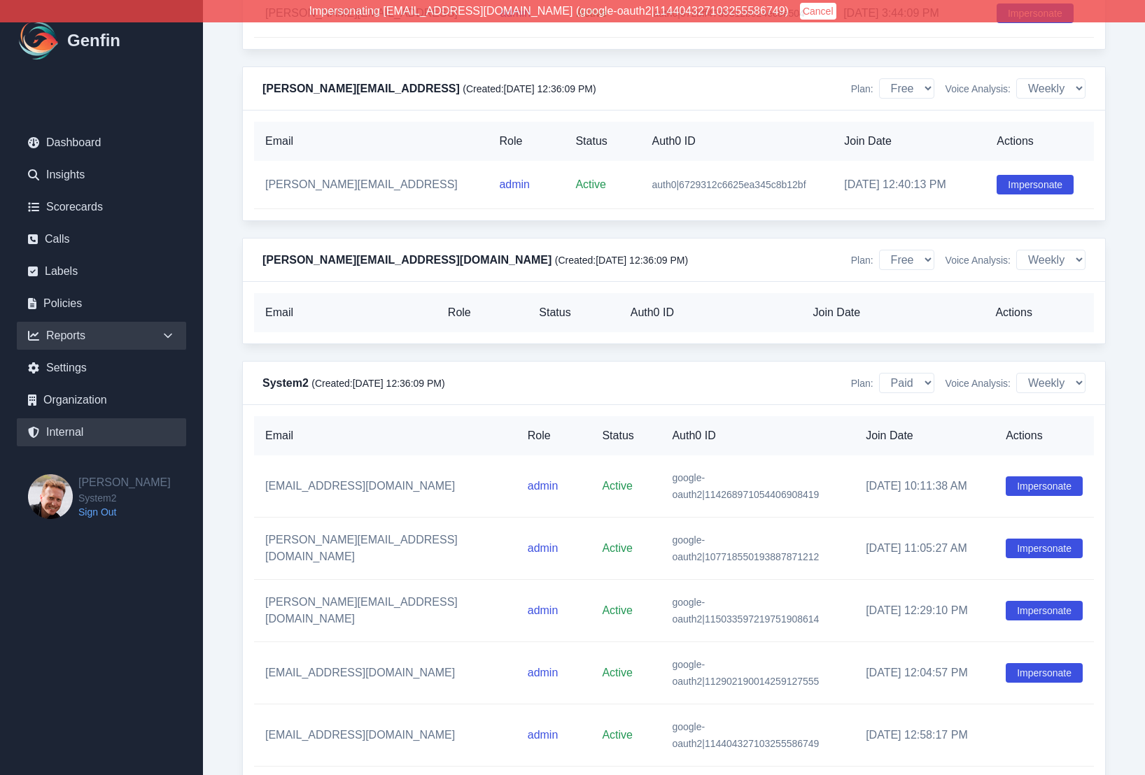
click at [167, 335] on icon at bounding box center [168, 336] width 14 height 14
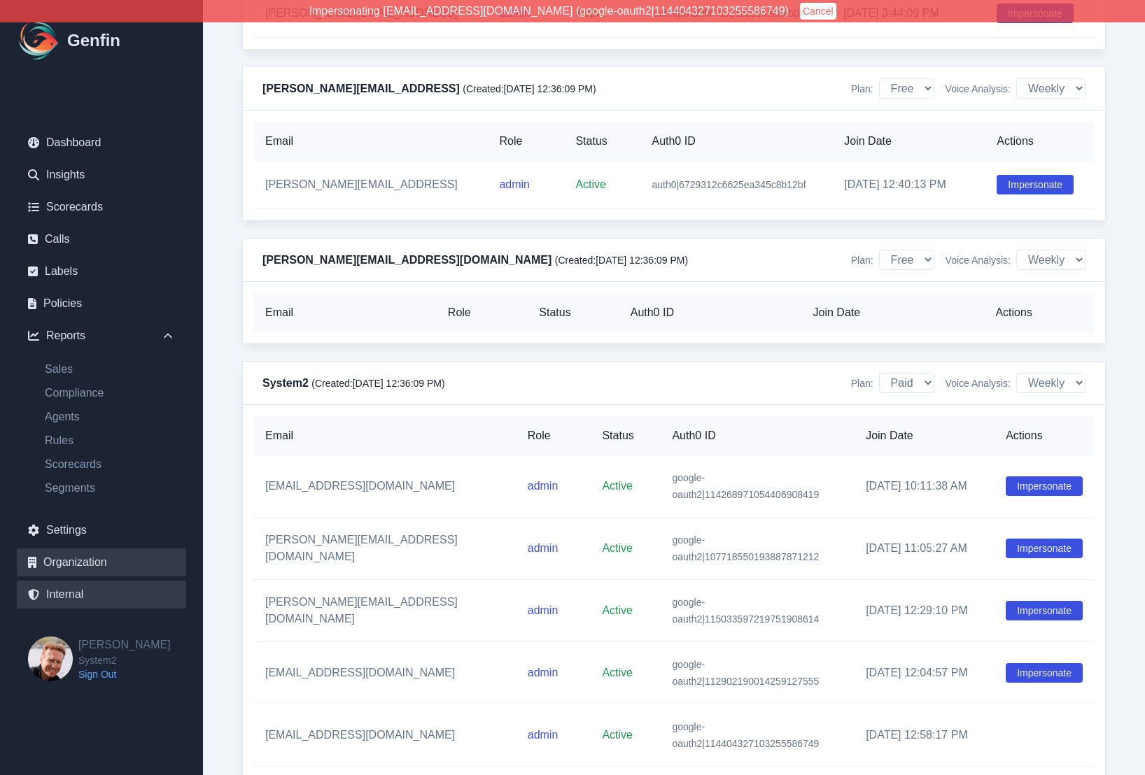
click at [73, 559] on link "Organization" at bounding box center [101, 563] width 169 height 28
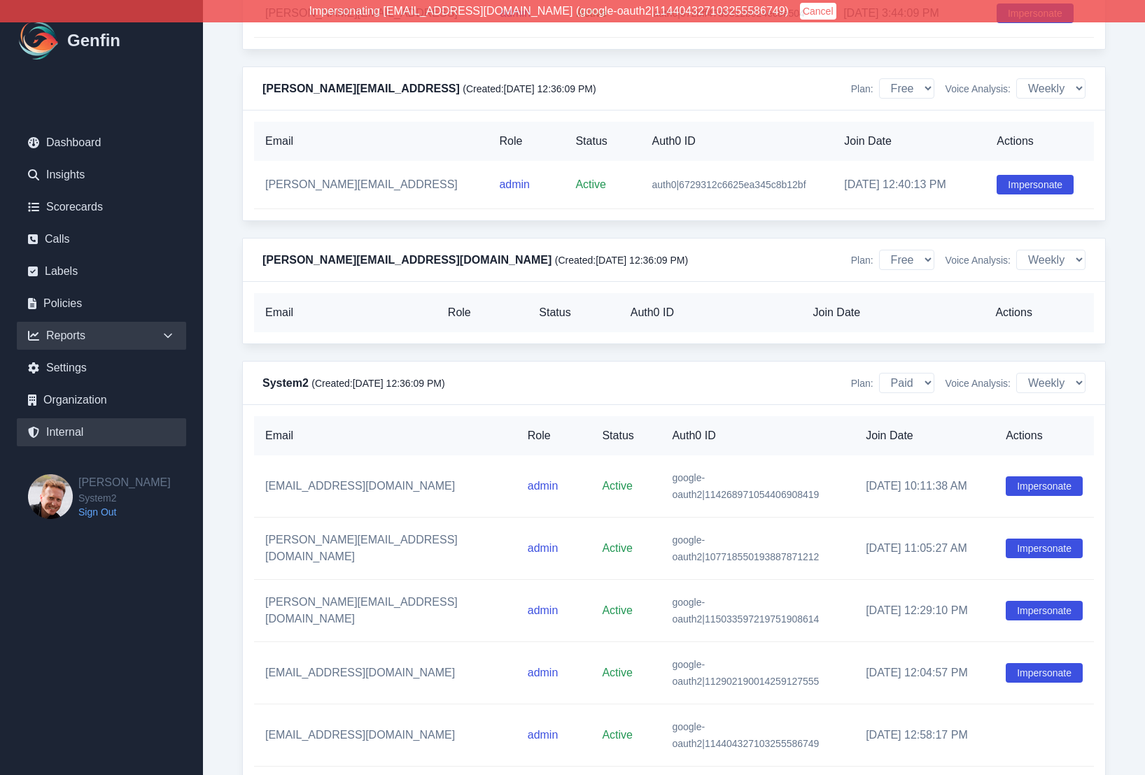
click at [176, 334] on div "Reports" at bounding box center [101, 336] width 169 height 28
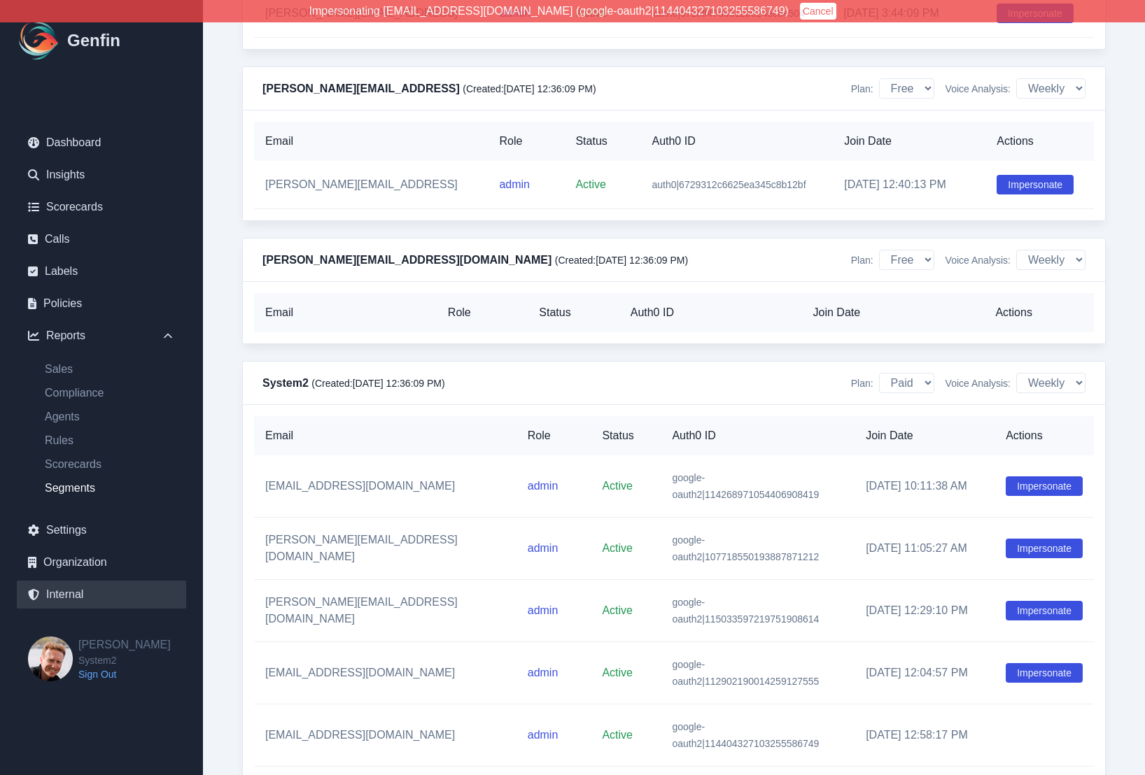
click at [64, 488] on link "Segments" at bounding box center [110, 488] width 153 height 17
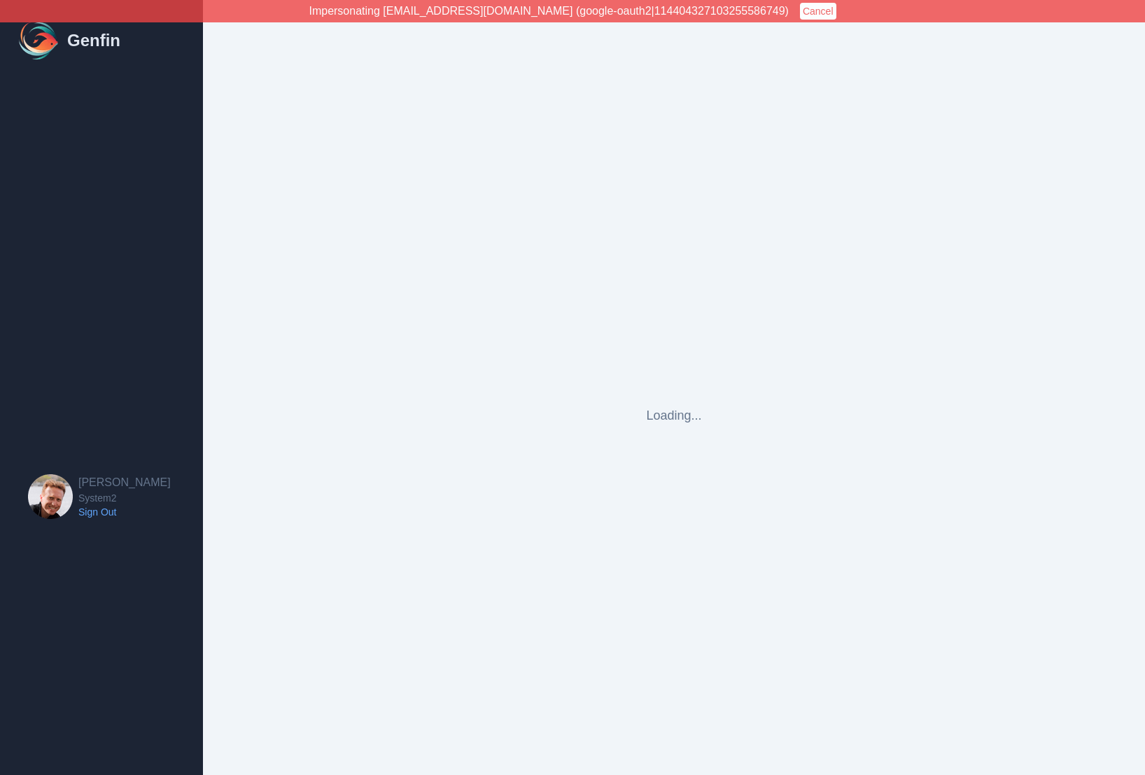
select select "cam_team"
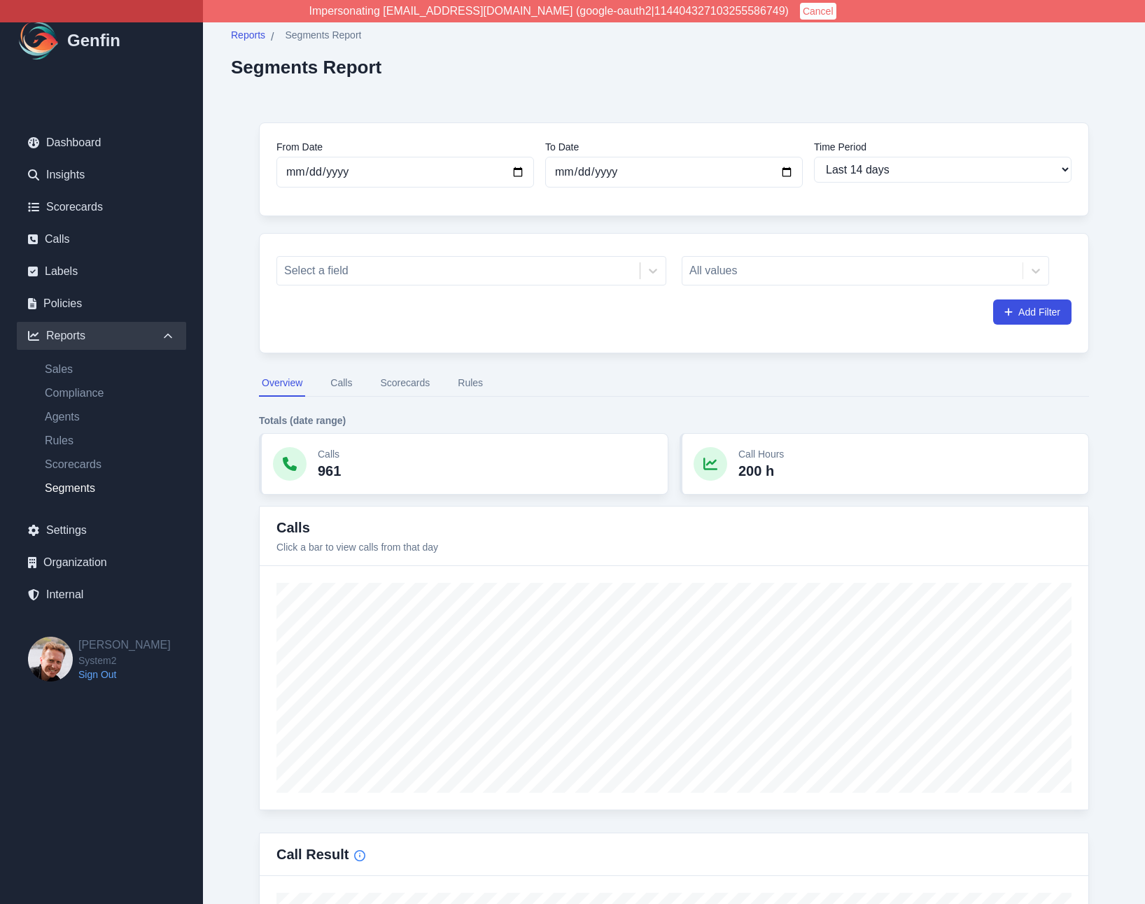
select select "14"
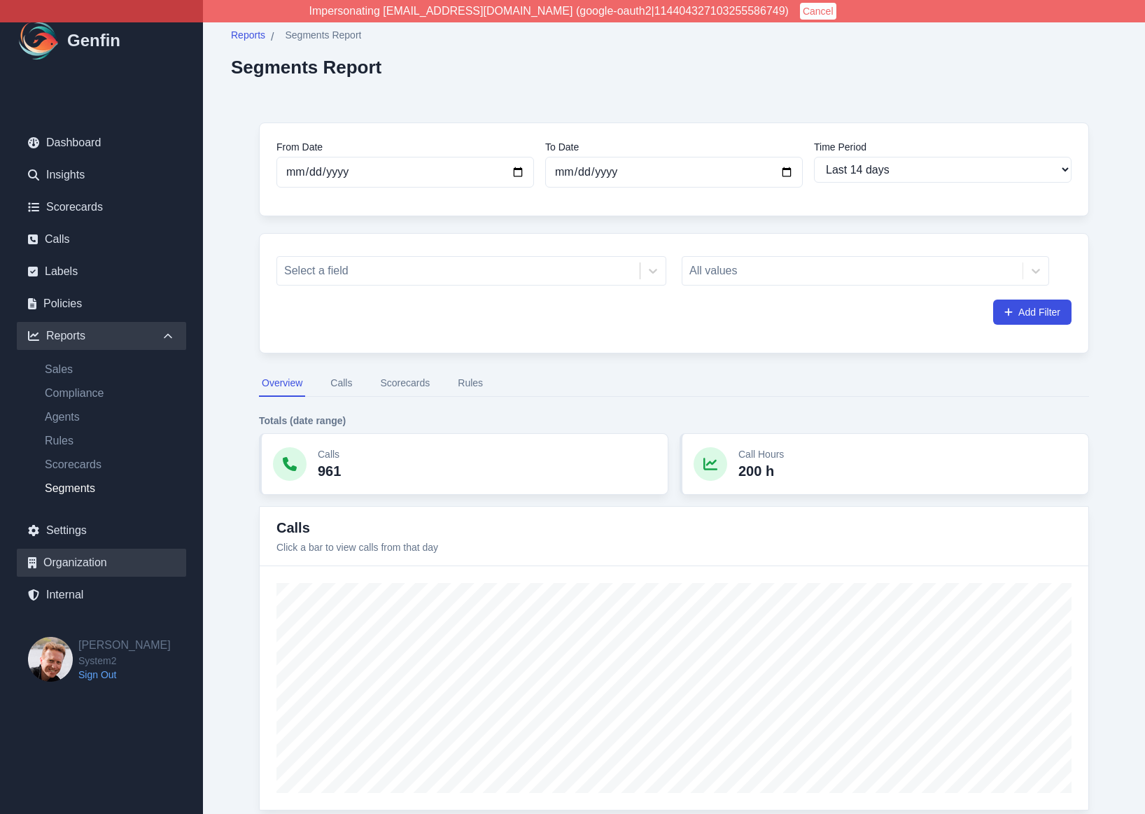
click at [79, 562] on link "Organization" at bounding box center [101, 563] width 169 height 28
select select "cam_team"
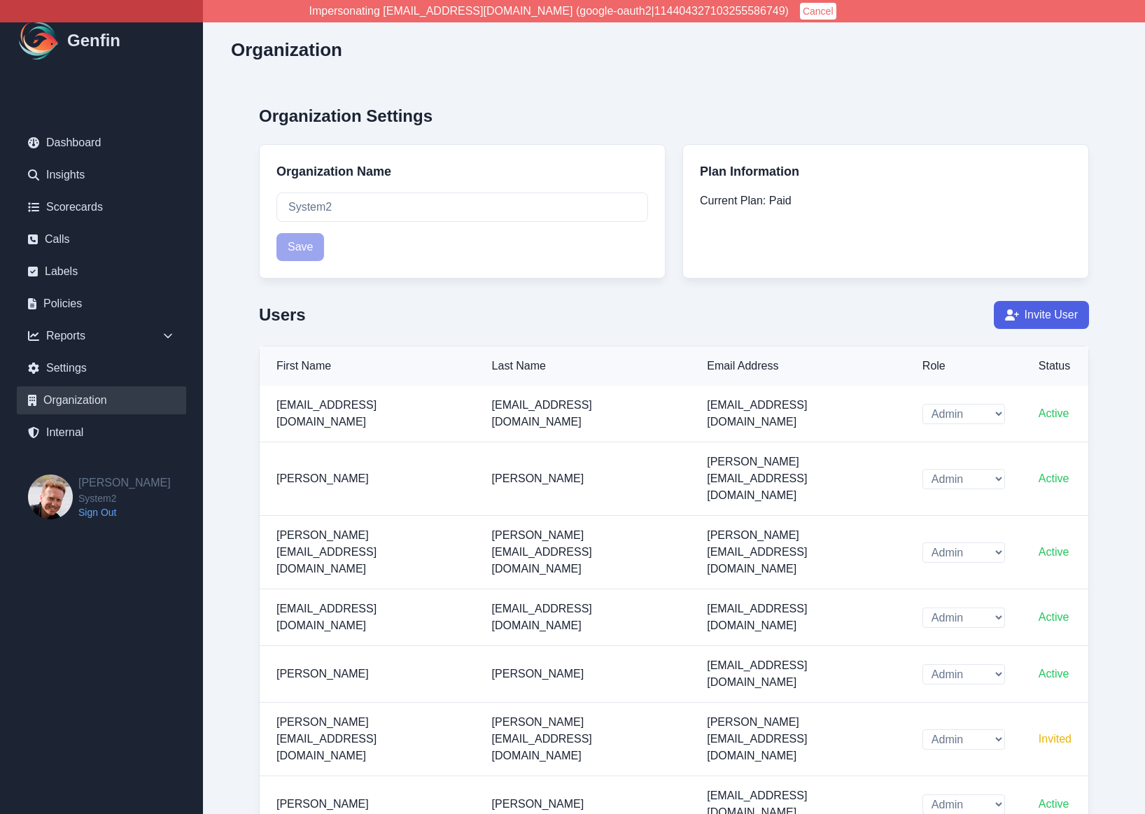
click at [1046, 309] on button "Invite User" at bounding box center [1041, 315] width 95 height 28
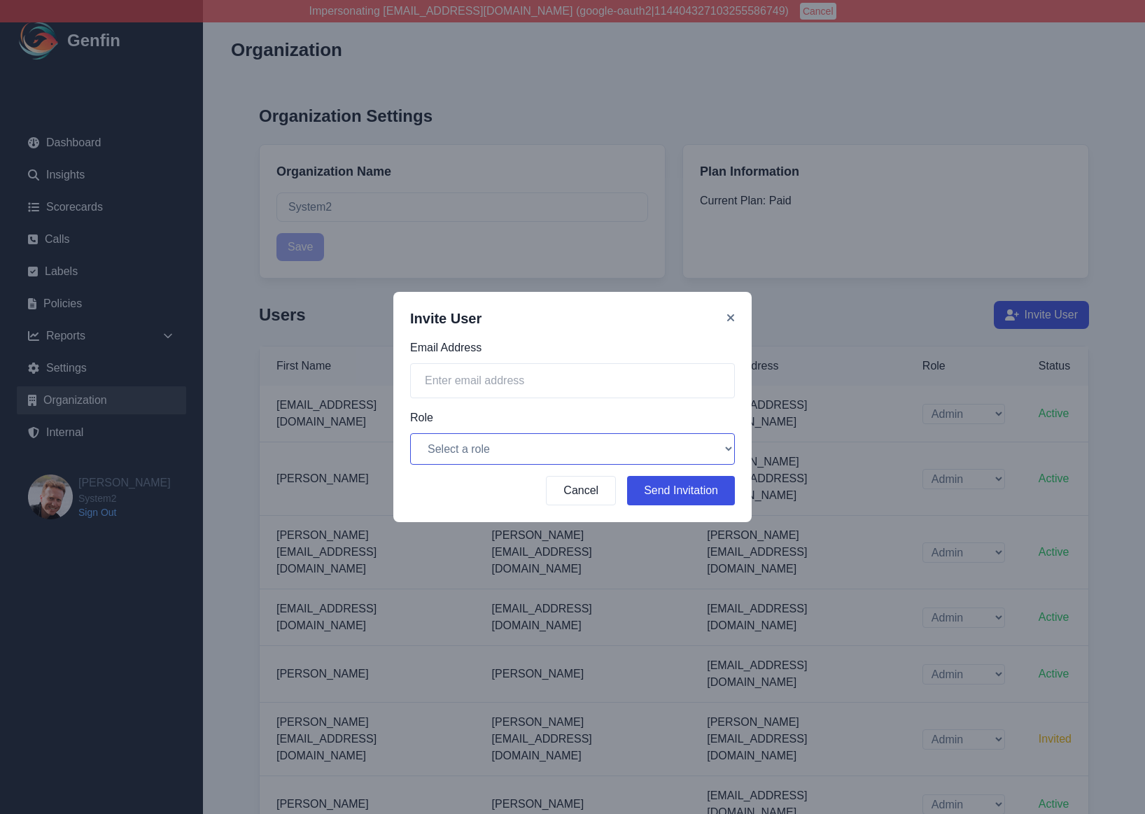
click at [519, 444] on select "Select a role Admin CAM Team" at bounding box center [572, 448] width 325 height 31
click at [228, 514] on div "Invite User Email Address Role Select a role Admin CAM Team Cancel Send Invitat…" at bounding box center [572, 407] width 1145 height 814
click at [591, 489] on button "Cancel" at bounding box center [581, 490] width 70 height 29
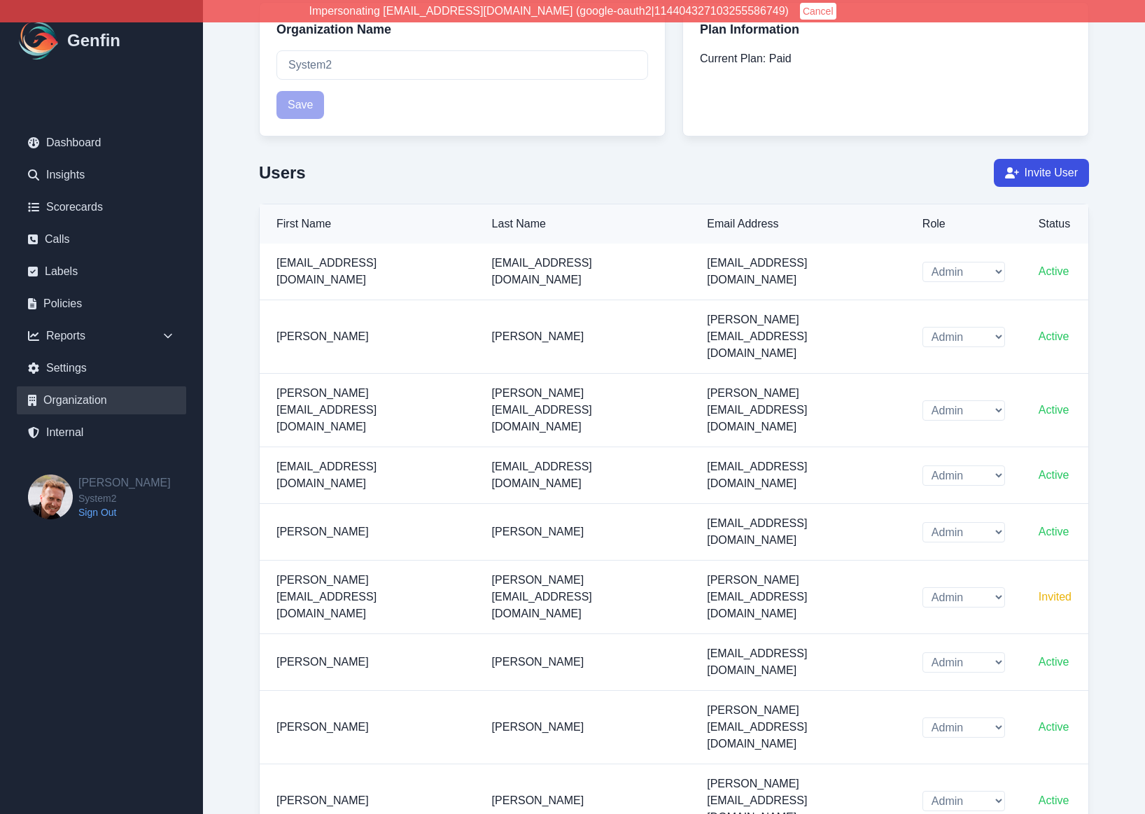
scroll to position [143, 0]
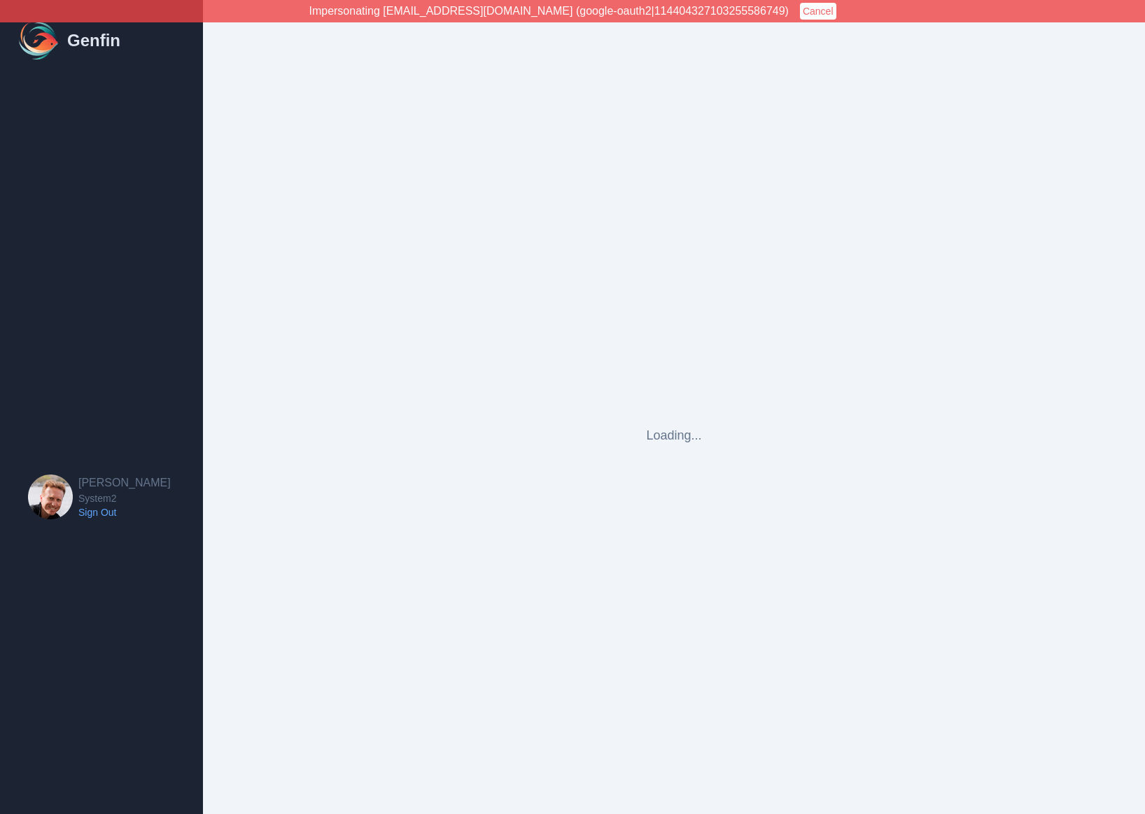
select select "cam_team"
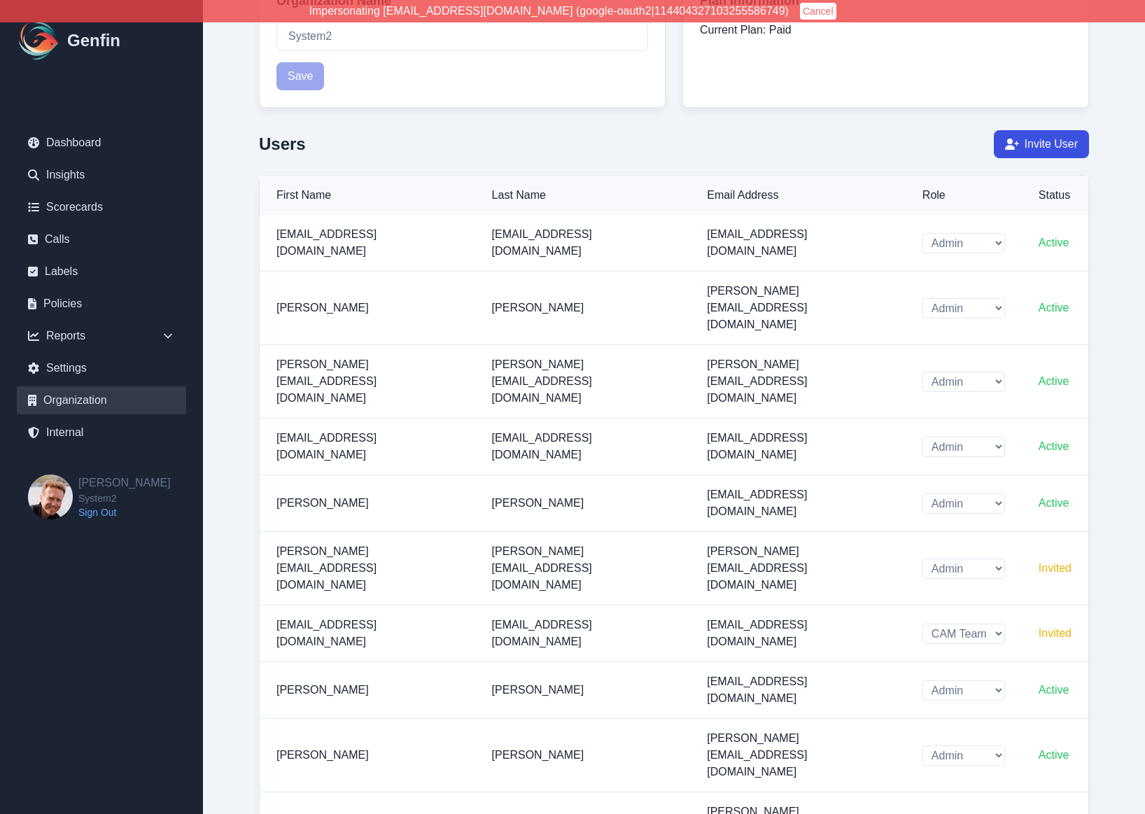
scroll to position [173, 0]
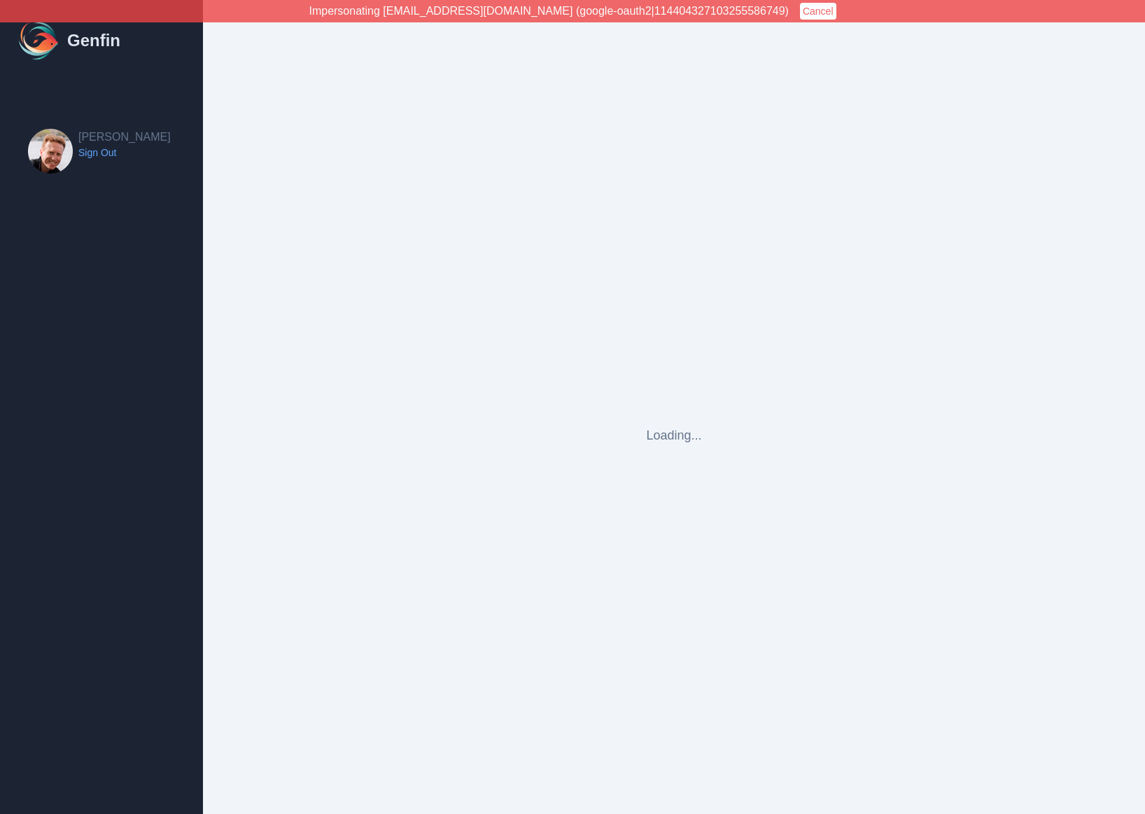
select select "cam_team"
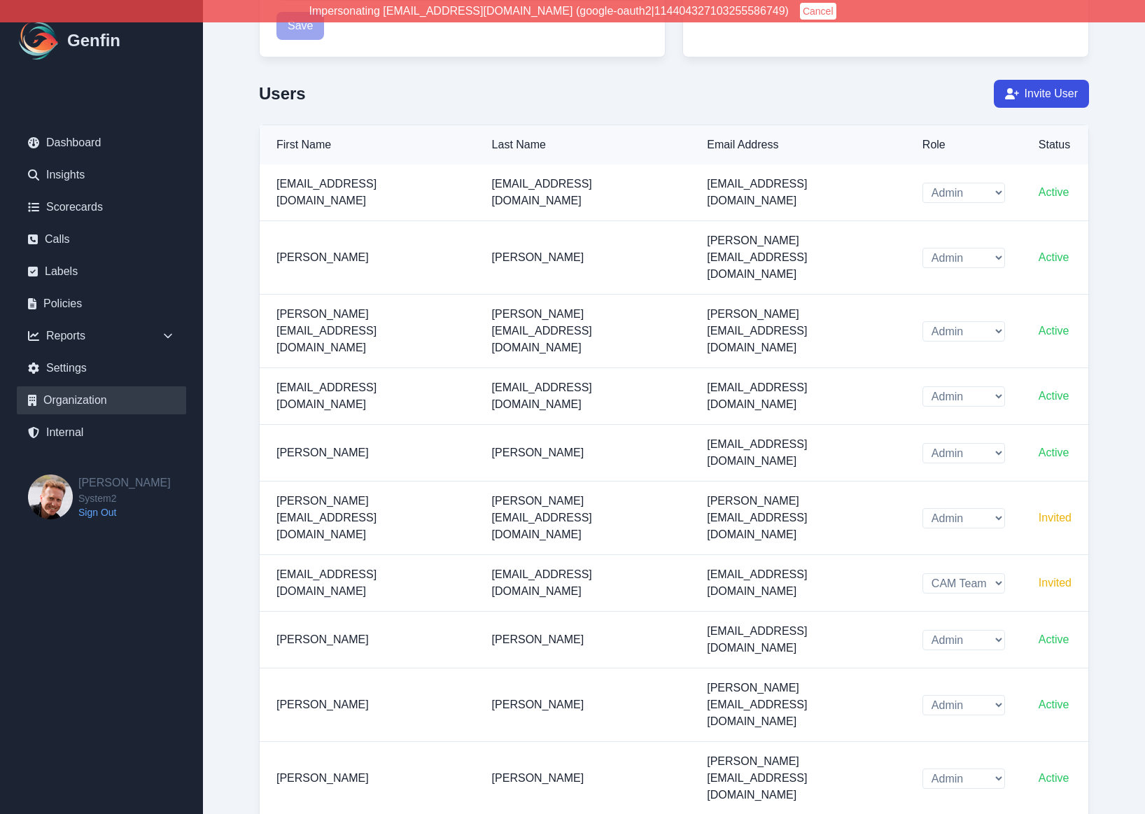
scroll to position [223, 0]
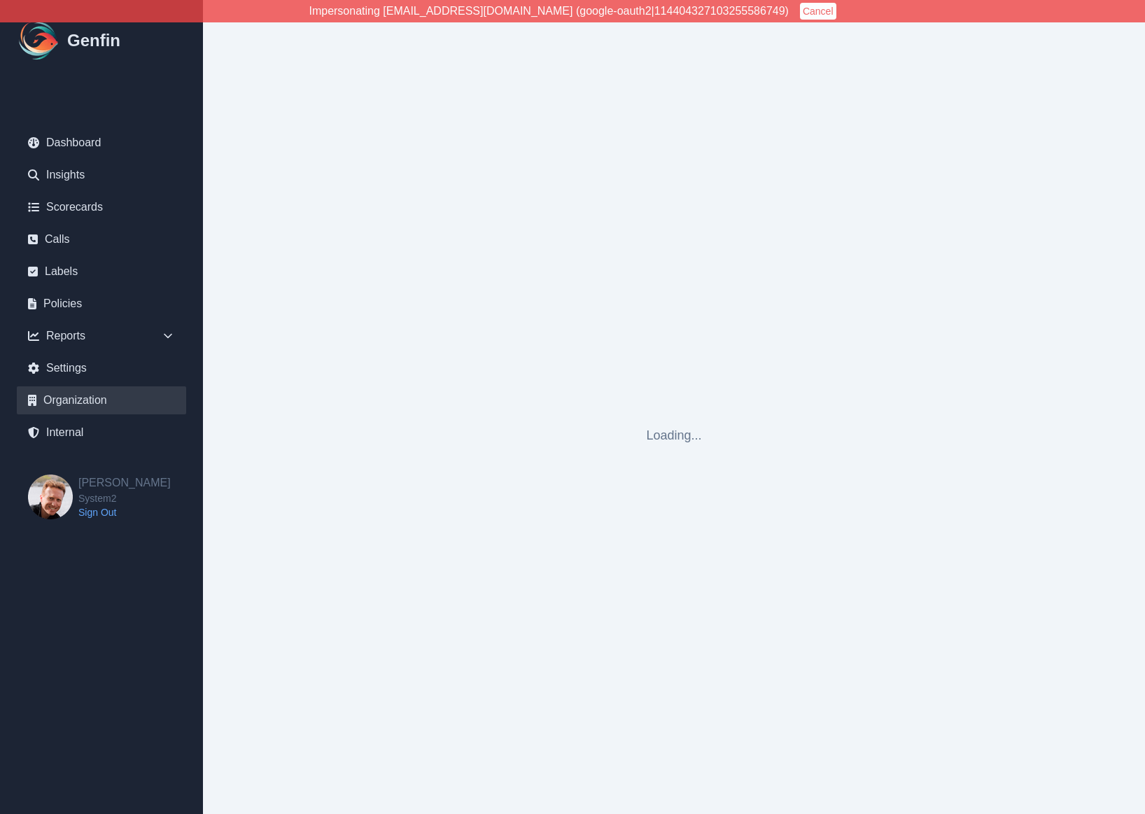
select select "cam_team"
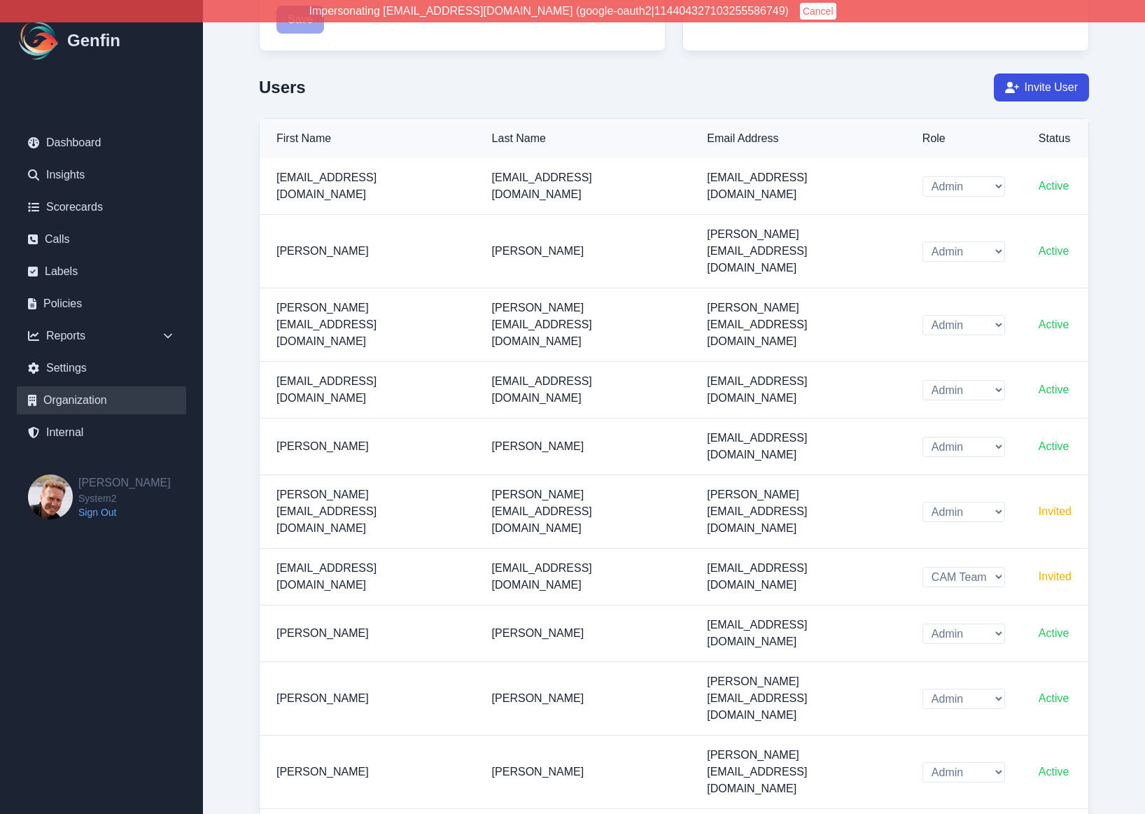
scroll to position [223, 0]
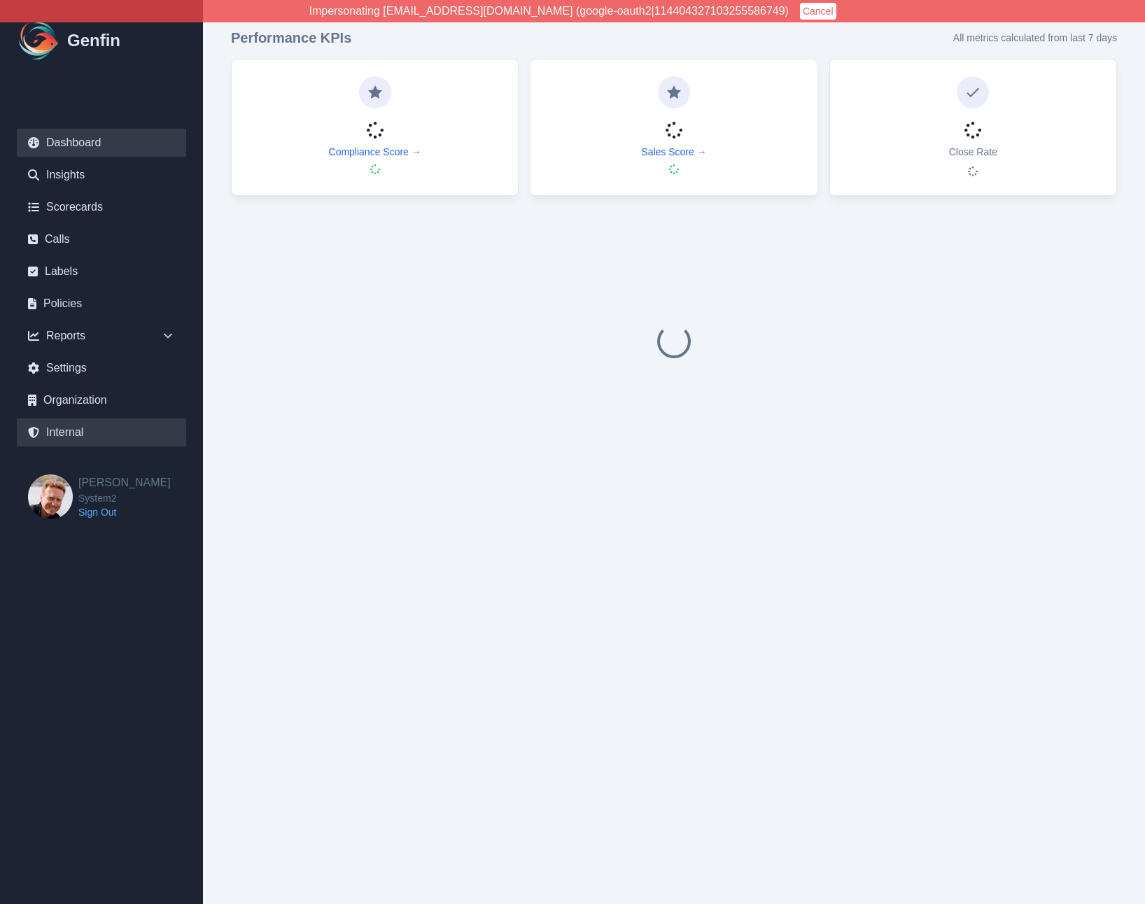
click at [83, 438] on link "Internal" at bounding box center [101, 432] width 169 height 28
select select "paid"
select select "7"
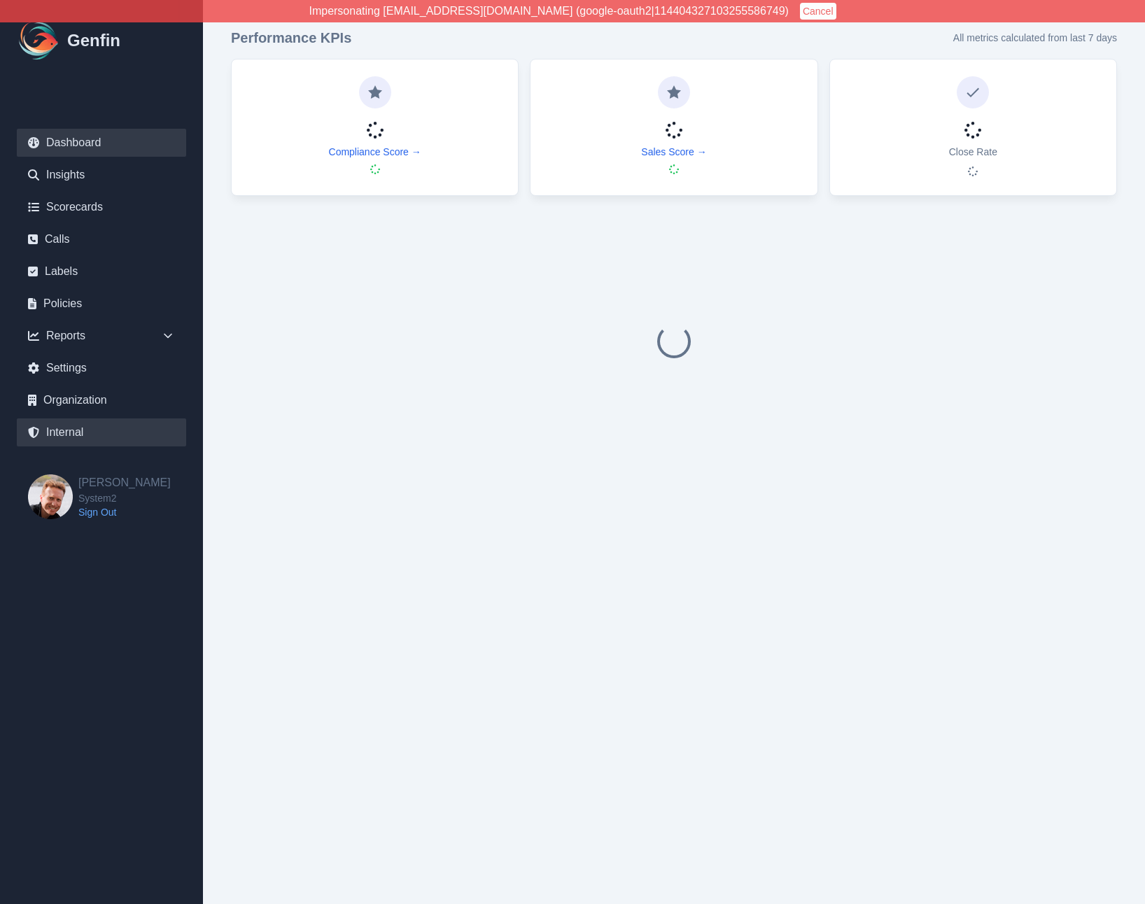
select select "7"
select select "paid"
select select "7"
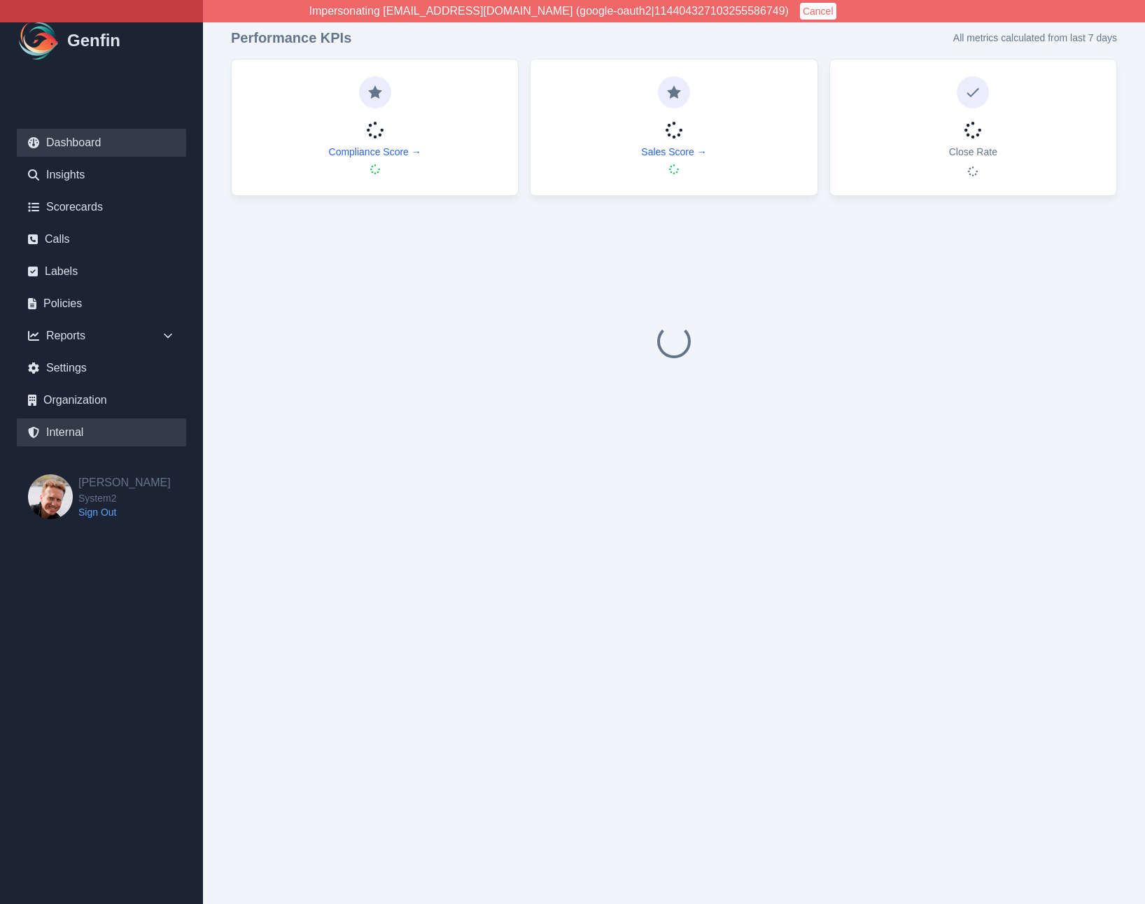
select select "7"
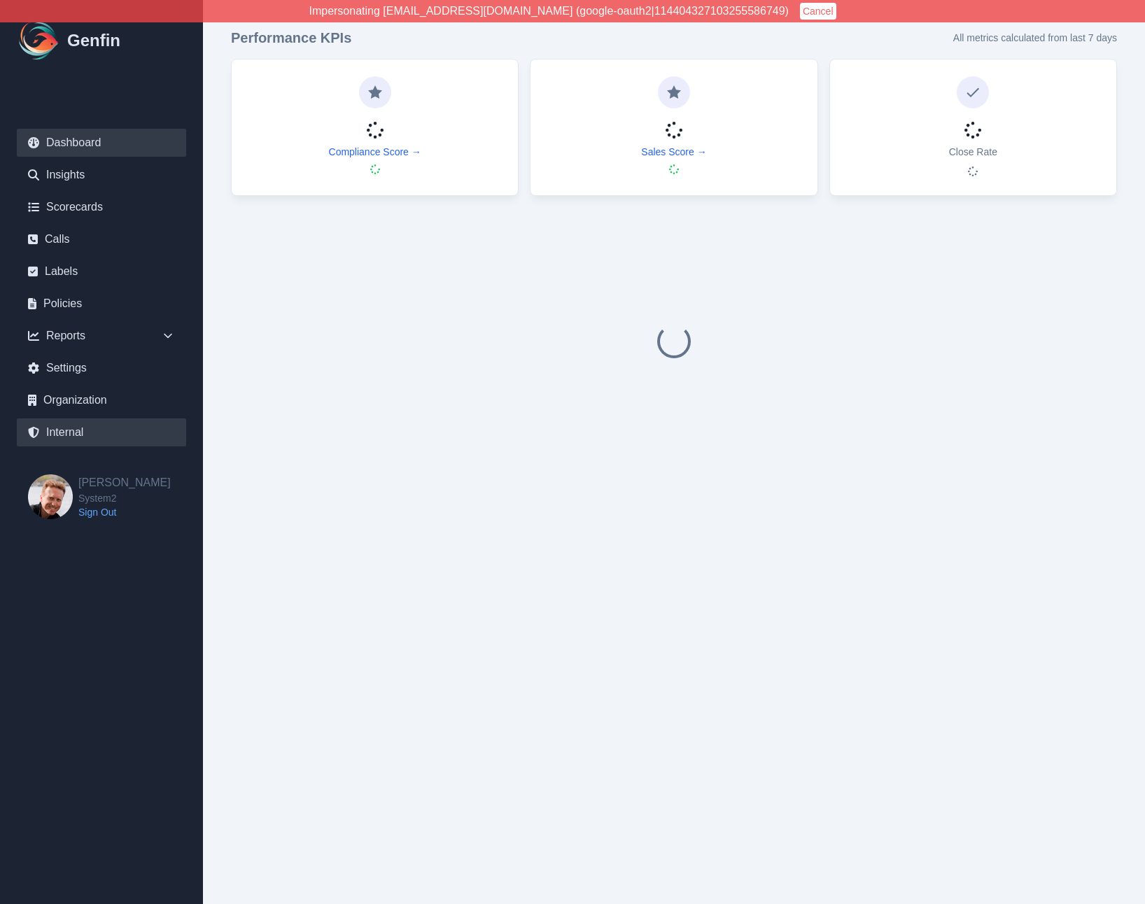
select select "7"
select select "paid"
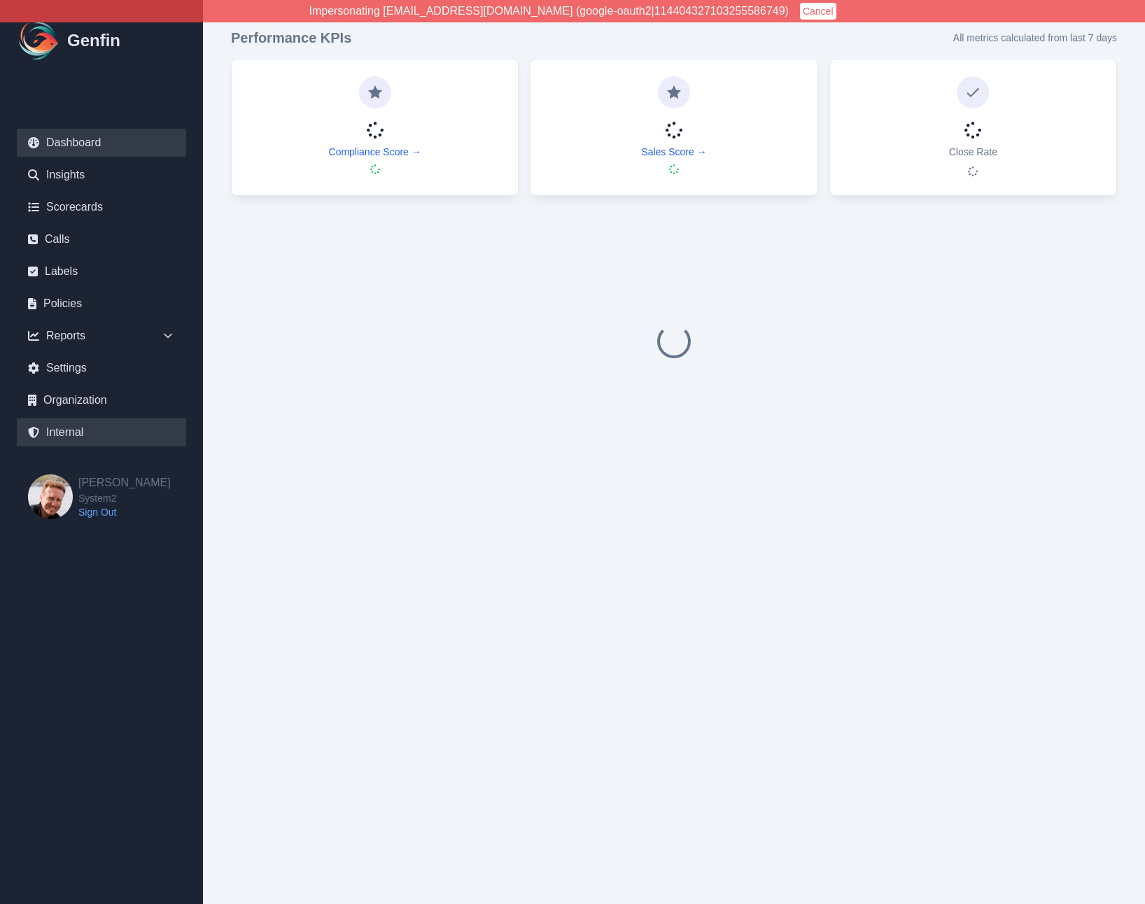
select select "7"
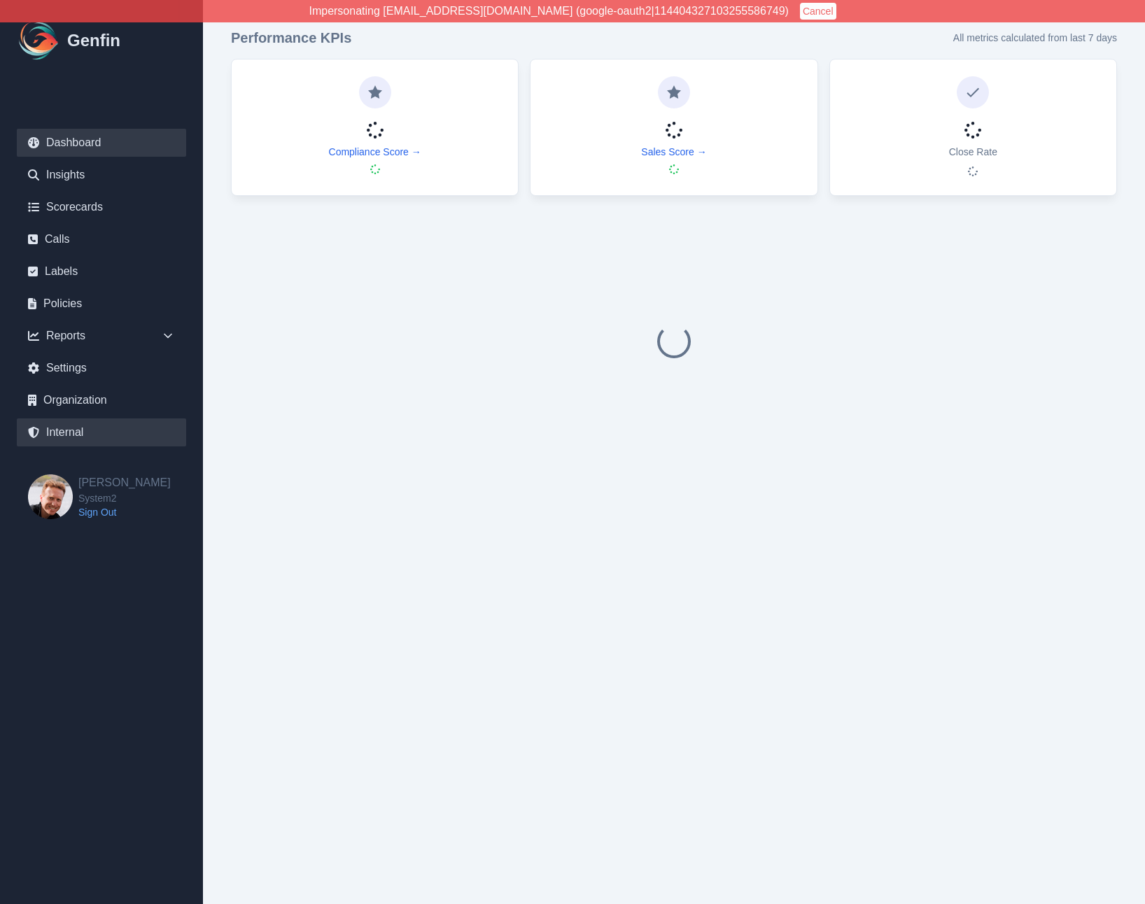
select select "7"
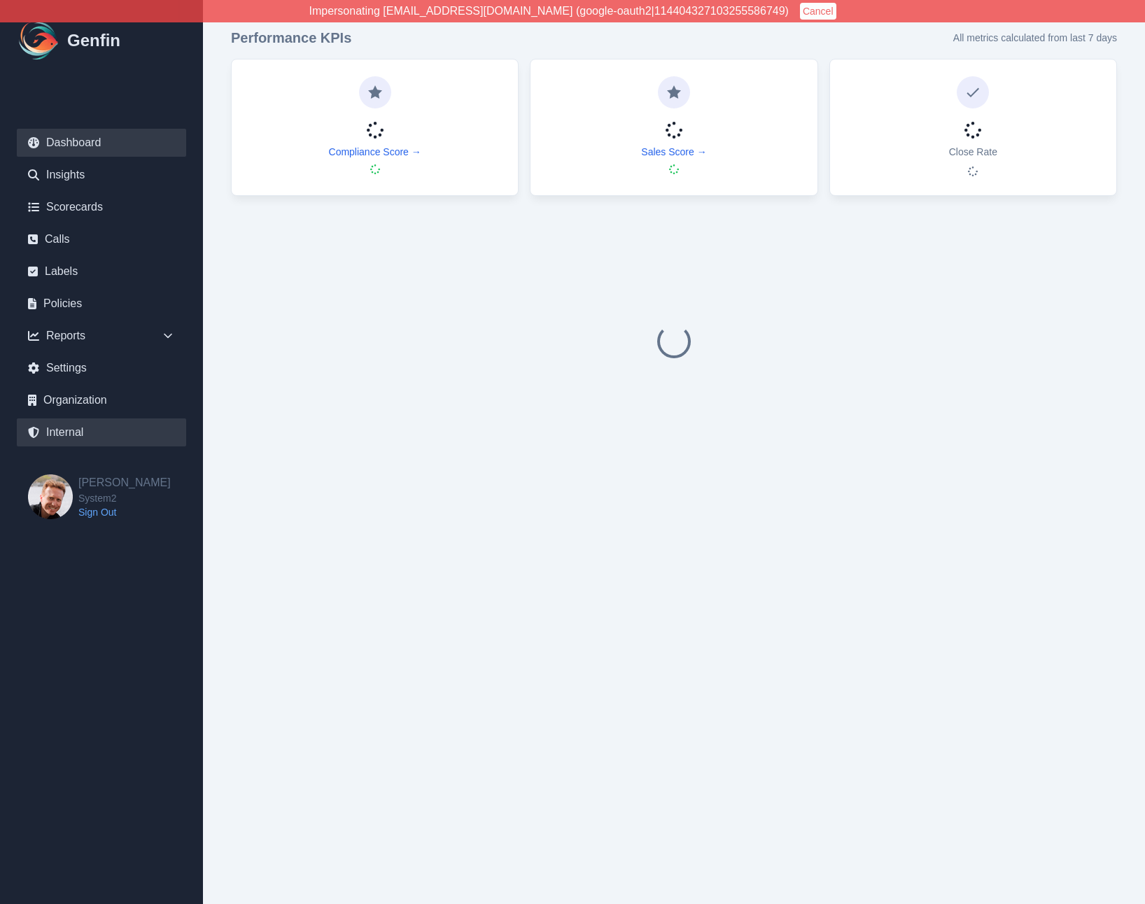
select select "7"
select select "paid"
select select "7"
select select "paid"
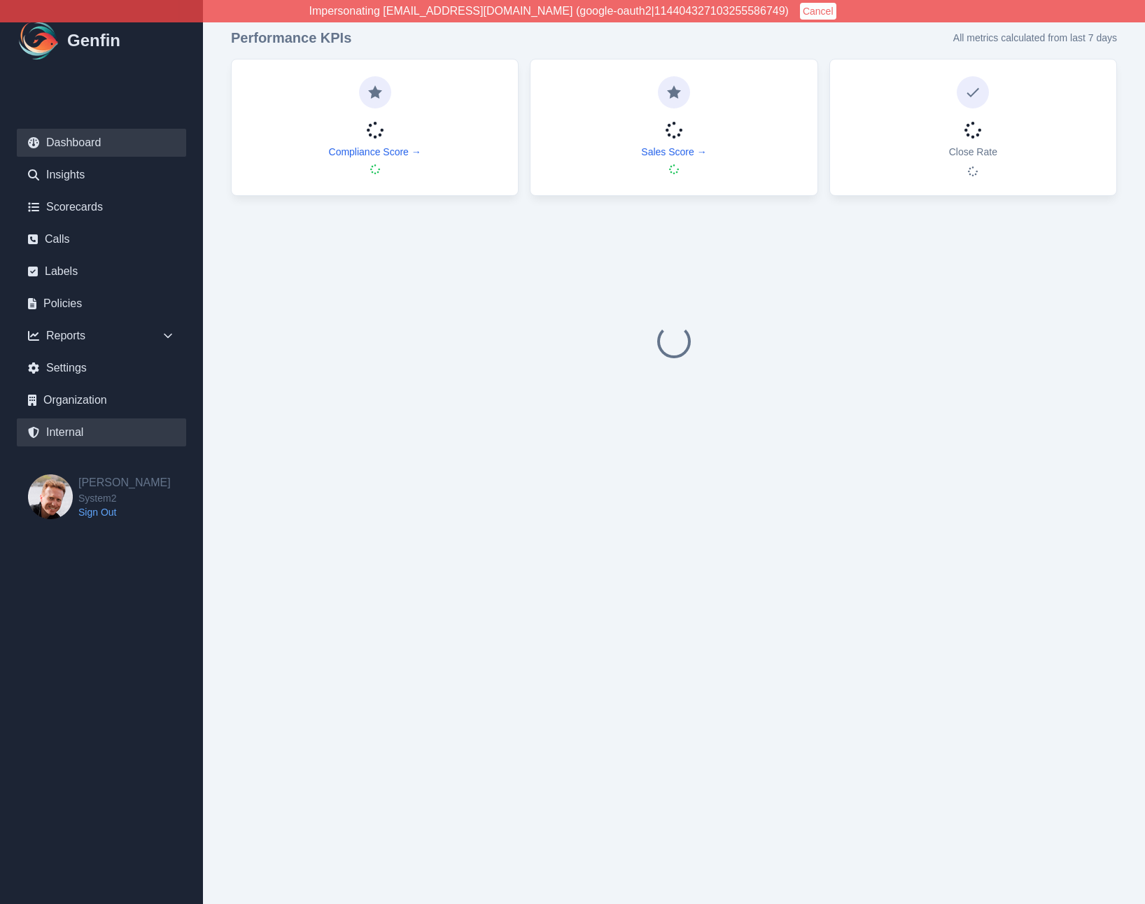
select select "7"
select select "paid"
select select "7"
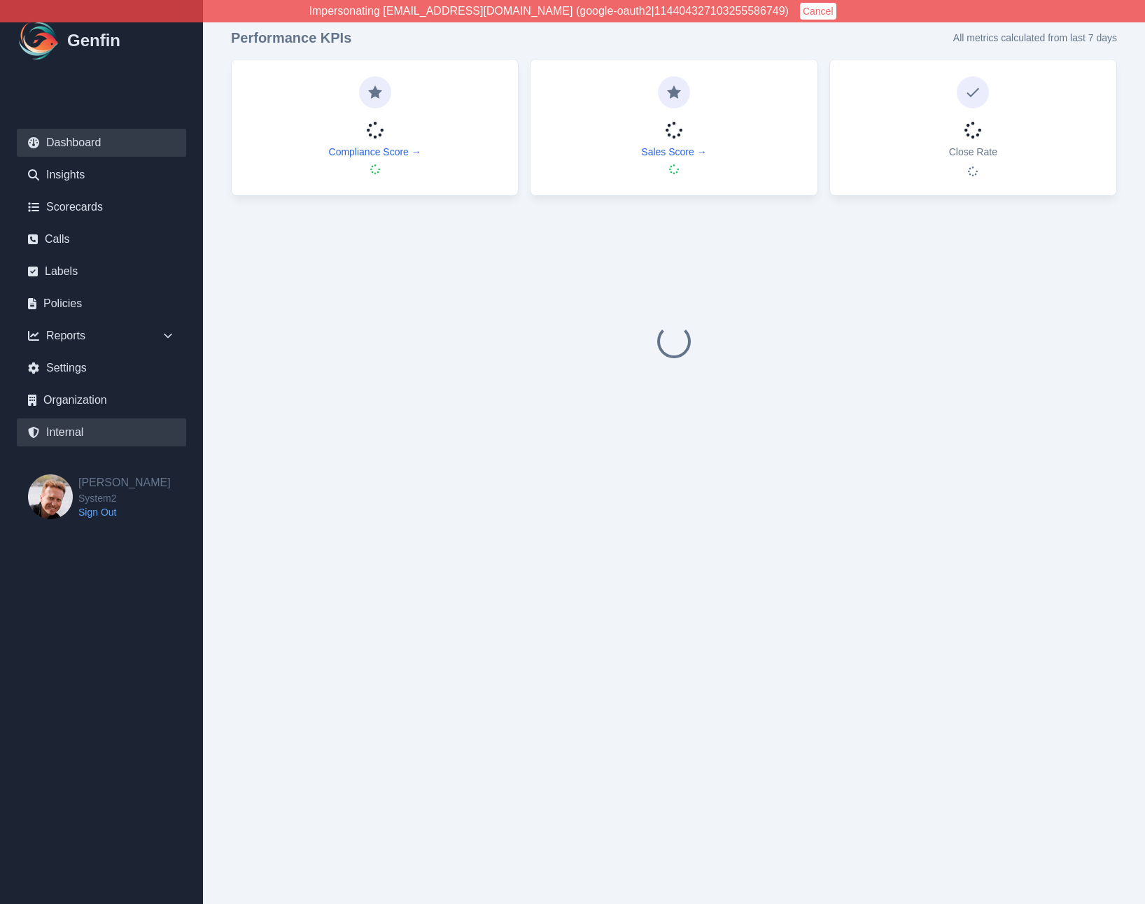
select select "paid"
select select "7"
select select "paid"
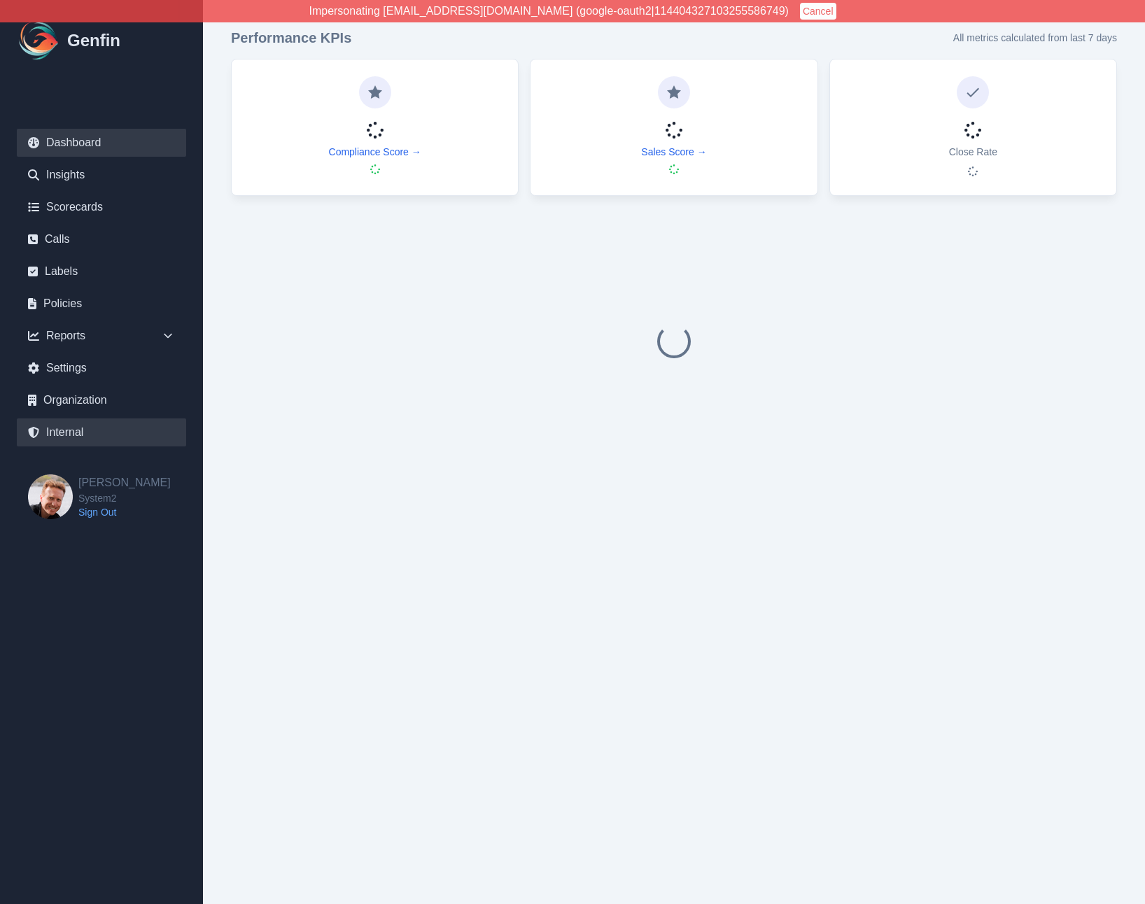
select select "7"
select select "paid"
select select "7"
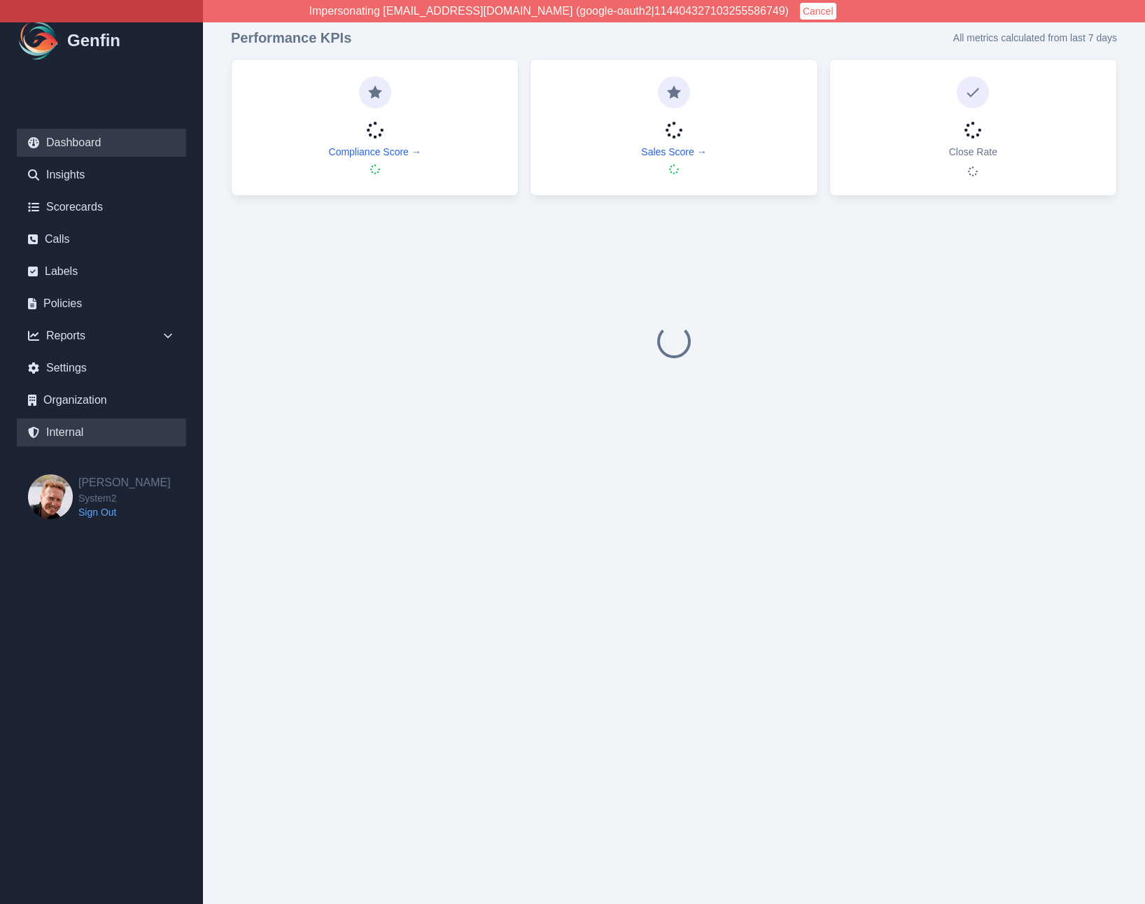
select select "paid"
select select "7"
select select "paid"
select select "7"
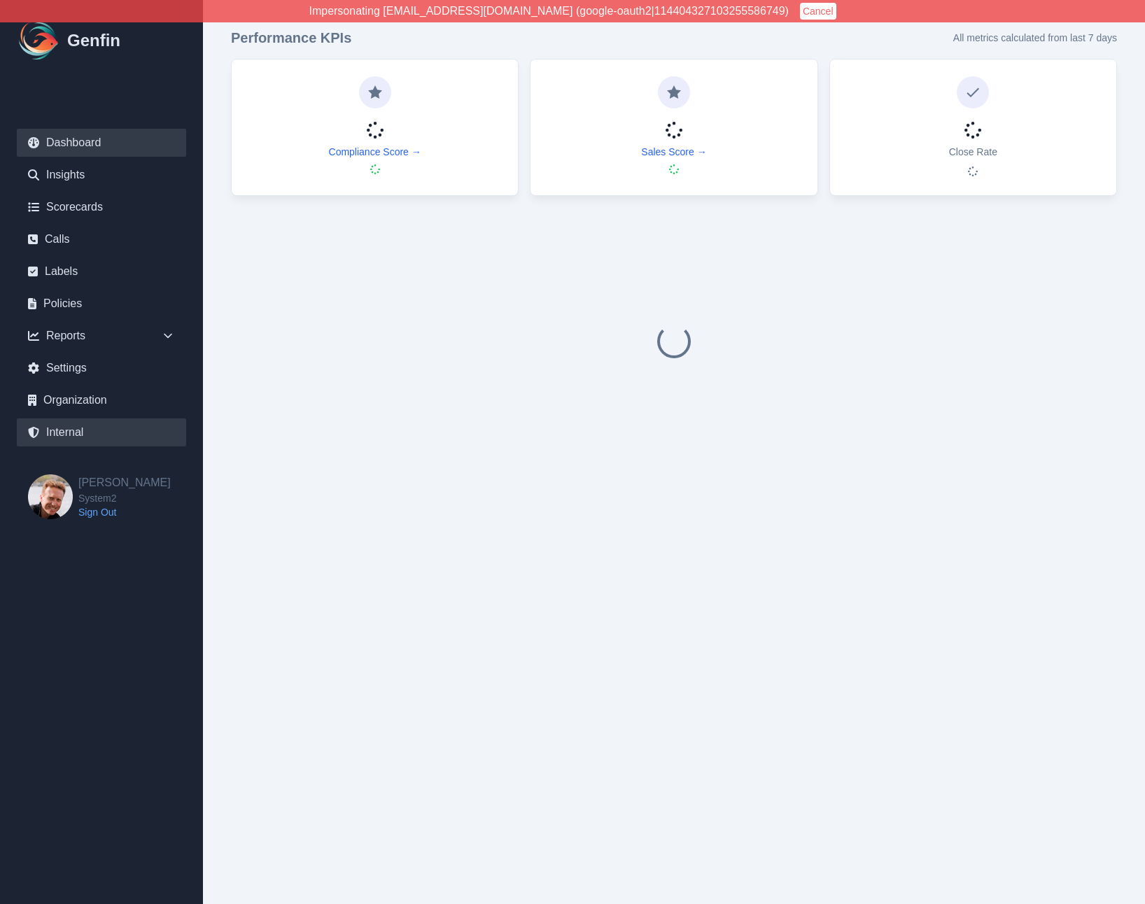
select select "7"
select select "paid"
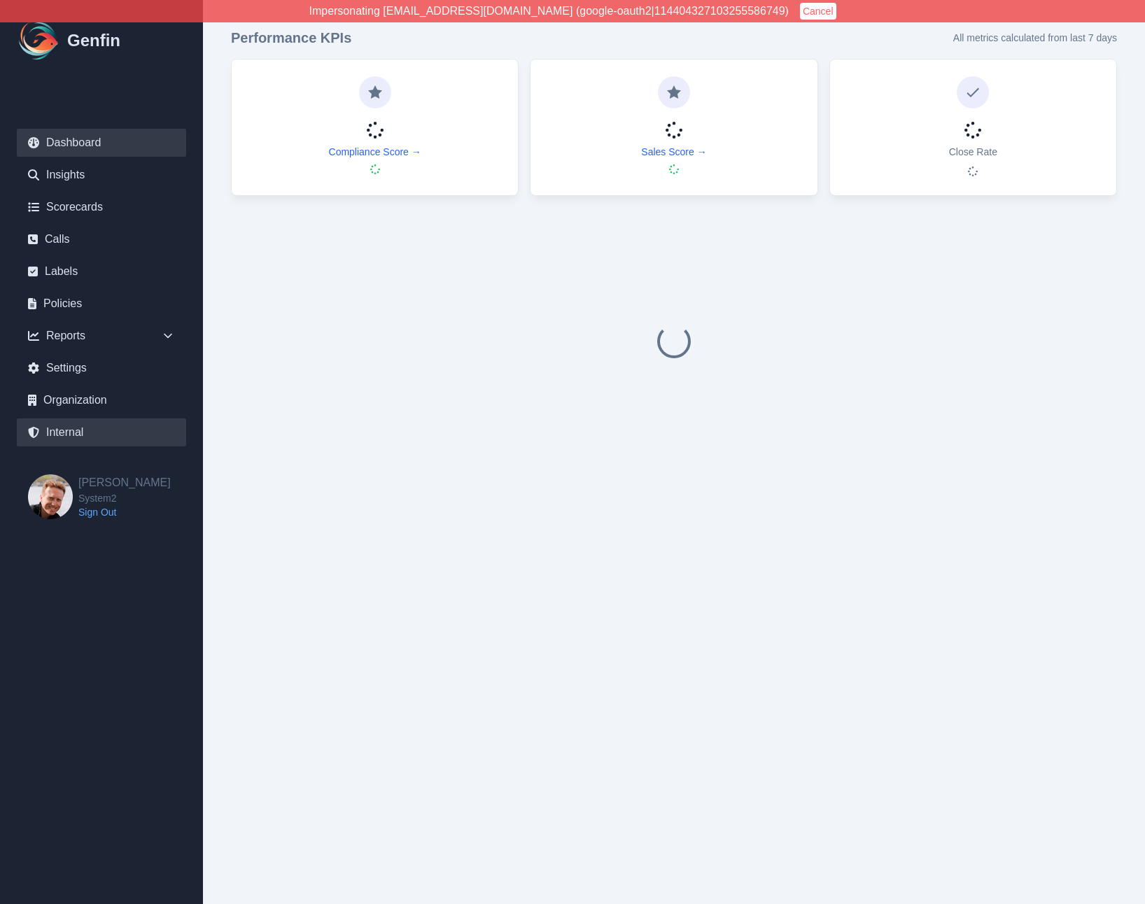
select select "7"
select select "paid"
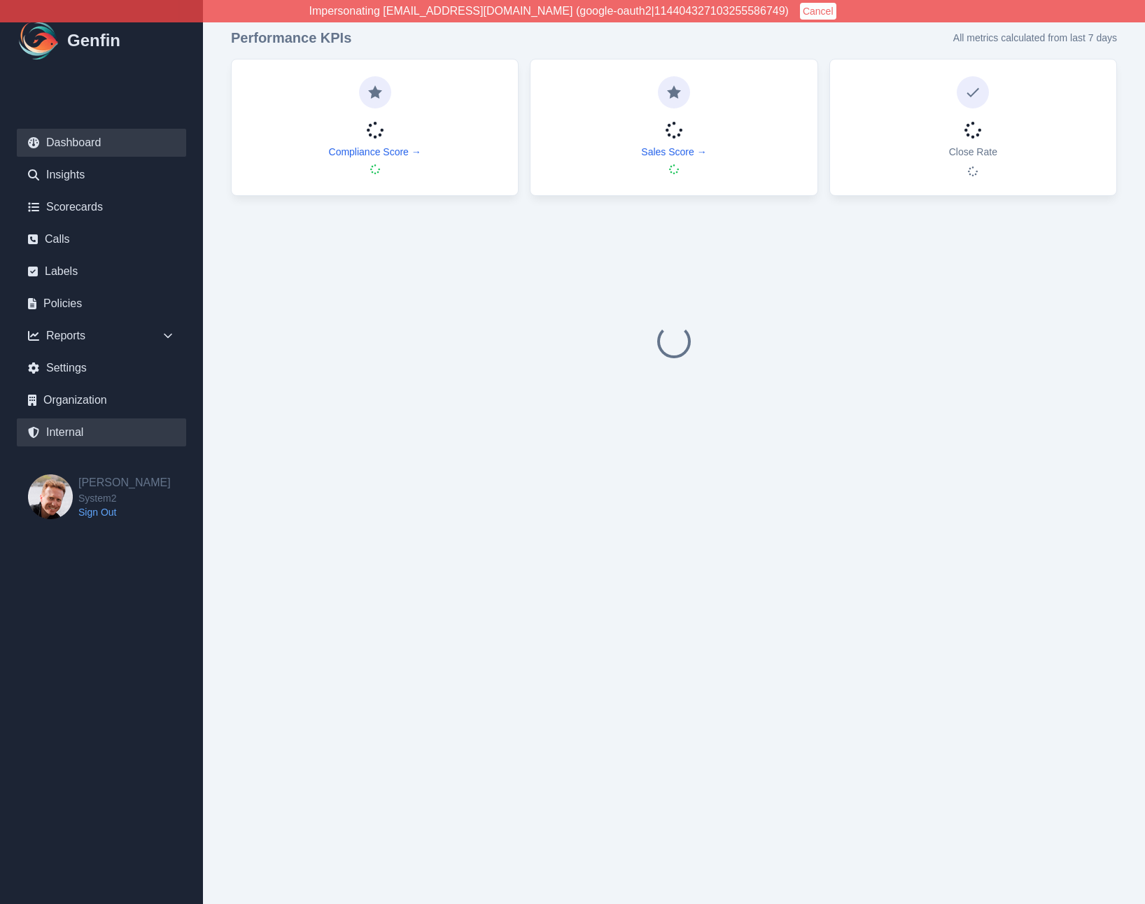
select select "7"
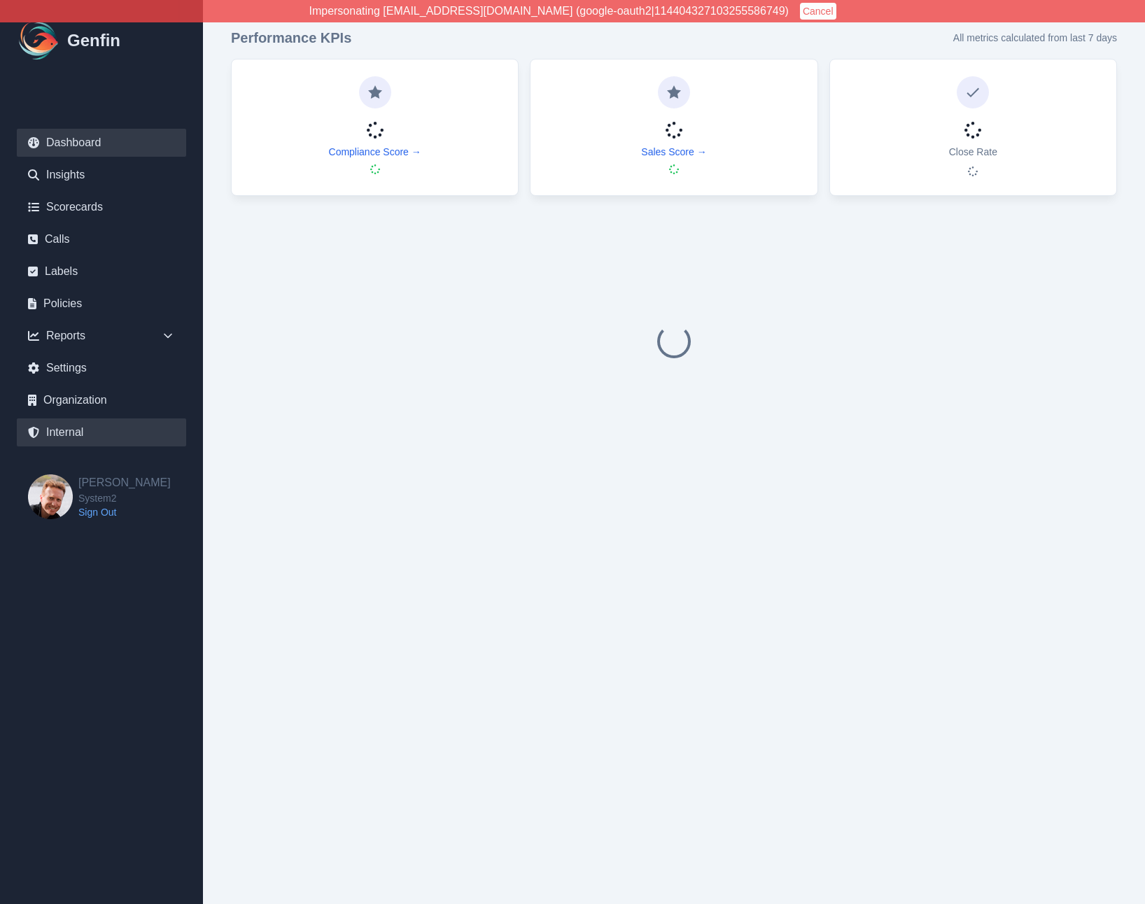
select select "paid"
select select "7"
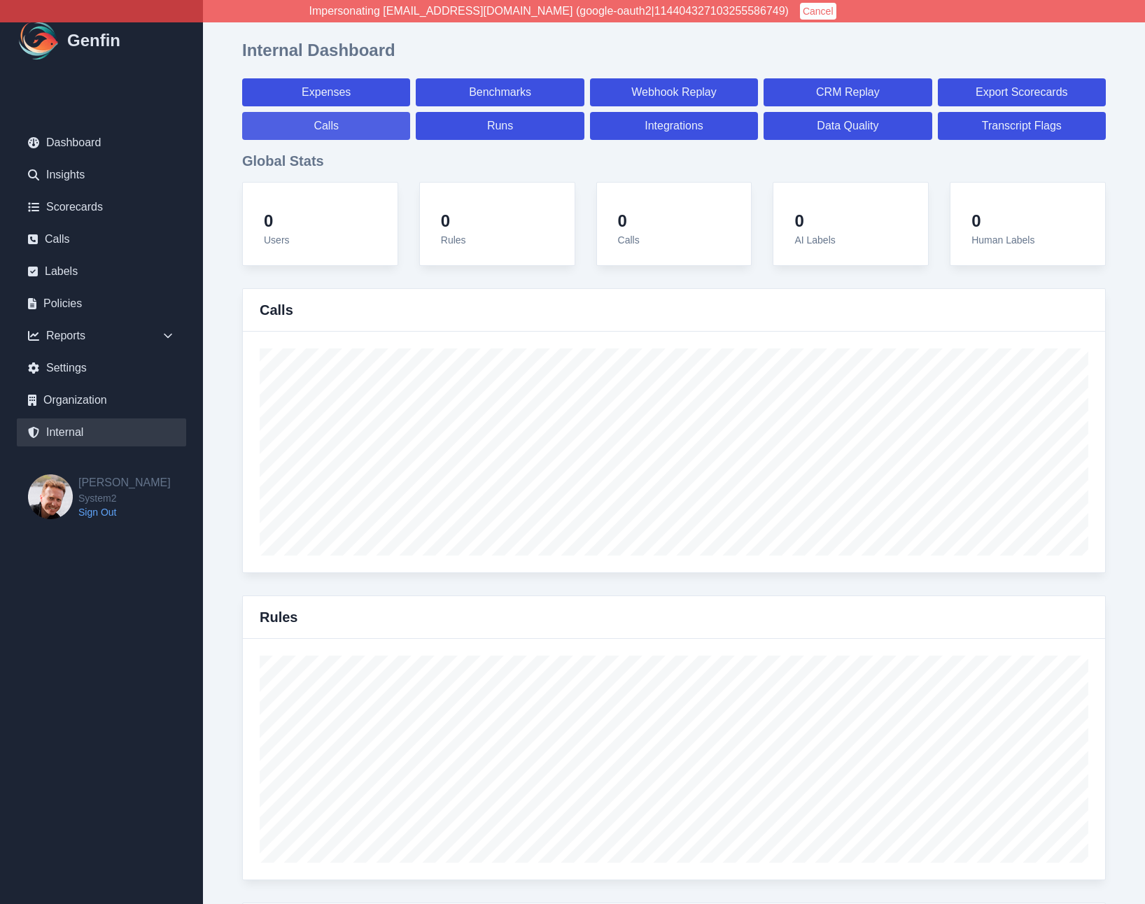
click at [354, 127] on link "Calls" at bounding box center [326, 126] width 168 height 28
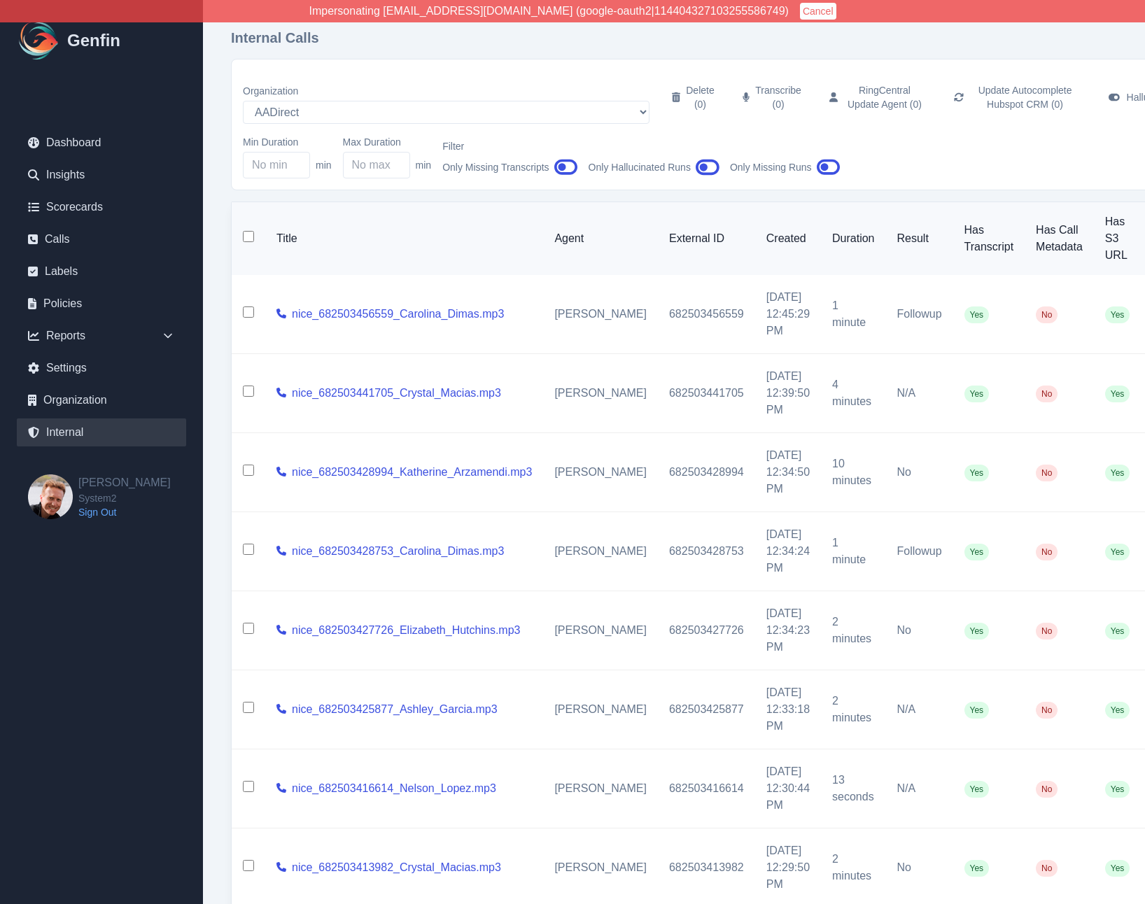
click at [78, 430] on link "Internal" at bounding box center [101, 432] width 169 height 28
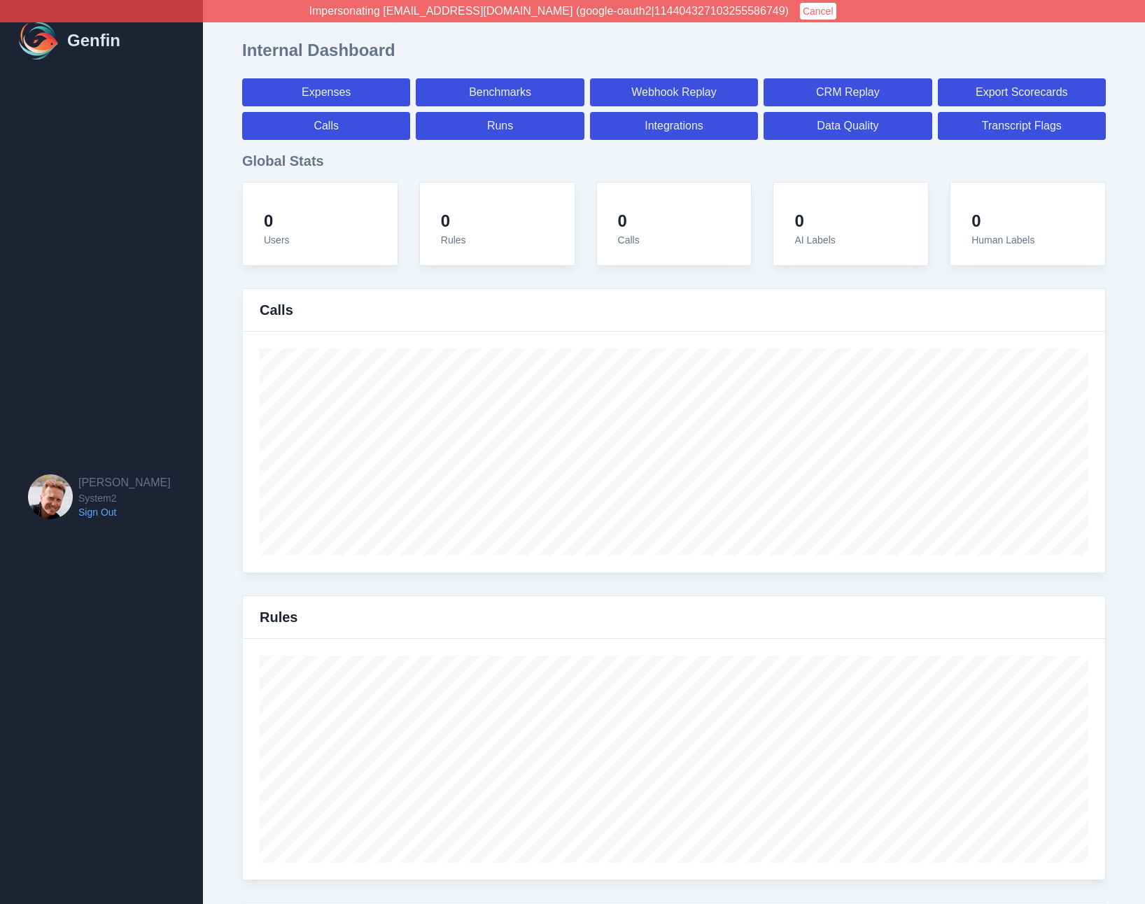
select select "paid"
select select "7"
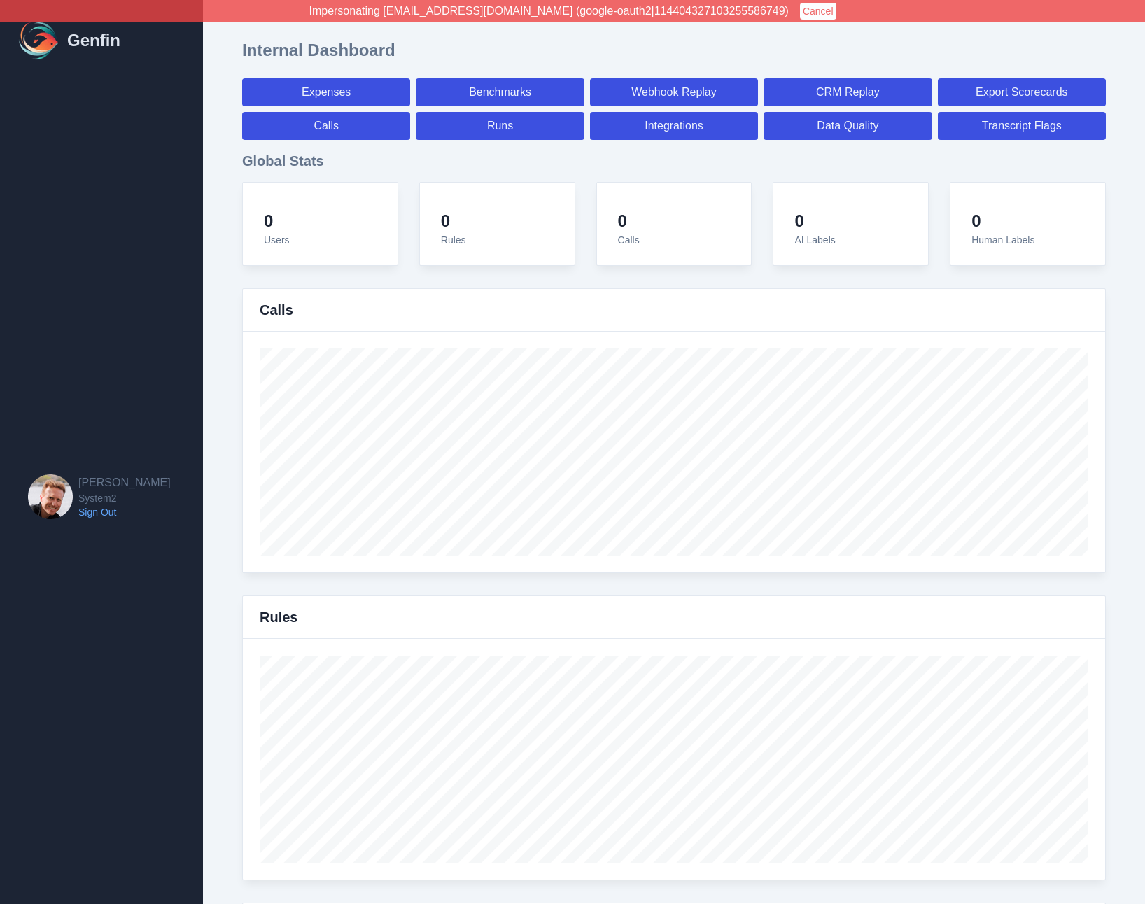
select select "paid"
select select "7"
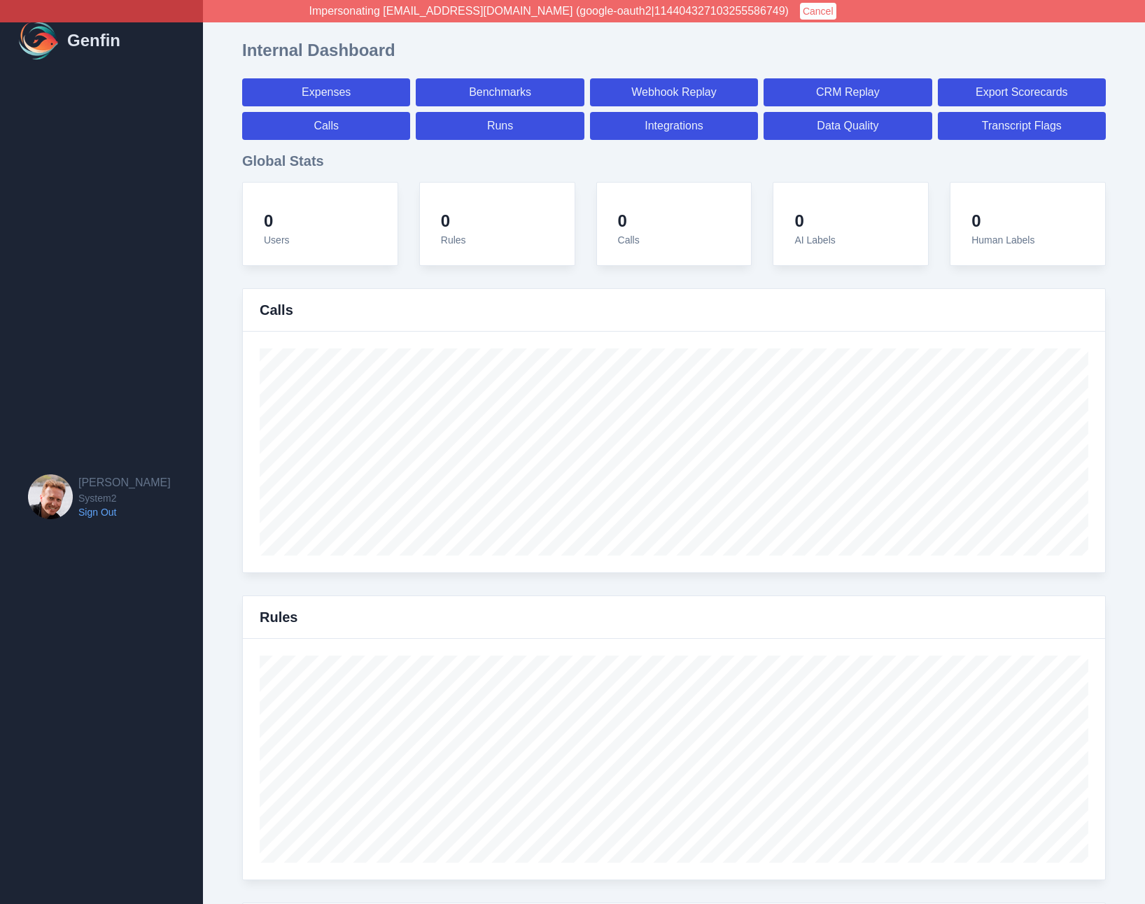
select select "7"
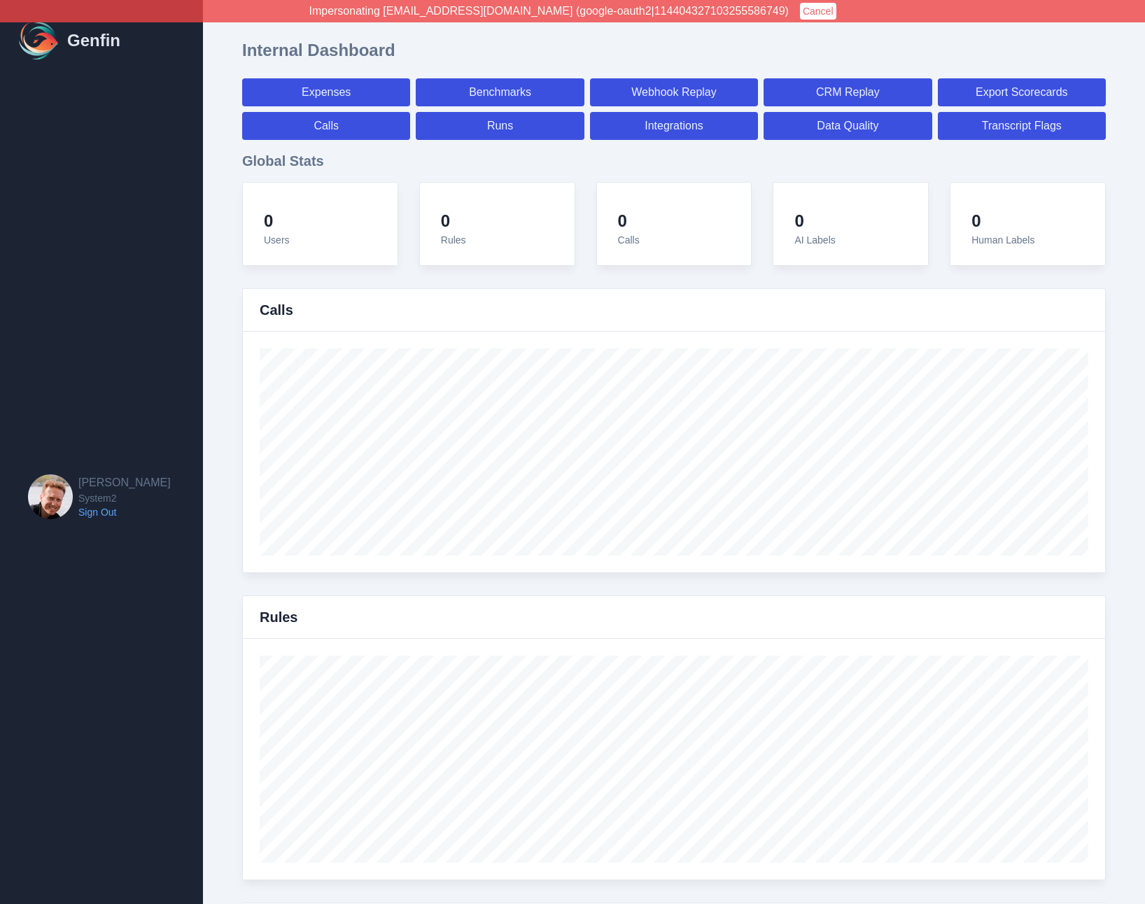
select select "7"
select select "paid"
select select "7"
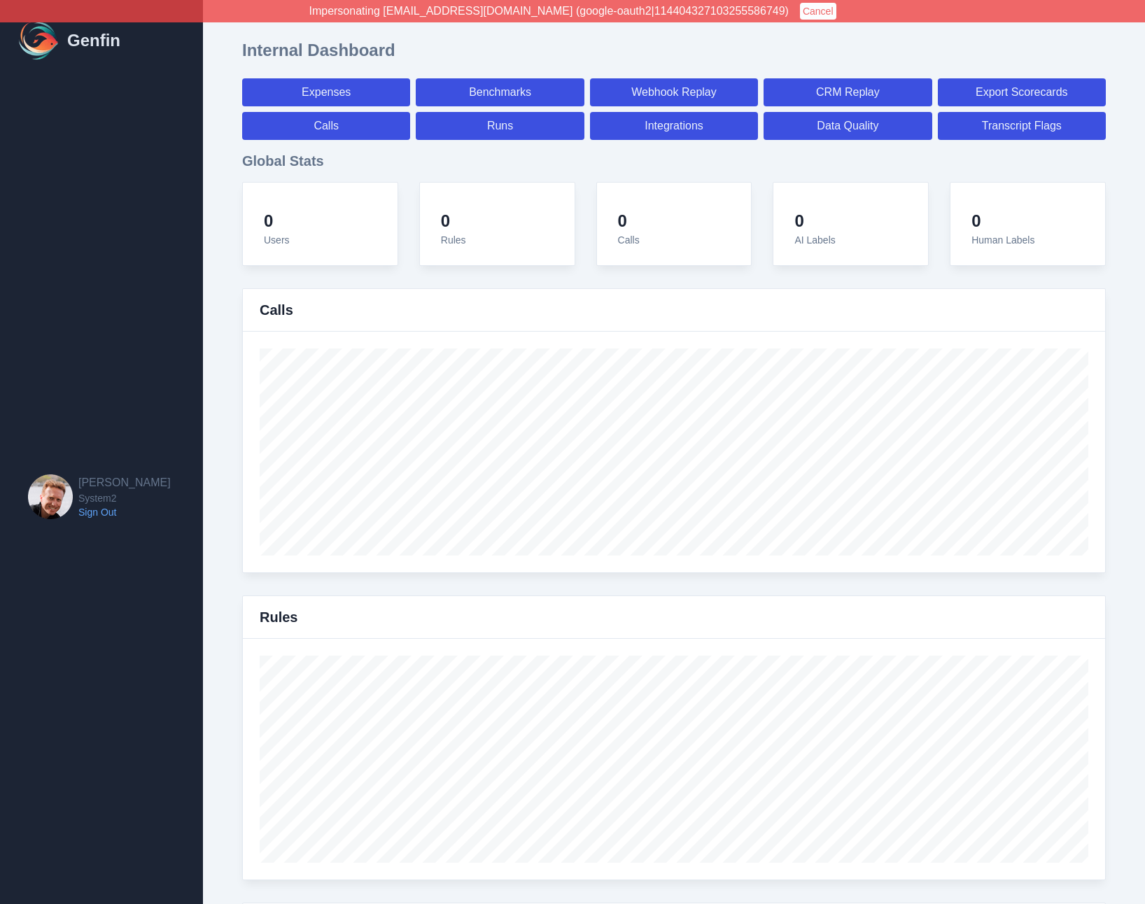
select select "7"
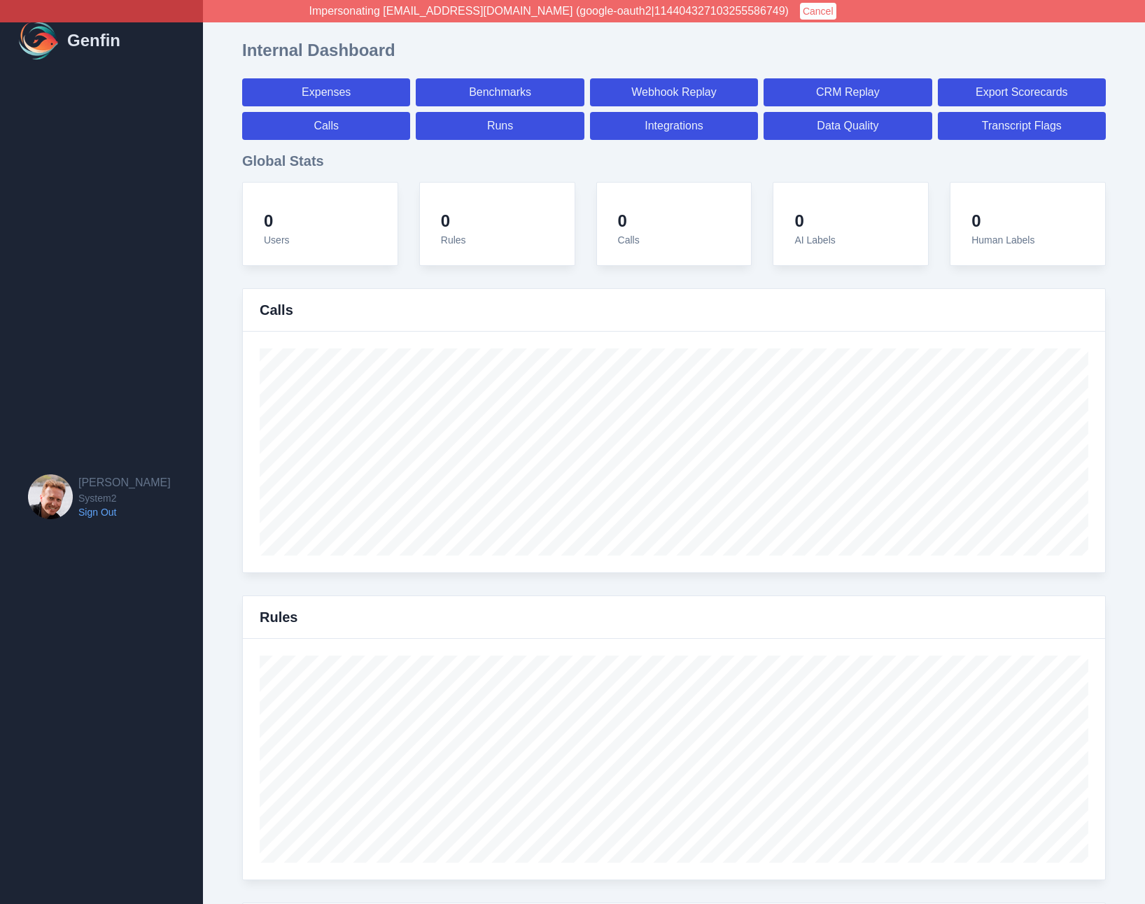
select select "7"
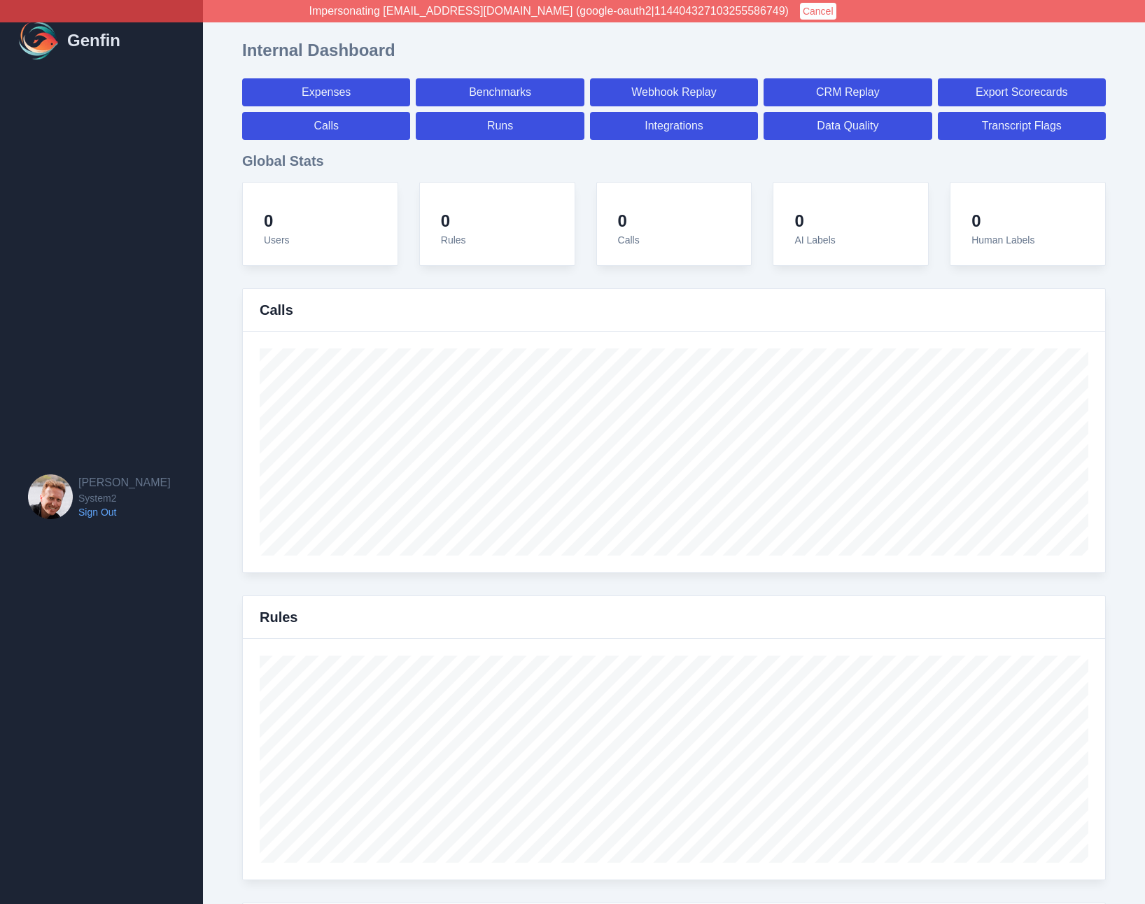
select select "paid"
select select "7"
select select "paid"
select select "7"
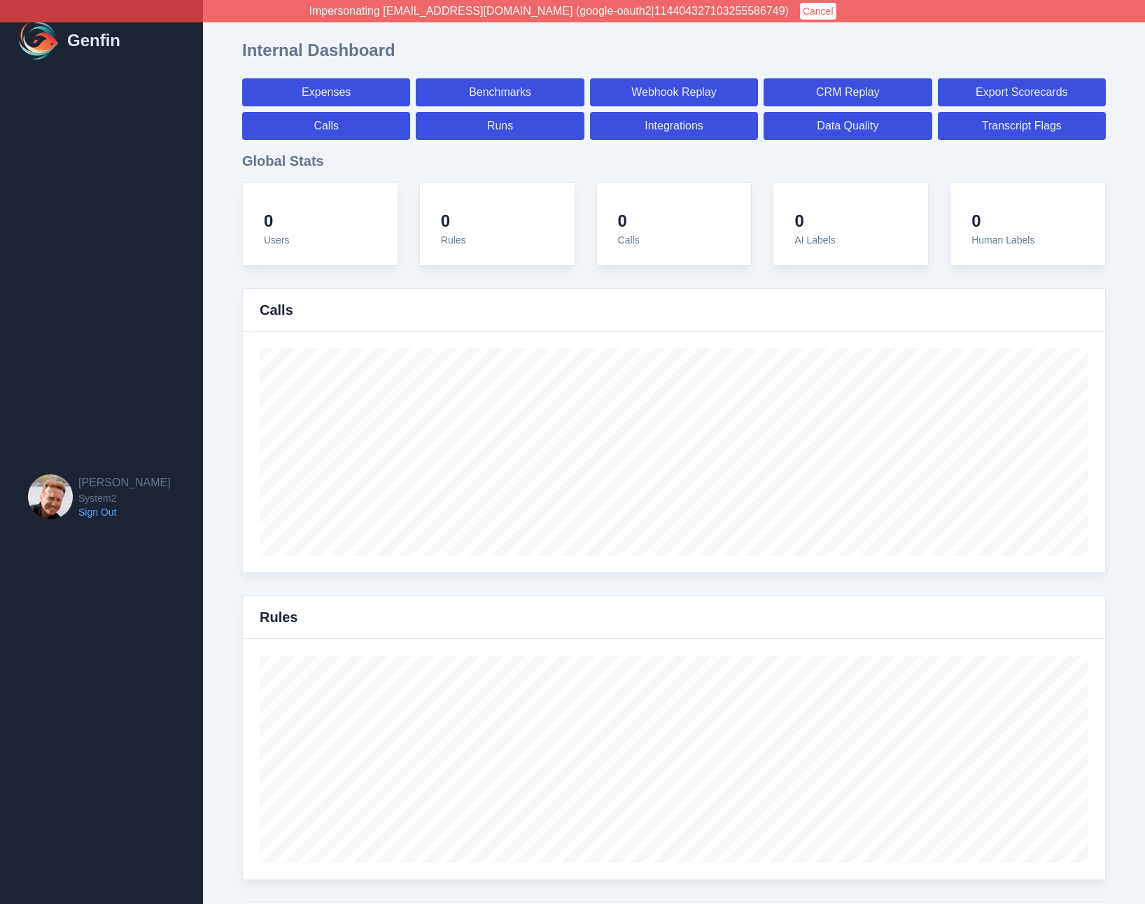
select select "paid"
select select "7"
select select "paid"
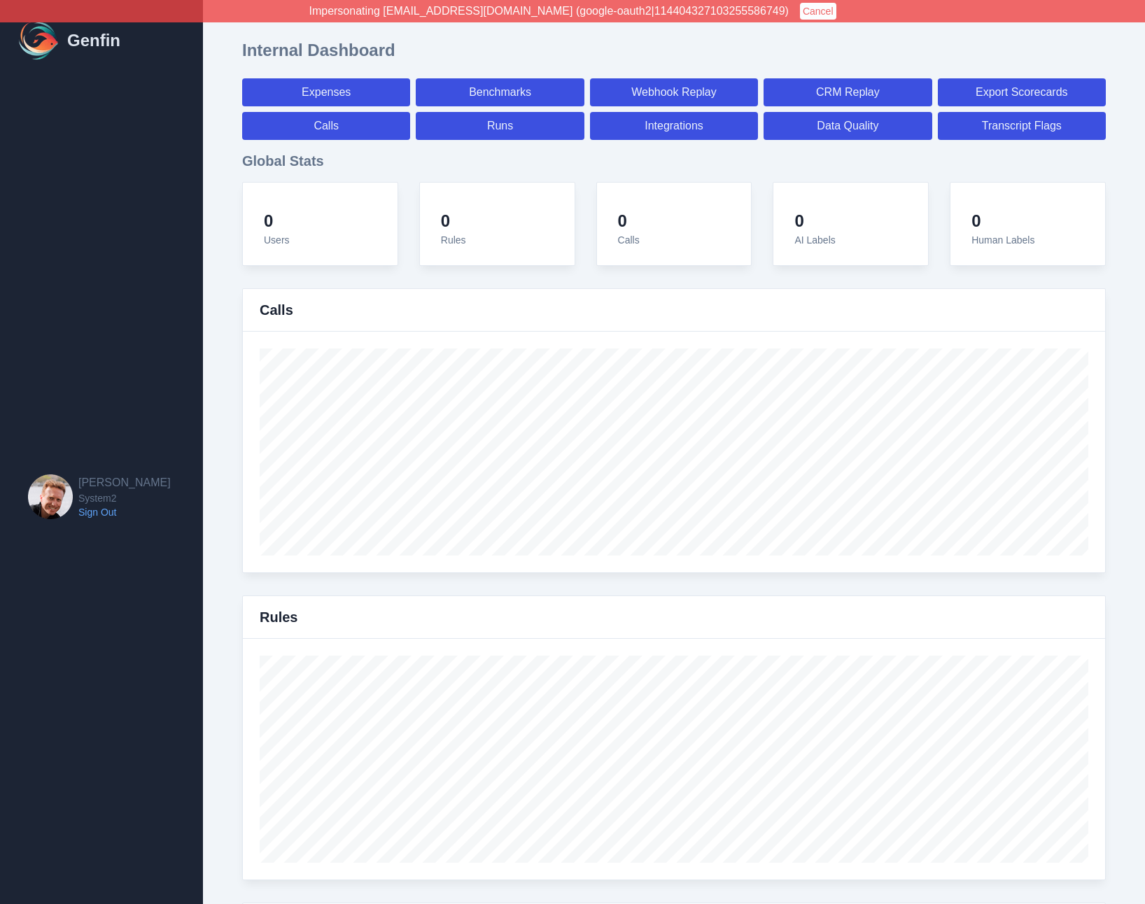
select select "7"
select select "paid"
select select "7"
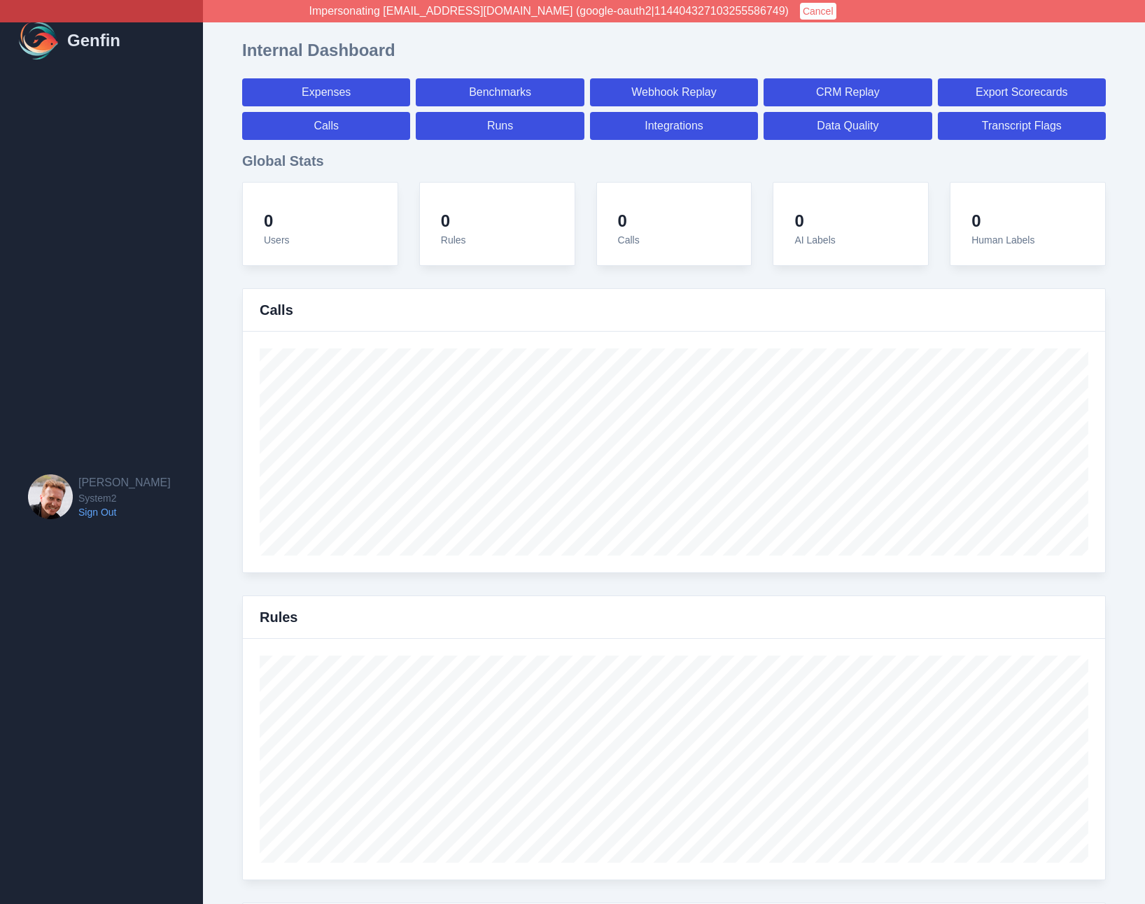
select select "7"
select select "paid"
select select "7"
select select "paid"
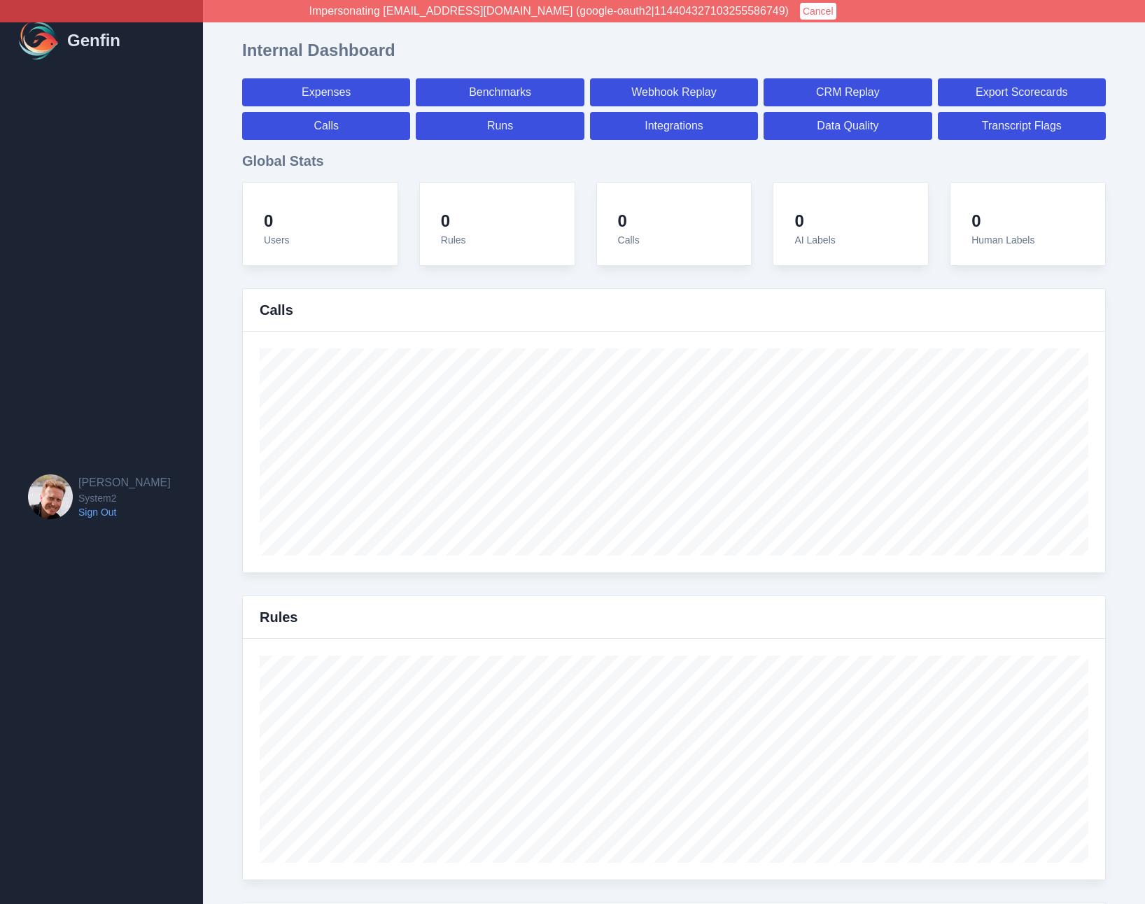
select select "7"
select select "paid"
select select "7"
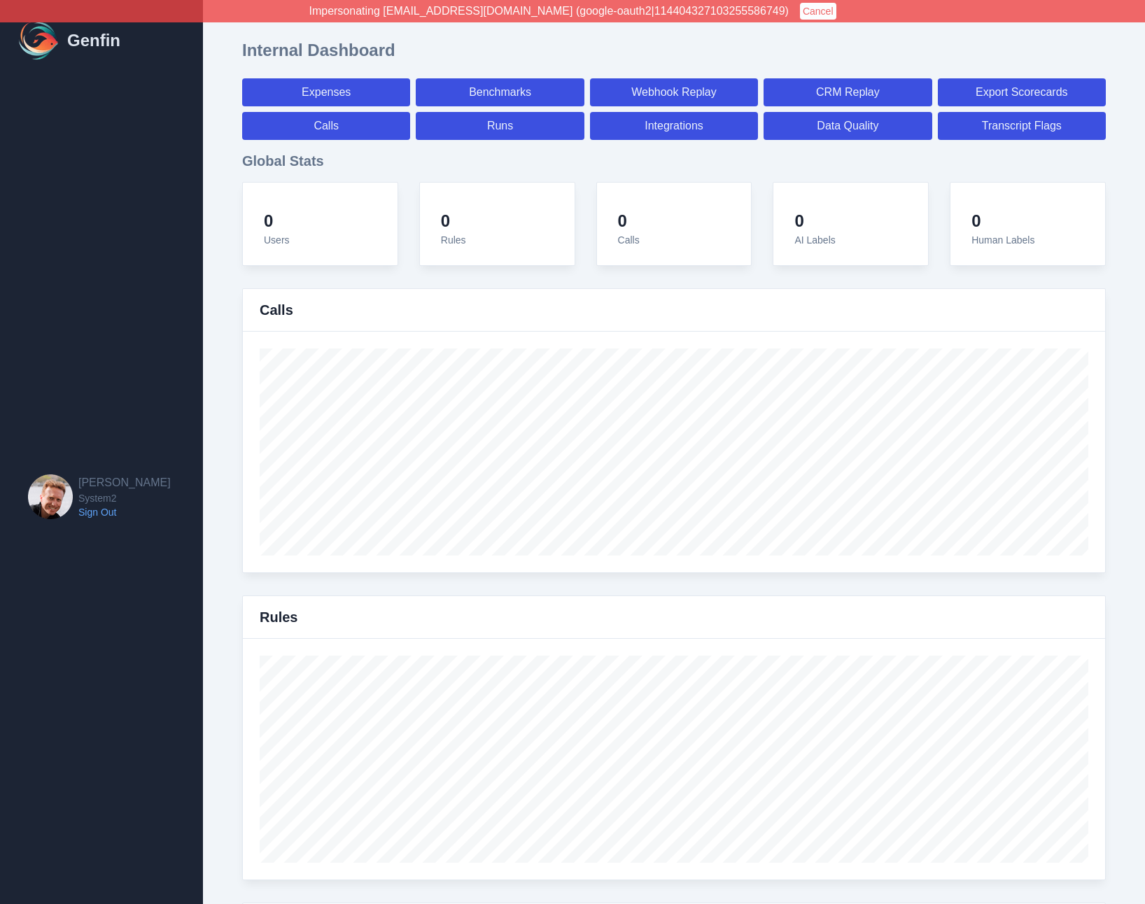
select select "7"
select select "paid"
select select "7"
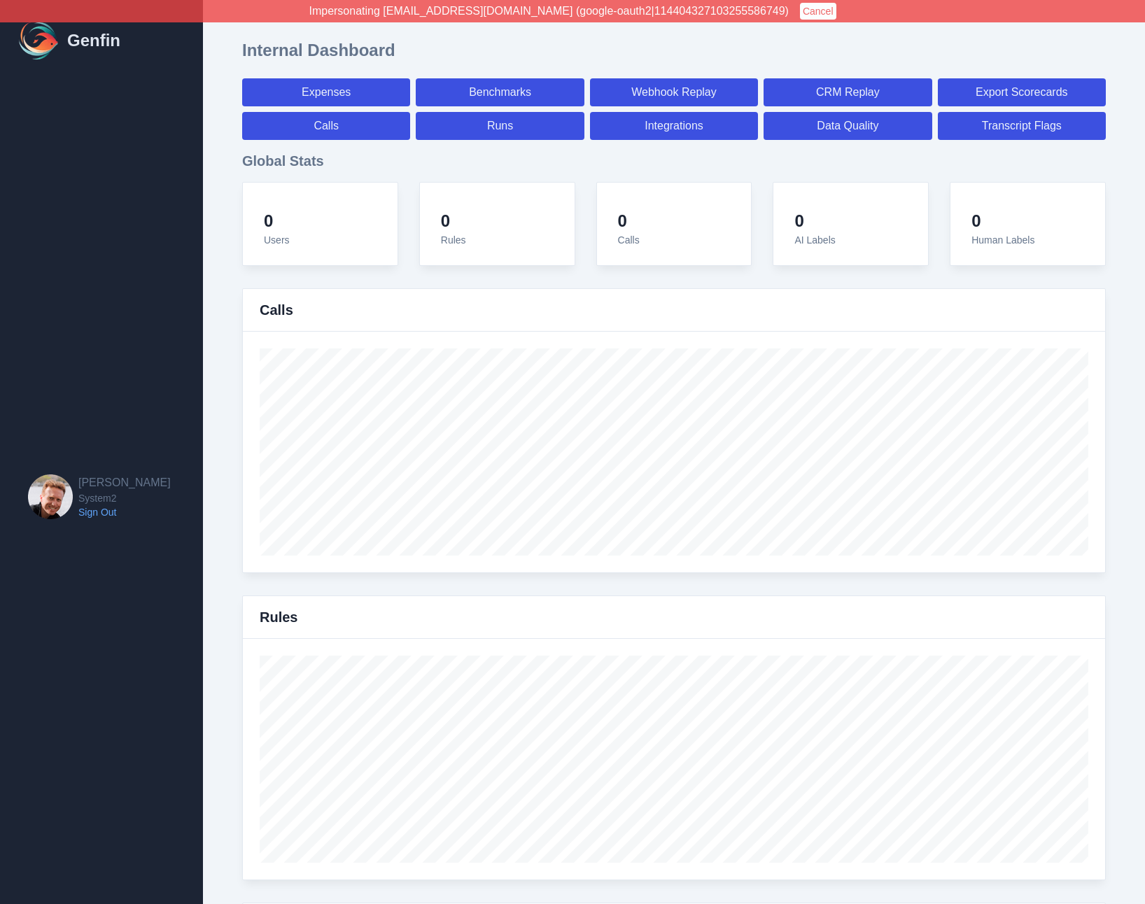
select select "7"
select select "paid"
select select "7"
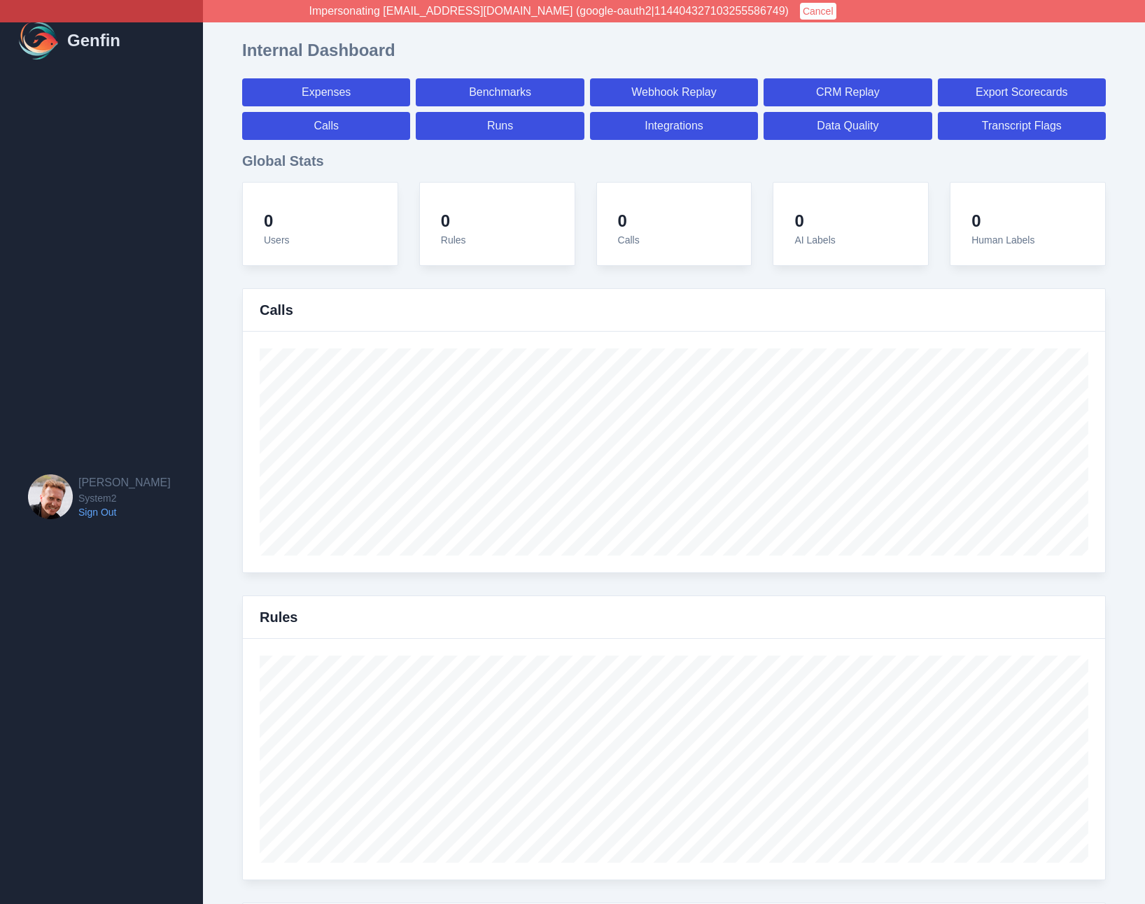
select select "7"
select select "paid"
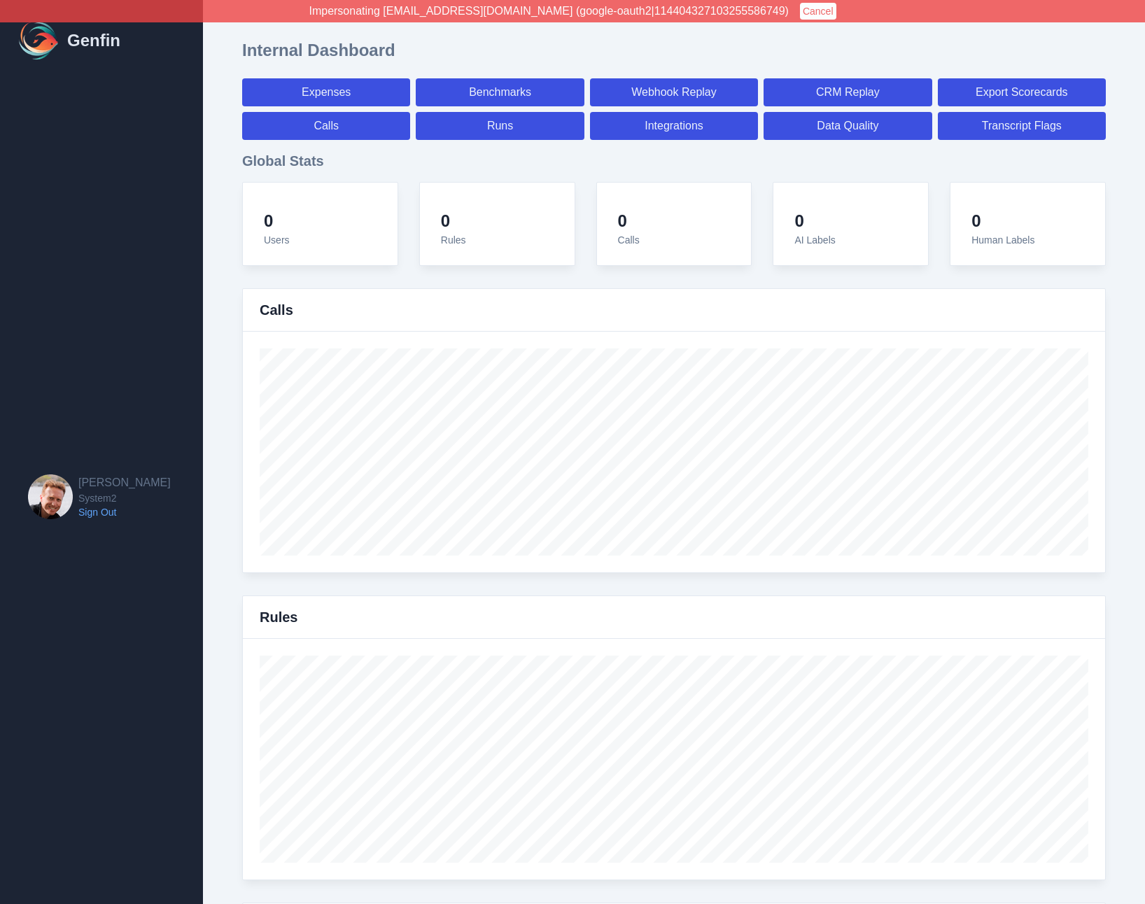
select select "7"
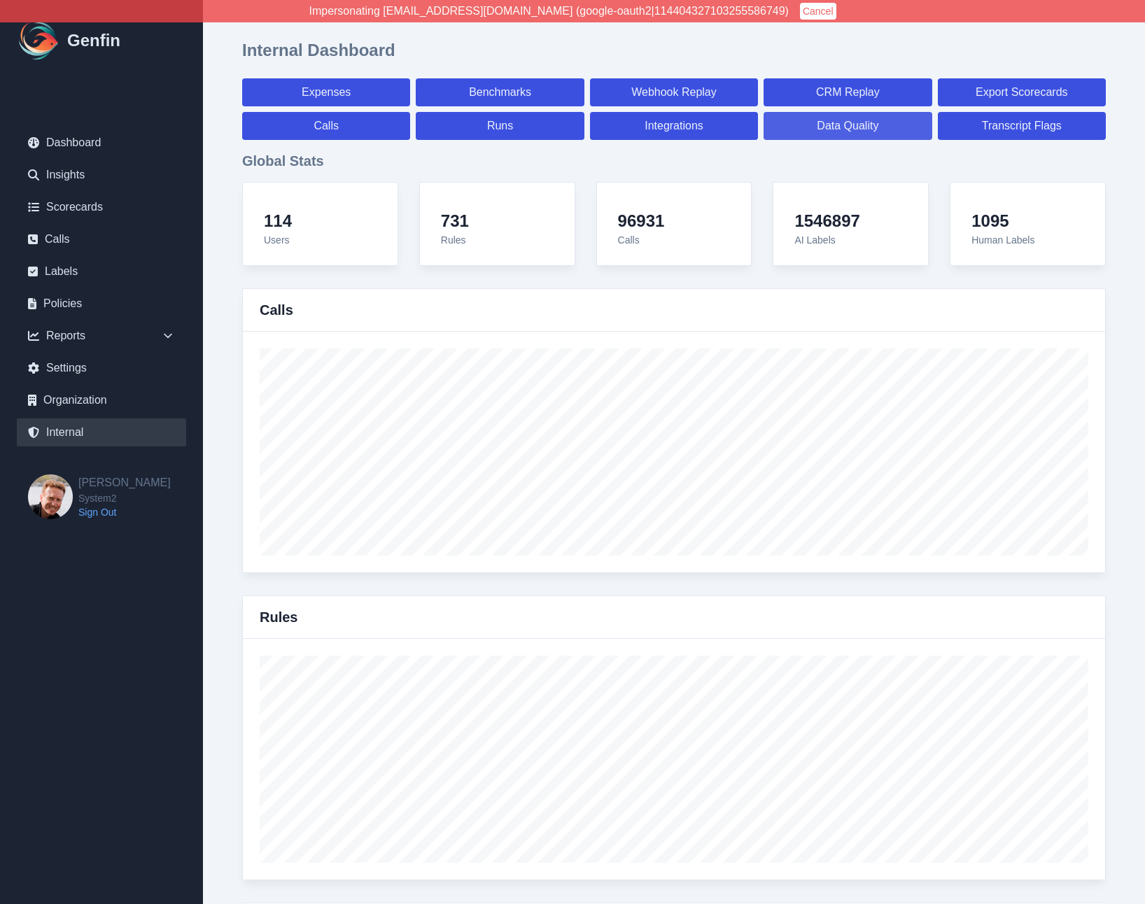
click at [877, 124] on link "Data Quality" at bounding box center [848, 126] width 168 height 28
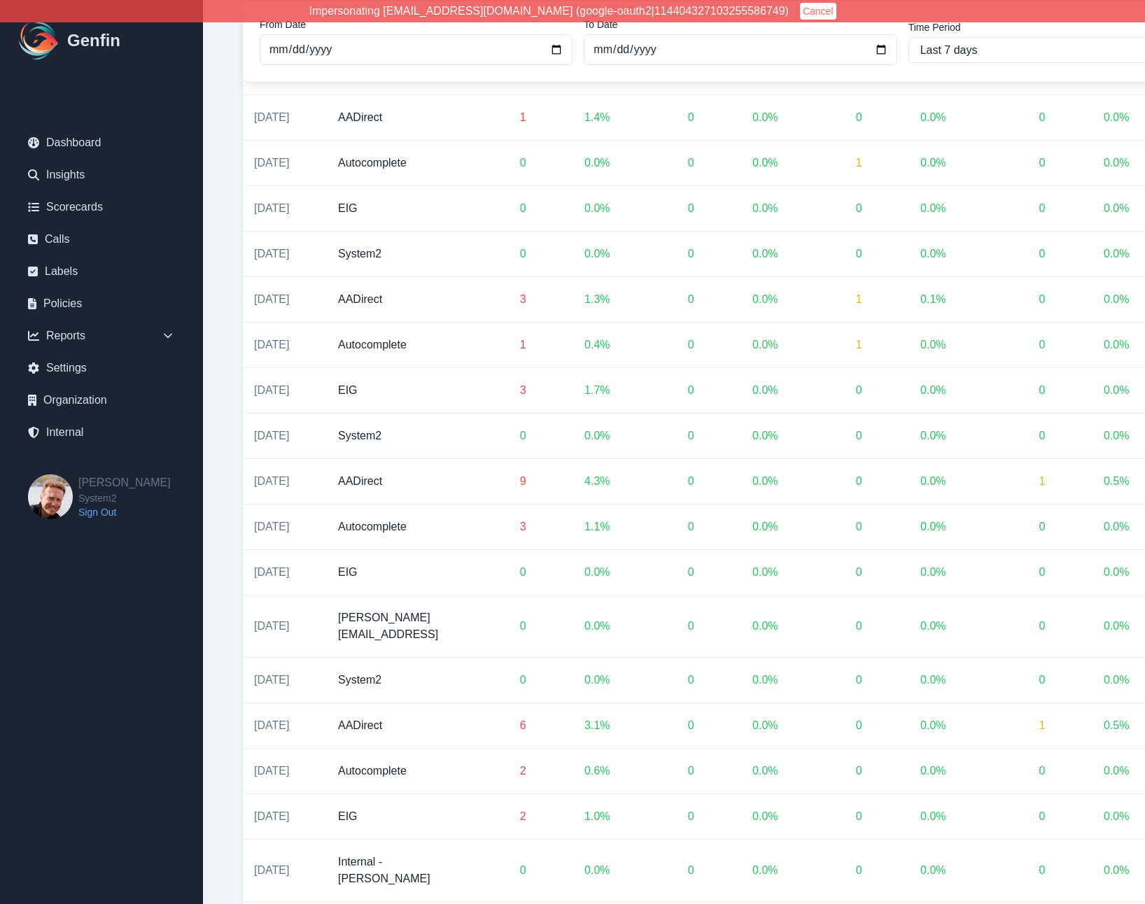
scroll to position [1499, 0]
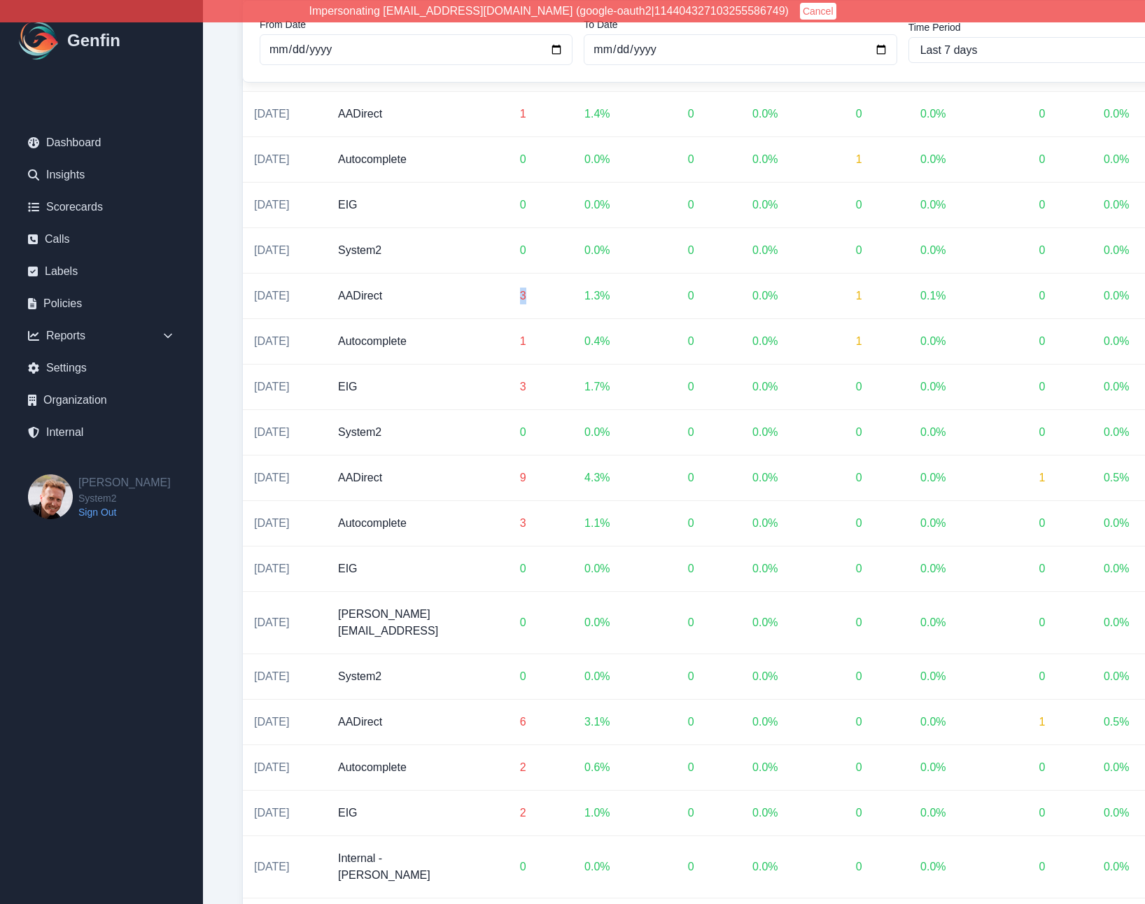
drag, startPoint x: 530, startPoint y: 608, endPoint x: 506, endPoint y: 608, distance: 23.8
click at [506, 319] on td "3" at bounding box center [495, 296] width 85 height 45
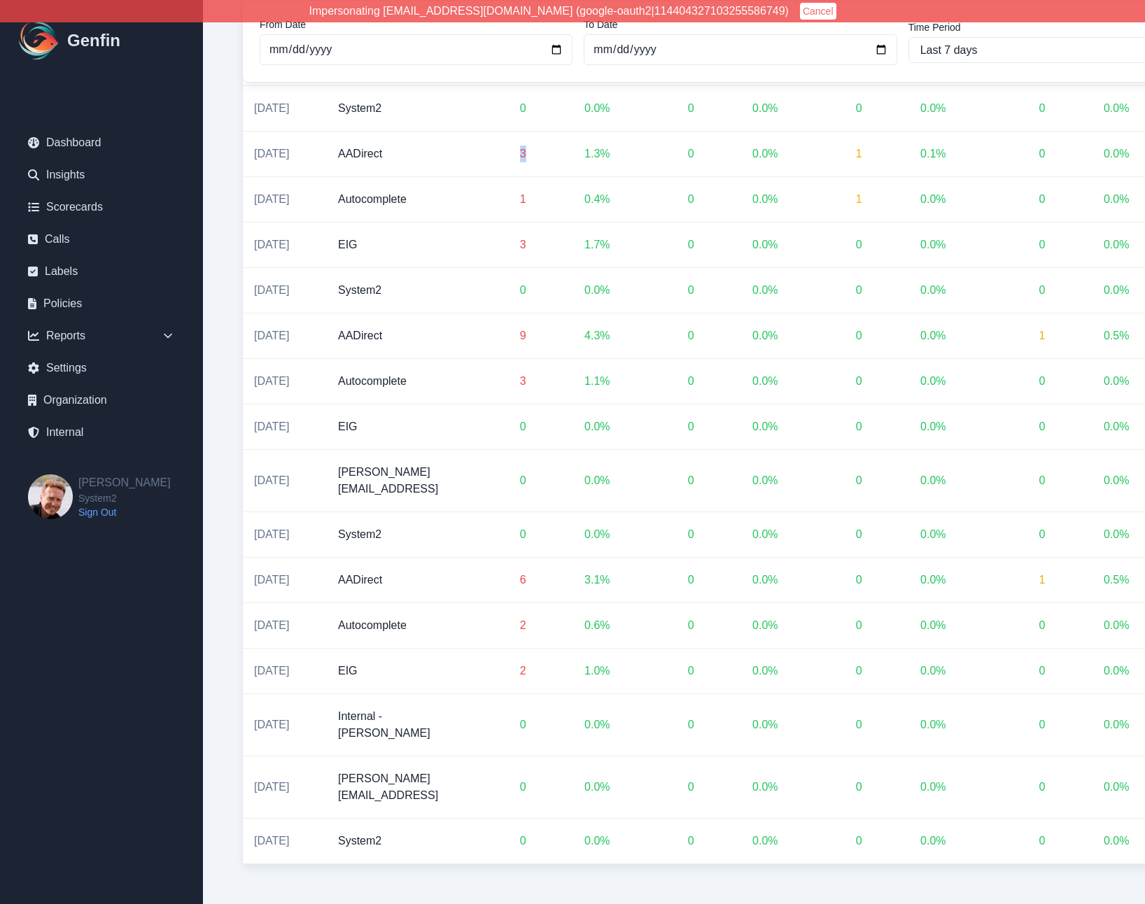
scroll to position [1951, 0]
drag, startPoint x: 534, startPoint y: 411, endPoint x: 502, endPoint y: 411, distance: 31.5
click at [502, 359] on td "9" at bounding box center [495, 336] width 85 height 45
drag, startPoint x: 533, startPoint y: 713, endPoint x: 509, endPoint y: 714, distance: 23.8
click at [509, 603] on td "6" at bounding box center [495, 580] width 85 height 45
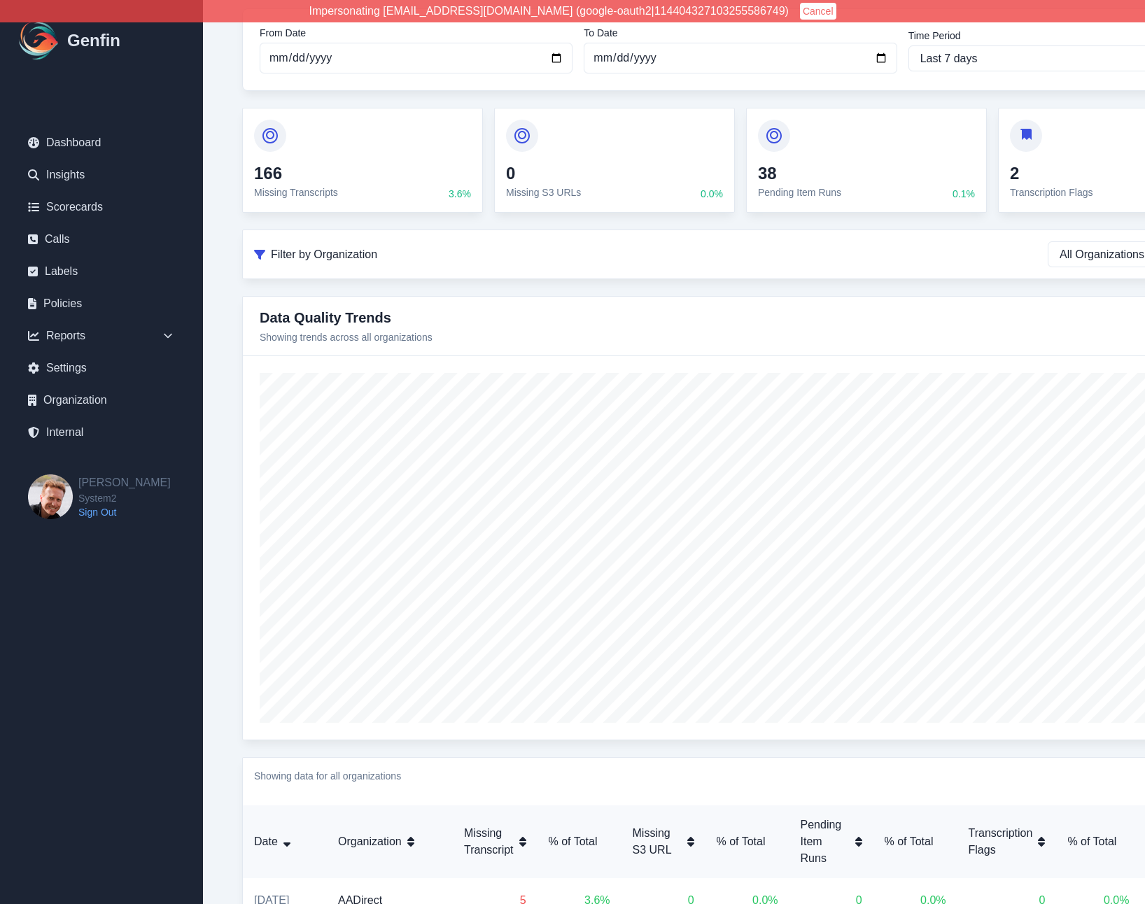
scroll to position [0, 0]
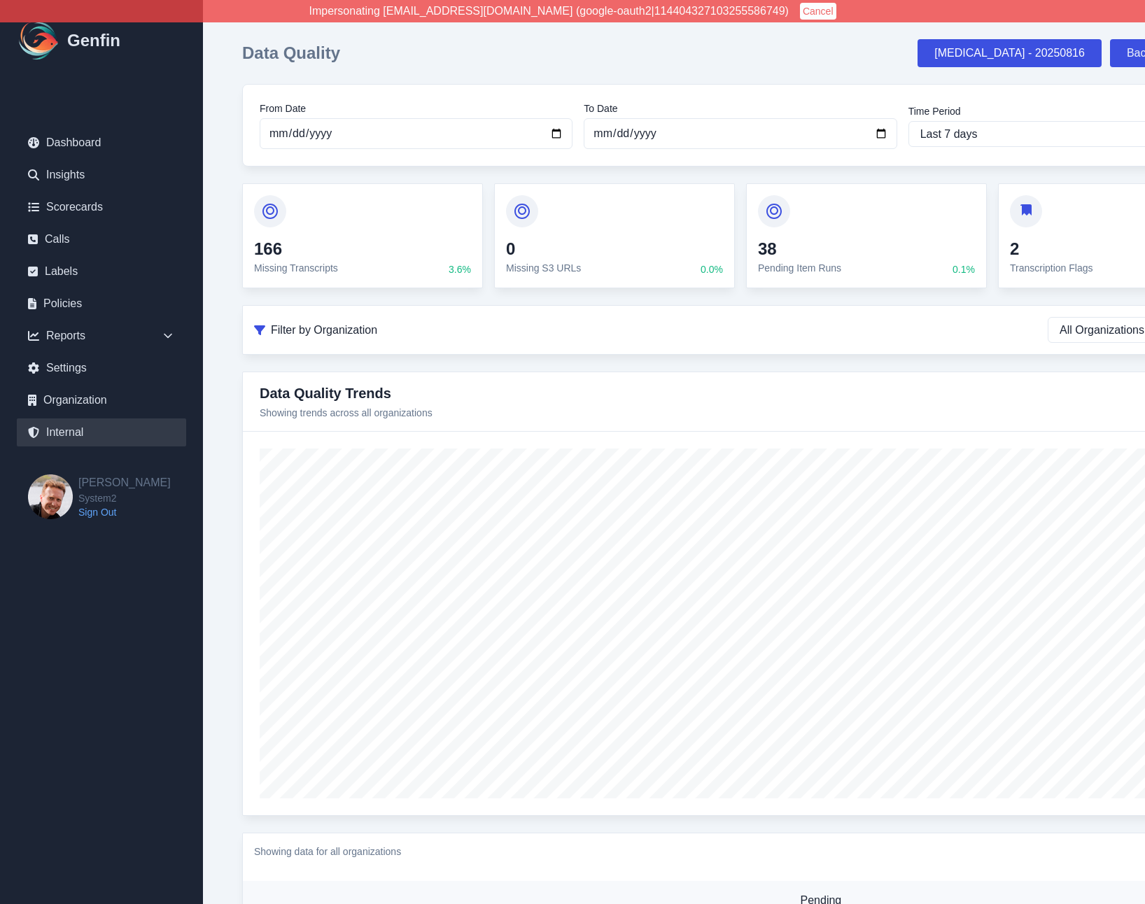
click at [69, 437] on link "Internal" at bounding box center [101, 432] width 169 height 28
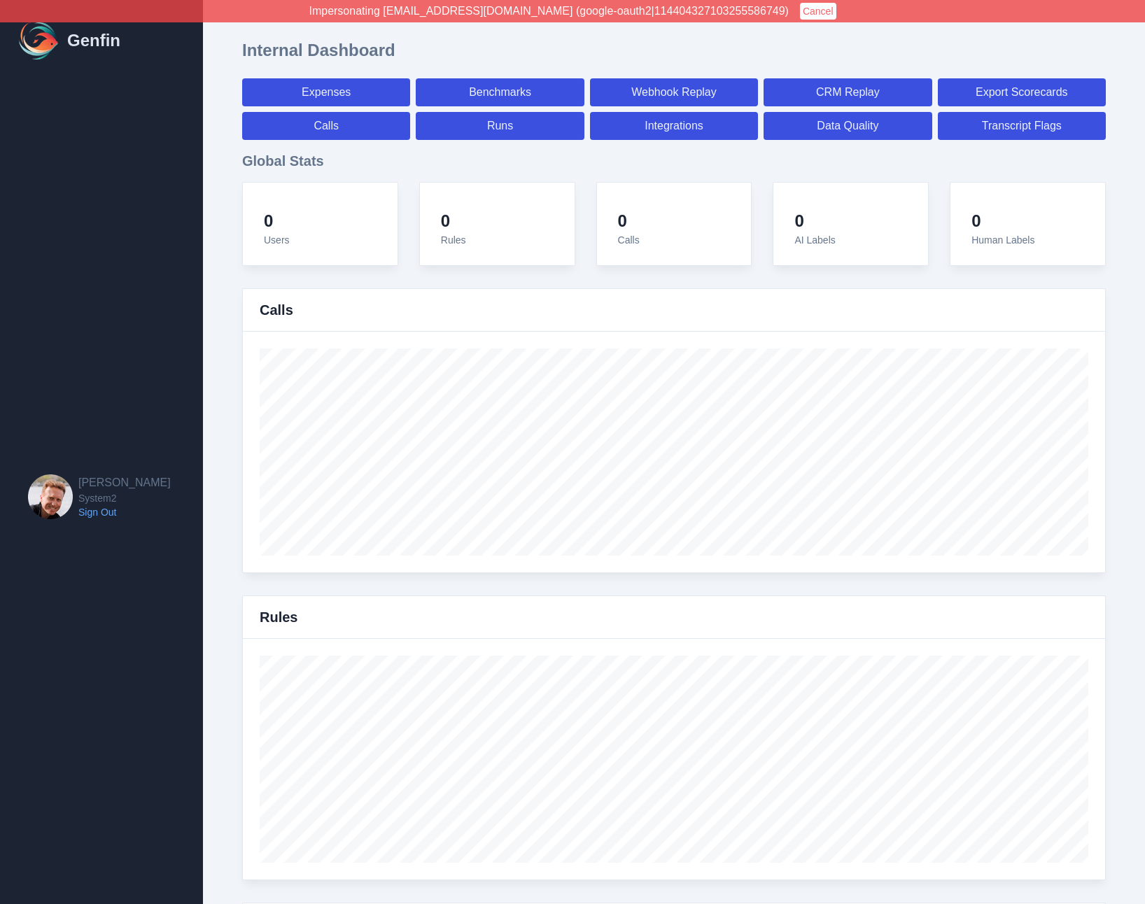
select select "paid"
select select "7"
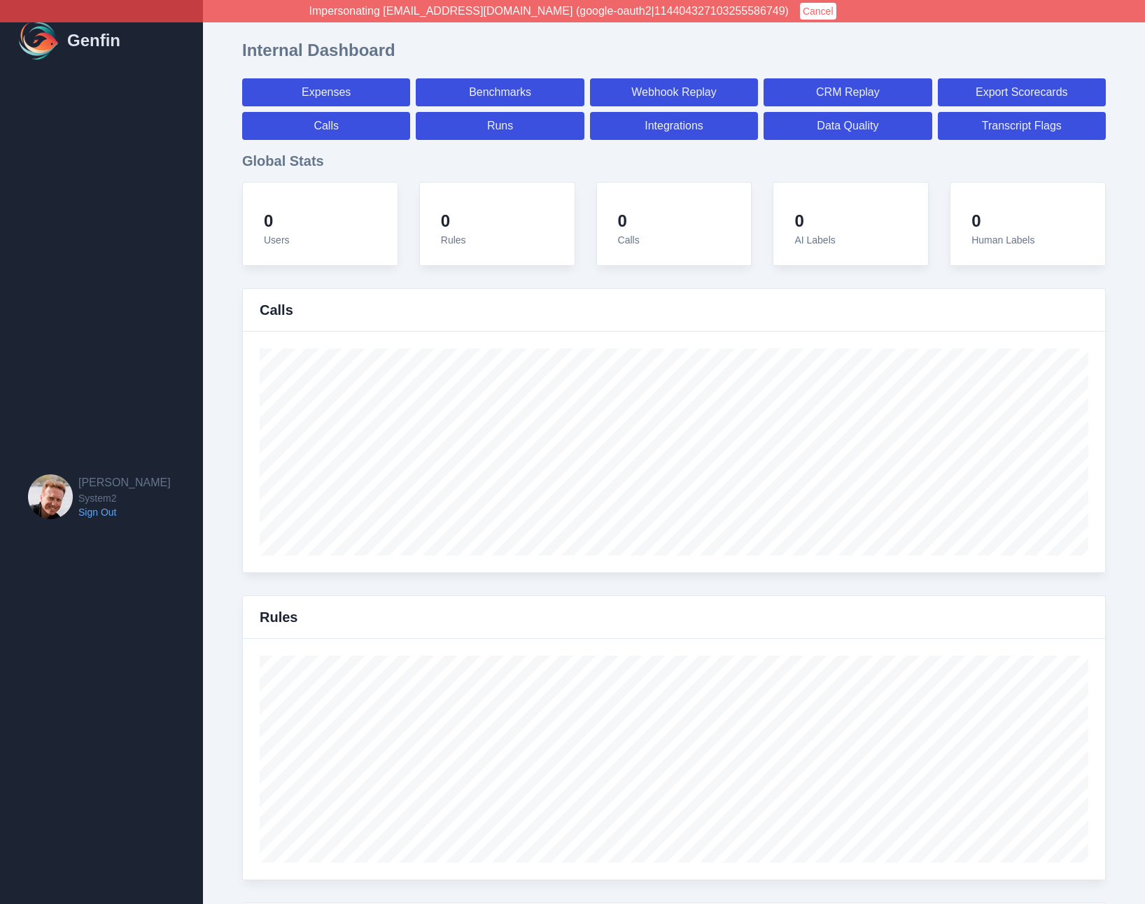
select select "paid"
select select "7"
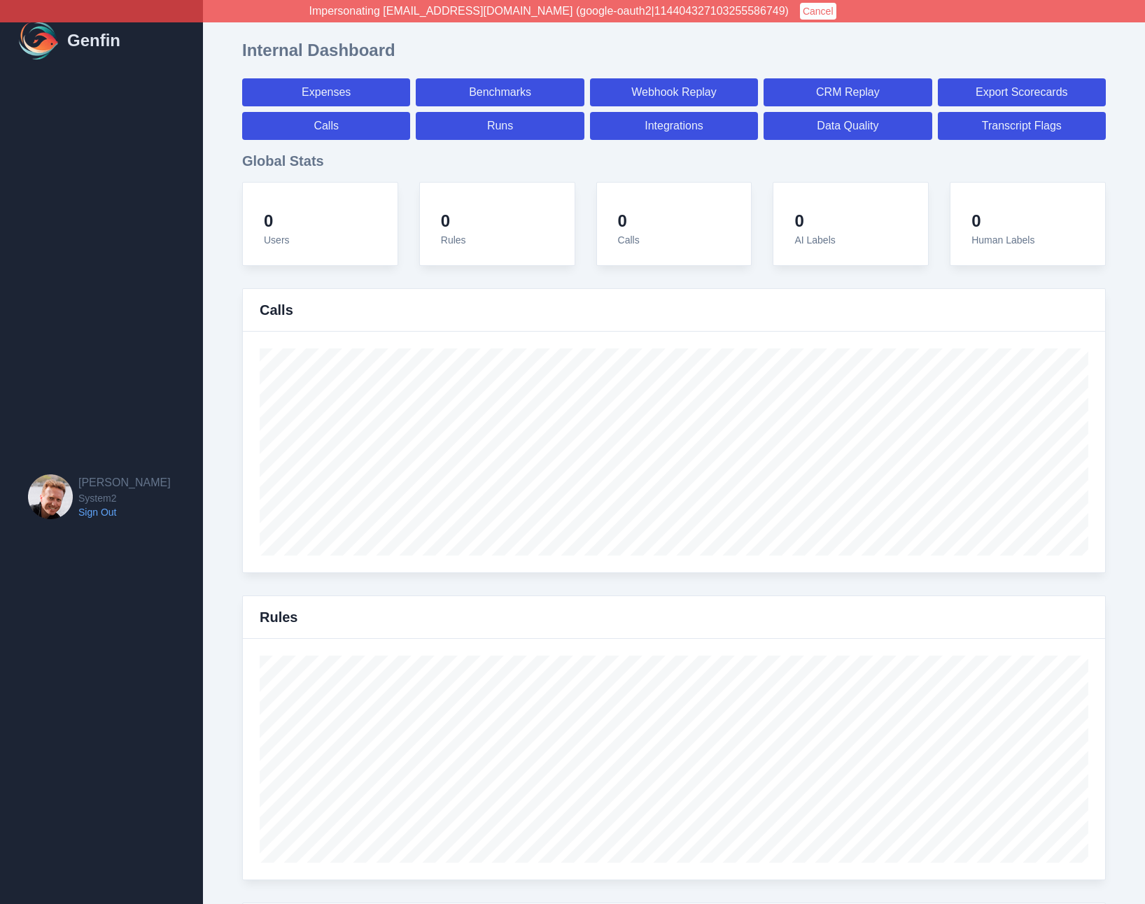
select select "7"
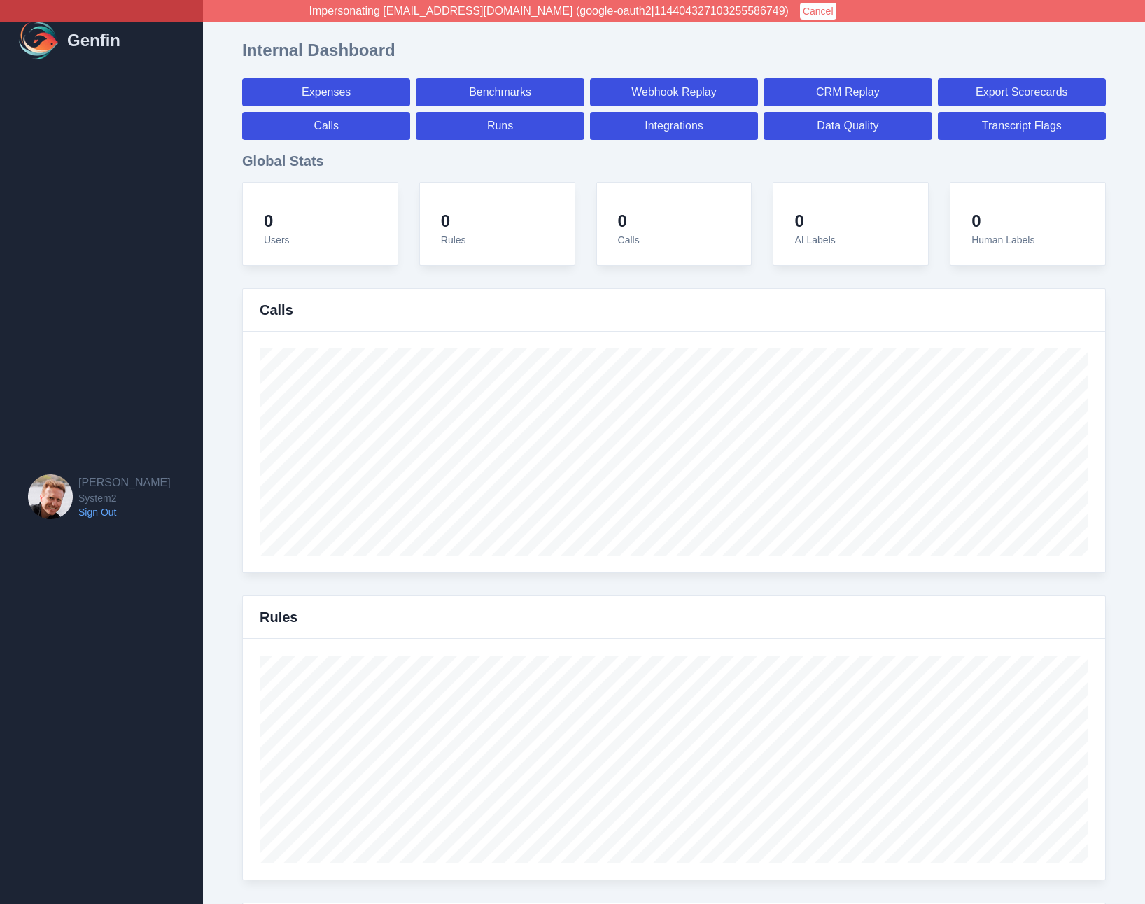
select select "7"
select select "paid"
select select "7"
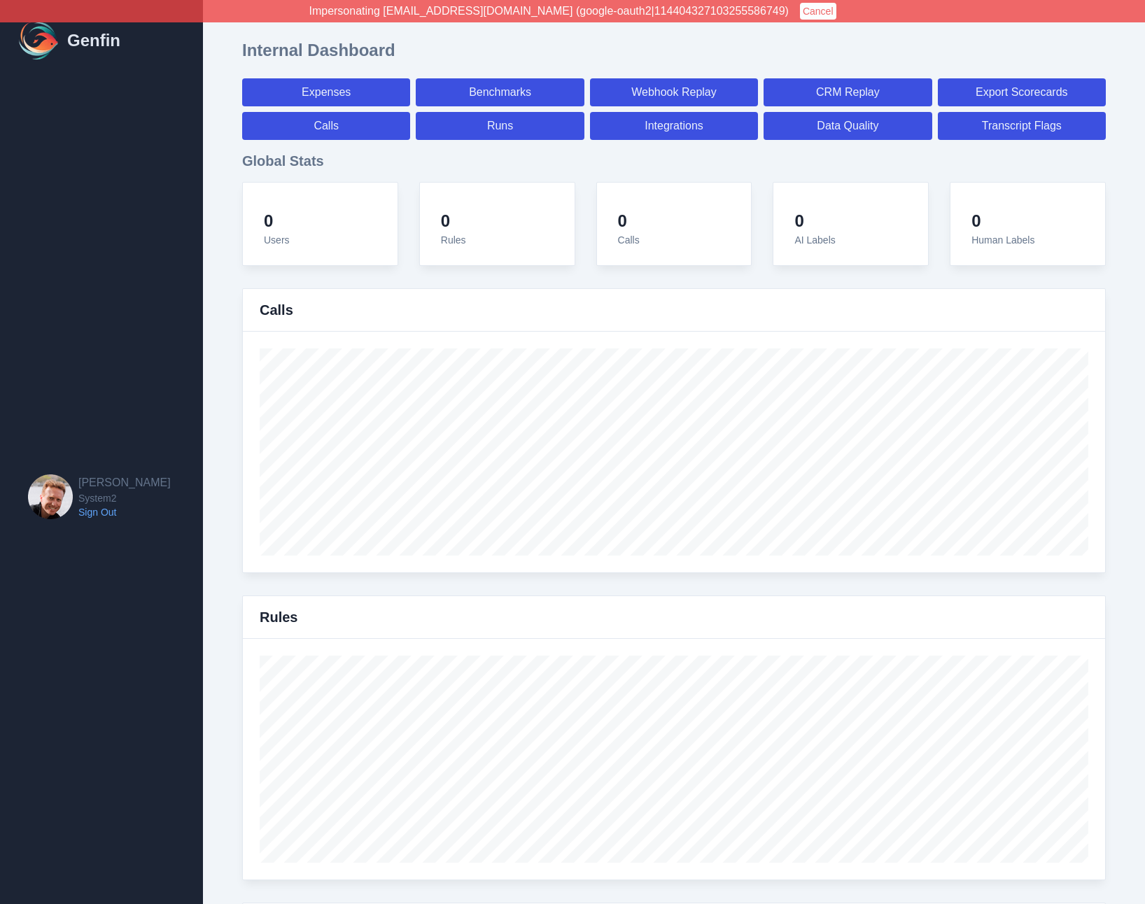
select select "7"
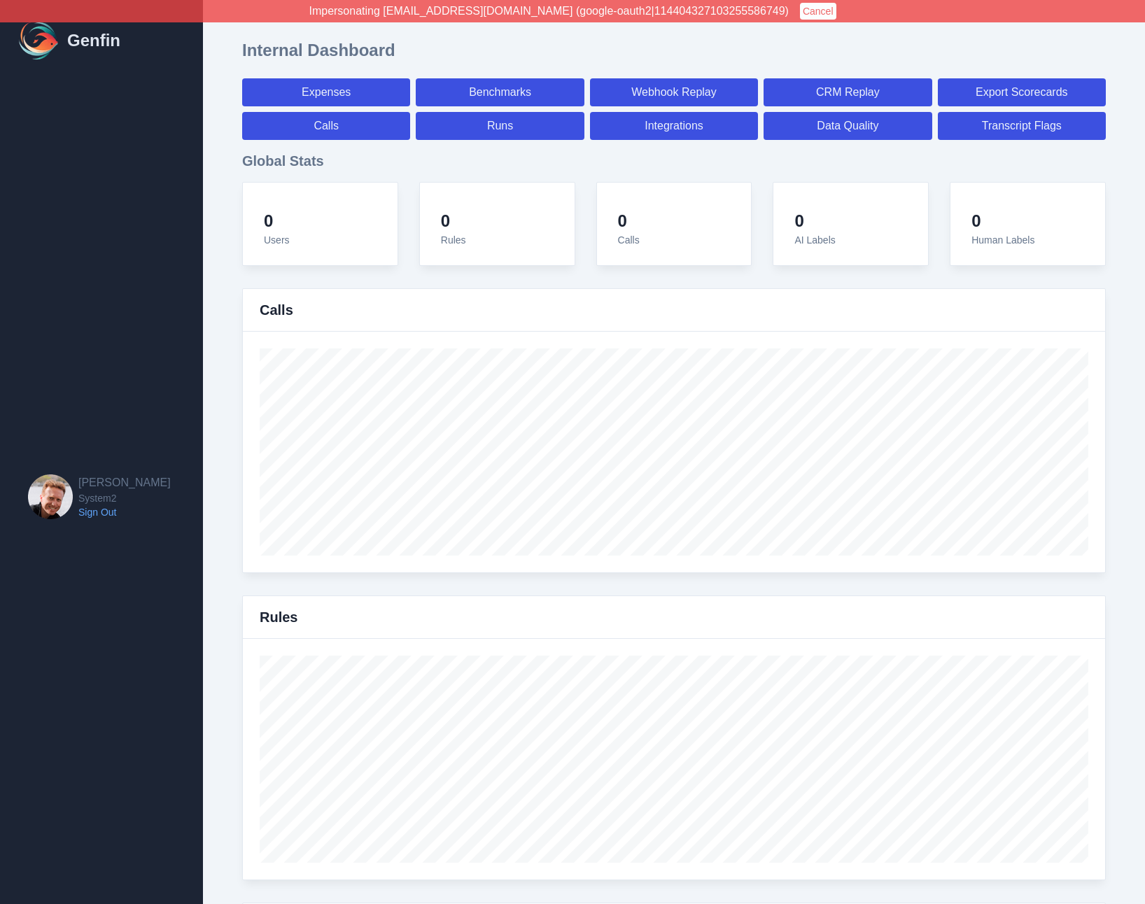
select select "7"
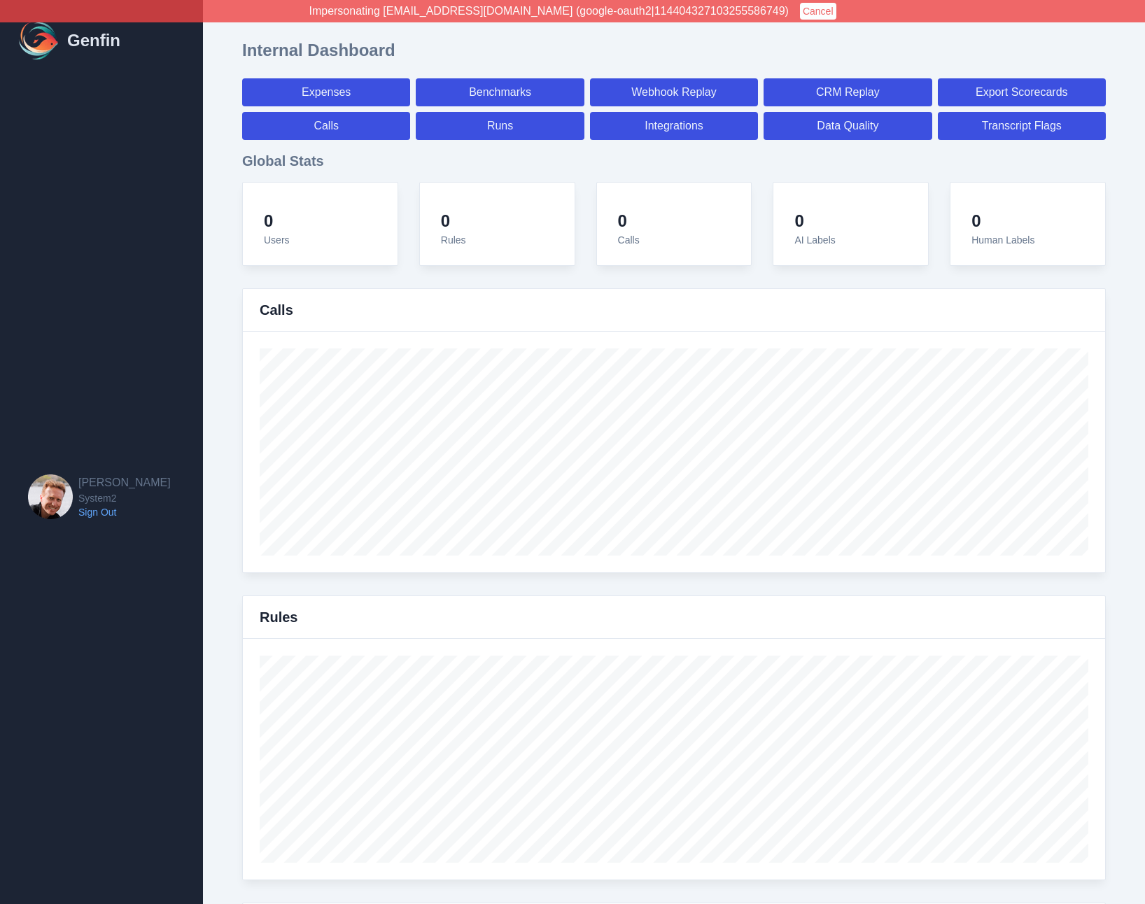
select select "paid"
select select "7"
select select "paid"
select select "7"
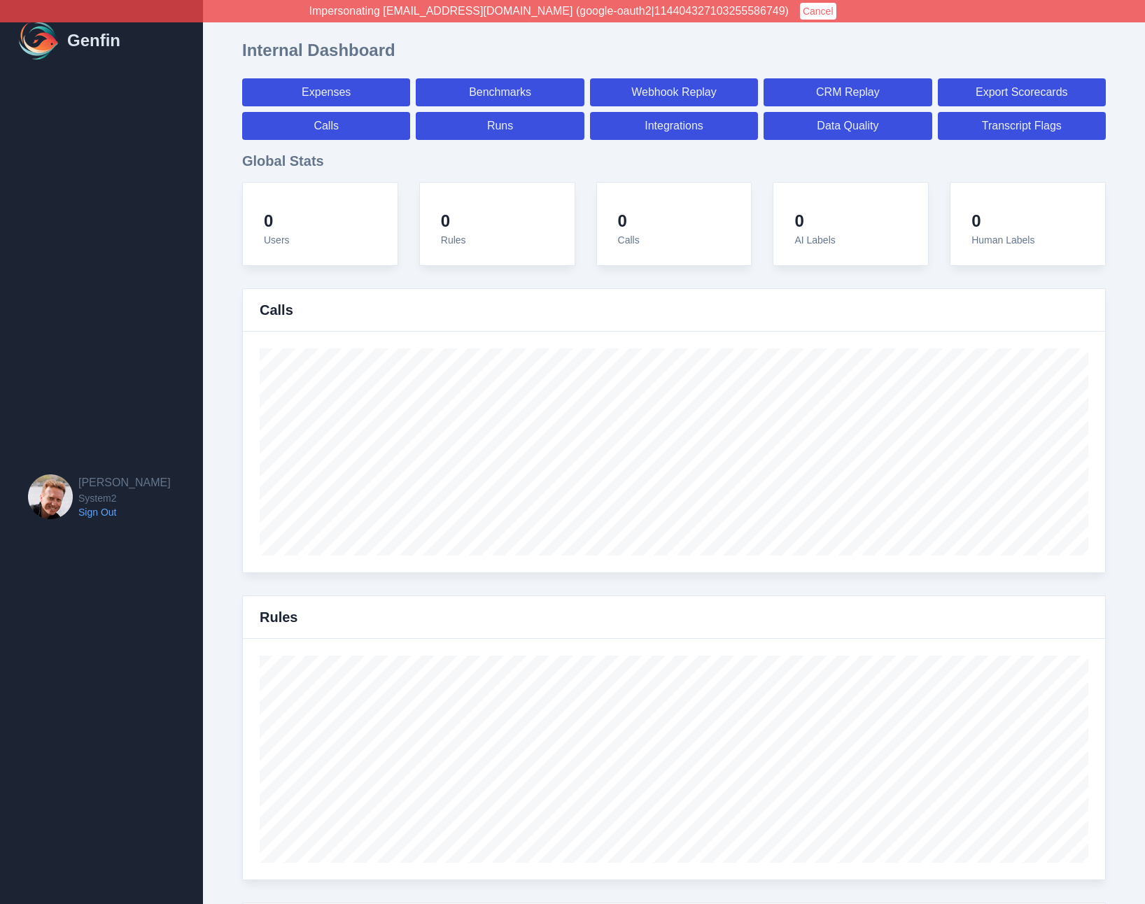
select select "paid"
select select "7"
select select "paid"
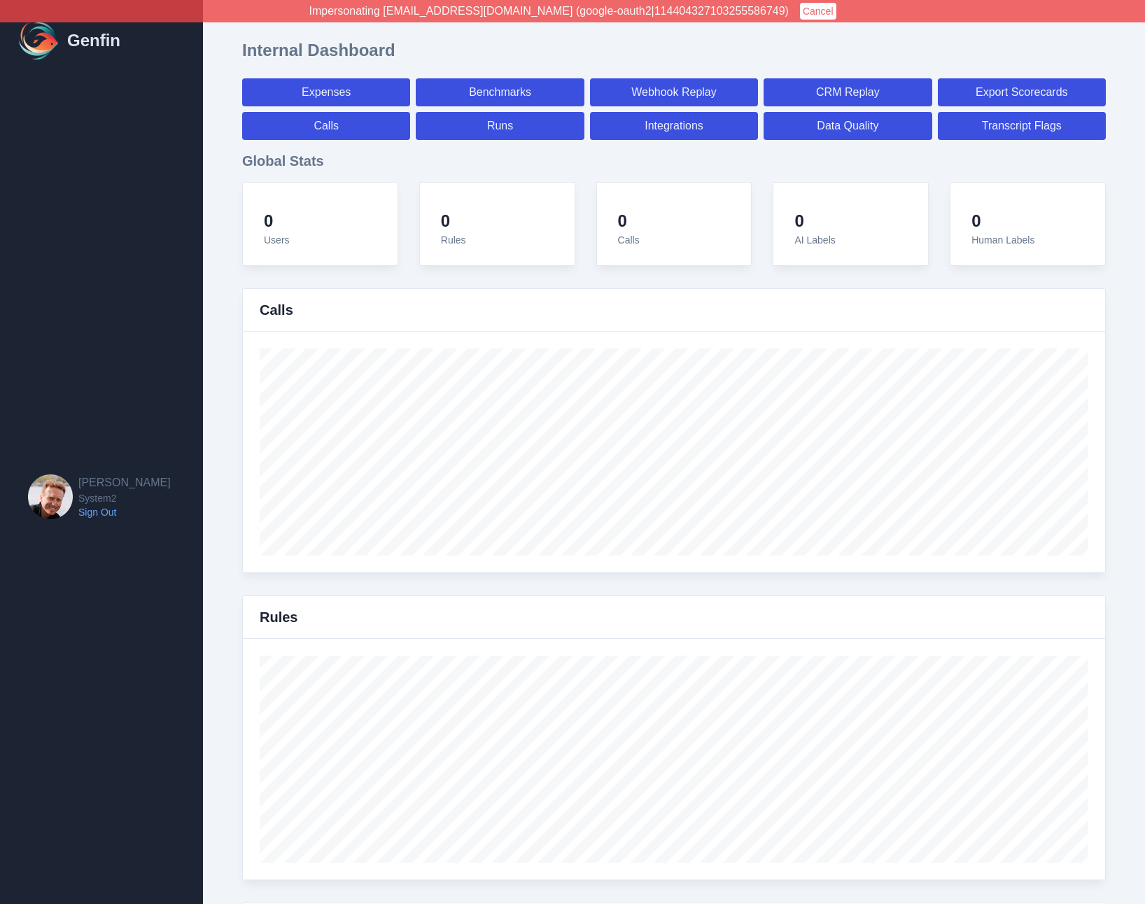
select select "7"
select select "paid"
select select "7"
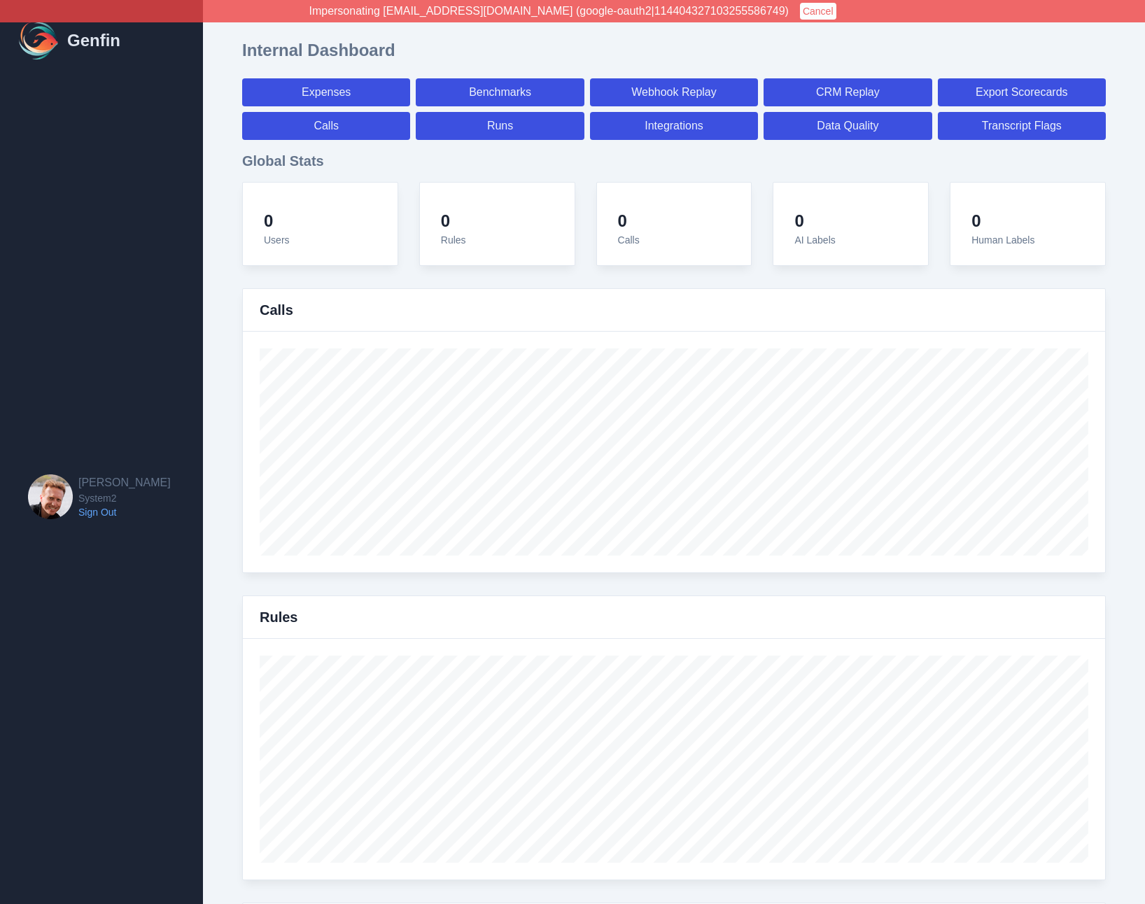
select select "7"
select select "paid"
select select "7"
select select "paid"
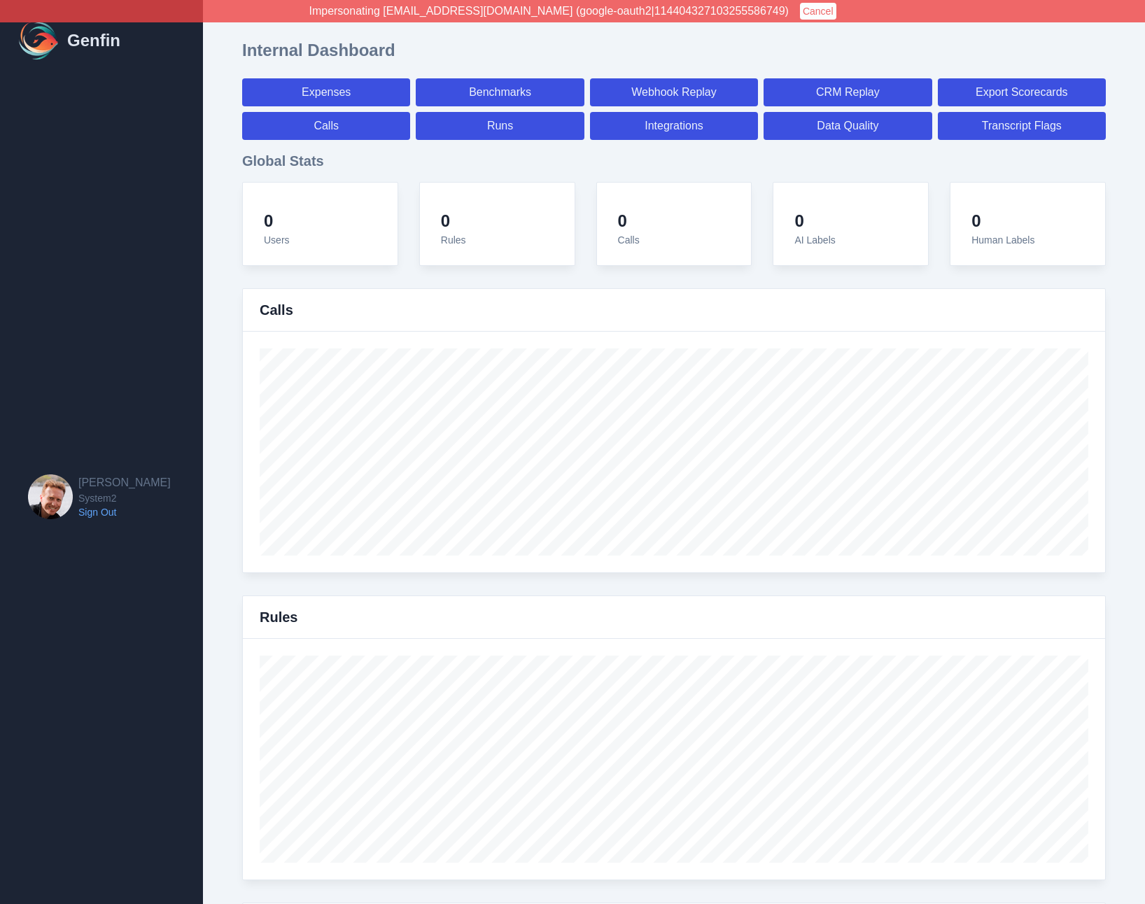
select select "7"
select select "paid"
select select "7"
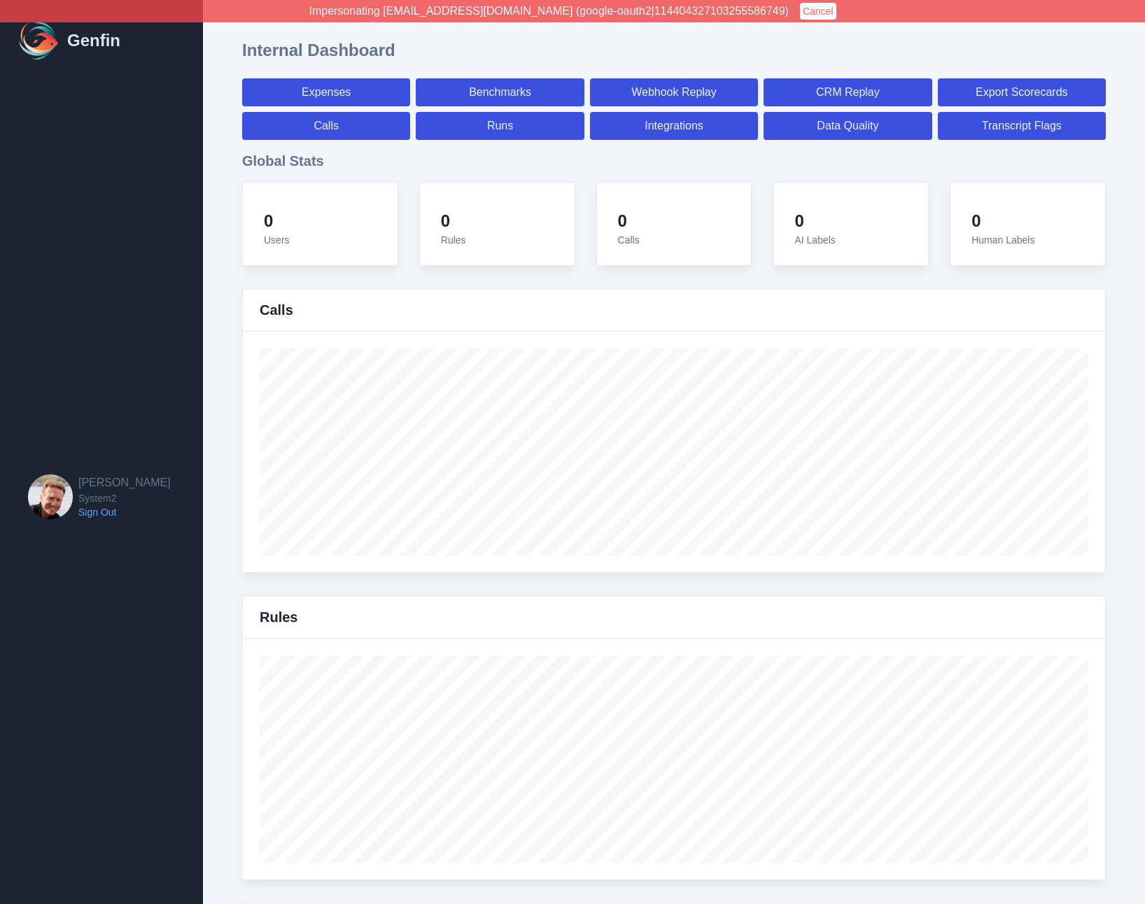
select select "7"
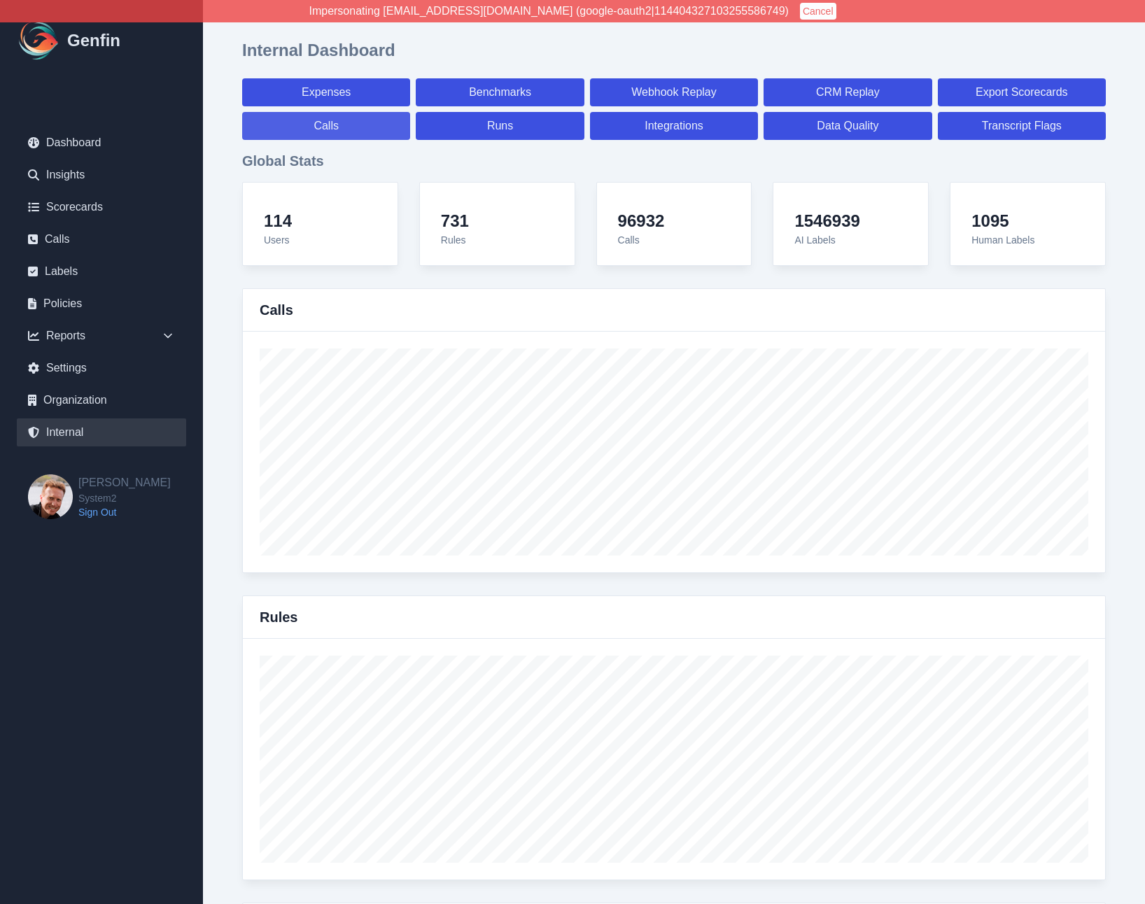
click at [344, 129] on link "Calls" at bounding box center [326, 126] width 168 height 28
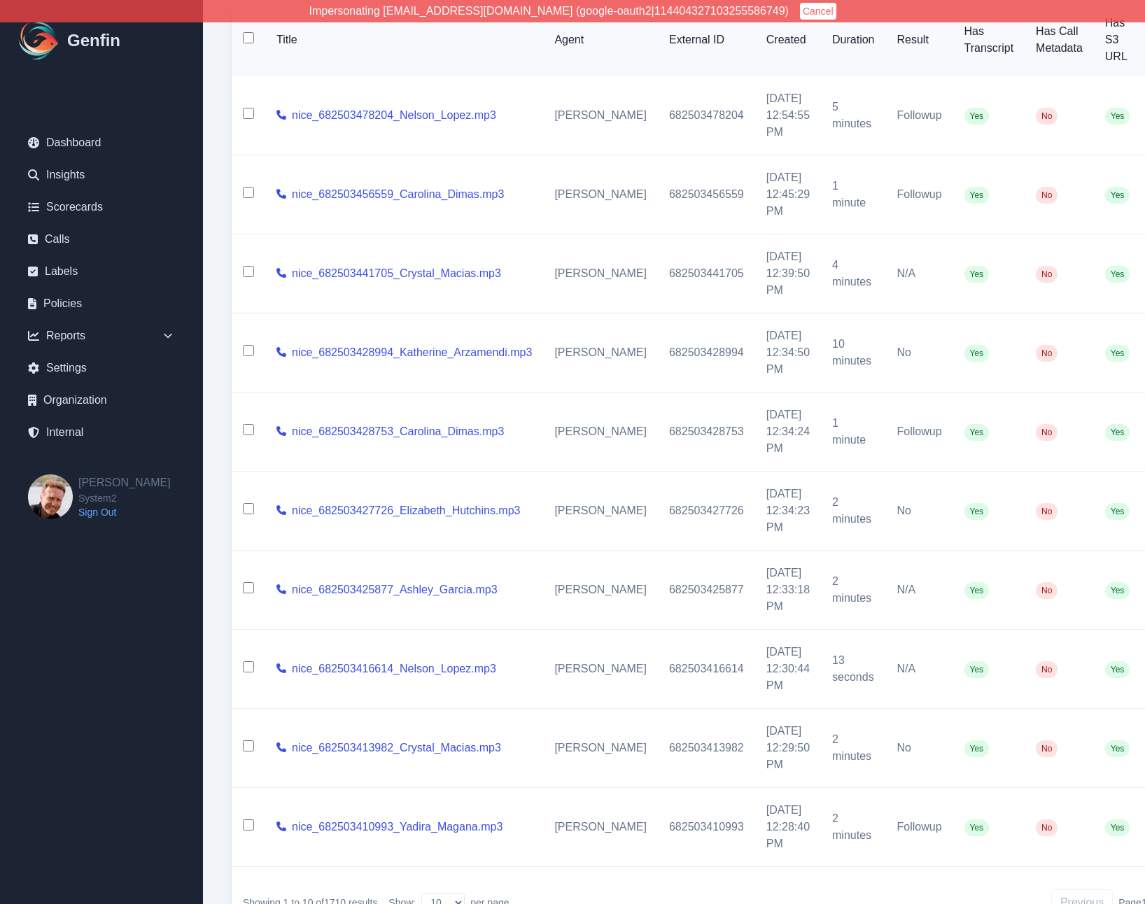
scroll to position [199, 83]
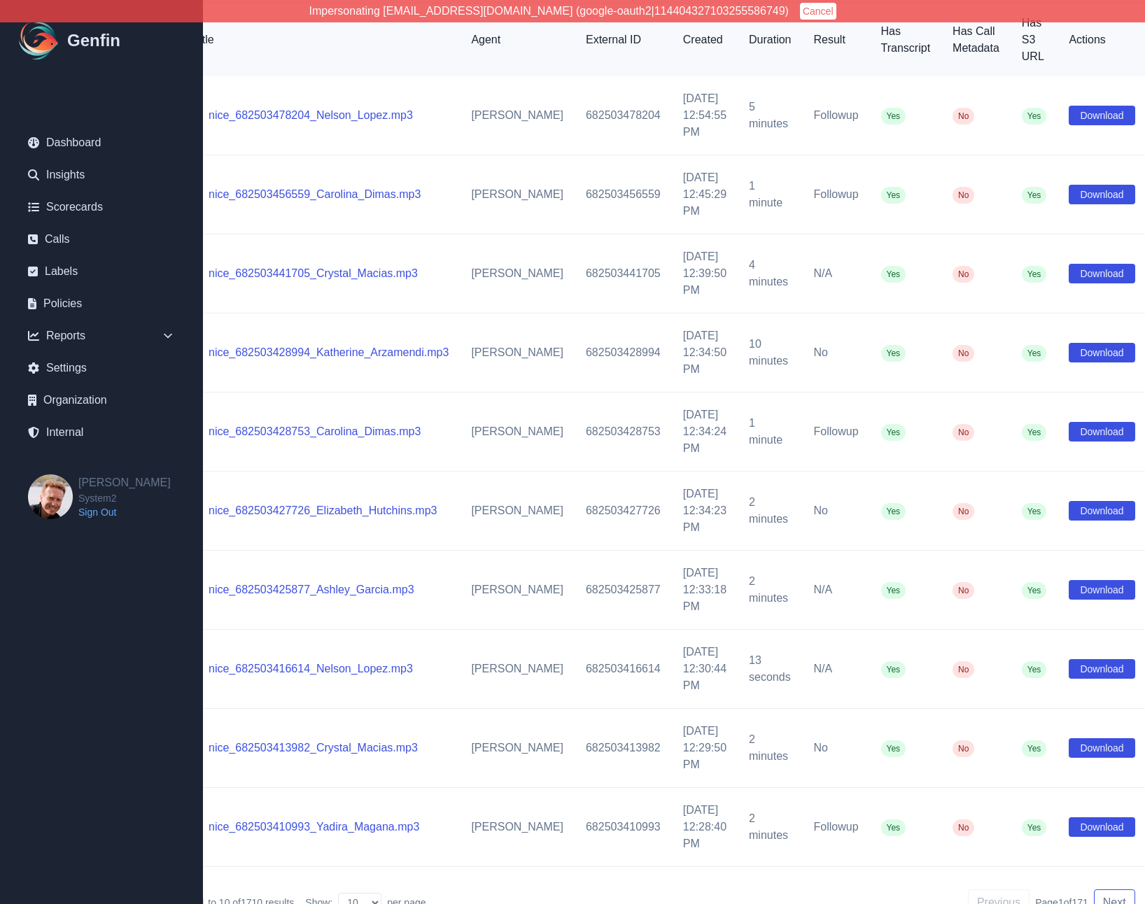
click at [1094, 899] on button "Next" at bounding box center [1114, 902] width 41 height 27
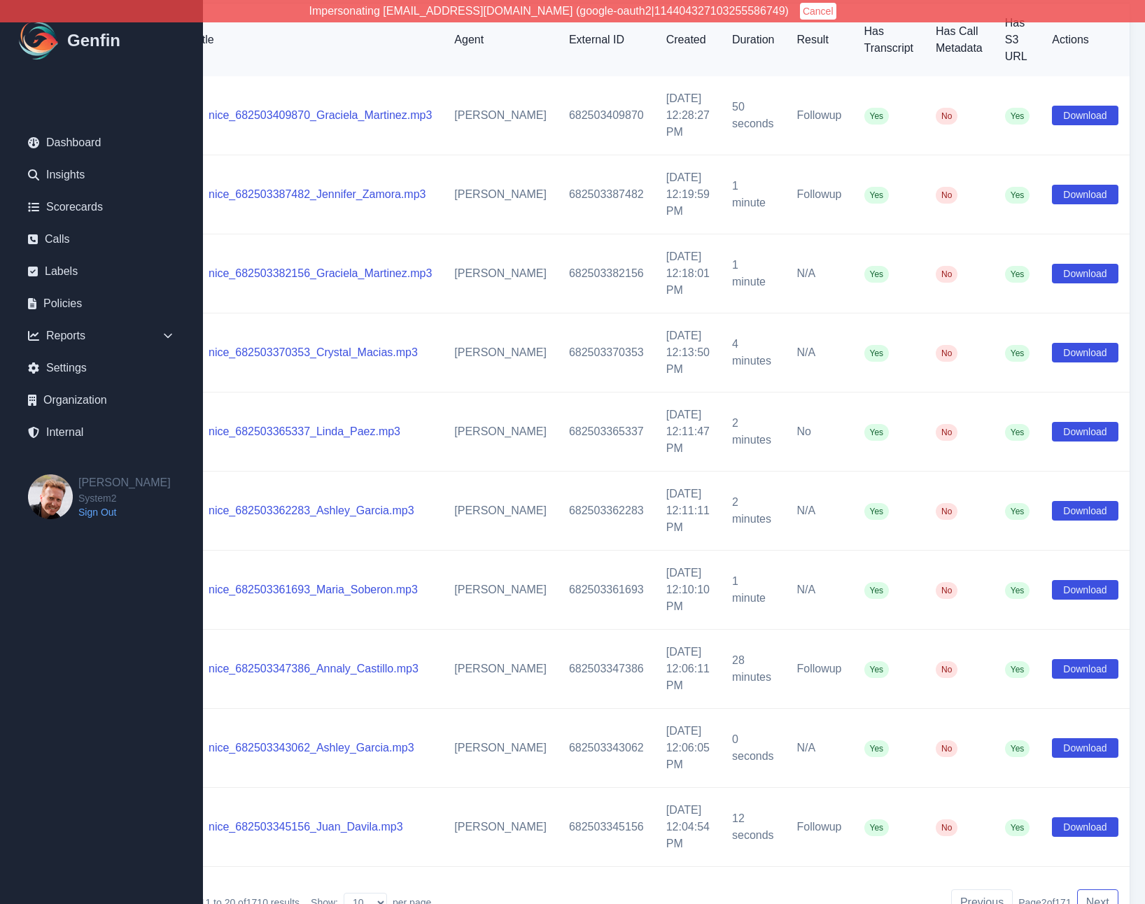
scroll to position [199, 56]
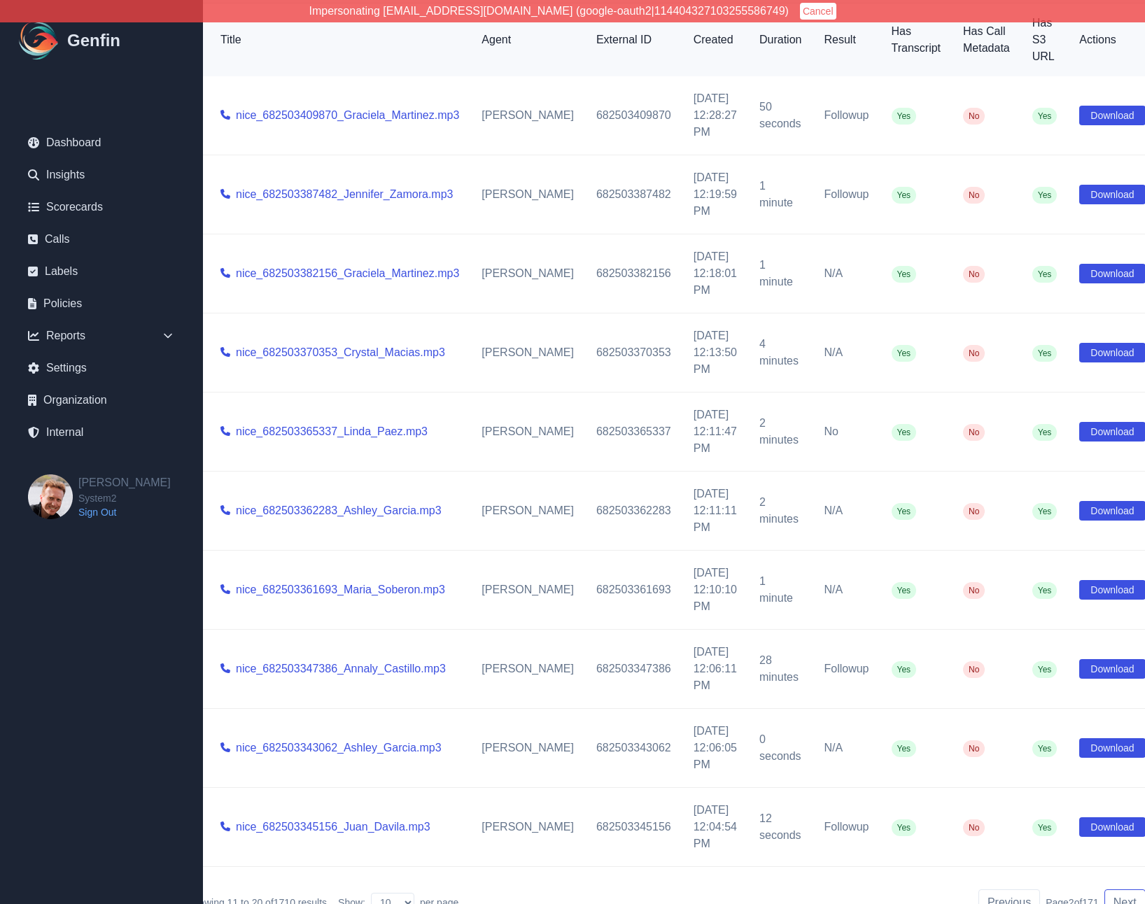
click at [1104, 889] on button "Next" at bounding box center [1124, 902] width 41 height 27
click at [1088, 889] on div "Previous Page 2 of 171 Next" at bounding box center [1061, 902] width 167 height 27
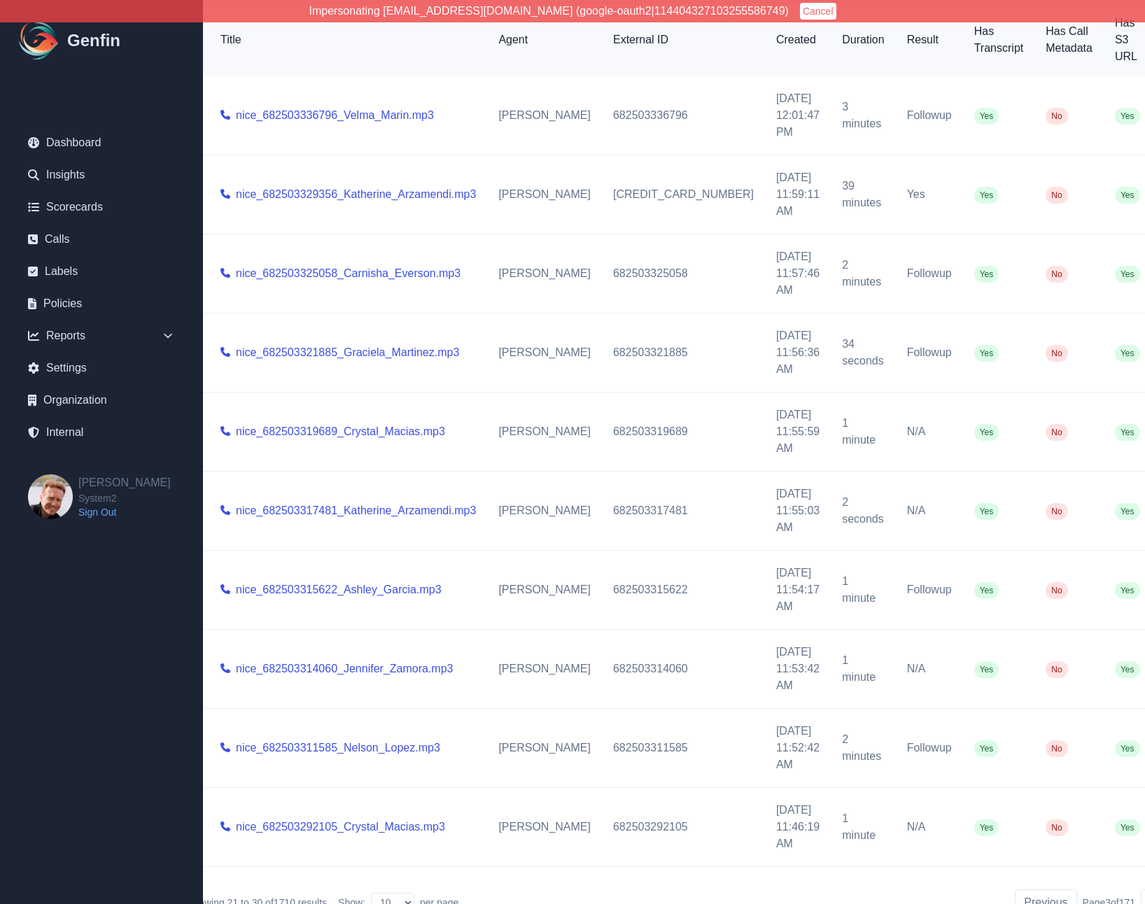
click at [1088, 889] on div "Previous Page 3 of 171 Next" at bounding box center [1098, 902] width 167 height 27
click at [1141, 890] on button "Next" at bounding box center [1161, 902] width 41 height 27
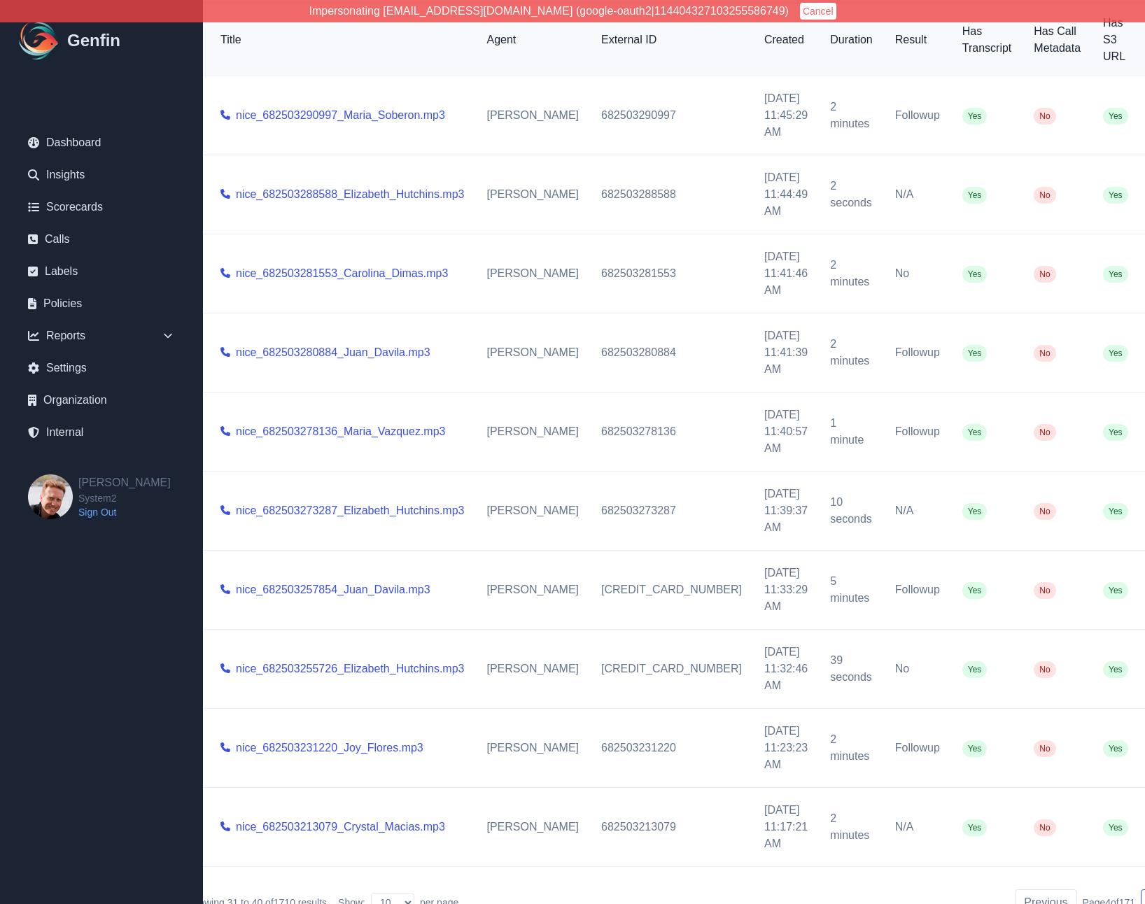
click at [1141, 890] on button "Next" at bounding box center [1161, 902] width 41 height 27
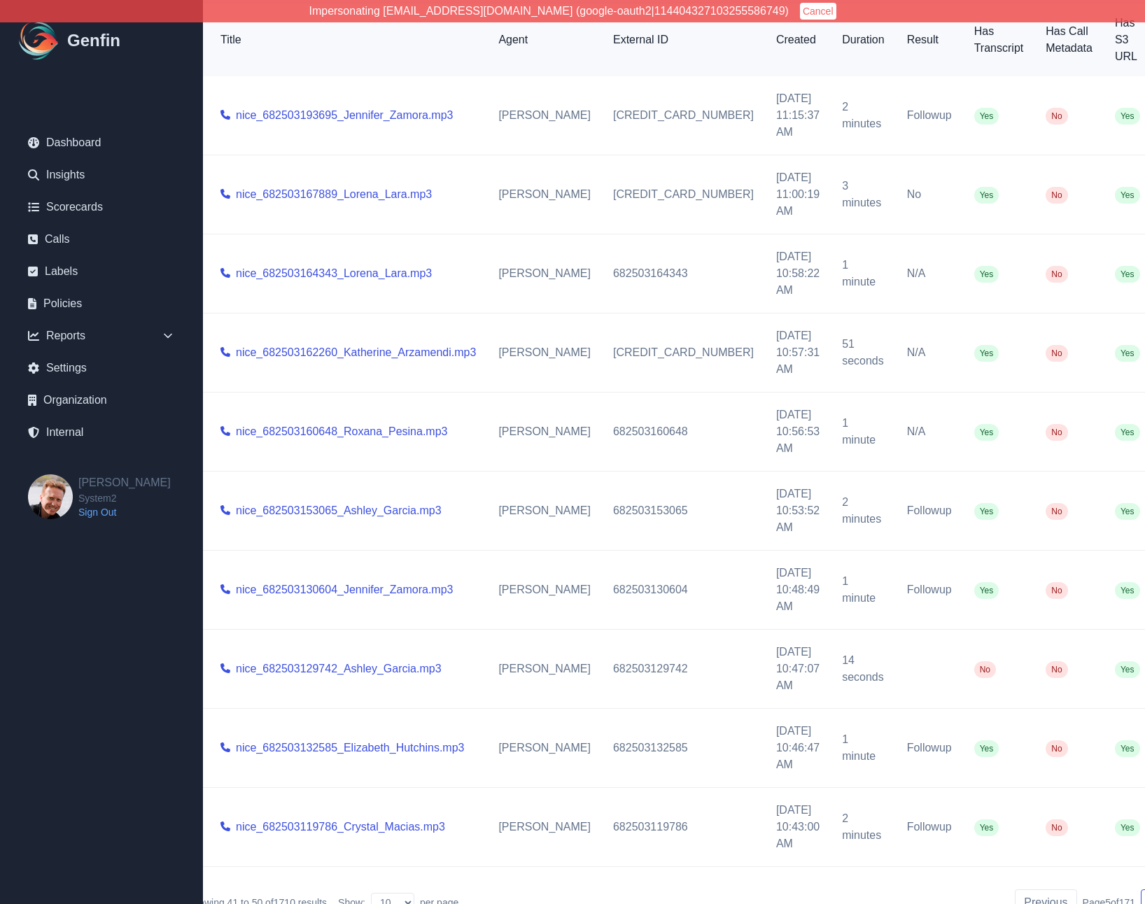
click at [1141, 890] on button "Next" at bounding box center [1161, 902] width 41 height 27
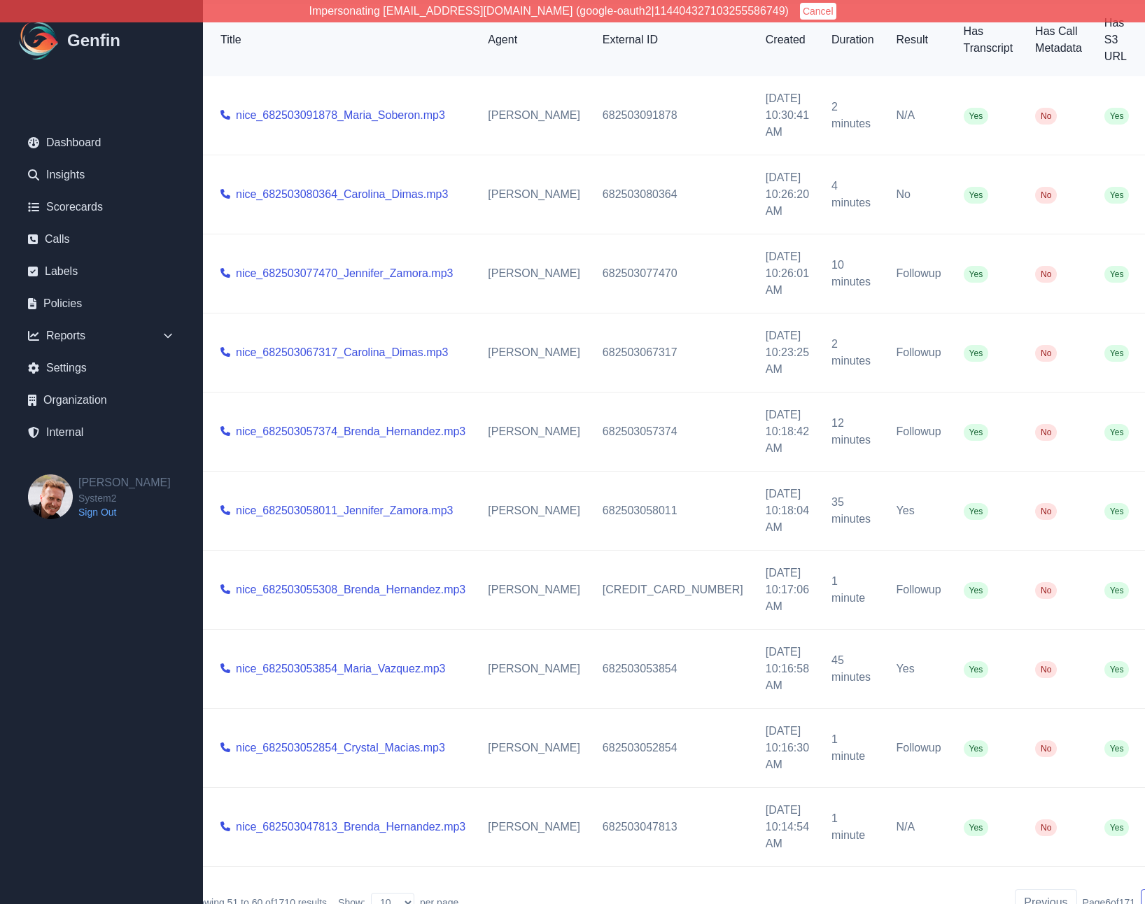
click at [1141, 890] on button "Next" at bounding box center [1161, 902] width 41 height 27
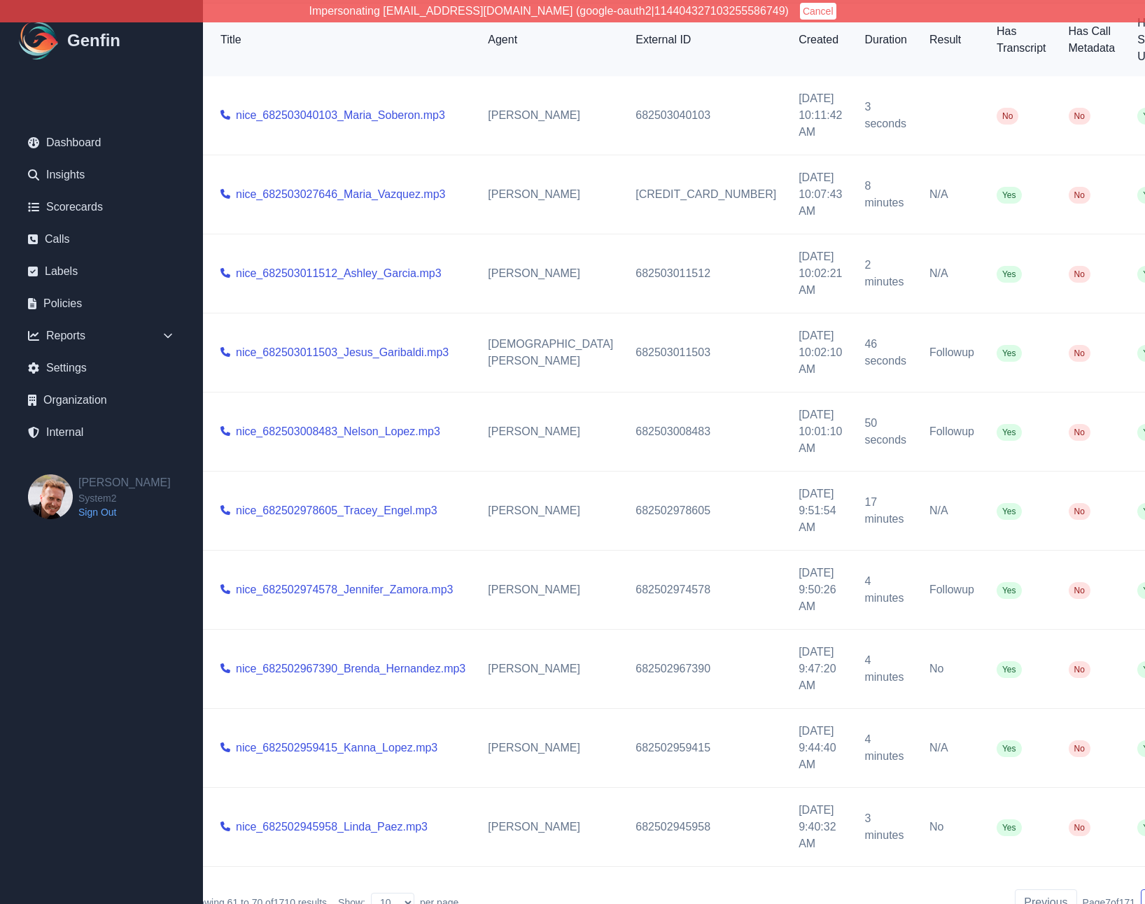
click at [1141, 890] on button "Next" at bounding box center [1161, 902] width 41 height 27
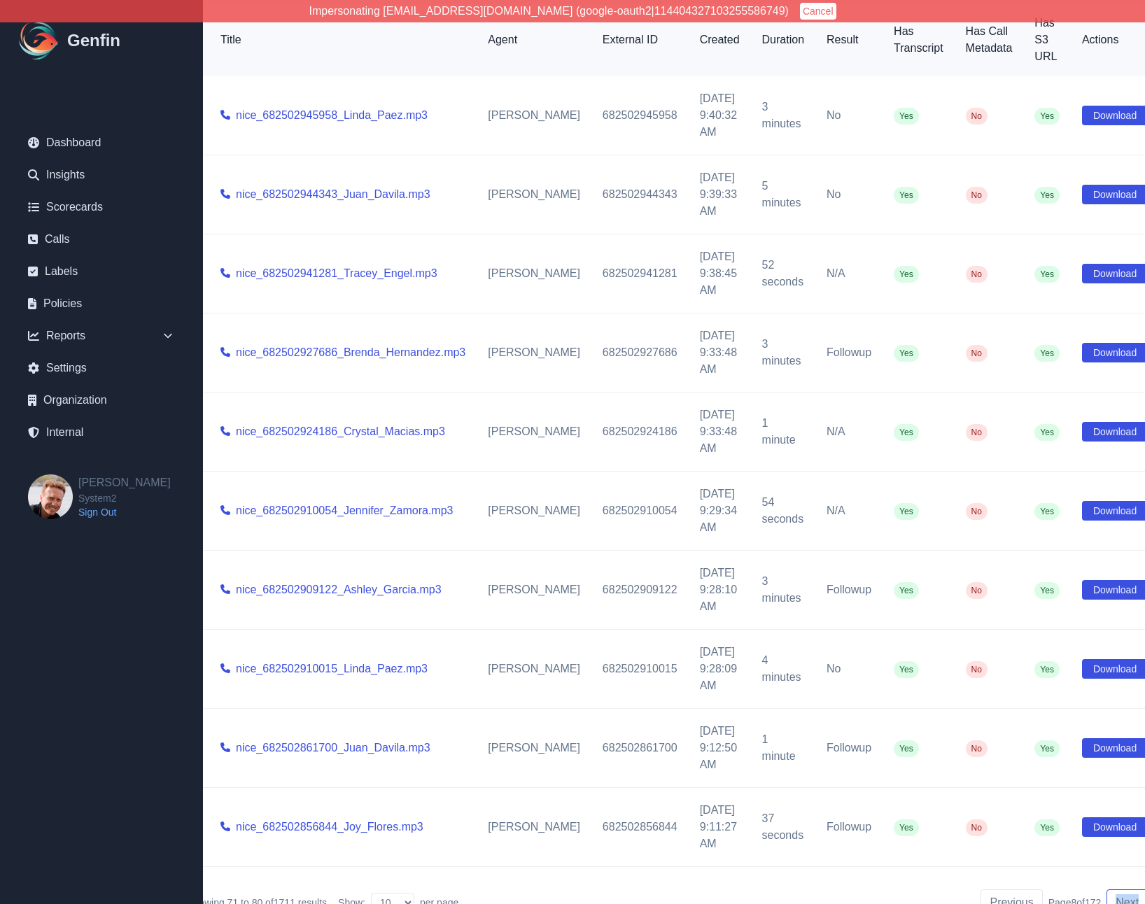
click at [1108, 890] on button "Next" at bounding box center [1126, 902] width 41 height 27
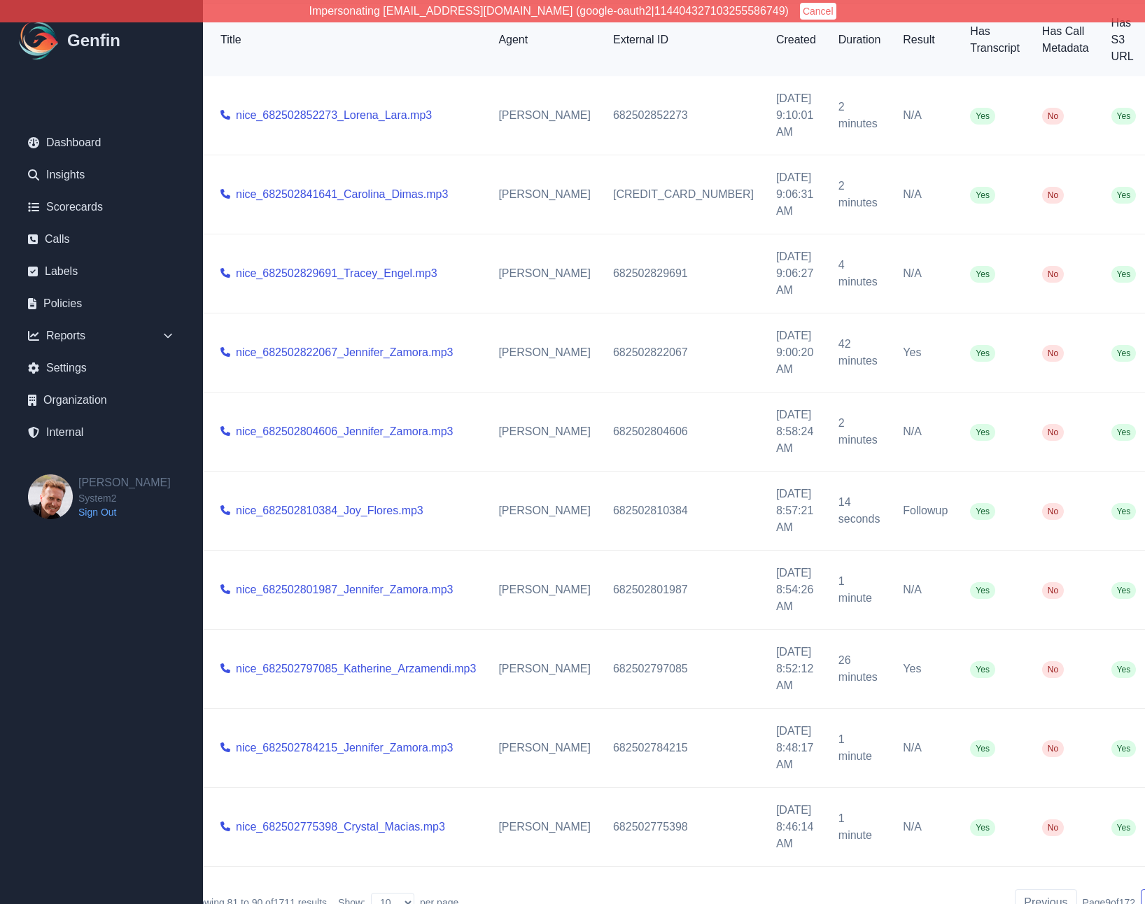
click at [1141, 890] on button "Next" at bounding box center [1161, 902] width 41 height 27
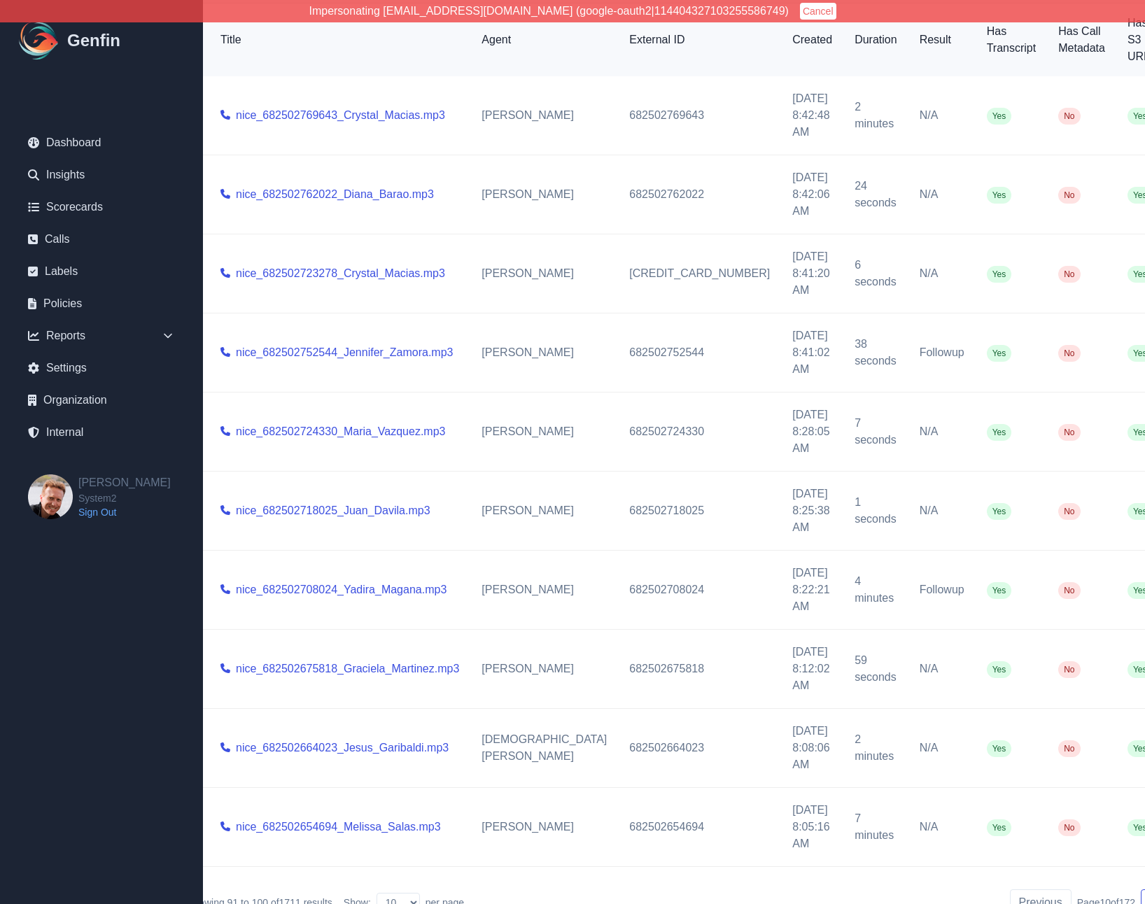
click at [1141, 890] on button "Next" at bounding box center [1161, 902] width 41 height 27
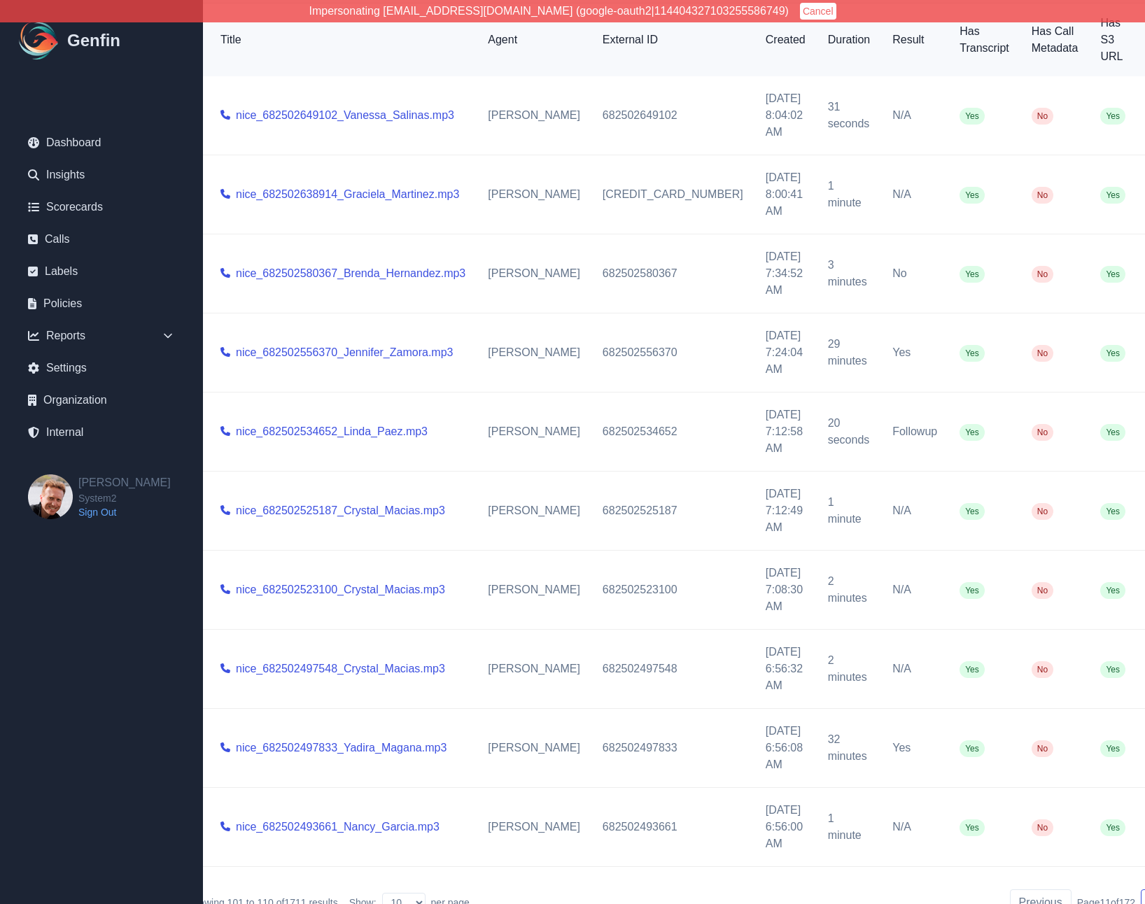
click at [1141, 890] on button "Next" at bounding box center [1161, 902] width 41 height 27
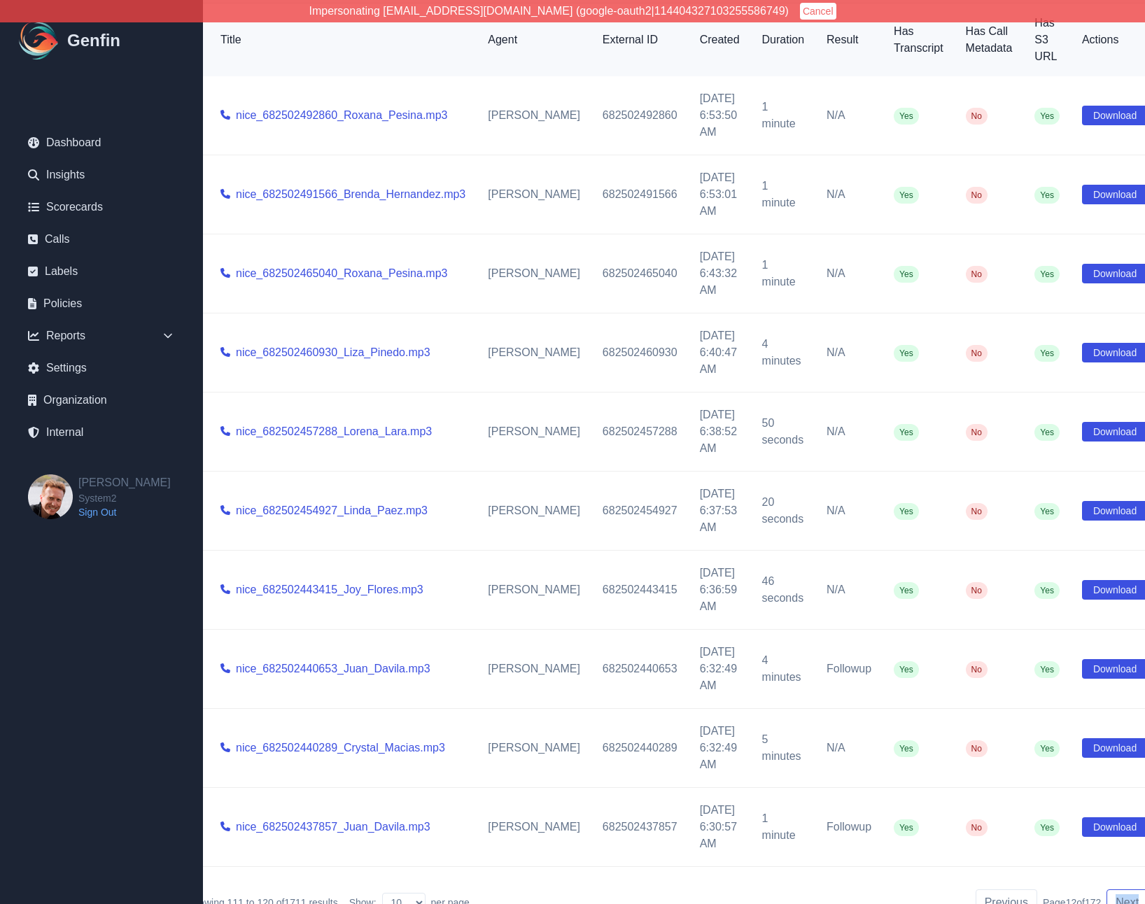
click at [1106, 890] on button "Next" at bounding box center [1126, 902] width 41 height 27
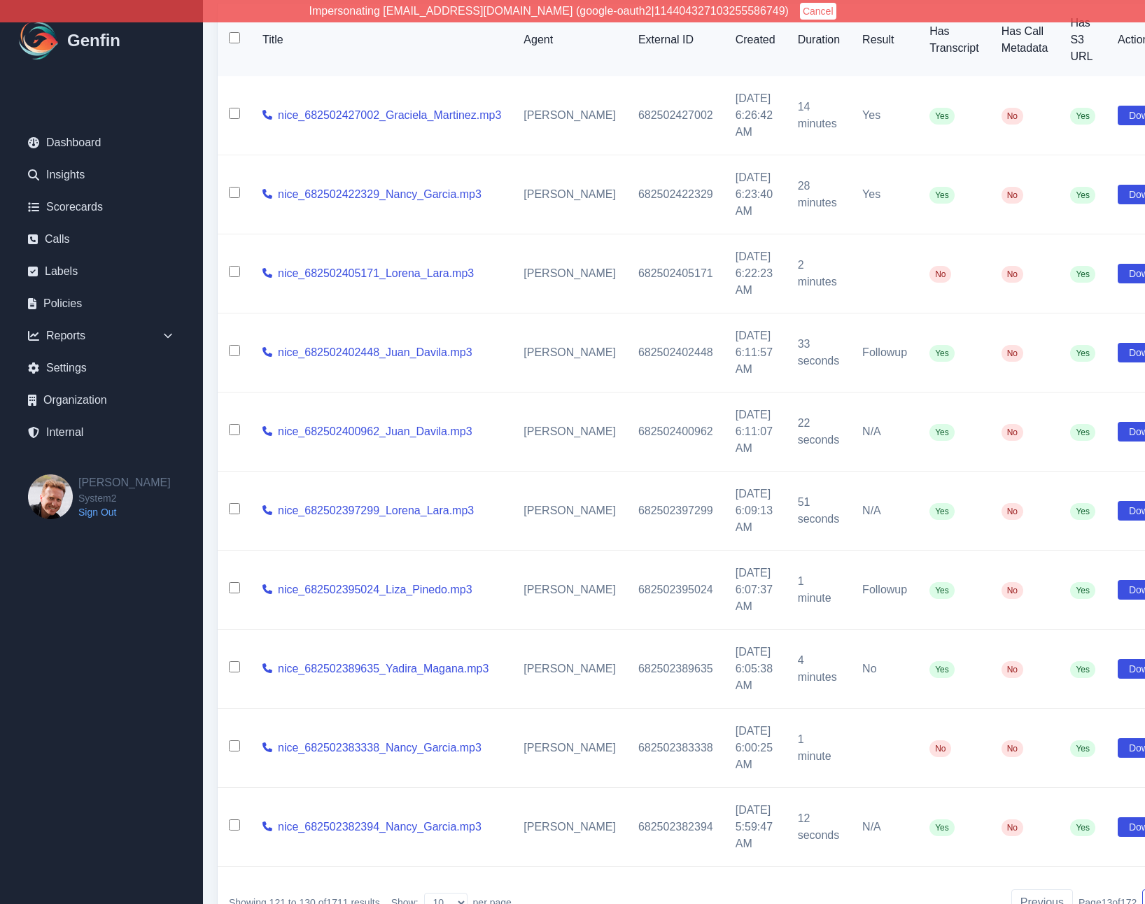
scroll to position [199, 0]
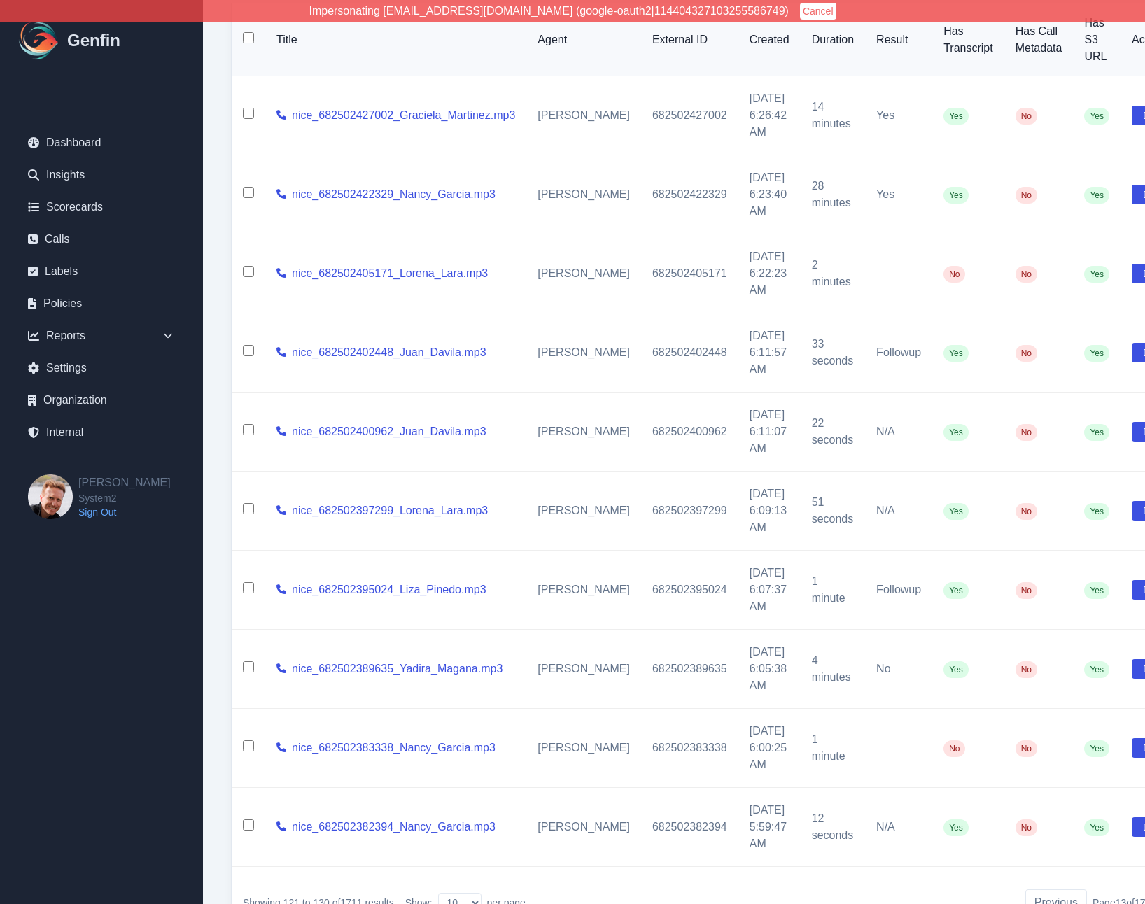
click at [342, 265] on link "nice_682502405171_Lorena_Lara.mp3" at bounding box center [390, 273] width 196 height 17
click at [215, 396] on div "Internal Calls Organization AADirect Aainsco.com Aainsco.com Aainsco.com alec+a…" at bounding box center [720, 387] width 1034 height 1172
click at [209, 344] on div "Internal Calls Organization AADirect Aainsco.com Aainsco.com Aainsco.com alec+a…" at bounding box center [720, 387] width 1034 height 1172
click at [70, 400] on link "Organization" at bounding box center [101, 400] width 169 height 28
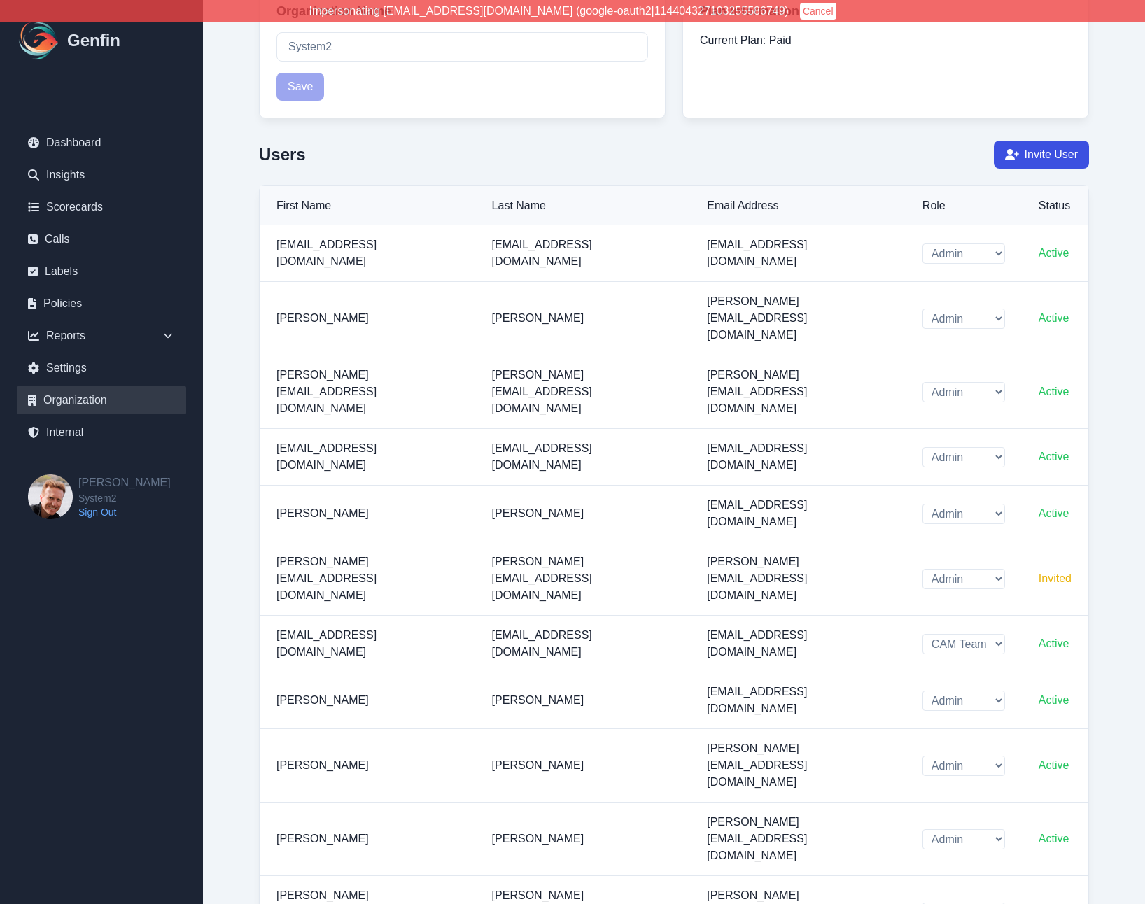
scroll to position [197, 0]
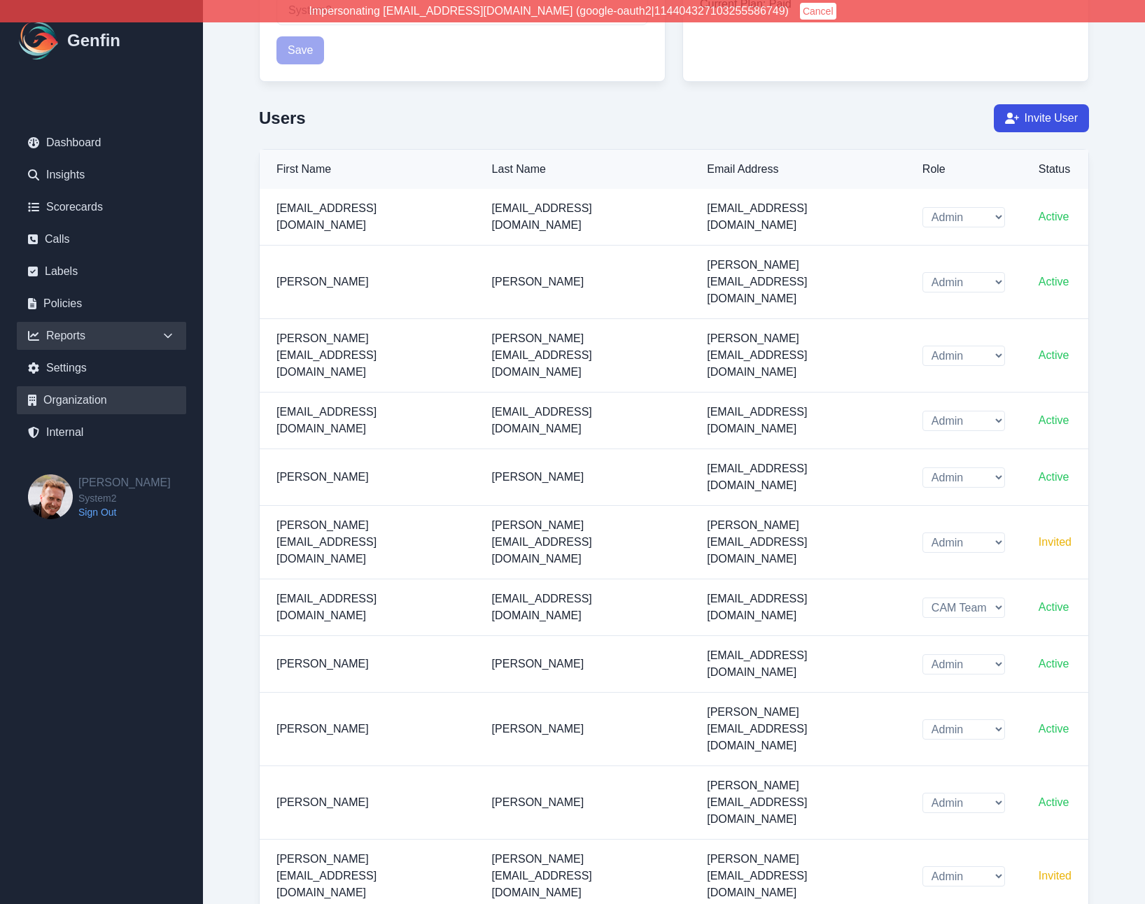
click at [71, 336] on div "Reports" at bounding box center [101, 336] width 169 height 28
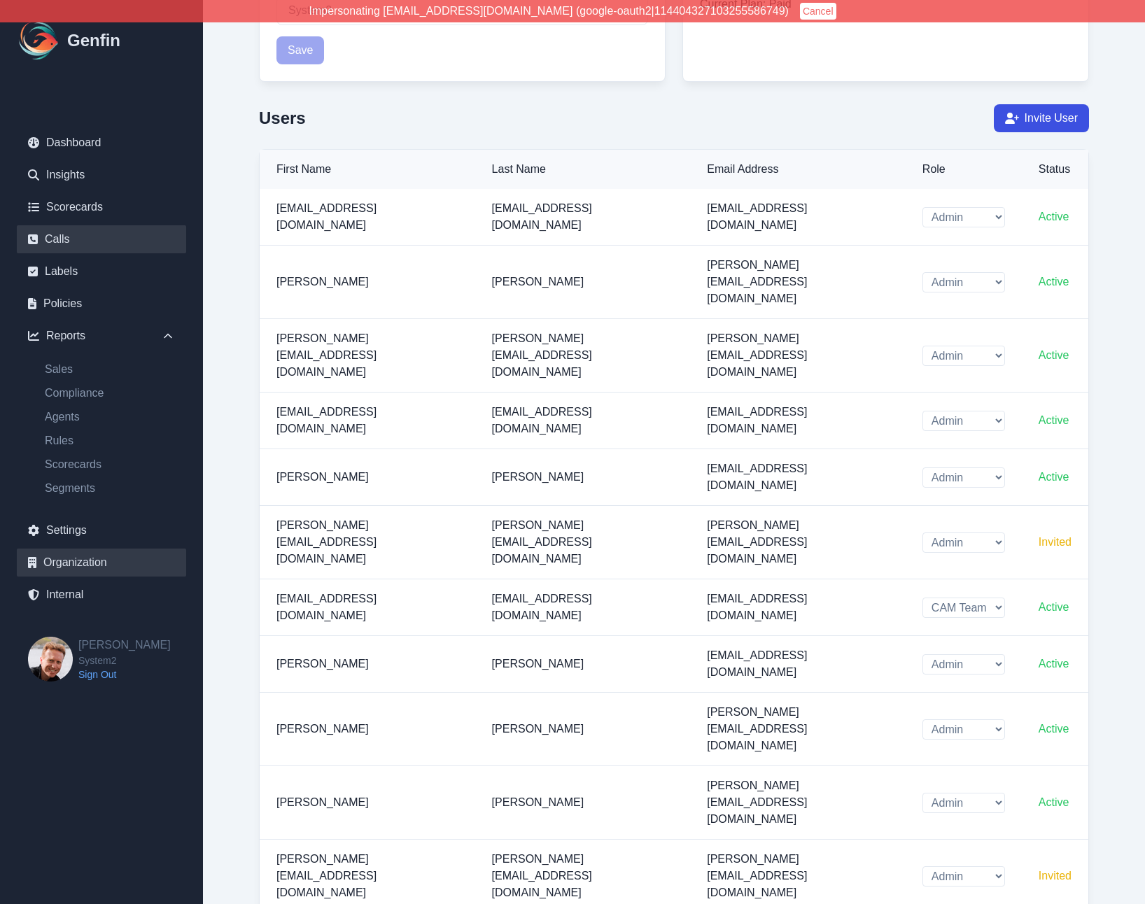
click at [63, 237] on link "Calls" at bounding box center [101, 239] width 169 height 28
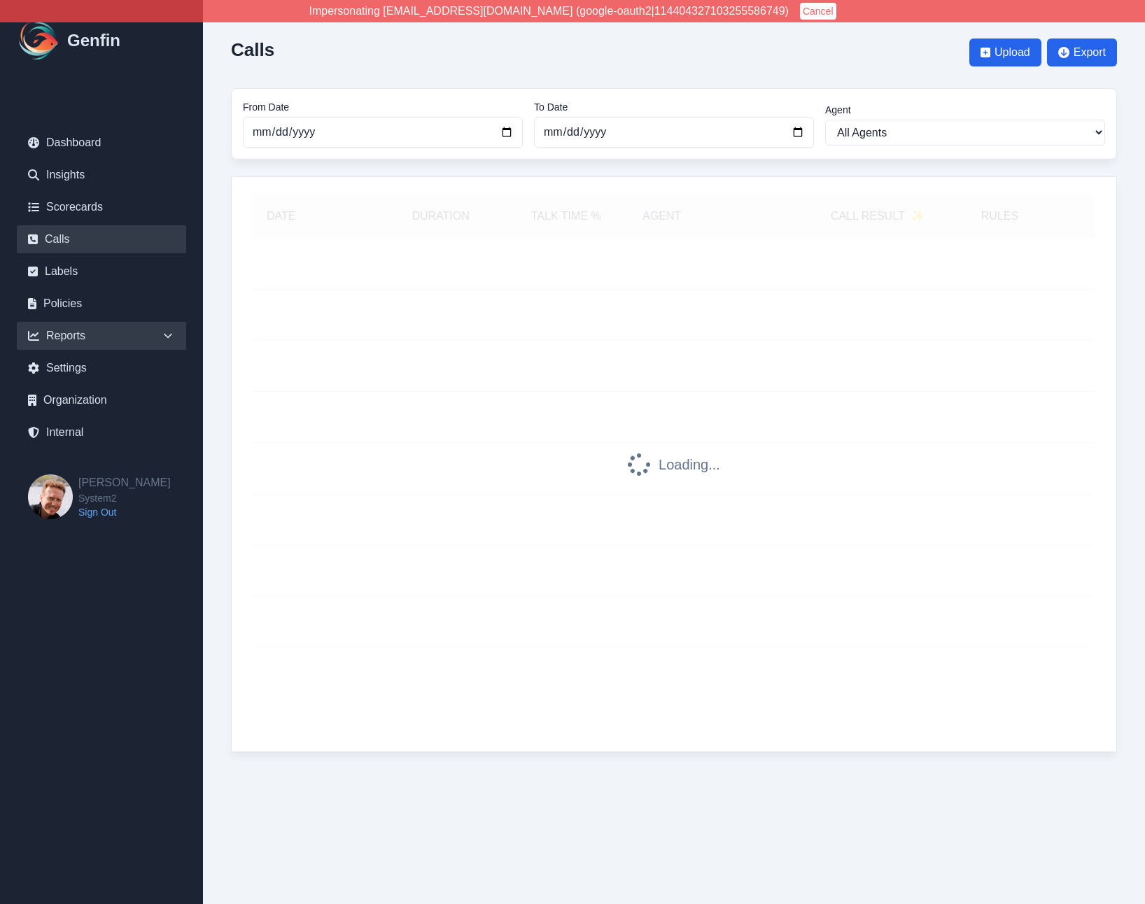
click at [72, 334] on div "Reports" at bounding box center [101, 336] width 169 height 28
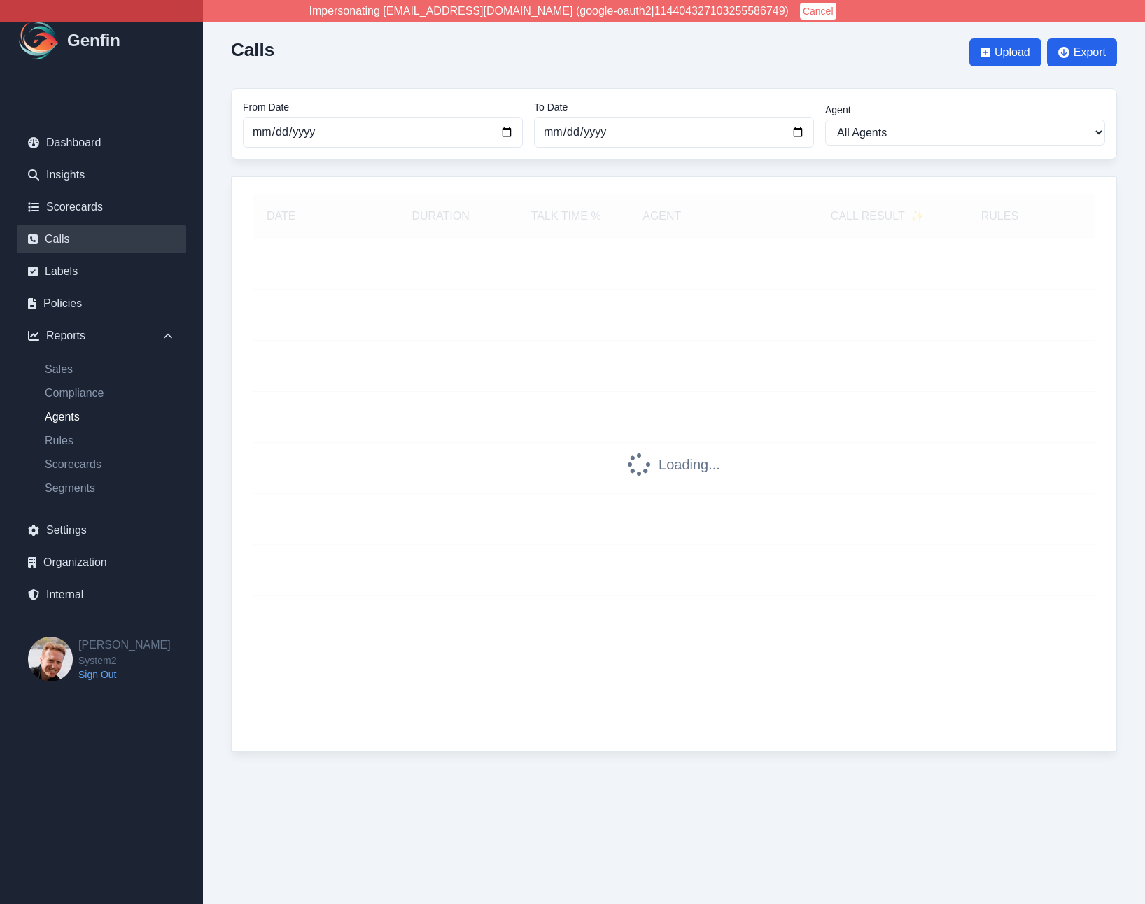
click at [69, 419] on link "Agents" at bounding box center [110, 417] width 153 height 17
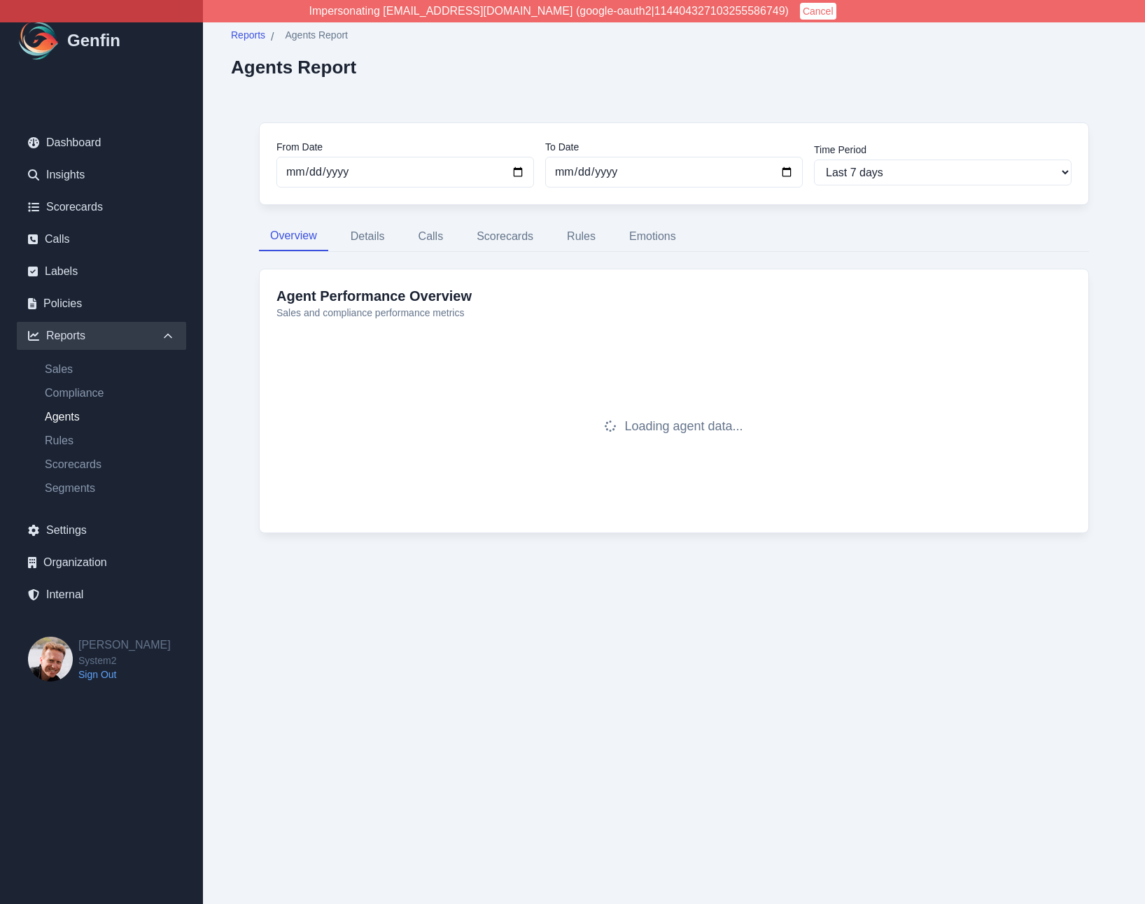
click at [235, 365] on div "From Date 2025-09-03 To Date 2025-09-10 Time Period Last 7 days Last 14 days La…" at bounding box center [674, 336] width 886 height 484
click at [59, 370] on link "Sales" at bounding box center [110, 369] width 153 height 17
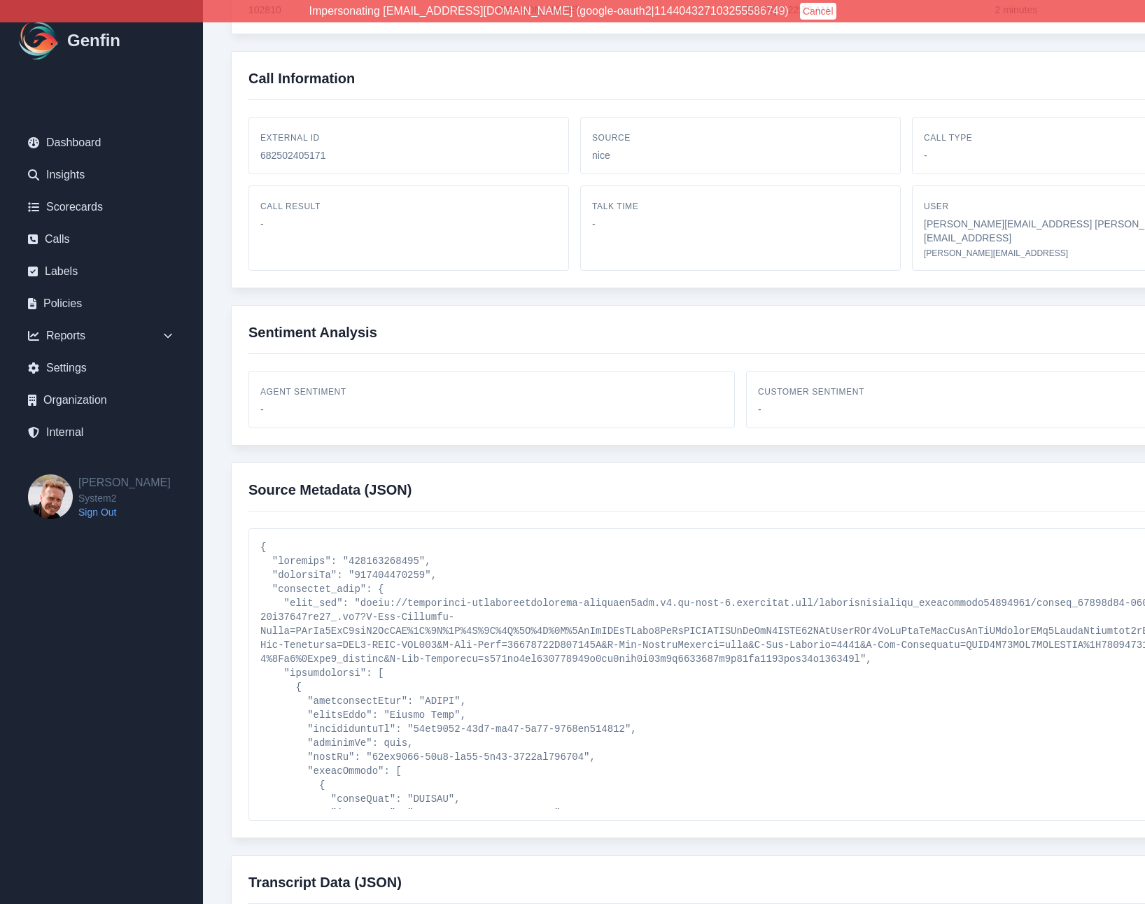
scroll to position [479, 0]
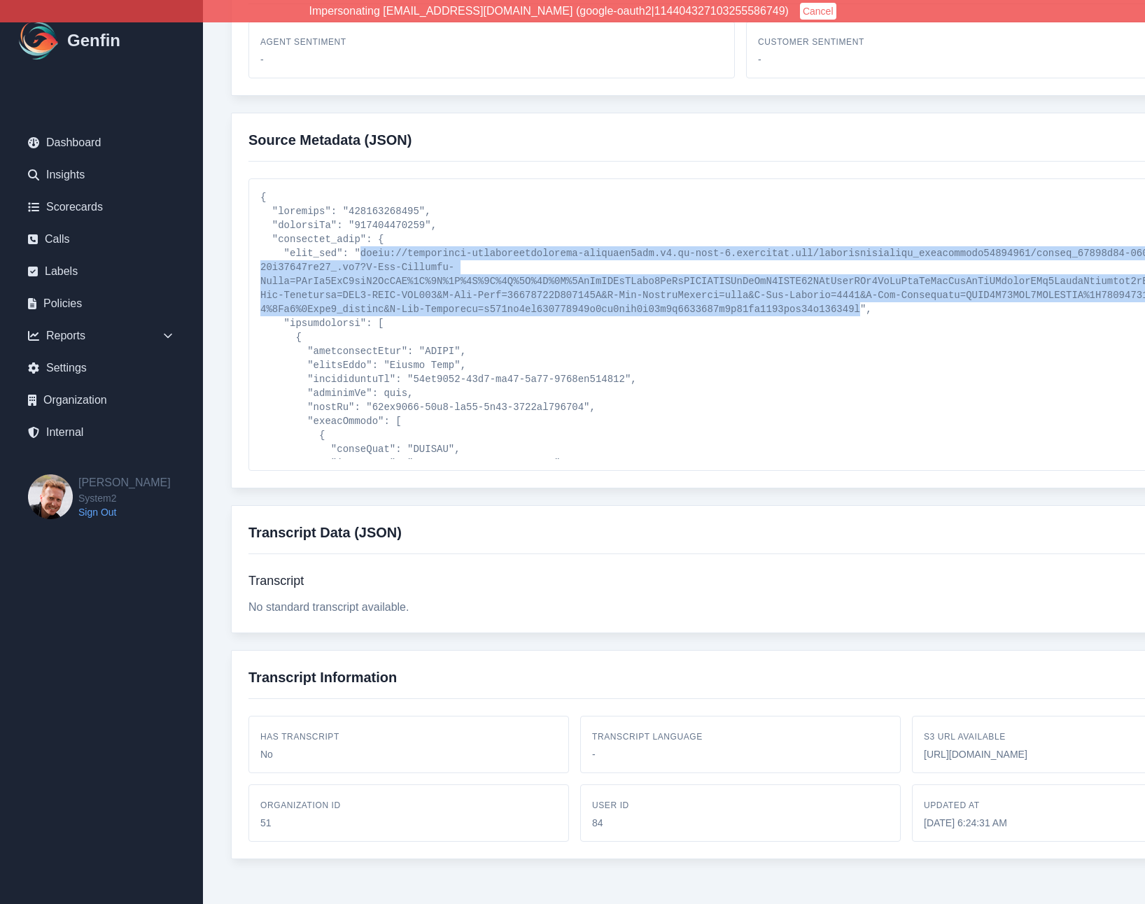
drag, startPoint x: 360, startPoint y: 239, endPoint x: 863, endPoint y: 296, distance: 505.7
click at [863, 296] on pre at bounding box center [740, 324] width 960 height 269
copy pre "[URL][DOMAIN_NAME].."
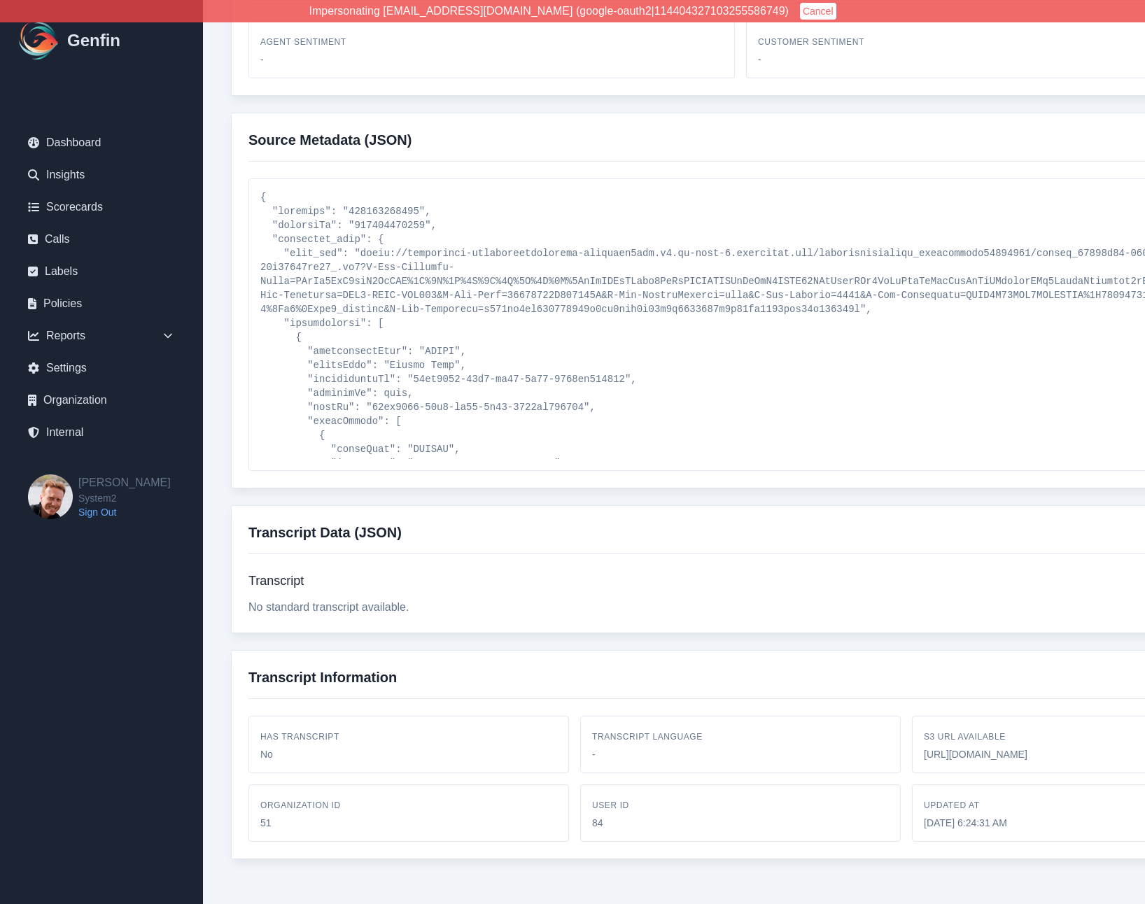
click at [232, 330] on div "Source Metadata (JSON)" at bounding box center [740, 301] width 1019 height 376
click at [211, 300] on div "Call Metadata Back to Calls nice_682502405171_Lorena_Lara.mp3 Call ID 102810 Ag…" at bounding box center [740, 213] width 1075 height 1384
